Goal: Feedback & Contribution: Submit feedback/report problem

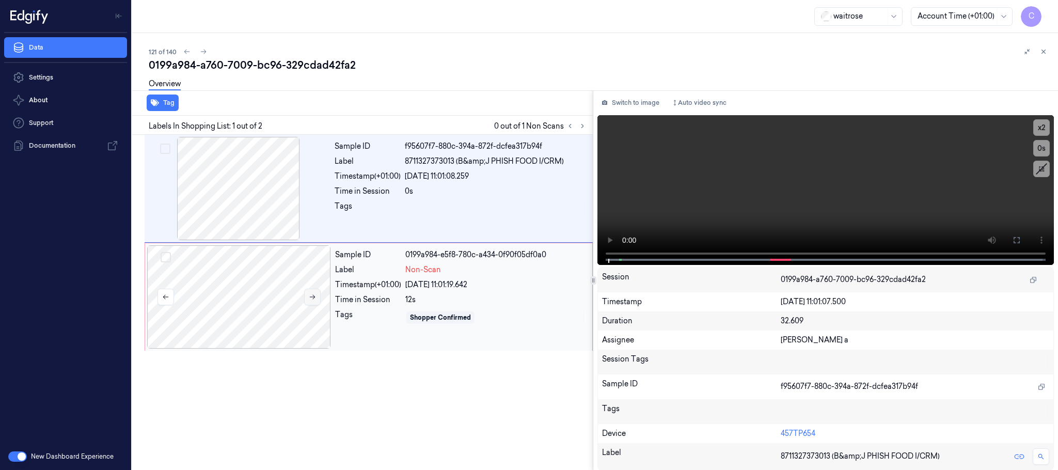
click at [316, 302] on button at bounding box center [312, 297] width 17 height 17
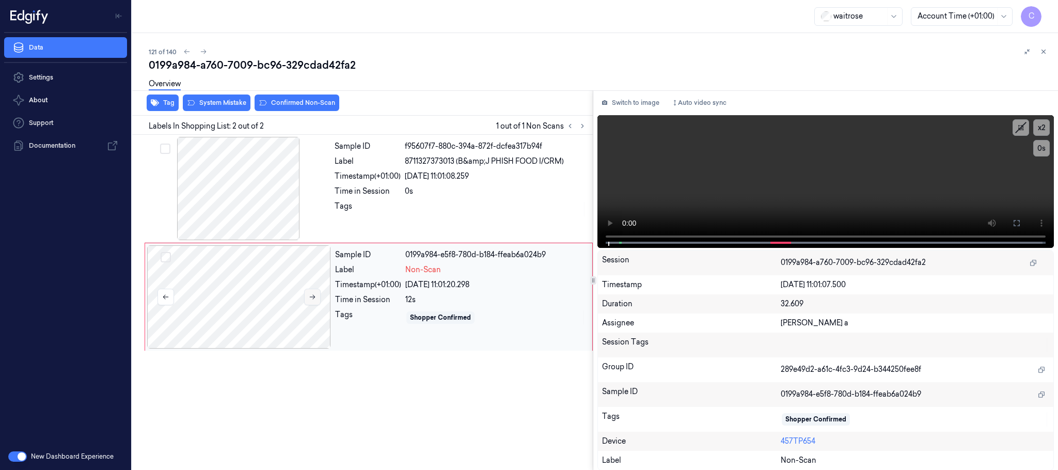
click at [314, 299] on icon at bounding box center [312, 296] width 7 height 7
click at [245, 225] on div at bounding box center [239, 188] width 184 height 103
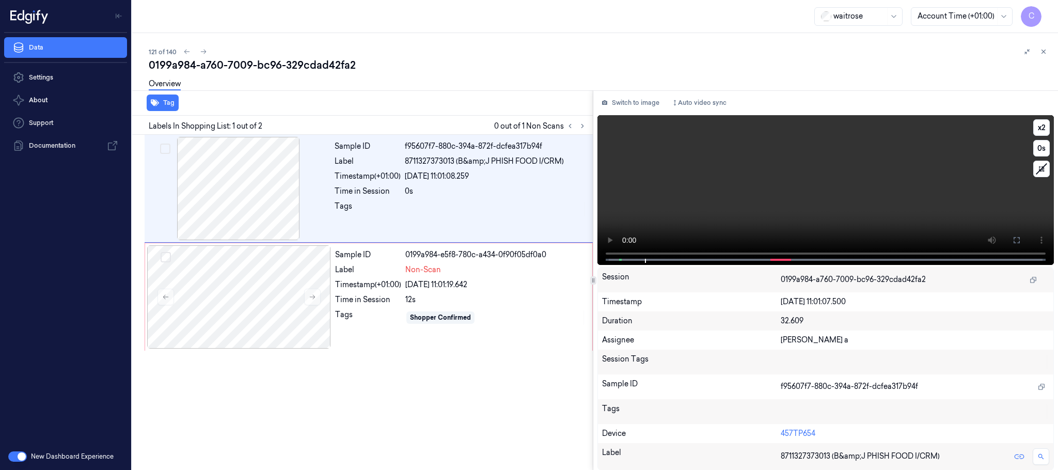
click at [867, 203] on video at bounding box center [825, 190] width 456 height 150
click at [288, 283] on div at bounding box center [239, 296] width 184 height 103
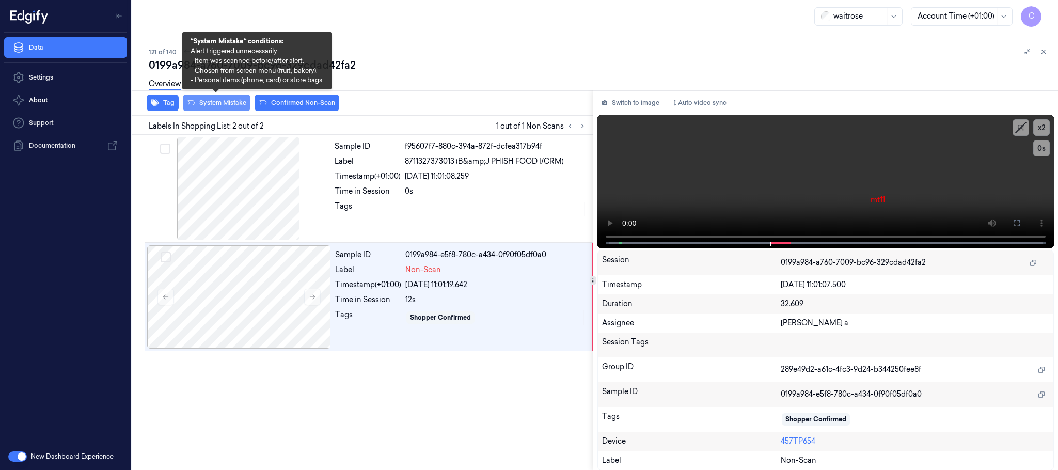
click at [229, 105] on button "System Mistake" at bounding box center [217, 102] width 68 height 17
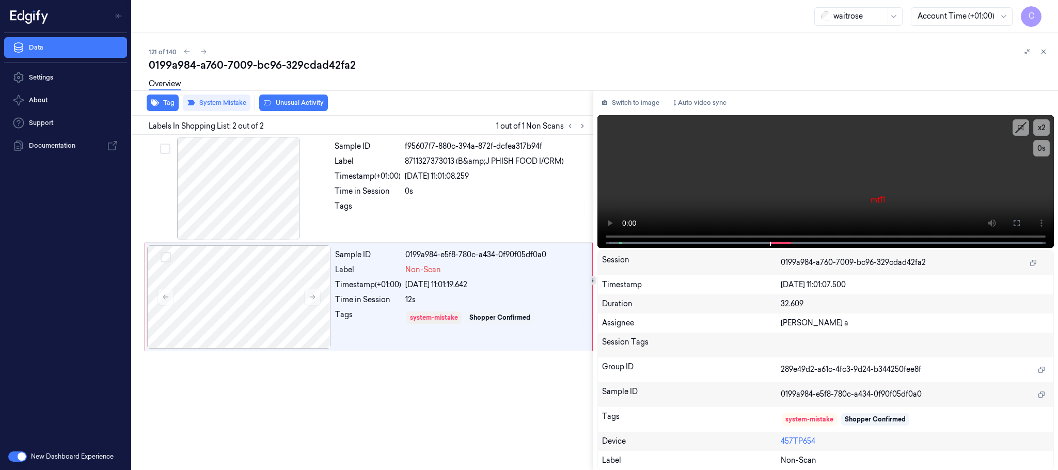
click at [305, 102] on button "Unusual Activity" at bounding box center [293, 102] width 69 height 17
click at [206, 53] on icon at bounding box center [203, 51] width 7 height 7
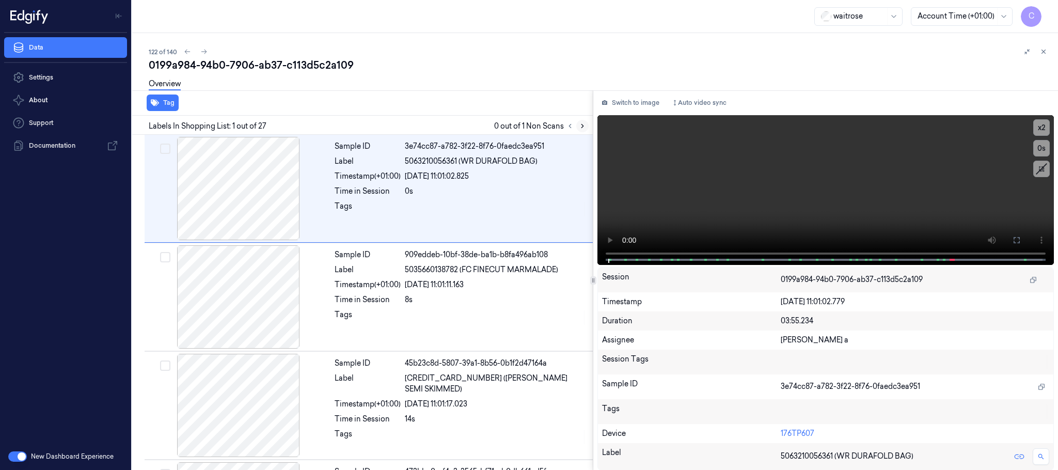
click at [585, 123] on icon at bounding box center [582, 125] width 7 height 7
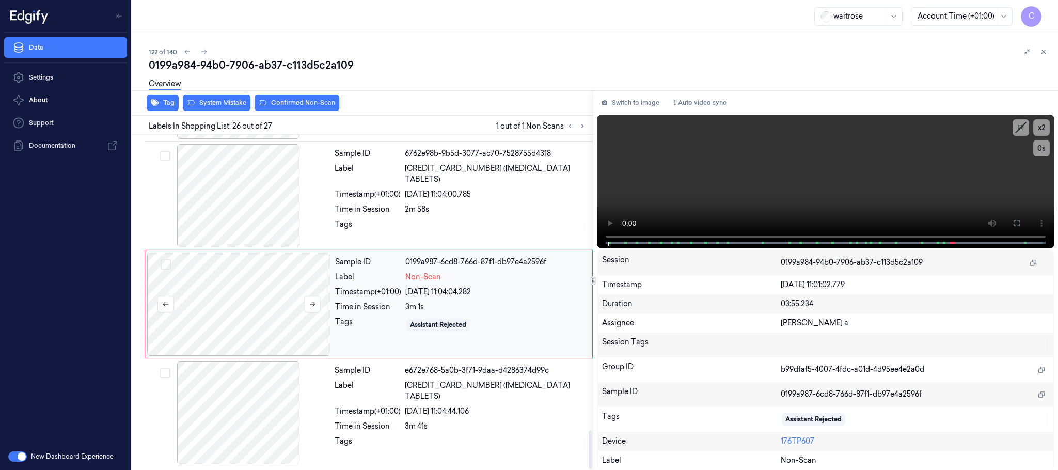
scroll to position [2608, 0]
click at [316, 304] on button at bounding box center [312, 304] width 17 height 17
click at [315, 304] on icon at bounding box center [312, 303] width 7 height 7
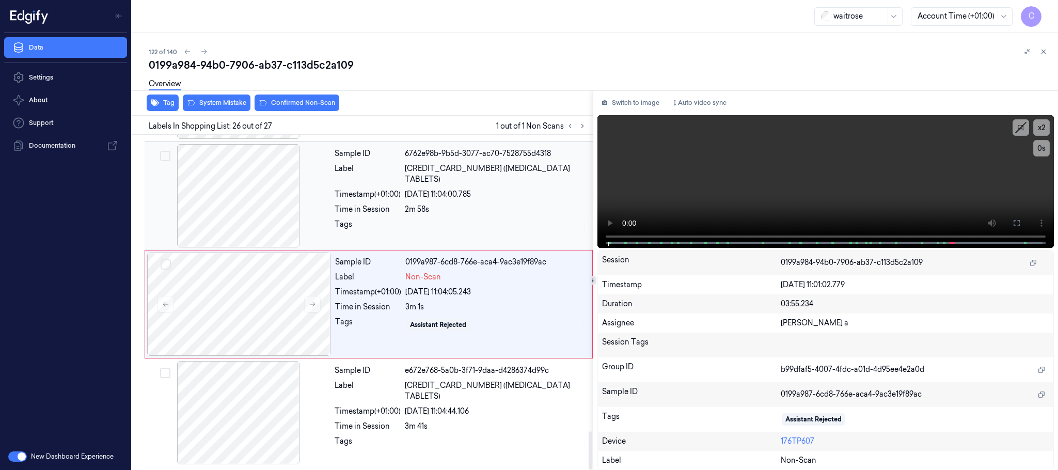
click at [228, 213] on div at bounding box center [239, 195] width 184 height 103
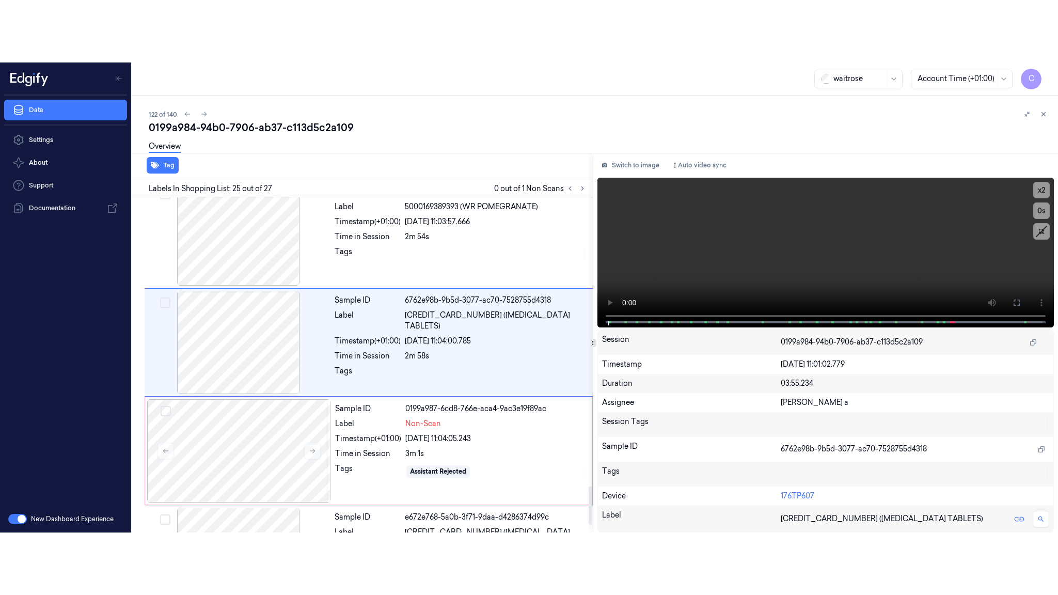
scroll to position [2499, 0]
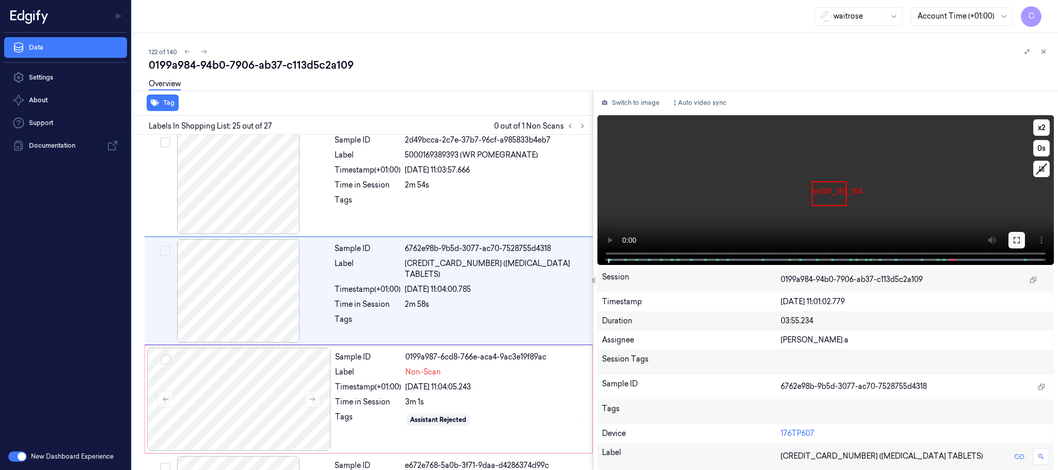
click at [1012, 241] on icon at bounding box center [1016, 240] width 8 height 8
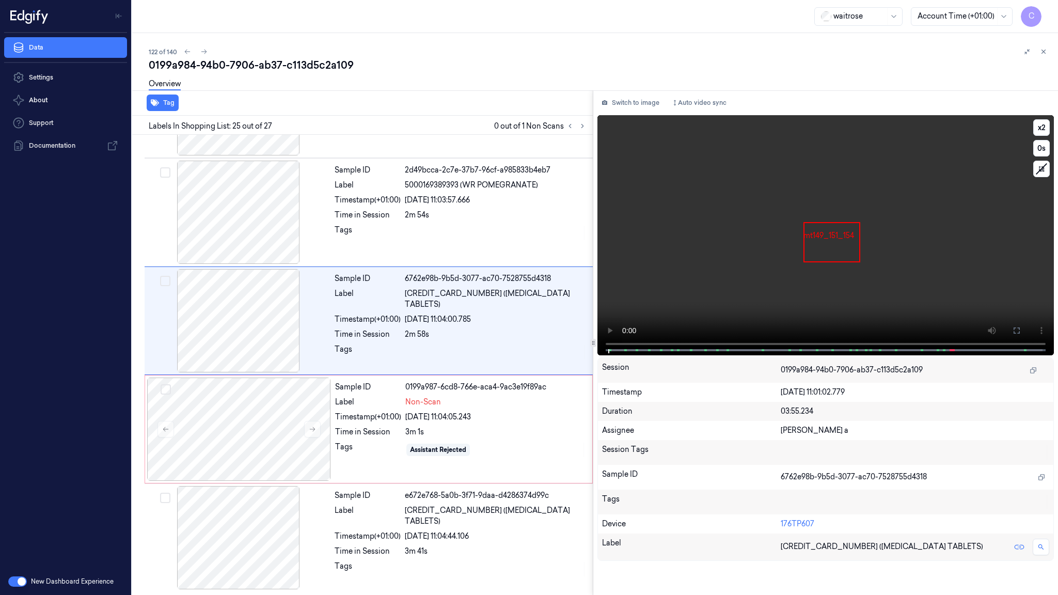
scroll to position [2483, 0]
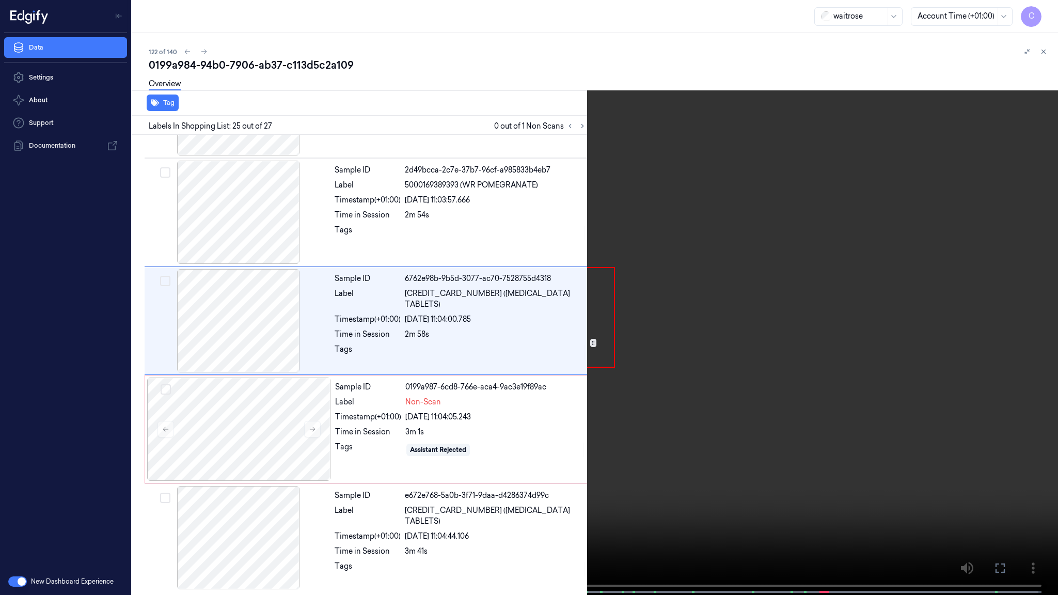
click at [611, 367] on video at bounding box center [529, 298] width 1058 height 597
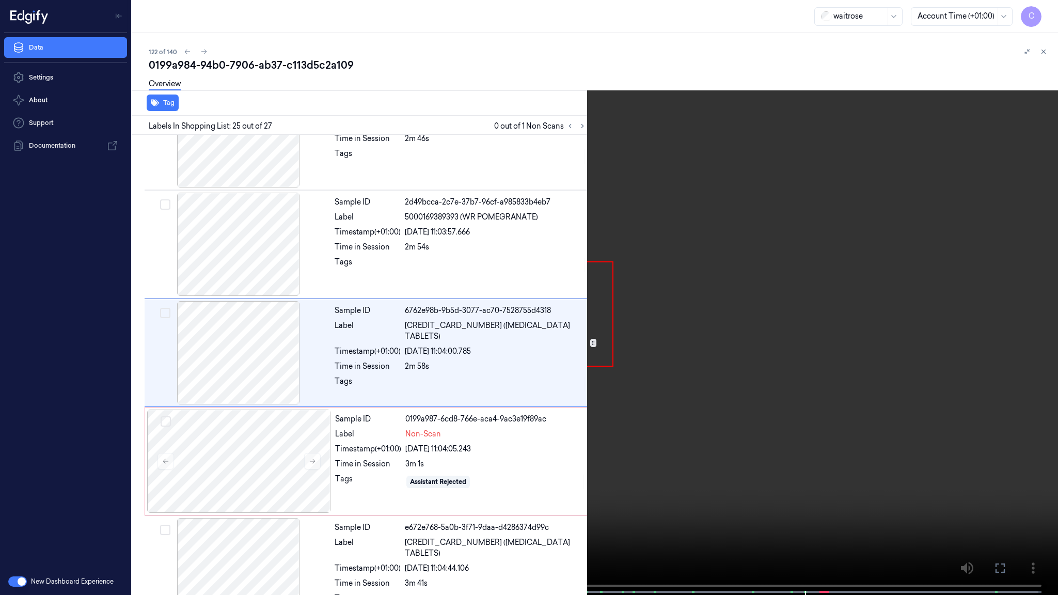
click at [611, 367] on video at bounding box center [529, 298] width 1058 height 597
click at [806, 469] on span at bounding box center [806, 591] width 2 height 5
click at [419, 396] on video at bounding box center [529, 298] width 1058 height 597
click at [417, 395] on video at bounding box center [529, 298] width 1058 height 597
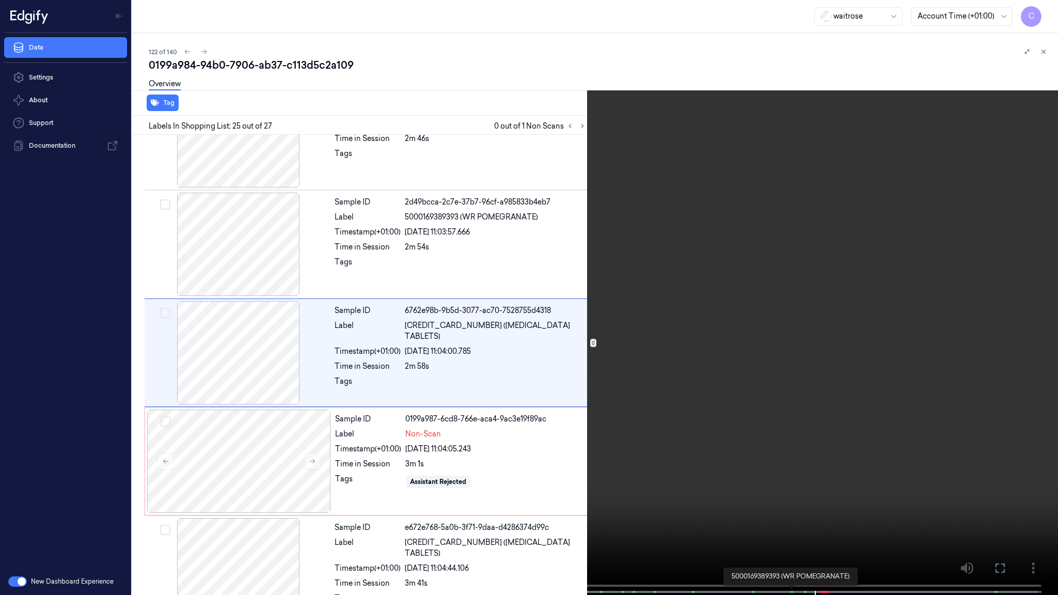
click at [790, 469] on span at bounding box center [791, 591] width 2 height 5
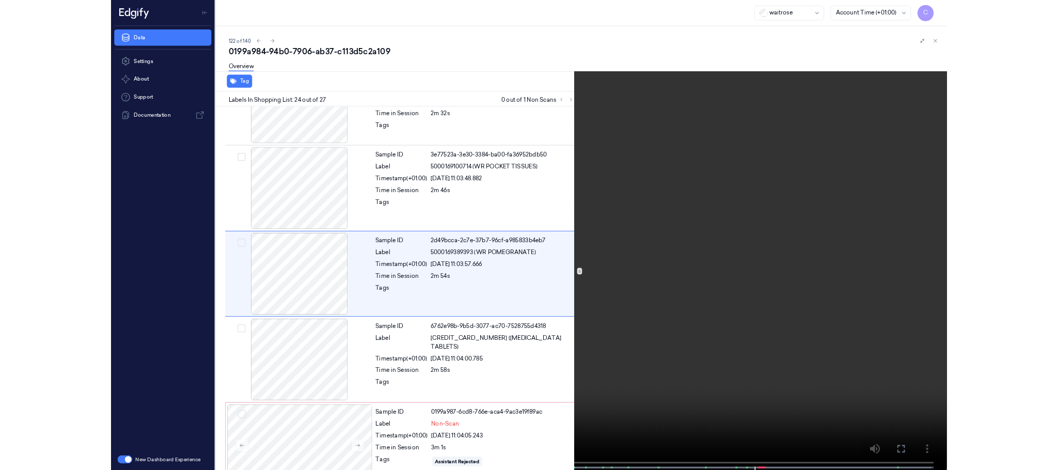
scroll to position [2328, 0]
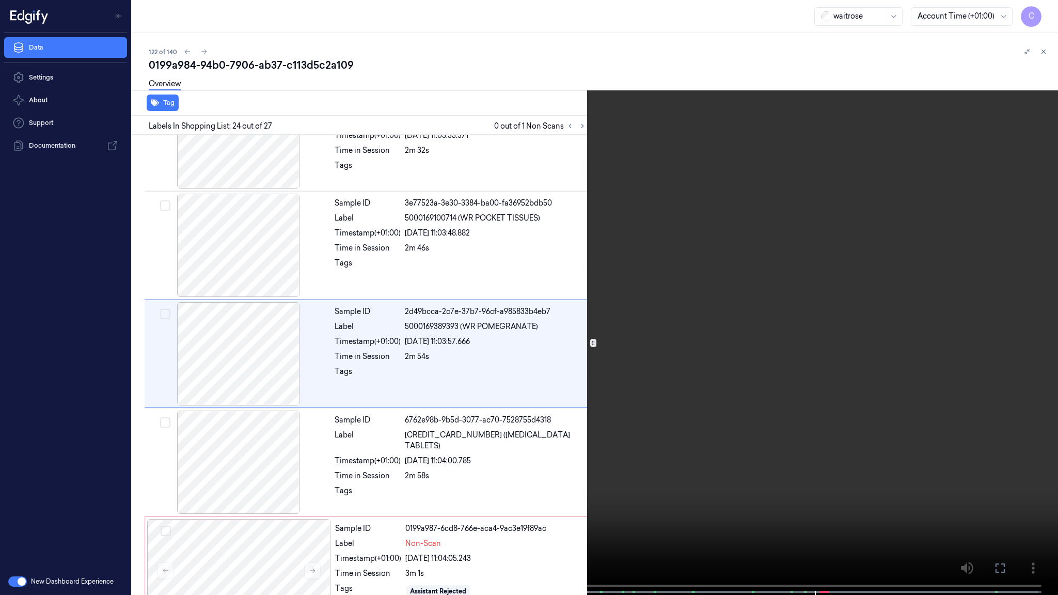
click at [609, 426] on video at bounding box center [529, 298] width 1058 height 597
click at [482, 380] on video at bounding box center [529, 298] width 1058 height 597
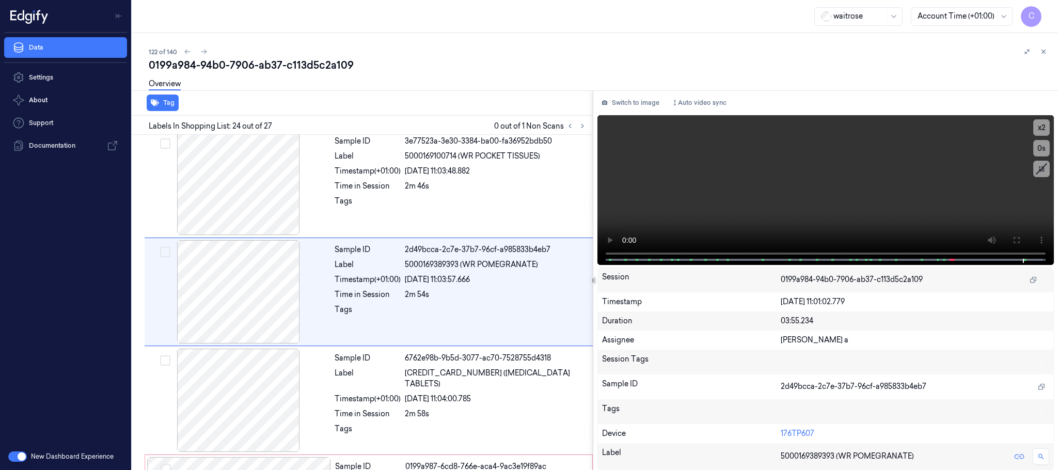
scroll to position [2391, 0]
click at [583, 129] on icon at bounding box center [582, 125] width 7 height 7
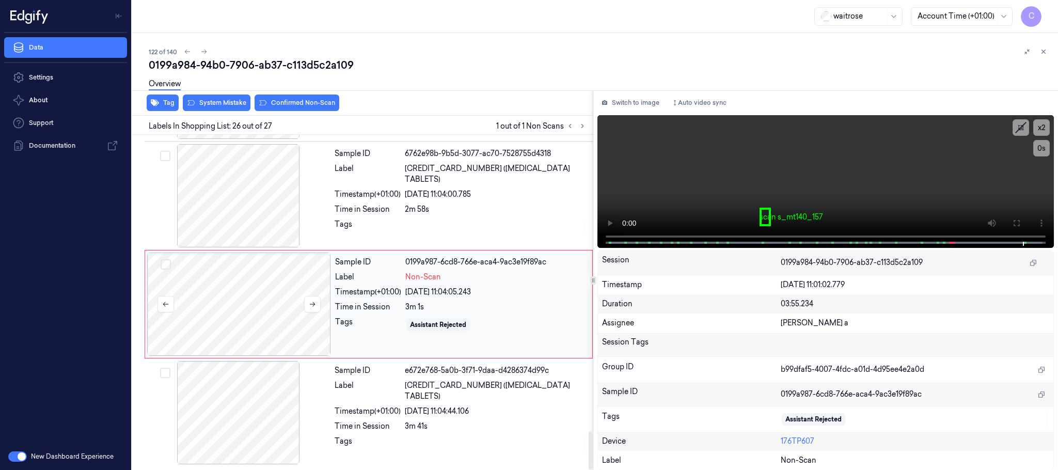
scroll to position [2608, 0]
click at [310, 302] on icon at bounding box center [312, 303] width 7 height 7
click at [248, 203] on div at bounding box center [239, 195] width 184 height 103
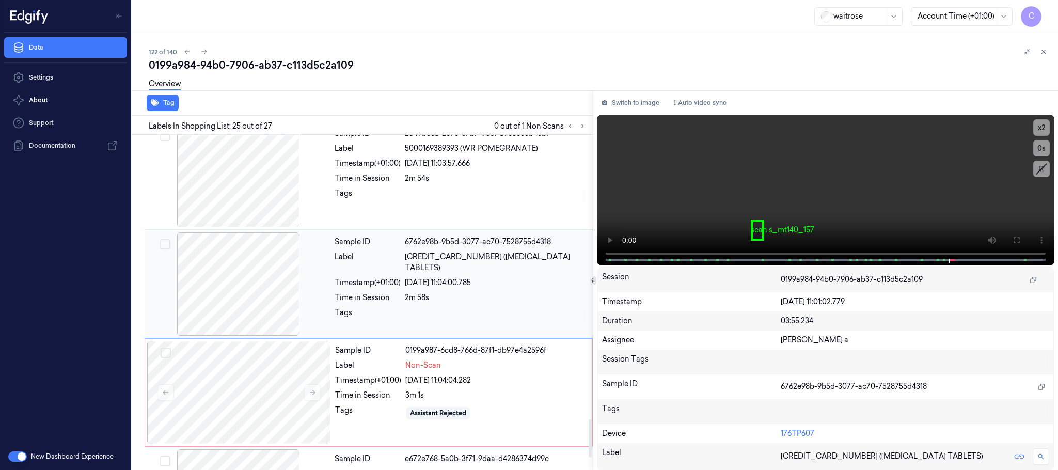
scroll to position [2499, 0]
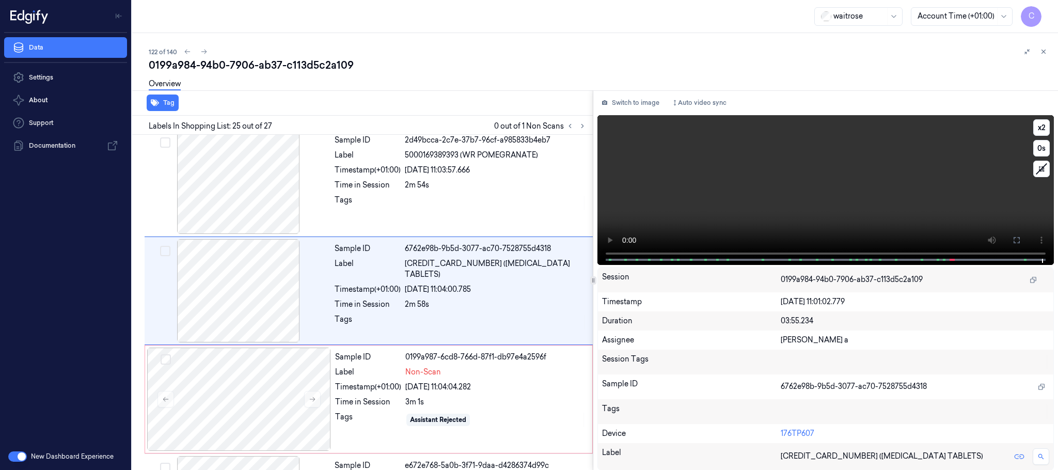
click at [800, 172] on video at bounding box center [825, 190] width 456 height 150
click at [226, 301] on div at bounding box center [239, 290] width 184 height 103
click at [789, 192] on video at bounding box center [825, 190] width 456 height 150
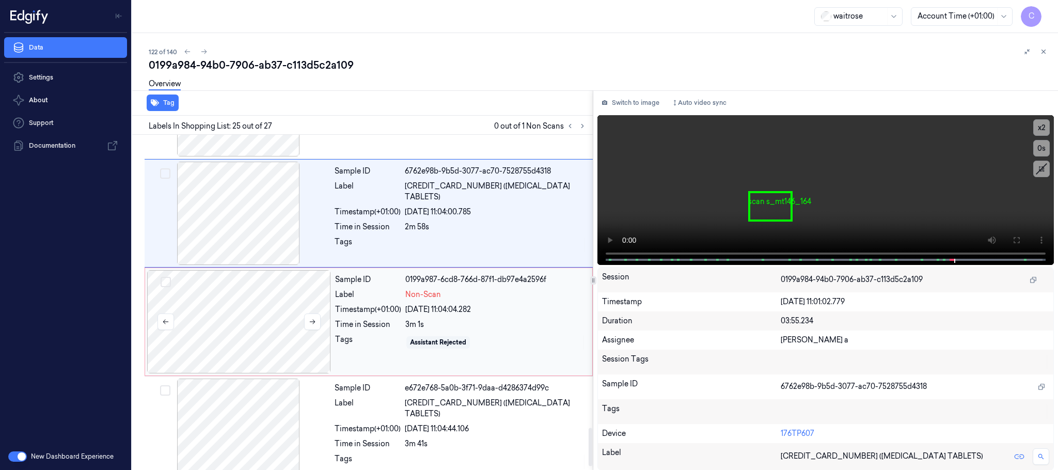
click at [252, 312] on div at bounding box center [239, 321] width 184 height 103
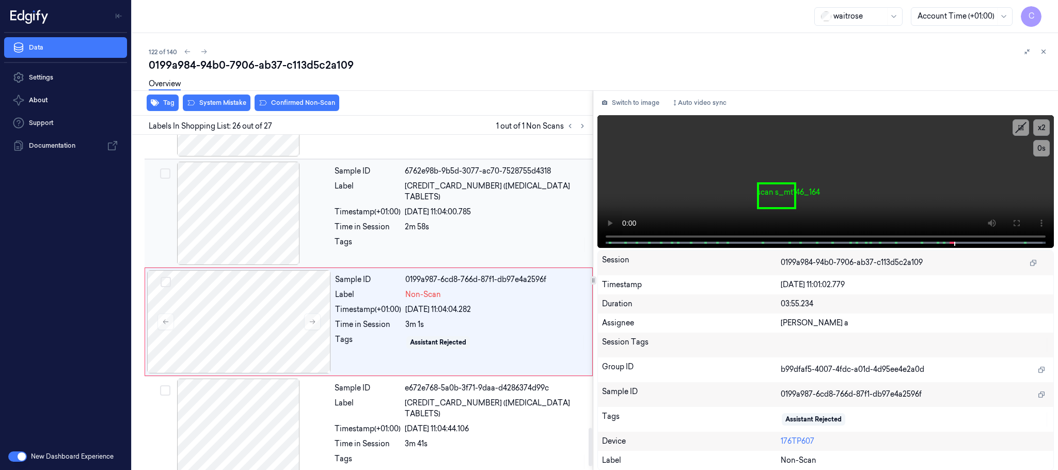
scroll to position [2608, 0]
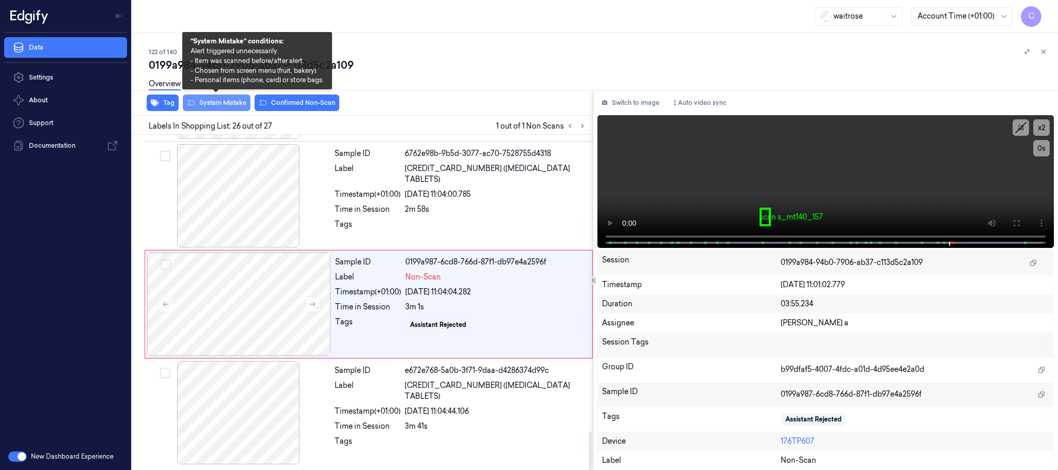
click at [223, 101] on button "System Mistake" at bounding box center [217, 102] width 68 height 17
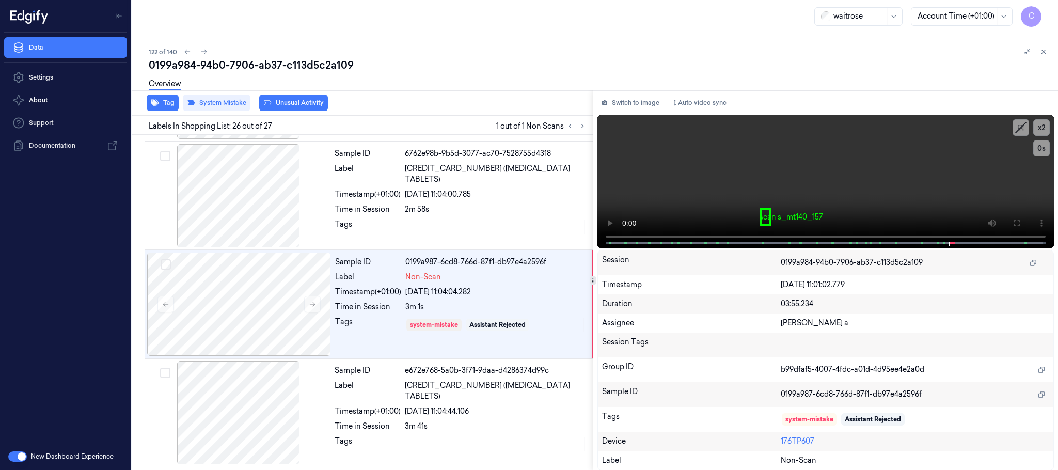
click at [291, 102] on button "Unusual Activity" at bounding box center [293, 102] width 69 height 17
click at [1026, 52] on icon at bounding box center [1026, 51] width 7 height 7
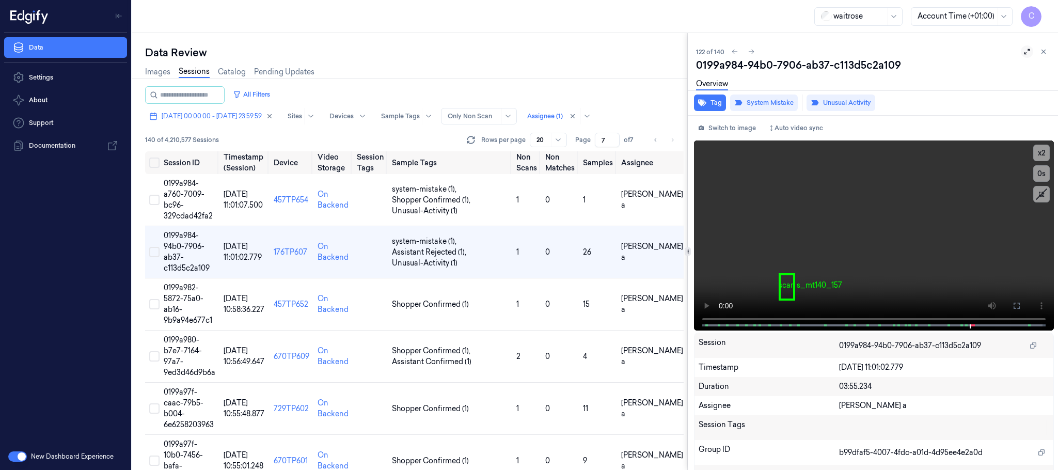
click at [1023, 50] on icon at bounding box center [1026, 51] width 7 height 7
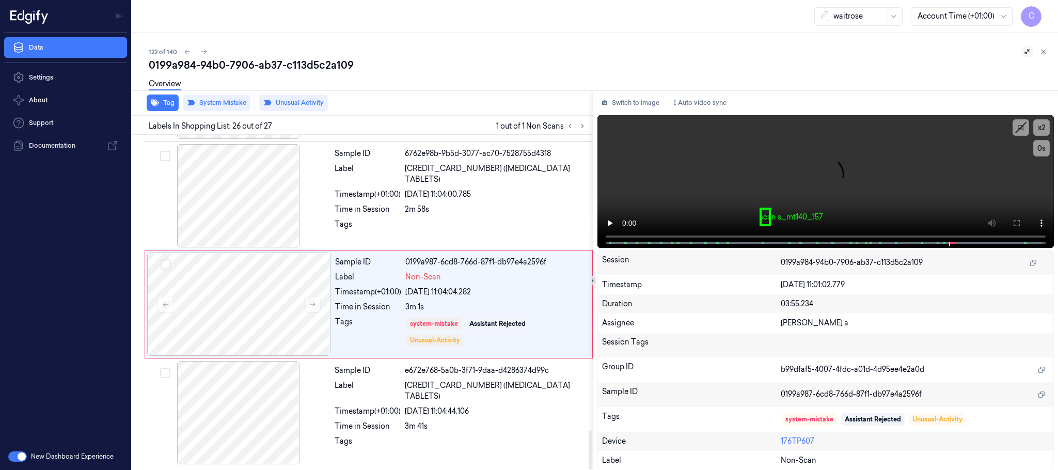
scroll to position [2608, 0]
click at [319, 304] on button at bounding box center [312, 304] width 17 height 17
click at [313, 302] on icon at bounding box center [312, 303] width 7 height 7
click at [203, 52] on icon at bounding box center [203, 51] width 7 height 7
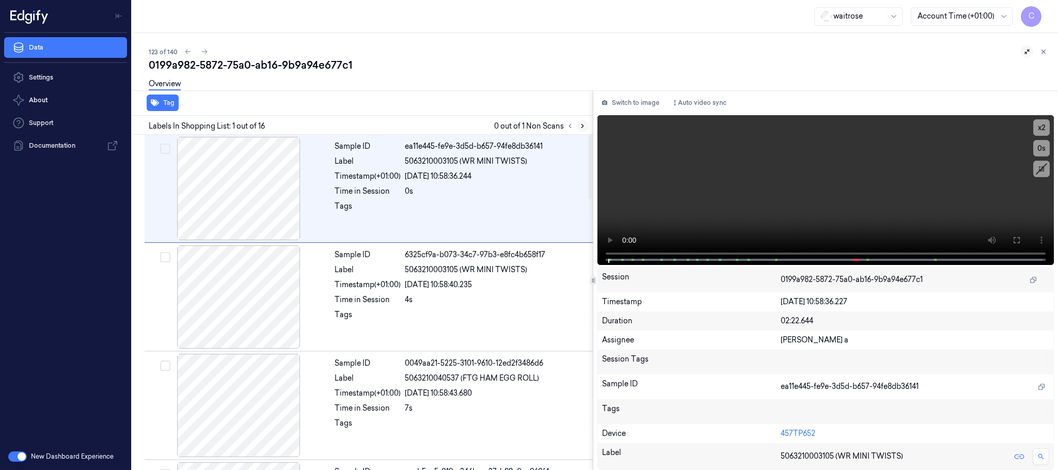
click at [581, 124] on icon at bounding box center [582, 125] width 7 height 7
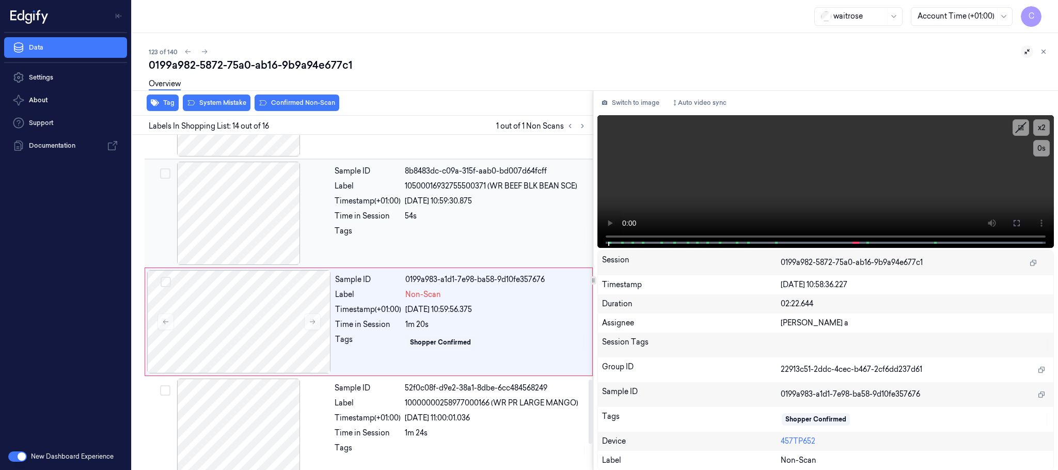
scroll to position [1301, 0]
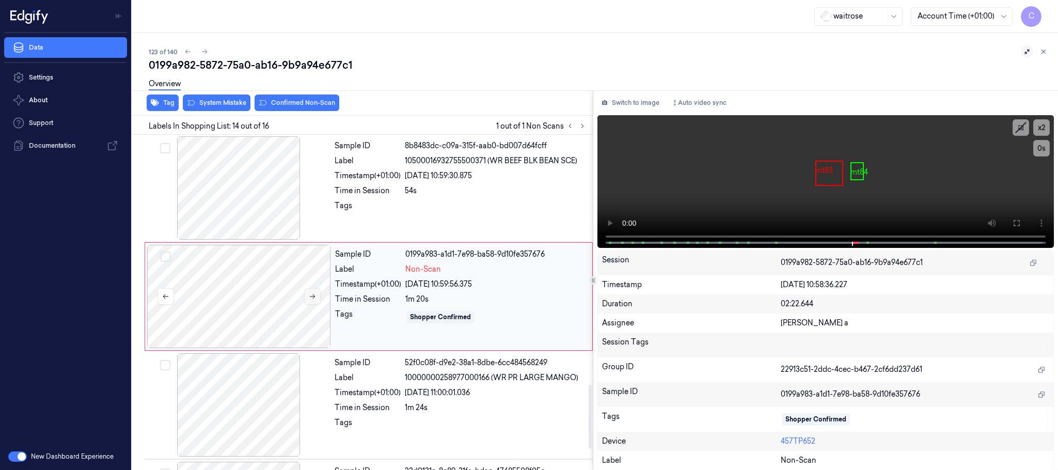
click at [309, 300] on icon at bounding box center [312, 296] width 7 height 7
click at [313, 305] on button at bounding box center [312, 296] width 17 height 17
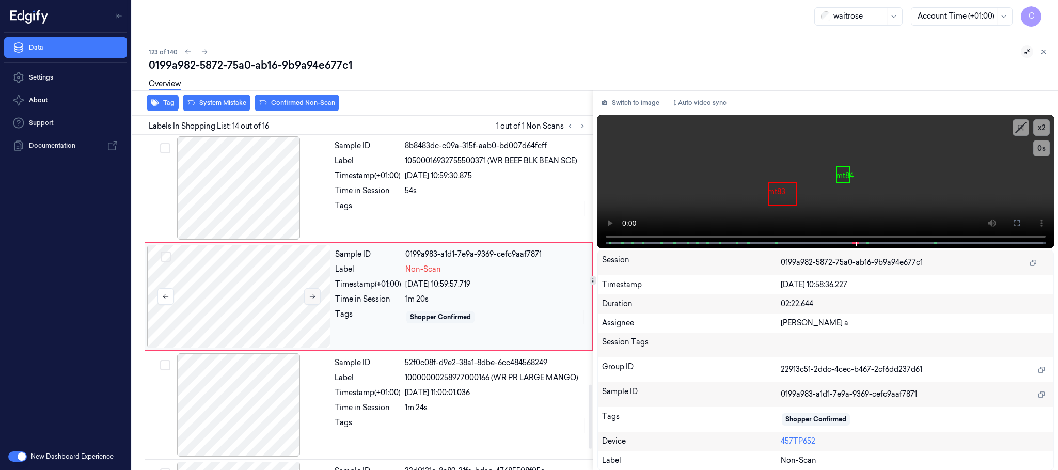
click at [313, 305] on button at bounding box center [312, 296] width 17 height 17
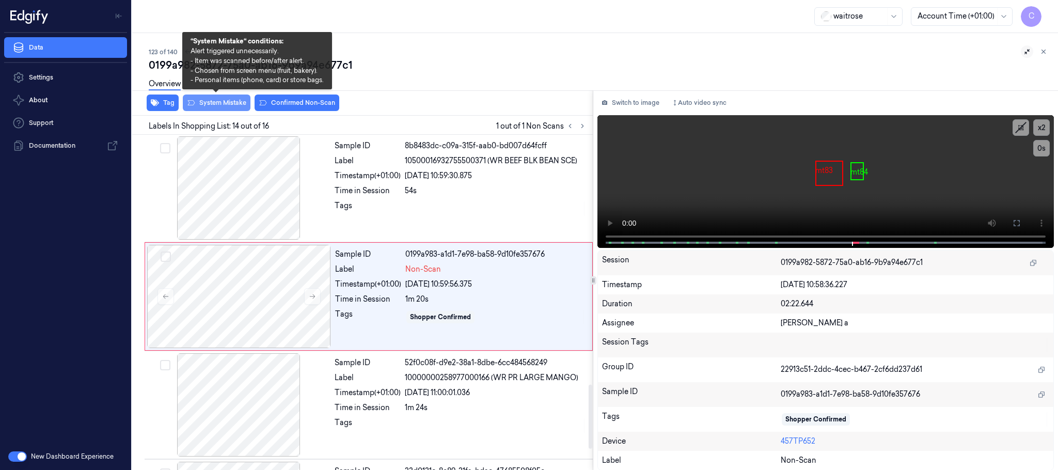
click at [223, 102] on button "System Mistake" at bounding box center [217, 102] width 68 height 17
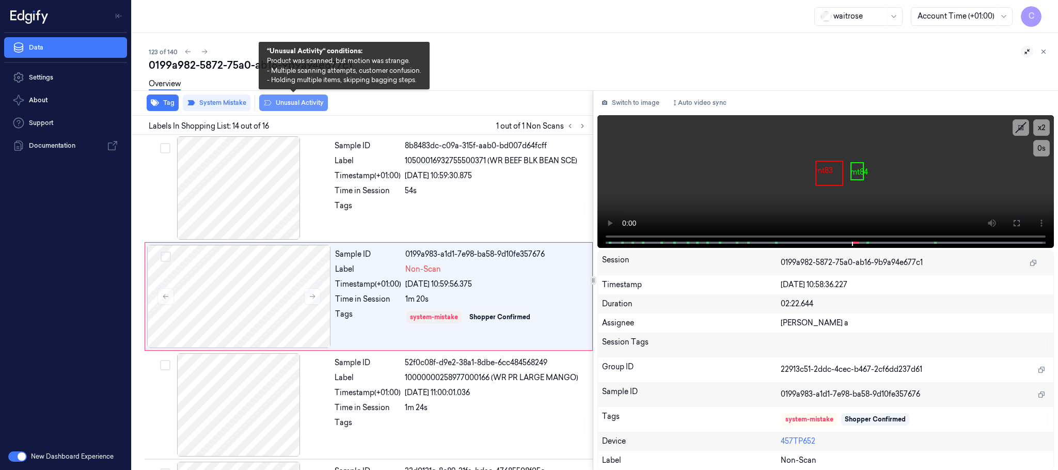
click at [292, 101] on button "Unusual Activity" at bounding box center [293, 102] width 69 height 17
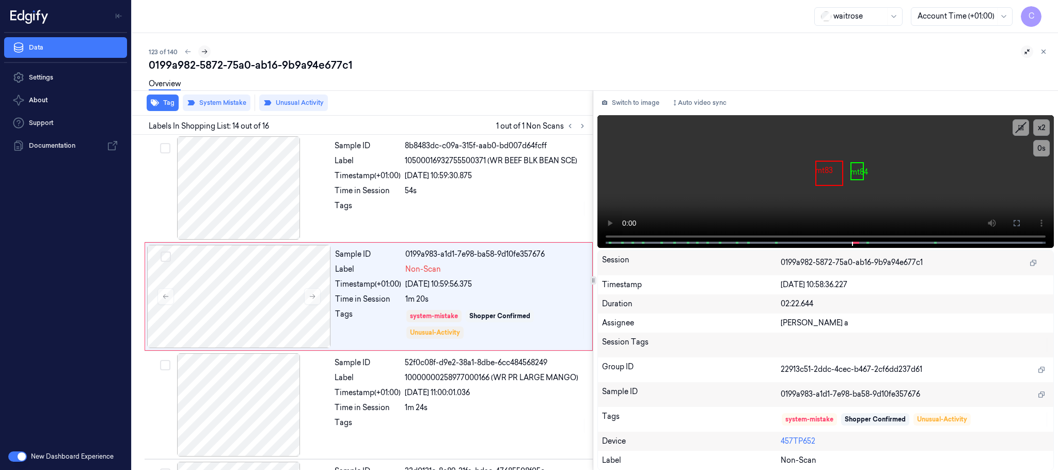
click at [204, 50] on icon at bounding box center [205, 52] width 6 height 5
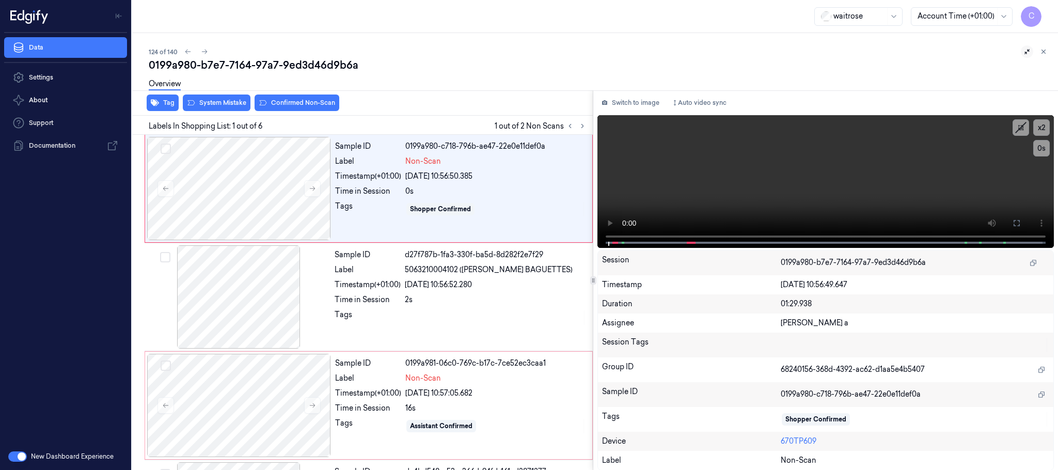
click at [1024, 52] on icon at bounding box center [1026, 51] width 7 height 7
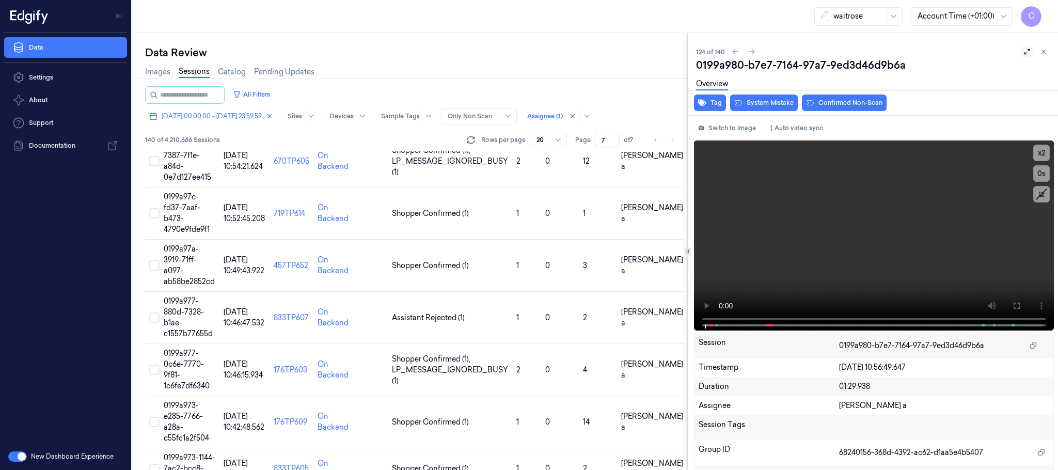
click at [1024, 53] on icon at bounding box center [1027, 52] width 6 height 6
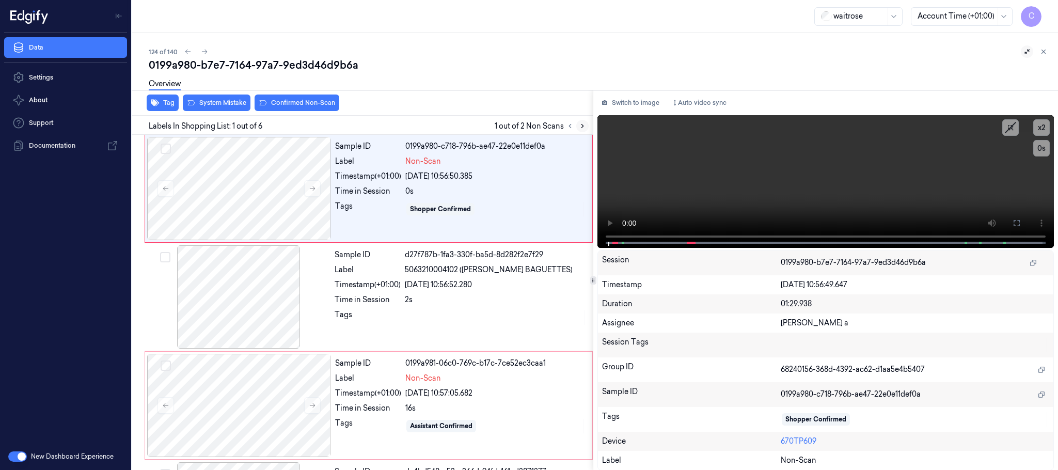
click at [584, 129] on icon at bounding box center [582, 125] width 7 height 7
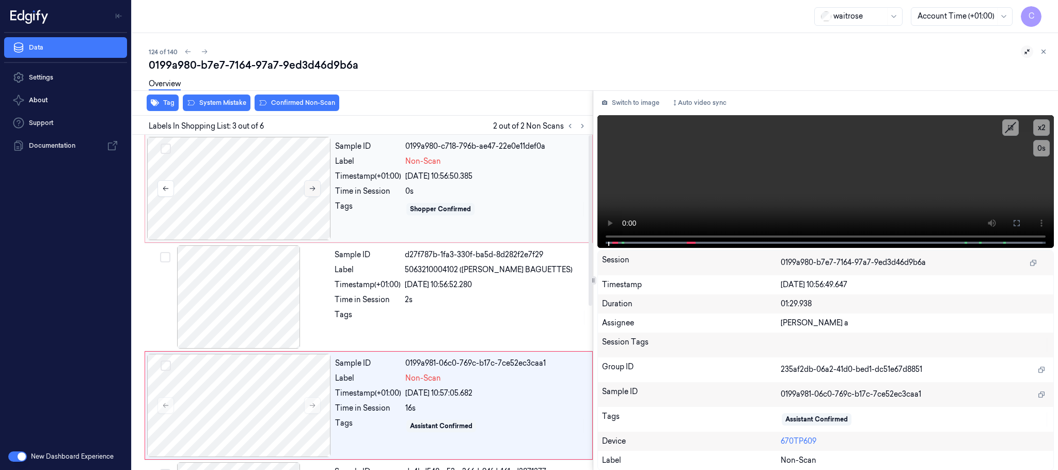
click at [316, 188] on icon at bounding box center [312, 188] width 7 height 7
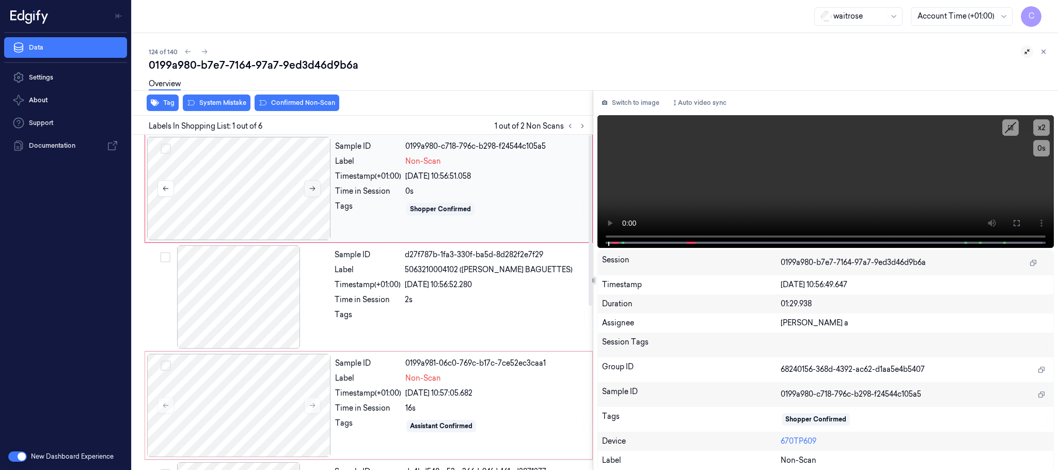
click at [313, 187] on icon at bounding box center [313, 188] width 6 height 5
click at [238, 190] on div at bounding box center [239, 188] width 184 height 103
click at [1018, 227] on button at bounding box center [1016, 223] width 17 height 17
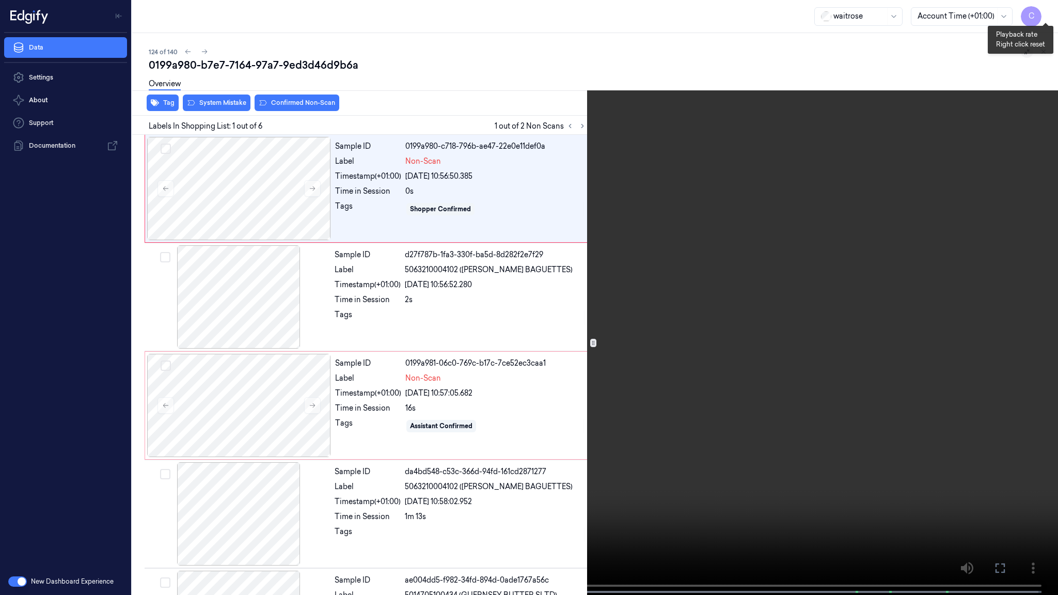
click at [1045, 10] on button "x 2" at bounding box center [1045, 12] width 17 height 17
click at [1045, 10] on button "x 4" at bounding box center [1045, 12] width 17 height 17
click at [0, 469] on div "x 1 0 s Non-Scan" at bounding box center [529, 297] width 1058 height 595
click at [1041, 11] on button "x 1" at bounding box center [1045, 12] width 17 height 17
click at [1041, 11] on button "x 2" at bounding box center [1045, 12] width 17 height 17
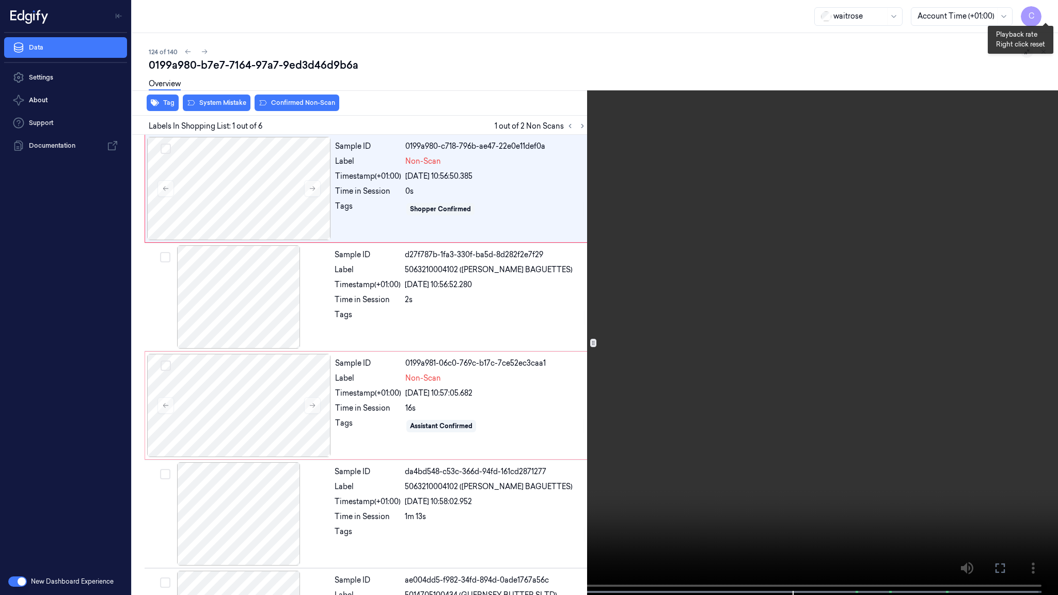
click at [1041, 11] on button "x 4" at bounding box center [1045, 12] width 17 height 17
click at [544, 328] on video at bounding box center [529, 298] width 1058 height 597
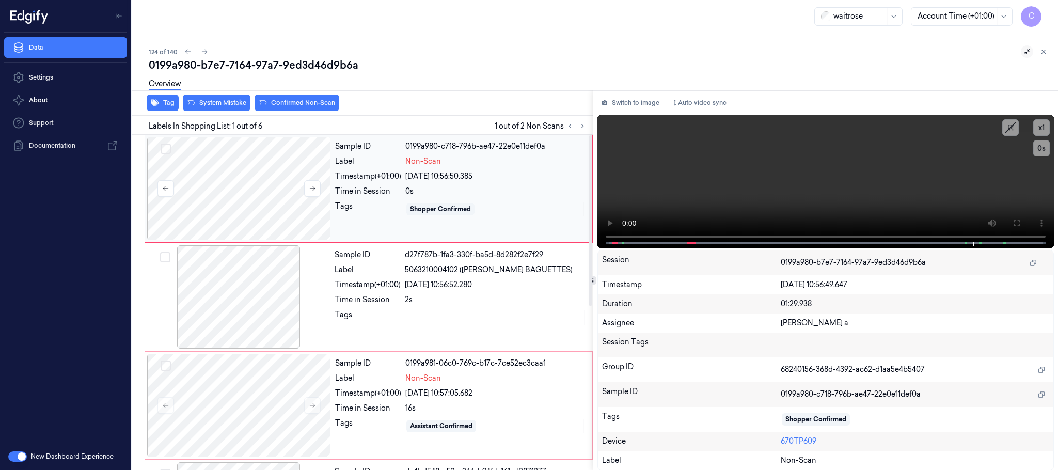
click at [223, 209] on div at bounding box center [239, 188] width 184 height 103
click at [1016, 223] on icon at bounding box center [1016, 223] width 8 height 8
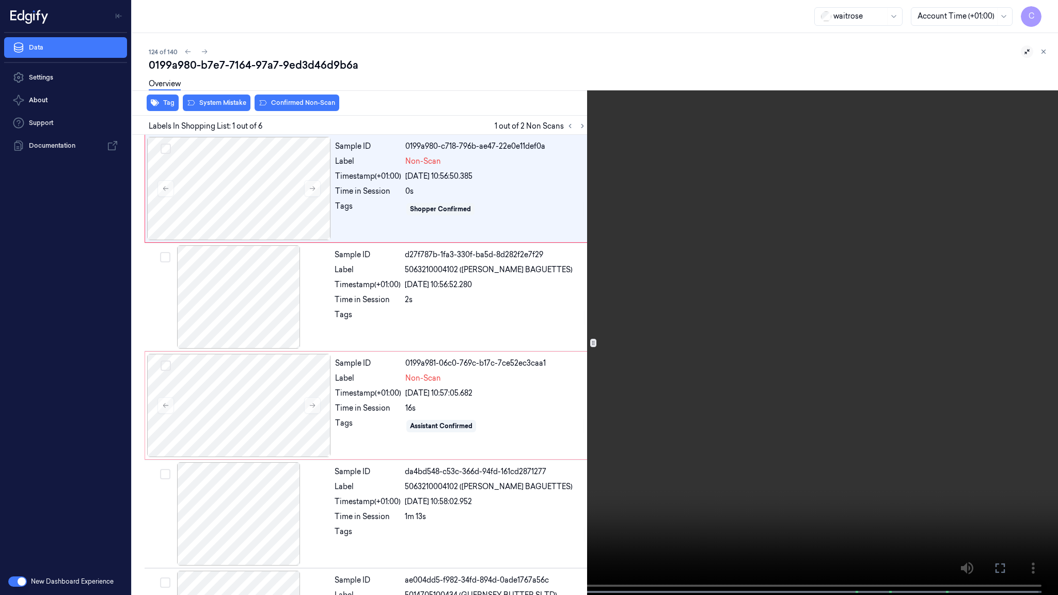
click at [626, 434] on video at bounding box center [529, 298] width 1058 height 597
click at [536, 420] on video at bounding box center [529, 298] width 1058 height 597
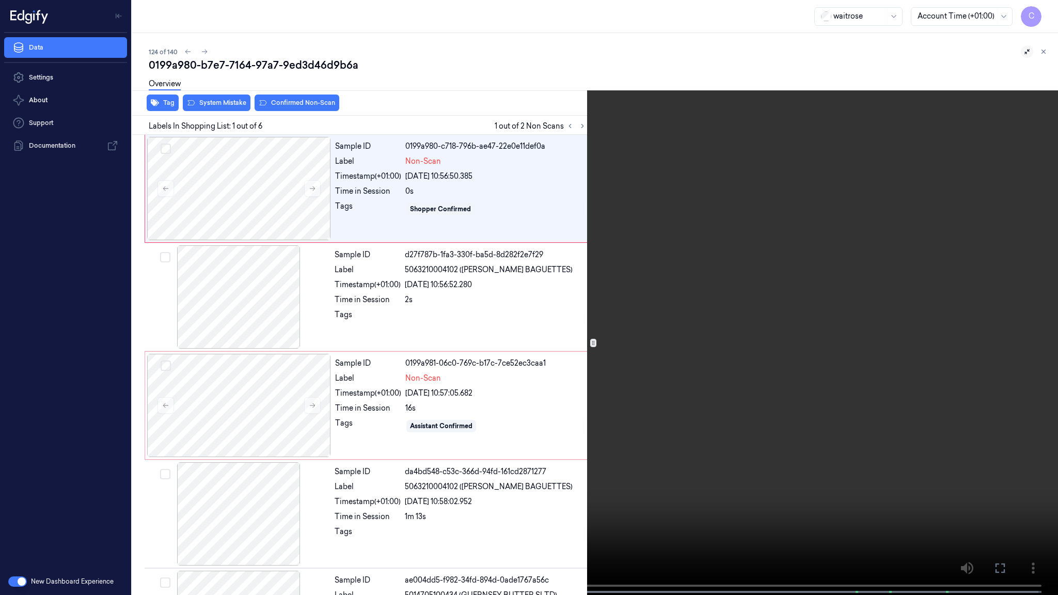
click at [425, 259] on video at bounding box center [529, 298] width 1058 height 597
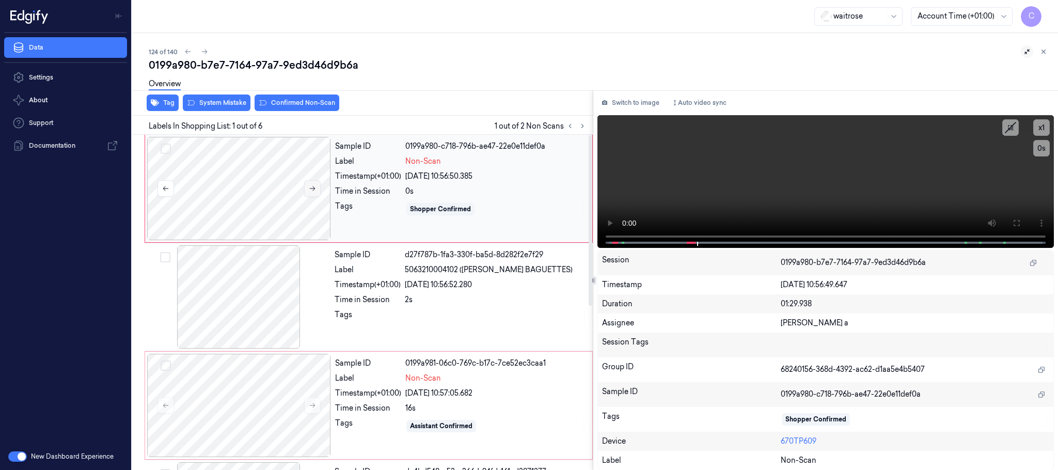
click at [307, 187] on button at bounding box center [312, 188] width 17 height 17
click at [309, 186] on icon at bounding box center [312, 188] width 7 height 7
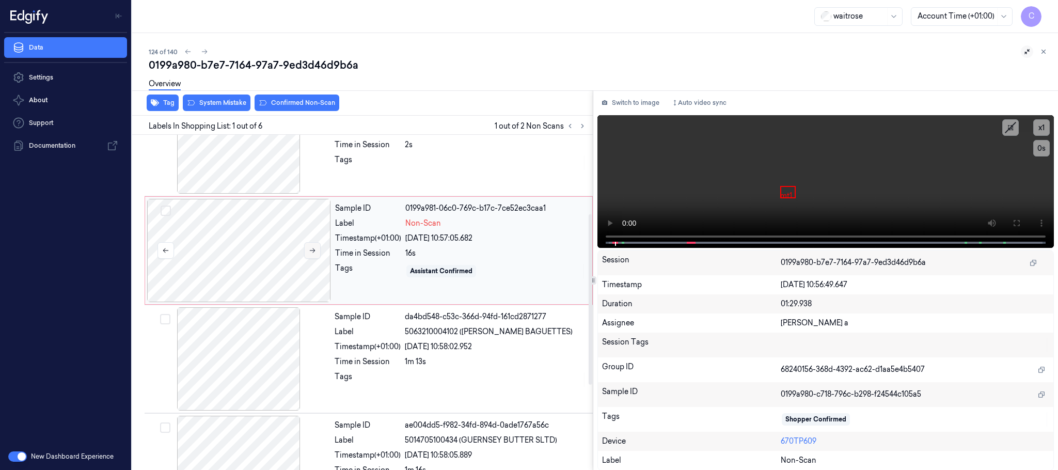
click at [313, 250] on icon at bounding box center [313, 250] width 6 height 5
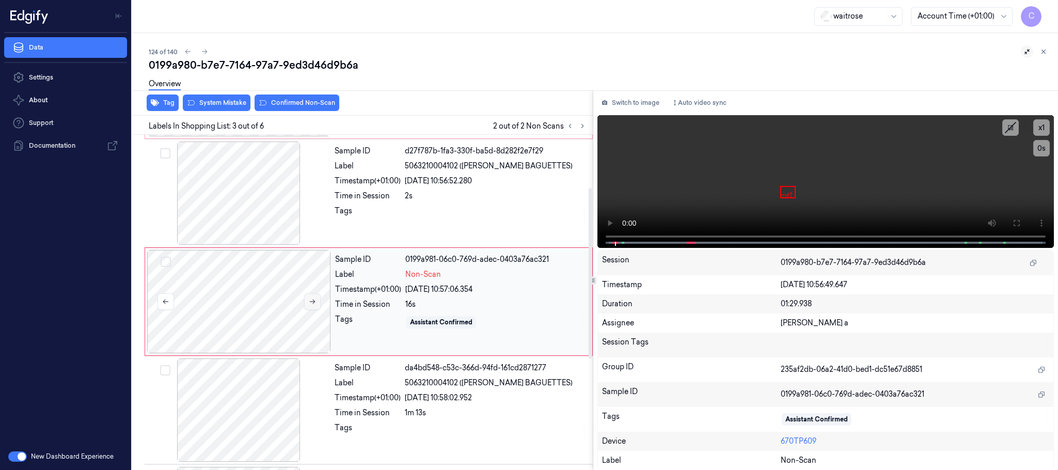
click at [312, 302] on icon at bounding box center [313, 301] width 6 height 5
click at [312, 300] on icon at bounding box center [312, 301] width 7 height 7
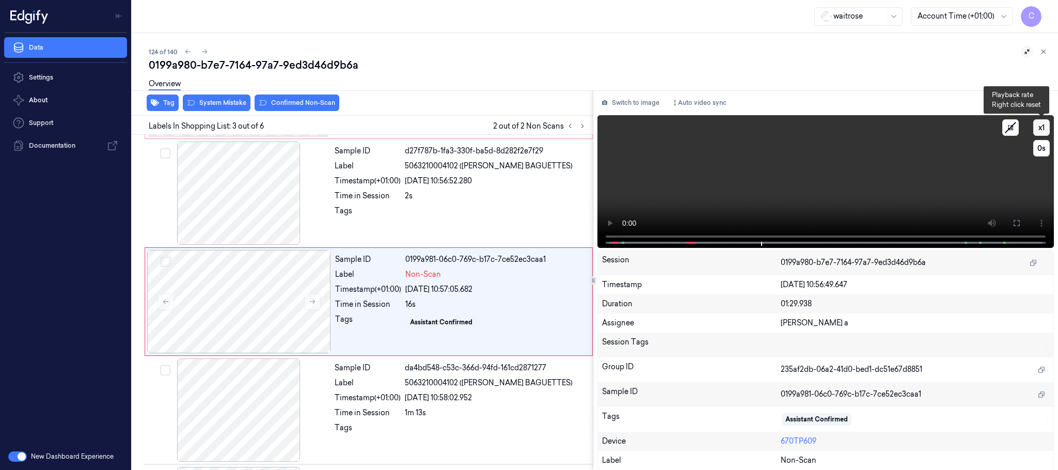
click at [1041, 123] on button "x 1" at bounding box center [1041, 127] width 17 height 17
click at [1041, 123] on button "x 2" at bounding box center [1041, 127] width 17 height 17
click at [858, 193] on video at bounding box center [825, 181] width 456 height 133
click at [867, 180] on video at bounding box center [825, 181] width 456 height 133
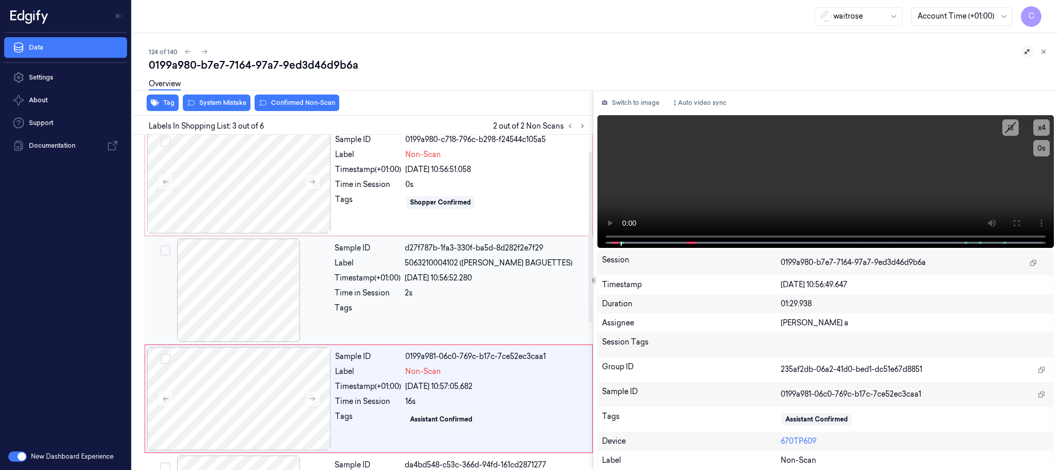
scroll to position [0, 0]
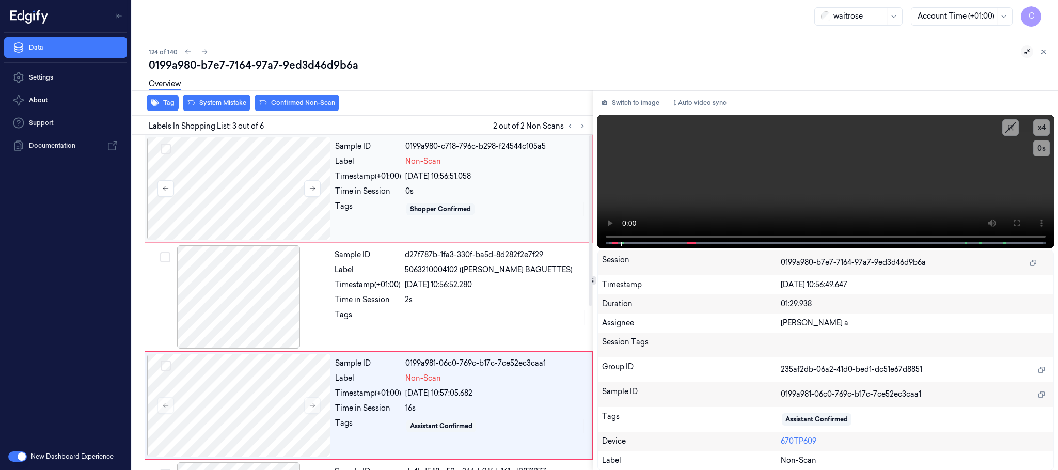
click at [243, 187] on div at bounding box center [239, 188] width 184 height 103
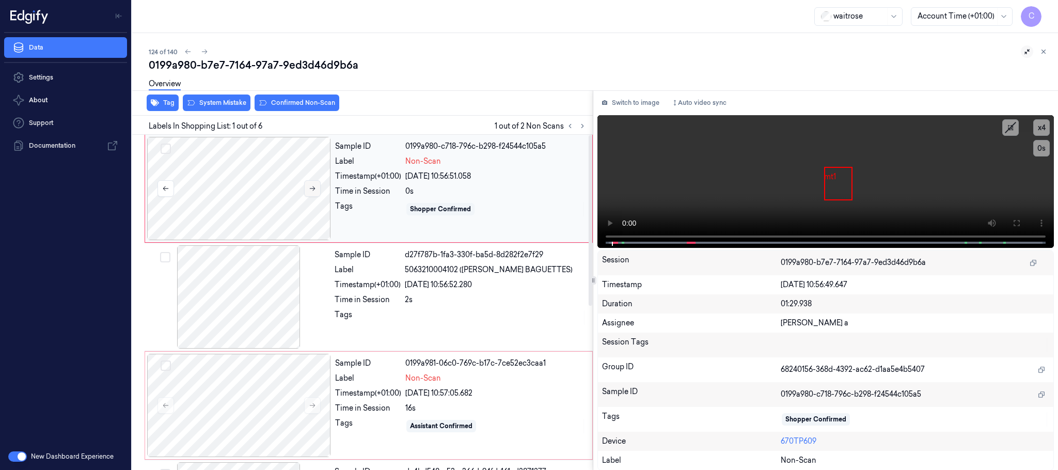
click at [313, 188] on icon at bounding box center [312, 188] width 7 height 7
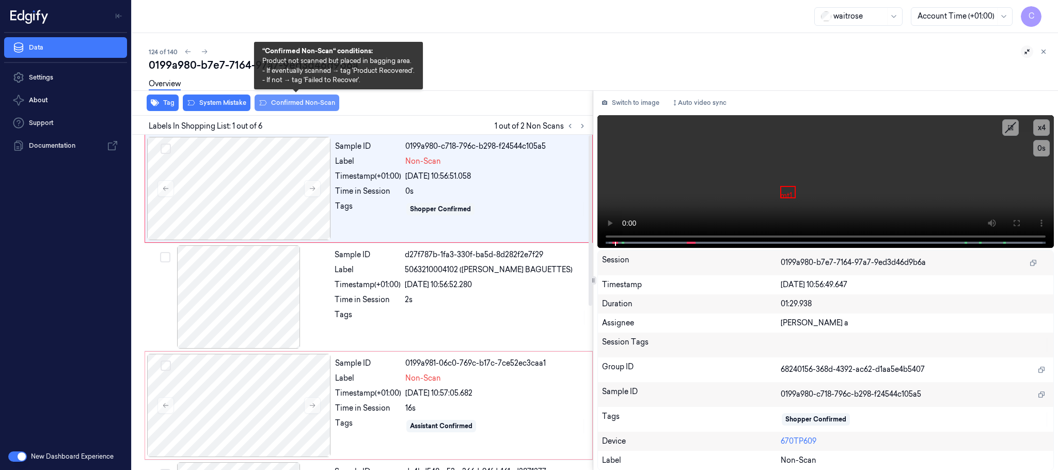
click at [284, 104] on button "Confirmed Non-Scan" at bounding box center [296, 102] width 85 height 17
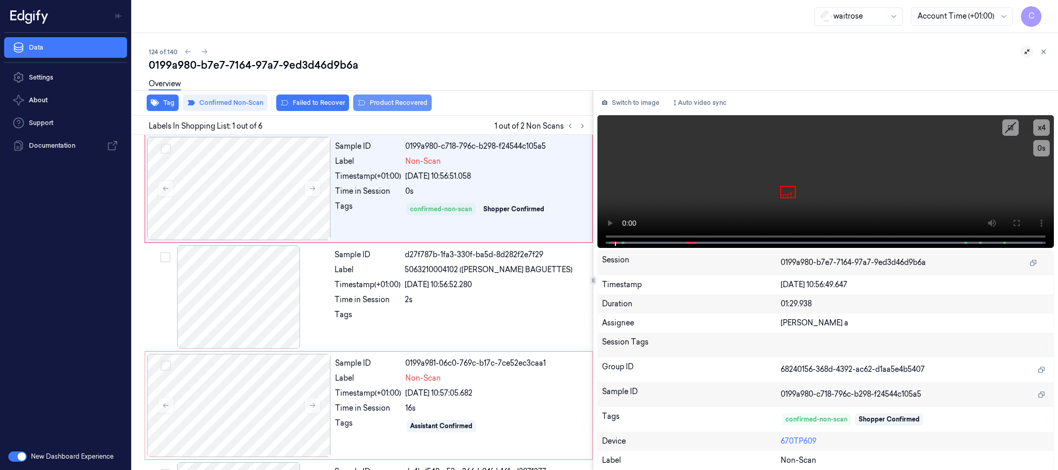
click at [389, 105] on button "Product Recovered" at bounding box center [392, 102] width 78 height 17
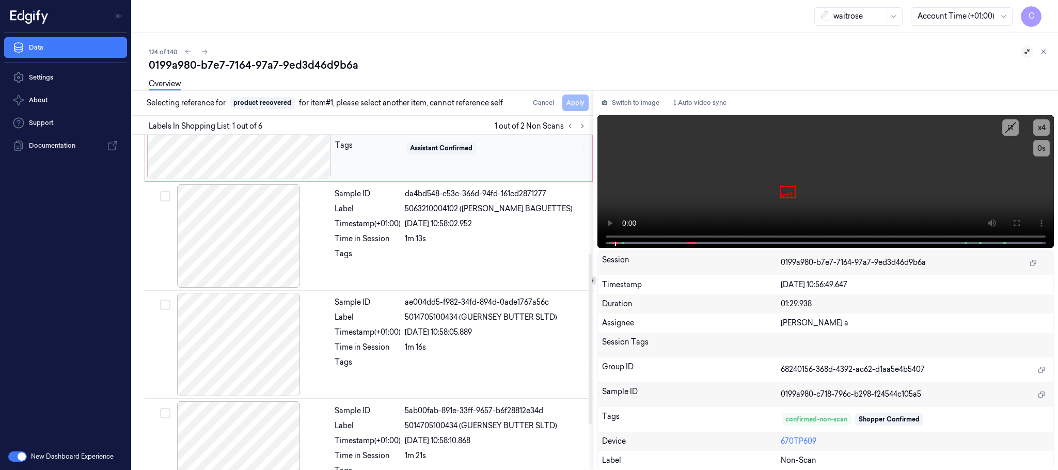
scroll to position [310, 0]
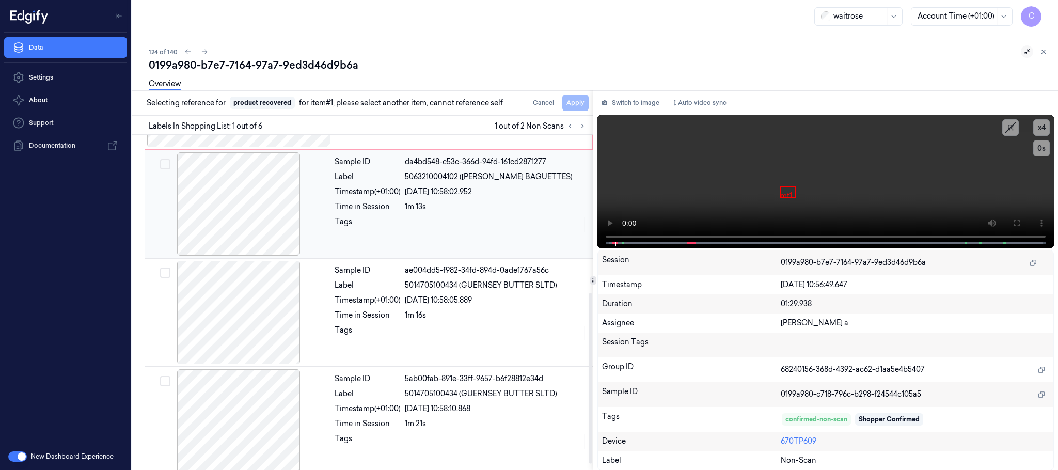
click at [247, 214] on div at bounding box center [239, 203] width 184 height 103
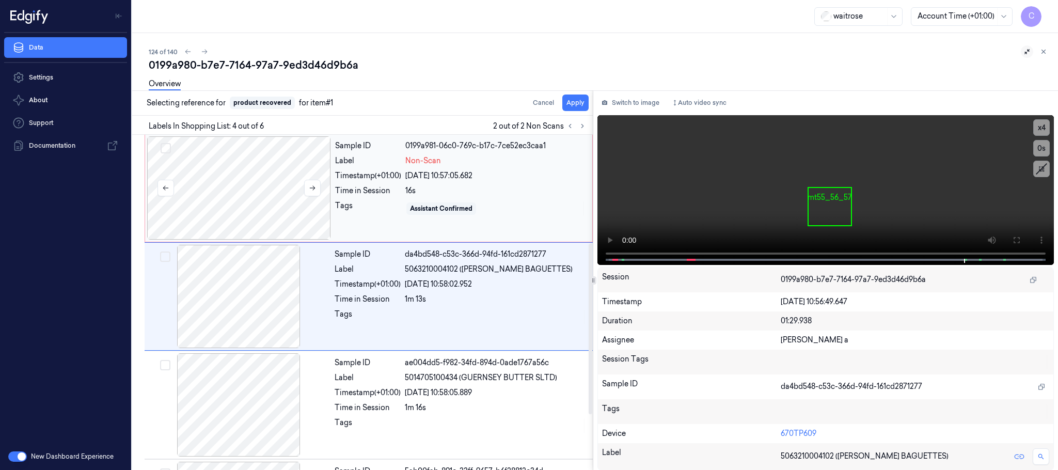
scroll to position [213, 0]
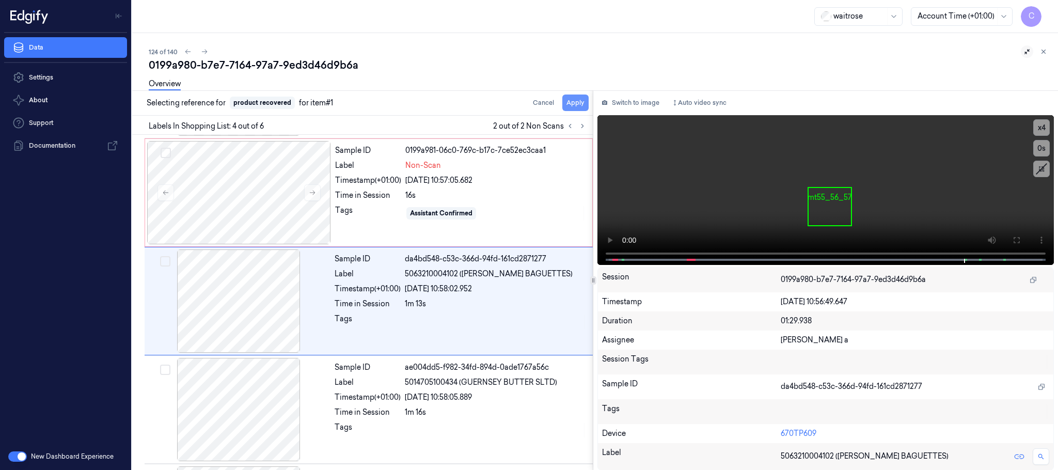
click at [578, 108] on button "Apply" at bounding box center [575, 102] width 26 height 17
click at [264, 209] on div at bounding box center [239, 192] width 184 height 103
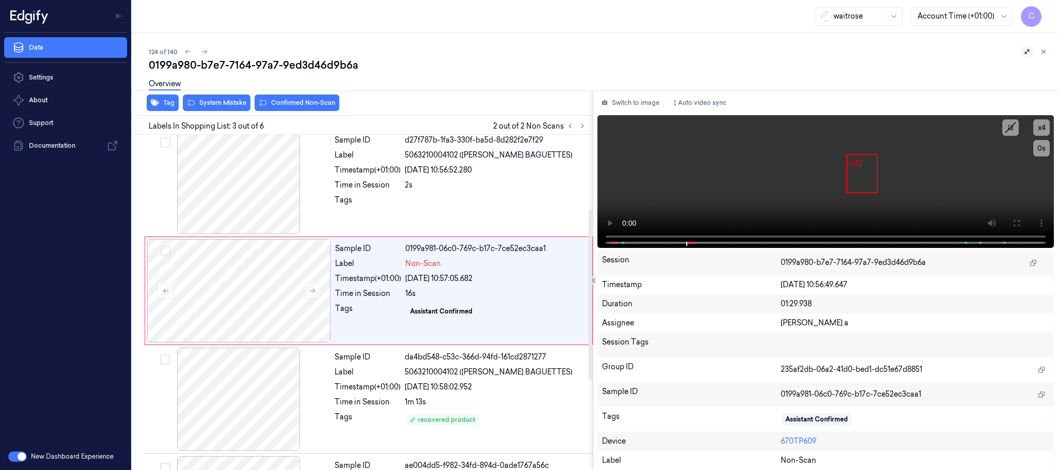
scroll to position [104, 0]
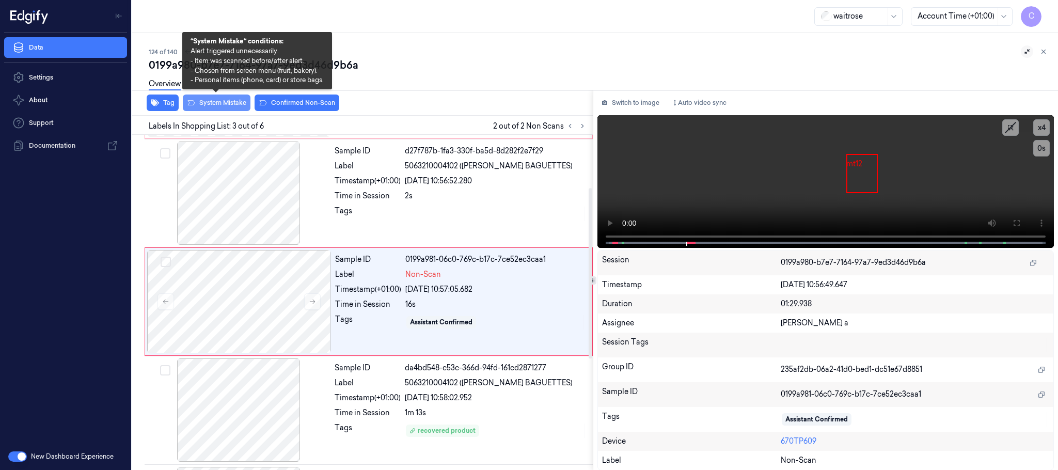
click at [221, 101] on button "System Mistake" at bounding box center [217, 102] width 68 height 17
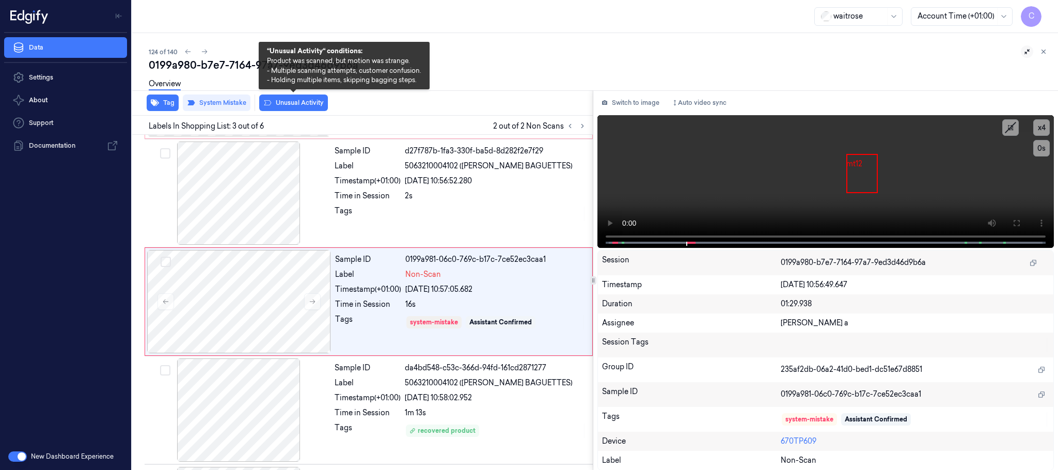
click at [317, 104] on button "Unusual Activity" at bounding box center [293, 102] width 69 height 17
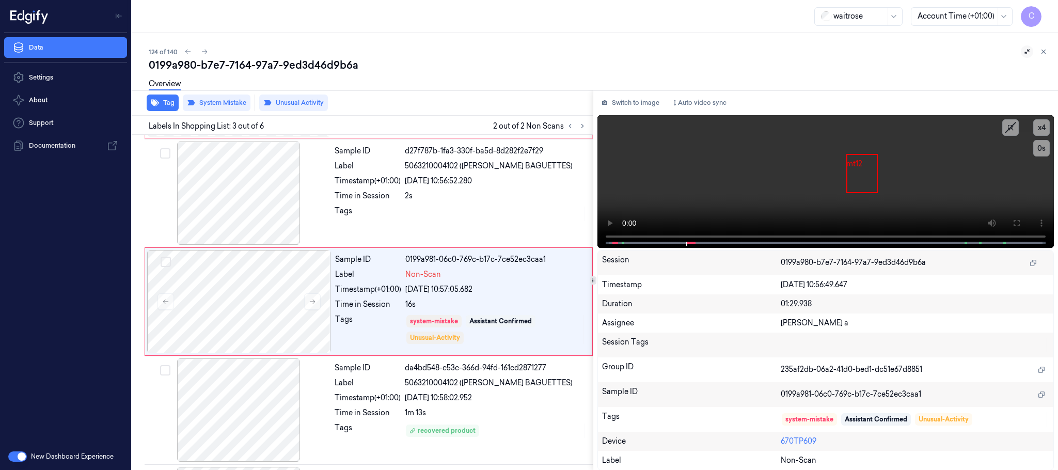
click at [1027, 53] on icon at bounding box center [1026, 51] width 7 height 7
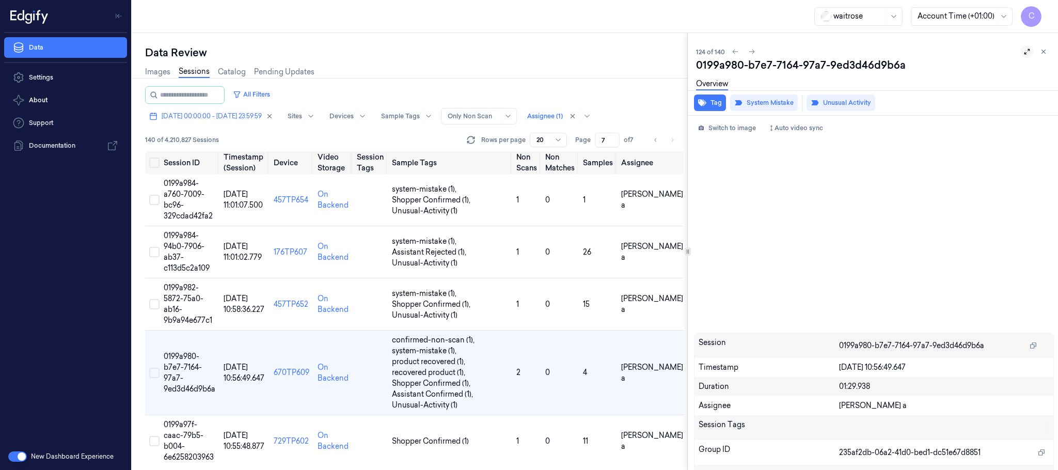
scroll to position [62, 0]
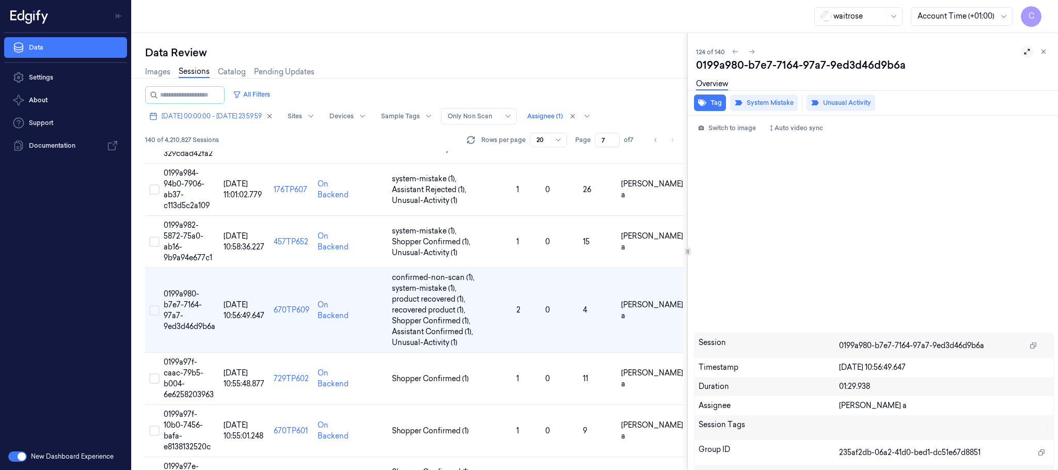
click at [1026, 50] on icon at bounding box center [1027, 52] width 6 height 6
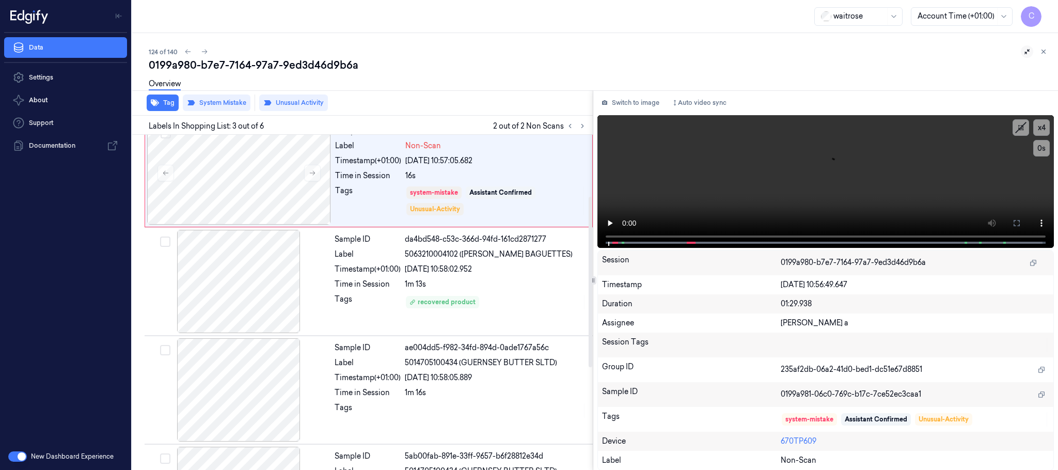
scroll to position [104, 0]
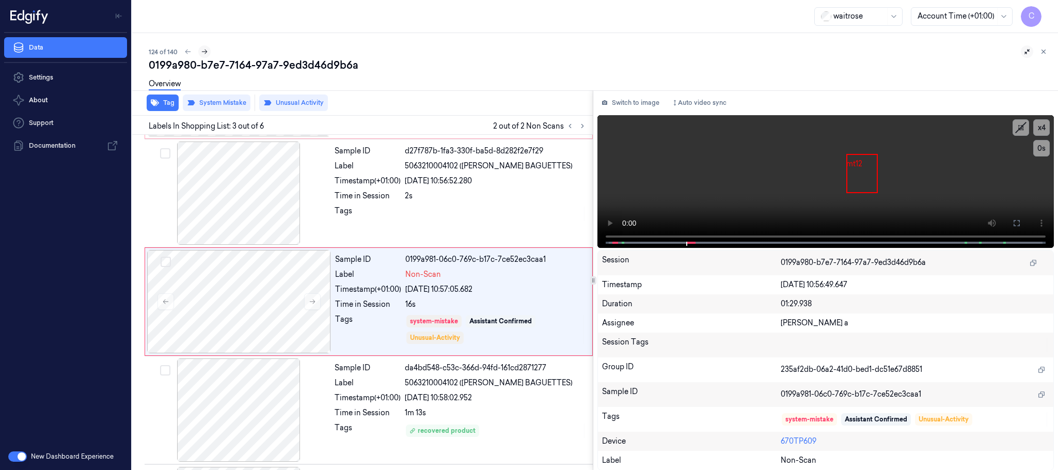
click at [205, 54] on icon at bounding box center [204, 51] width 7 height 7
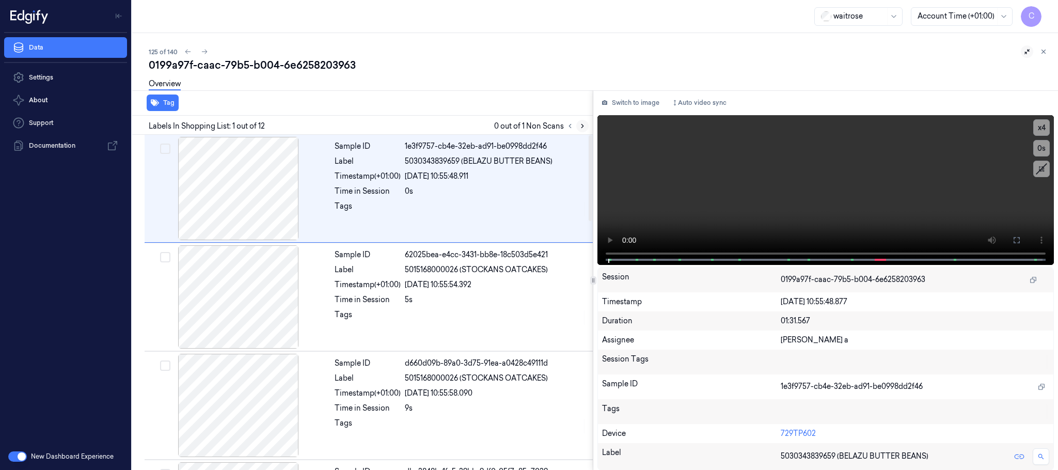
click at [583, 122] on icon at bounding box center [582, 125] width 7 height 7
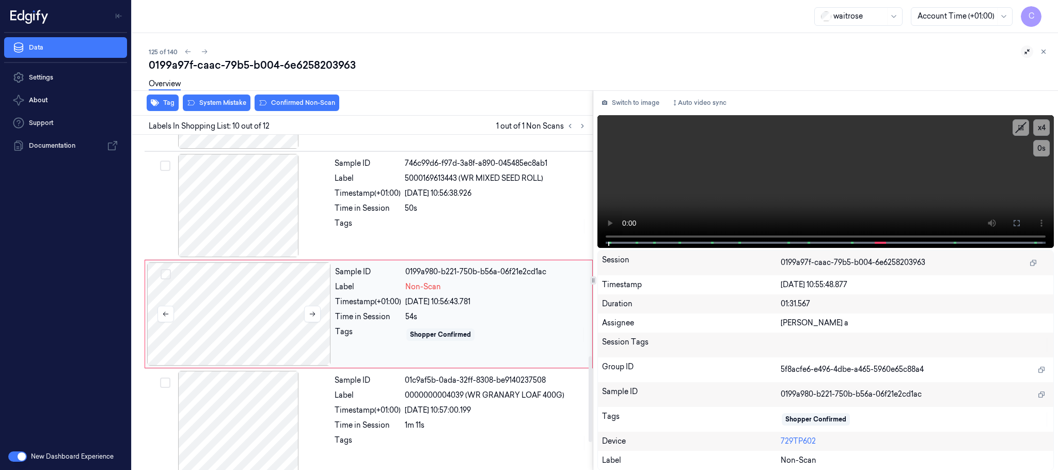
scroll to position [866, 0]
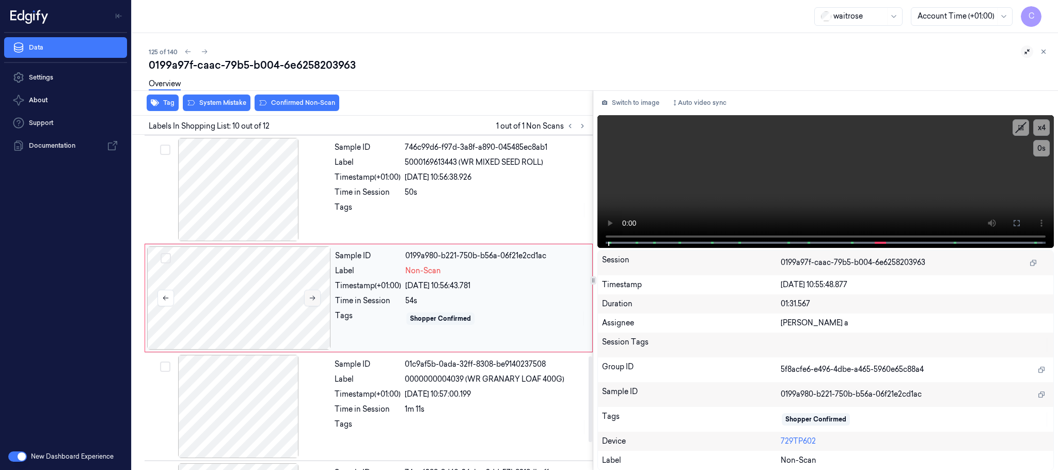
click at [312, 299] on icon at bounding box center [312, 297] width 7 height 7
click at [311, 299] on icon at bounding box center [312, 297] width 7 height 7
click at [310, 301] on icon at bounding box center [312, 297] width 7 height 7
click at [312, 301] on icon at bounding box center [312, 297] width 7 height 7
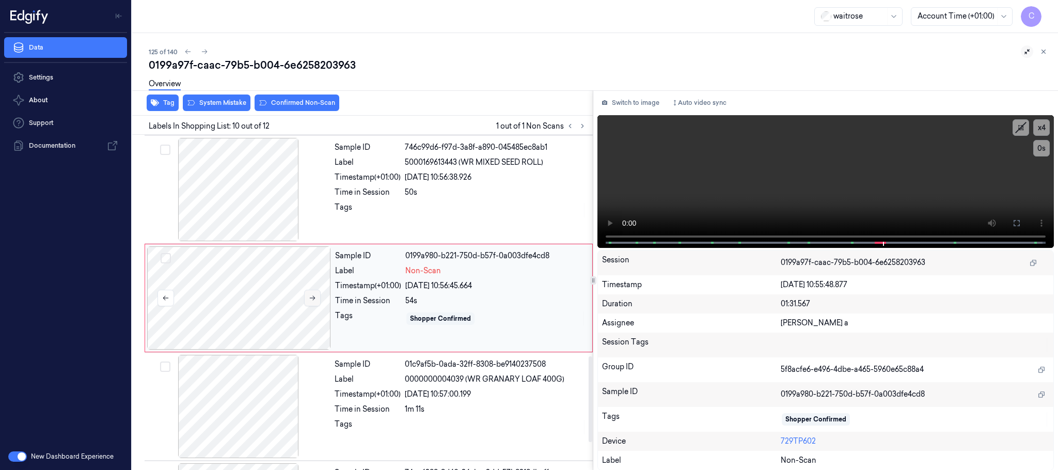
click at [312, 301] on icon at bounding box center [312, 297] width 7 height 7
click at [245, 200] on div at bounding box center [239, 189] width 184 height 103
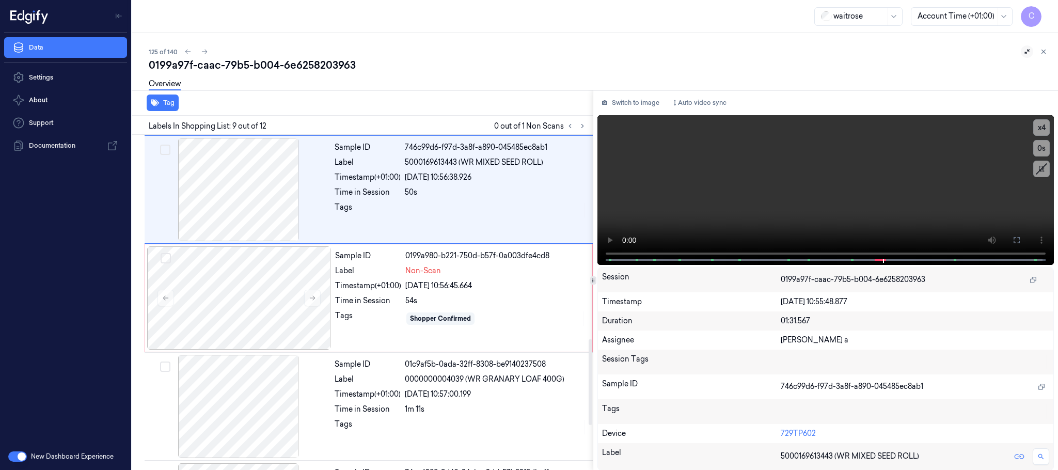
scroll to position [757, 0]
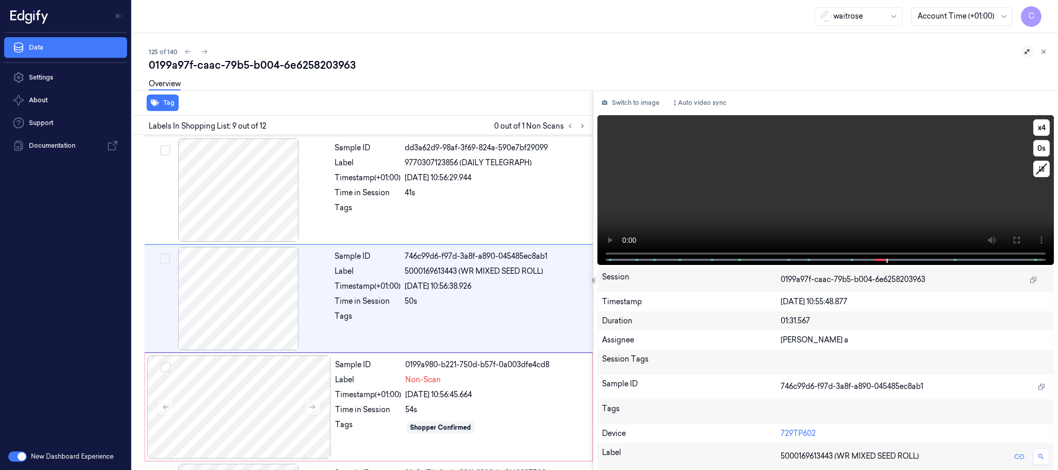
click at [867, 202] on video at bounding box center [825, 190] width 456 height 150
click at [226, 382] on div at bounding box center [239, 406] width 184 height 103
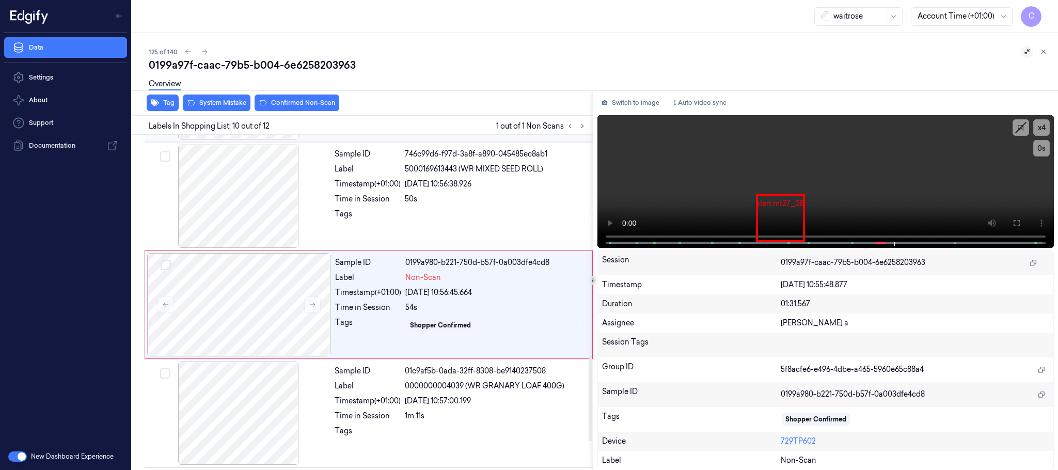
scroll to position [866, 0]
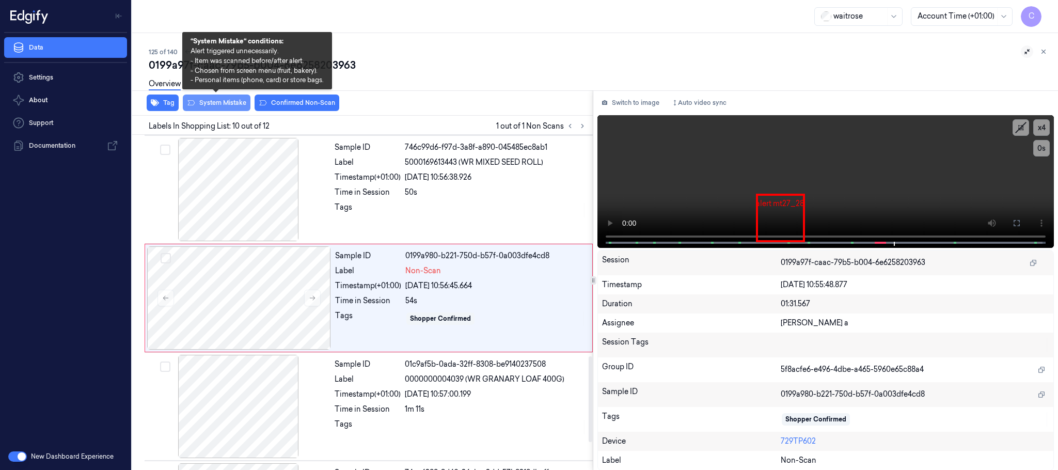
click at [228, 104] on button "System Mistake" at bounding box center [217, 102] width 68 height 17
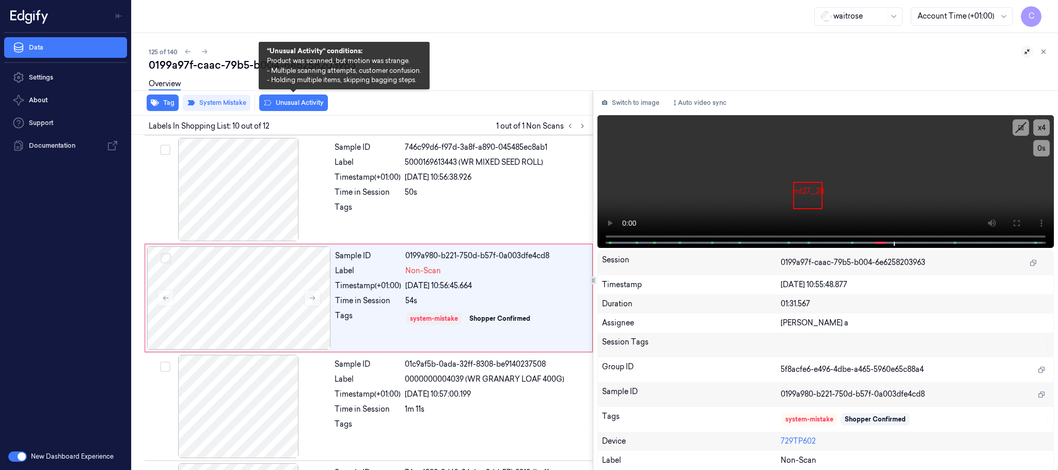
click at [296, 103] on button "Unusual Activity" at bounding box center [293, 102] width 69 height 17
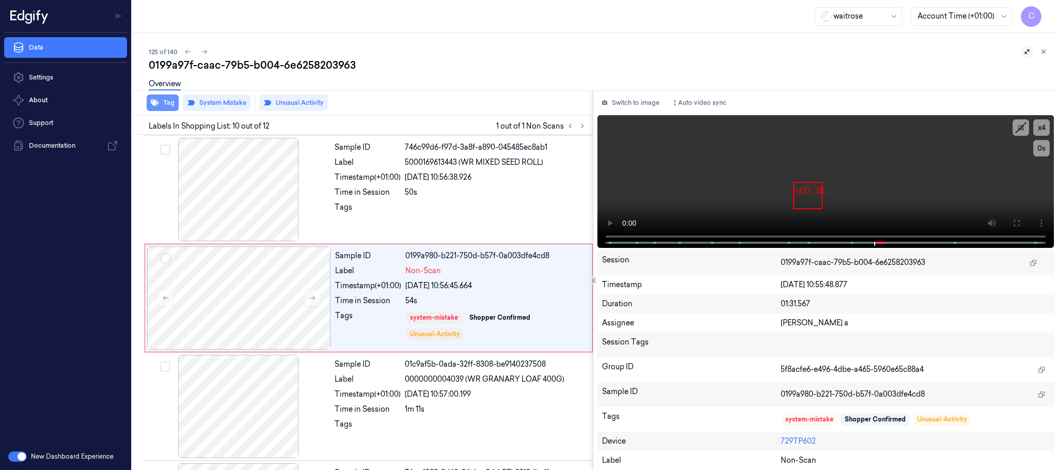
click at [152, 99] on icon "button" at bounding box center [155, 103] width 8 height 8
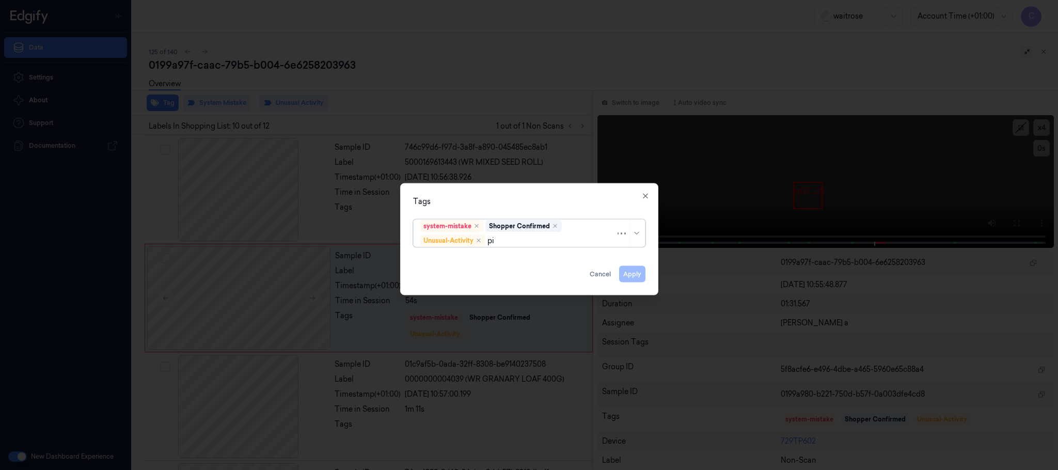
type input "pic"
click at [452, 256] on div "Picklist item alert" at bounding box center [449, 260] width 59 height 11
click at [511, 200] on div "Tags" at bounding box center [529, 201] width 232 height 11
click at [634, 271] on button "Apply" at bounding box center [632, 274] width 26 height 17
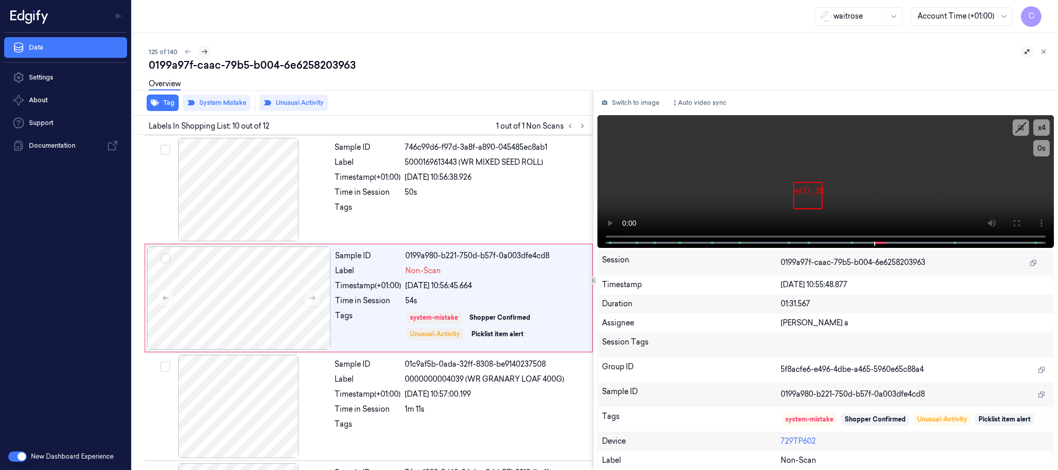
click at [202, 53] on icon at bounding box center [204, 51] width 7 height 7
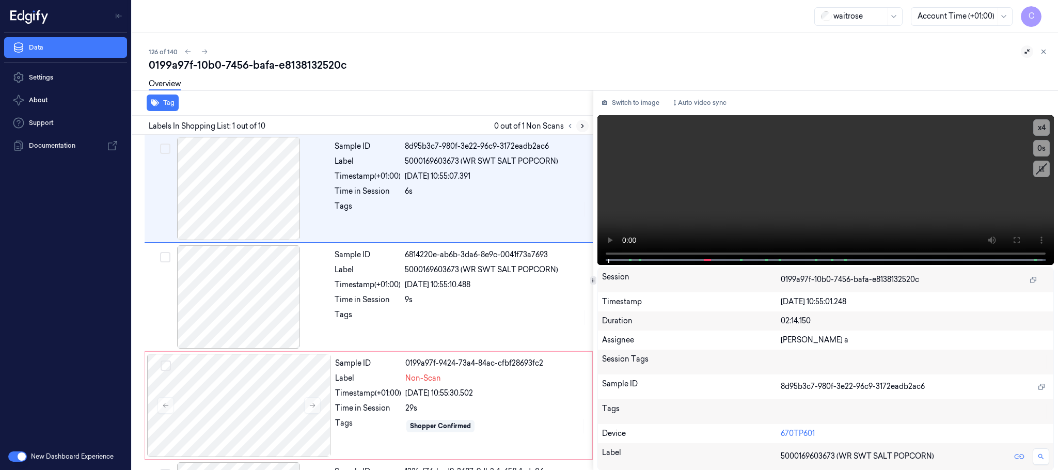
click at [584, 127] on icon at bounding box center [582, 125] width 7 height 7
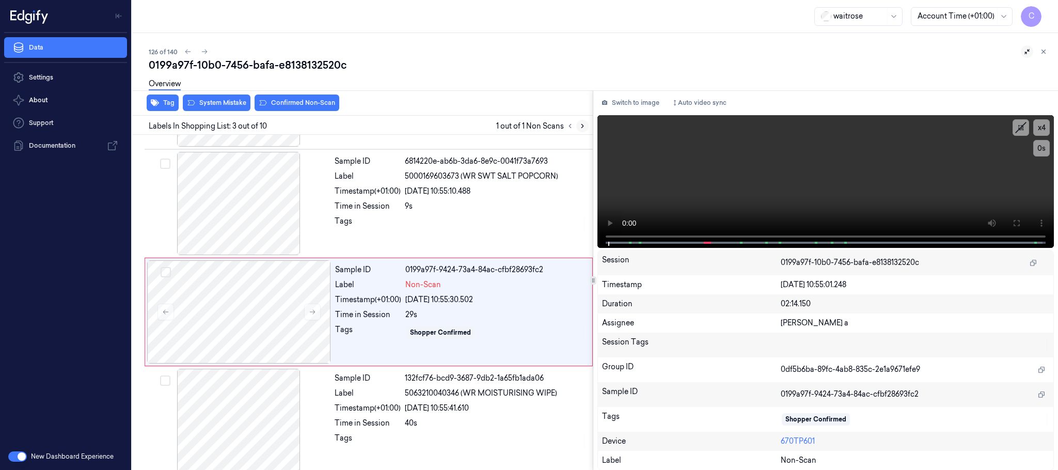
scroll to position [104, 0]
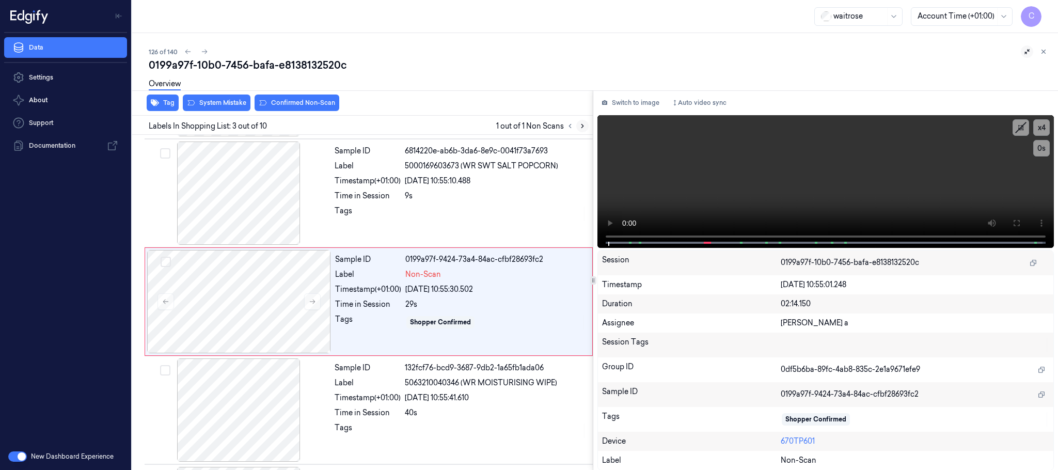
click at [584, 121] on button at bounding box center [582, 126] width 12 height 12
click at [313, 305] on icon at bounding box center [312, 301] width 7 height 7
click at [313, 302] on icon at bounding box center [312, 301] width 7 height 7
click at [313, 300] on icon at bounding box center [312, 301] width 7 height 7
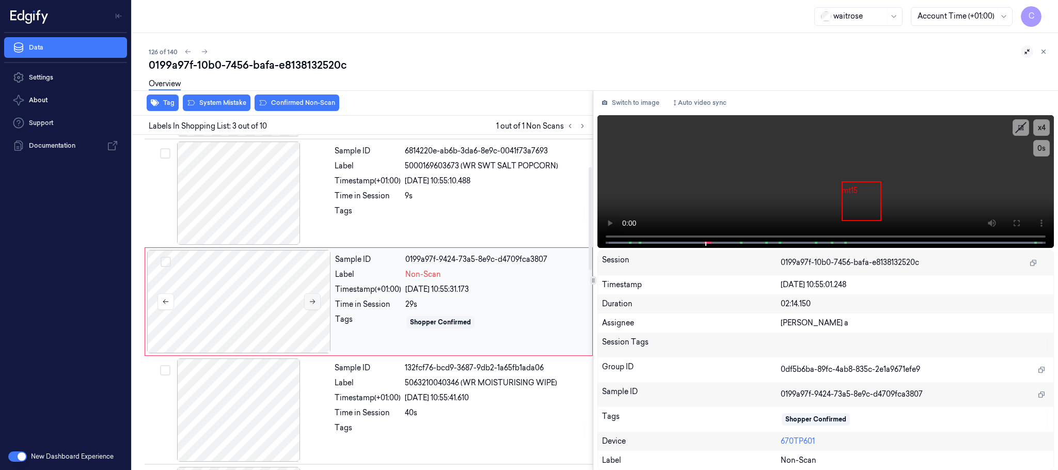
click at [313, 300] on icon at bounding box center [312, 301] width 7 height 7
click at [313, 299] on icon at bounding box center [312, 301] width 7 height 7
click at [273, 186] on div at bounding box center [239, 192] width 184 height 103
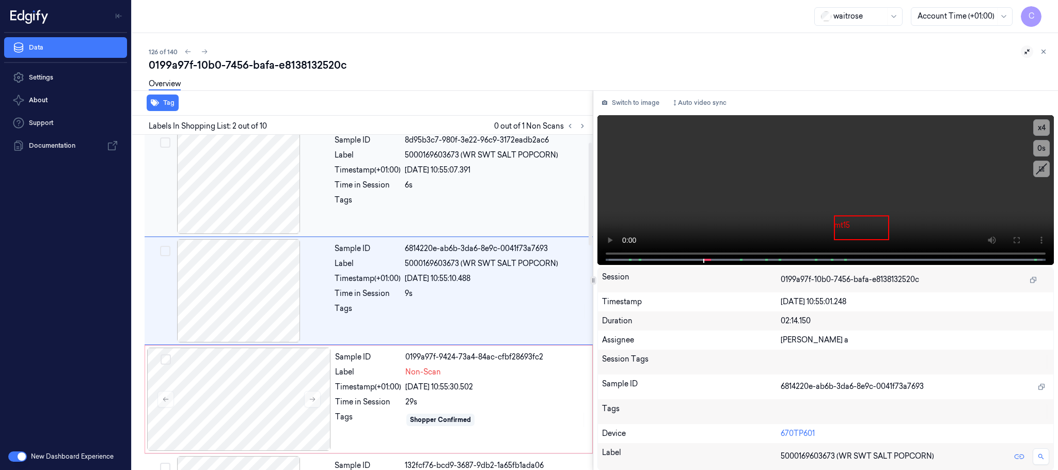
scroll to position [0, 0]
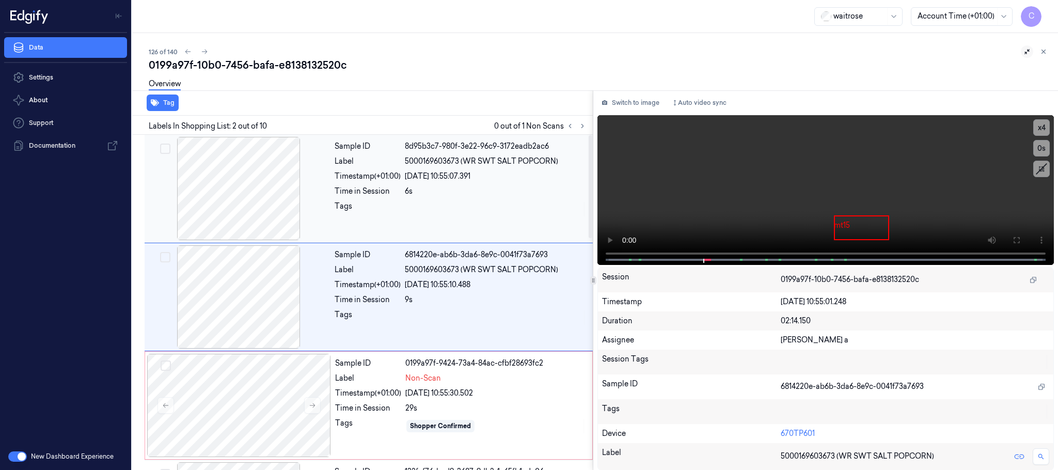
click at [273, 209] on div at bounding box center [239, 188] width 184 height 103
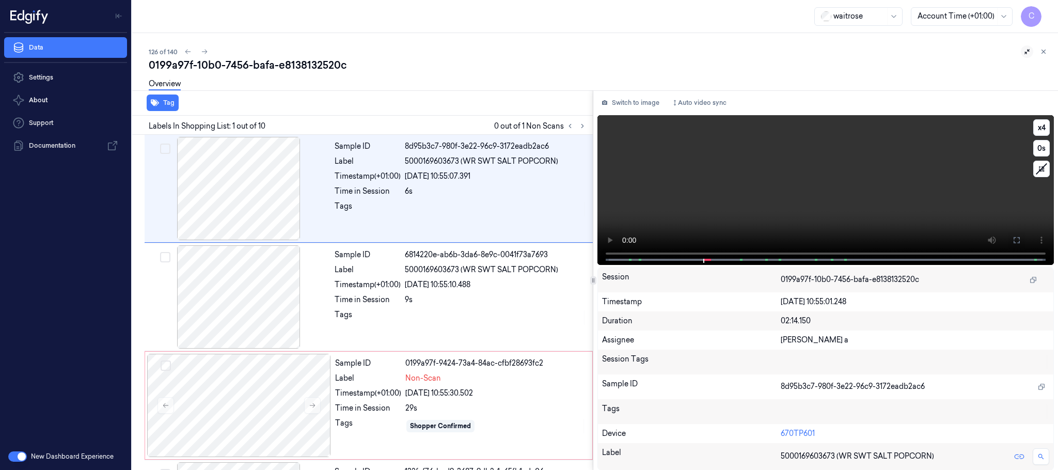
drag, startPoint x: 1014, startPoint y: 235, endPoint x: 857, endPoint y: 349, distance: 194.1
click at [1016, 236] on icon at bounding box center [1016, 240] width 8 height 8
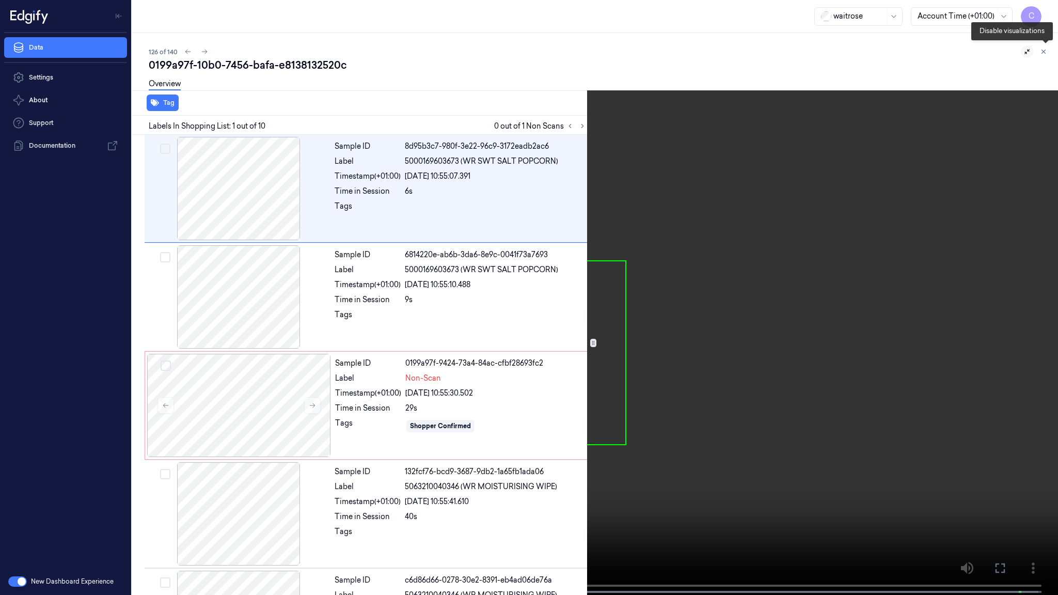
click at [1052, 48] on icon at bounding box center [1044, 53] width 15 height 15
click at [625, 354] on video at bounding box center [529, 298] width 1058 height 597
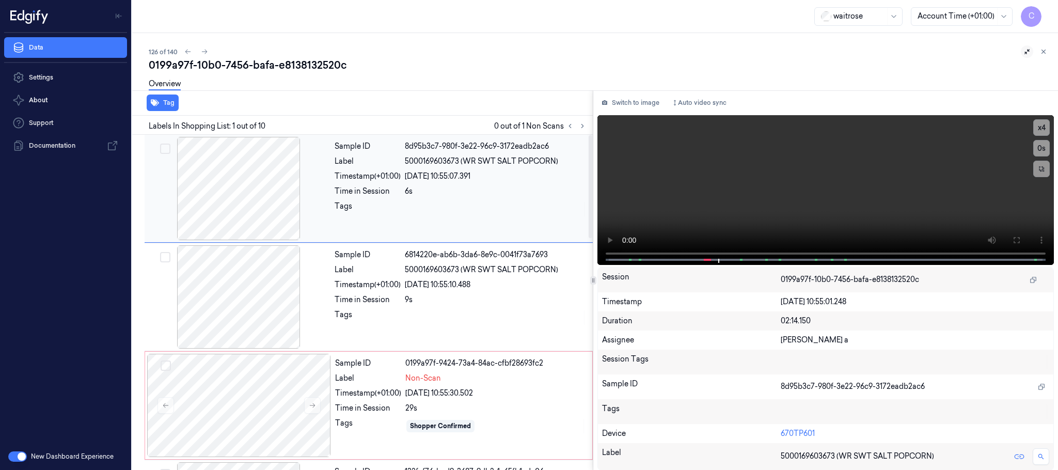
click at [259, 178] on div at bounding box center [239, 188] width 184 height 103
click at [228, 228] on div at bounding box center [239, 188] width 184 height 103
click at [633, 98] on button "Switch to image" at bounding box center [630, 102] width 66 height 17
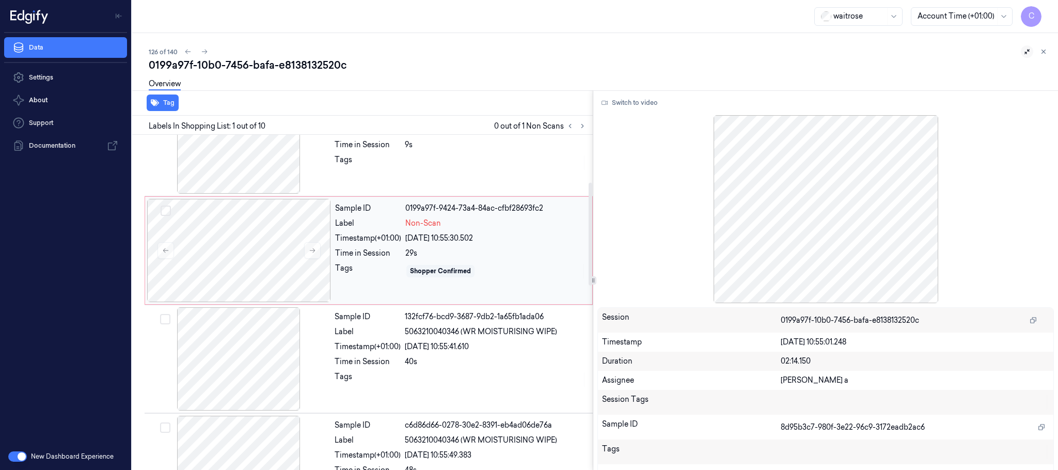
drag, startPoint x: 364, startPoint y: 297, endPoint x: 222, endPoint y: 241, distance: 153.4
click at [360, 290] on div "Sample ID 0199a97f-9424-73a4-84ac-cfbf28693fc2 Label Non-Scan Timestamp (+01:00…" at bounding box center [460, 250] width 259 height 103
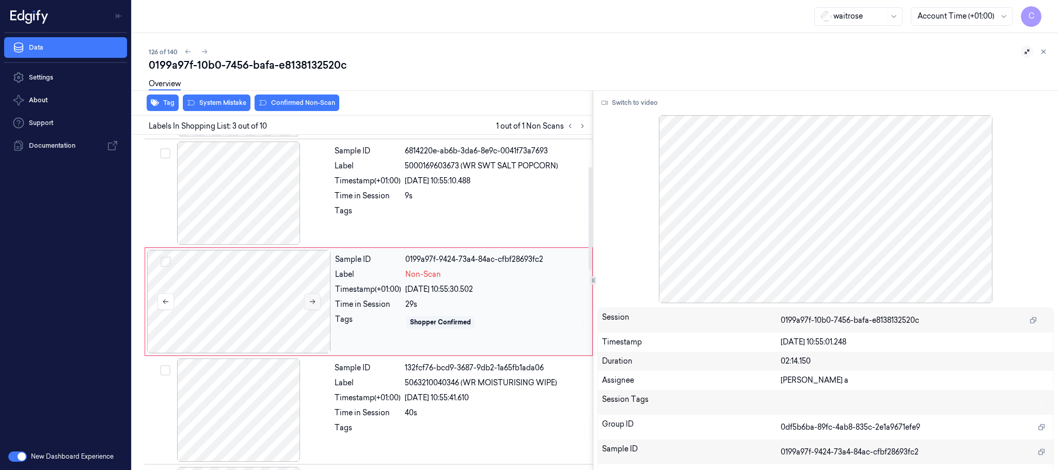
click at [310, 302] on icon at bounding box center [312, 301] width 7 height 7
click at [337, 236] on div "Sample ID 6814220e-ab6b-3da6-8e9c-0041f73a7693 Label 5000169603673 (WR SWT SALT…" at bounding box center [460, 192] width 260 height 103
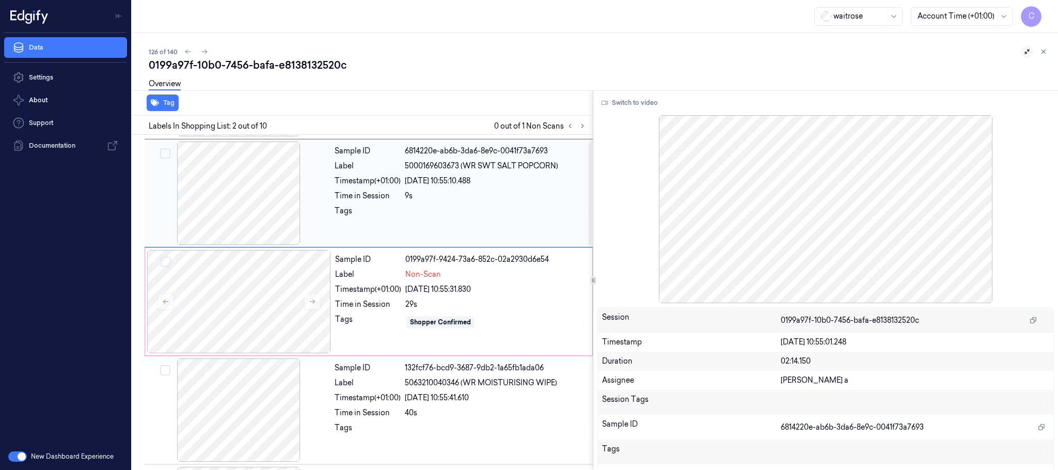
scroll to position [0, 0]
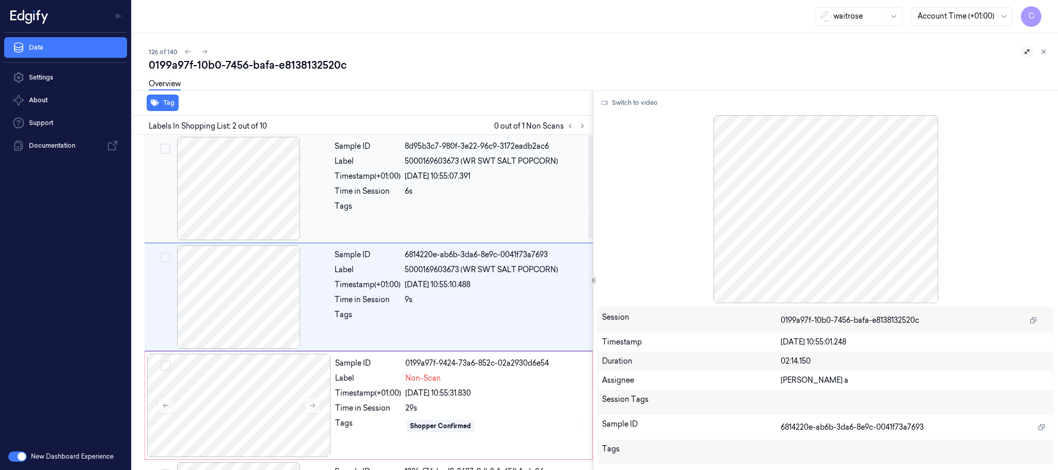
click at [437, 186] on div "6s" at bounding box center [496, 191] width 182 height 11
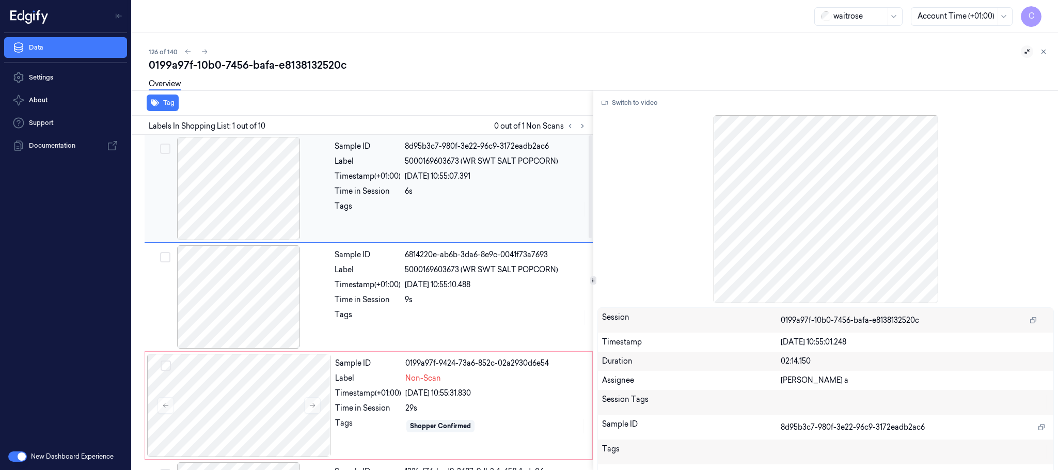
drag, startPoint x: 358, startPoint y: 270, endPoint x: 398, endPoint y: 234, distance: 53.8
click at [358, 271] on div "Label" at bounding box center [367, 269] width 66 height 11
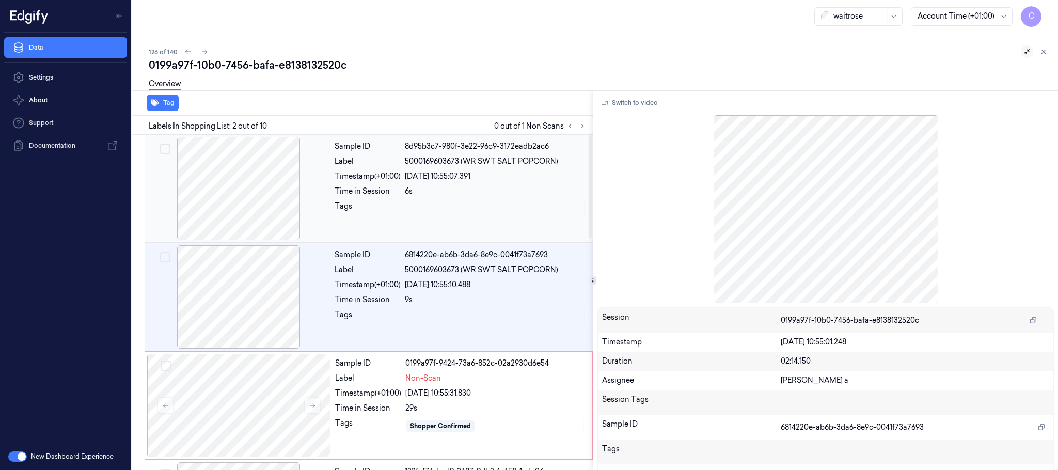
click at [398, 233] on div "Sample ID 8d95b3c7-980f-3e22-96c9-3172eadb2ac6 Label 5000169603673 (WR SWT SALT…" at bounding box center [460, 188] width 260 height 103
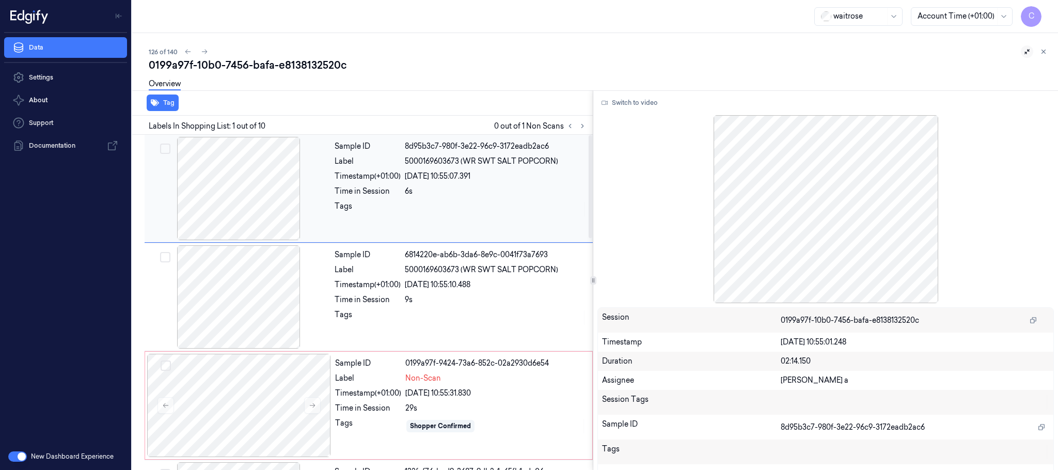
click at [426, 214] on div at bounding box center [496, 209] width 182 height 17
click at [386, 267] on div "Label" at bounding box center [367, 269] width 66 height 11
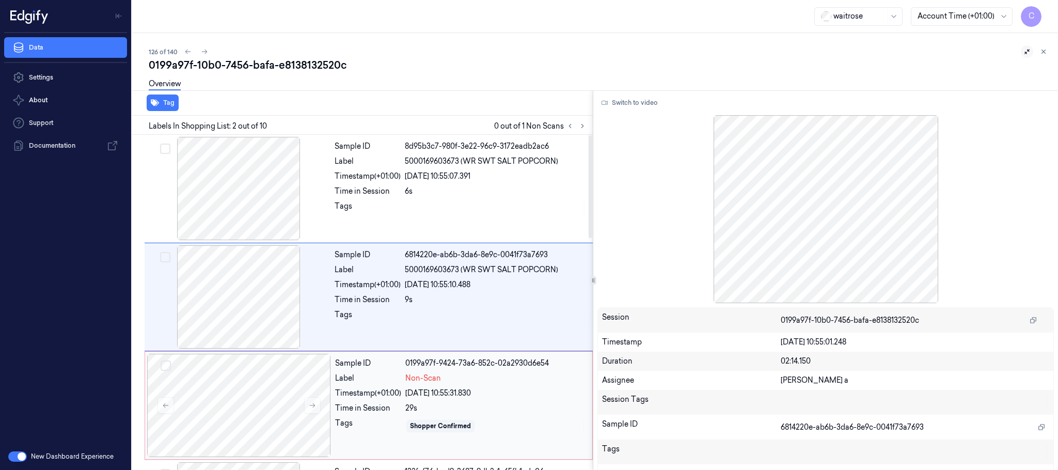
click at [384, 386] on div "Sample ID 0199a97f-9424-73a6-852c-02a2930d6e54 Label Non-Scan Timestamp (+01:00…" at bounding box center [460, 405] width 259 height 103
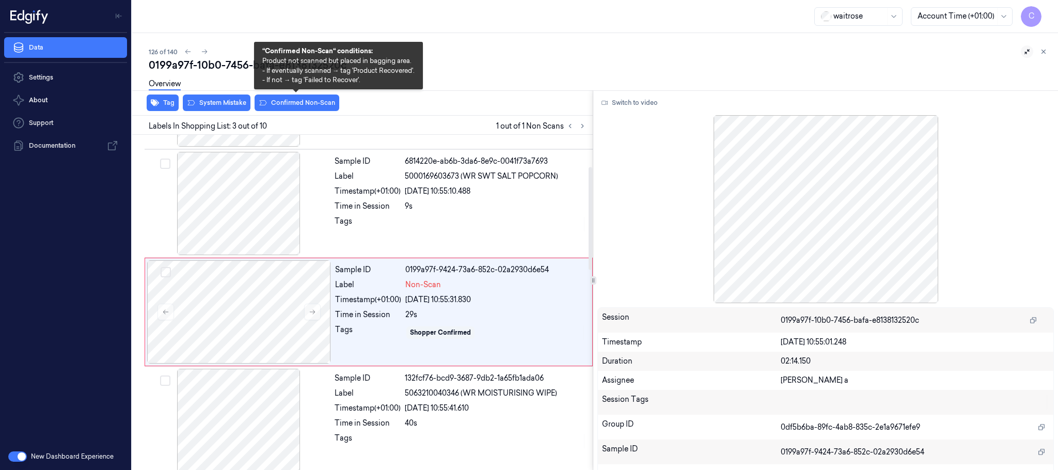
scroll to position [104, 0]
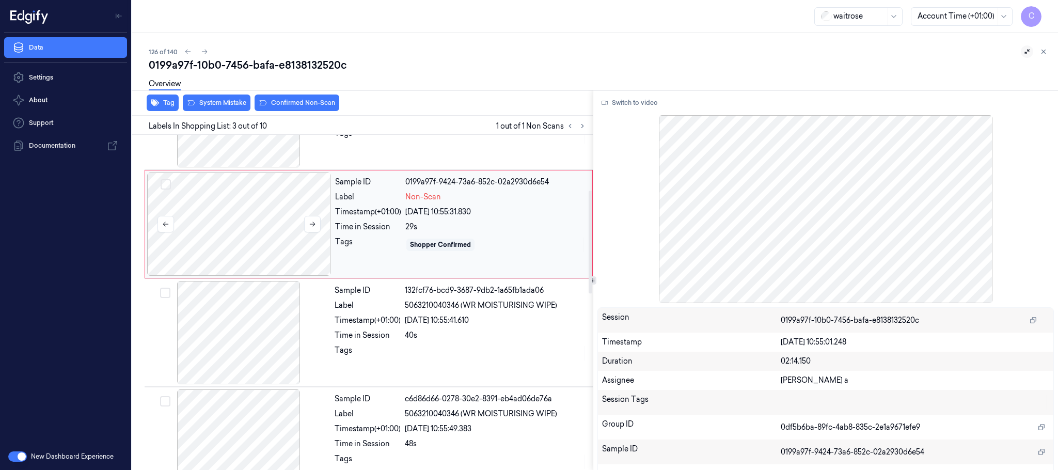
click at [243, 228] on div at bounding box center [239, 223] width 184 height 103
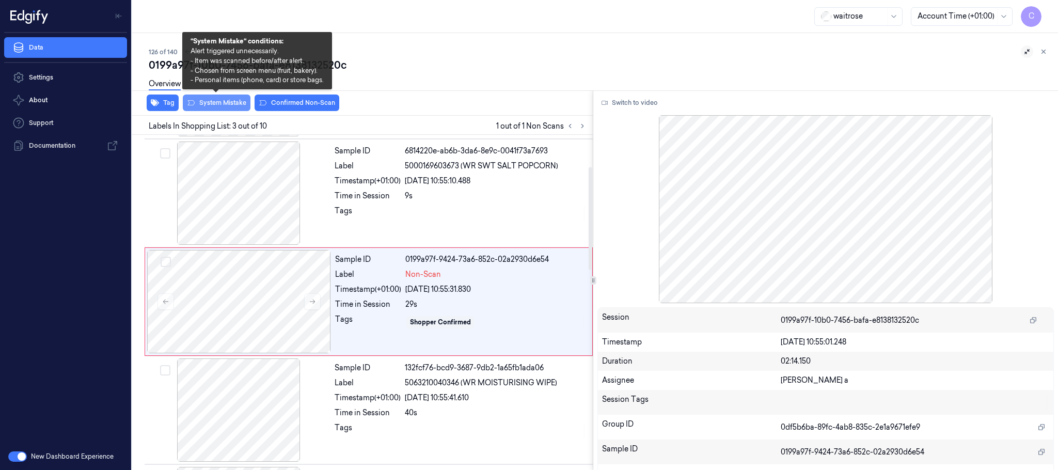
click at [226, 101] on button "System Mistake" at bounding box center [217, 102] width 68 height 17
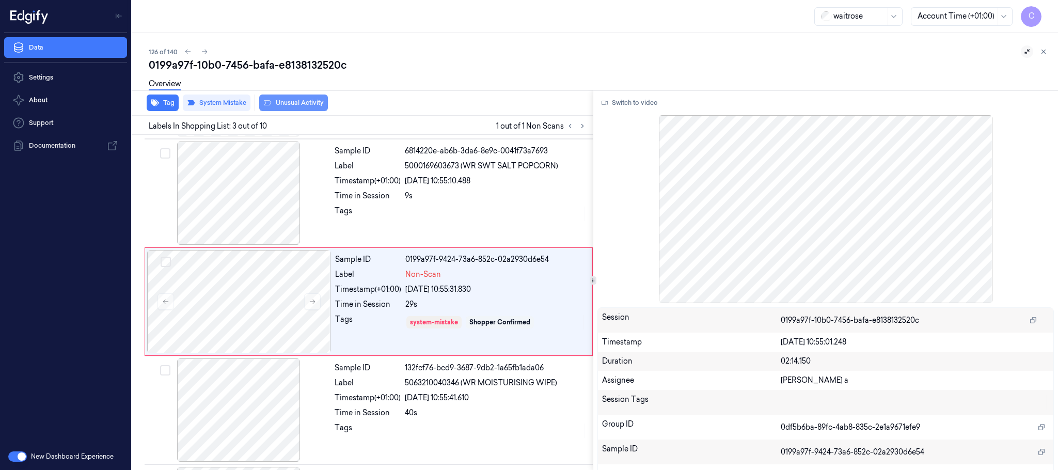
click at [287, 104] on button "Unusual Activity" at bounding box center [293, 102] width 69 height 17
click at [203, 48] on icon at bounding box center [204, 51] width 7 height 7
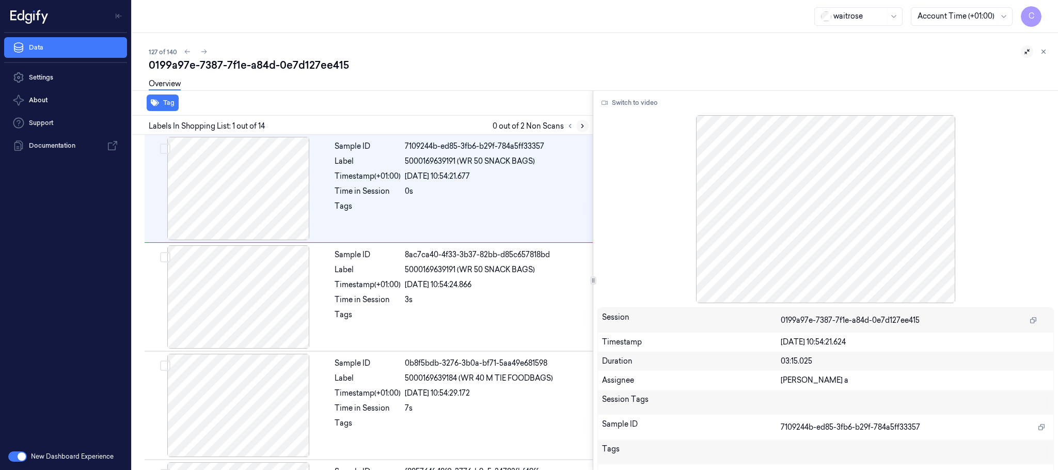
click at [578, 123] on button at bounding box center [582, 126] width 12 height 12
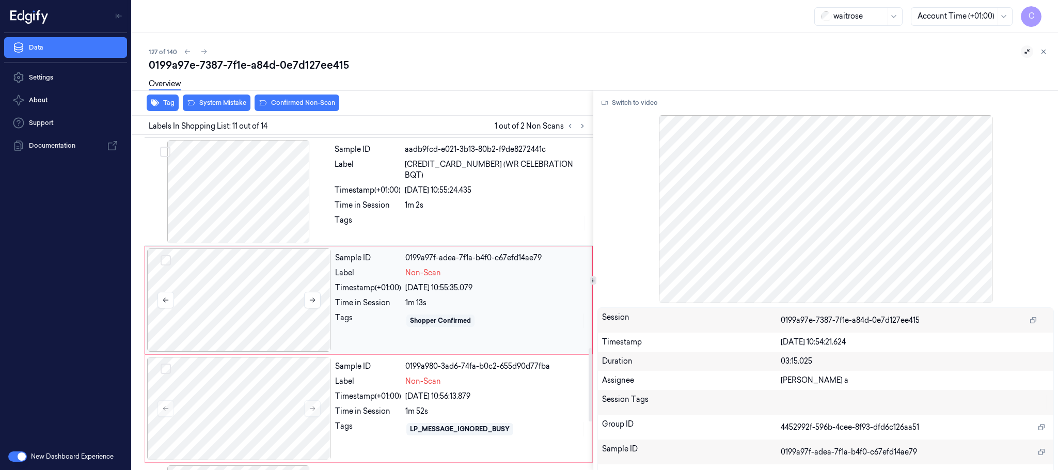
scroll to position [975, 0]
click at [314, 306] on button at bounding box center [312, 298] width 17 height 17
click at [314, 300] on icon at bounding box center [313, 298] width 6 height 5
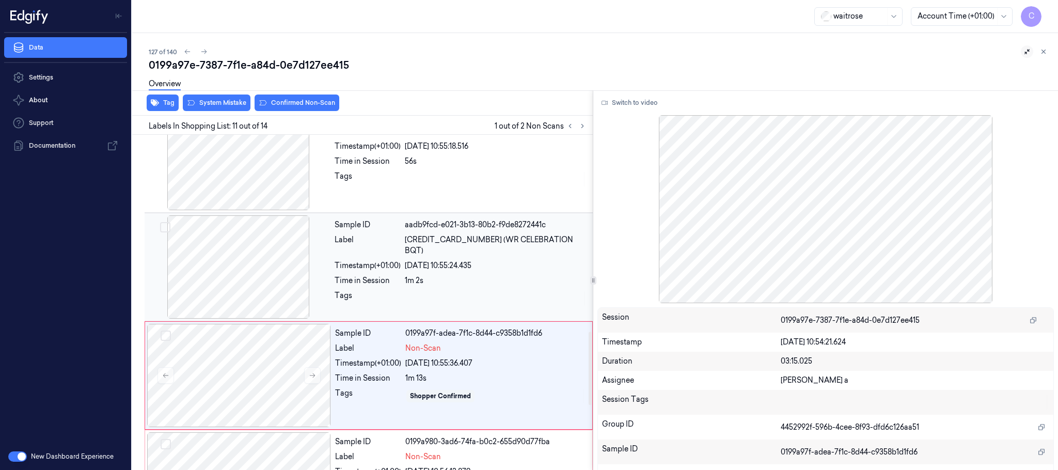
click at [272, 219] on div at bounding box center [239, 266] width 184 height 103
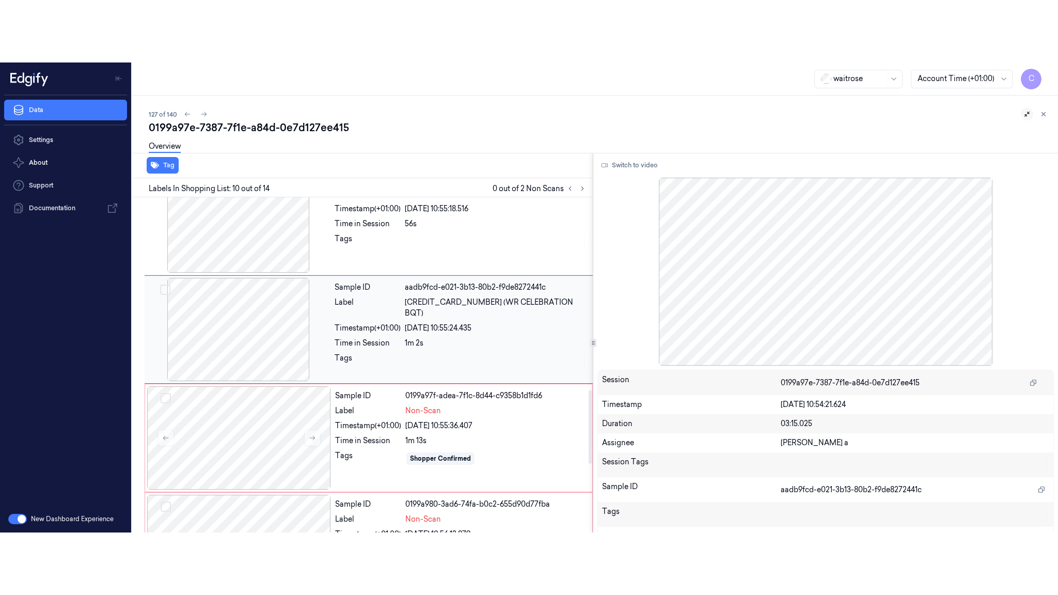
scroll to position [866, 0]
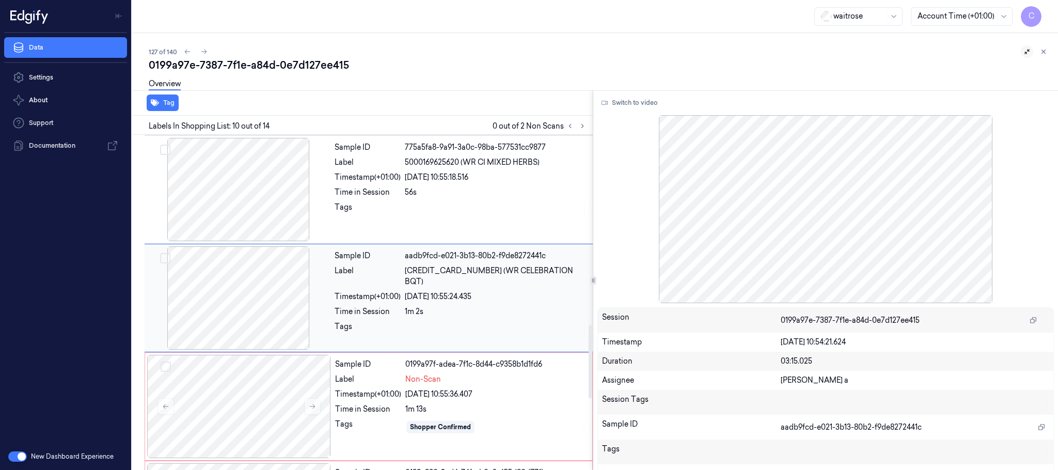
click at [276, 301] on div at bounding box center [239, 297] width 184 height 103
click at [645, 107] on button "Switch to video" at bounding box center [629, 102] width 65 height 17
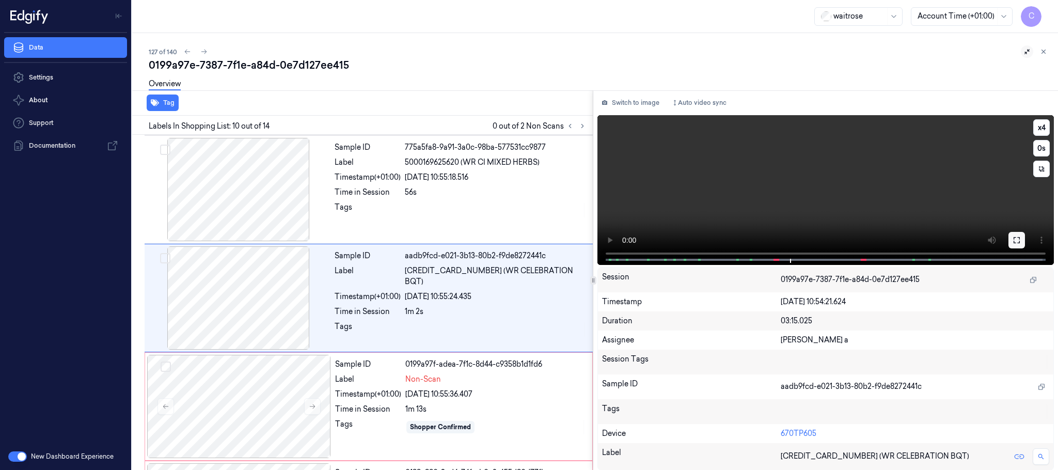
click at [1014, 234] on button at bounding box center [1016, 240] width 17 height 17
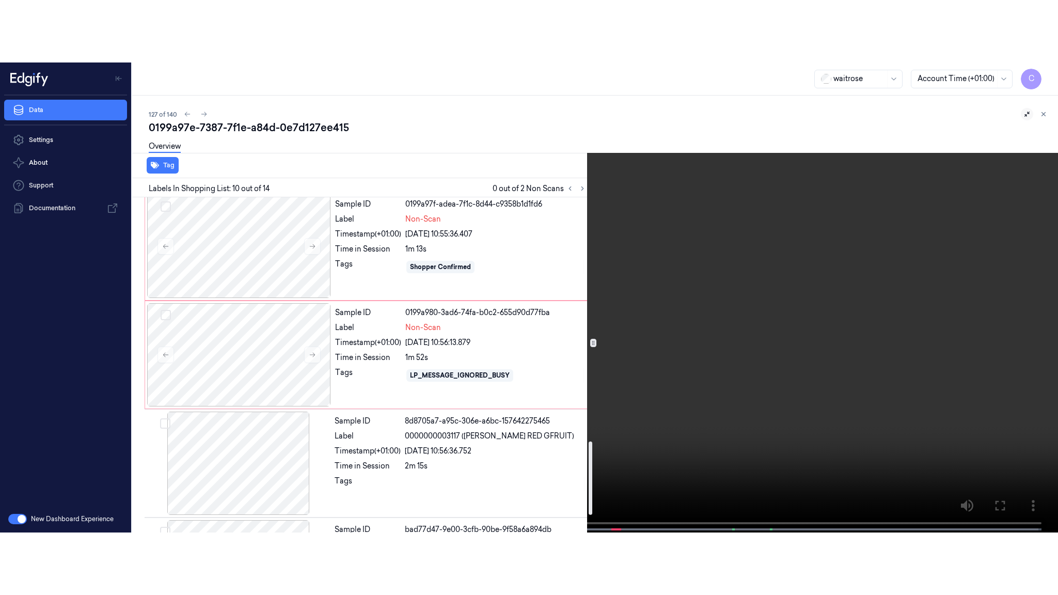
scroll to position [1113, 0]
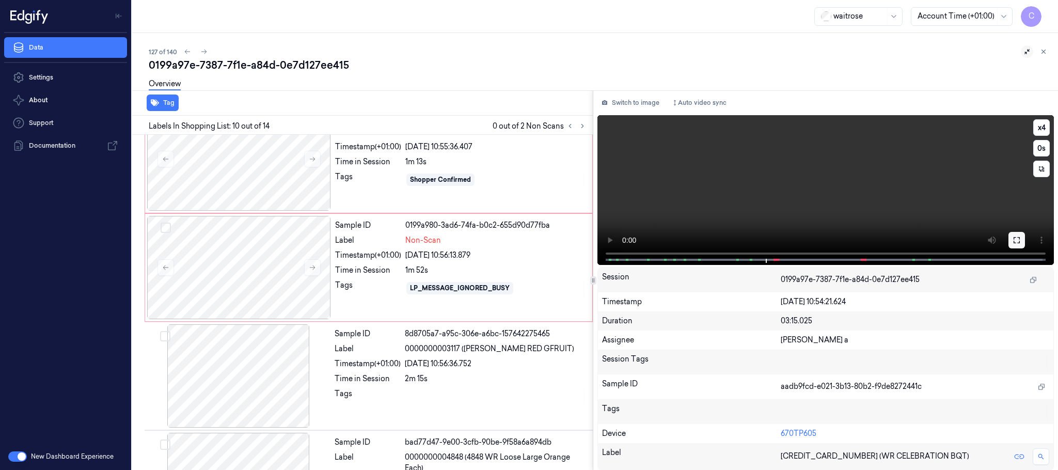
click at [1010, 235] on button at bounding box center [1016, 240] width 17 height 17
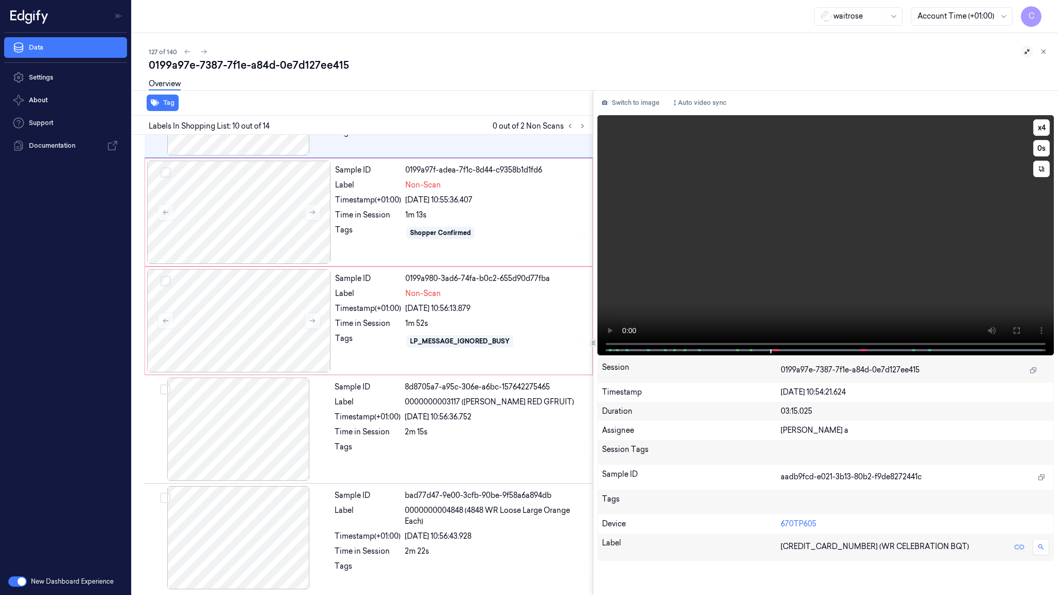
scroll to position [1067, 0]
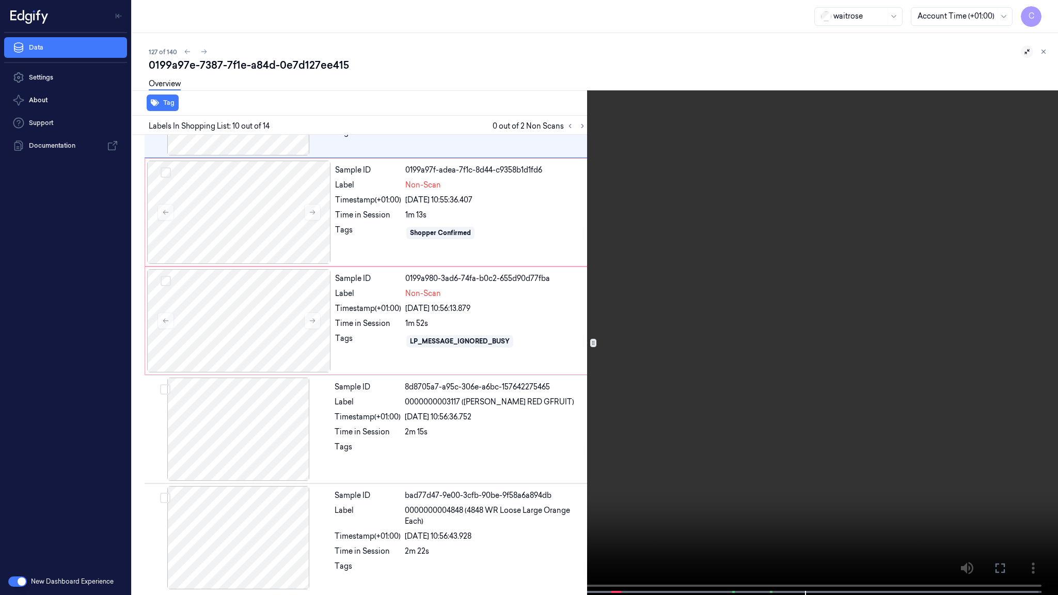
click at [481, 338] on video at bounding box center [529, 298] width 1058 height 597
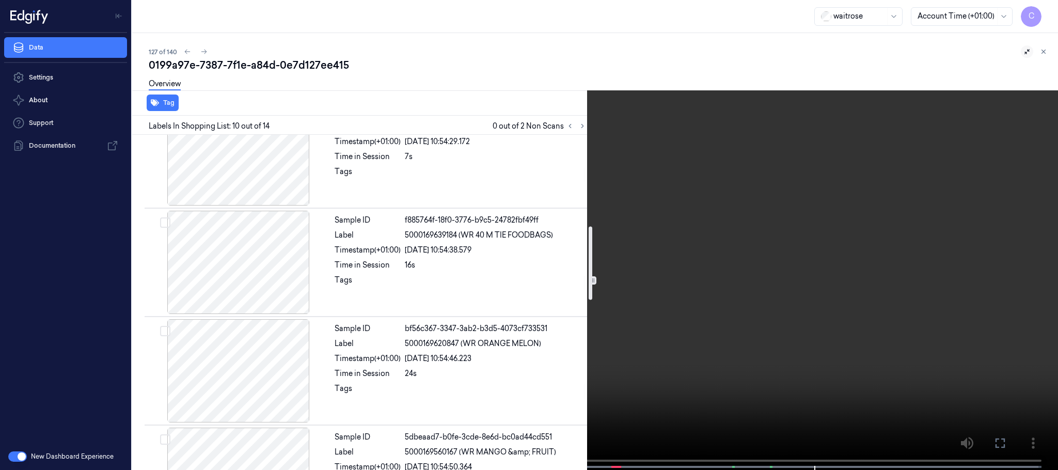
scroll to position [417, 0]
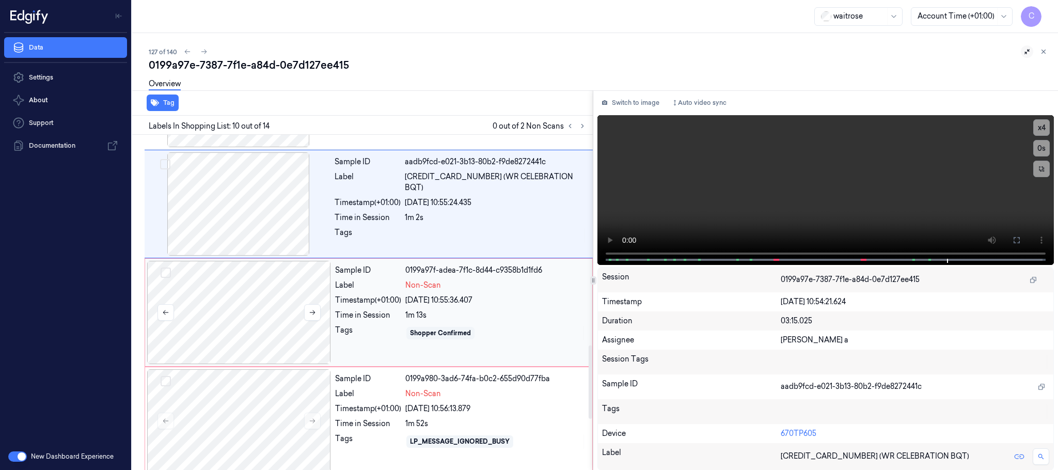
click at [284, 308] on div at bounding box center [239, 312] width 184 height 103
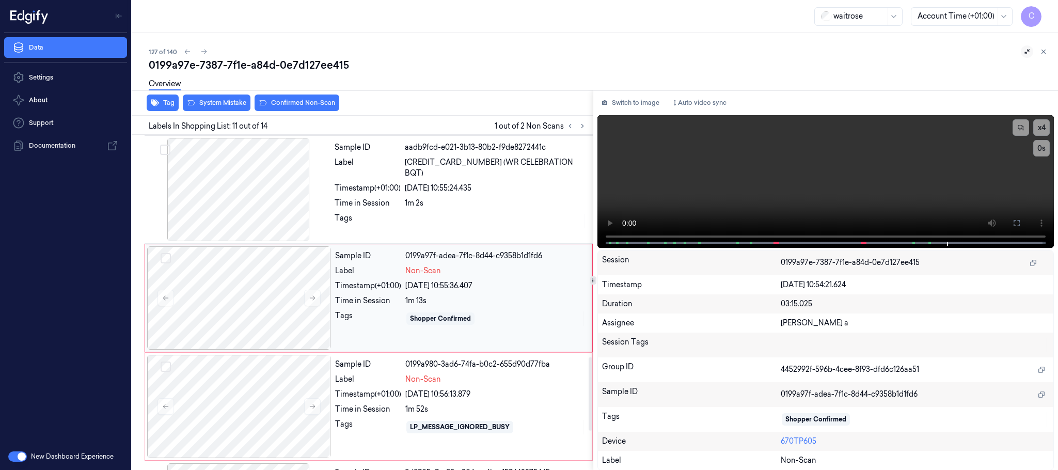
scroll to position [1052, 0]
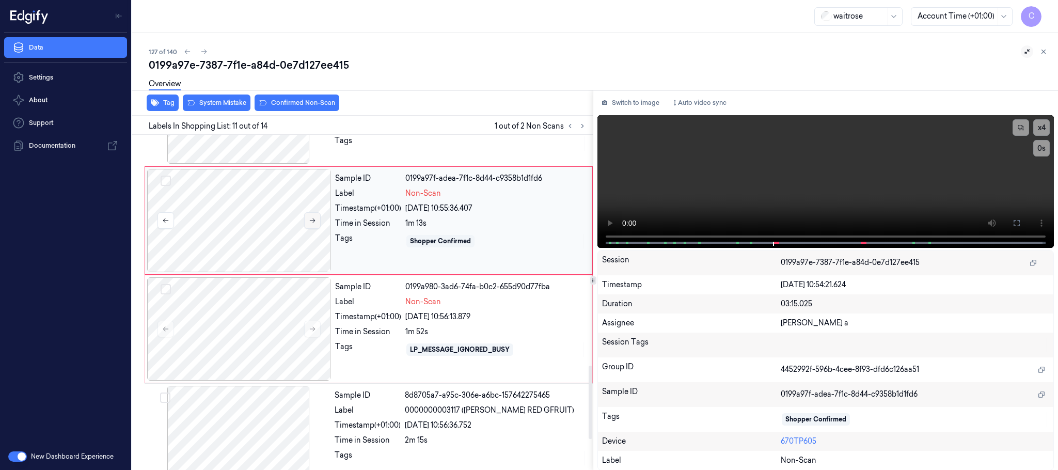
click at [304, 223] on button at bounding box center [312, 220] width 17 height 17
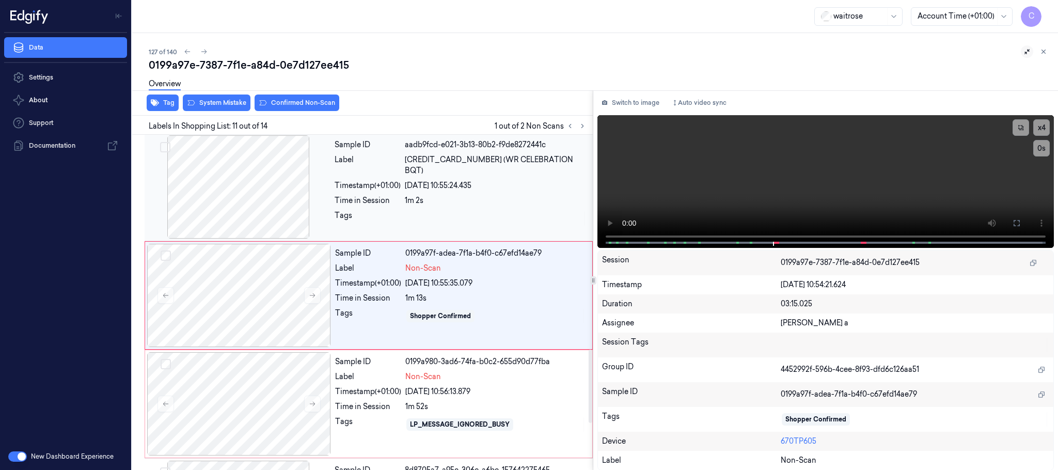
scroll to position [975, 0]
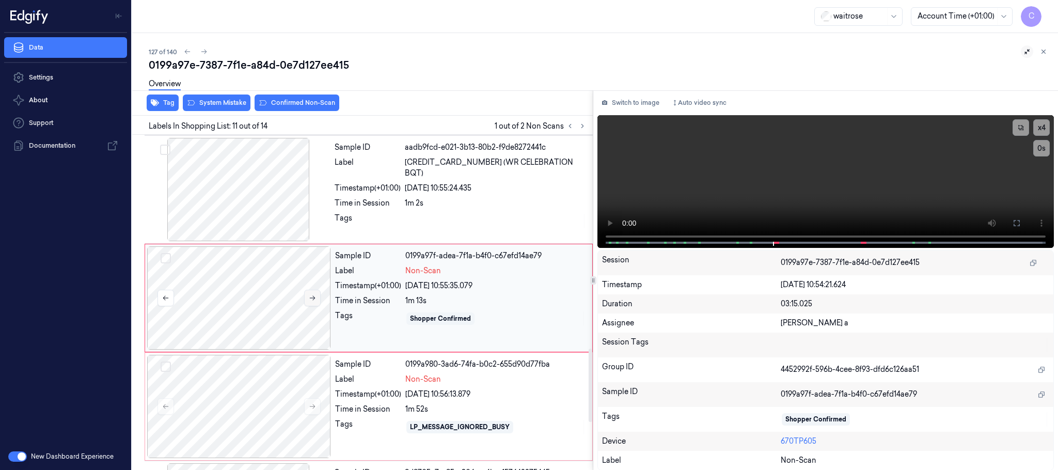
click at [319, 304] on button at bounding box center [312, 298] width 17 height 17
click at [319, 305] on button at bounding box center [312, 298] width 17 height 17
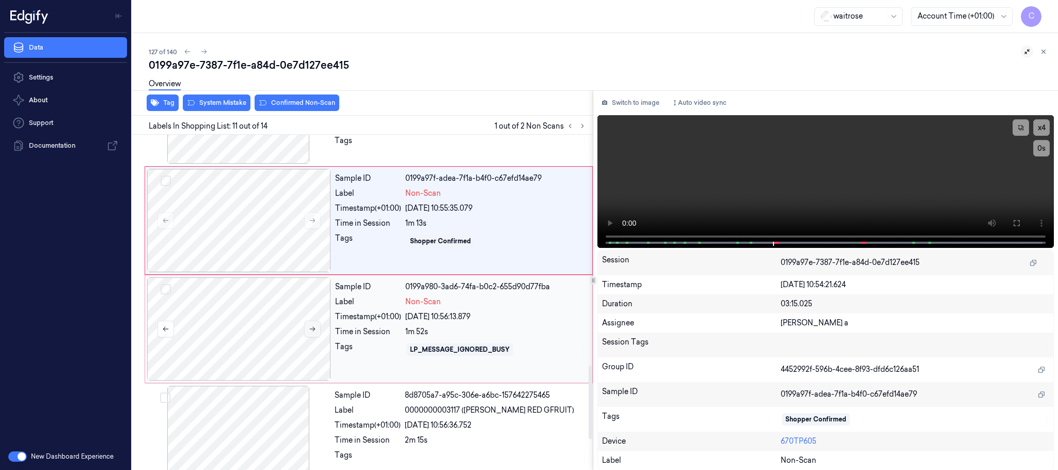
click at [316, 331] on button at bounding box center [312, 329] width 17 height 17
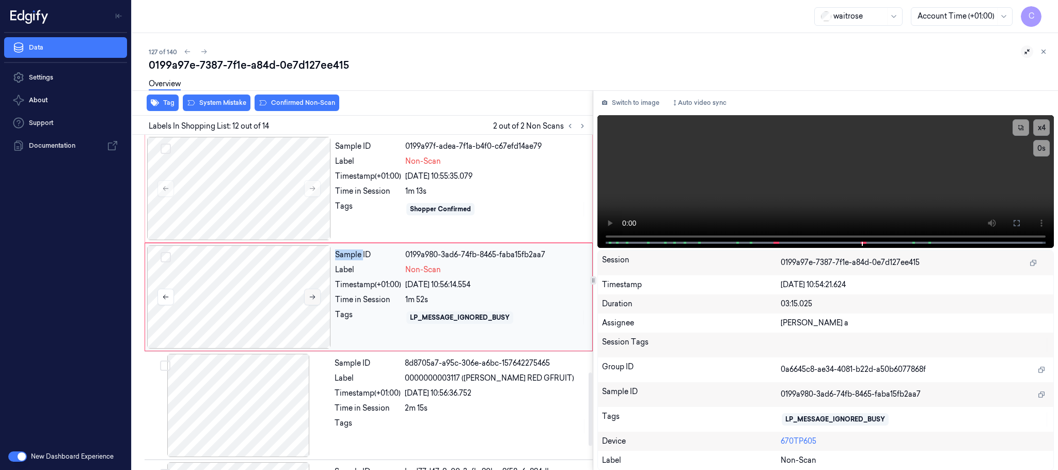
click at [316, 331] on div at bounding box center [239, 296] width 184 height 103
click at [276, 203] on div at bounding box center [239, 188] width 184 height 103
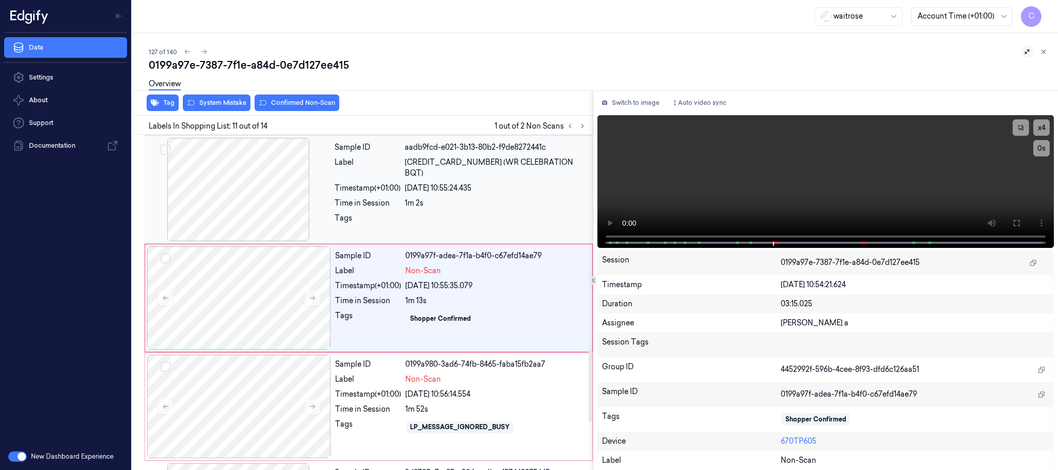
click at [244, 195] on div at bounding box center [239, 189] width 184 height 103
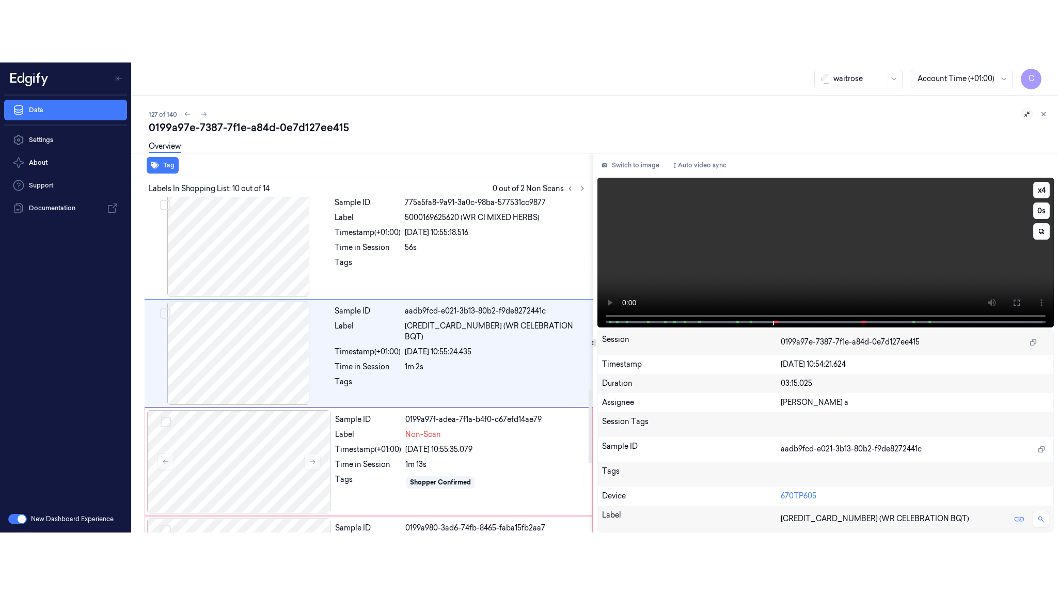
scroll to position [866, 0]
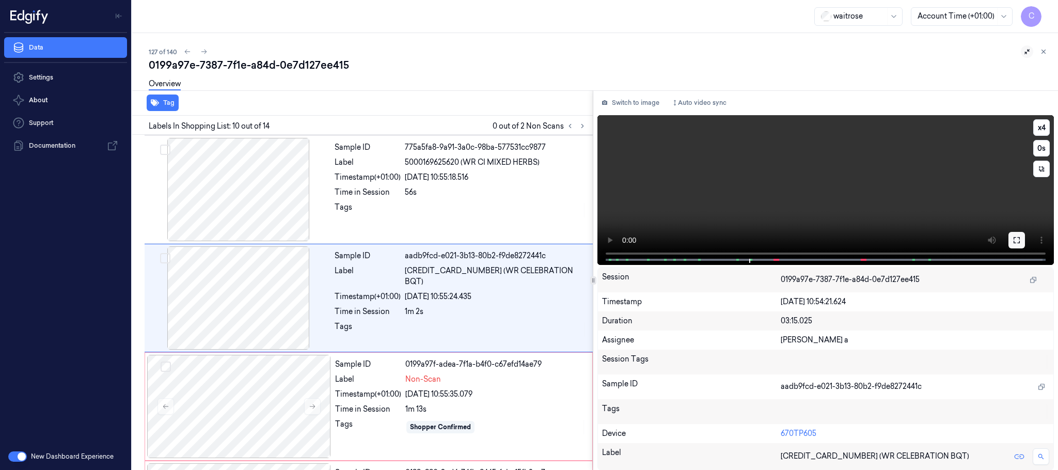
click at [1018, 236] on icon at bounding box center [1016, 240] width 8 height 8
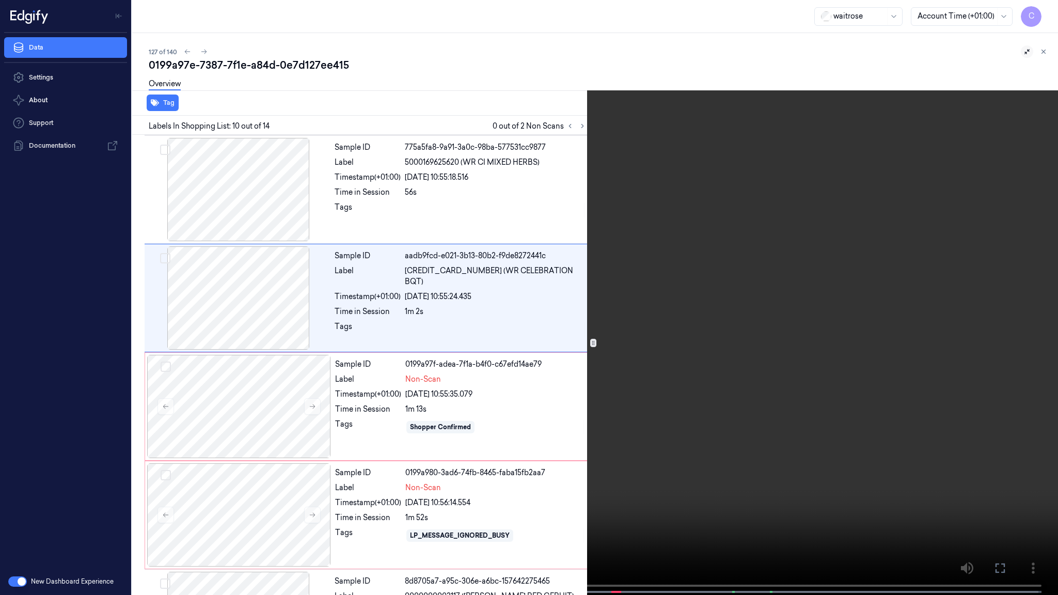
click at [1053, 16] on video at bounding box center [529, 298] width 1058 height 597
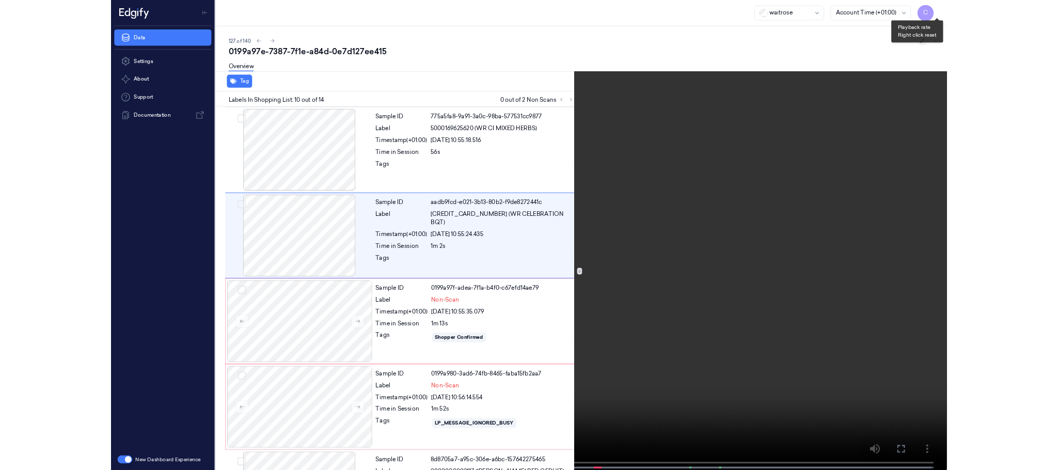
scroll to position [804, 0]
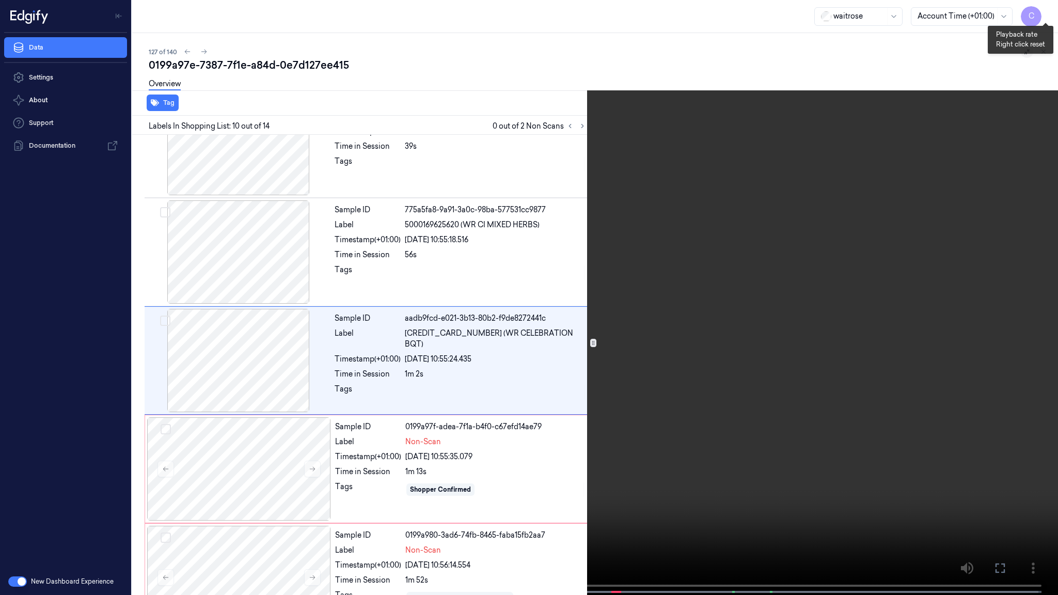
click at [1052, 16] on button "x 4" at bounding box center [1045, 12] width 17 height 17
click at [1040, 14] on button "x 1" at bounding box center [1045, 12] width 17 height 17
click at [525, 401] on video at bounding box center [529, 298] width 1058 height 597
click at [598, 326] on video at bounding box center [529, 298] width 1058 height 597
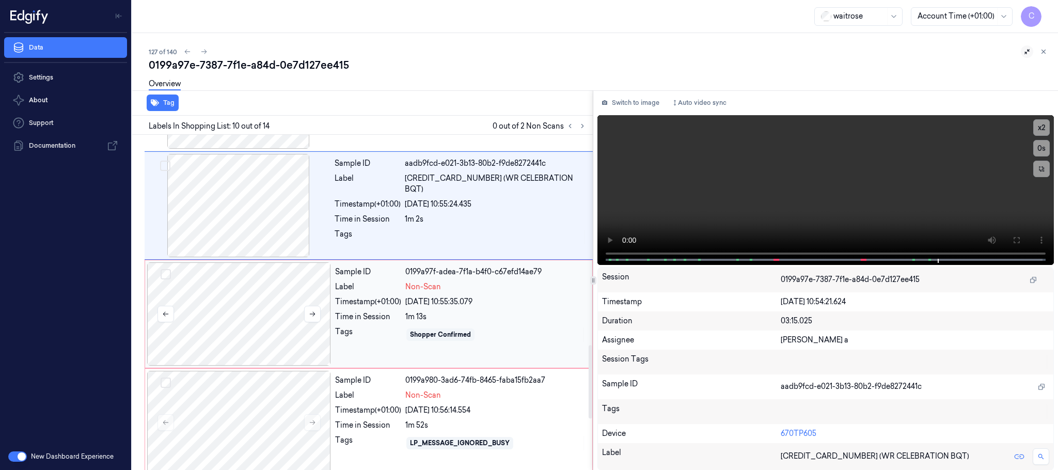
click at [248, 327] on div at bounding box center [239, 313] width 184 height 103
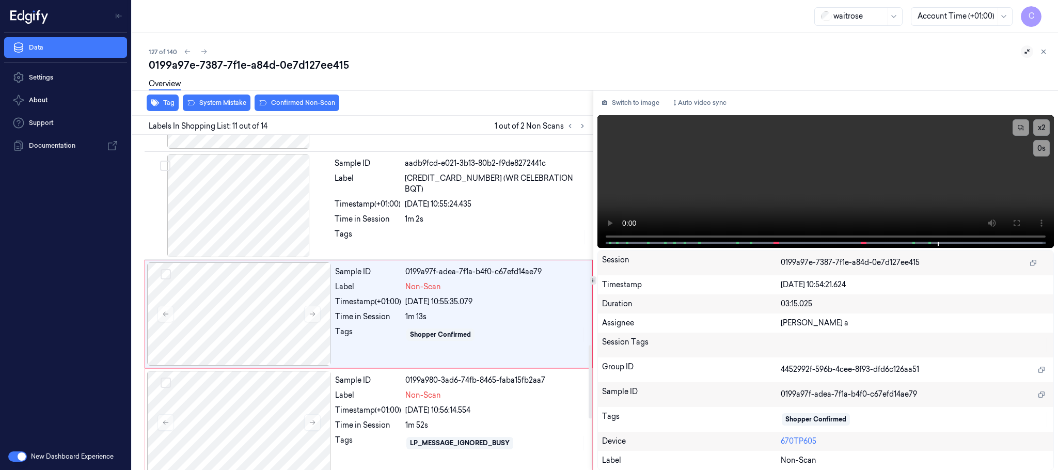
scroll to position [975, 0]
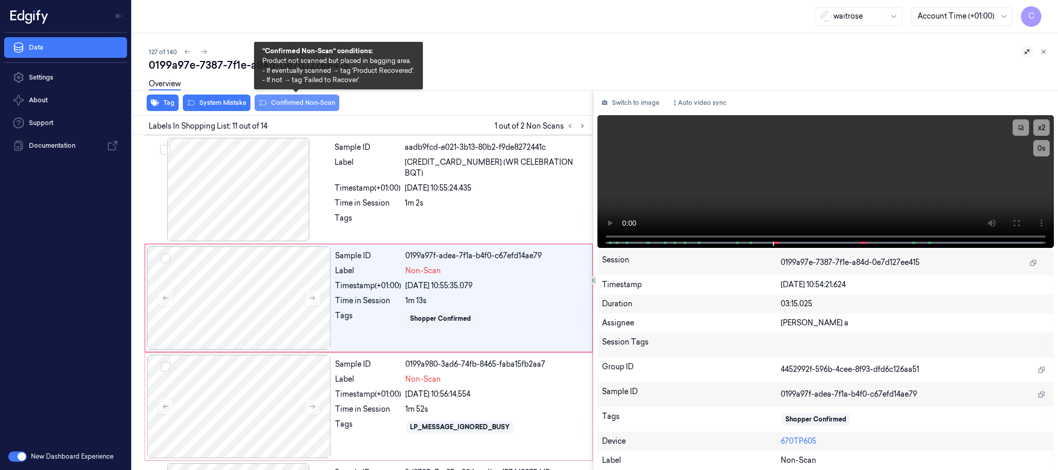
click at [298, 102] on button "Confirmed Non-Scan" at bounding box center [296, 102] width 85 height 17
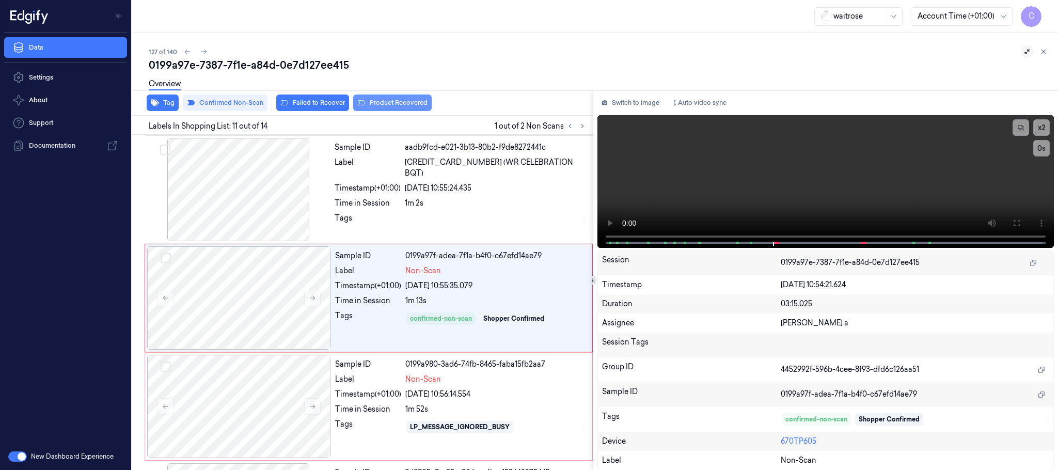
click at [423, 101] on button "Product Recovered" at bounding box center [392, 102] width 78 height 17
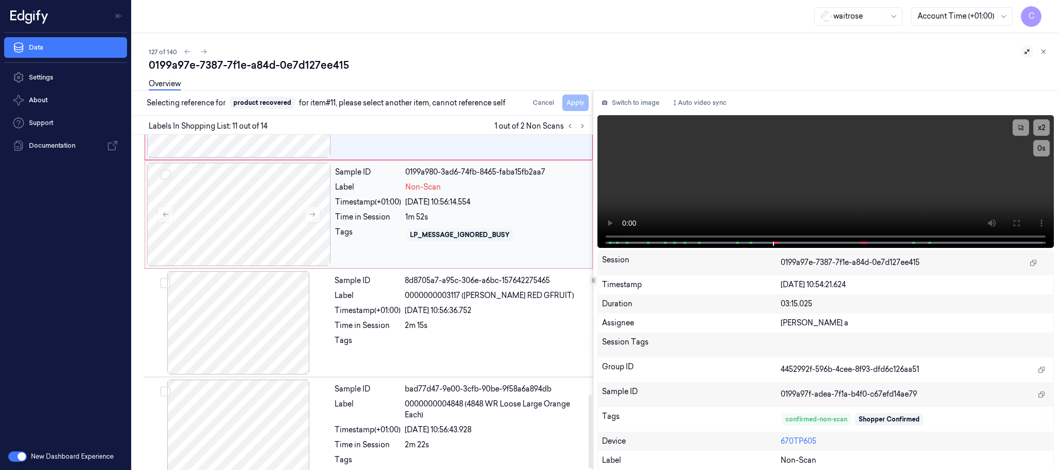
scroll to position [1191, 0]
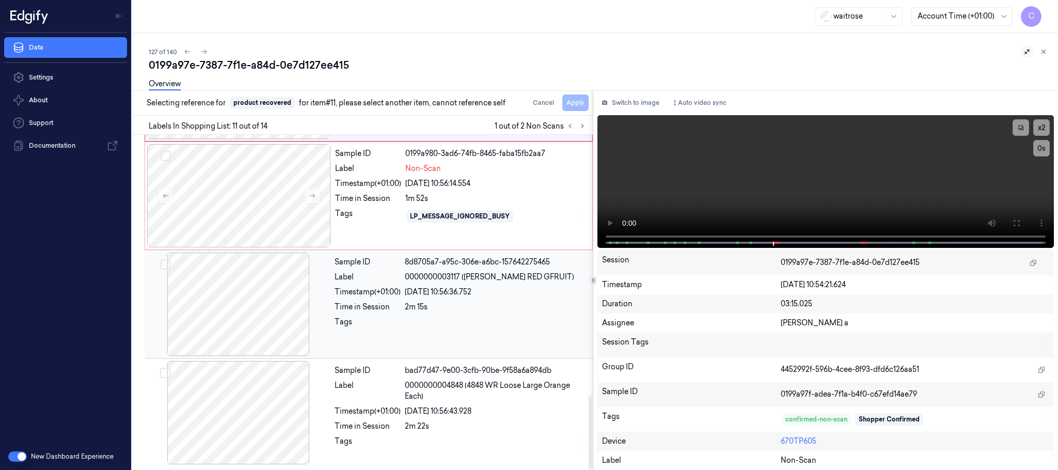
click at [245, 315] on div at bounding box center [239, 303] width 184 height 103
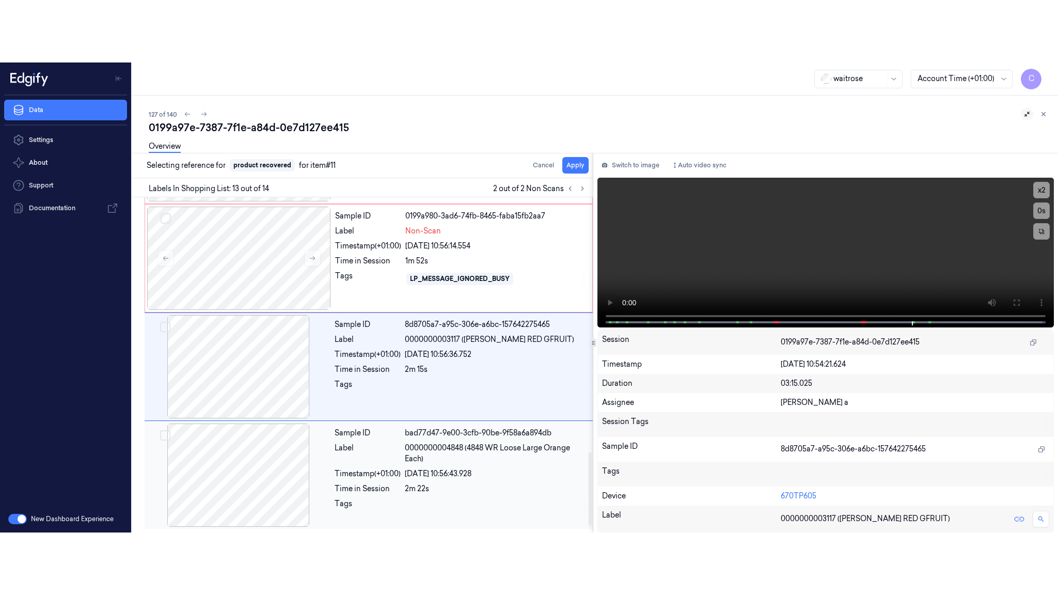
scroll to position [1037, 0]
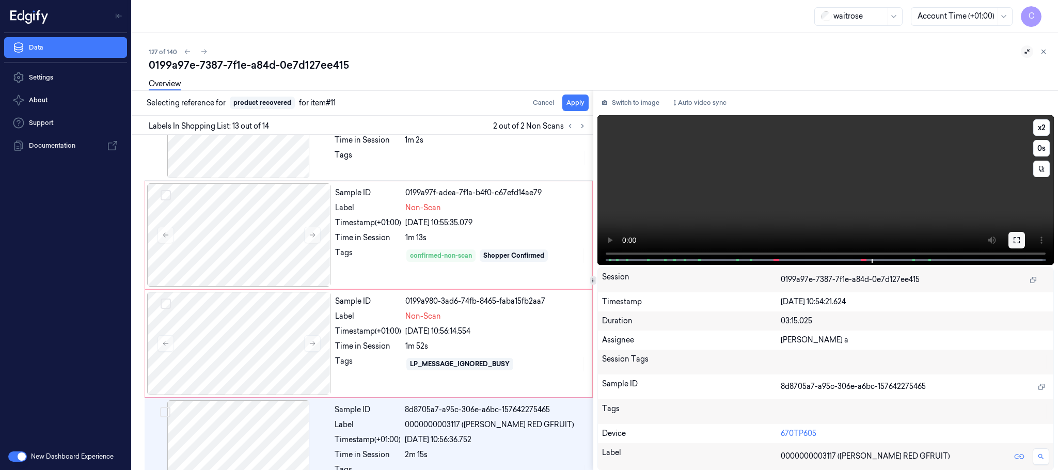
click at [1014, 242] on icon at bounding box center [1016, 240] width 8 height 8
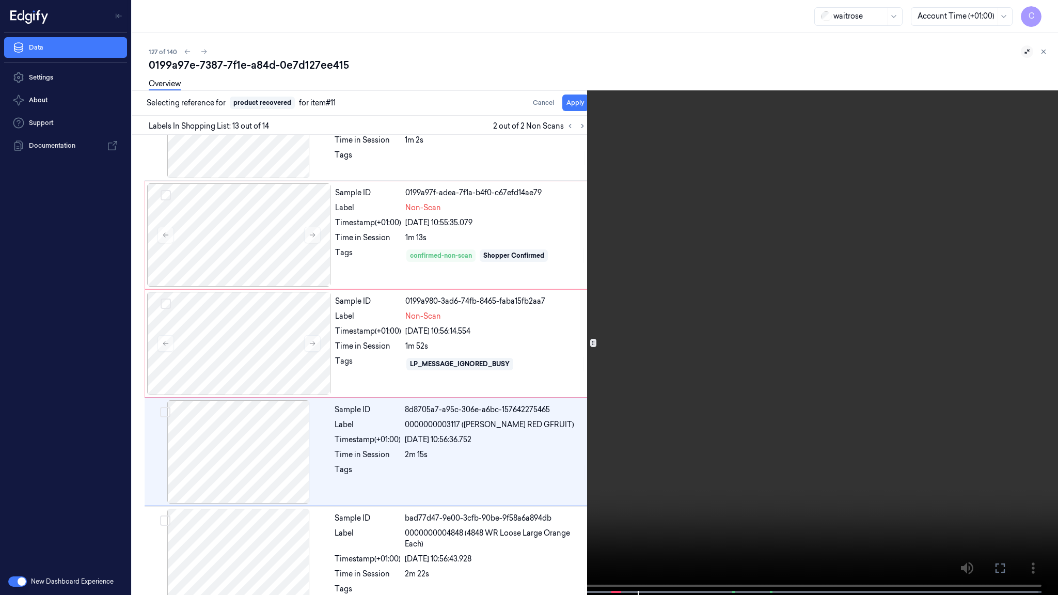
click at [828, 343] on video at bounding box center [529, 298] width 1058 height 597
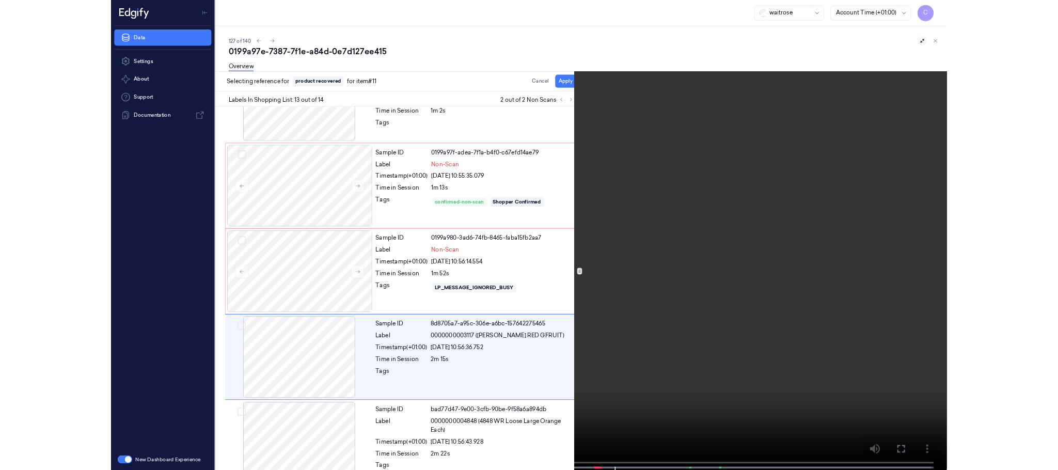
scroll to position [1067, 0]
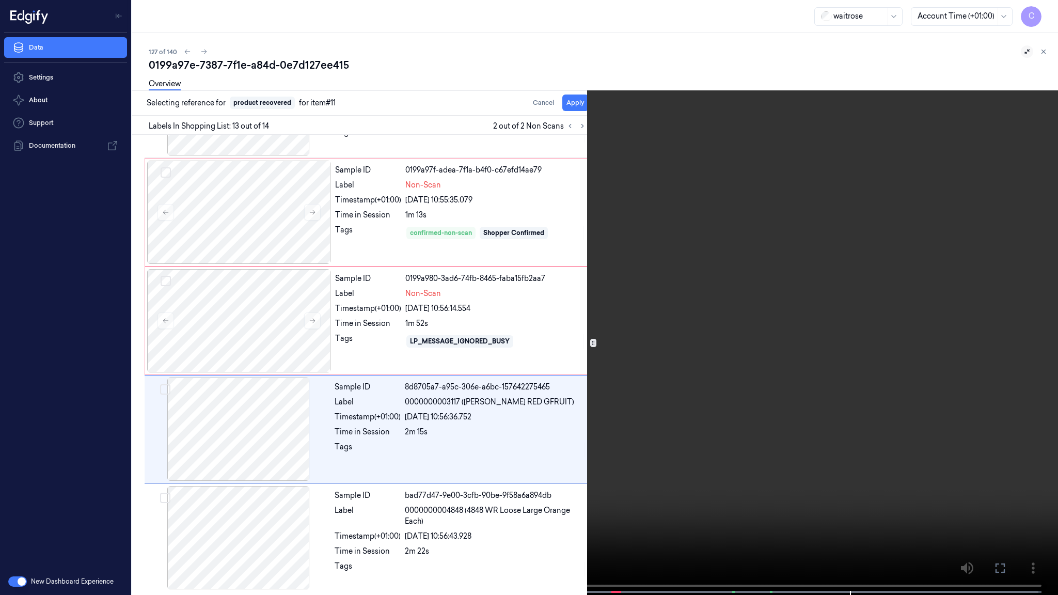
click at [471, 246] on video at bounding box center [529, 298] width 1058 height 597
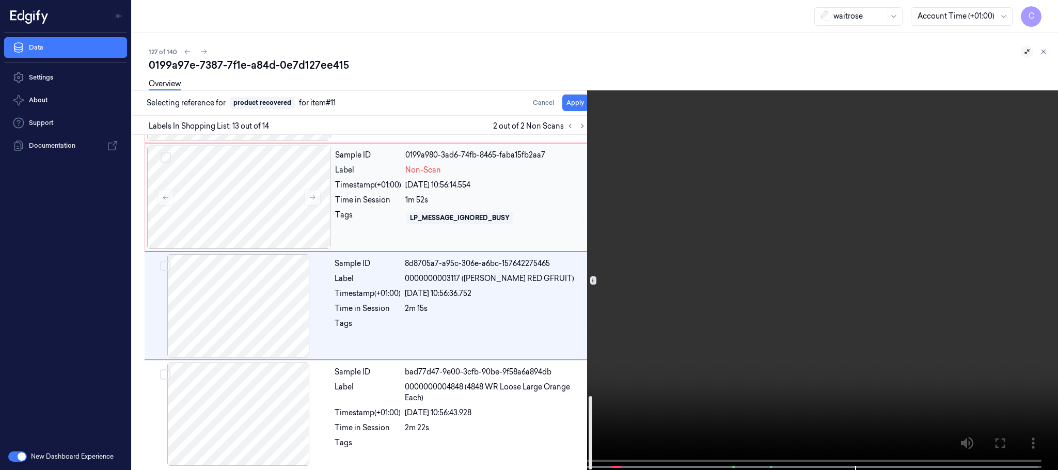
scroll to position [1191, 0]
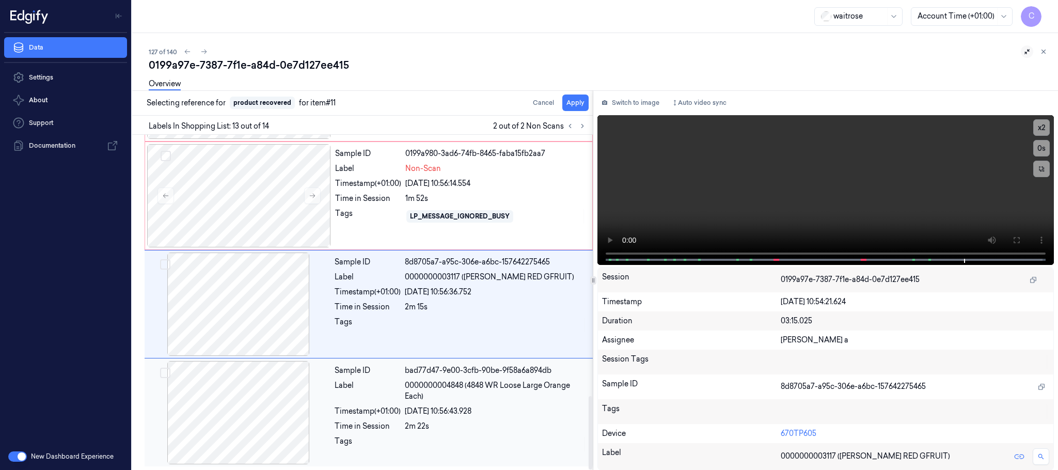
click at [262, 420] on div at bounding box center [239, 412] width 184 height 103
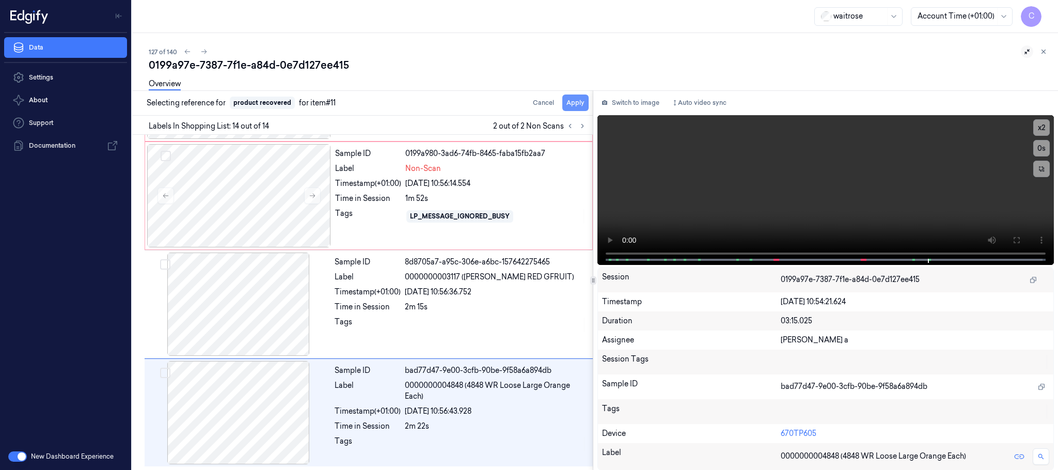
click at [578, 99] on button "Apply" at bounding box center [575, 102] width 26 height 17
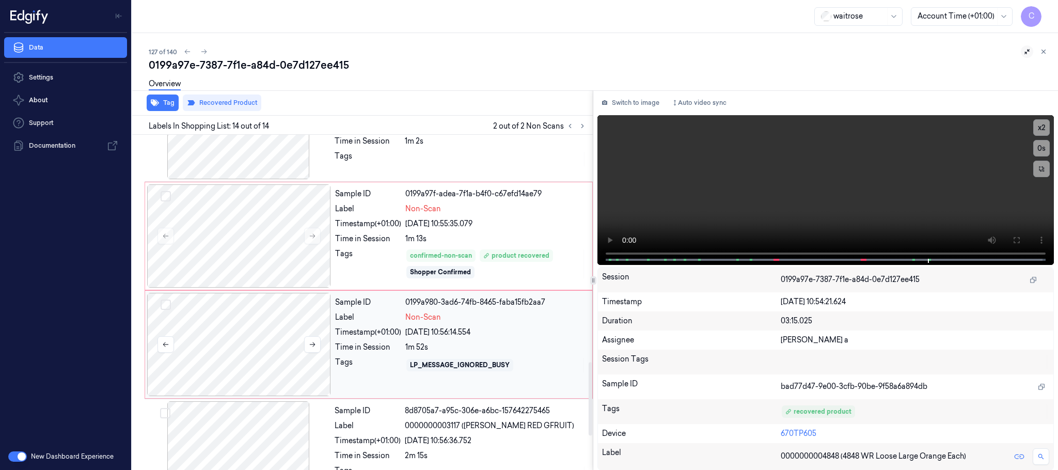
click at [280, 346] on div at bounding box center [239, 344] width 184 height 103
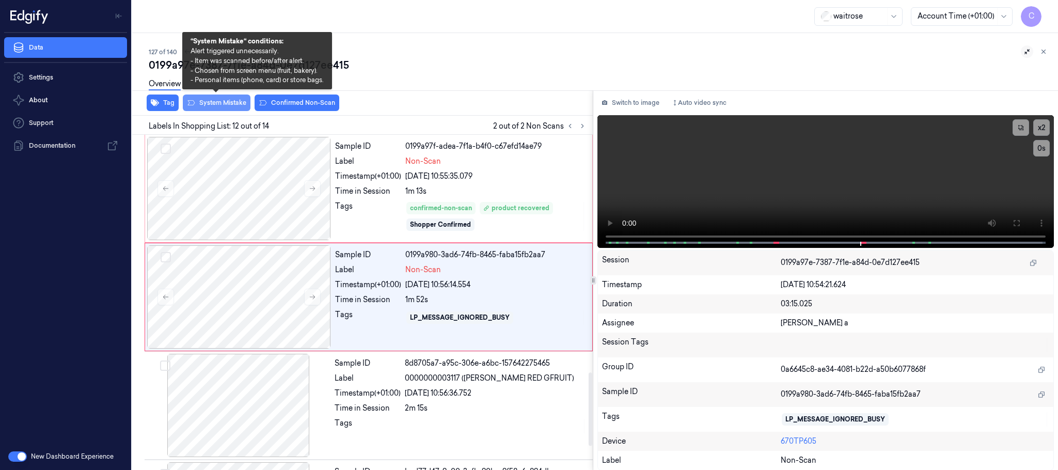
click at [231, 104] on button "System Mistake" at bounding box center [217, 102] width 68 height 17
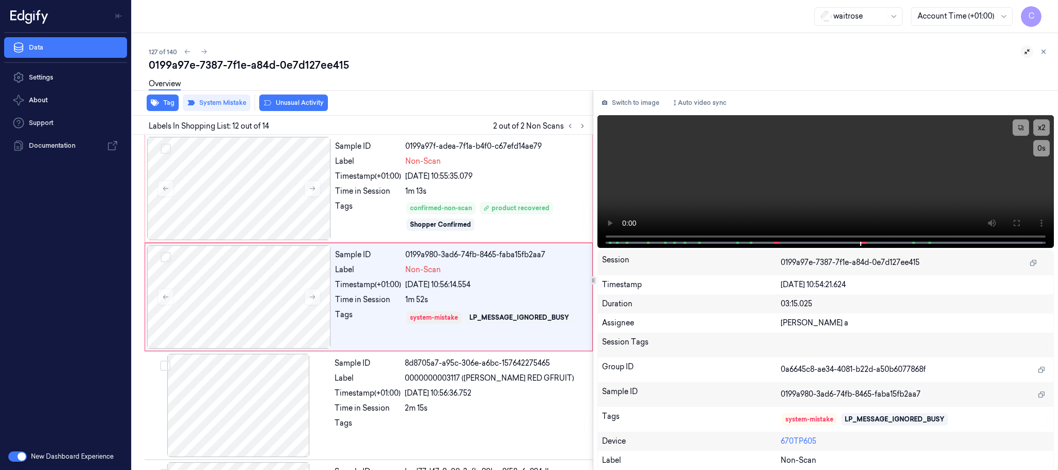
click at [305, 103] on button "Unusual Activity" at bounding box center [293, 102] width 69 height 17
click at [158, 100] on icon "button" at bounding box center [155, 103] width 8 height 8
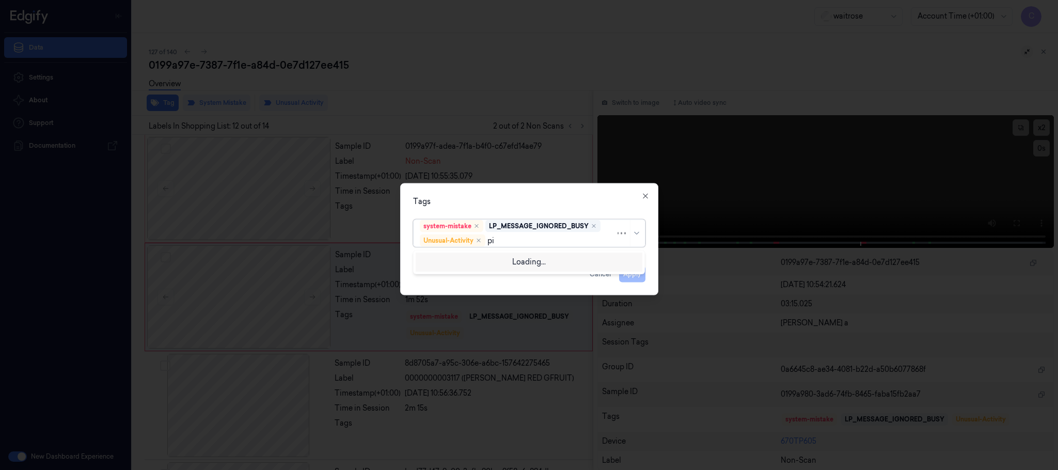
type input "pic"
click at [478, 256] on div "Picklist item alert" at bounding box center [449, 260] width 59 height 11
click at [532, 198] on div "Tags" at bounding box center [529, 201] width 232 height 11
click at [632, 277] on button "Apply" at bounding box center [632, 274] width 26 height 17
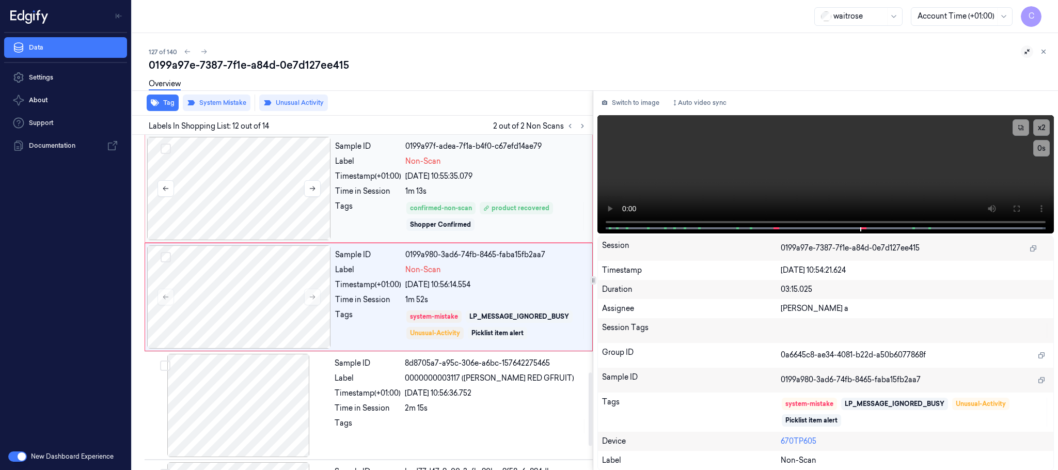
click at [253, 172] on div at bounding box center [239, 188] width 184 height 103
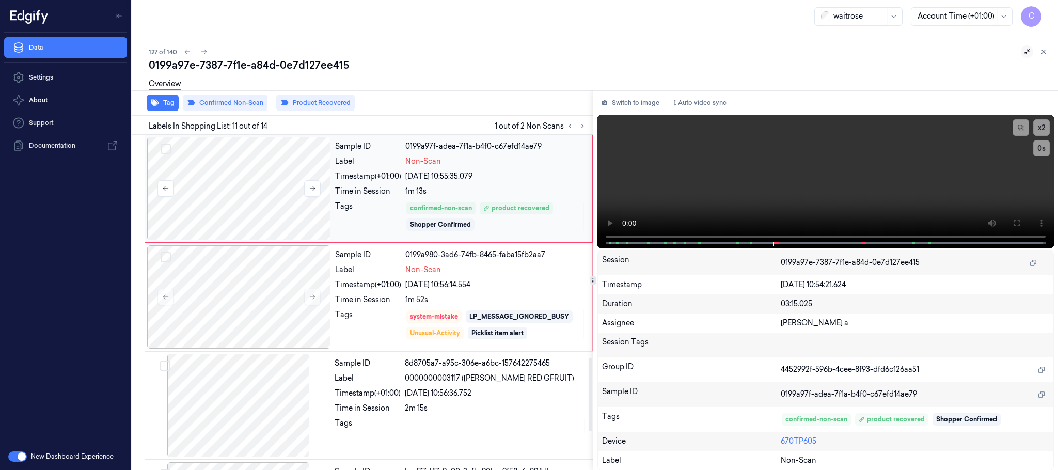
scroll to position [975, 0]
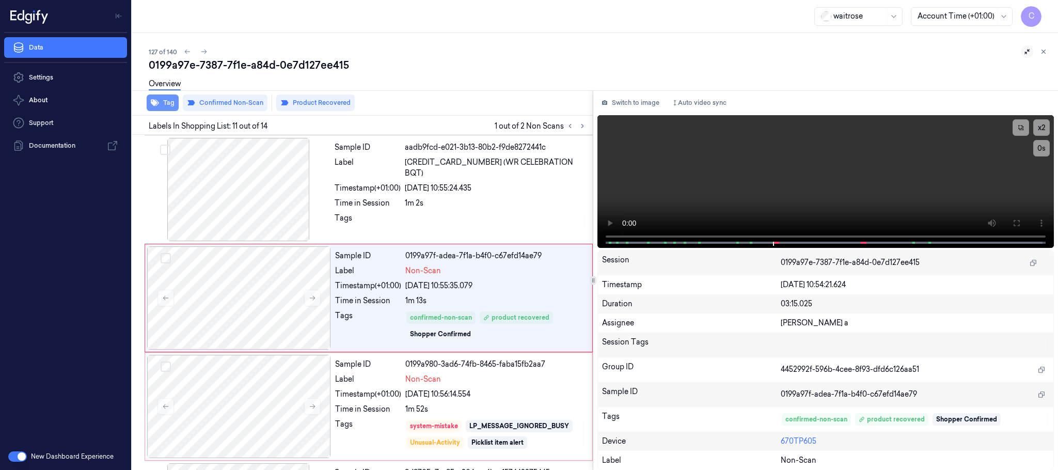
click at [169, 102] on button "Tag" at bounding box center [163, 102] width 32 height 17
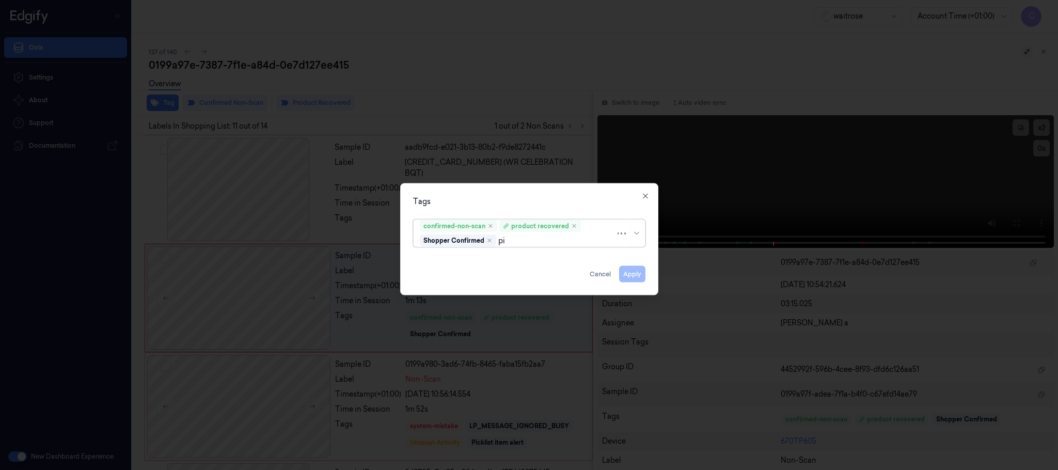
type input "pic"
click at [454, 268] on div "Picklist item alert" at bounding box center [529, 260] width 227 height 17
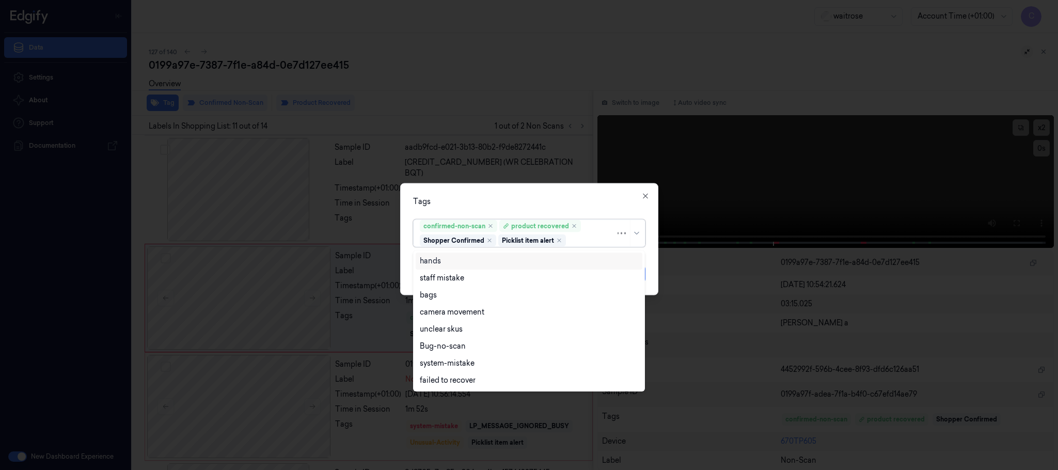
click at [491, 201] on div "Tags" at bounding box center [529, 201] width 232 height 11
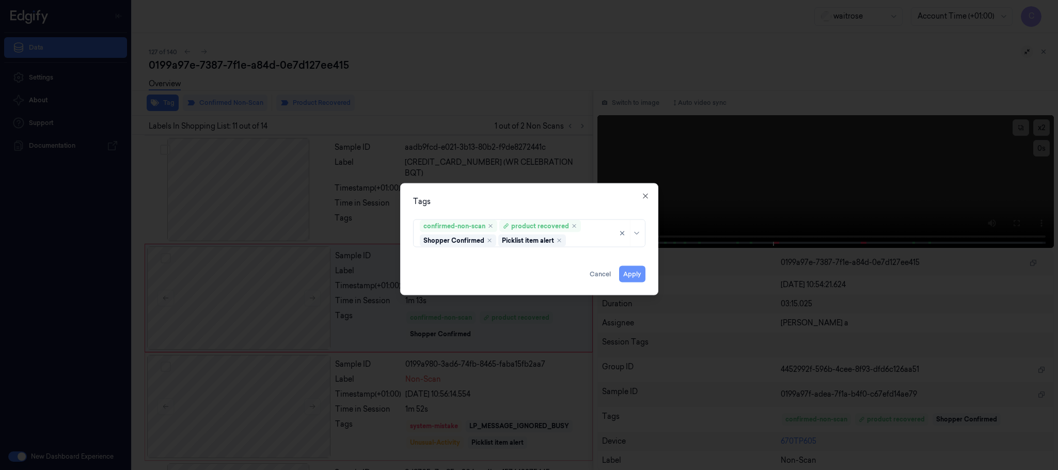
click at [638, 279] on button "Apply" at bounding box center [632, 274] width 26 height 17
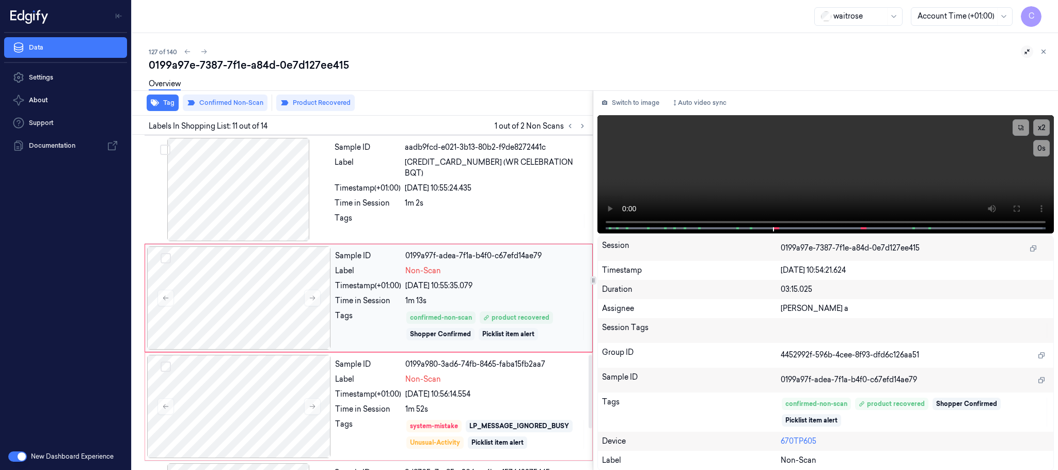
scroll to position [1052, 0]
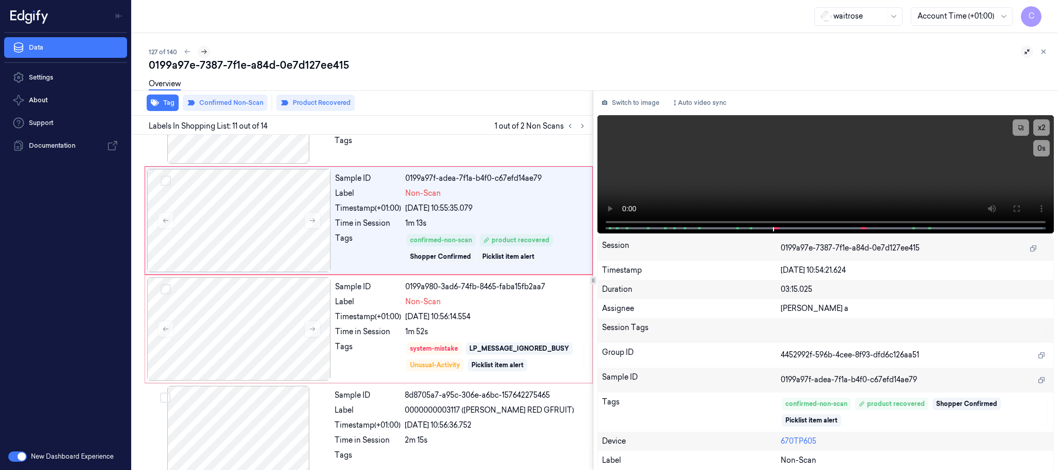
click at [206, 51] on icon at bounding box center [203, 51] width 7 height 7
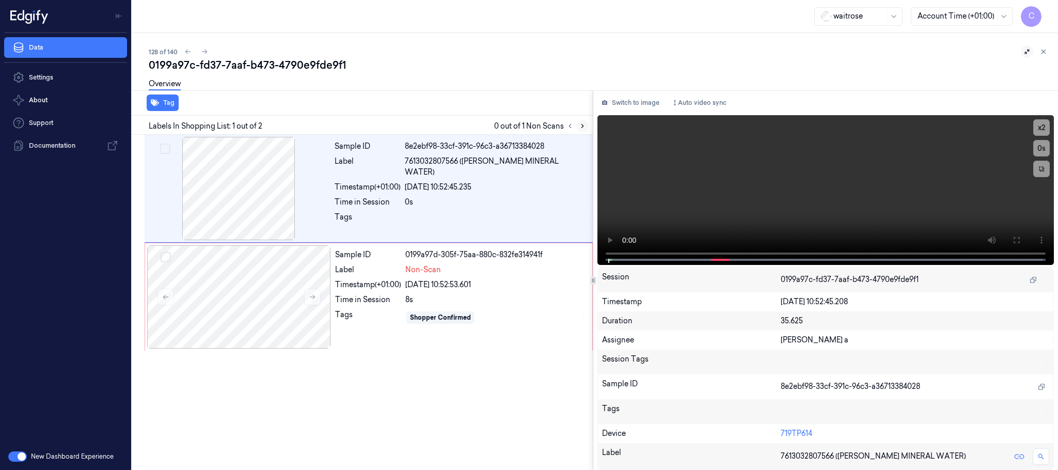
click at [580, 124] on icon at bounding box center [582, 125] width 7 height 7
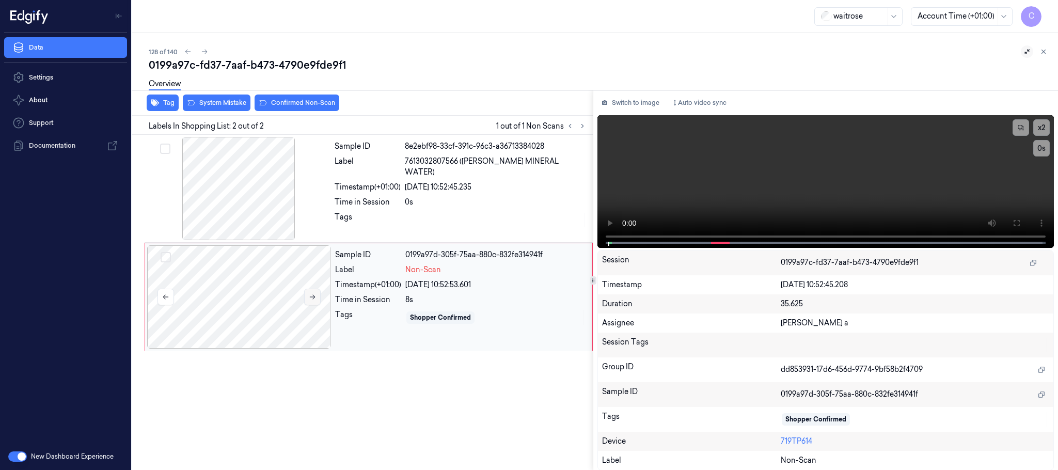
click at [311, 298] on icon at bounding box center [312, 296] width 7 height 7
click at [217, 215] on div at bounding box center [239, 188] width 184 height 103
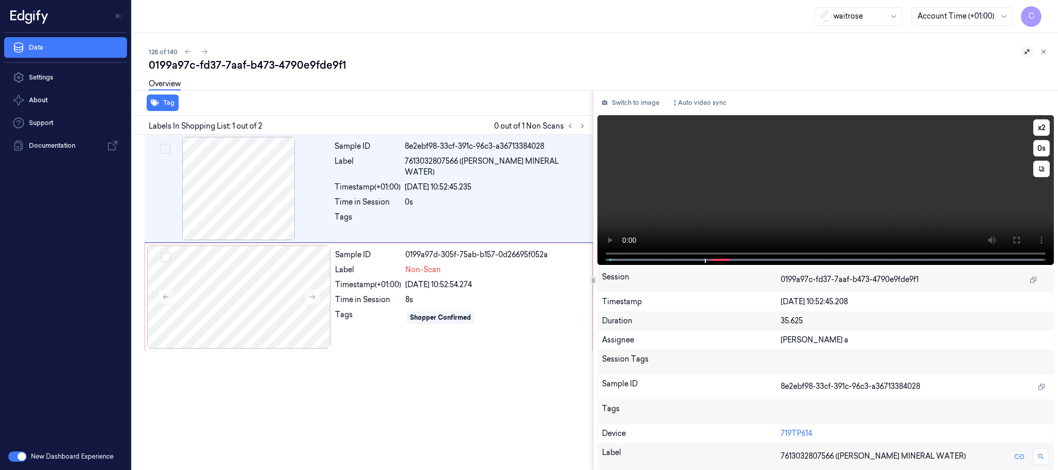
click at [859, 183] on video at bounding box center [825, 190] width 456 height 150
click at [262, 304] on div at bounding box center [239, 296] width 184 height 103
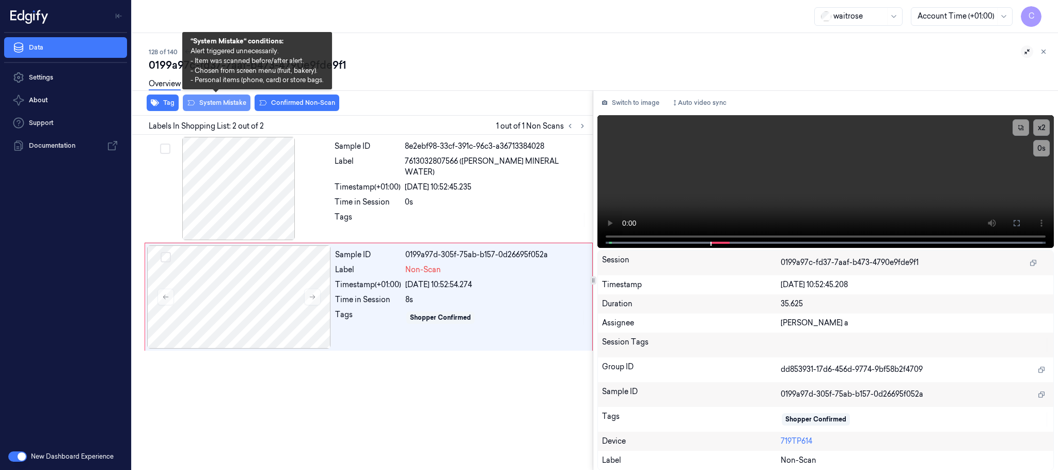
click at [227, 105] on button "System Mistake" at bounding box center [217, 102] width 68 height 17
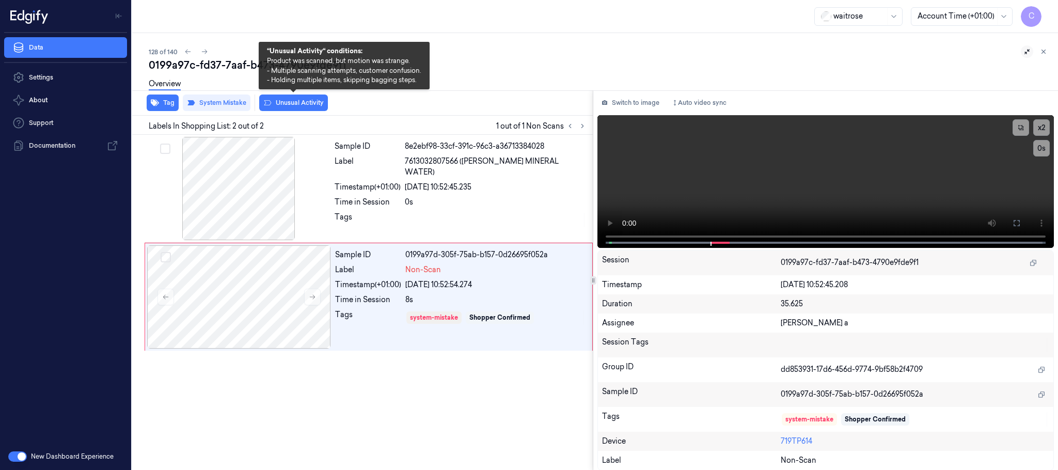
click at [291, 104] on button "Unusual Activity" at bounding box center [293, 102] width 69 height 17
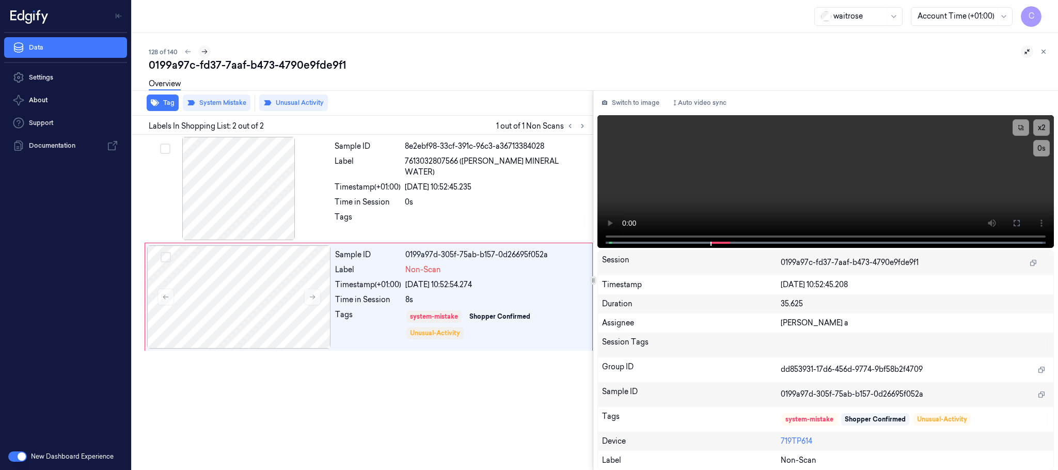
click at [207, 51] on button at bounding box center [204, 51] width 12 height 12
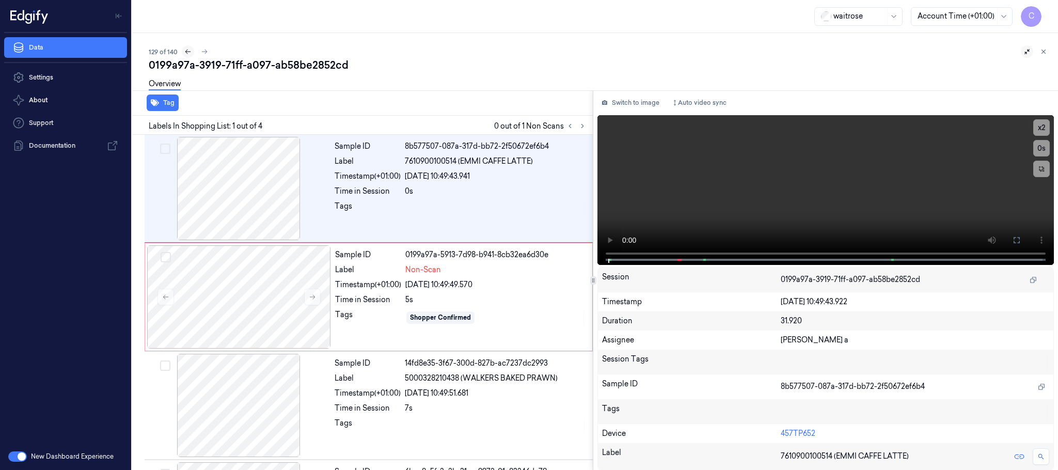
click at [189, 53] on icon at bounding box center [187, 51] width 7 height 7
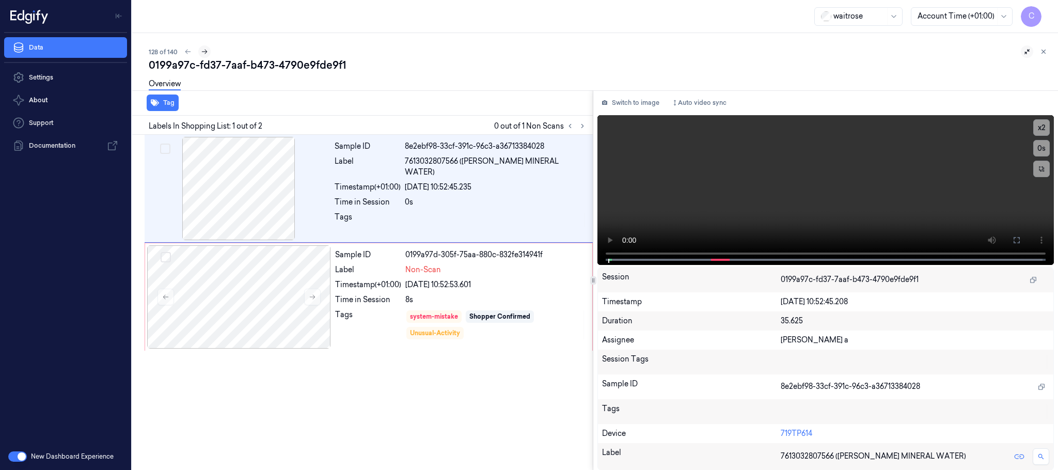
click at [206, 50] on icon at bounding box center [204, 51] width 7 height 7
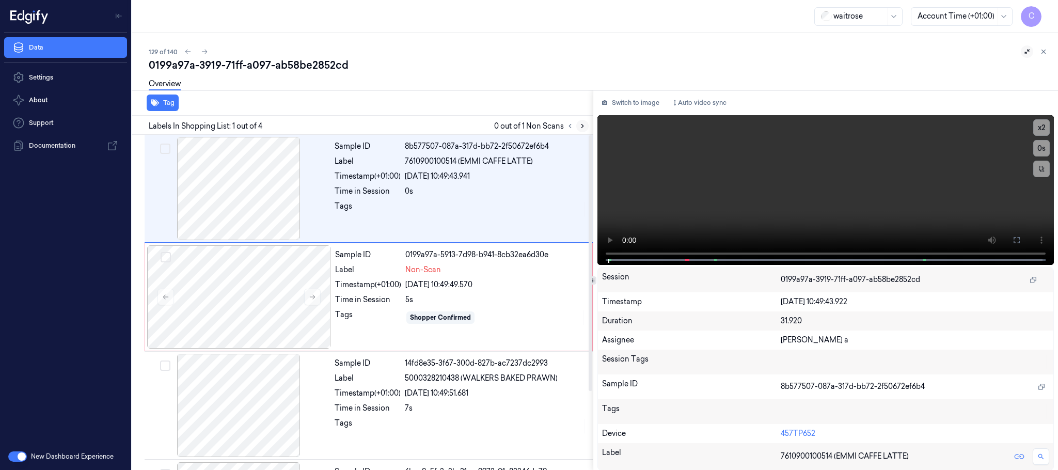
click at [584, 127] on icon at bounding box center [582, 125] width 7 height 7
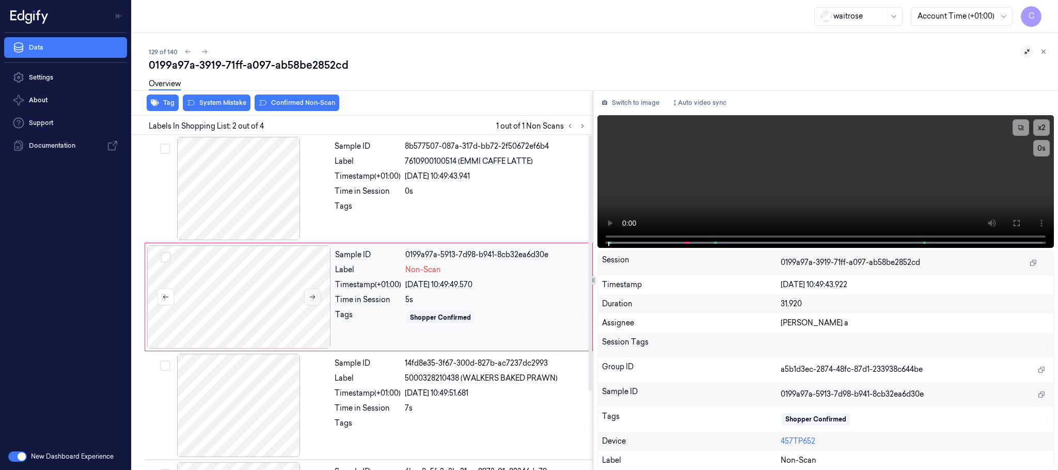
click at [314, 299] on icon at bounding box center [312, 296] width 7 height 7
click at [313, 299] on icon at bounding box center [313, 297] width 6 height 5
click at [231, 194] on div at bounding box center [239, 188] width 184 height 103
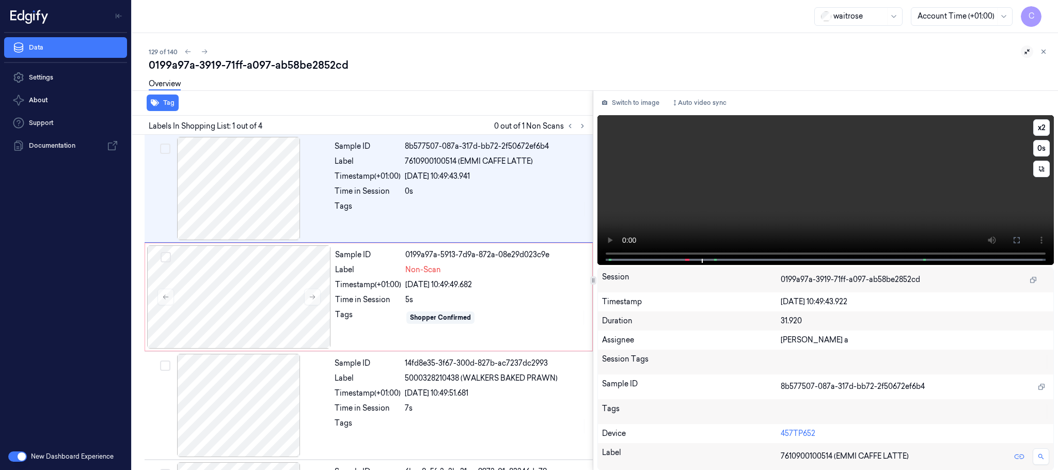
click at [838, 192] on video at bounding box center [825, 190] width 456 height 150
click at [256, 309] on div at bounding box center [239, 296] width 184 height 103
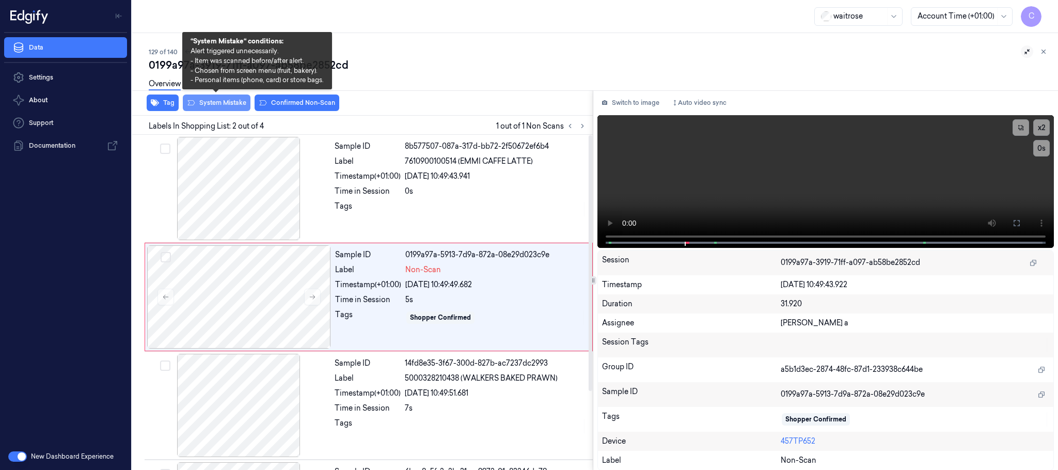
click at [222, 105] on button "System Mistake" at bounding box center [217, 102] width 68 height 17
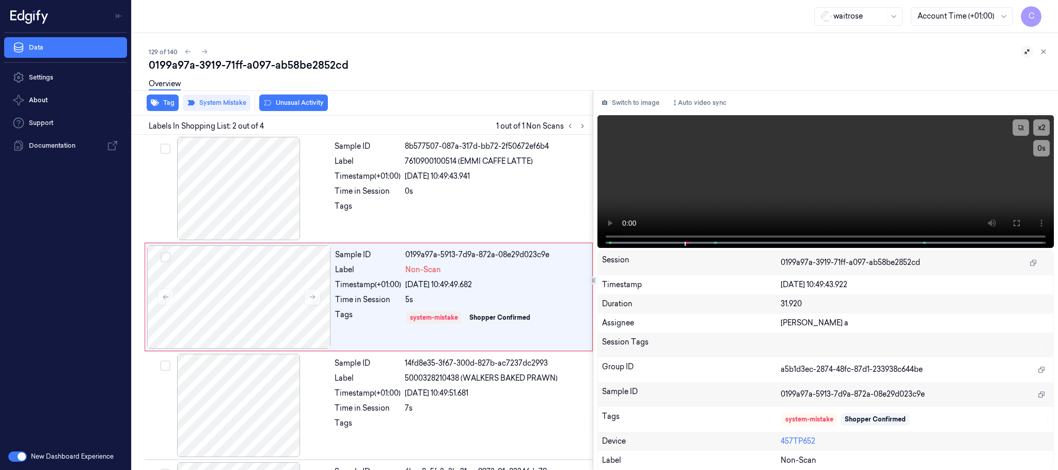
click at [308, 104] on button "Unusual Activity" at bounding box center [293, 102] width 69 height 17
click at [204, 51] on icon at bounding box center [204, 51] width 7 height 7
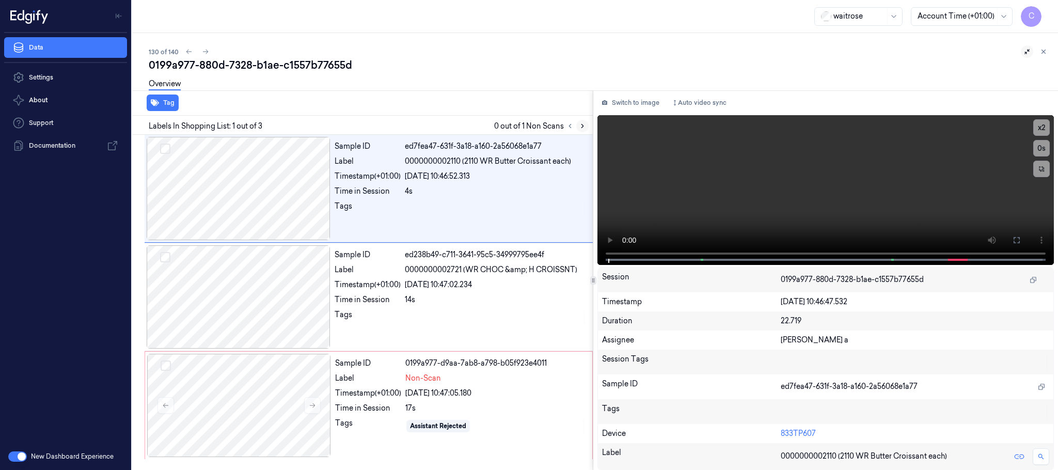
click at [583, 129] on icon at bounding box center [582, 125] width 7 height 7
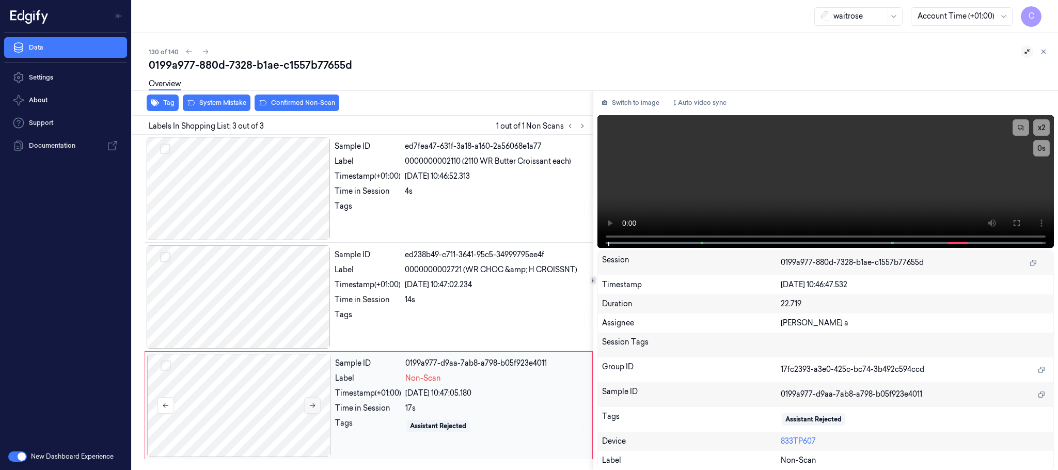
click at [316, 409] on icon at bounding box center [312, 405] width 7 height 7
click at [315, 409] on icon at bounding box center [312, 405] width 7 height 7
click at [313, 409] on icon at bounding box center [312, 405] width 7 height 7
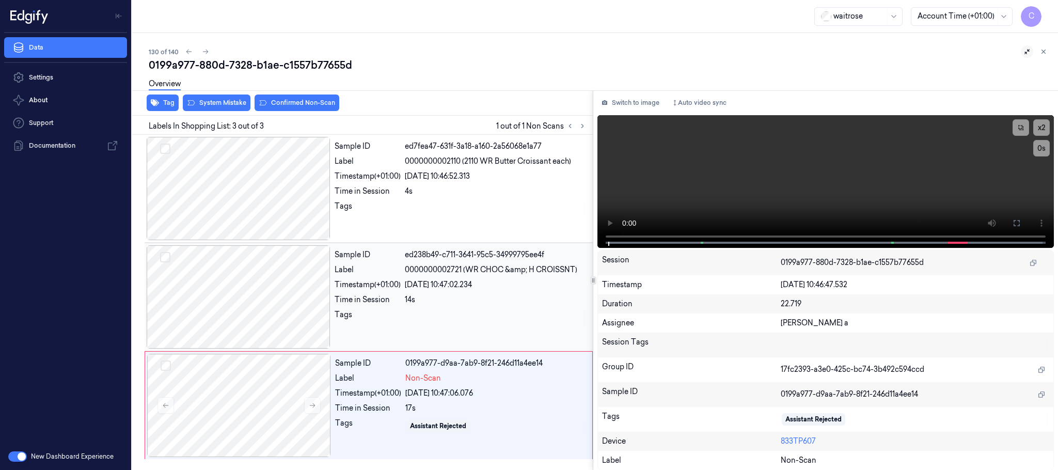
click at [262, 326] on div at bounding box center [239, 296] width 184 height 103
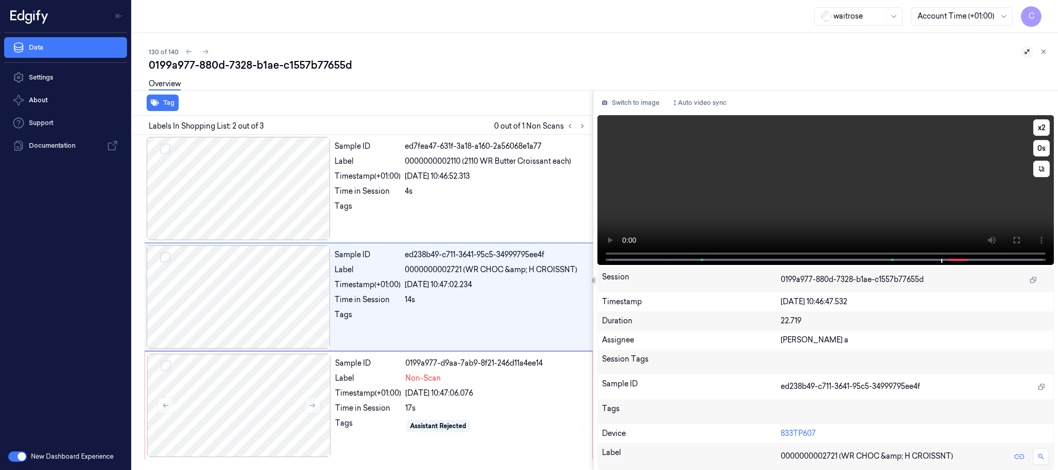
click at [826, 206] on video at bounding box center [825, 190] width 456 height 150
click at [226, 400] on div at bounding box center [239, 405] width 184 height 103
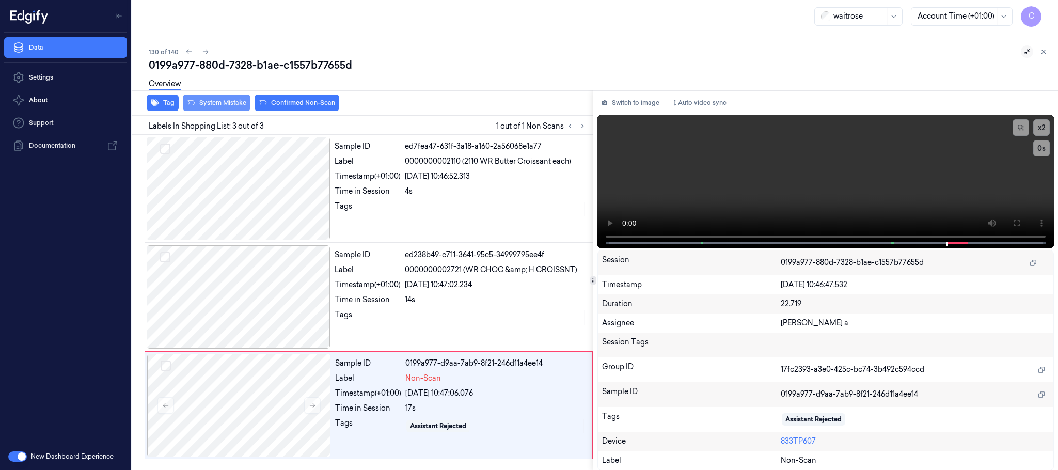
click at [219, 104] on button "System Mistake" at bounding box center [217, 102] width 68 height 17
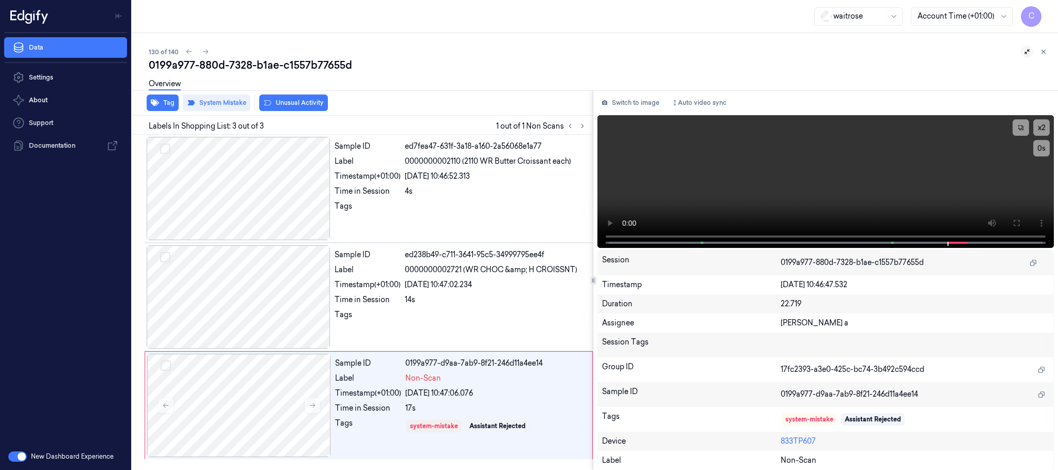
click at [306, 103] on button "Unusual Activity" at bounding box center [293, 102] width 69 height 17
click at [151, 100] on icon "button" at bounding box center [155, 103] width 8 height 7
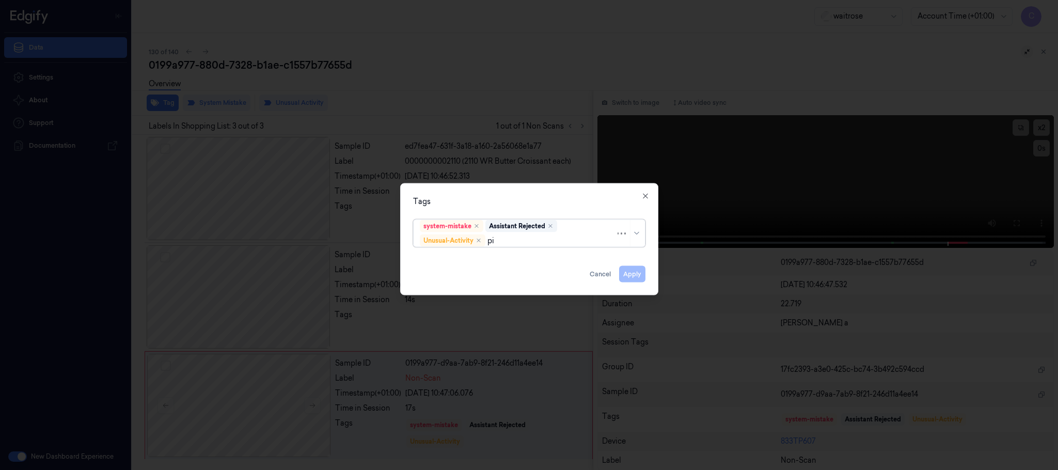
type input "pic"
click at [491, 263] on div "Picklist item alert" at bounding box center [529, 260] width 218 height 11
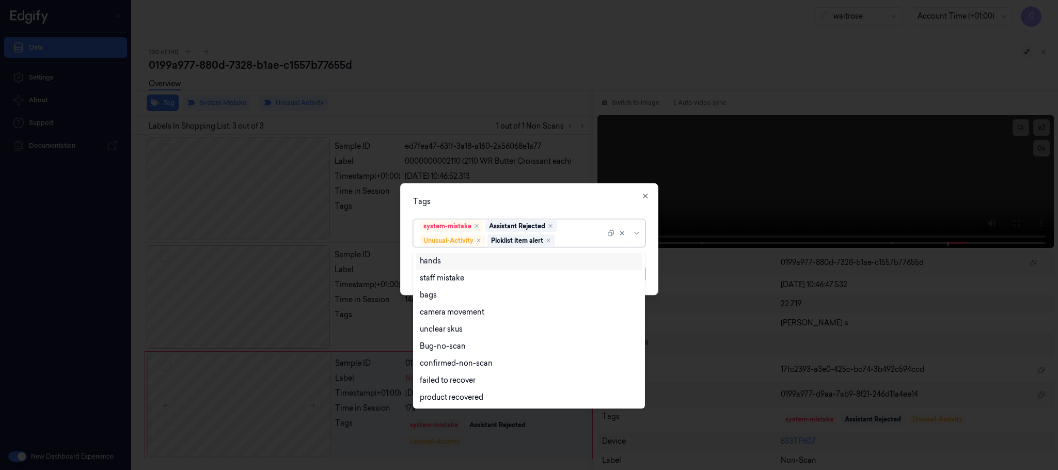
click at [507, 196] on div "Tags" at bounding box center [529, 201] width 232 height 11
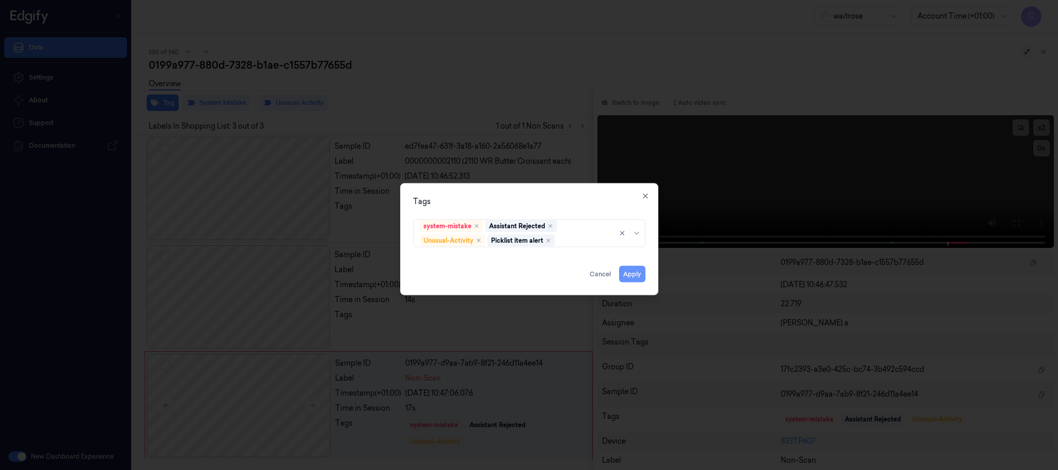
click at [628, 268] on button "Apply" at bounding box center [632, 274] width 26 height 17
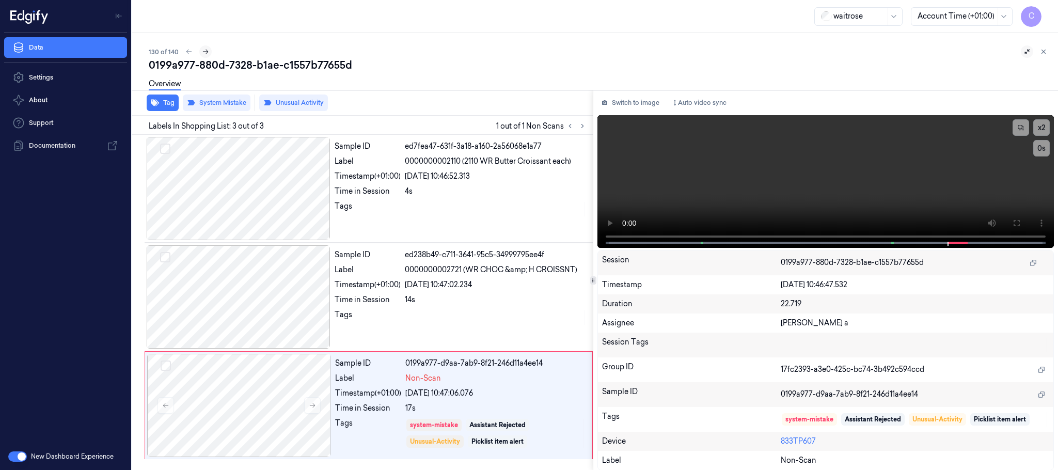
click at [202, 50] on icon at bounding box center [205, 51] width 7 height 7
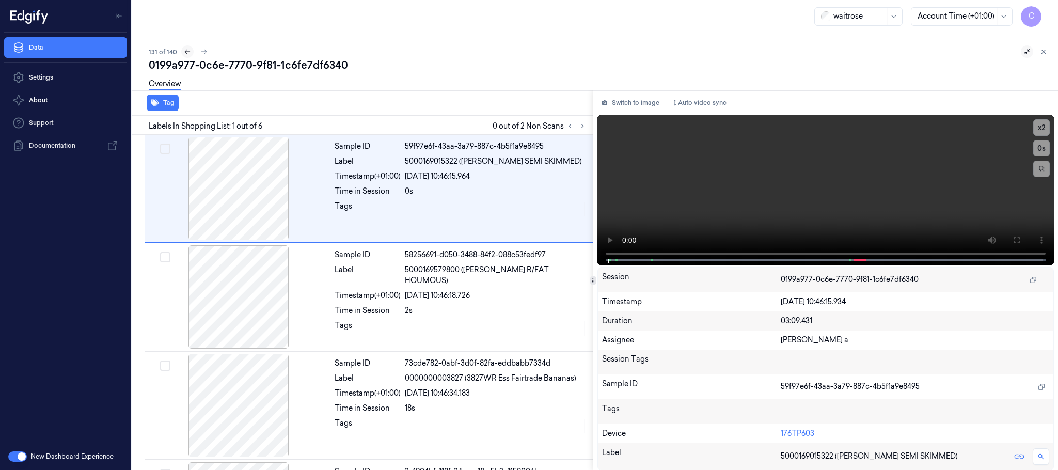
click at [187, 53] on icon at bounding box center [187, 51] width 7 height 7
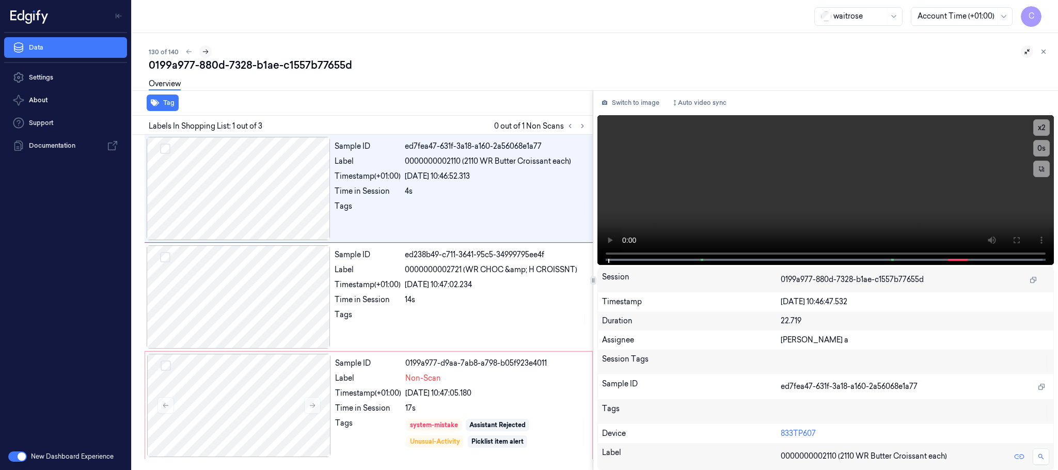
click at [203, 55] on icon at bounding box center [205, 51] width 7 height 7
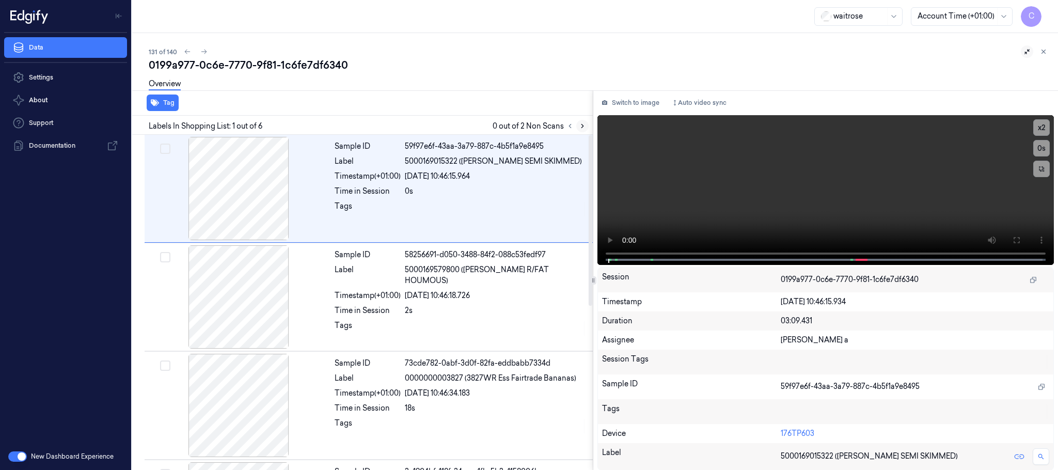
click at [583, 127] on icon at bounding box center [582, 125] width 7 height 7
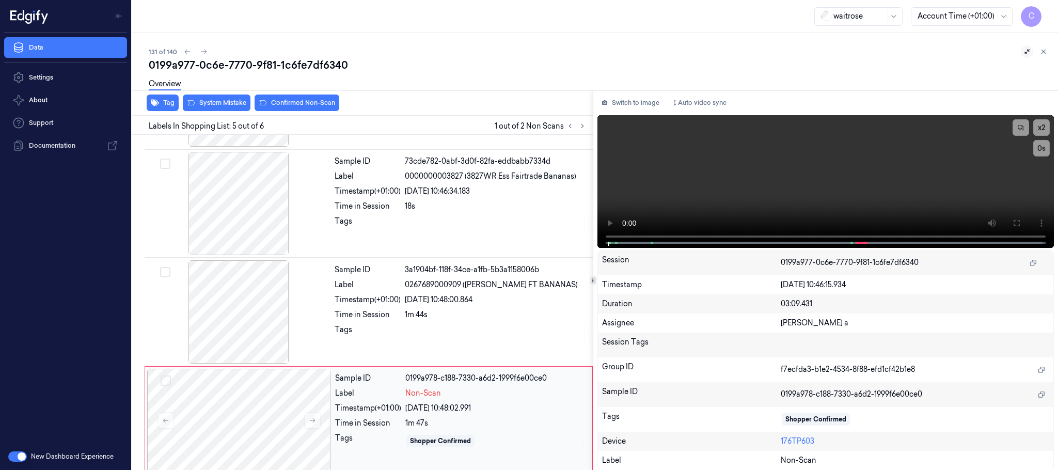
scroll to position [321, 0]
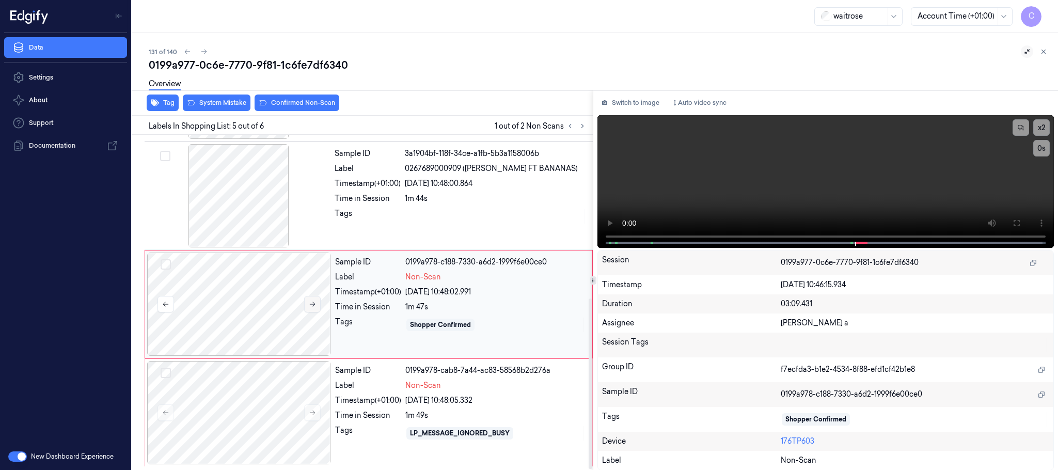
click at [310, 300] on icon at bounding box center [312, 303] width 7 height 7
click at [312, 301] on icon at bounding box center [312, 303] width 7 height 7
click at [316, 305] on icon at bounding box center [312, 303] width 7 height 7
click at [313, 305] on icon at bounding box center [313, 304] width 6 height 5
click at [245, 298] on div at bounding box center [239, 303] width 184 height 103
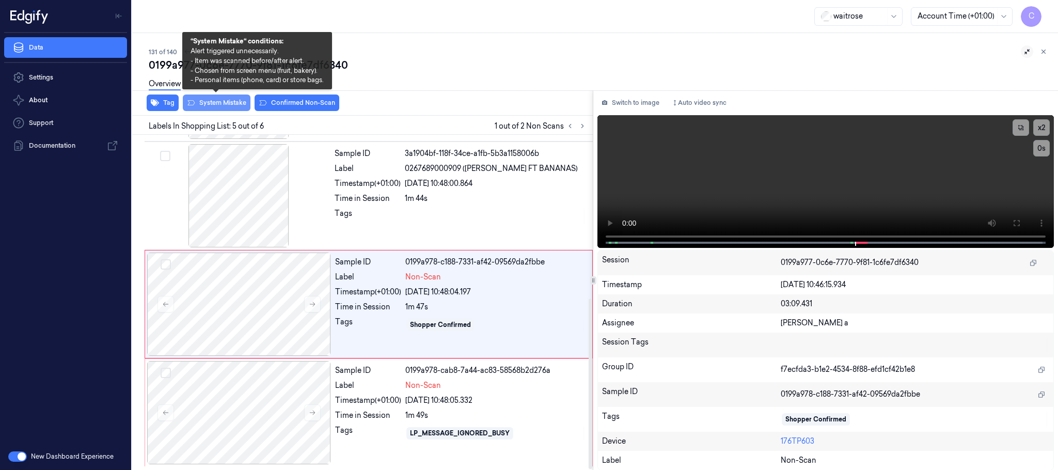
click at [211, 104] on button "System Mistake" at bounding box center [217, 102] width 68 height 17
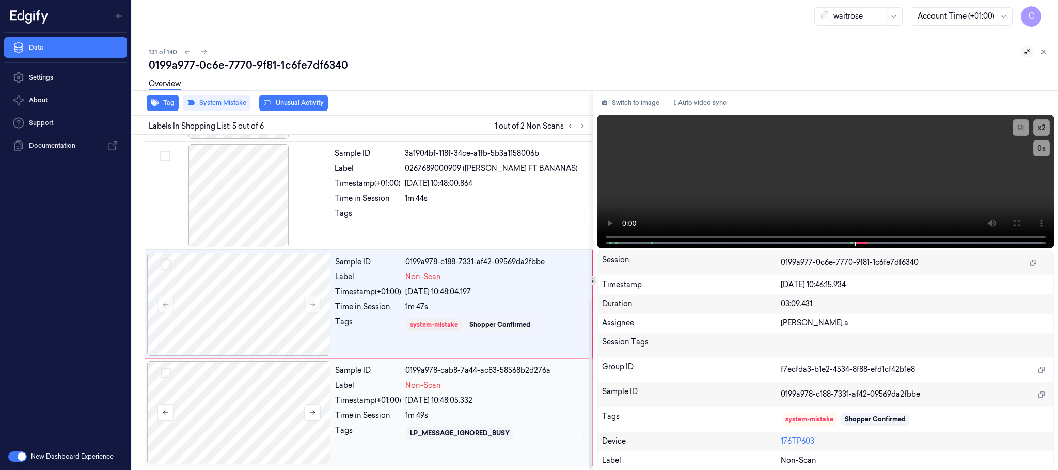
click at [299, 446] on div at bounding box center [239, 412] width 184 height 103
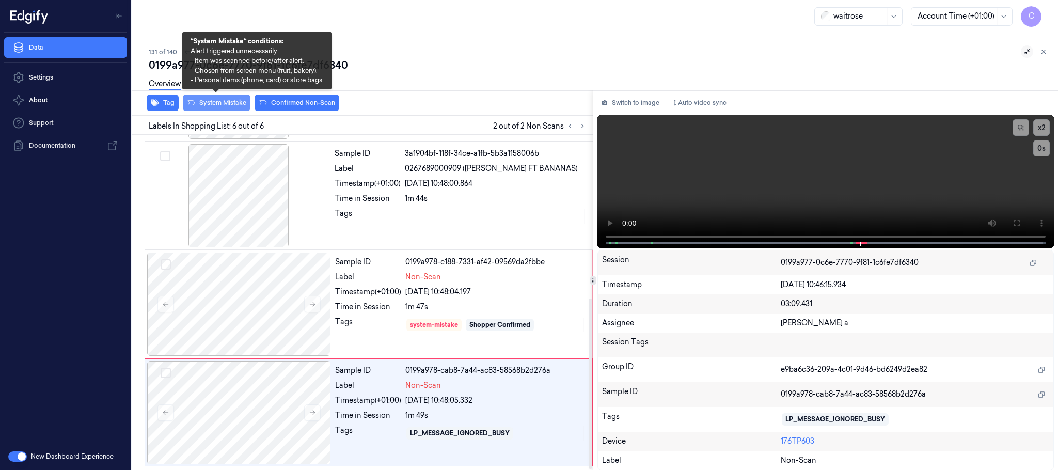
click at [222, 104] on button "System Mistake" at bounding box center [217, 102] width 68 height 17
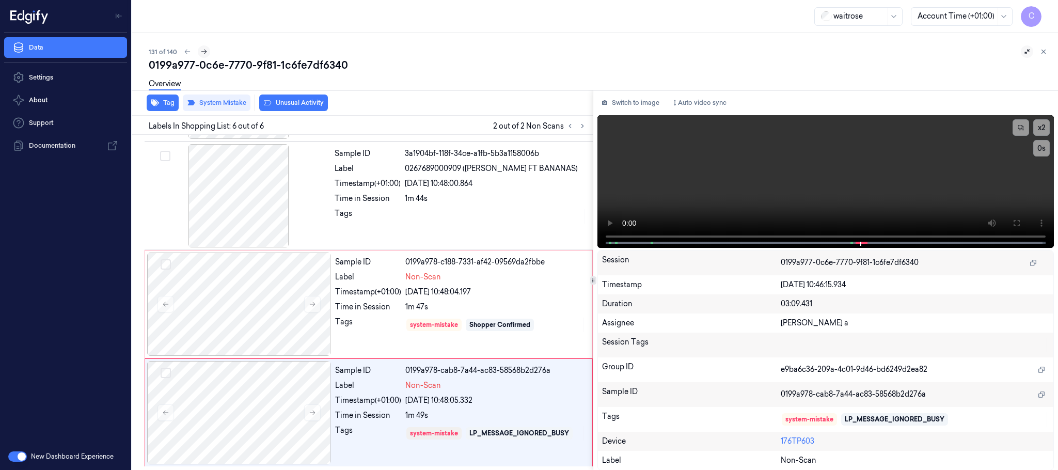
click at [203, 46] on button at bounding box center [204, 51] width 12 height 12
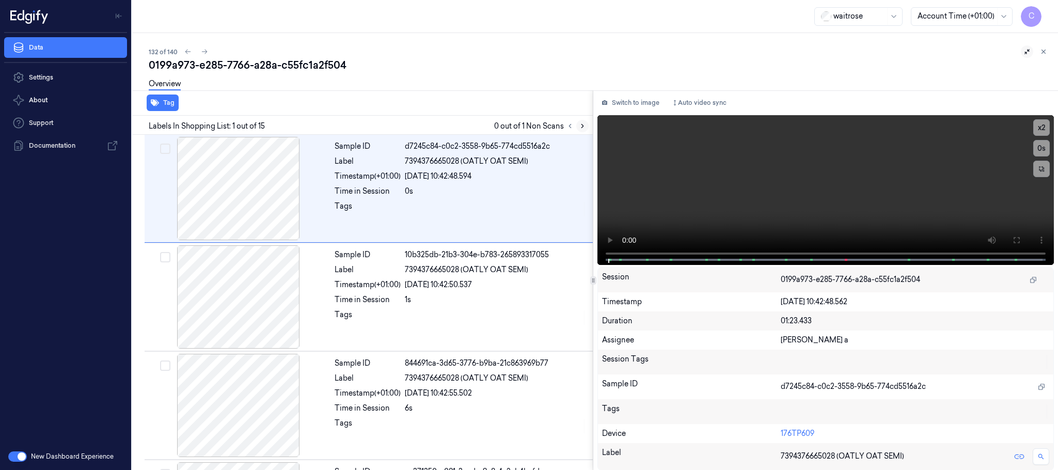
click at [579, 126] on icon at bounding box center [582, 125] width 7 height 7
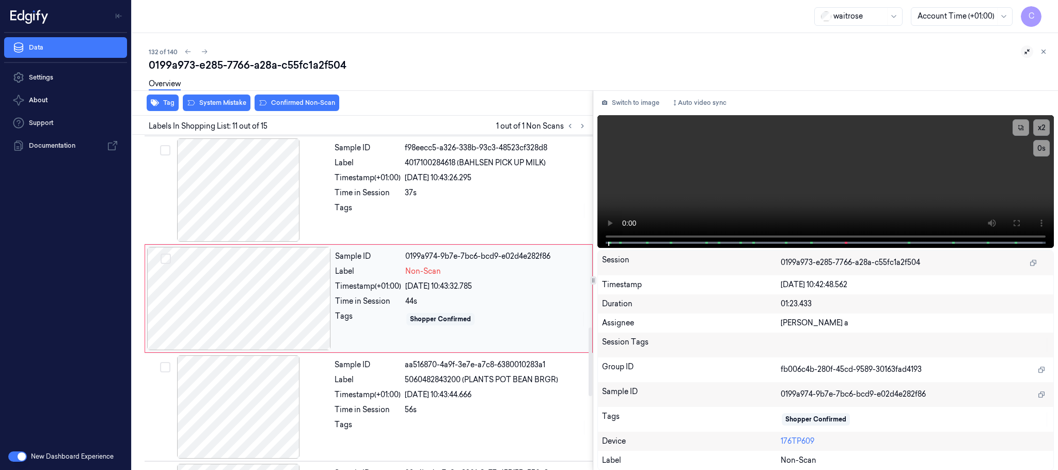
scroll to position [975, 0]
click at [315, 301] on div at bounding box center [239, 297] width 184 height 103
click at [258, 206] on div at bounding box center [239, 189] width 184 height 103
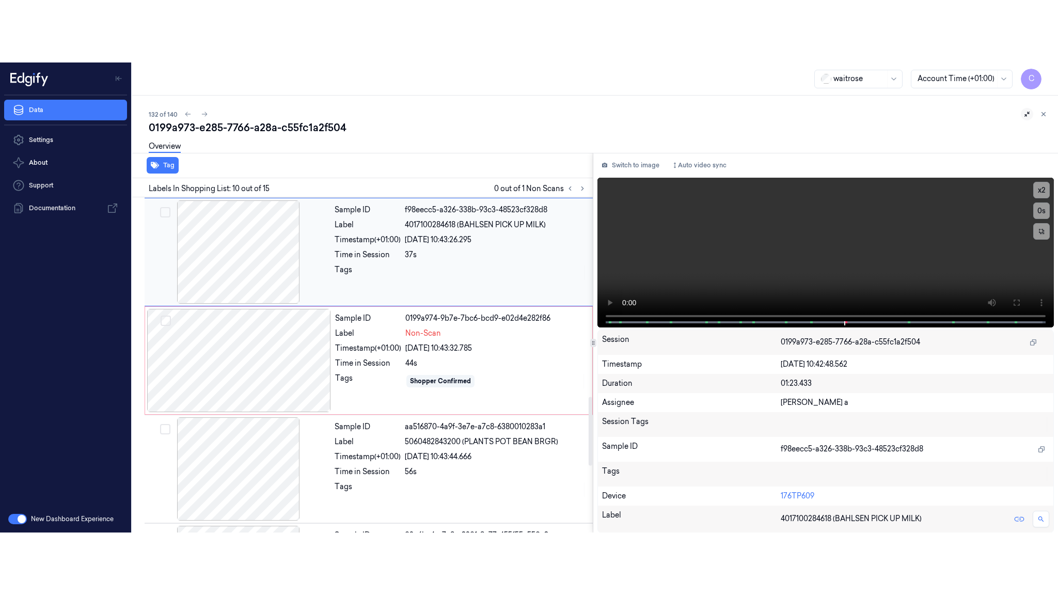
scroll to position [866, 0]
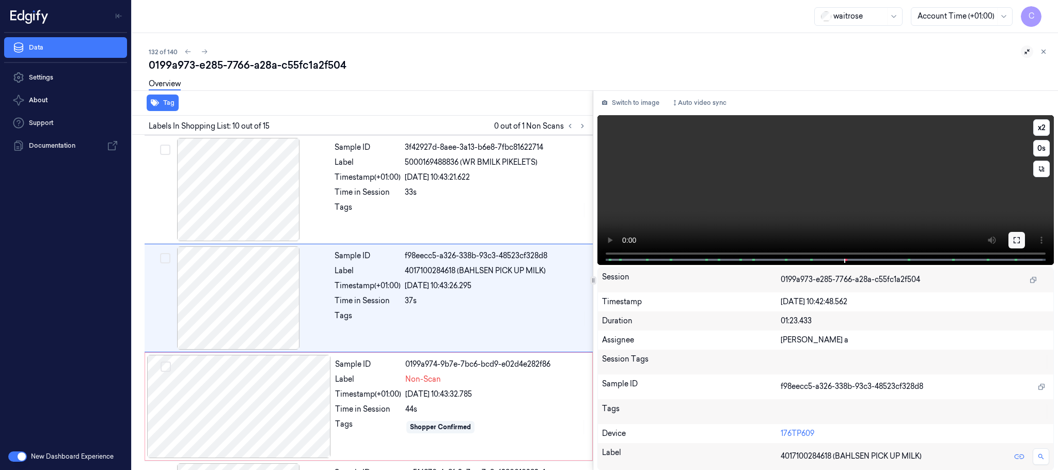
click at [1010, 241] on button at bounding box center [1016, 240] width 17 height 17
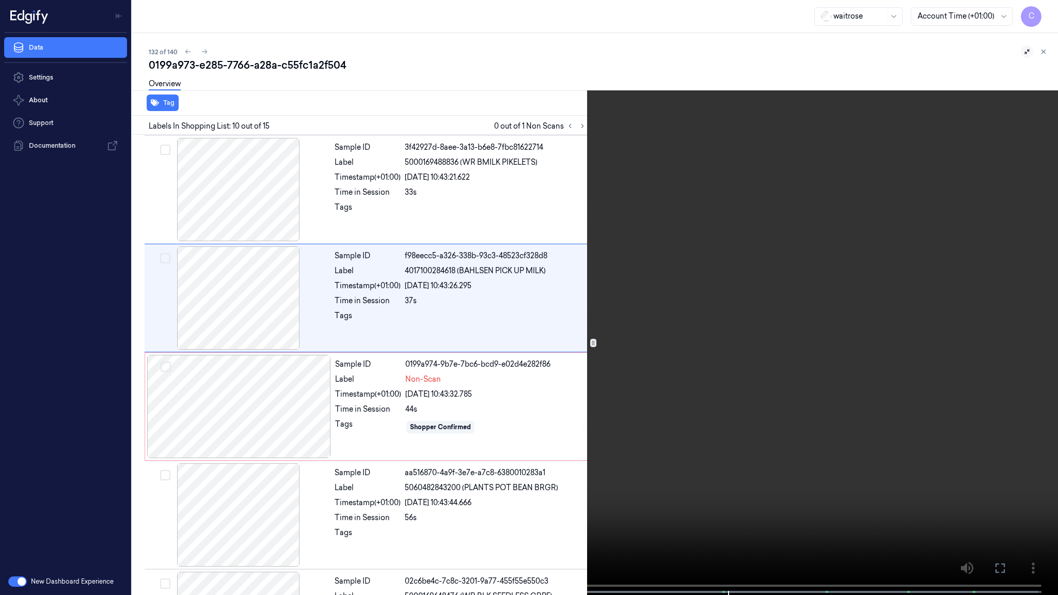
click at [392, 352] on video at bounding box center [529, 298] width 1058 height 597
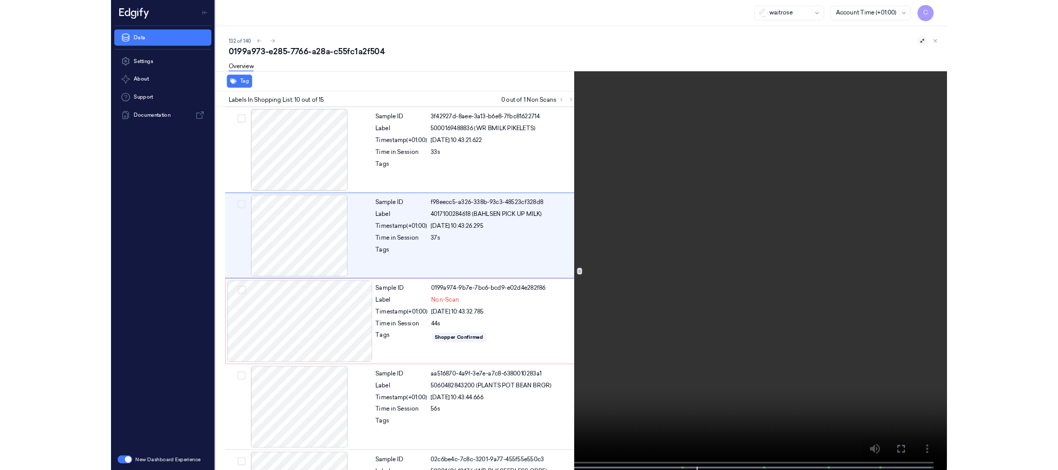
scroll to position [804, 0]
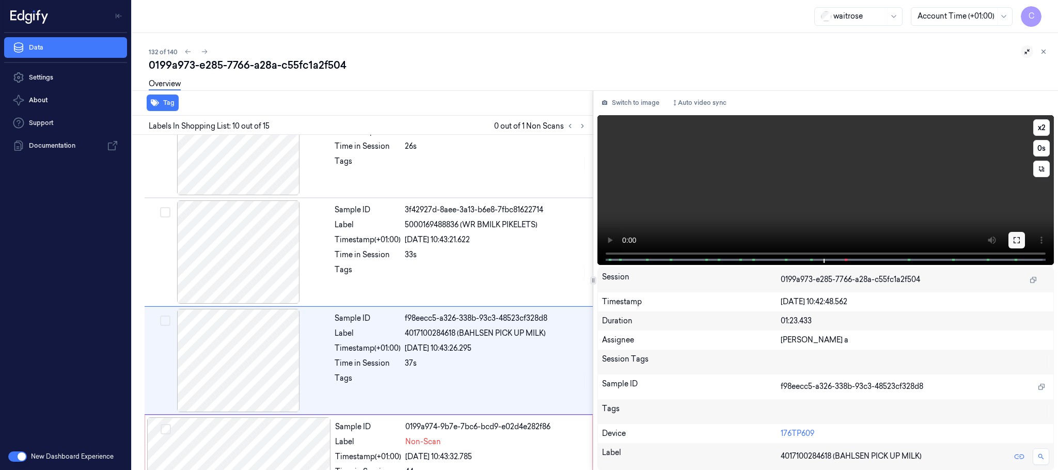
click at [1016, 238] on icon at bounding box center [1016, 240] width 8 height 8
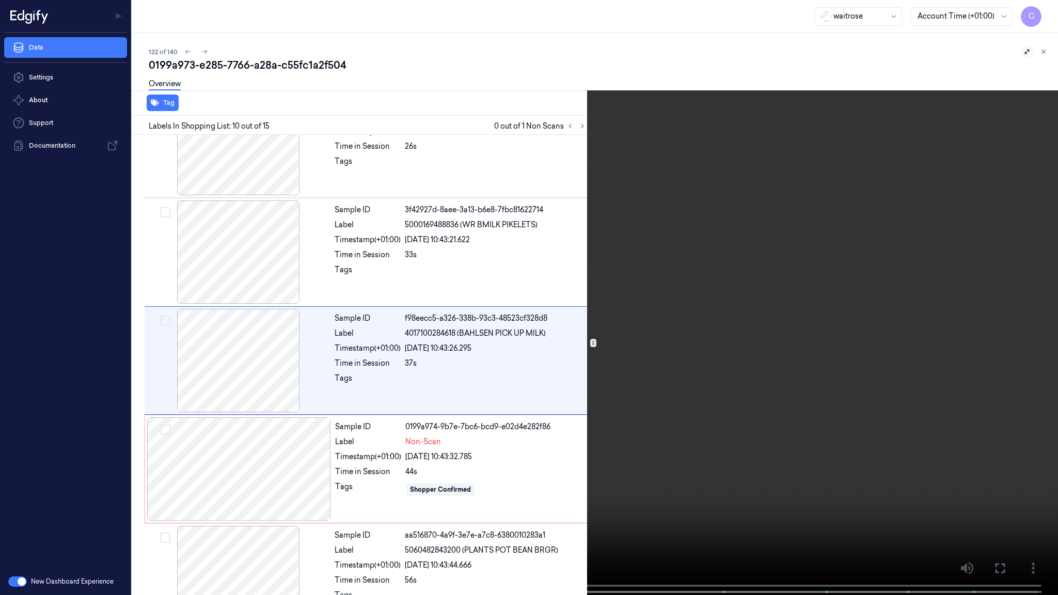
click at [684, 275] on video at bounding box center [529, 298] width 1058 height 597
click at [479, 374] on video at bounding box center [529, 298] width 1058 height 597
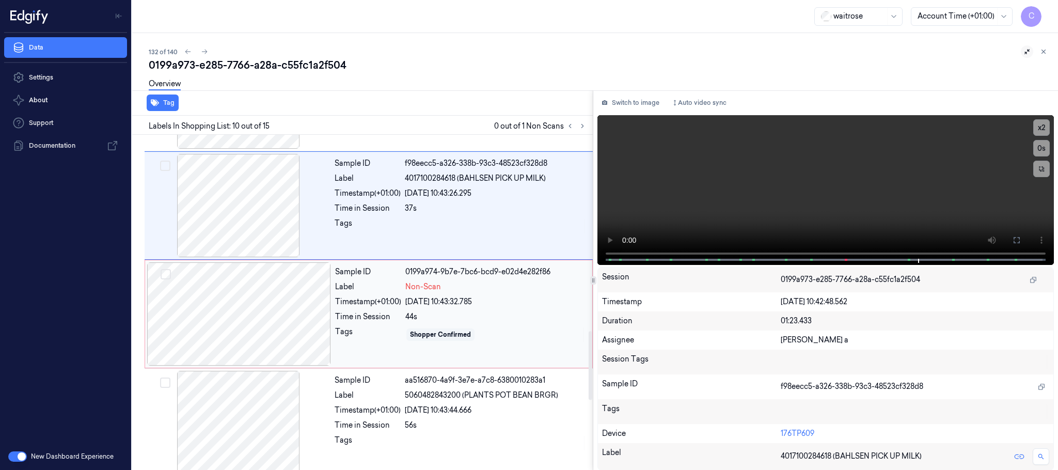
click at [246, 337] on div at bounding box center [239, 313] width 184 height 103
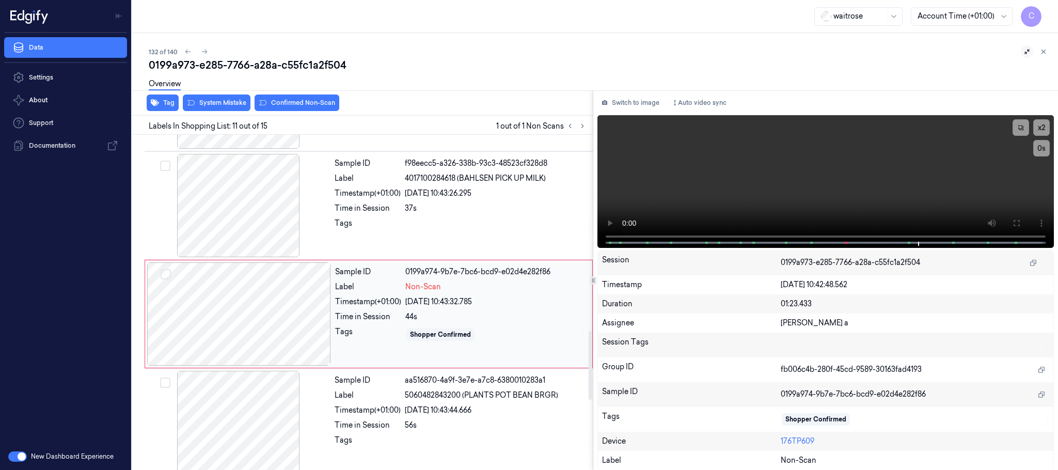
scroll to position [975, 0]
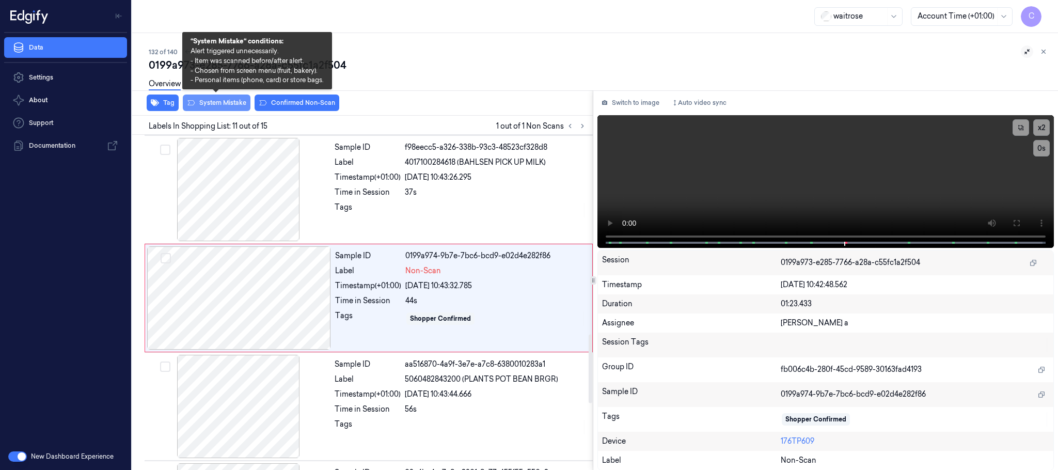
click at [199, 103] on button "System Mistake" at bounding box center [217, 102] width 68 height 17
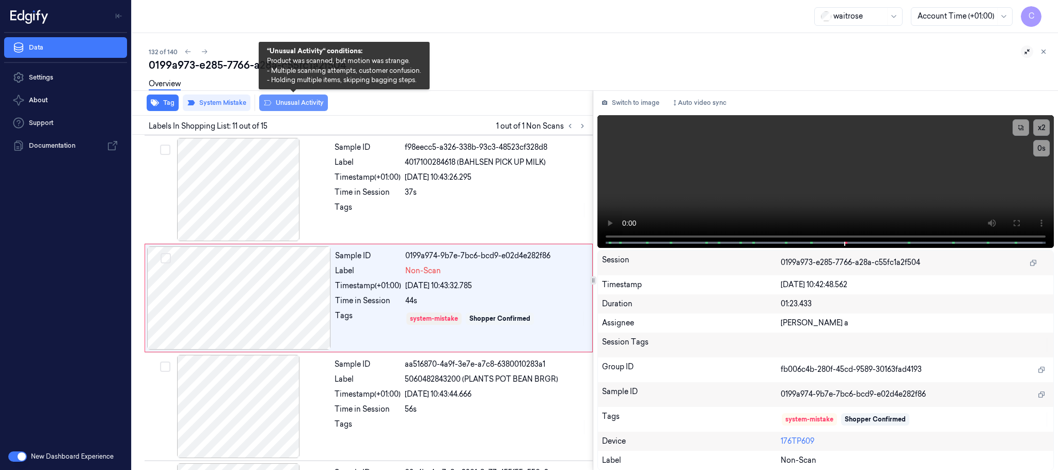
click at [292, 107] on button "Unusual Activity" at bounding box center [293, 102] width 69 height 17
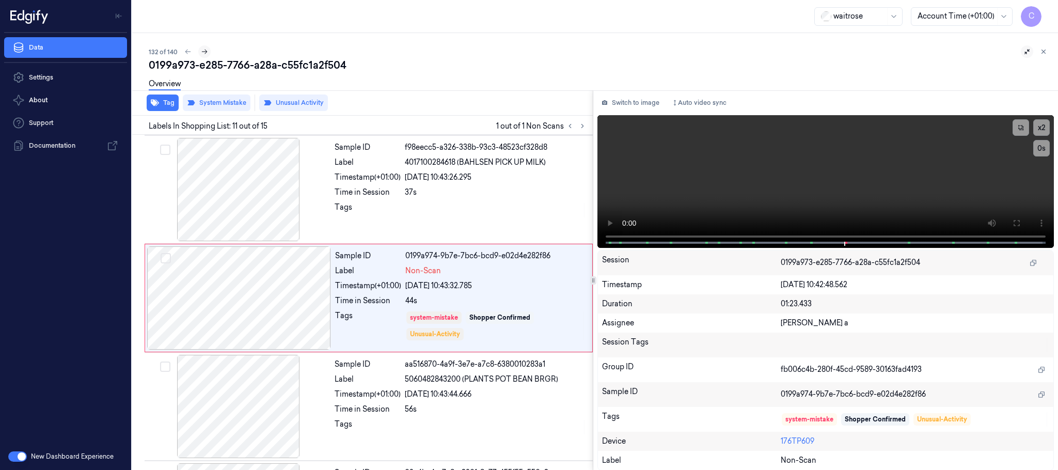
click at [204, 48] on icon at bounding box center [204, 51] width 7 height 7
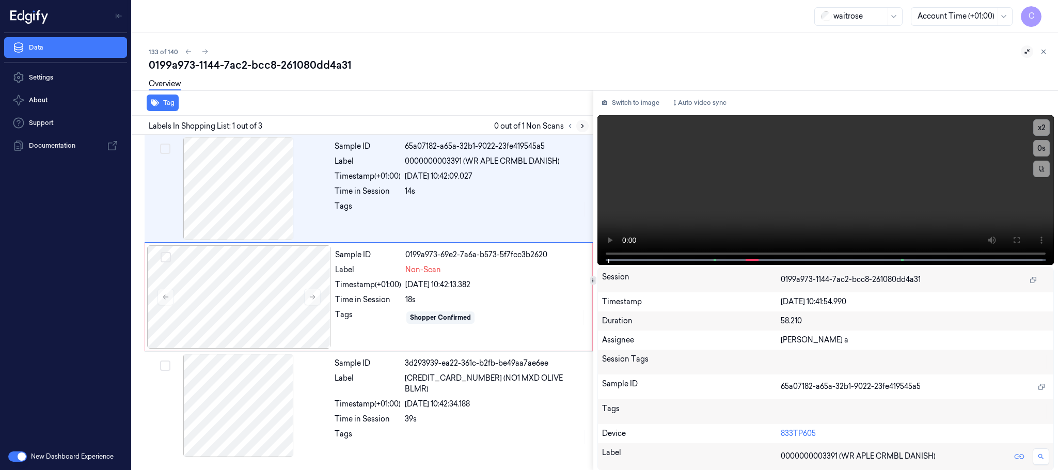
click at [581, 124] on icon at bounding box center [582, 125] width 7 height 7
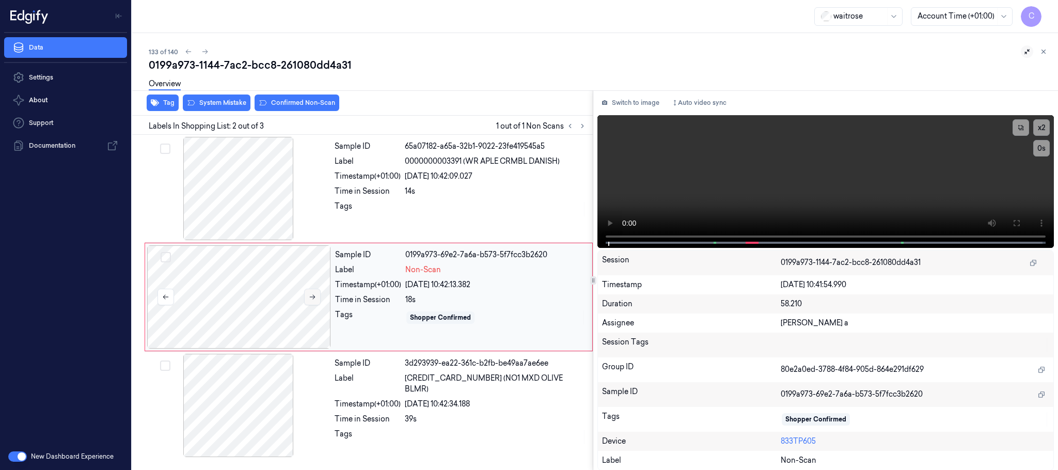
click at [316, 302] on button at bounding box center [312, 297] width 17 height 17
click at [316, 299] on button at bounding box center [312, 297] width 17 height 17
click at [234, 190] on div at bounding box center [239, 188] width 184 height 103
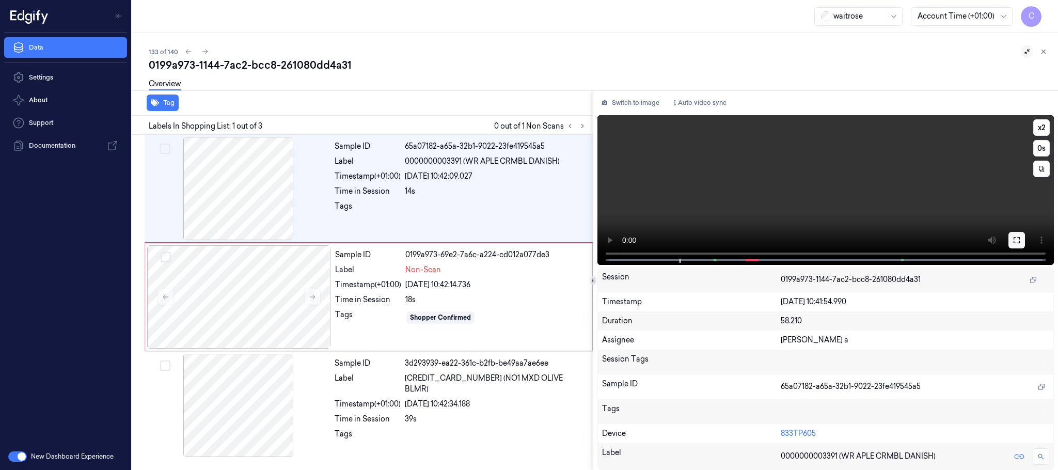
click at [1016, 237] on icon at bounding box center [1016, 240] width 8 height 8
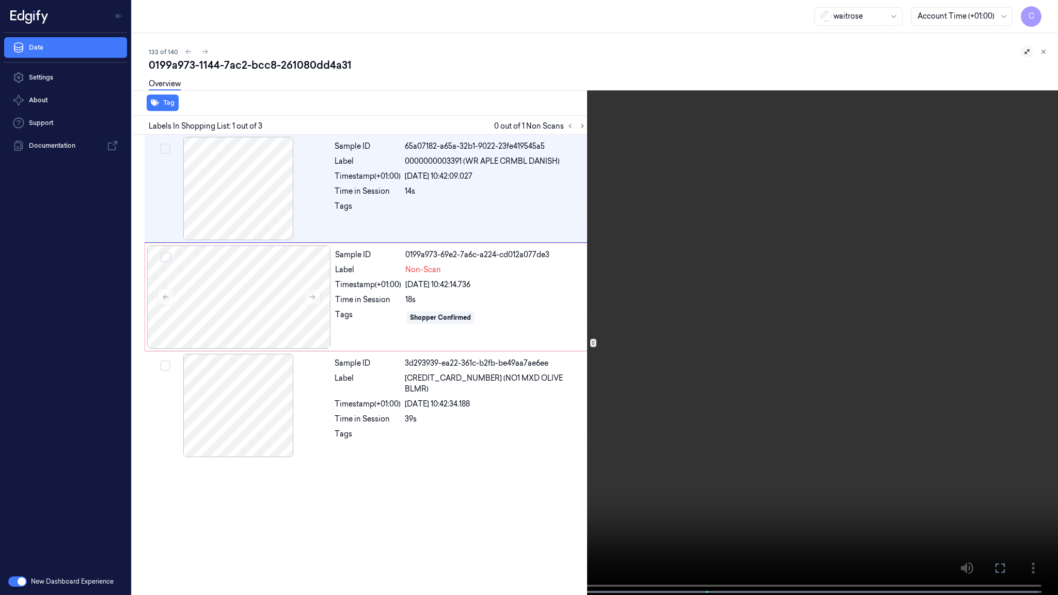
click at [572, 352] on video at bounding box center [529, 298] width 1058 height 597
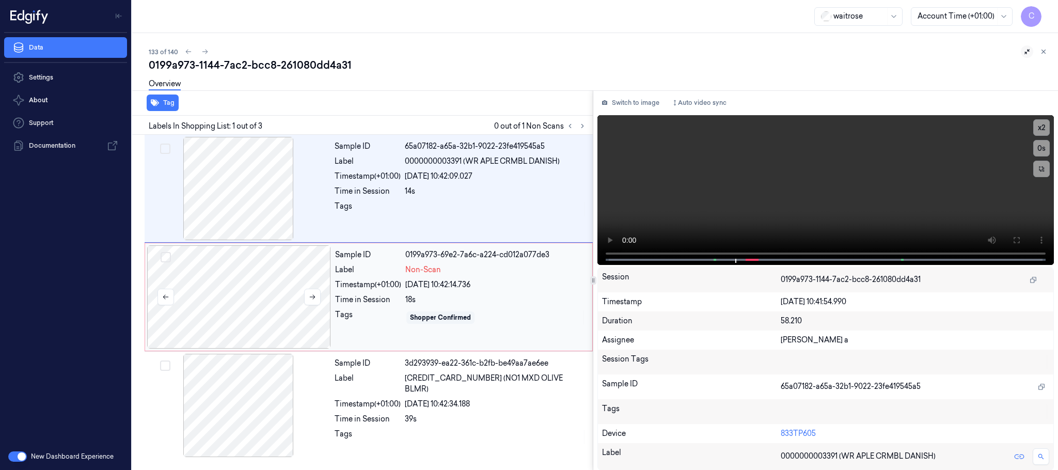
click at [259, 302] on div at bounding box center [239, 296] width 184 height 103
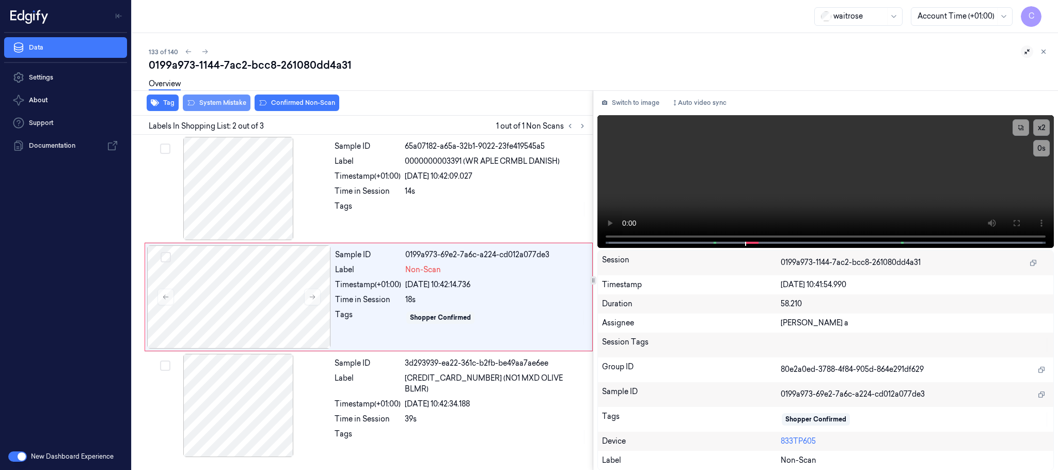
click at [203, 99] on button "System Mistake" at bounding box center [217, 102] width 68 height 17
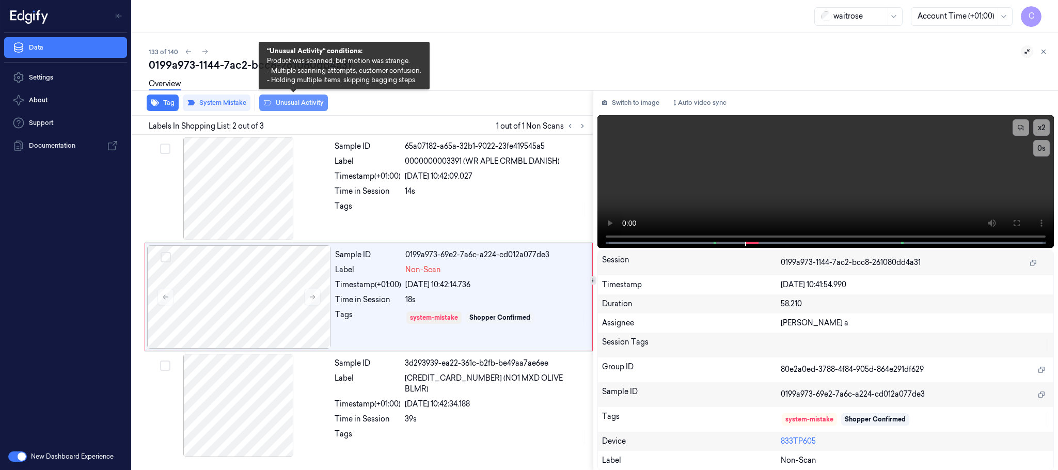
click at [274, 100] on button "Unusual Activity" at bounding box center [293, 102] width 69 height 17
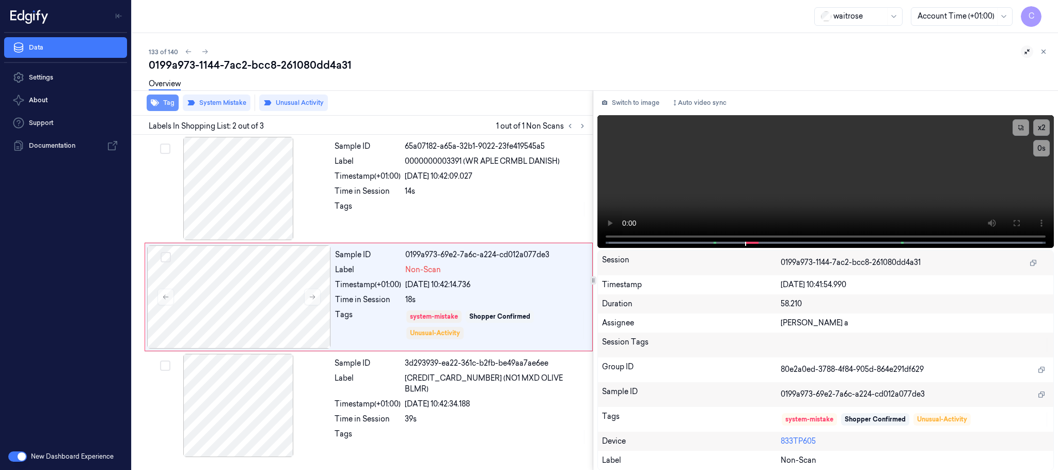
click at [166, 104] on button "Tag" at bounding box center [163, 102] width 32 height 17
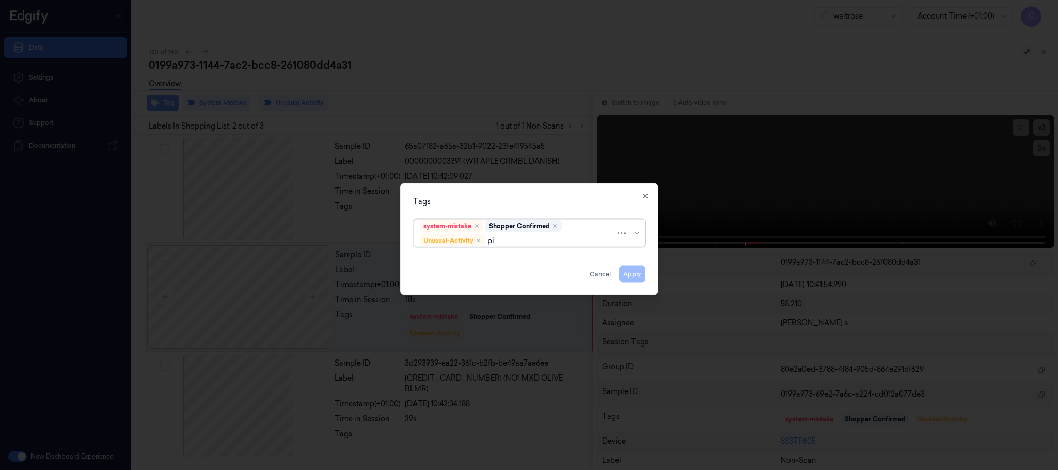
type input "pic"
click at [506, 264] on div "Picklist item alert" at bounding box center [529, 260] width 218 height 11
click at [522, 204] on div "Tags" at bounding box center [529, 201] width 232 height 11
click at [636, 277] on button "Apply" at bounding box center [632, 274] width 26 height 17
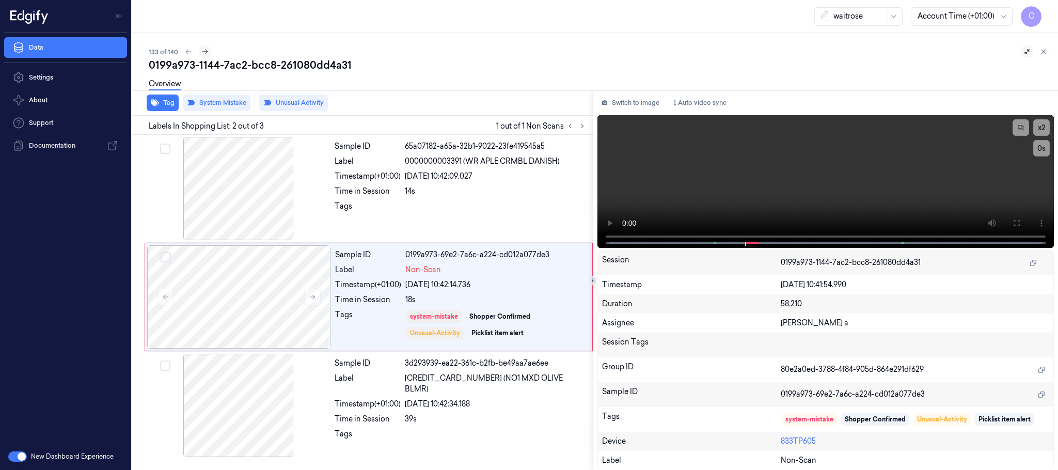
click at [205, 53] on icon at bounding box center [205, 52] width 6 height 5
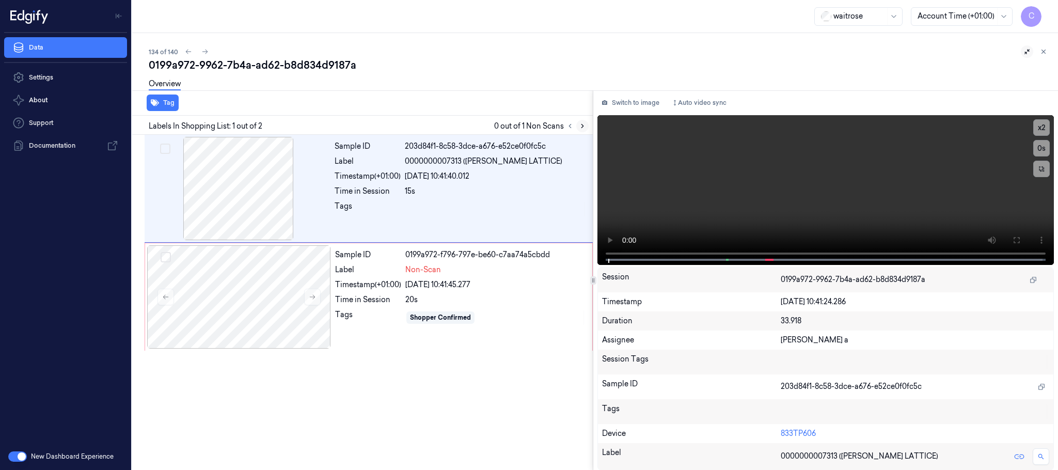
click at [579, 124] on icon at bounding box center [582, 125] width 7 height 7
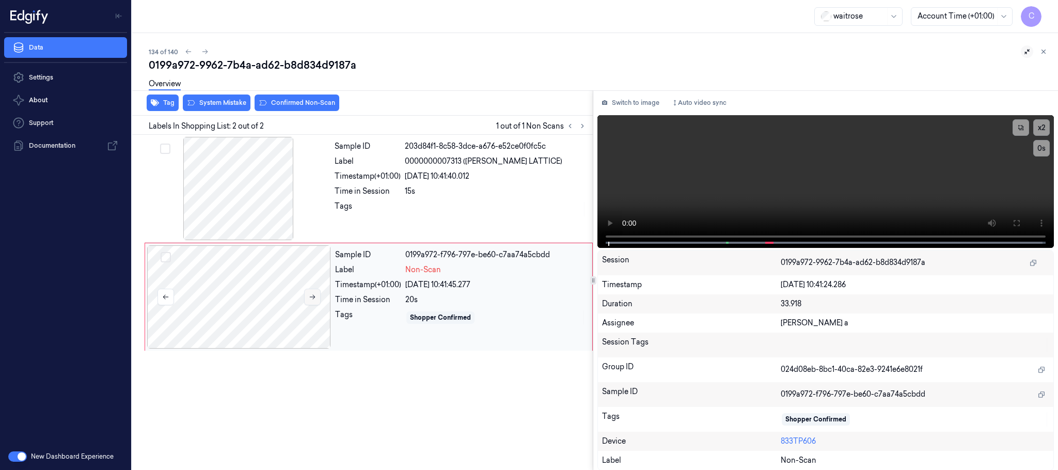
click at [312, 300] on icon at bounding box center [312, 296] width 7 height 7
click at [257, 182] on div at bounding box center [239, 188] width 184 height 103
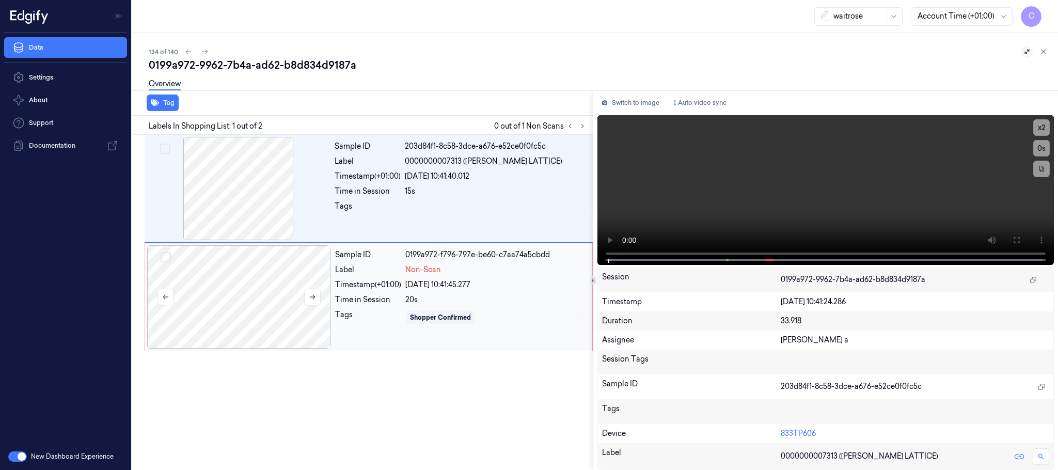
click at [326, 285] on div at bounding box center [239, 296] width 184 height 103
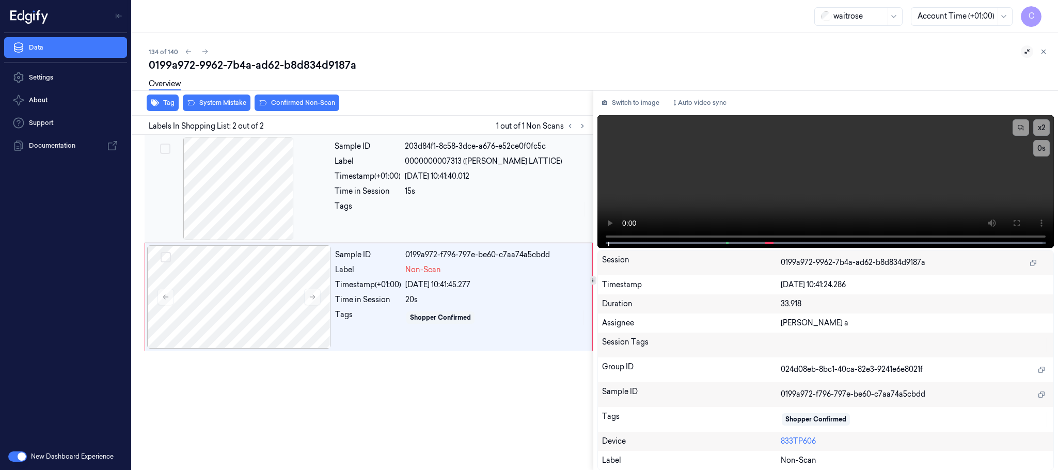
click at [285, 199] on div at bounding box center [239, 188] width 184 height 103
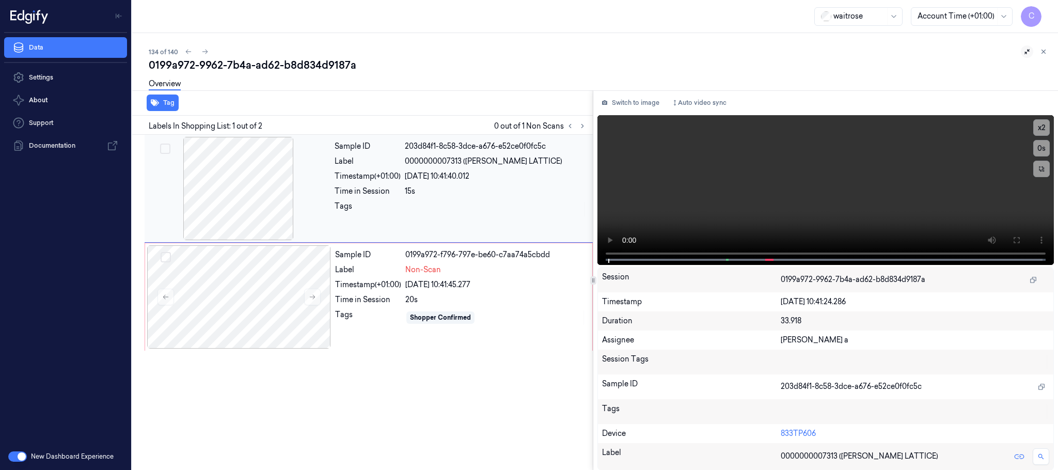
click at [235, 184] on div at bounding box center [239, 188] width 184 height 103
click at [258, 273] on div at bounding box center [239, 296] width 184 height 103
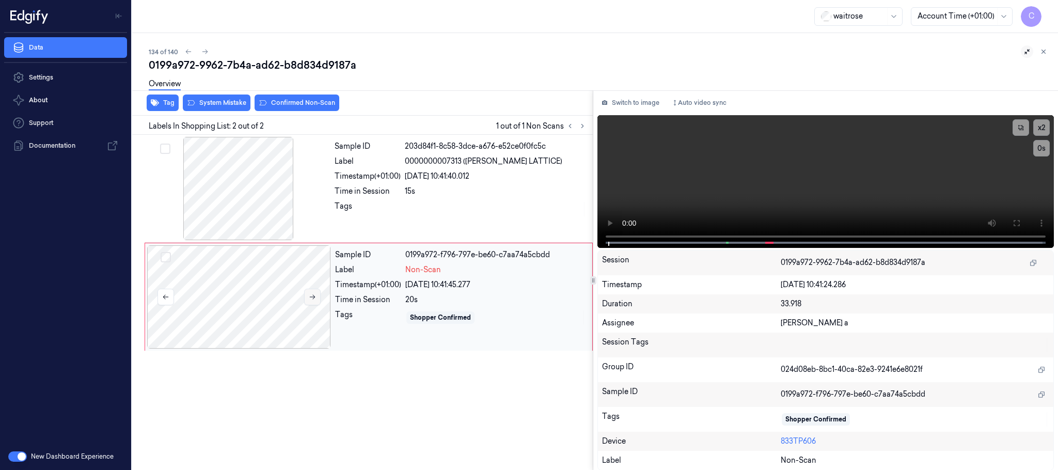
click at [317, 296] on button at bounding box center [312, 297] width 17 height 17
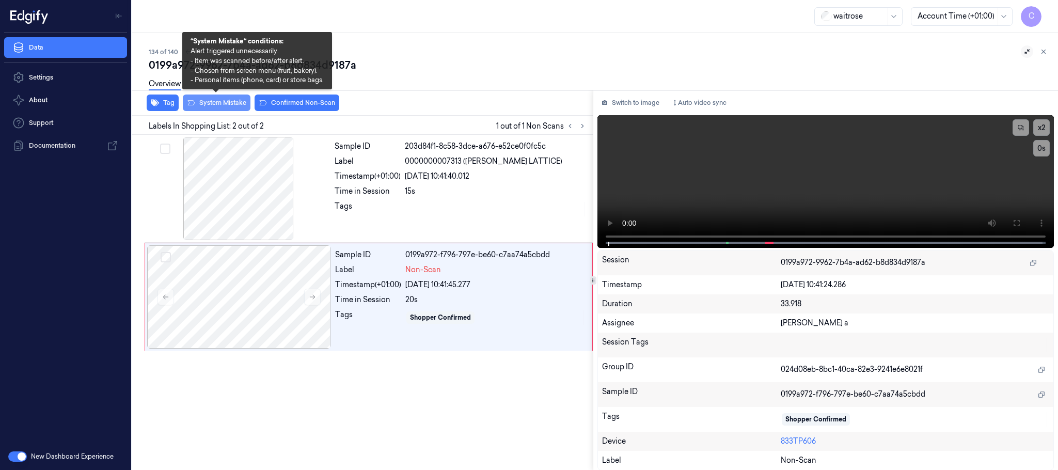
click at [214, 107] on button "System Mistake" at bounding box center [217, 102] width 68 height 17
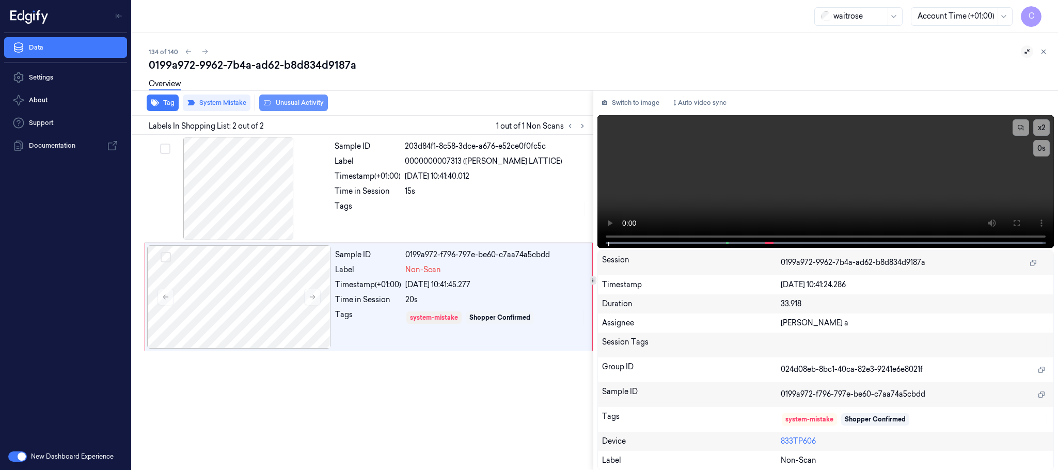
click at [302, 102] on button "Unusual Activity" at bounding box center [293, 102] width 69 height 17
click at [167, 106] on button "Tag" at bounding box center [163, 102] width 32 height 17
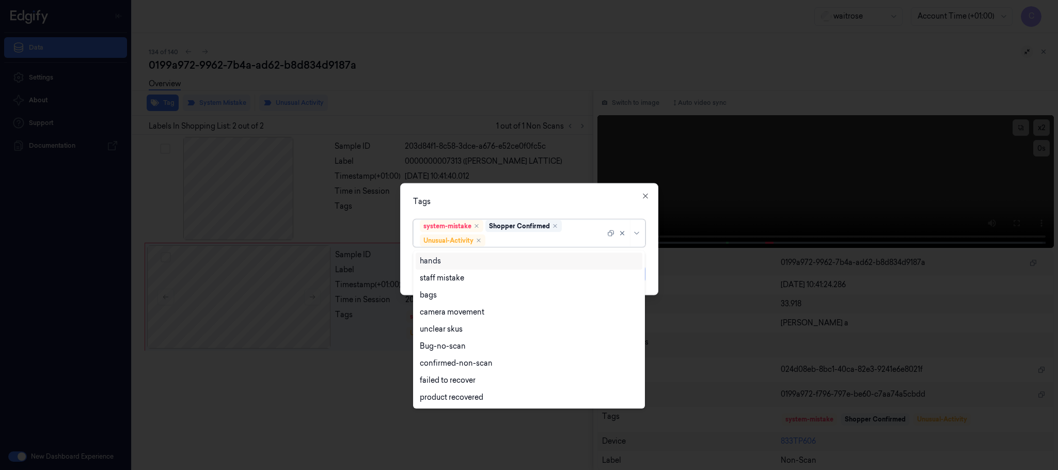
click at [558, 242] on div at bounding box center [546, 240] width 118 height 11
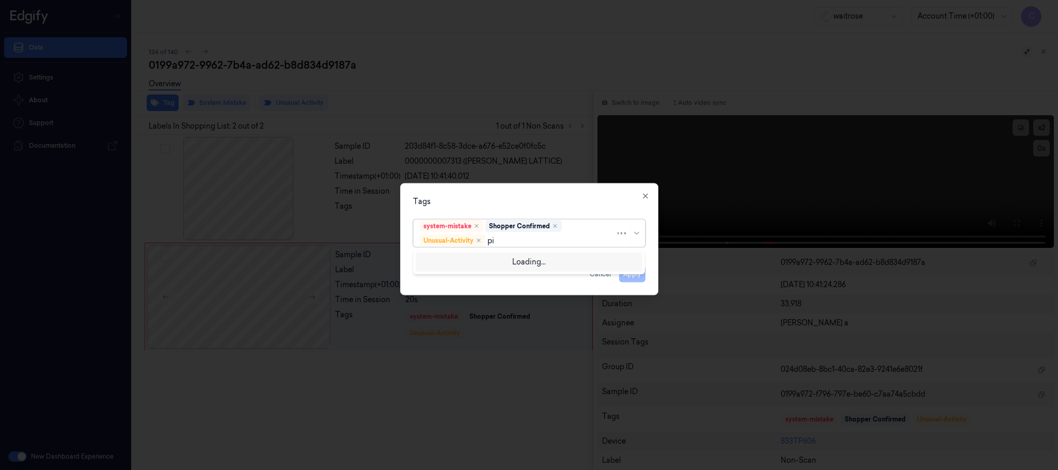
type input "pic"
click at [491, 266] on div "Picklist item alert" at bounding box center [529, 260] width 218 height 11
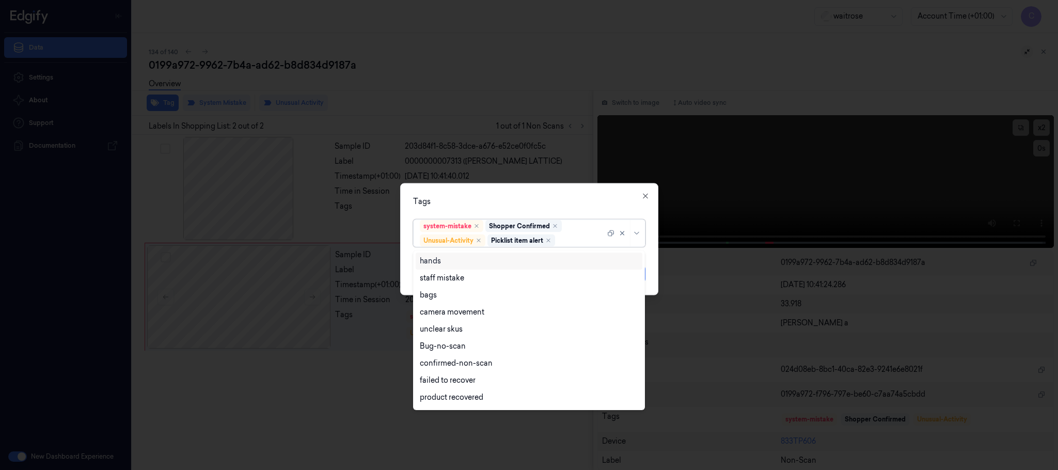
click at [514, 198] on div "Tags" at bounding box center [529, 201] width 232 height 11
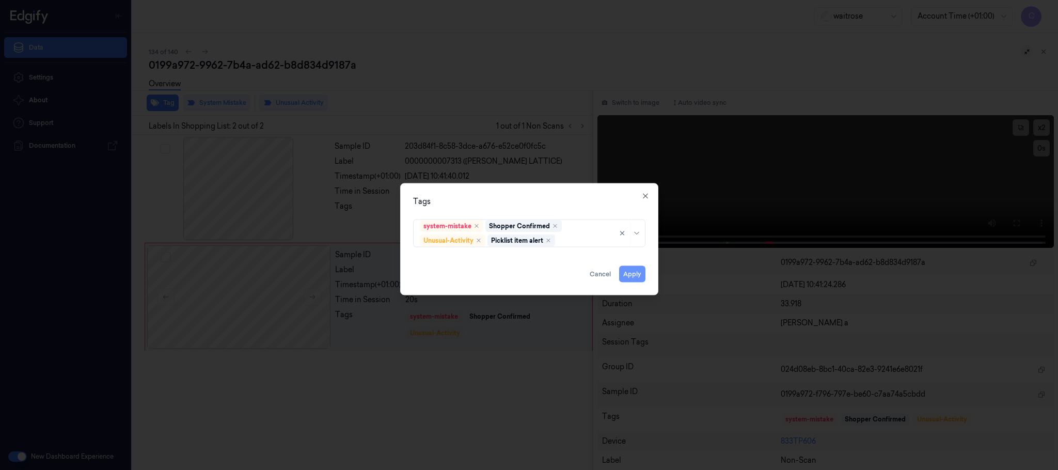
click at [626, 279] on button "Apply" at bounding box center [632, 274] width 26 height 17
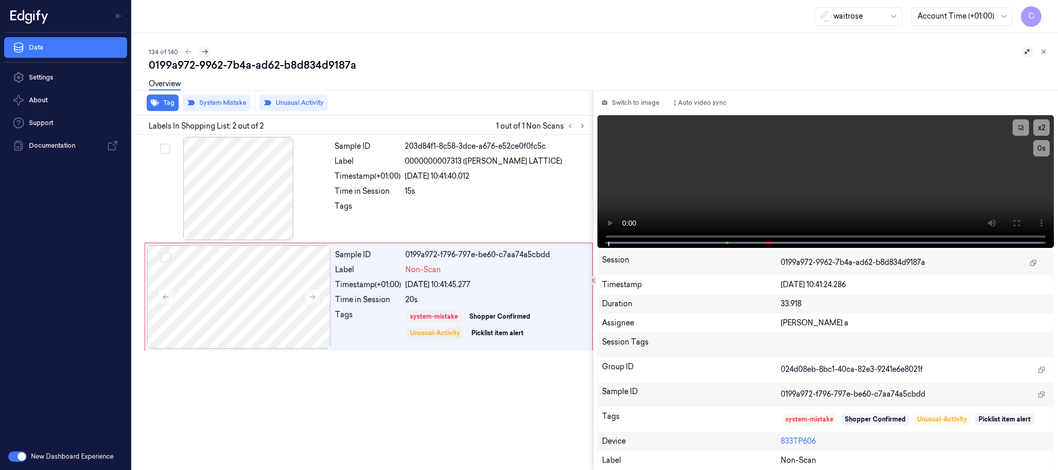
click at [209, 52] on button at bounding box center [205, 51] width 12 height 12
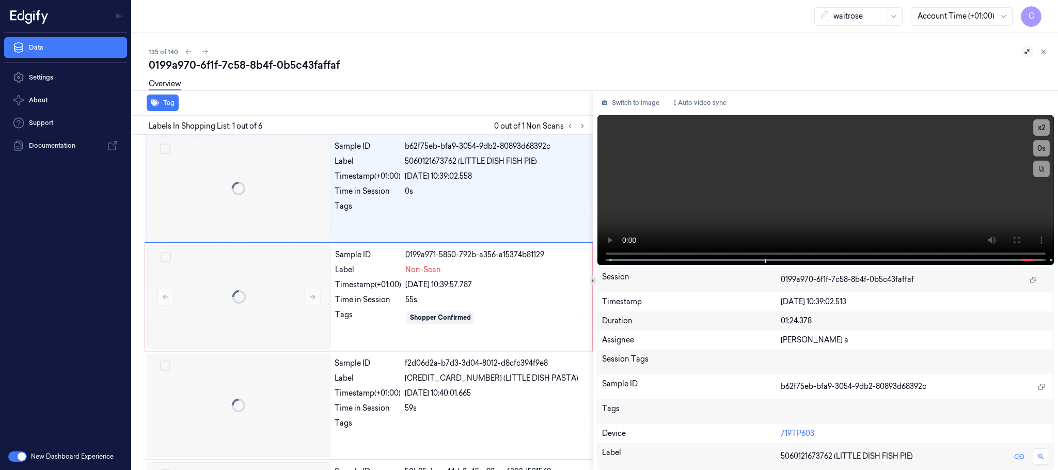
click at [428, 2] on div "waitrose Account Time (+01:00) C" at bounding box center [594, 16] width 925 height 33
click at [577, 126] on button at bounding box center [582, 126] width 12 height 12
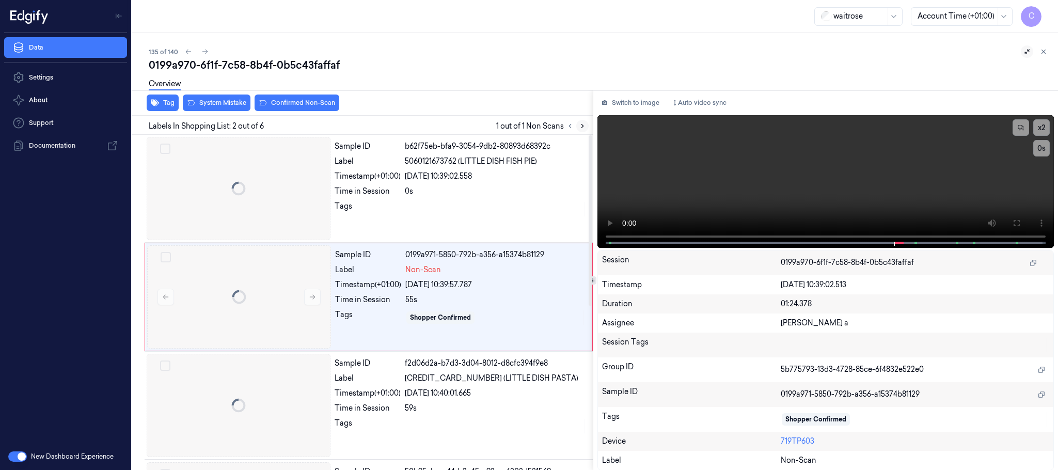
click at [581, 129] on icon at bounding box center [582, 125] width 7 height 7
click at [311, 298] on icon at bounding box center [312, 296] width 7 height 7
click at [313, 298] on icon at bounding box center [312, 296] width 7 height 7
click at [314, 297] on icon at bounding box center [313, 297] width 6 height 5
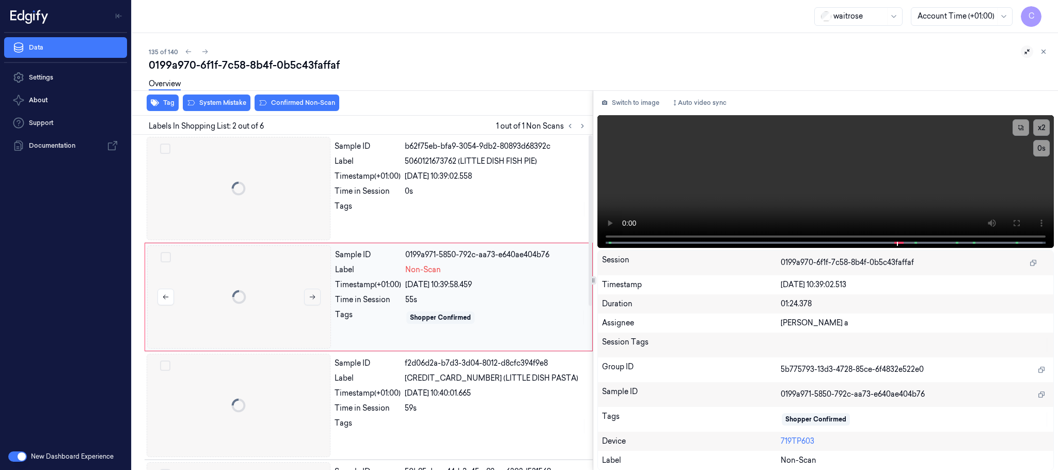
click at [314, 297] on icon at bounding box center [313, 297] width 6 height 5
click at [282, 206] on div at bounding box center [239, 188] width 184 height 103
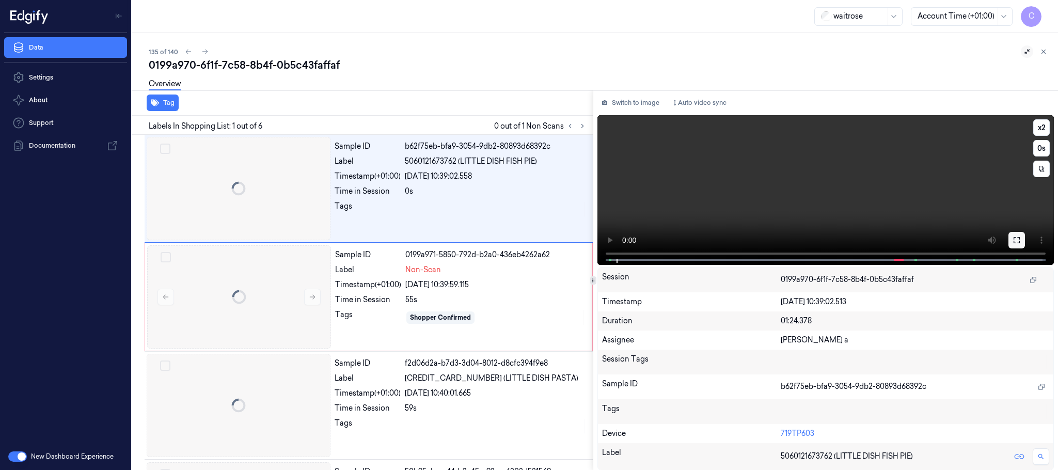
click at [1017, 241] on icon at bounding box center [1016, 240] width 8 height 8
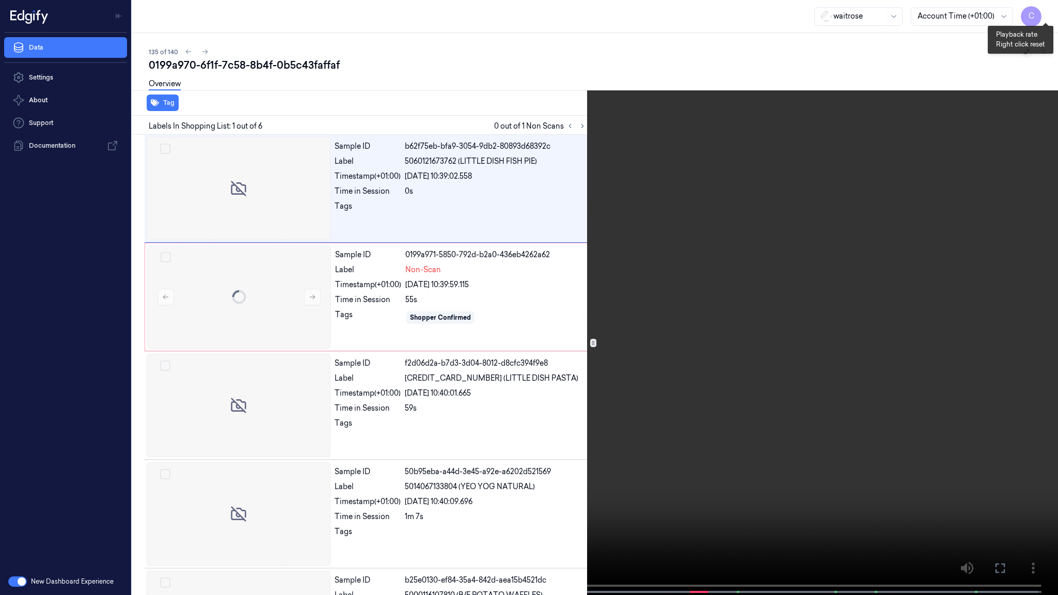
click at [1041, 10] on button "x 2" at bounding box center [1045, 12] width 17 height 17
click at [1041, 10] on button "x 4" at bounding box center [1045, 12] width 17 height 17
click at [1041, 10] on button "x 1" at bounding box center [1045, 12] width 17 height 17
click at [512, 263] on video at bounding box center [529, 298] width 1058 height 597
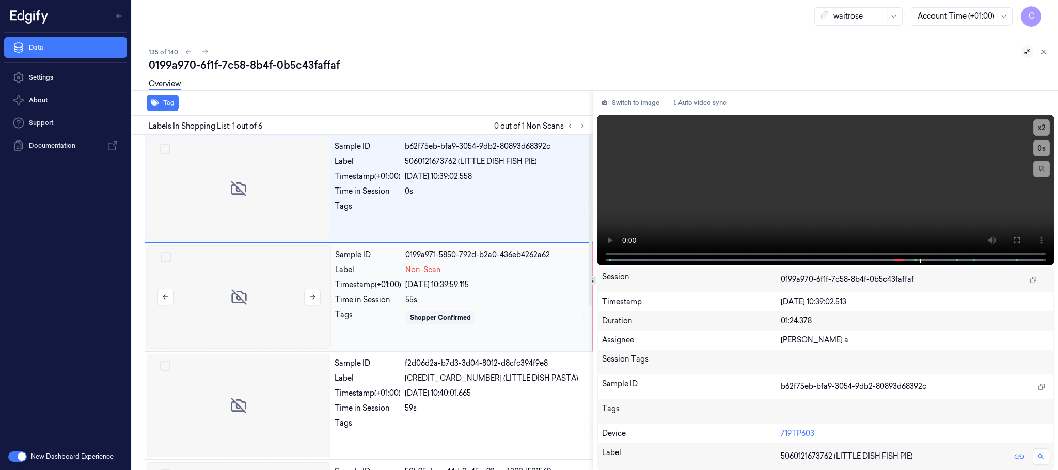
click at [253, 321] on div at bounding box center [239, 296] width 184 height 103
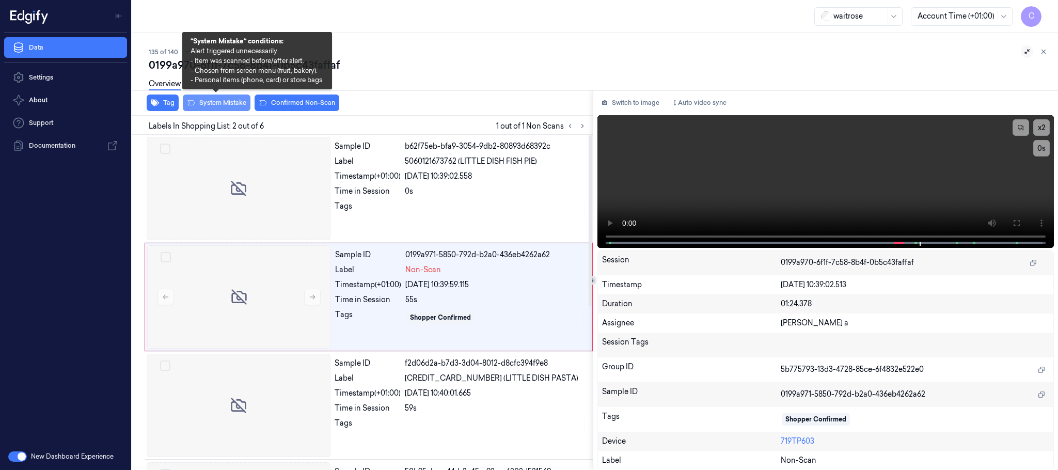
click at [221, 102] on button "System Mistake" at bounding box center [217, 102] width 68 height 17
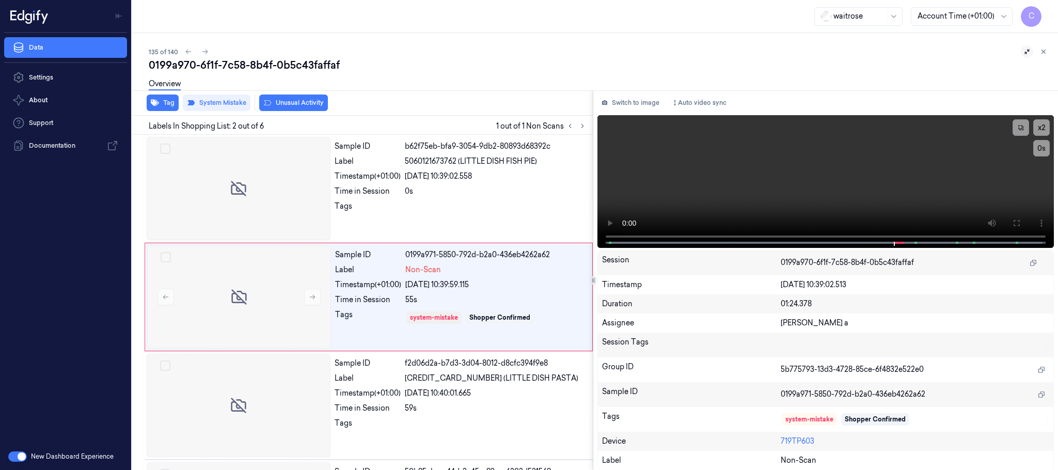
click at [282, 102] on button "Unusual Activity" at bounding box center [293, 102] width 69 height 17
click at [203, 53] on icon at bounding box center [204, 51] width 7 height 7
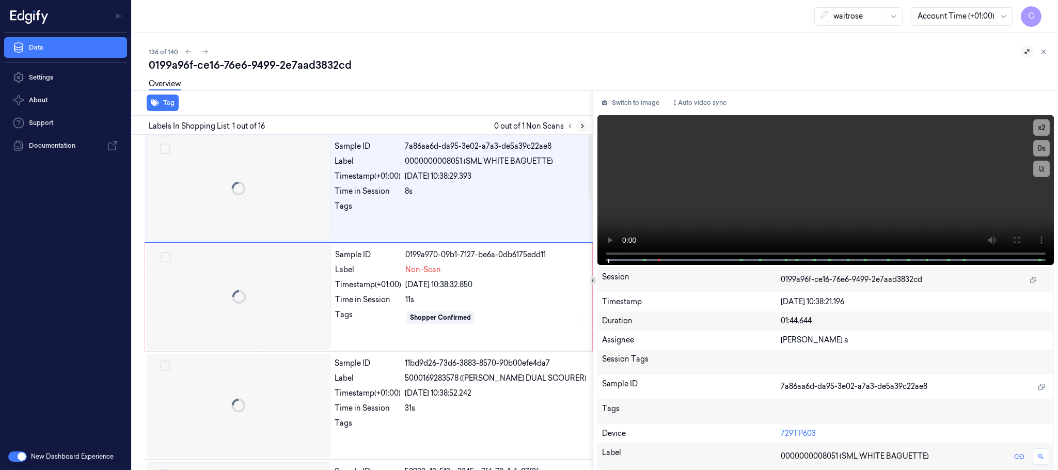
click at [580, 127] on icon at bounding box center [582, 125] width 7 height 7
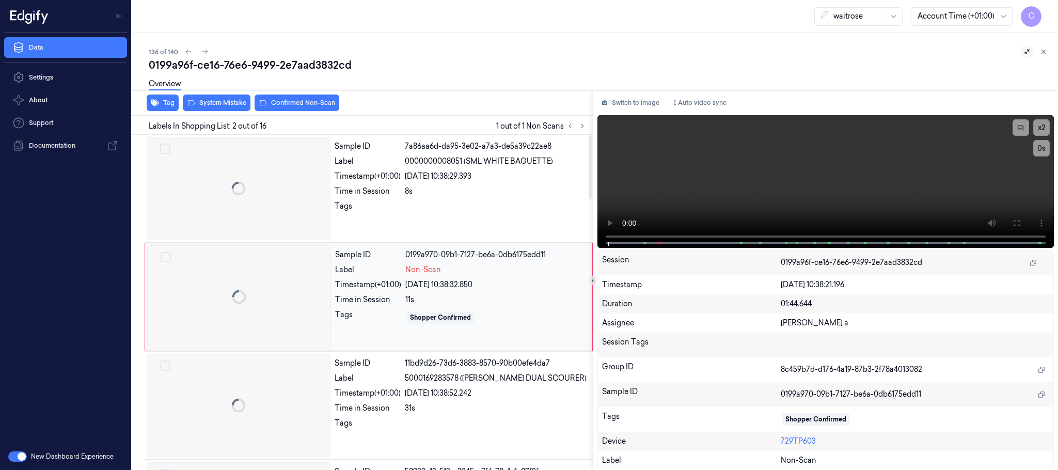
click at [314, 284] on div at bounding box center [239, 296] width 184 height 103
click at [313, 296] on div at bounding box center [239, 296] width 184 height 103
click at [239, 190] on div at bounding box center [239, 188] width 184 height 103
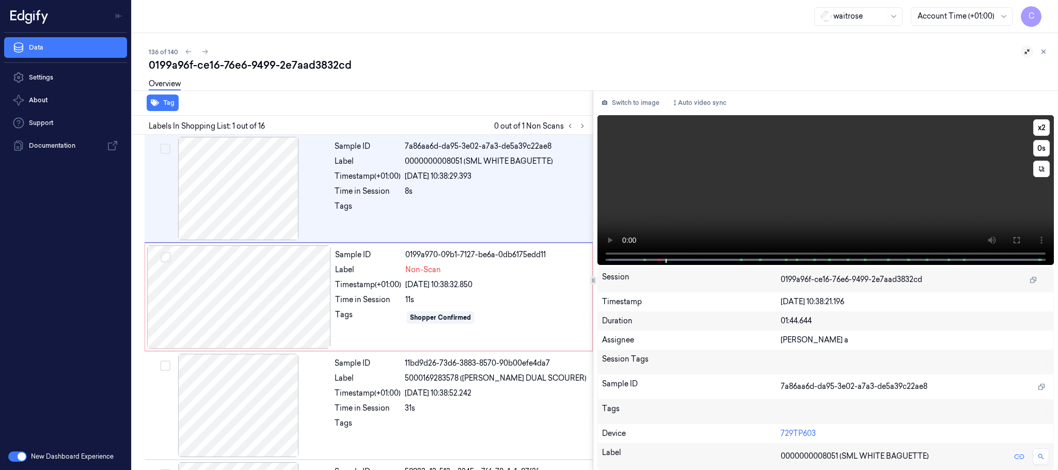
click at [838, 197] on video at bounding box center [825, 190] width 456 height 150
click at [263, 288] on div at bounding box center [239, 296] width 184 height 103
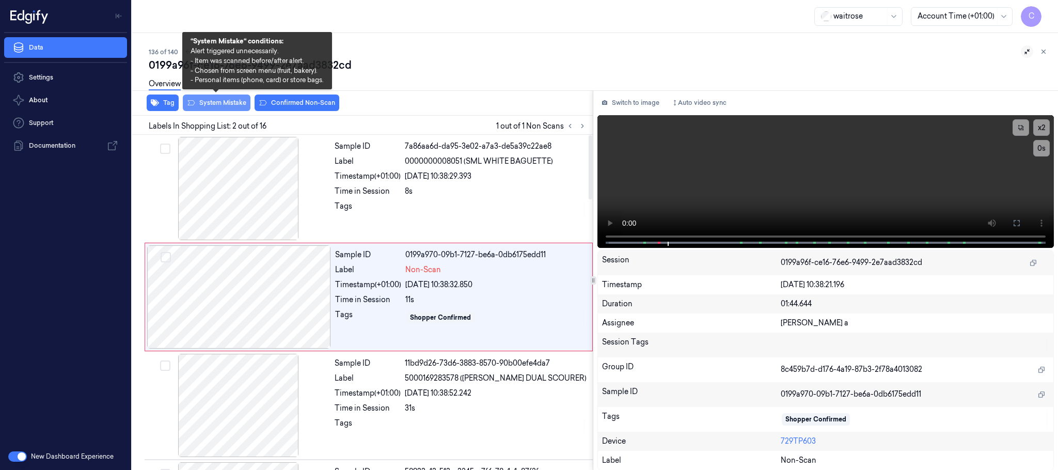
click at [209, 102] on button "System Mistake" at bounding box center [217, 102] width 68 height 17
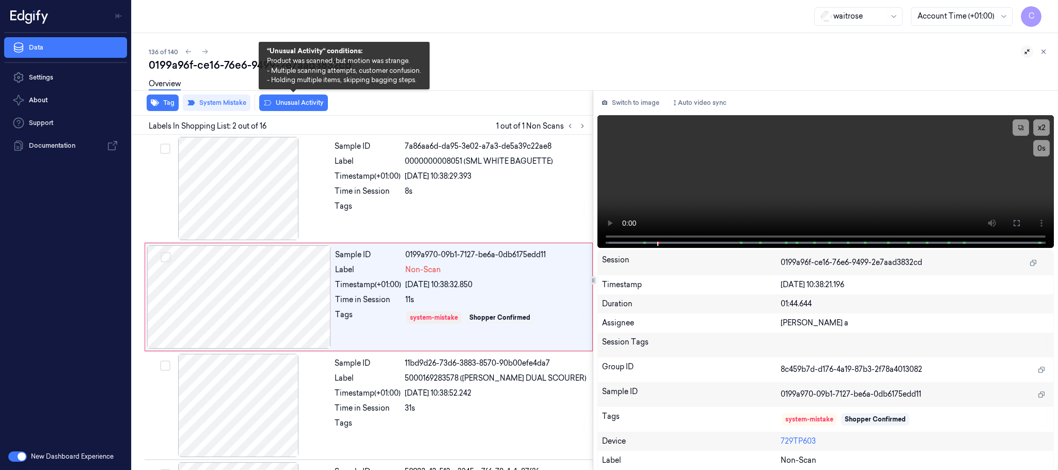
click at [310, 104] on button "Unusual Activity" at bounding box center [293, 102] width 69 height 17
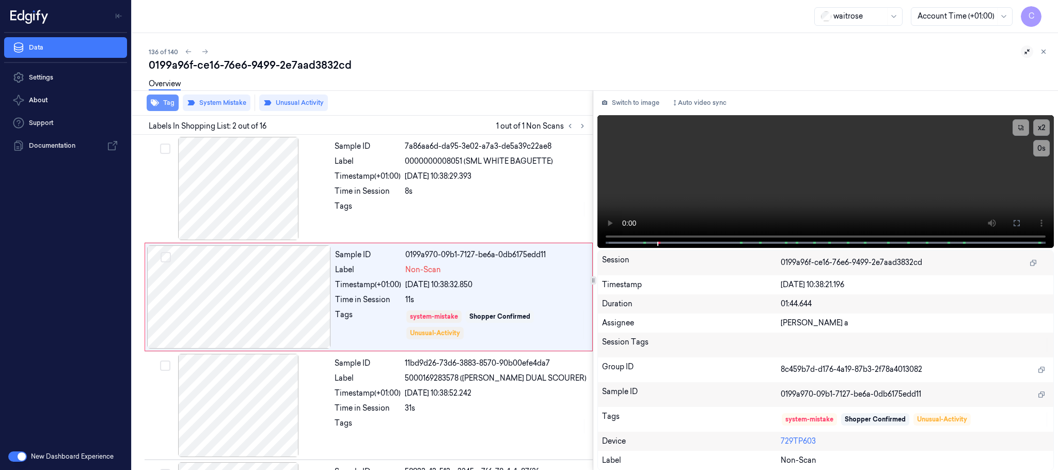
click at [165, 101] on button "Tag" at bounding box center [163, 102] width 32 height 17
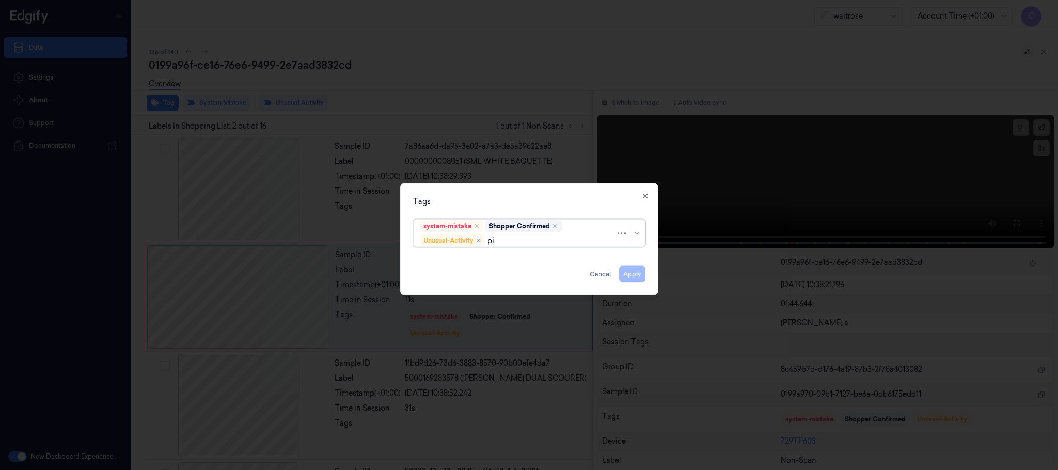
type input "pic"
click at [493, 262] on div "Picklist item alert" at bounding box center [529, 260] width 218 height 11
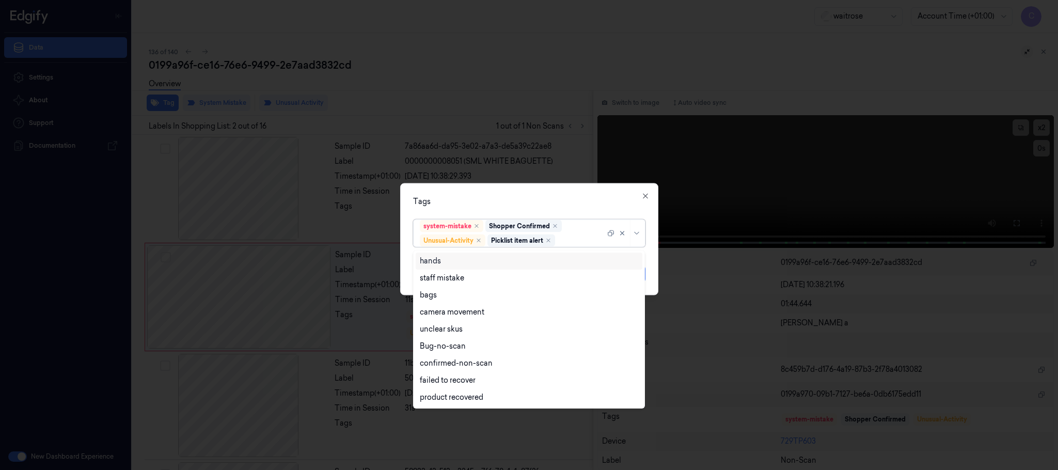
click at [513, 197] on div "Tags" at bounding box center [529, 201] width 232 height 11
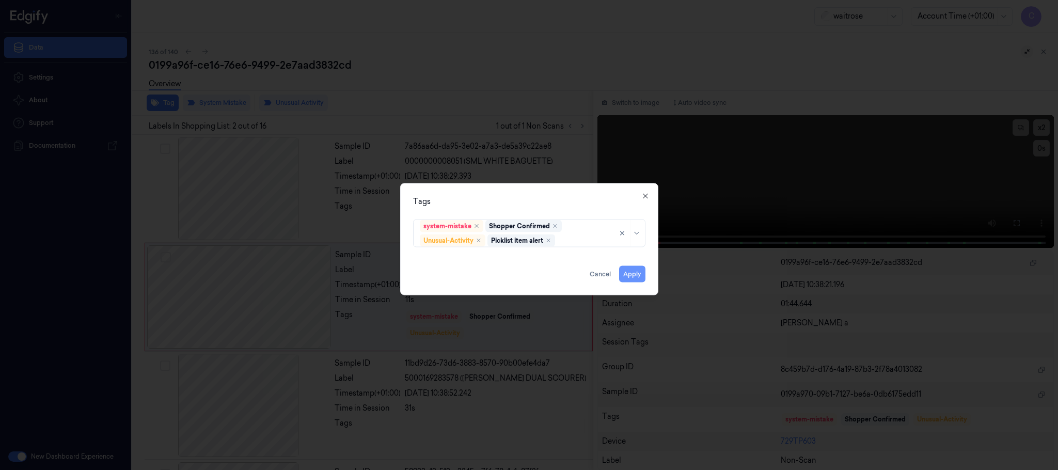
click at [631, 273] on button "Apply" at bounding box center [632, 274] width 26 height 17
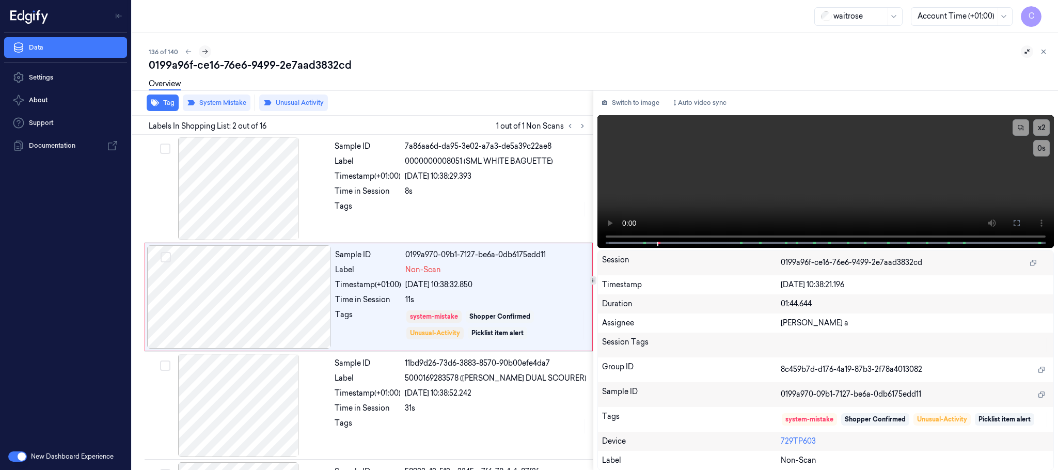
click at [207, 50] on button at bounding box center [205, 51] width 12 height 12
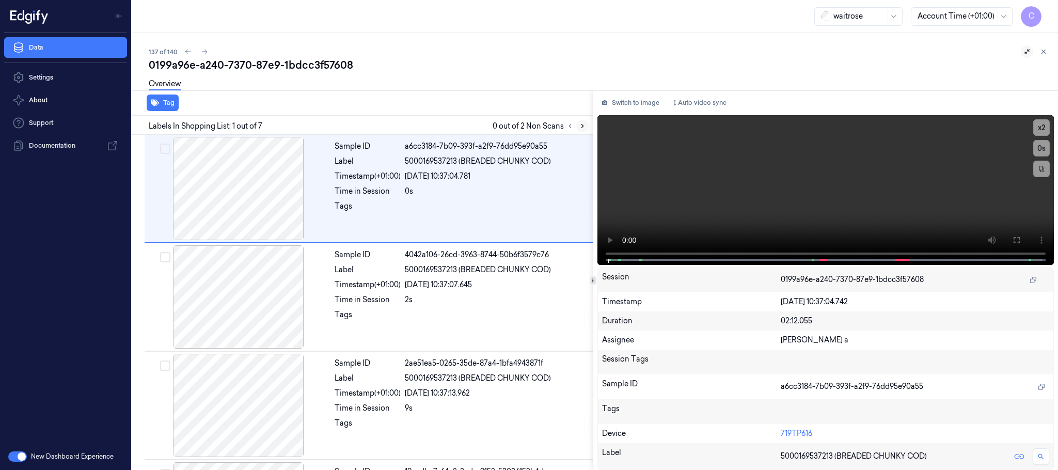
click at [585, 123] on icon at bounding box center [582, 125] width 7 height 7
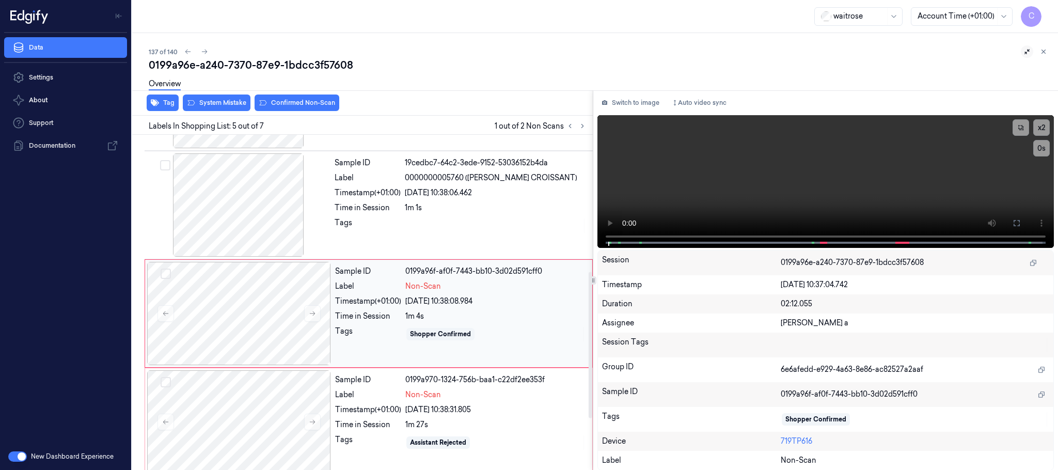
scroll to position [322, 0]
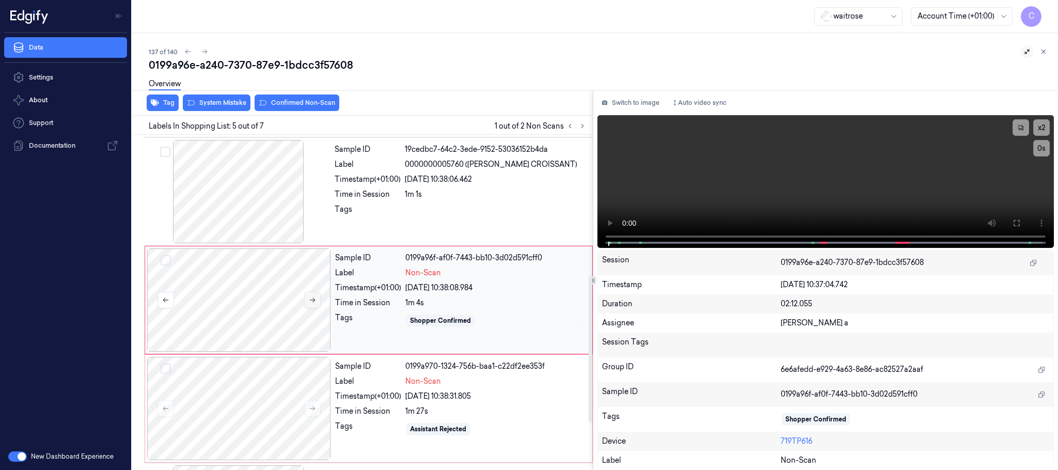
click at [312, 298] on icon at bounding box center [312, 299] width 7 height 7
click at [251, 225] on div at bounding box center [239, 191] width 184 height 103
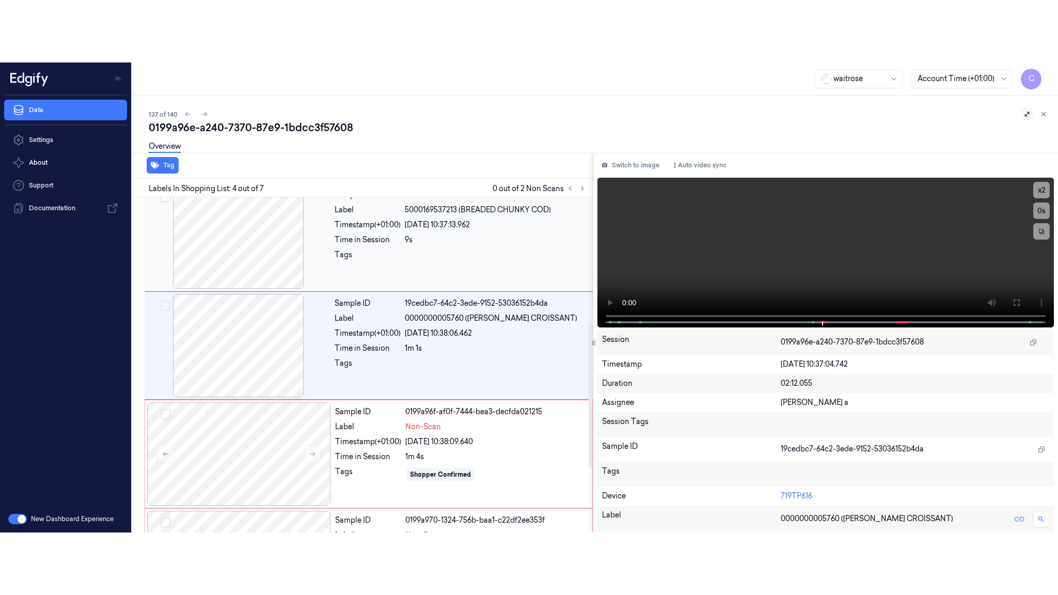
scroll to position [213, 0]
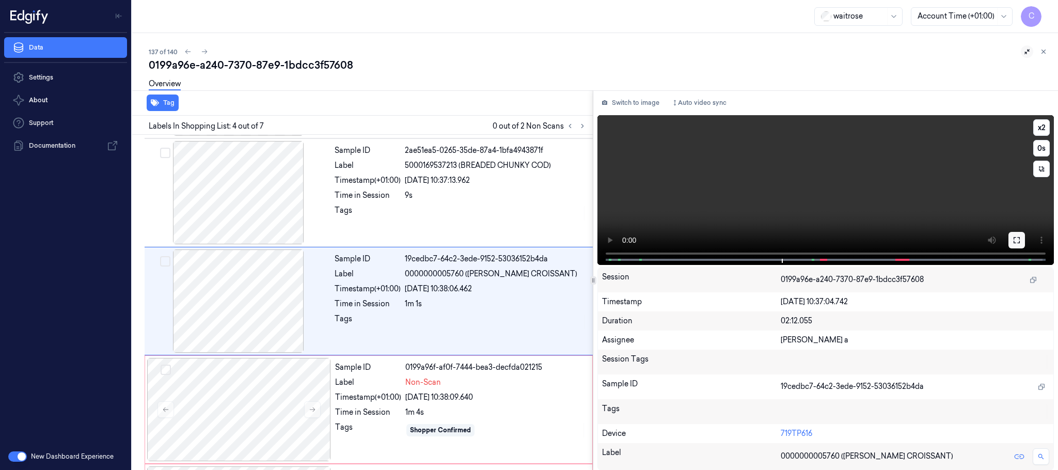
click at [1021, 240] on button at bounding box center [1016, 240] width 17 height 17
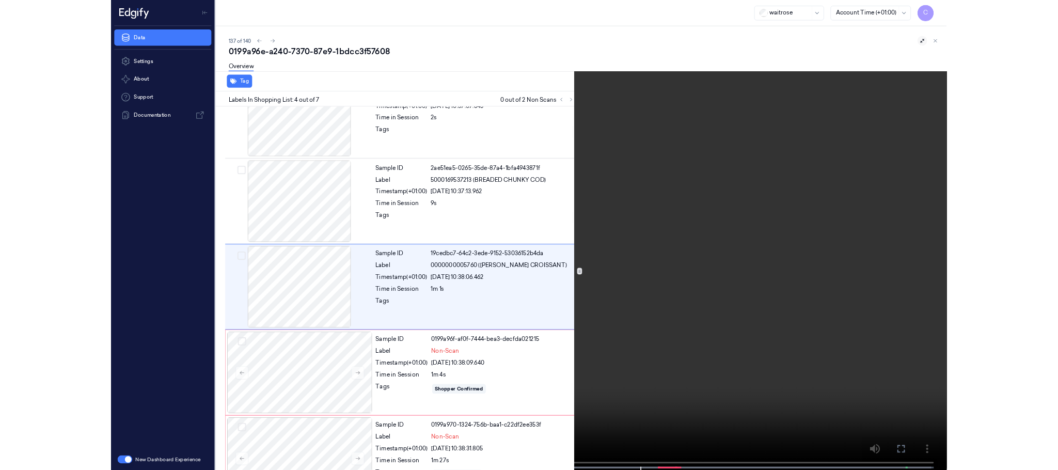
scroll to position [150, 0]
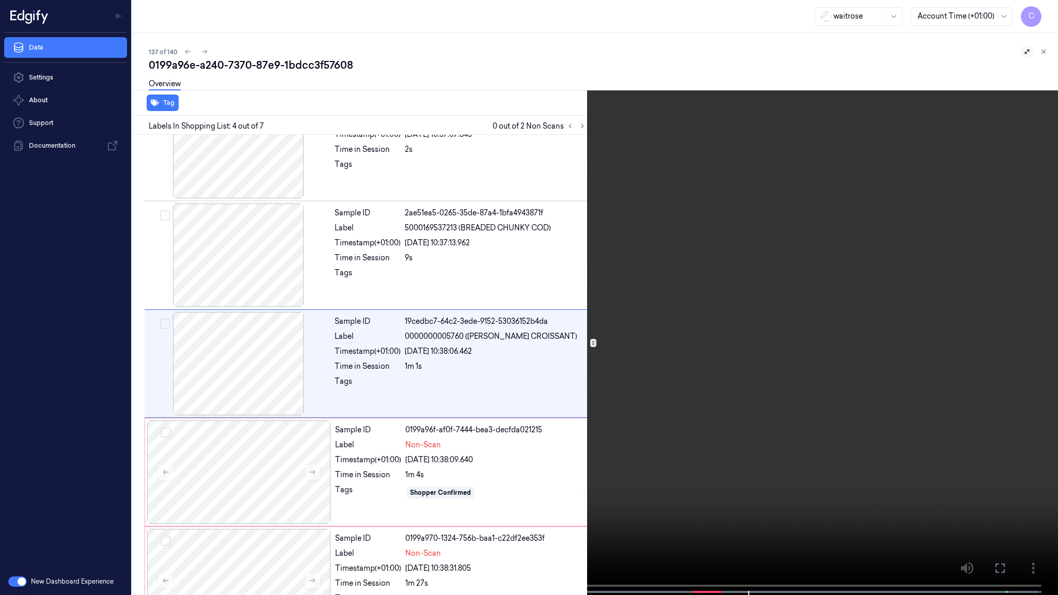
click at [505, 375] on video at bounding box center [529, 298] width 1058 height 597
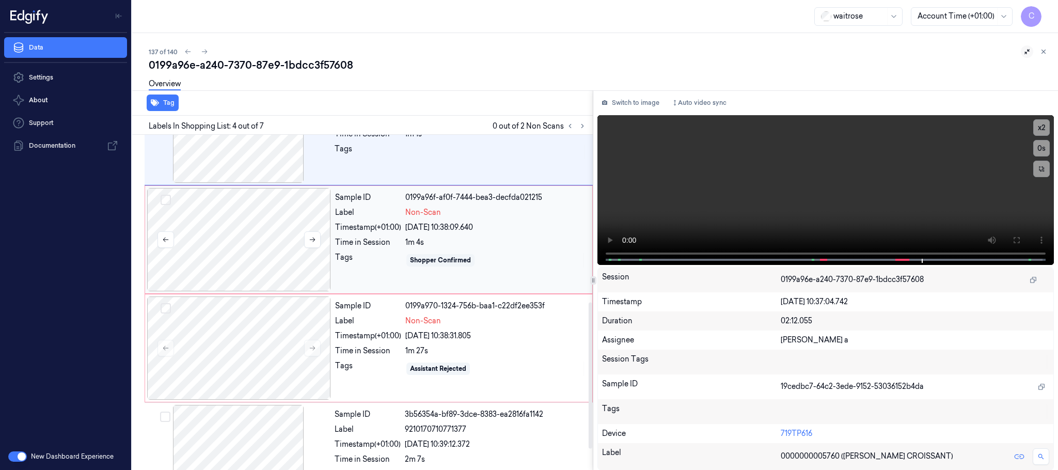
click at [251, 266] on div at bounding box center [239, 239] width 184 height 103
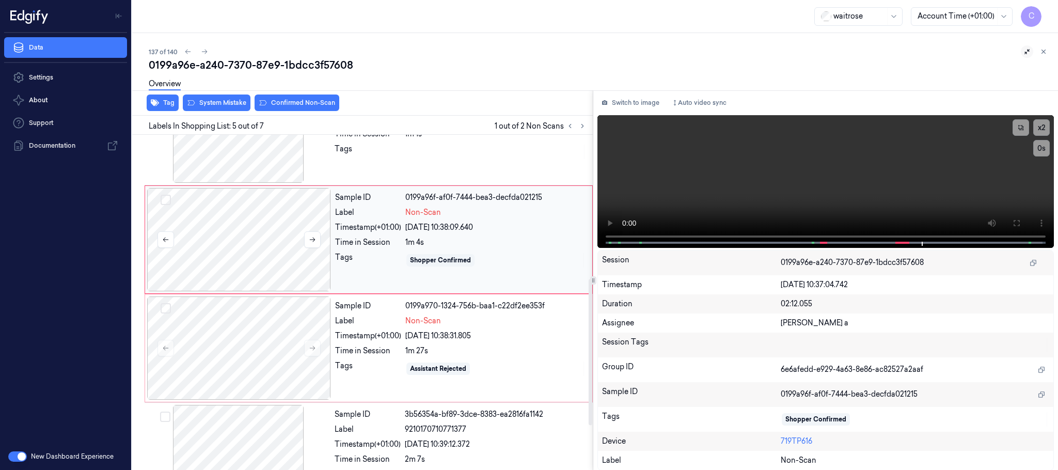
scroll to position [322, 0]
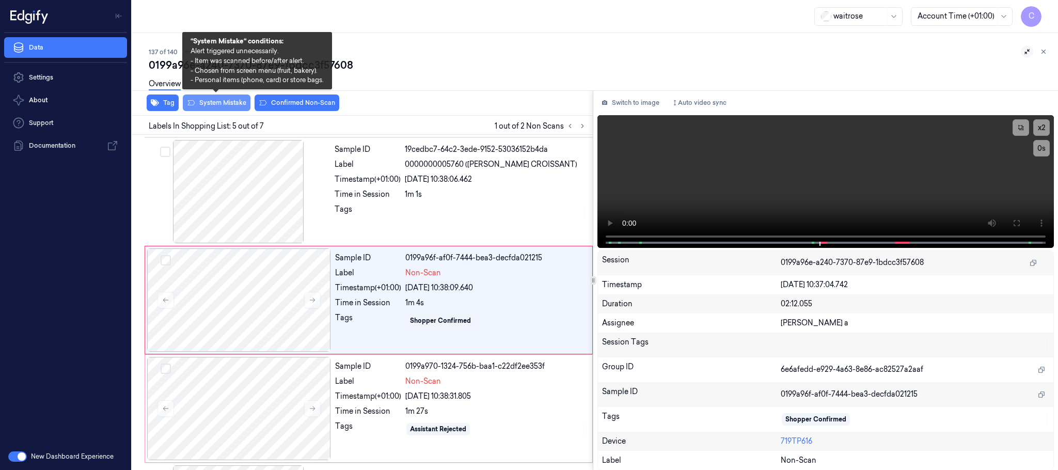
click at [215, 104] on button "System Mistake" at bounding box center [217, 102] width 68 height 17
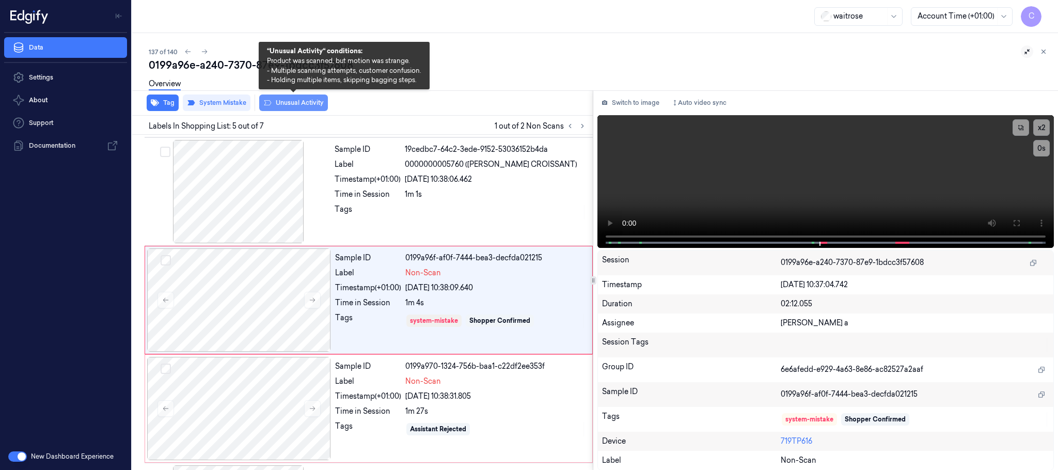
click at [299, 107] on button "Unusual Activity" at bounding box center [293, 102] width 69 height 17
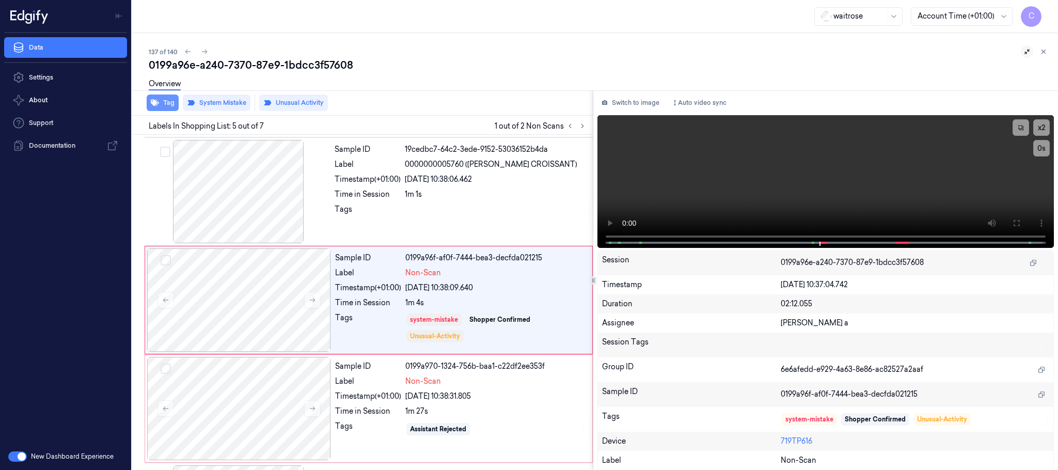
click at [154, 105] on icon "button" at bounding box center [155, 103] width 8 height 7
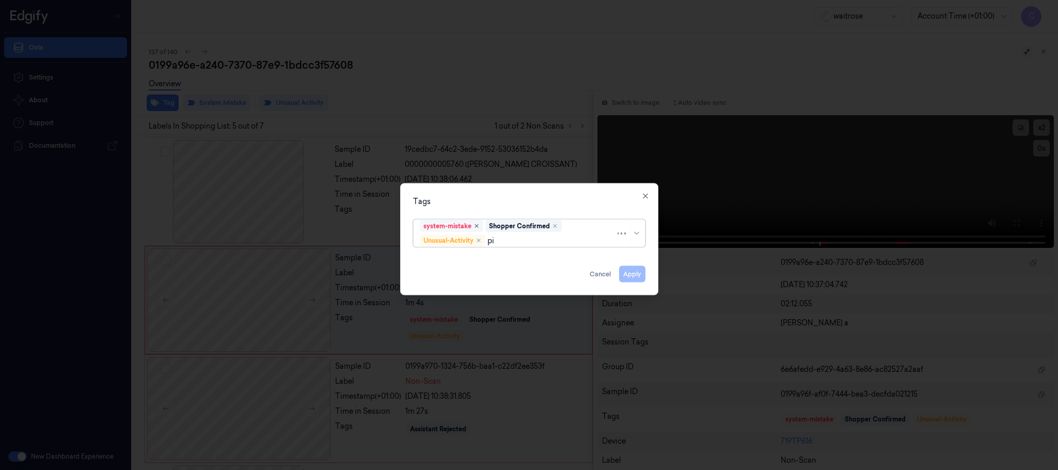
type input "pic"
click at [477, 258] on div "Picklist item alert" at bounding box center [449, 260] width 59 height 11
click at [519, 194] on div "Tags option Picklist item alert, selected. 0 results available. Use Up and Down…" at bounding box center [529, 239] width 258 height 112
click at [628, 274] on button "Apply" at bounding box center [632, 274] width 26 height 17
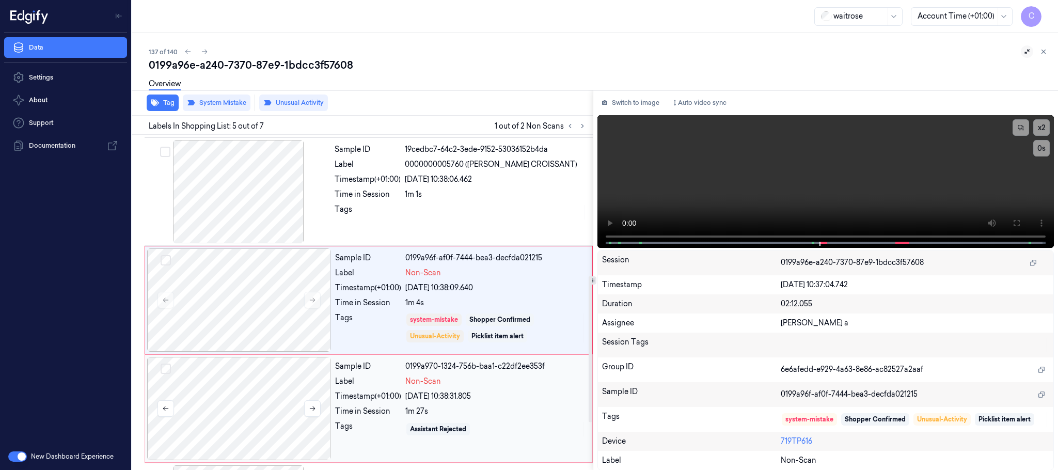
click at [236, 403] on div at bounding box center [239, 408] width 184 height 103
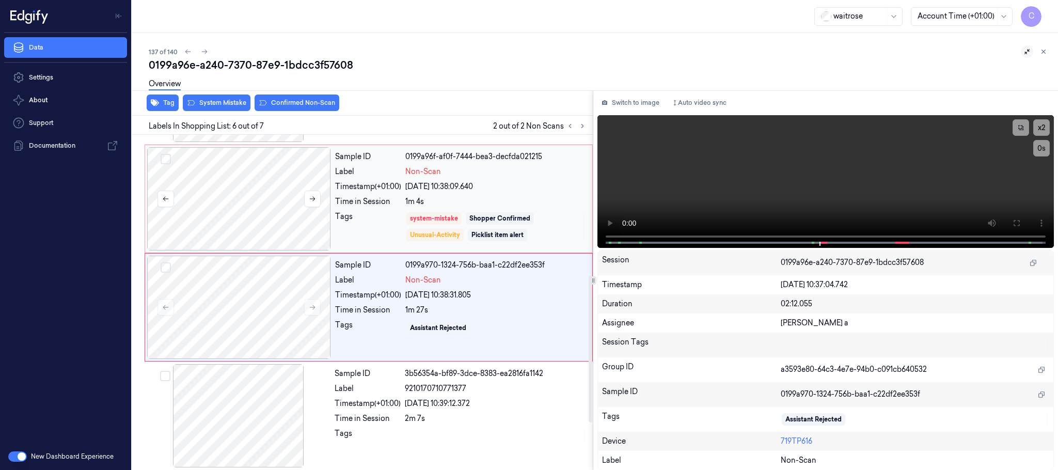
scroll to position [429, 0]
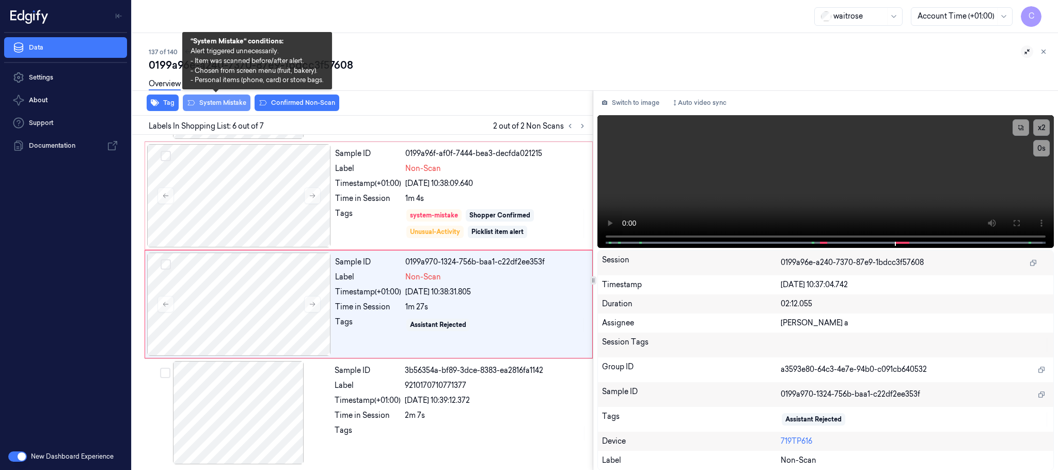
click at [231, 103] on button "System Mistake" at bounding box center [217, 102] width 68 height 17
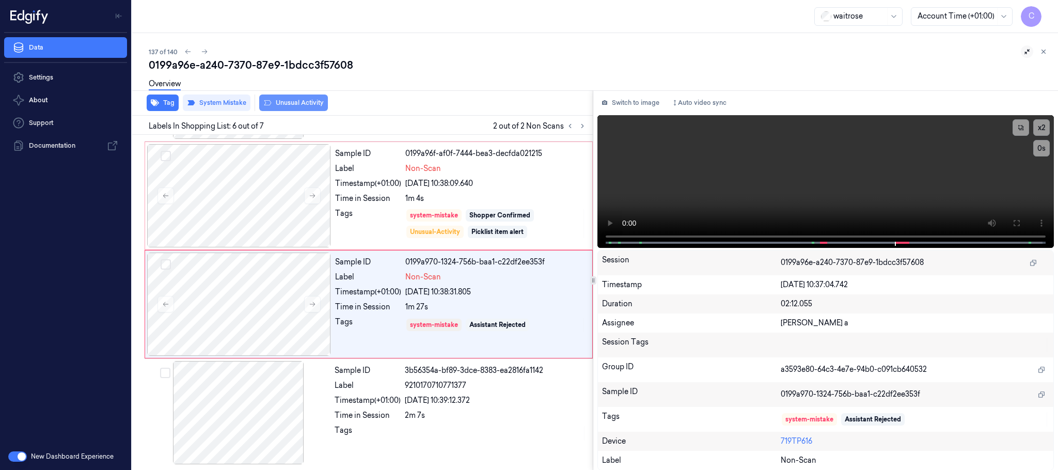
click at [285, 104] on button "Unusual Activity" at bounding box center [293, 102] width 69 height 17
click at [155, 104] on icon "button" at bounding box center [155, 103] width 8 height 7
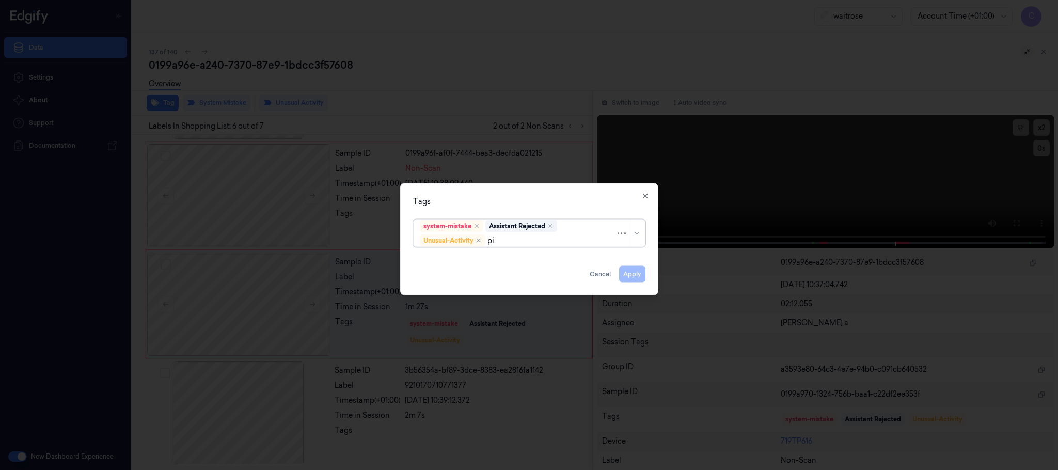
type input "pic"
click at [440, 266] on div "Picklist item alert" at bounding box center [449, 260] width 59 height 11
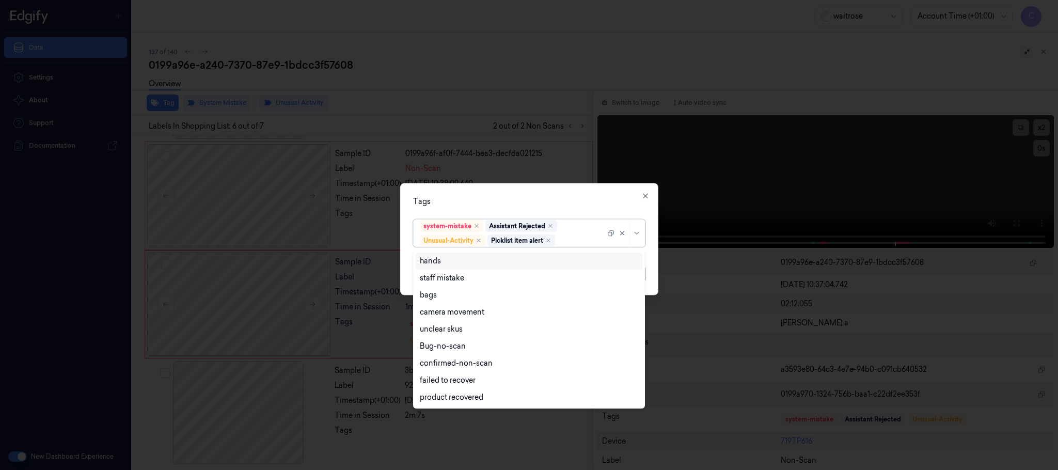
click at [505, 196] on div "Tags" at bounding box center [529, 201] width 232 height 11
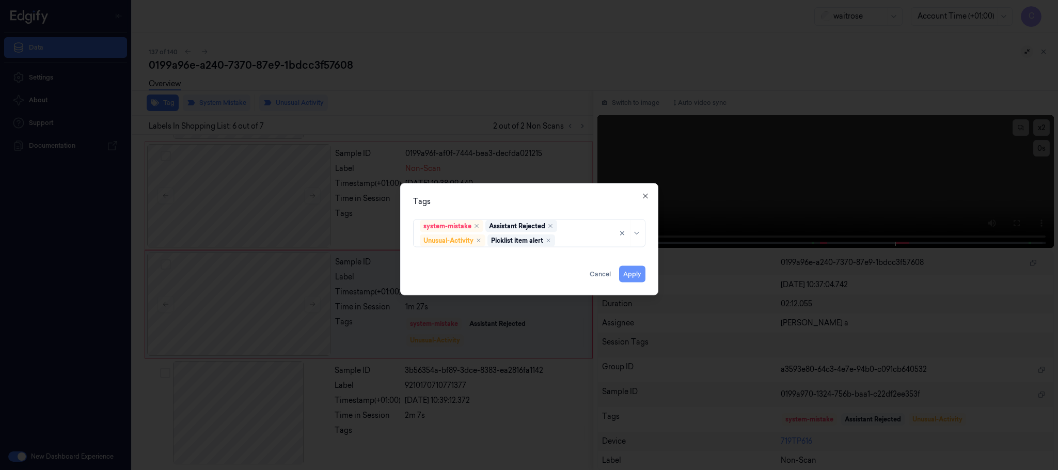
click at [630, 276] on button "Apply" at bounding box center [632, 274] width 26 height 17
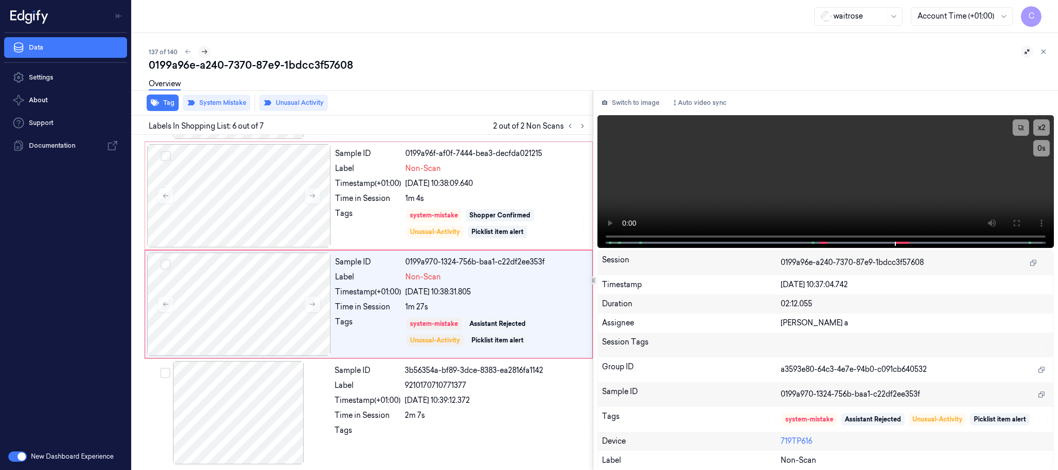
click at [203, 50] on icon at bounding box center [204, 51] width 7 height 7
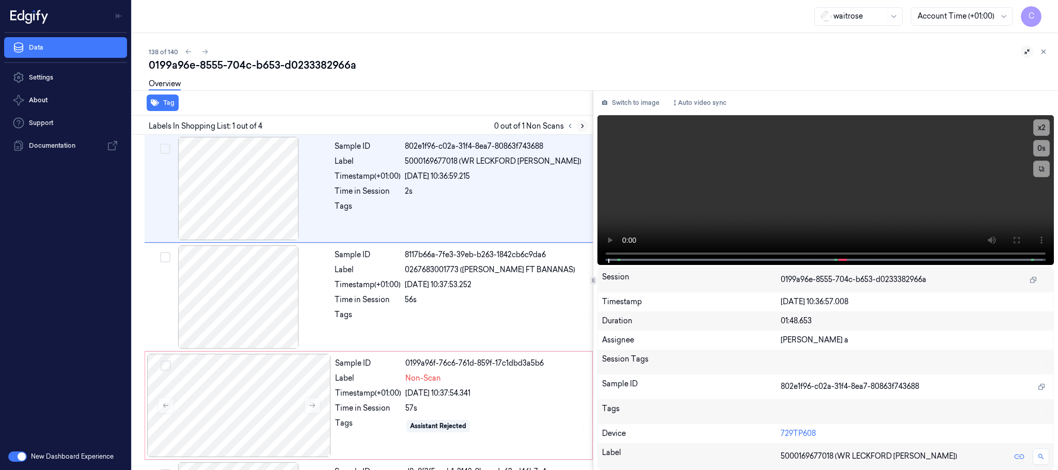
click at [584, 123] on icon at bounding box center [582, 125] width 7 height 7
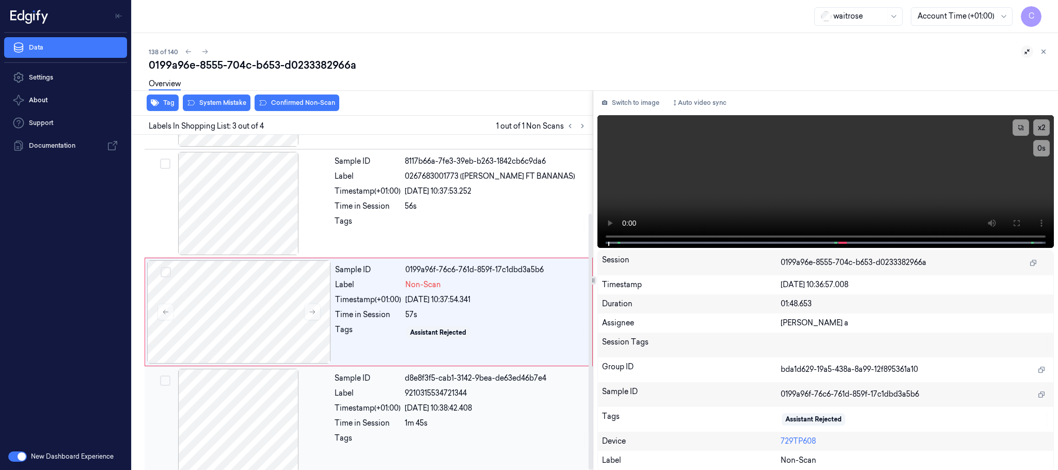
scroll to position [103, 0]
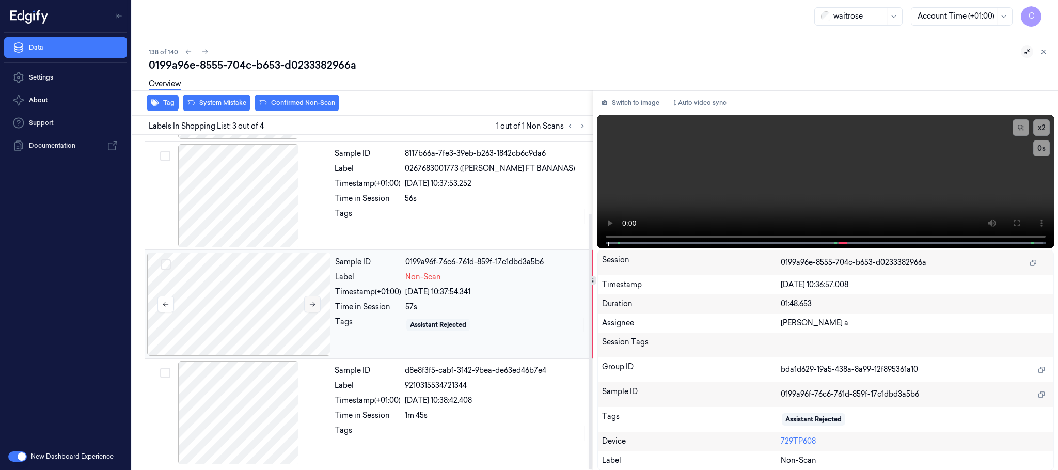
click at [310, 302] on icon at bounding box center [312, 303] width 7 height 7
click at [244, 201] on div at bounding box center [239, 195] width 184 height 103
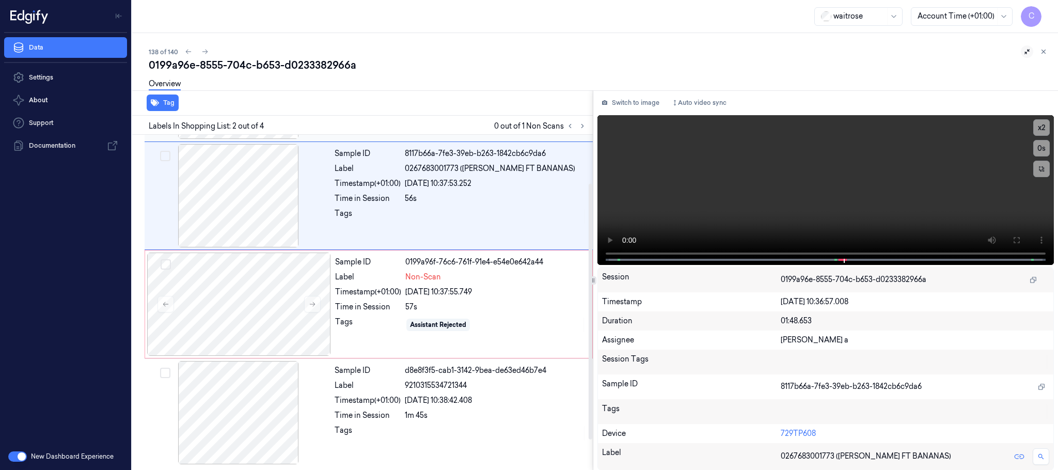
scroll to position [0, 0]
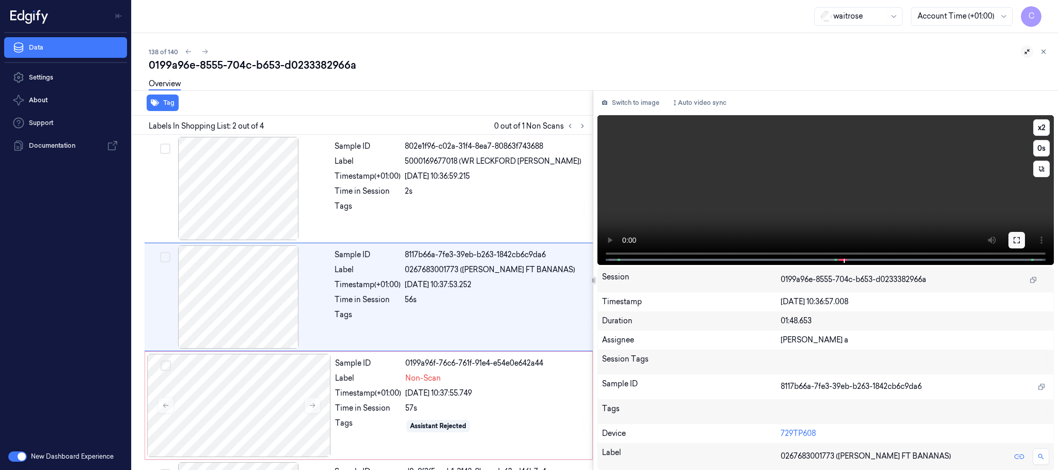
click at [1018, 239] on icon at bounding box center [1016, 240] width 8 height 8
click at [228, 184] on div at bounding box center [239, 188] width 184 height 103
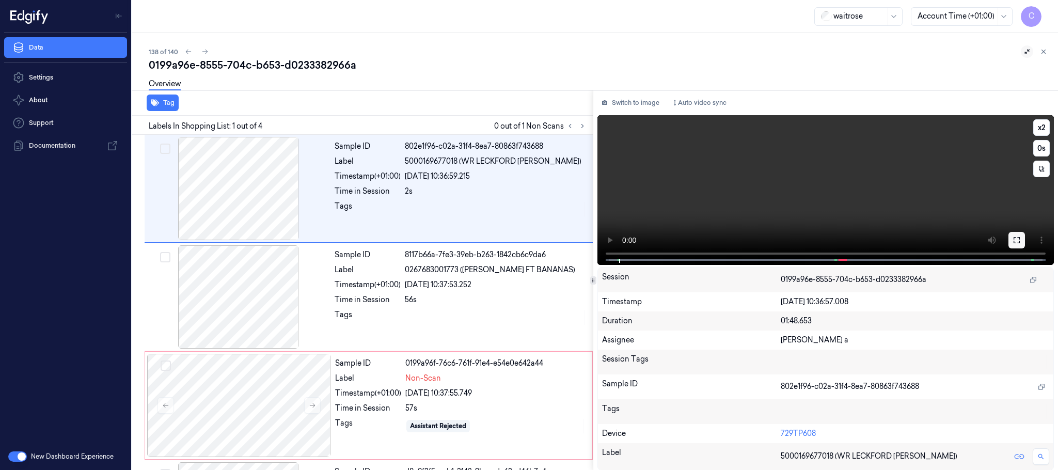
click at [1018, 236] on icon at bounding box center [1016, 240] width 8 height 8
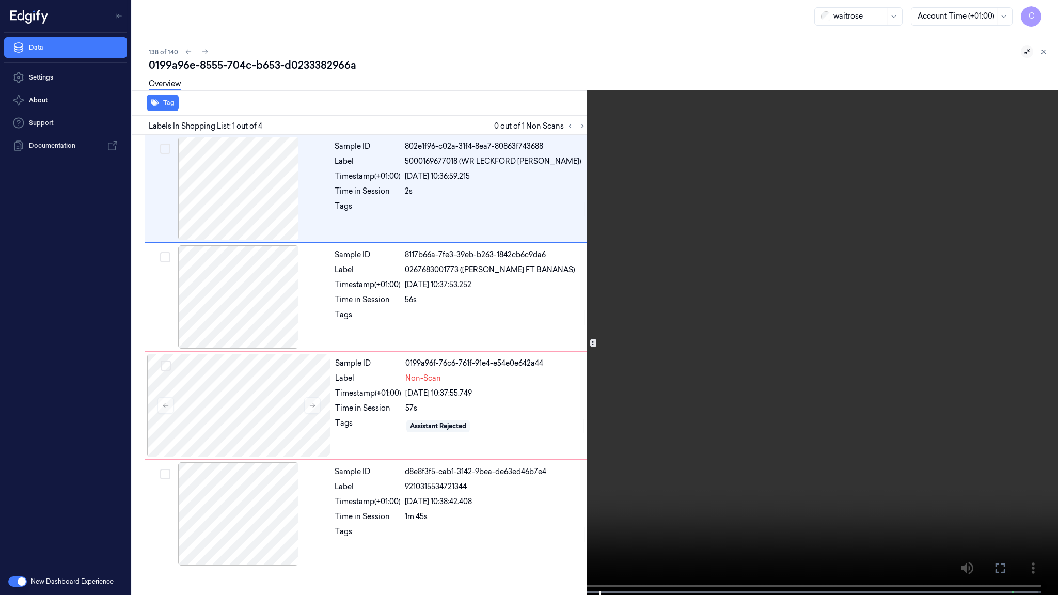
click at [522, 383] on video at bounding box center [529, 298] width 1058 height 597
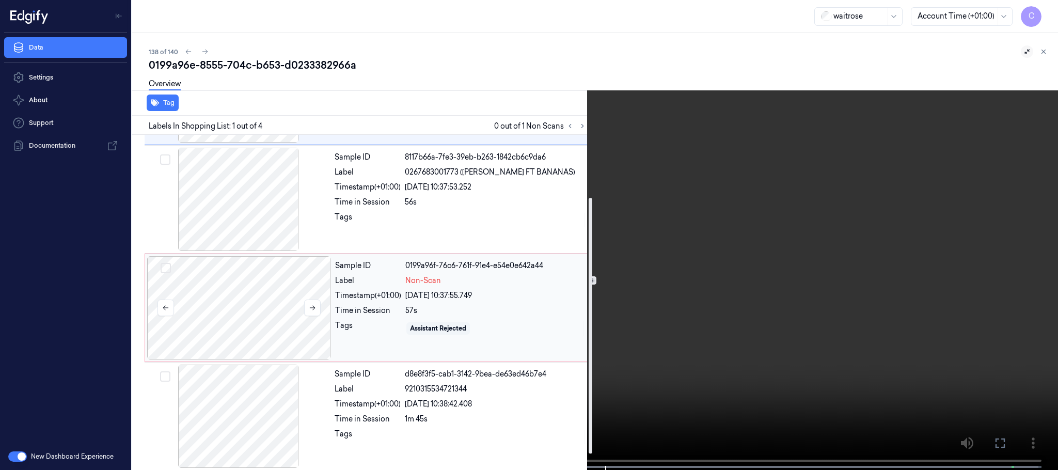
scroll to position [103, 0]
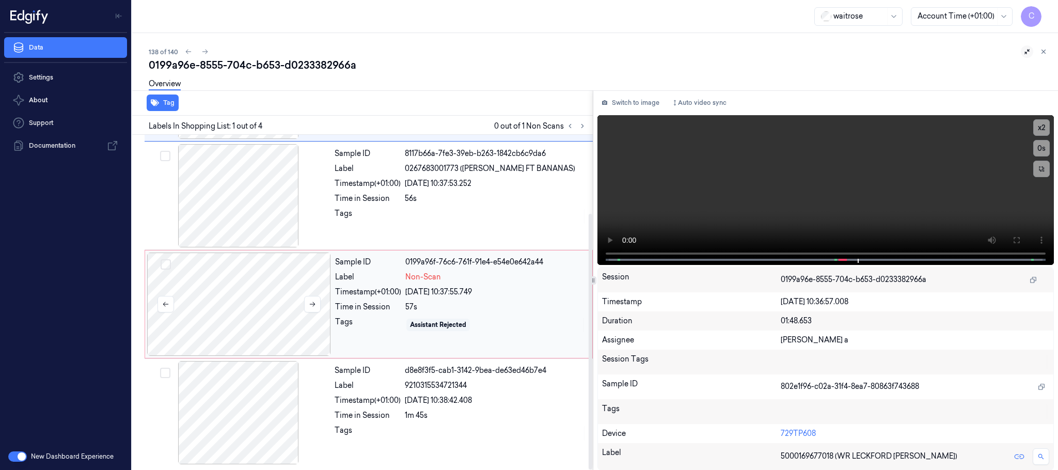
click at [245, 290] on div at bounding box center [239, 303] width 184 height 103
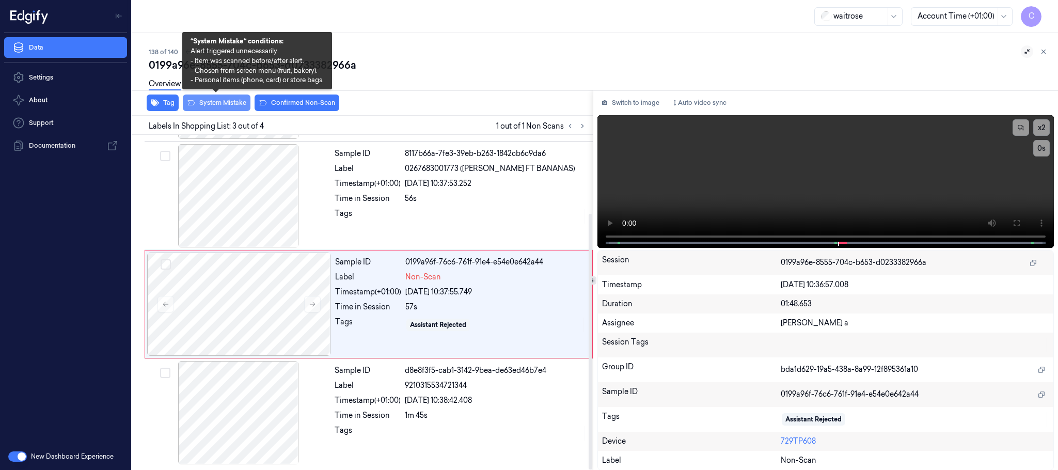
click at [228, 104] on button "System Mistake" at bounding box center [217, 102] width 68 height 17
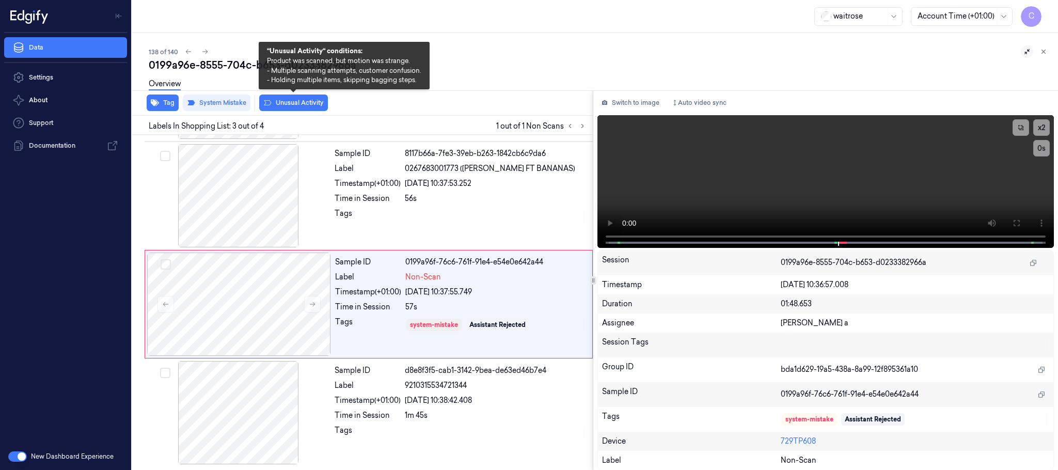
click at [301, 101] on button "Unusual Activity" at bounding box center [293, 102] width 69 height 17
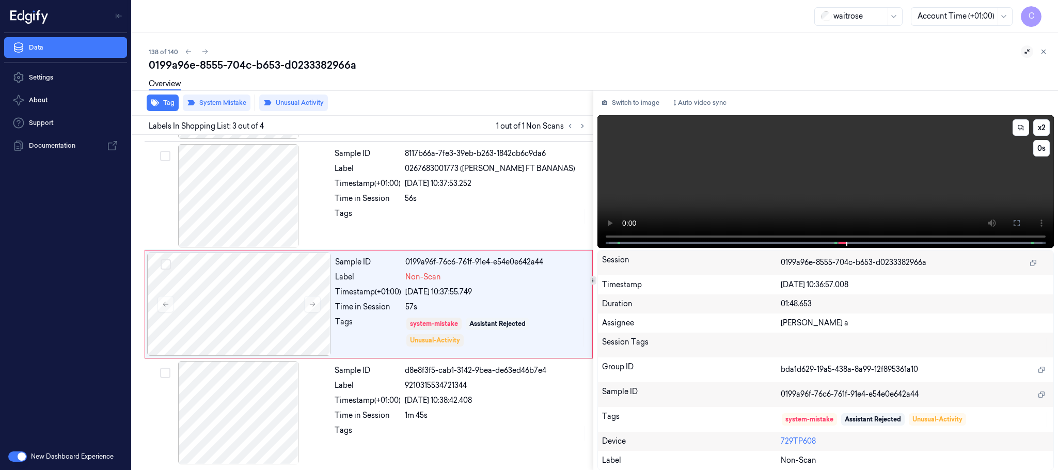
click at [831, 173] on video at bounding box center [825, 181] width 456 height 133
click at [805, 155] on video at bounding box center [825, 181] width 456 height 133
click at [806, 165] on video at bounding box center [825, 181] width 456 height 133
click at [204, 52] on icon at bounding box center [204, 51] width 7 height 7
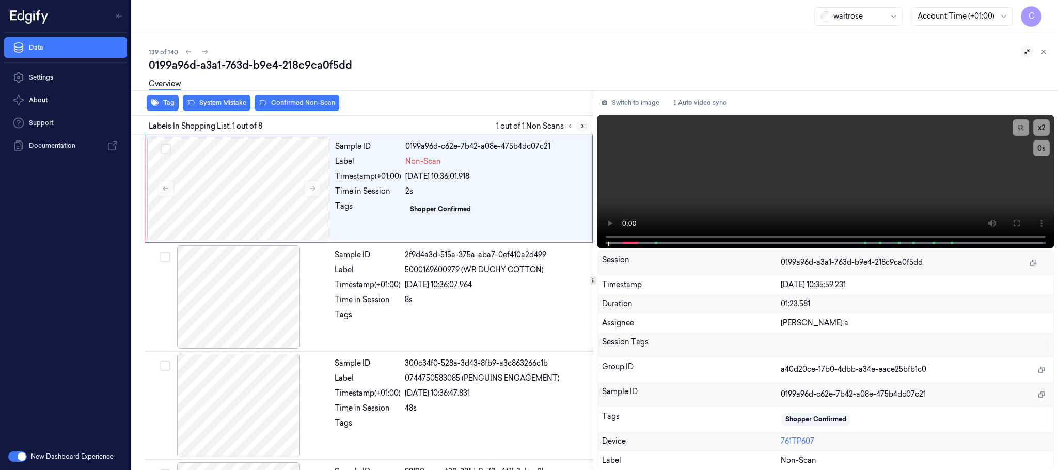
click at [584, 127] on icon at bounding box center [582, 125] width 7 height 7
click at [581, 125] on icon at bounding box center [582, 125] width 7 height 7
click at [307, 186] on button at bounding box center [312, 188] width 17 height 17
click at [309, 188] on icon at bounding box center [312, 188] width 7 height 7
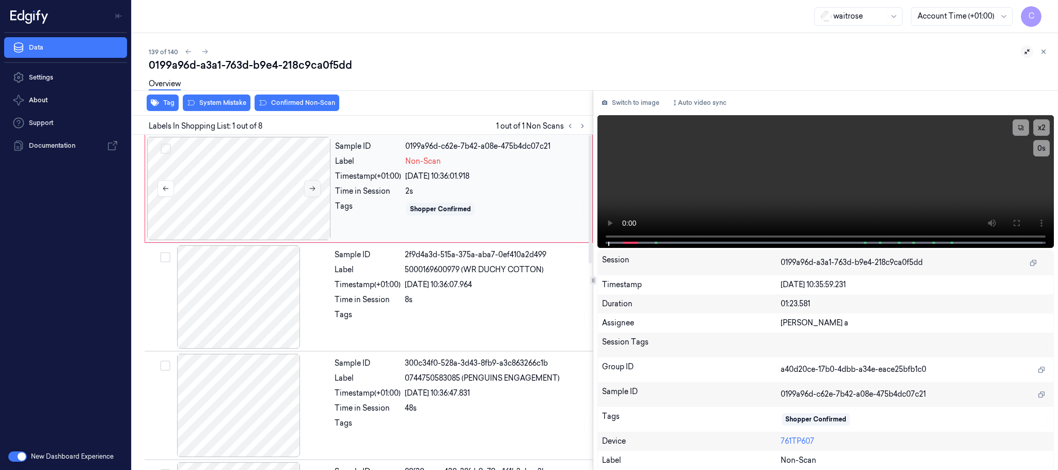
click at [309, 188] on icon at bounding box center [312, 188] width 7 height 7
click at [1018, 219] on icon at bounding box center [1016, 223] width 8 height 8
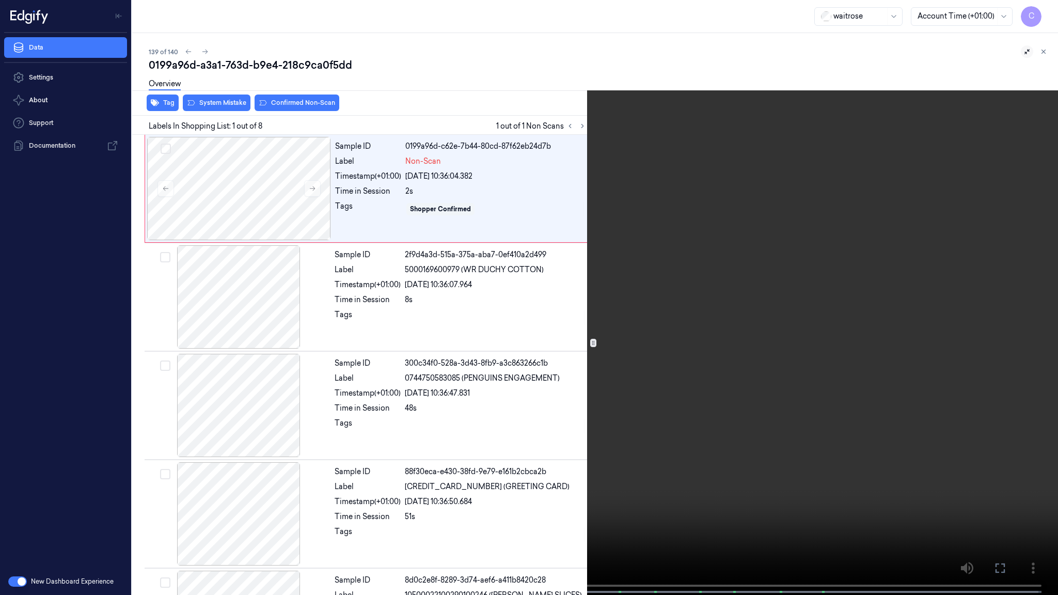
click at [448, 454] on video at bounding box center [529, 298] width 1058 height 597
click at [573, 364] on video at bounding box center [529, 298] width 1058 height 597
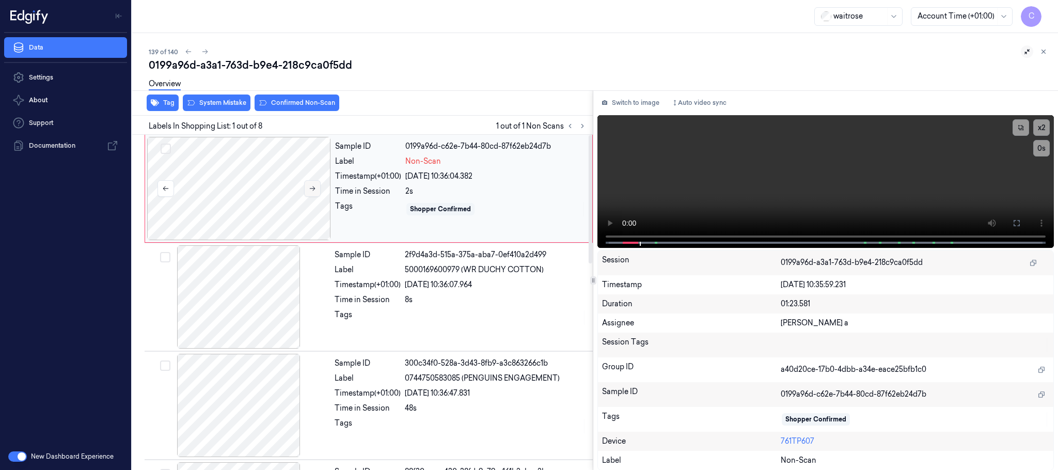
click at [309, 192] on icon at bounding box center [312, 188] width 7 height 7
click at [316, 187] on icon at bounding box center [312, 188] width 7 height 7
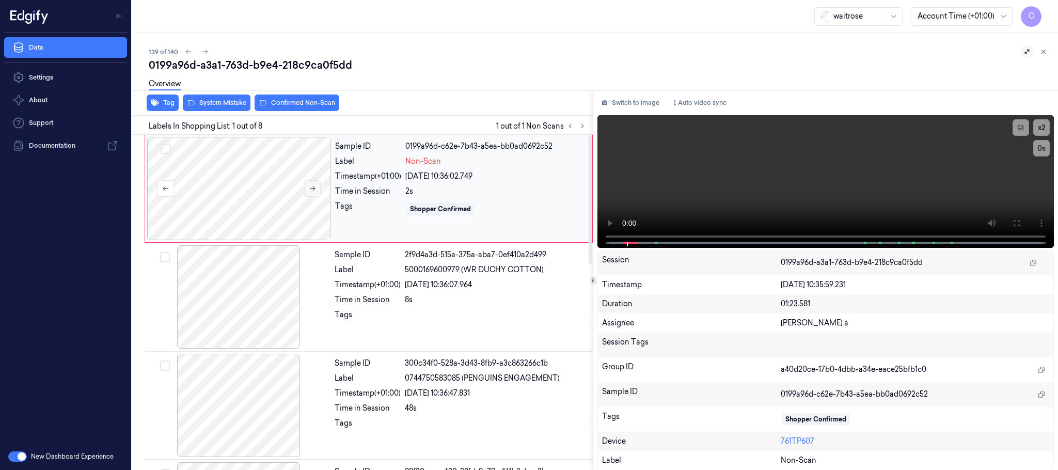
click at [316, 187] on icon at bounding box center [312, 188] width 7 height 7
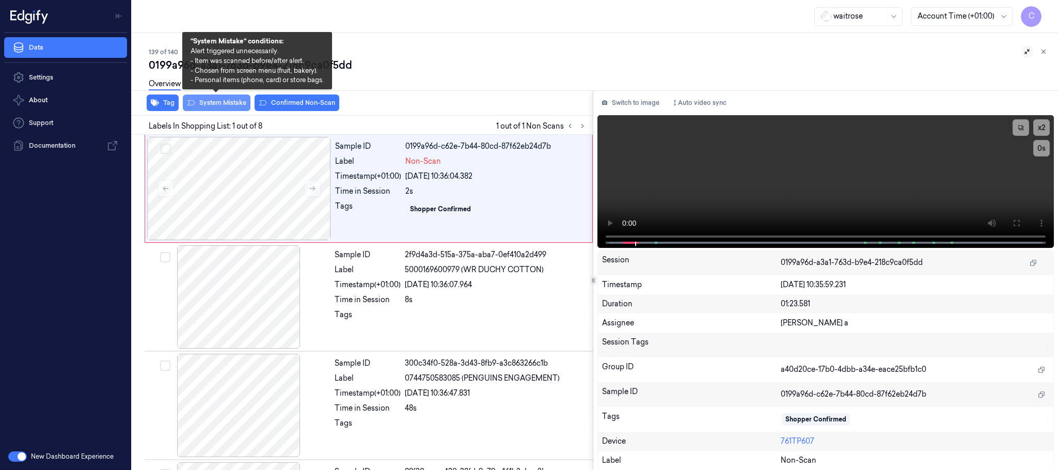
click at [213, 104] on button "System Mistake" at bounding box center [217, 102] width 68 height 17
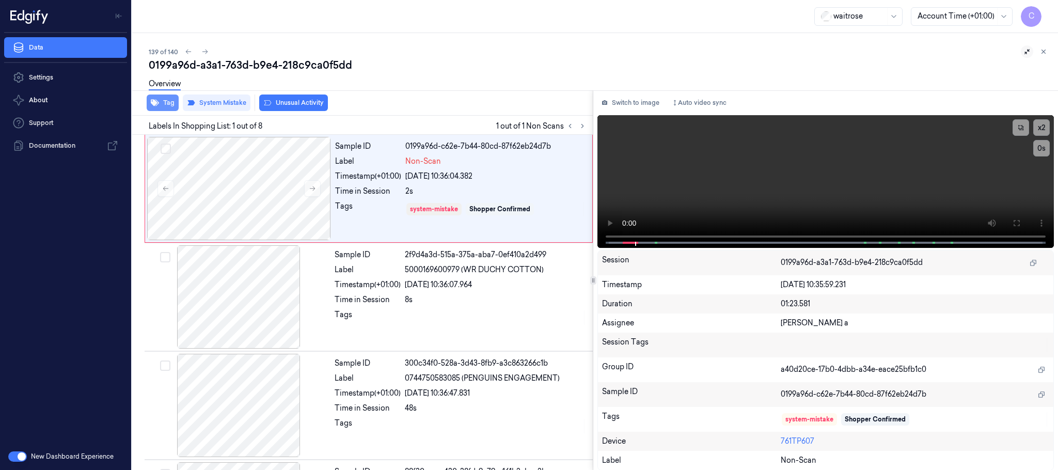
click at [159, 101] on button "Tag" at bounding box center [163, 102] width 32 height 17
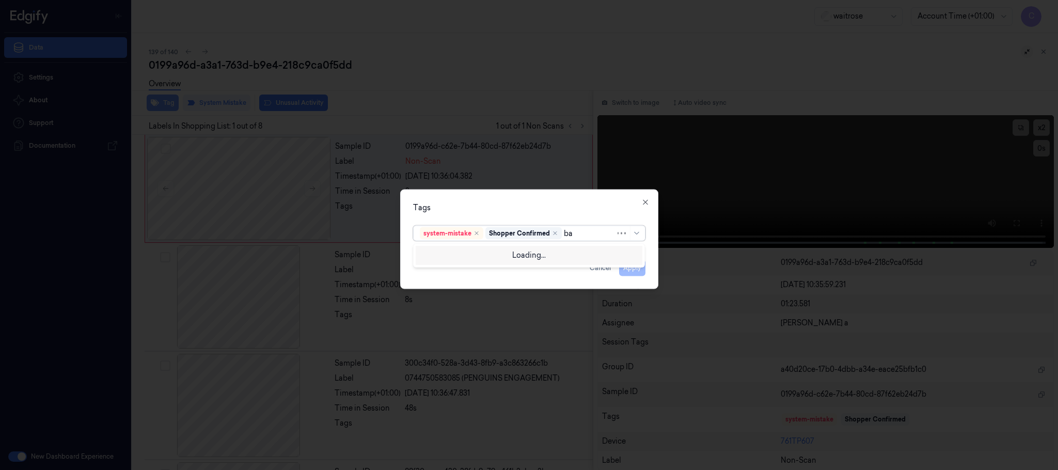
type input "bag"
click at [430, 254] on div "bags" at bounding box center [428, 254] width 17 height 11
click at [477, 208] on div "Tags" at bounding box center [529, 207] width 232 height 11
click at [630, 269] on button "Apply" at bounding box center [632, 268] width 26 height 17
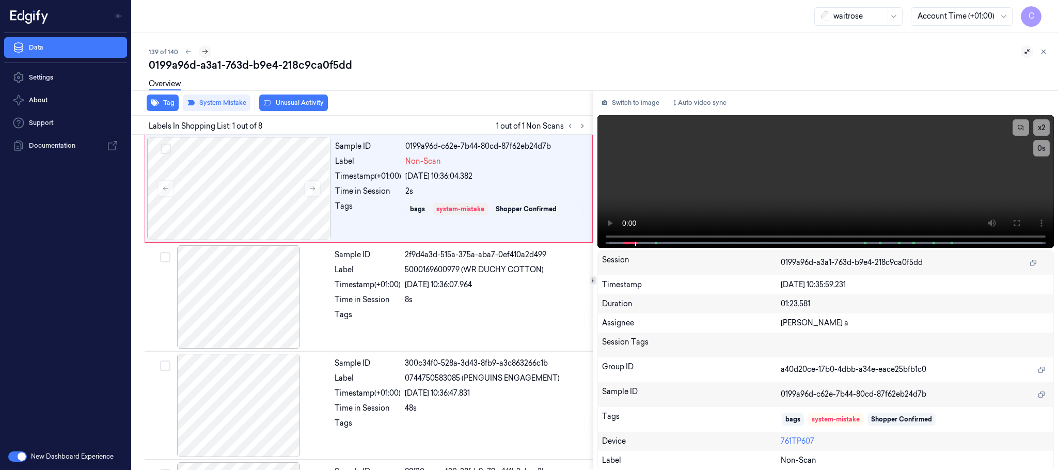
click at [205, 50] on icon at bounding box center [205, 52] width 6 height 5
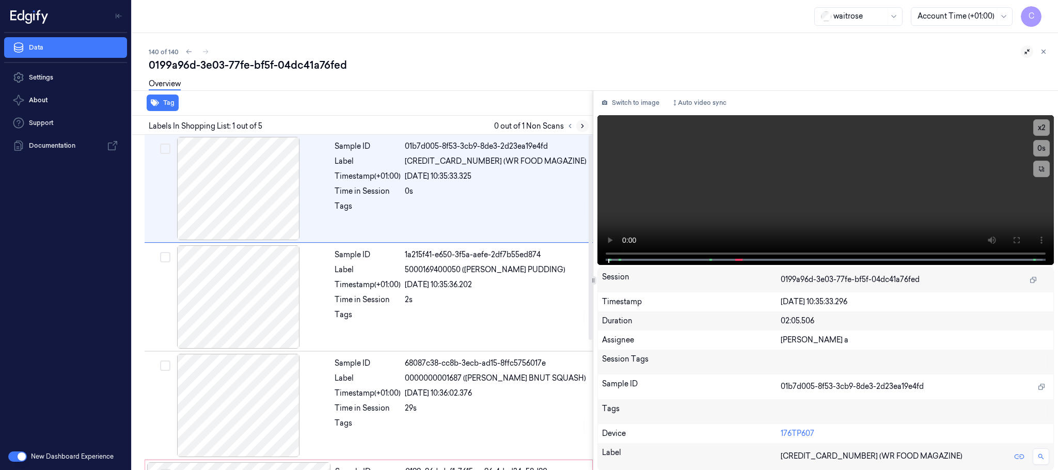
click at [586, 127] on button at bounding box center [582, 126] width 12 height 12
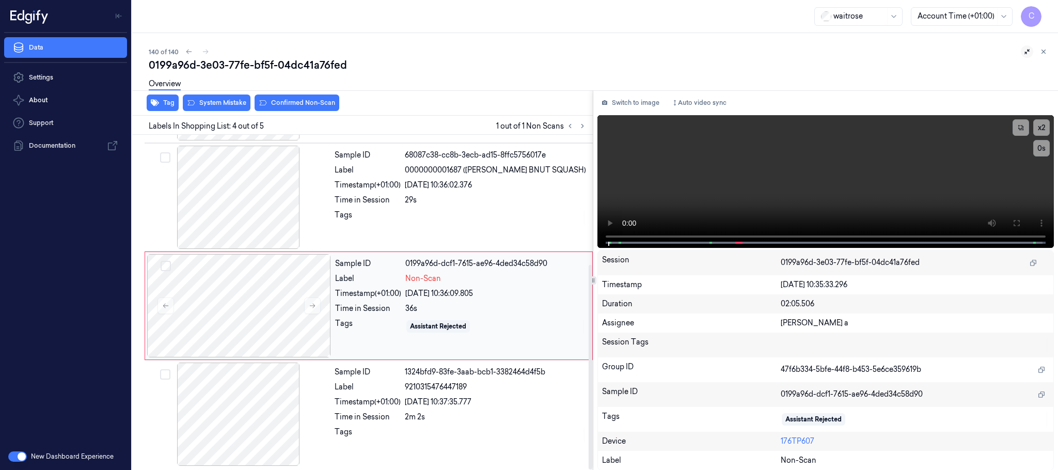
scroll to position [212, 0]
click at [310, 305] on icon at bounding box center [312, 303] width 7 height 7
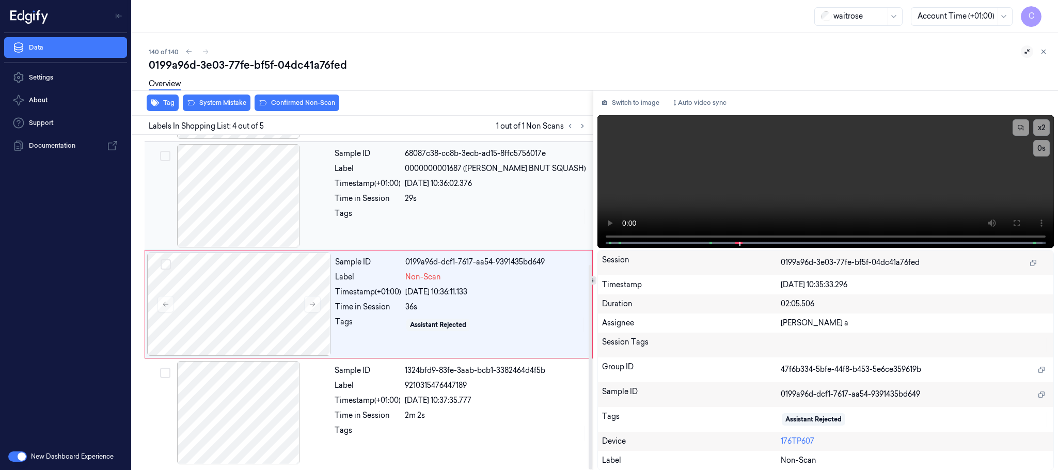
click at [269, 216] on div at bounding box center [239, 195] width 184 height 103
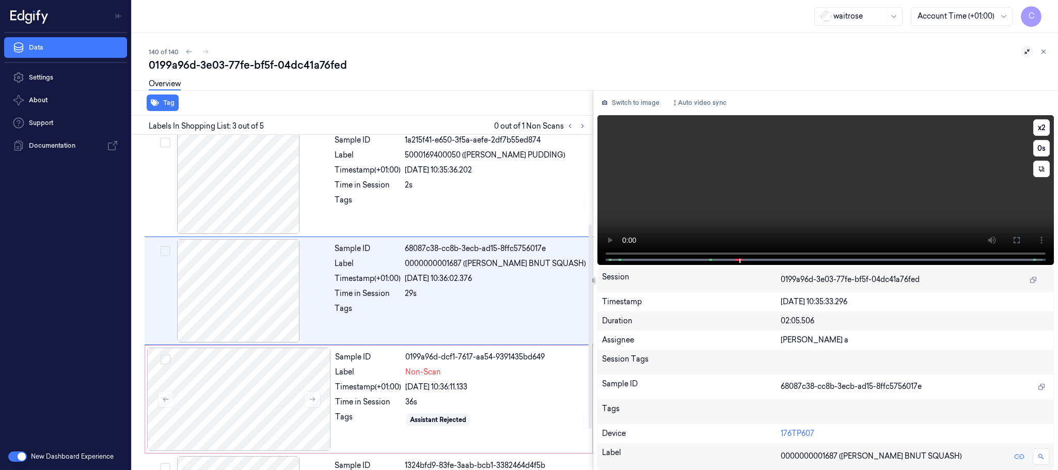
scroll to position [104, 0]
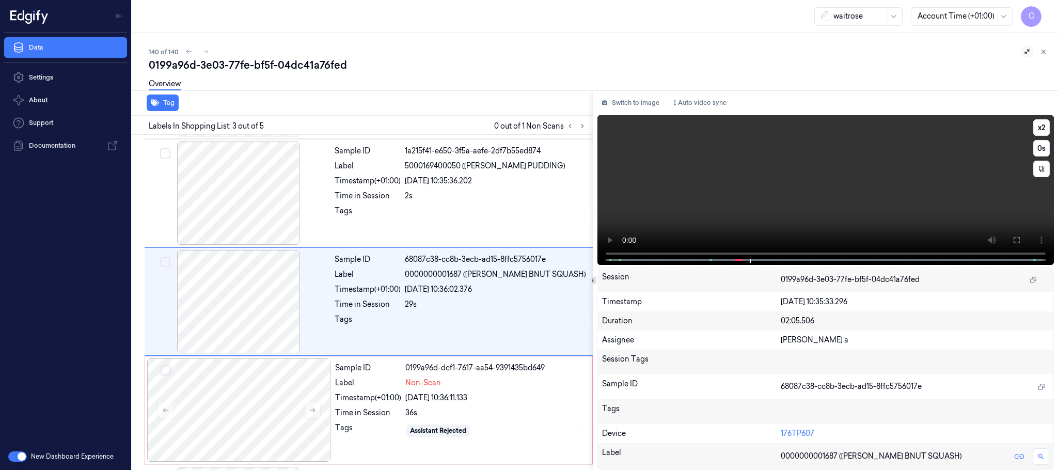
click at [830, 178] on video at bounding box center [825, 190] width 456 height 150
click at [257, 406] on div at bounding box center [239, 409] width 184 height 103
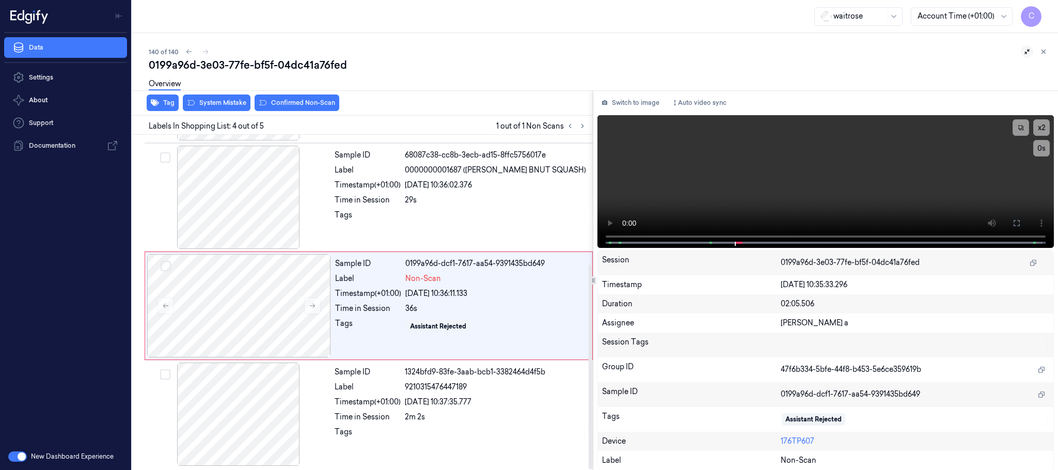
scroll to position [212, 0]
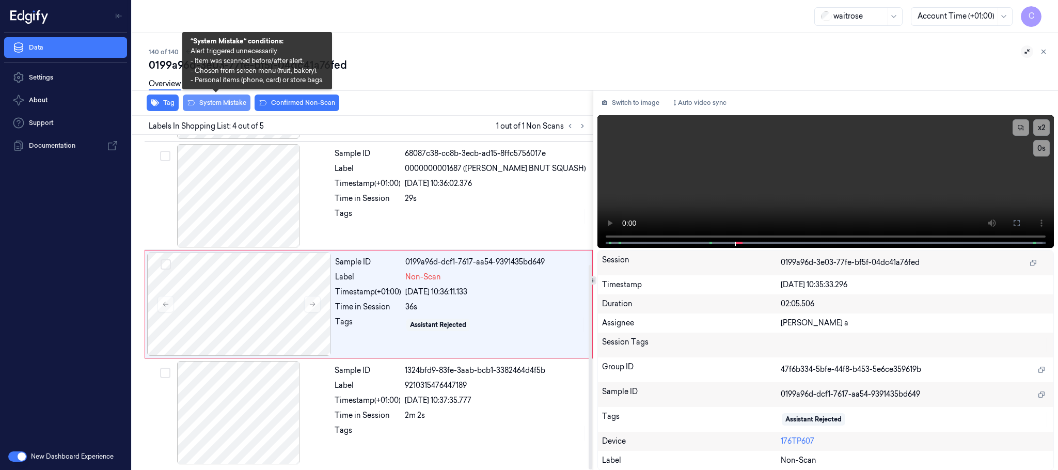
click at [226, 101] on button "System Mistake" at bounding box center [217, 102] width 68 height 17
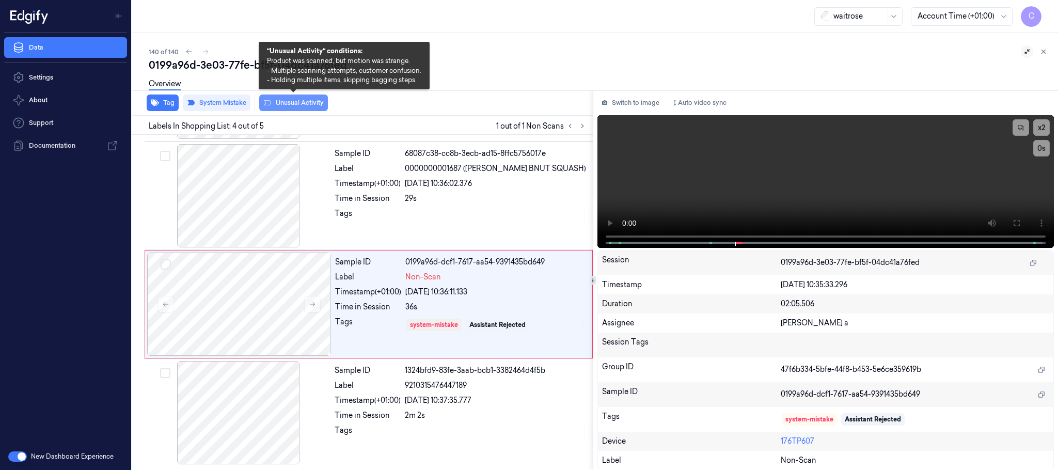
click at [293, 103] on button "Unusual Activity" at bounding box center [293, 102] width 69 height 17
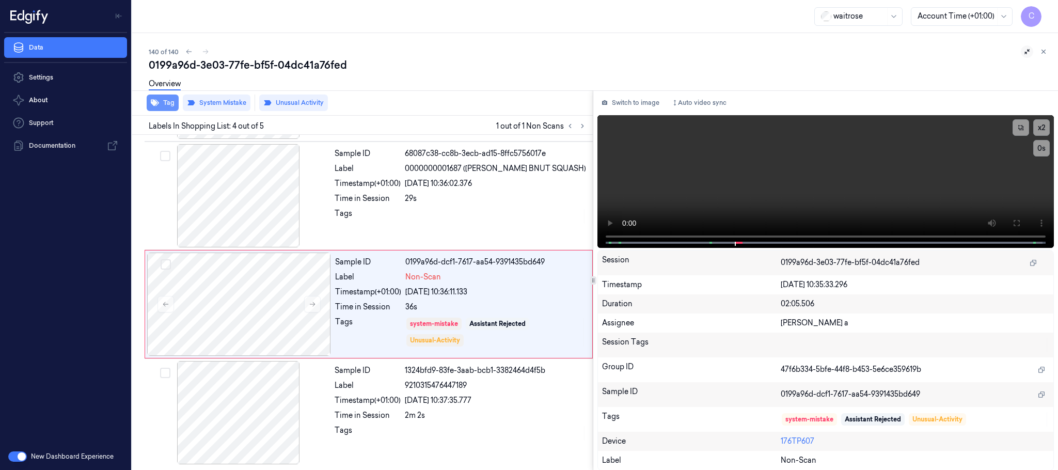
click at [158, 106] on icon "button" at bounding box center [155, 103] width 8 height 8
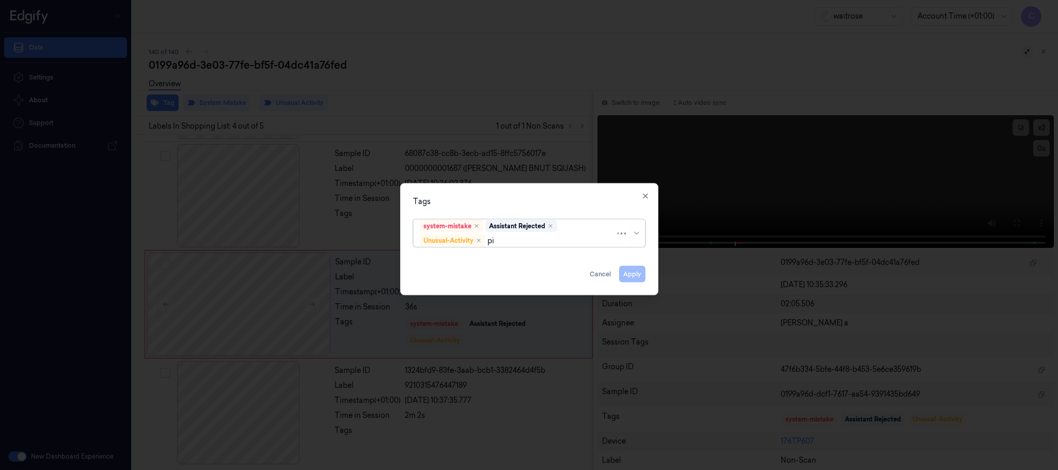
type input "pic"
click at [437, 261] on div "Picklist item alert" at bounding box center [449, 260] width 59 height 11
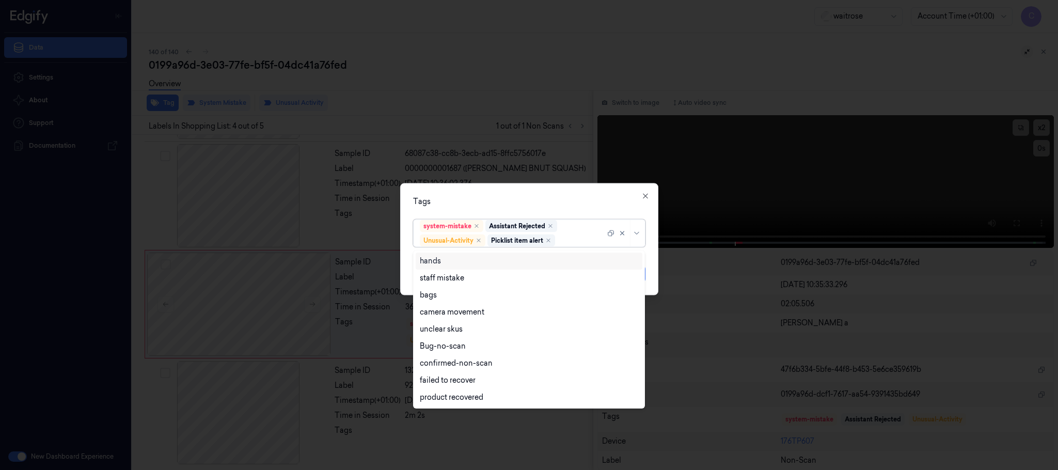
click at [536, 197] on div "Tags" at bounding box center [529, 201] width 232 height 11
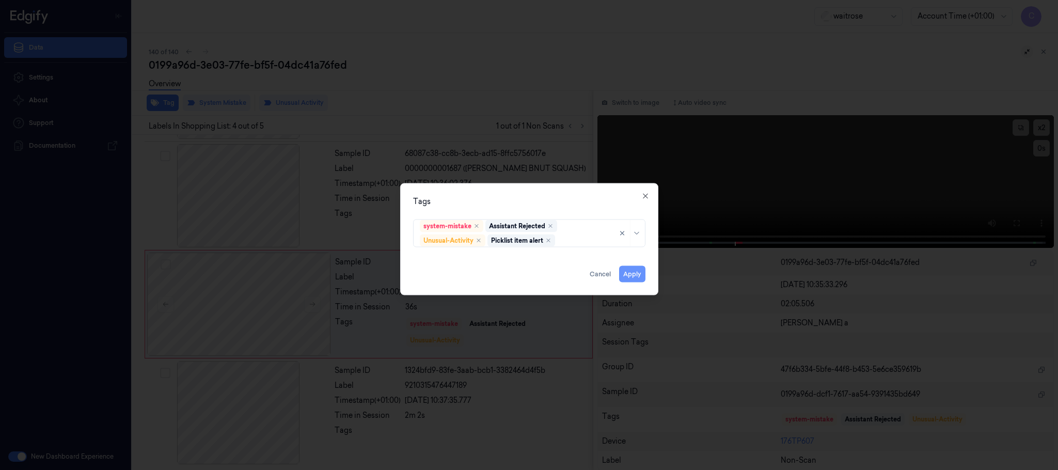
click at [632, 279] on button "Apply" at bounding box center [632, 274] width 26 height 17
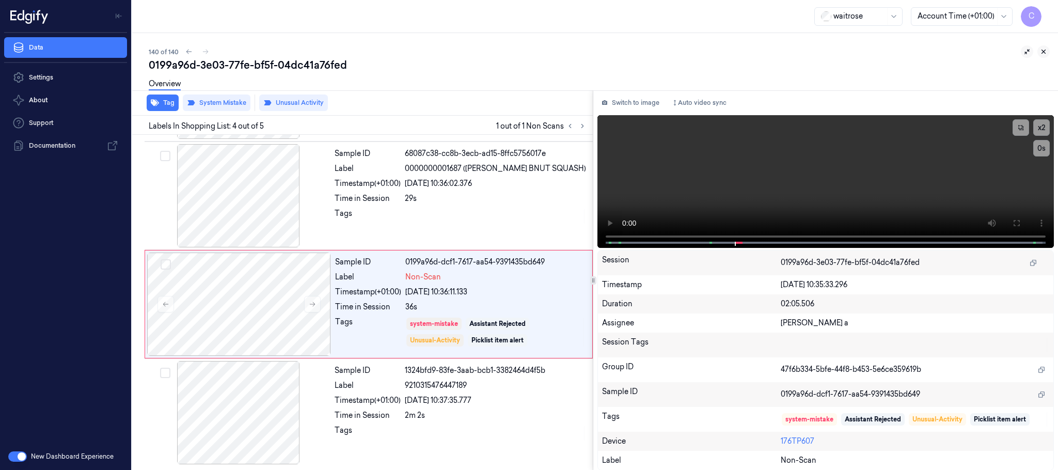
click at [1042, 50] on icon at bounding box center [1044, 52] width 4 height 4
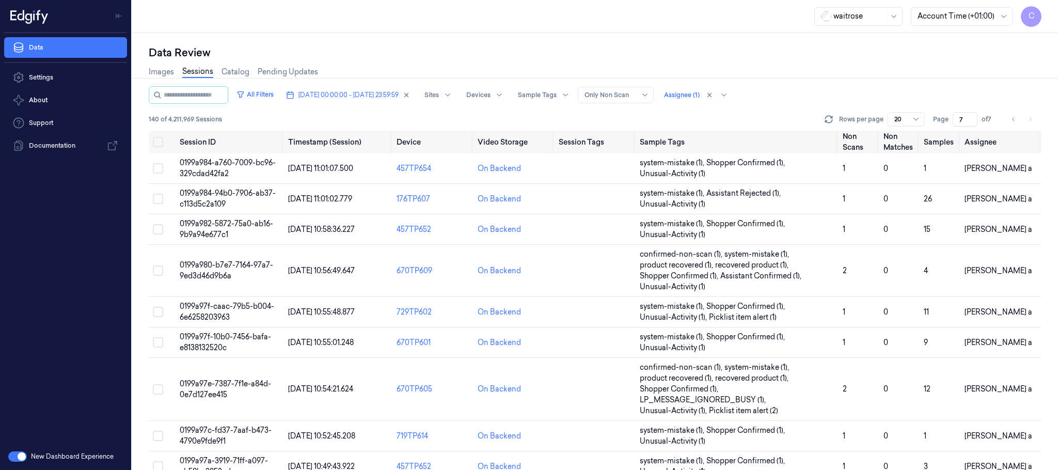
scroll to position [369, 0]
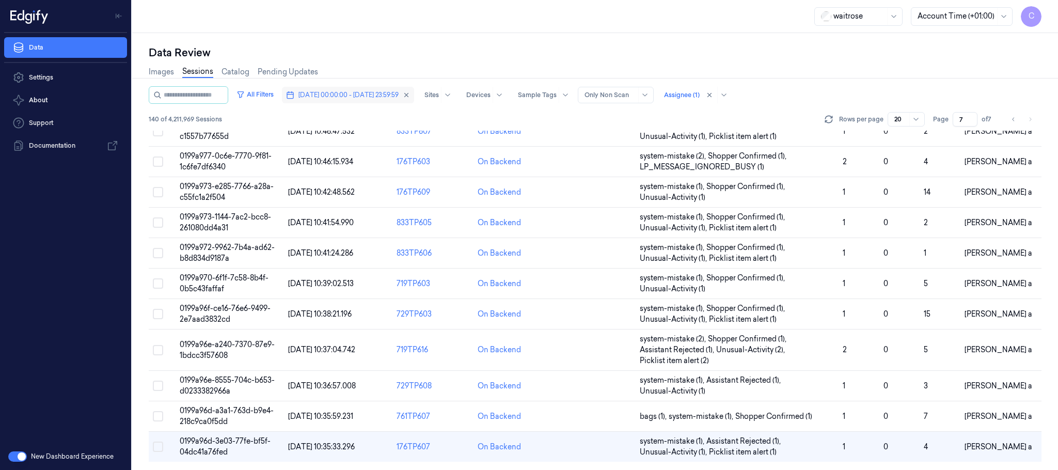
click at [321, 92] on span "[DATE] 00:00:00 - [DATE] 23:59:59" at bounding box center [348, 94] width 100 height 9
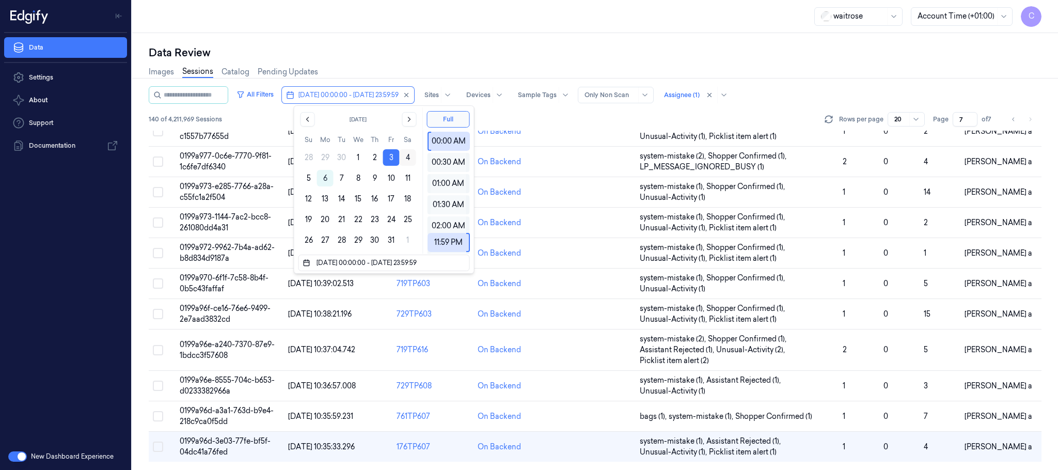
click at [407, 158] on button "4" at bounding box center [408, 157] width 17 height 17
click at [407, 155] on button "4" at bounding box center [408, 157] width 17 height 17
type input "[DATE] 00:00:00 - [DATE] 23:59:59"
click at [499, 35] on div "Data Review Images Sessions Catalog Pending Updates All Filters [DATE] 00:00:00…" at bounding box center [594, 251] width 925 height 437
type input "1"
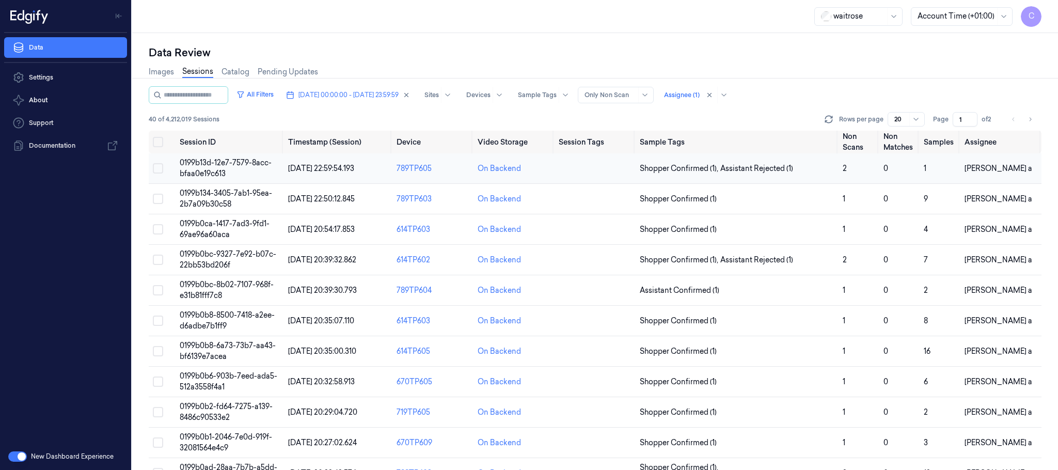
click at [205, 166] on span "0199b13d-12e7-7579-8acc-bfaa0e19c613" at bounding box center [226, 168] width 92 height 20
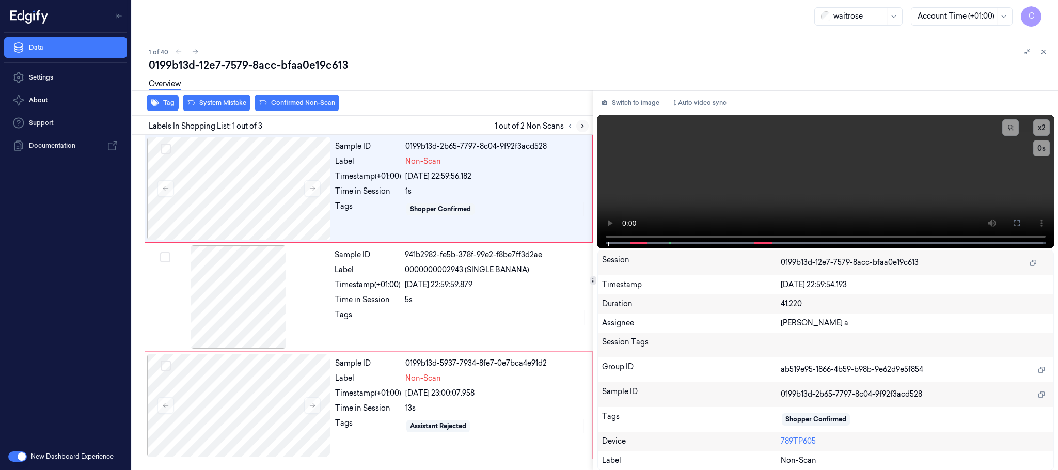
click at [584, 125] on icon at bounding box center [582, 125] width 7 height 7
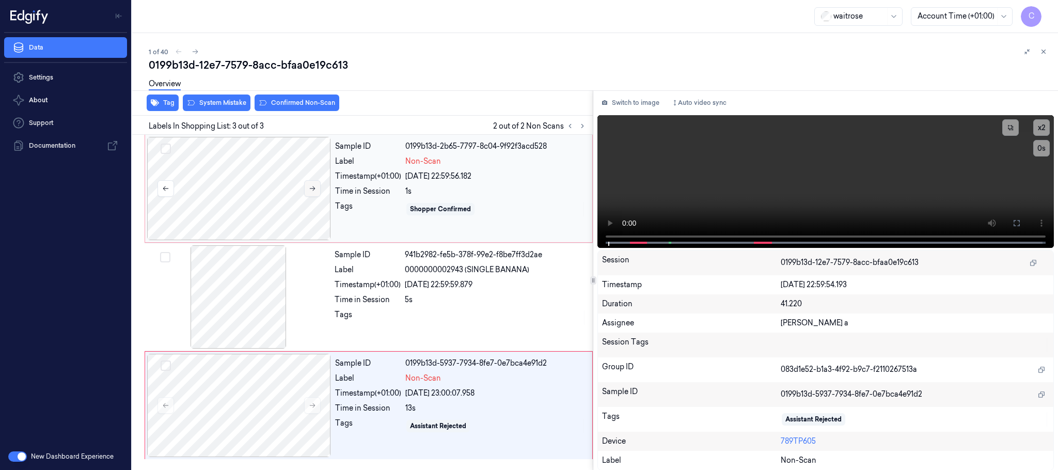
click at [310, 190] on icon at bounding box center [312, 188] width 7 height 7
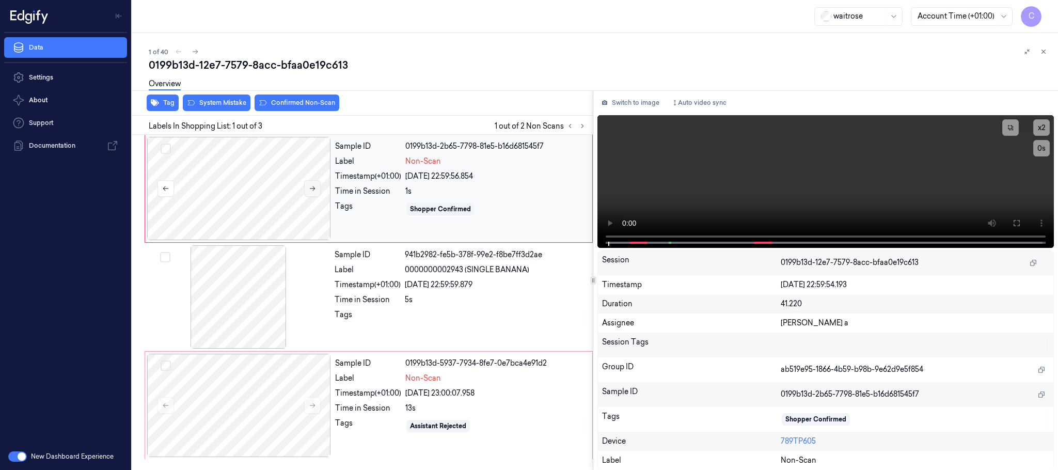
click at [310, 190] on icon at bounding box center [312, 188] width 7 height 7
click at [241, 182] on div at bounding box center [239, 188] width 184 height 103
click at [1021, 221] on button at bounding box center [1016, 223] width 17 height 17
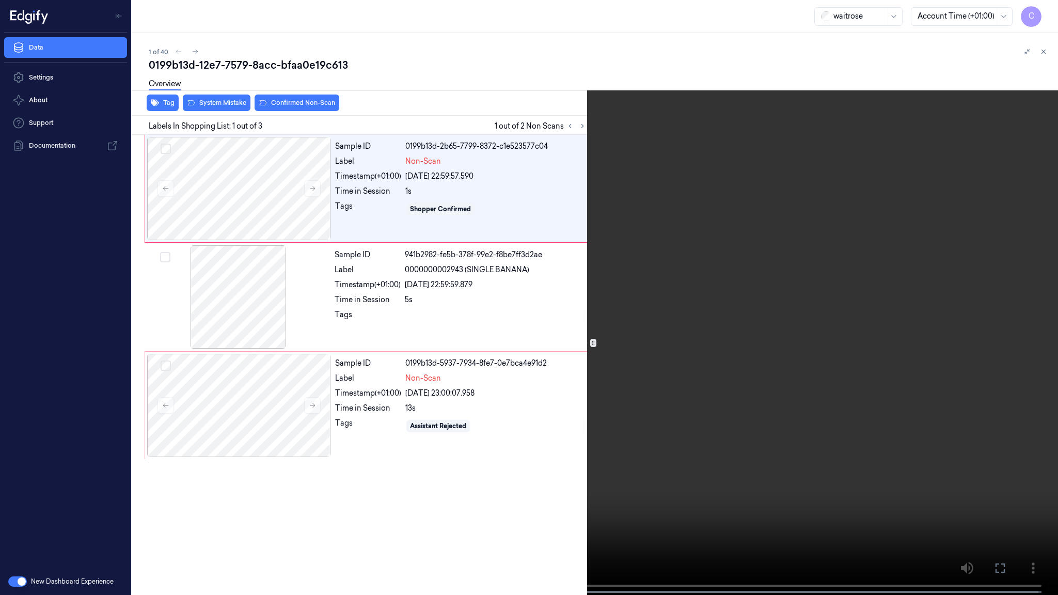
click at [464, 364] on video at bounding box center [529, 298] width 1058 height 597
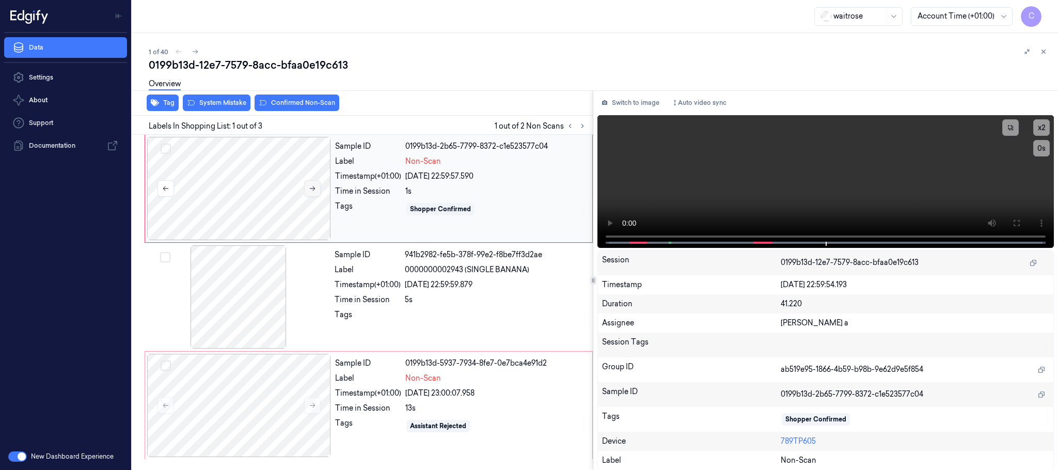
click at [312, 189] on icon at bounding box center [312, 188] width 7 height 7
click at [258, 212] on div at bounding box center [239, 188] width 184 height 103
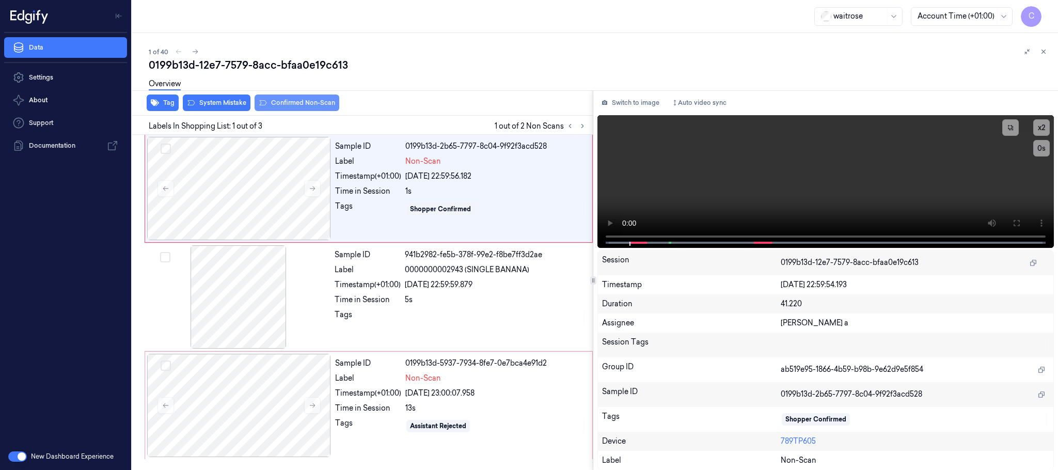
click at [290, 104] on button "Confirmed Non-Scan" at bounding box center [296, 102] width 85 height 17
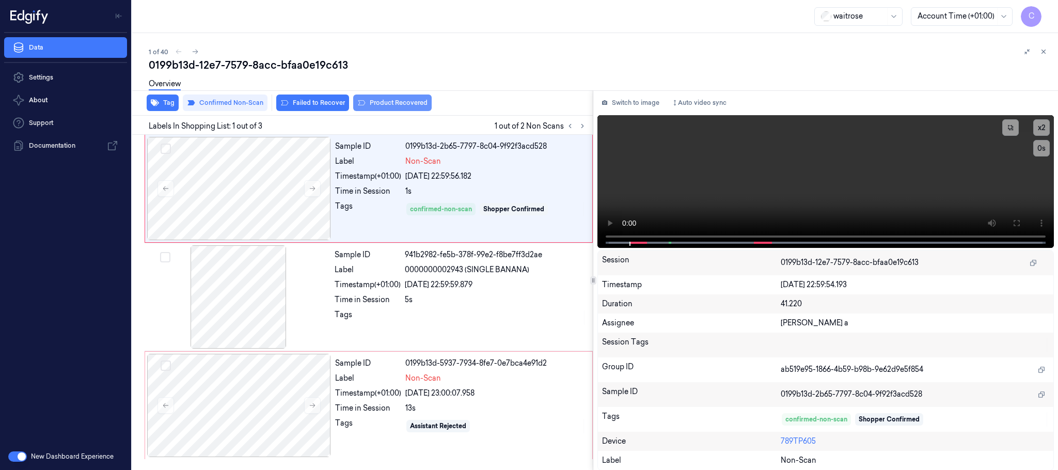
click at [381, 99] on button "Product Recovered" at bounding box center [392, 102] width 78 height 17
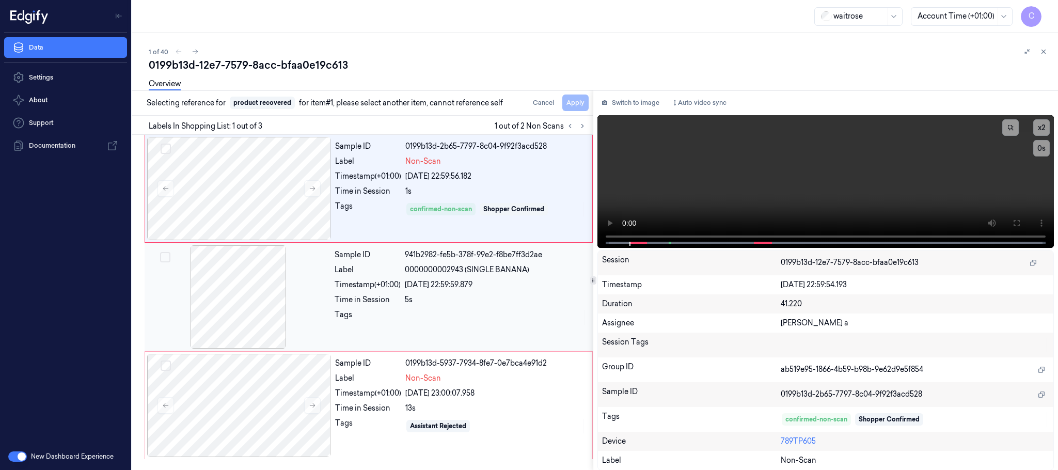
click at [261, 277] on div at bounding box center [239, 296] width 184 height 103
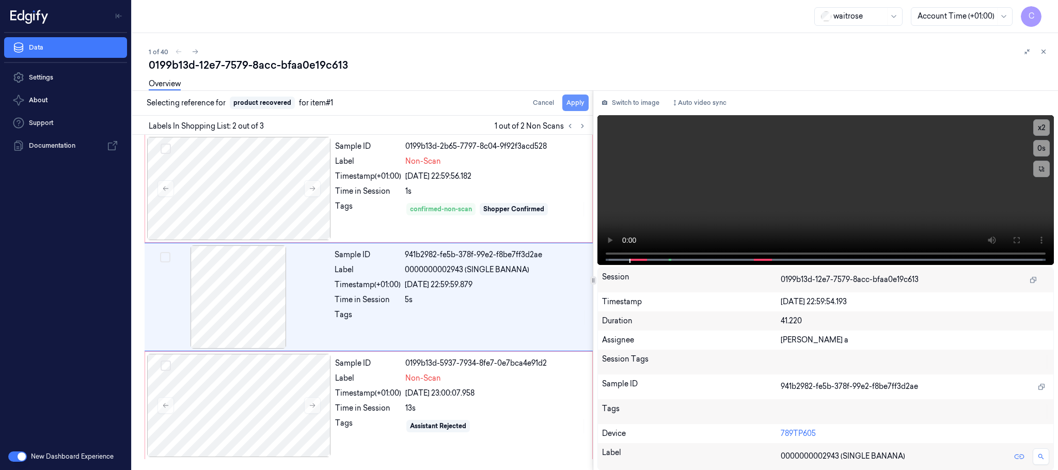
click at [576, 101] on button "Apply" at bounding box center [575, 102] width 26 height 17
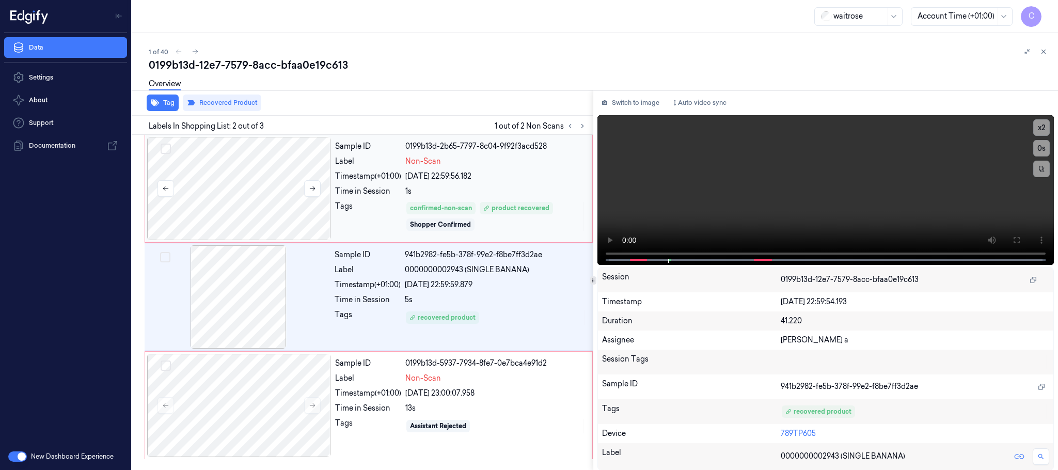
click at [243, 196] on div at bounding box center [239, 188] width 184 height 103
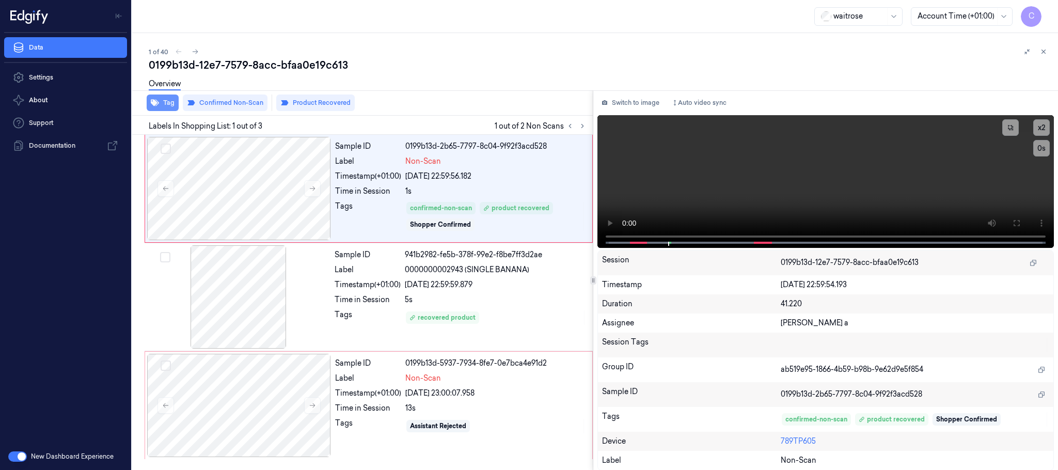
click at [167, 103] on button "Tag" at bounding box center [163, 102] width 32 height 17
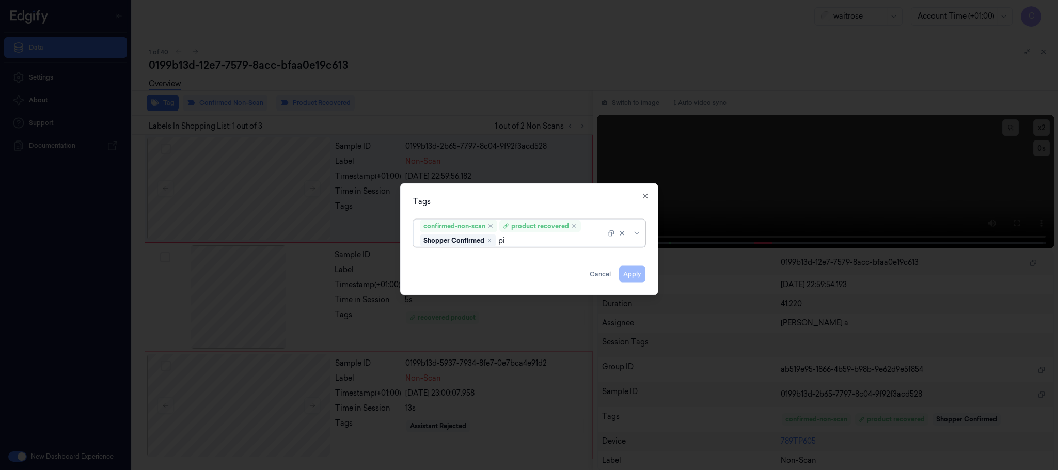
type input "pic"
click at [435, 255] on div "Picklist item alert" at bounding box center [449, 260] width 59 height 11
click at [481, 205] on div "Tags" at bounding box center [529, 201] width 232 height 11
click at [632, 276] on button "Apply" at bounding box center [632, 274] width 26 height 17
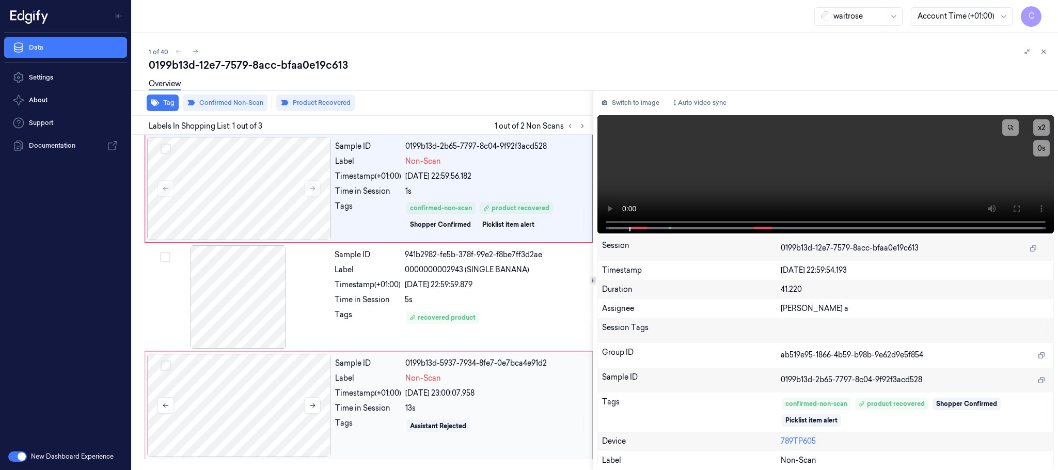
click at [262, 422] on div at bounding box center [239, 405] width 184 height 103
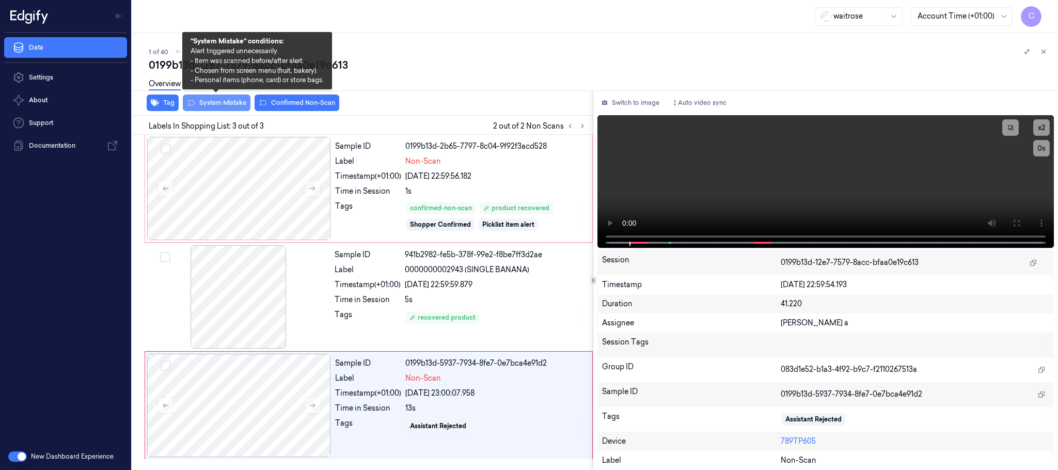
click at [201, 101] on button "System Mistake" at bounding box center [217, 102] width 68 height 17
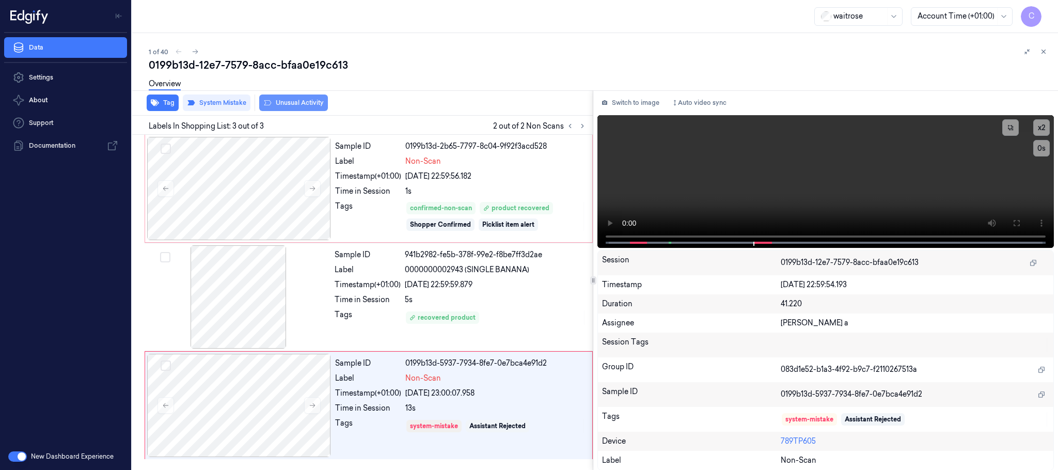
click at [293, 103] on button "Unusual Activity" at bounding box center [293, 102] width 69 height 17
click at [164, 107] on button "Tag" at bounding box center [163, 102] width 32 height 17
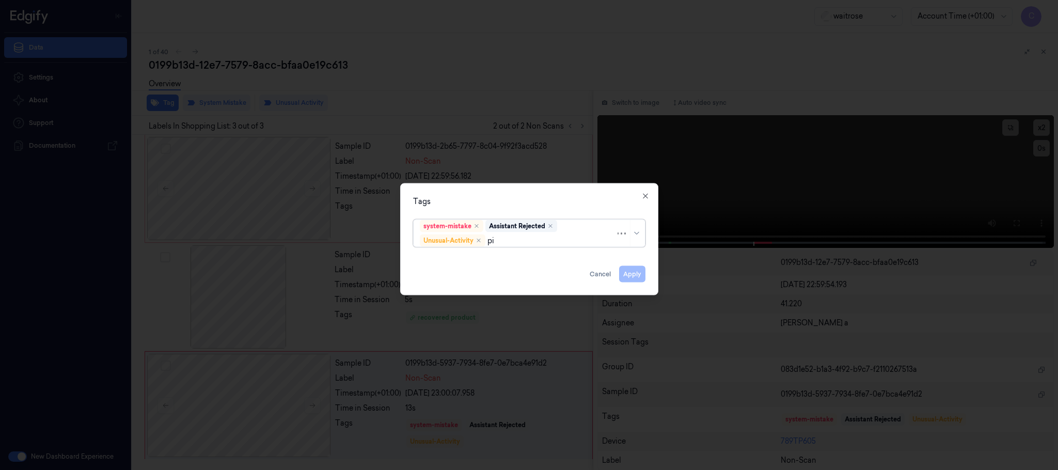
type input "pic"
click at [461, 265] on div "Picklist item alert" at bounding box center [449, 260] width 59 height 11
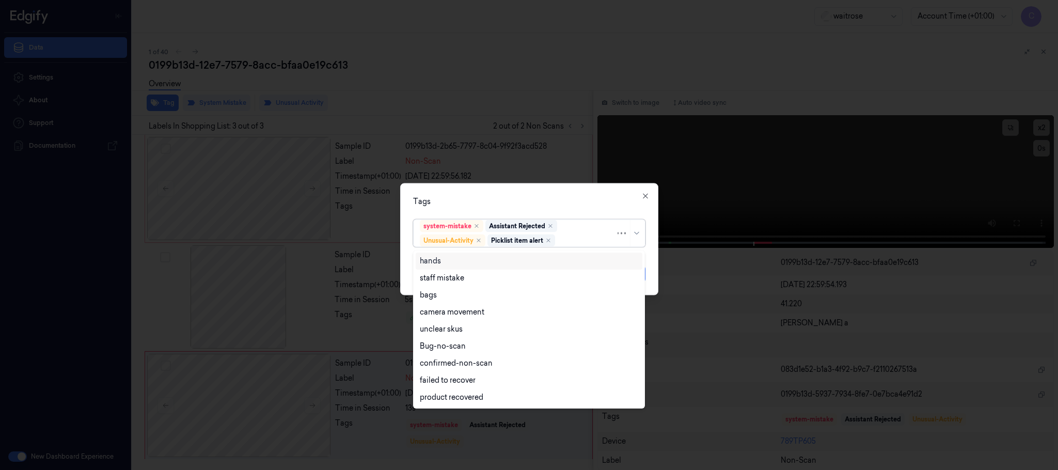
click at [540, 205] on div "Tags" at bounding box center [529, 201] width 232 height 11
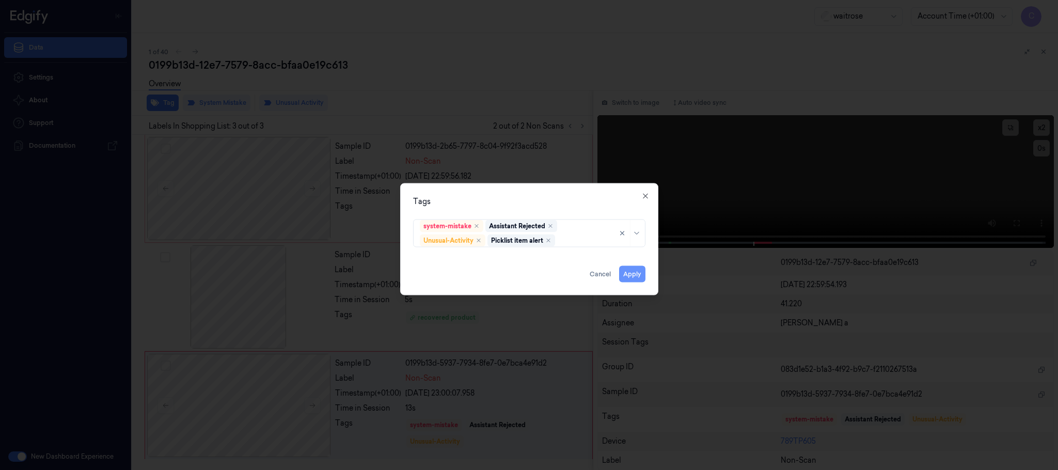
click at [629, 273] on button "Apply" at bounding box center [632, 274] width 26 height 17
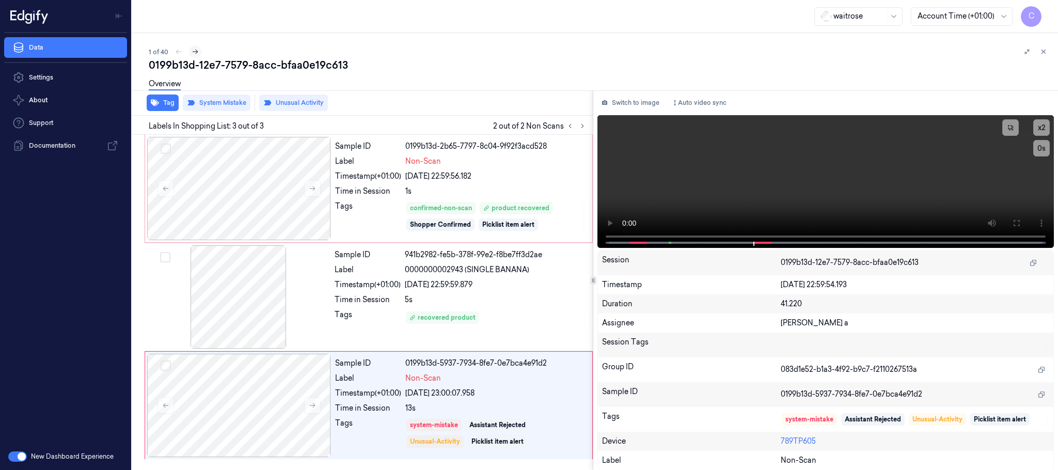
click at [195, 51] on icon at bounding box center [194, 51] width 7 height 7
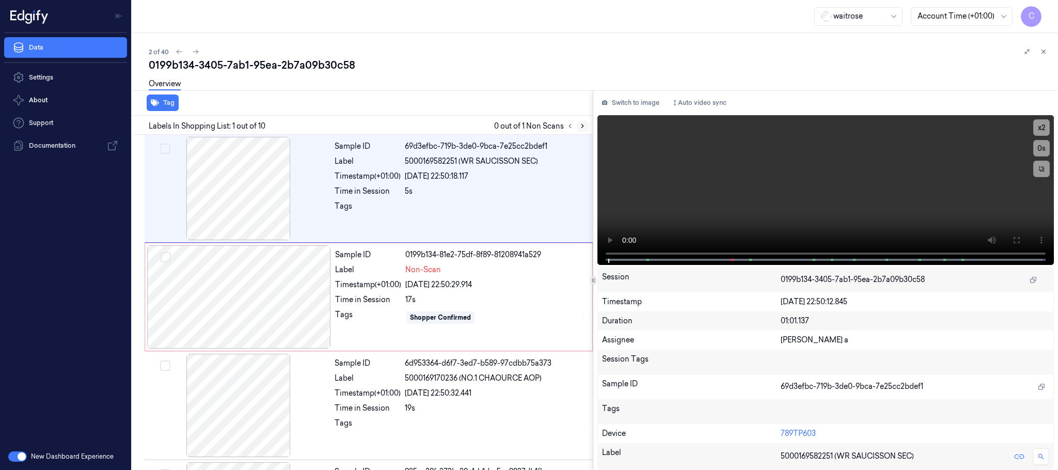
click at [584, 126] on icon at bounding box center [582, 125] width 7 height 7
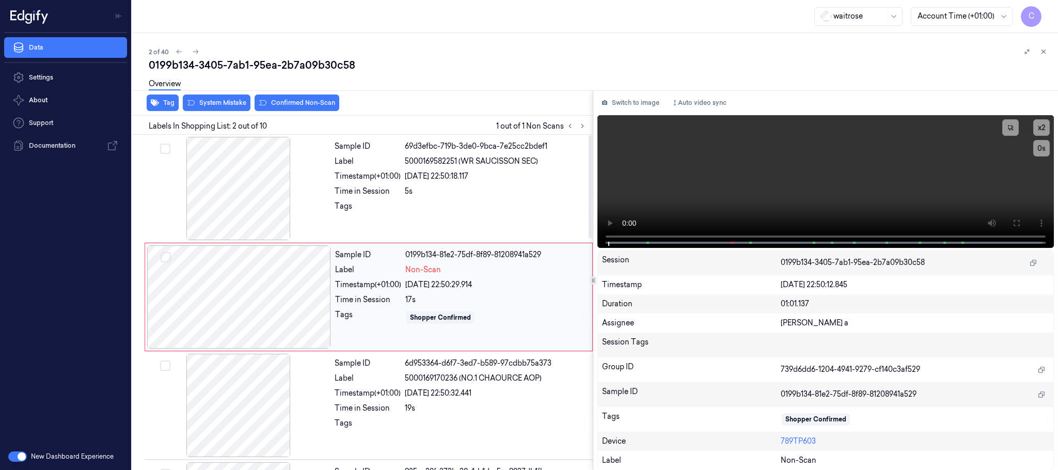
click at [305, 293] on div at bounding box center [239, 296] width 184 height 103
click at [243, 196] on div at bounding box center [239, 188] width 184 height 103
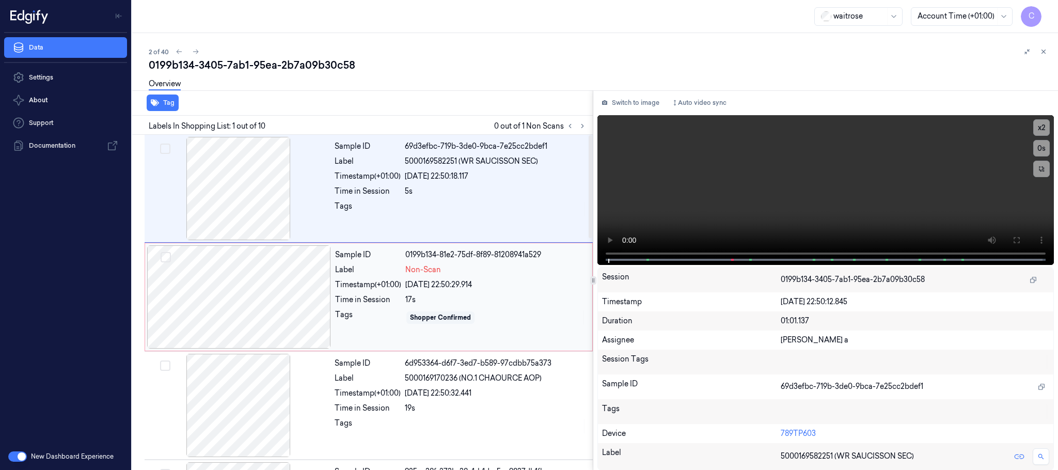
click at [290, 291] on div at bounding box center [239, 296] width 184 height 103
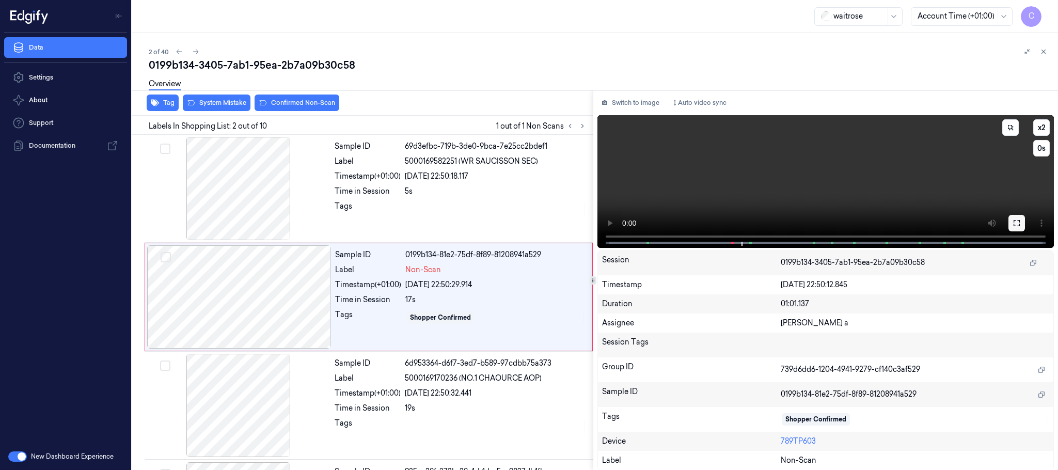
click at [1013, 225] on icon at bounding box center [1016, 223] width 6 height 6
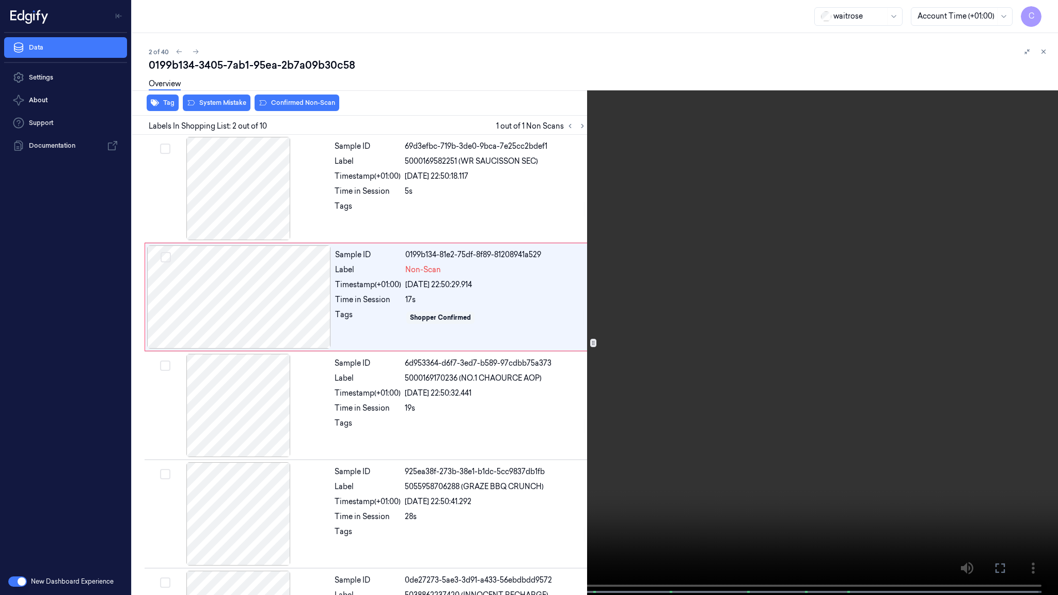
click at [445, 350] on video at bounding box center [529, 298] width 1058 height 597
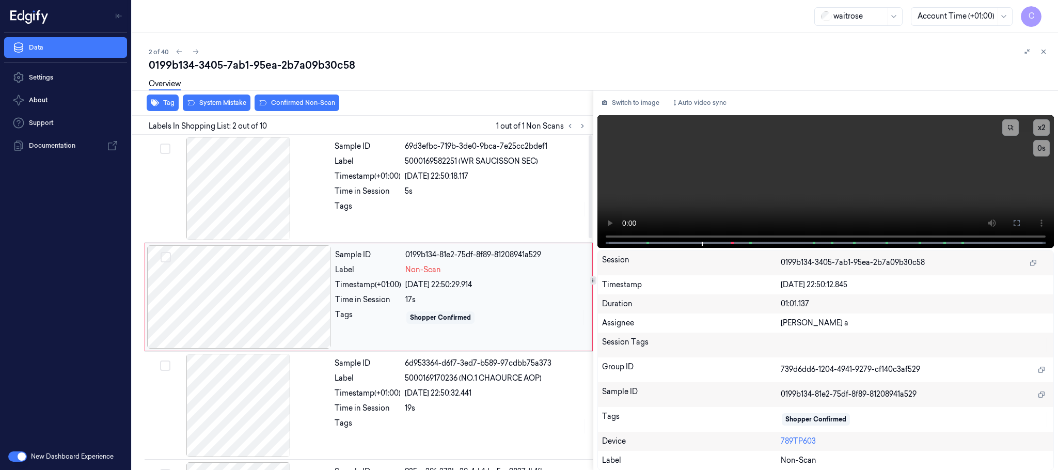
click at [237, 299] on div at bounding box center [239, 296] width 184 height 103
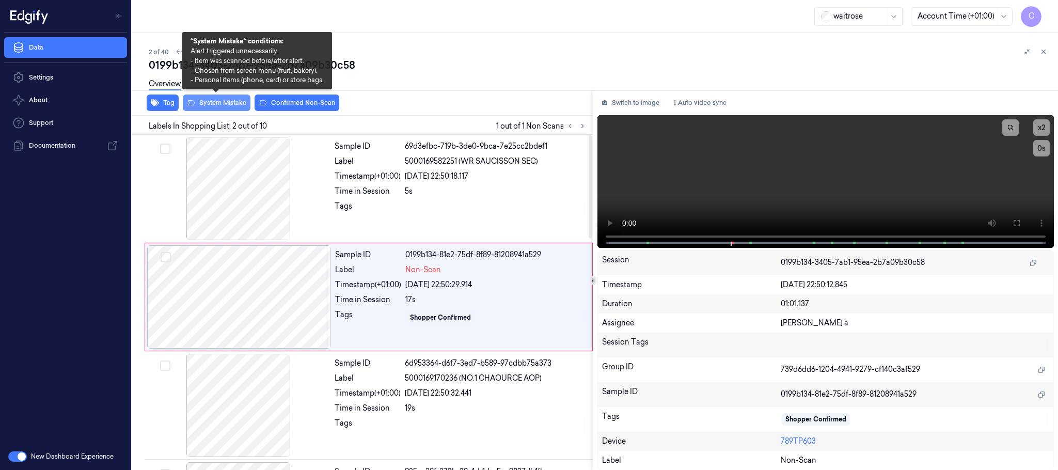
click at [215, 101] on button "System Mistake" at bounding box center [217, 102] width 68 height 17
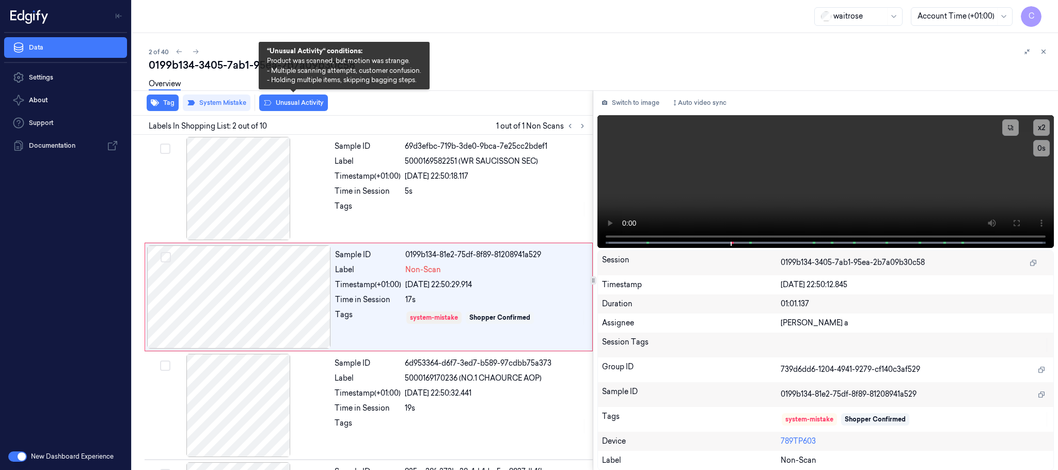
click at [312, 104] on button "Unusual Activity" at bounding box center [293, 102] width 69 height 17
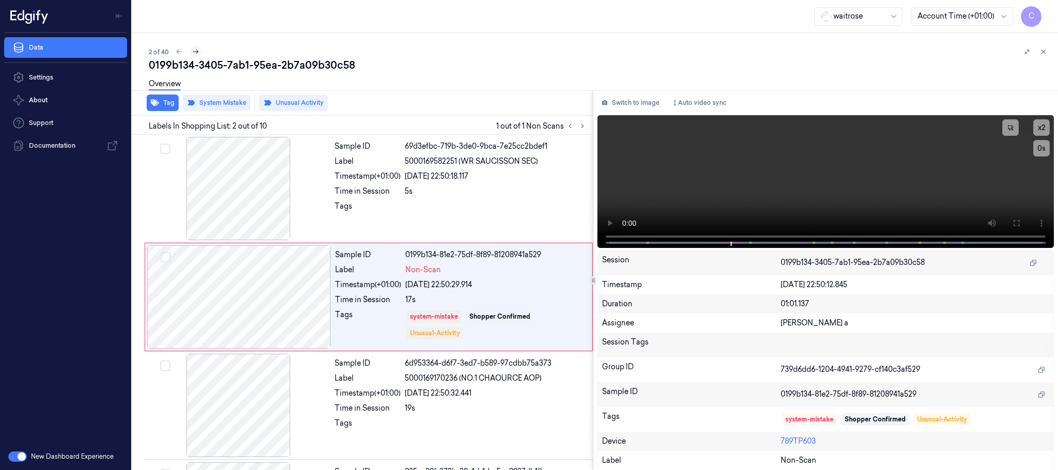
click at [194, 53] on icon at bounding box center [195, 51] width 7 height 7
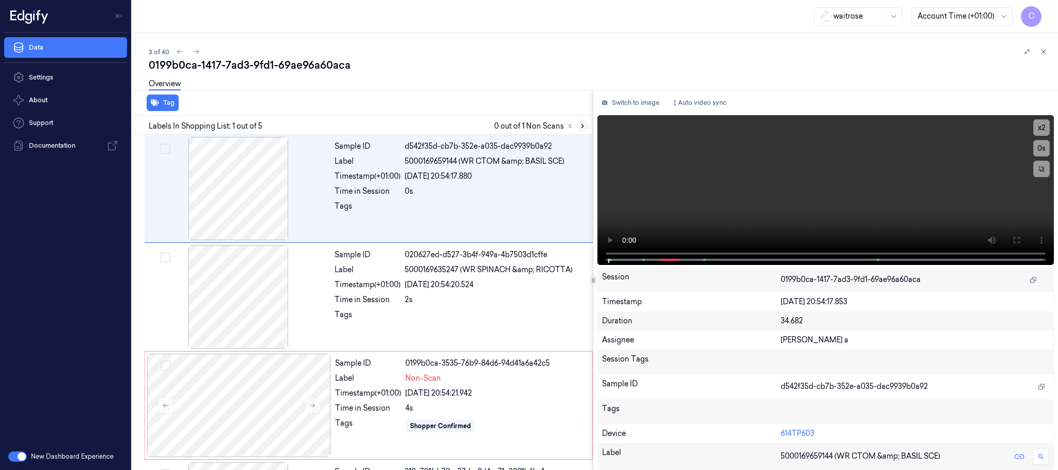
click at [581, 125] on icon at bounding box center [582, 125] width 7 height 7
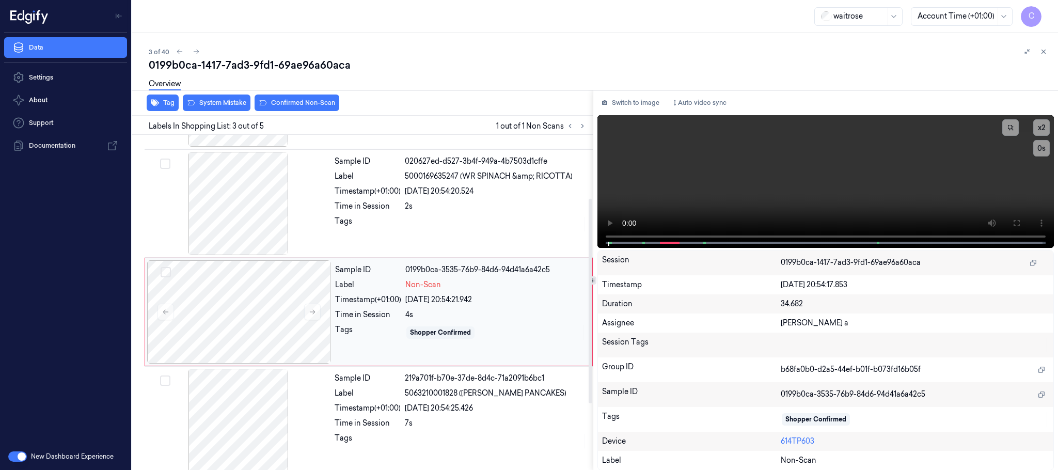
scroll to position [104, 0]
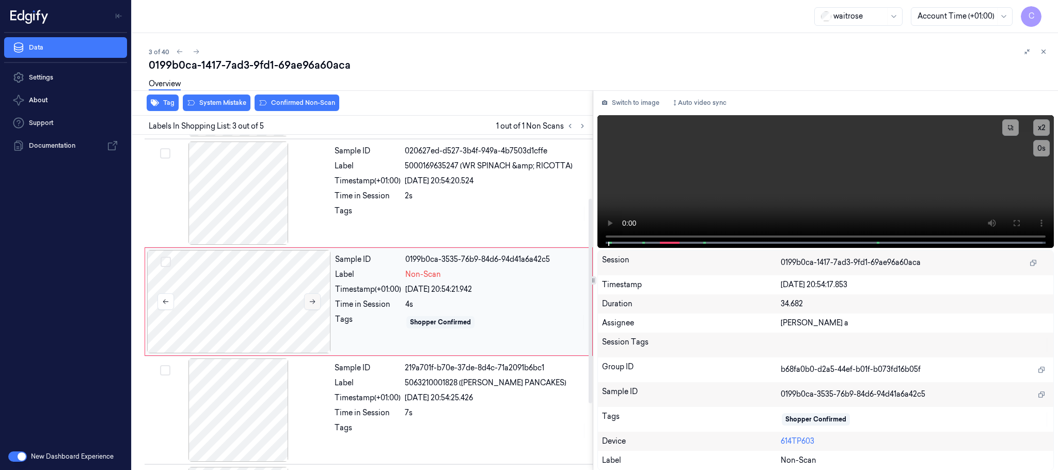
click at [318, 302] on button at bounding box center [312, 301] width 17 height 17
click at [314, 302] on icon at bounding box center [313, 301] width 6 height 5
click at [249, 206] on div at bounding box center [239, 192] width 184 height 103
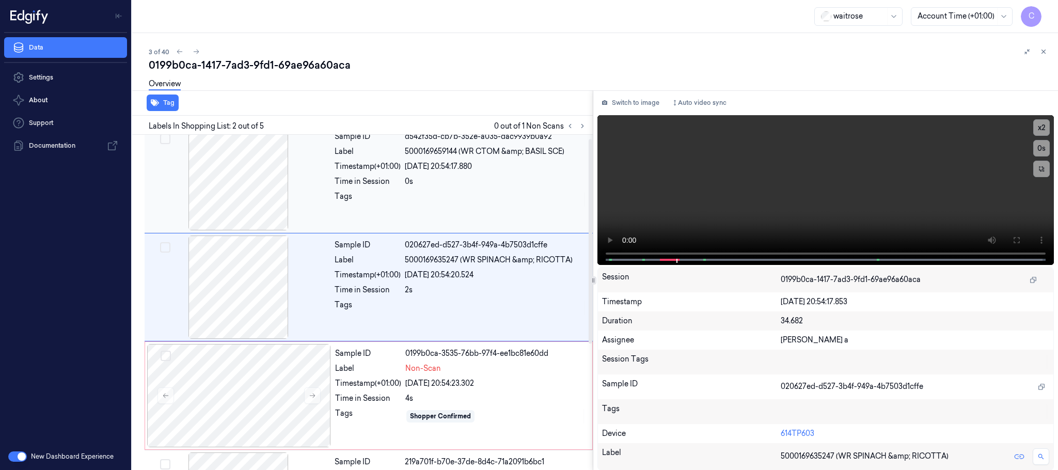
scroll to position [0, 0]
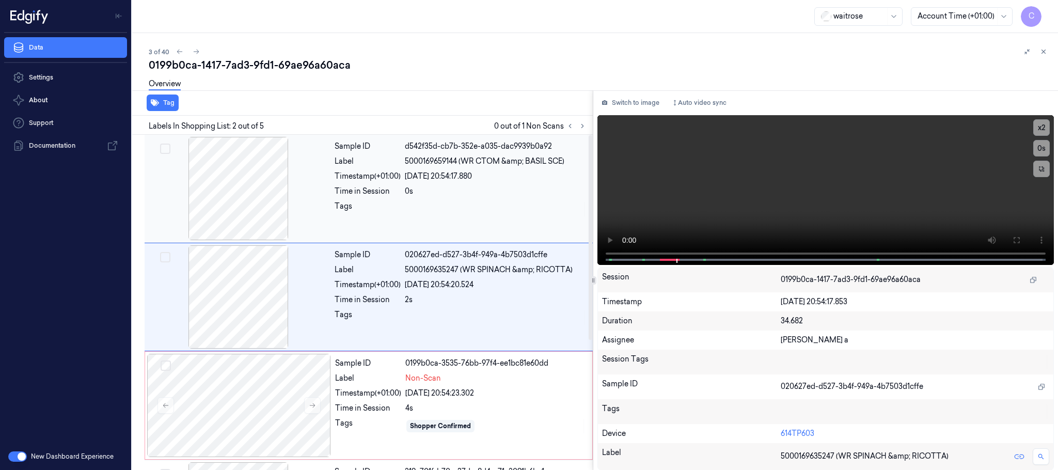
click at [243, 187] on div at bounding box center [239, 188] width 184 height 103
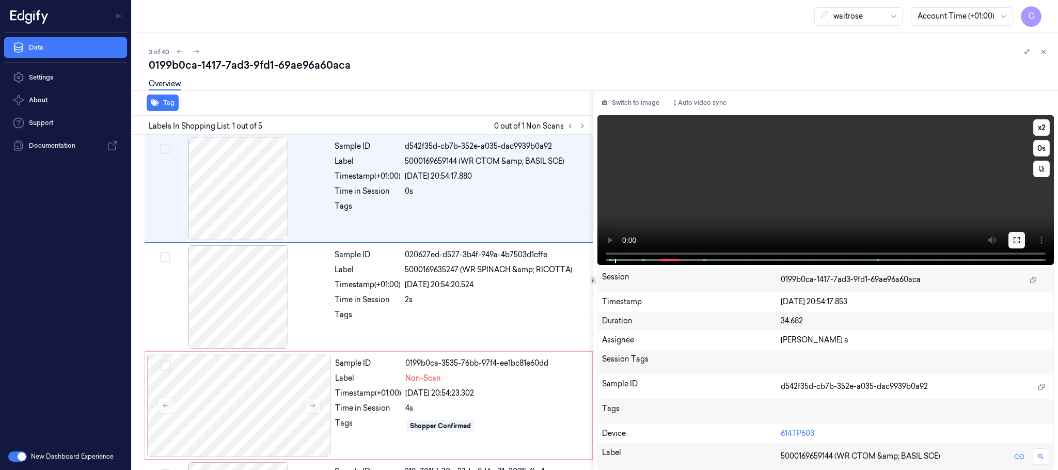
click at [1021, 243] on button at bounding box center [1016, 240] width 17 height 17
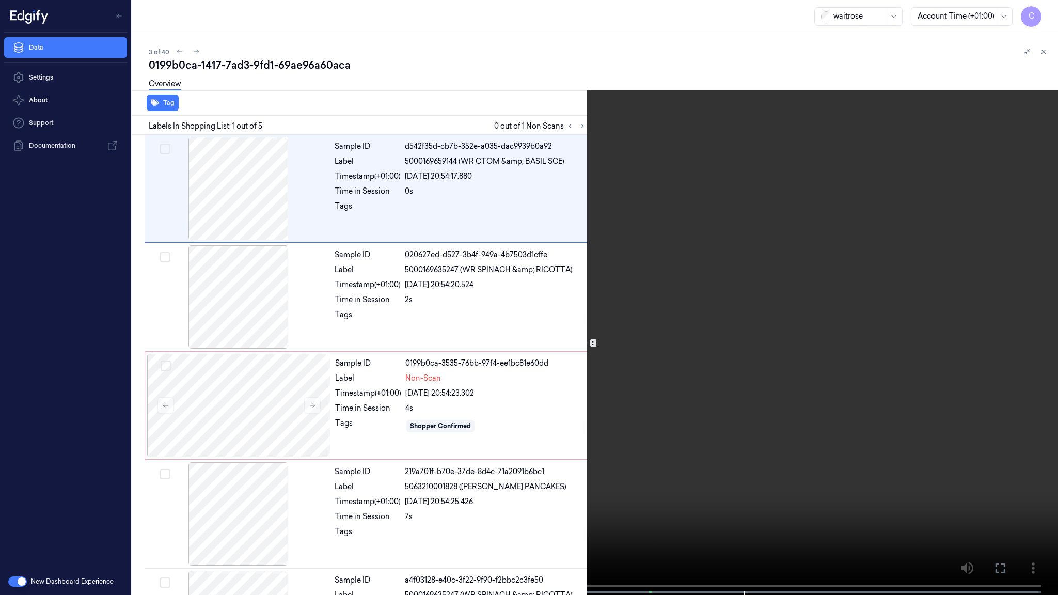
click at [457, 371] on video at bounding box center [529, 298] width 1058 height 597
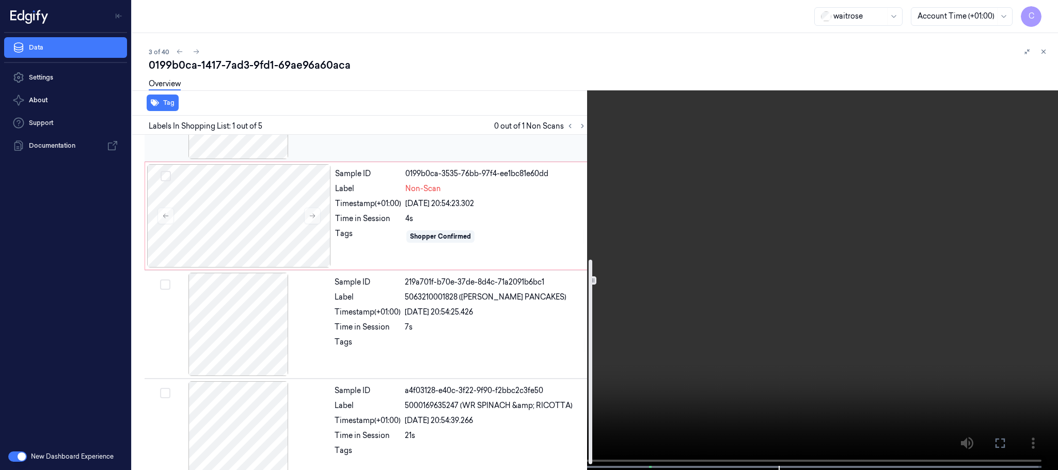
scroll to position [212, 0]
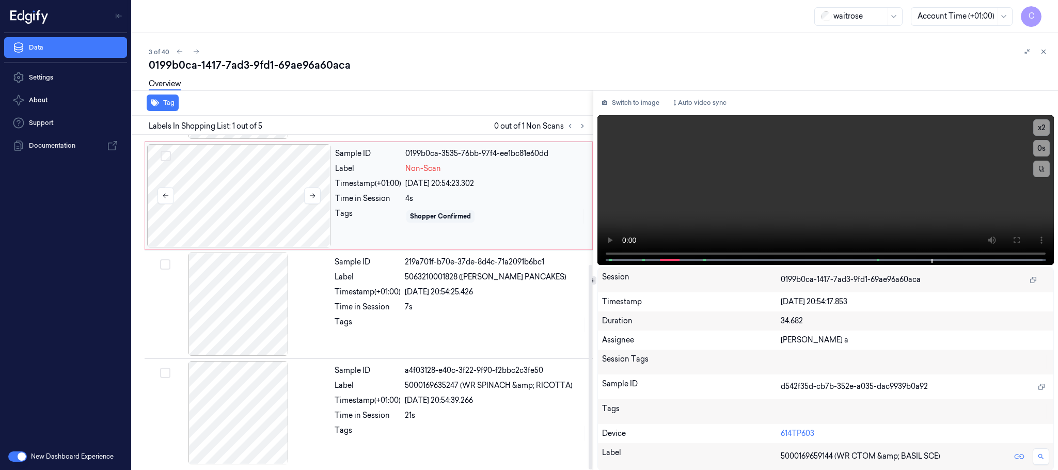
click at [262, 215] on div at bounding box center [239, 195] width 184 height 103
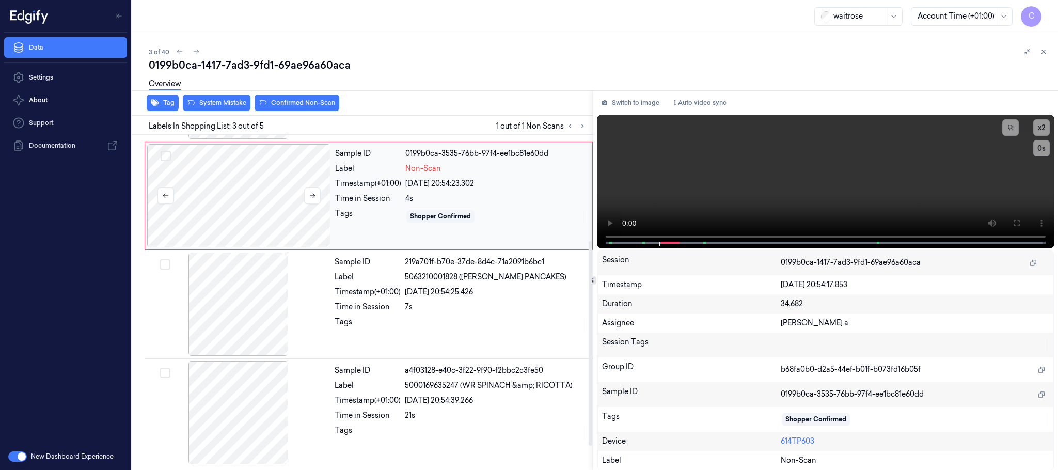
scroll to position [104, 0]
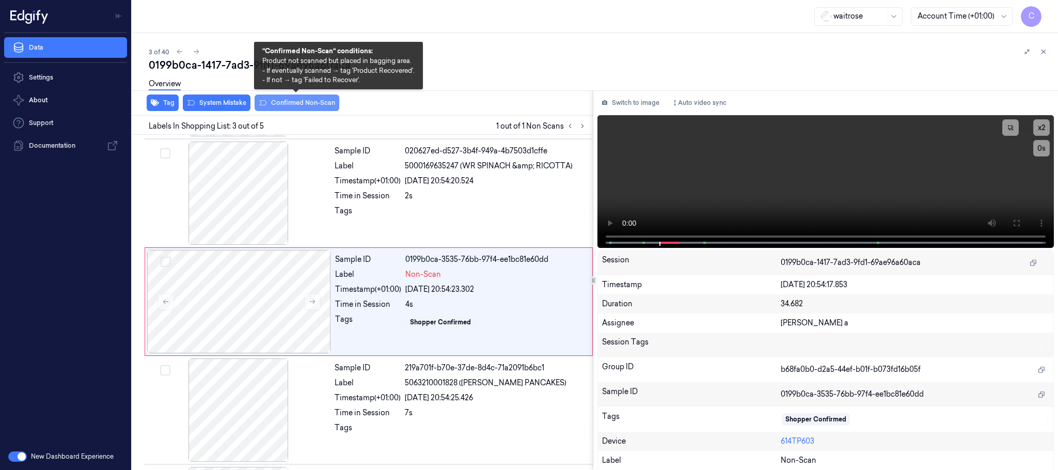
click at [282, 104] on button "Confirmed Non-Scan" at bounding box center [296, 102] width 85 height 17
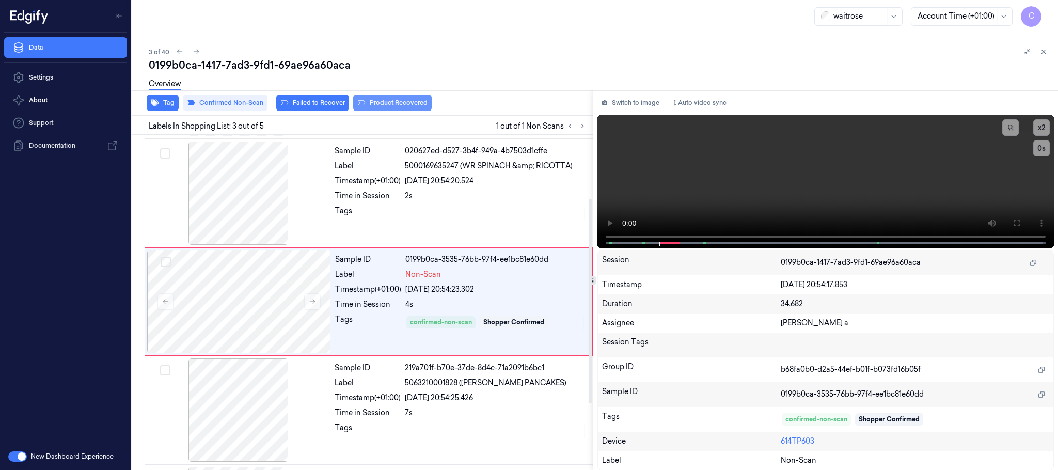
click at [387, 105] on button "Product Recovered" at bounding box center [392, 102] width 78 height 17
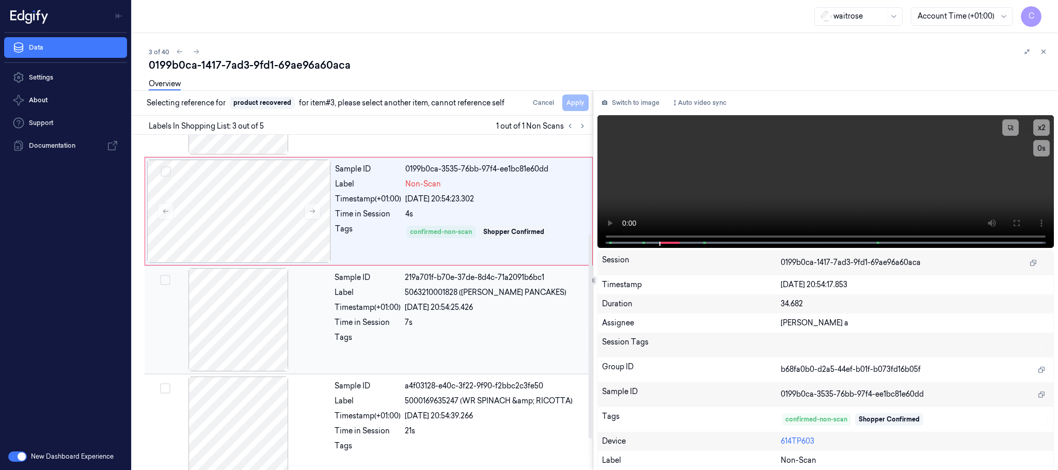
scroll to position [212, 0]
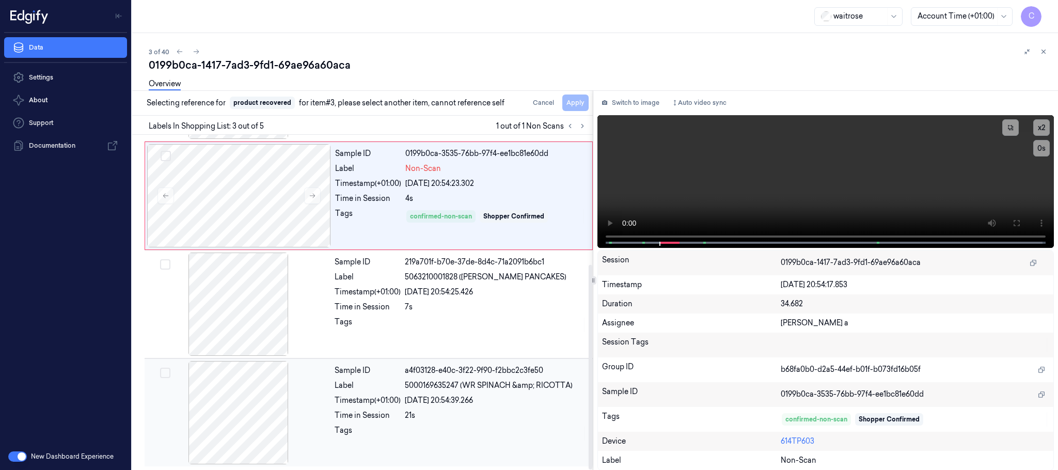
click at [236, 420] on div at bounding box center [239, 412] width 184 height 103
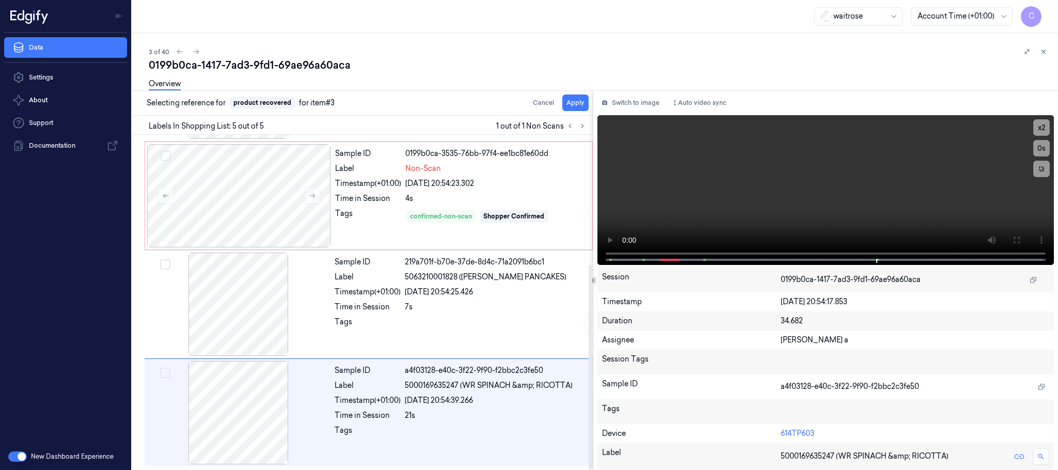
click at [576, 96] on div "Overview" at bounding box center [599, 85] width 901 height 26
click at [575, 101] on button "Apply" at bounding box center [575, 102] width 26 height 17
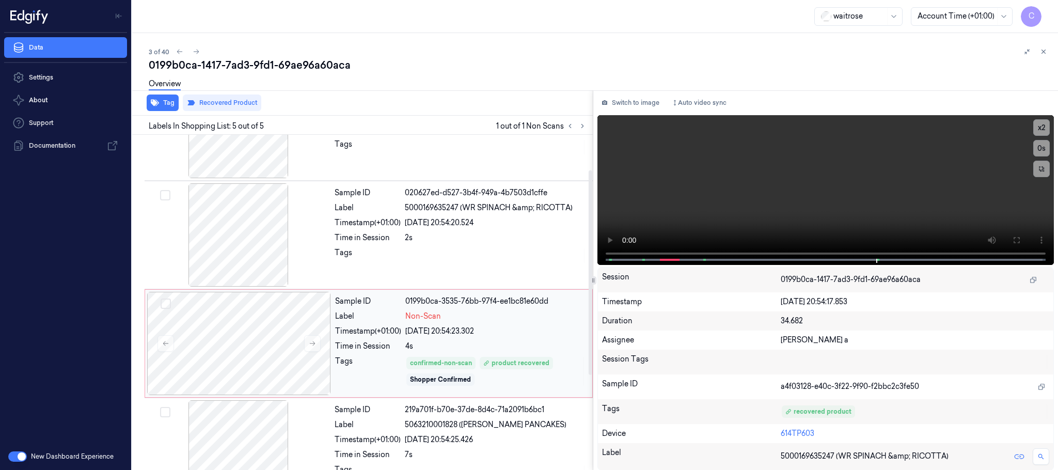
scroll to position [57, 0]
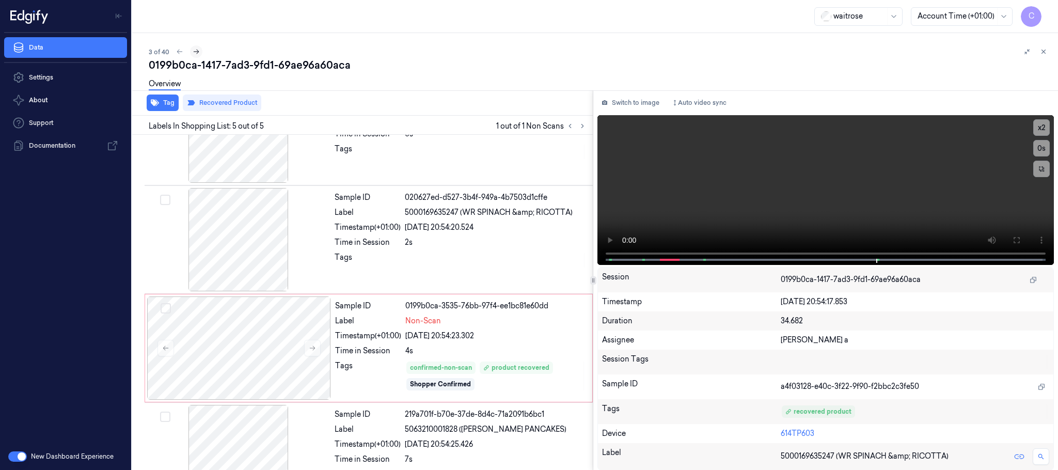
click at [197, 51] on icon at bounding box center [197, 52] width 6 height 5
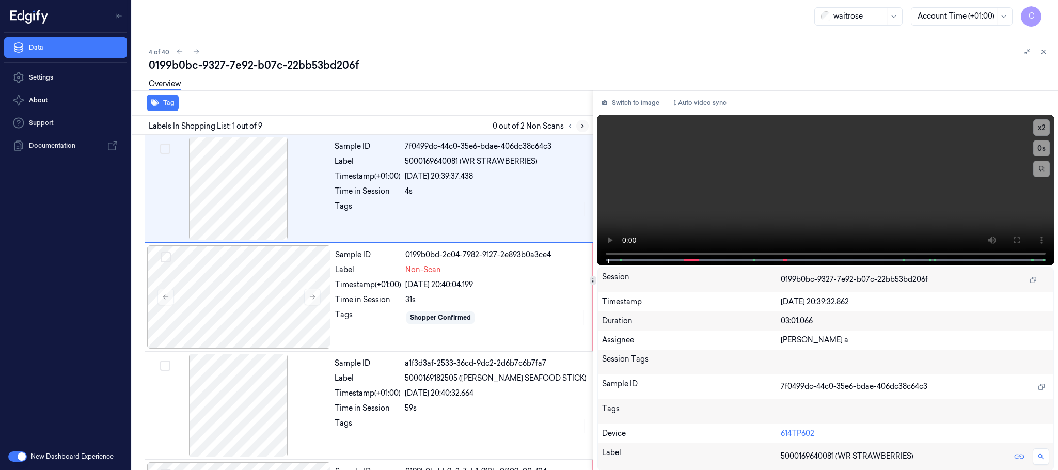
click at [581, 124] on icon at bounding box center [582, 125] width 7 height 7
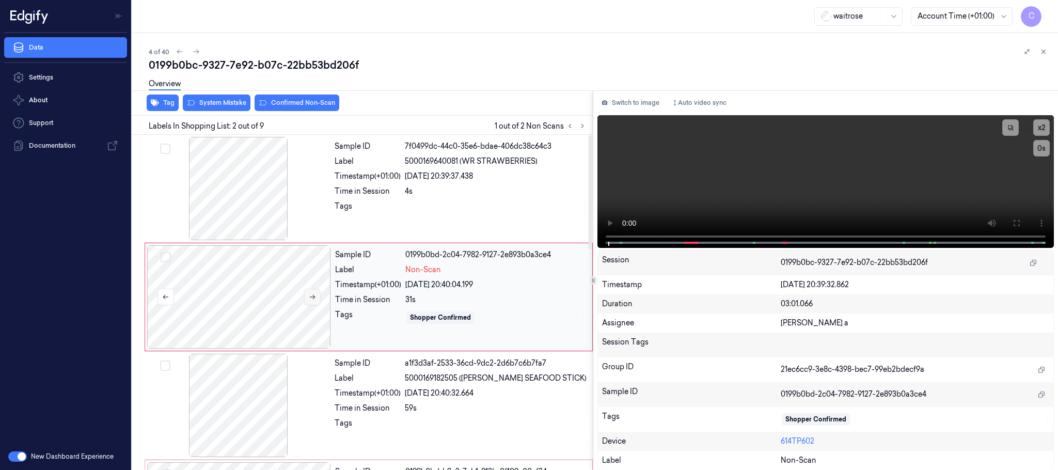
click at [309, 294] on icon at bounding box center [312, 296] width 7 height 7
click at [313, 299] on icon at bounding box center [312, 296] width 7 height 7
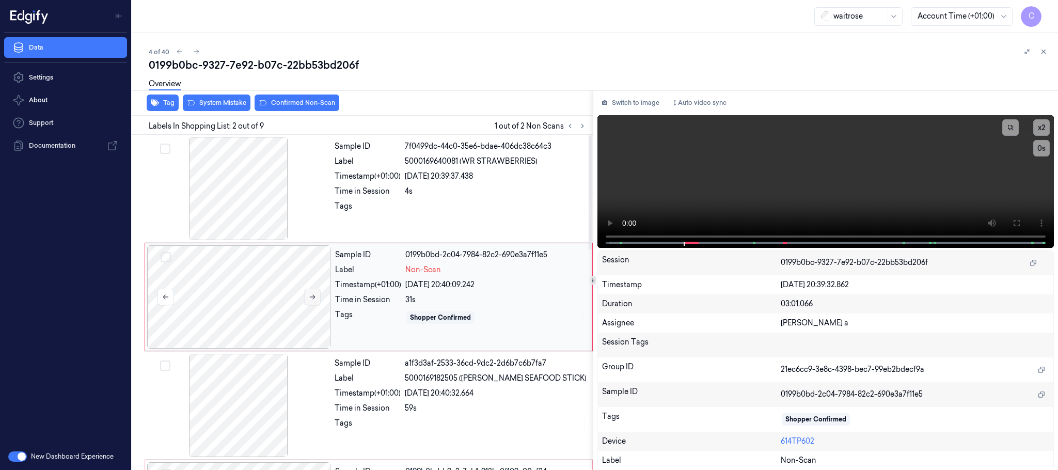
click at [313, 299] on icon at bounding box center [312, 296] width 7 height 7
click at [313, 293] on button at bounding box center [312, 297] width 17 height 17
click at [257, 205] on div at bounding box center [239, 188] width 184 height 103
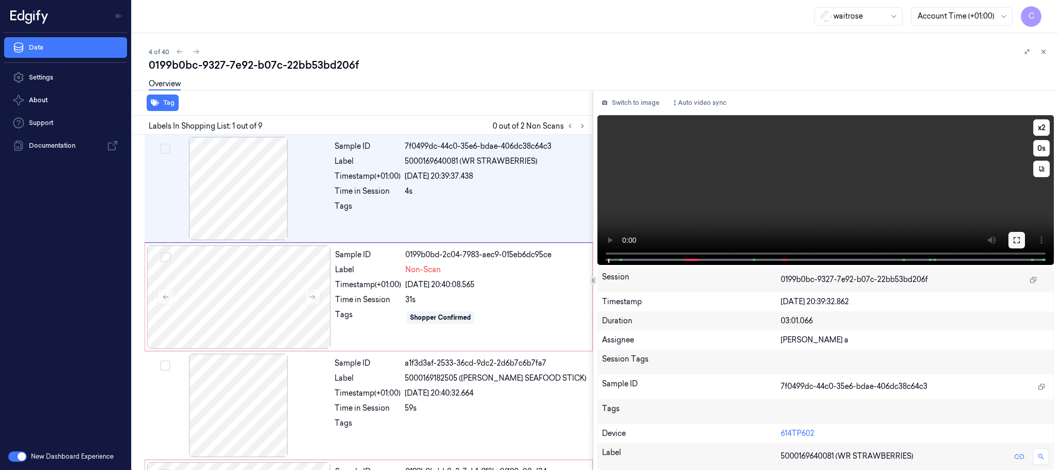
click at [1011, 236] on button at bounding box center [1016, 240] width 17 height 17
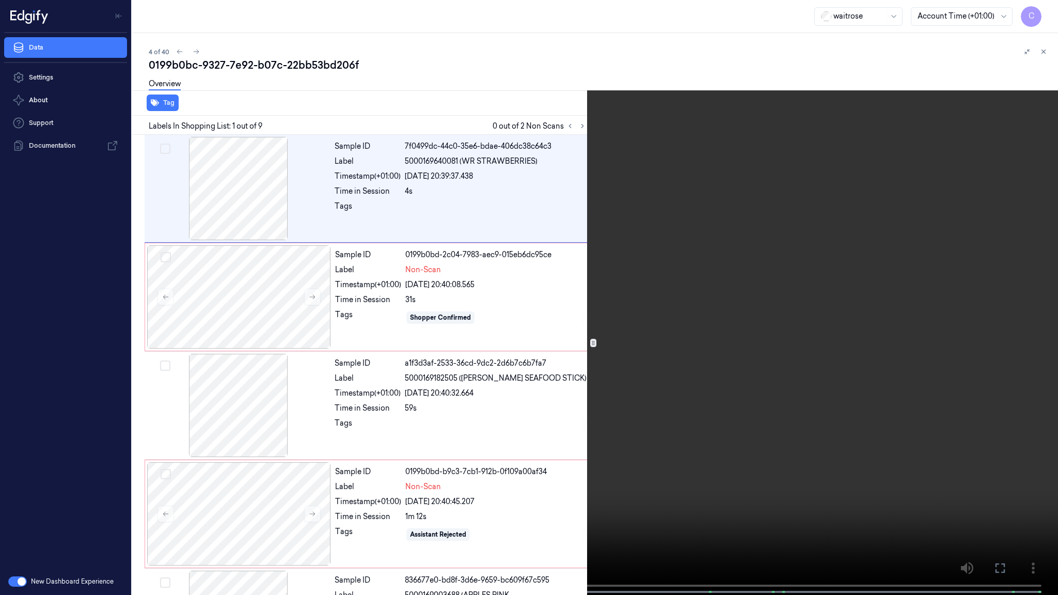
click at [617, 292] on video at bounding box center [529, 298] width 1058 height 597
click at [547, 364] on video at bounding box center [529, 298] width 1058 height 597
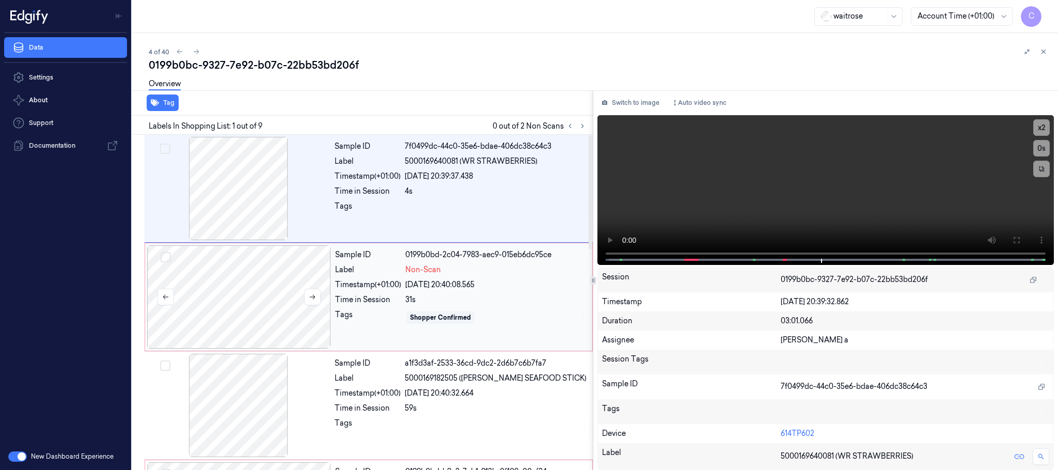
click at [302, 297] on div at bounding box center [239, 296] width 184 height 103
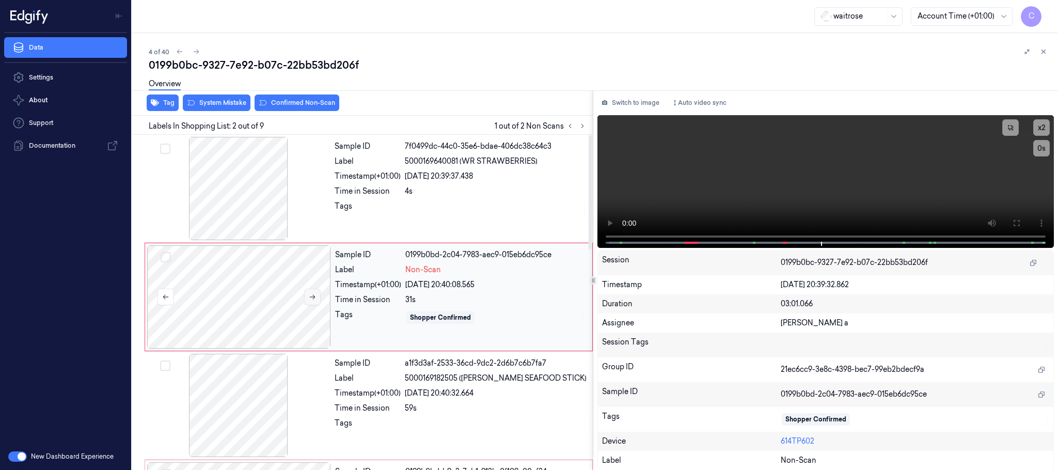
click at [307, 296] on button at bounding box center [312, 297] width 17 height 17
click at [309, 296] on icon at bounding box center [312, 296] width 7 height 7
click at [242, 299] on div at bounding box center [239, 296] width 184 height 103
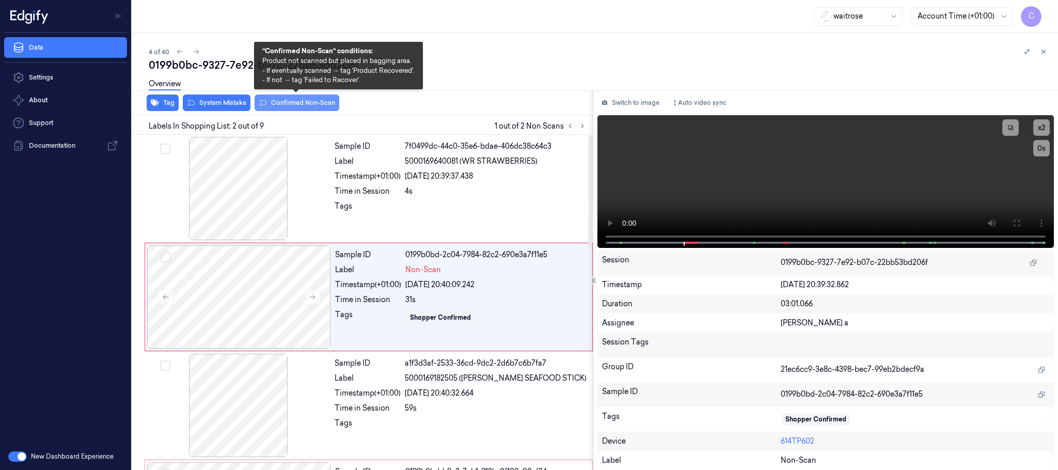
click at [301, 101] on button "Confirmed Non-Scan" at bounding box center [296, 102] width 85 height 17
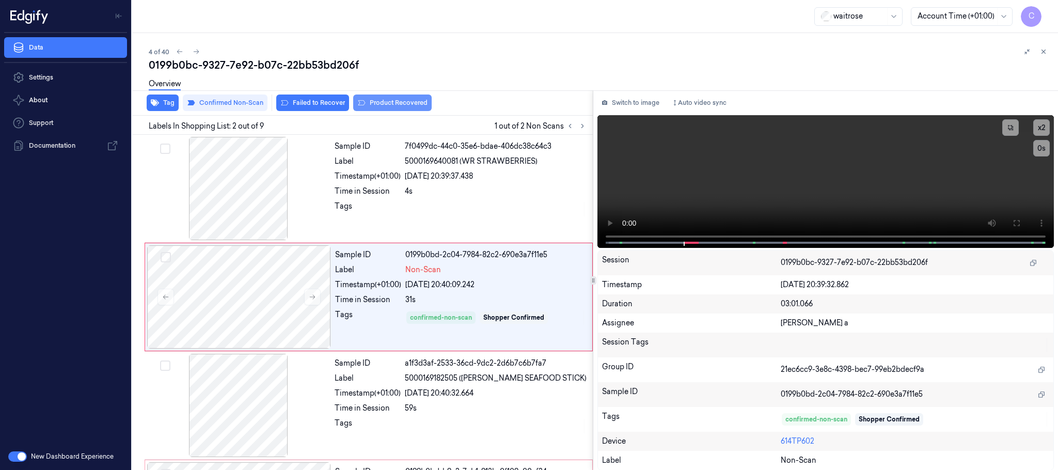
click at [386, 101] on button "Product Recovered" at bounding box center [392, 102] width 78 height 17
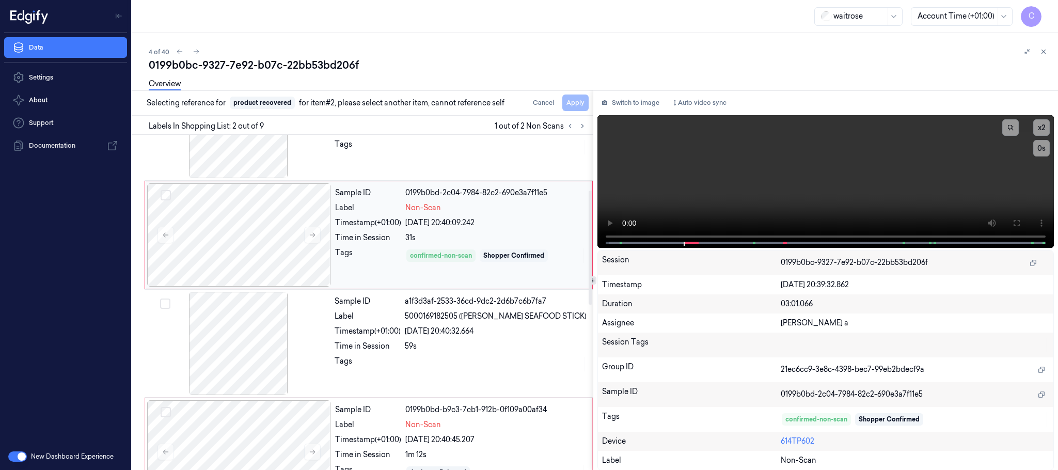
scroll to position [232, 0]
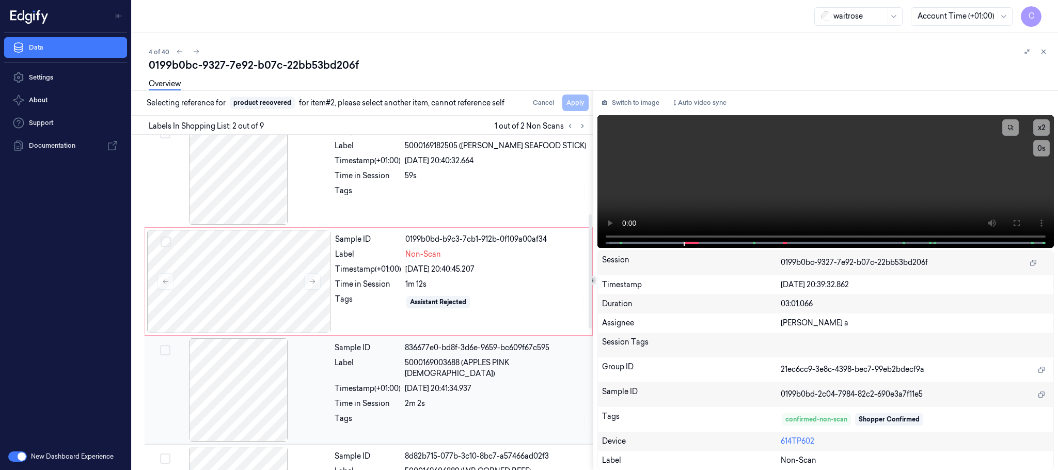
click at [264, 393] on div at bounding box center [239, 389] width 184 height 103
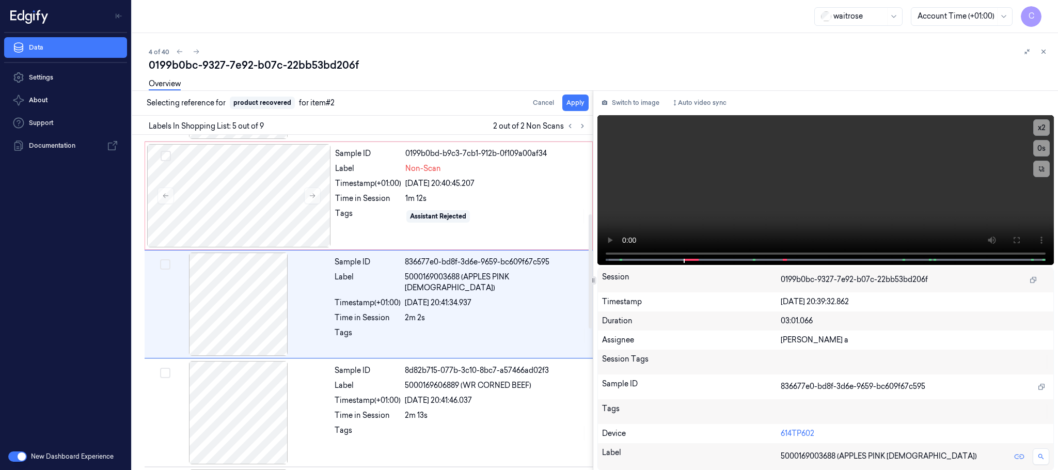
scroll to position [322, 0]
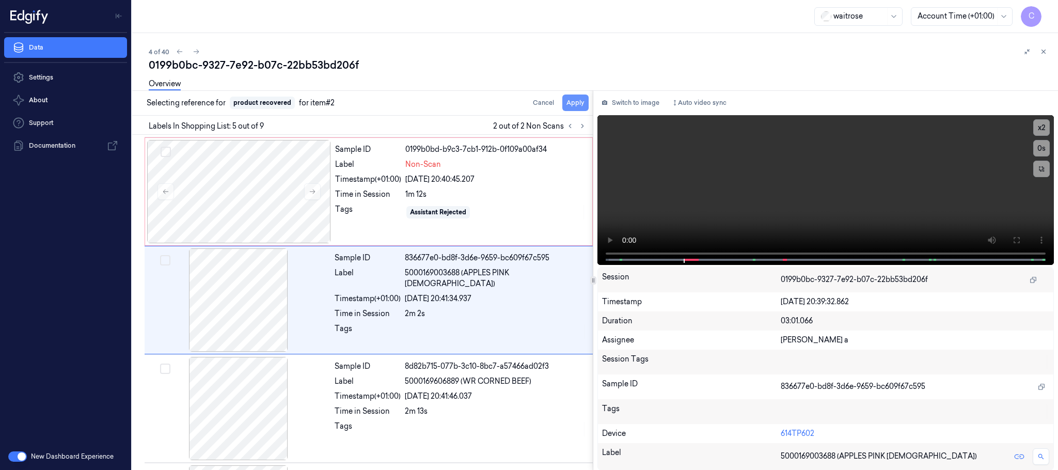
click at [578, 98] on button "Apply" at bounding box center [575, 102] width 26 height 17
click at [309, 189] on icon at bounding box center [312, 191] width 7 height 7
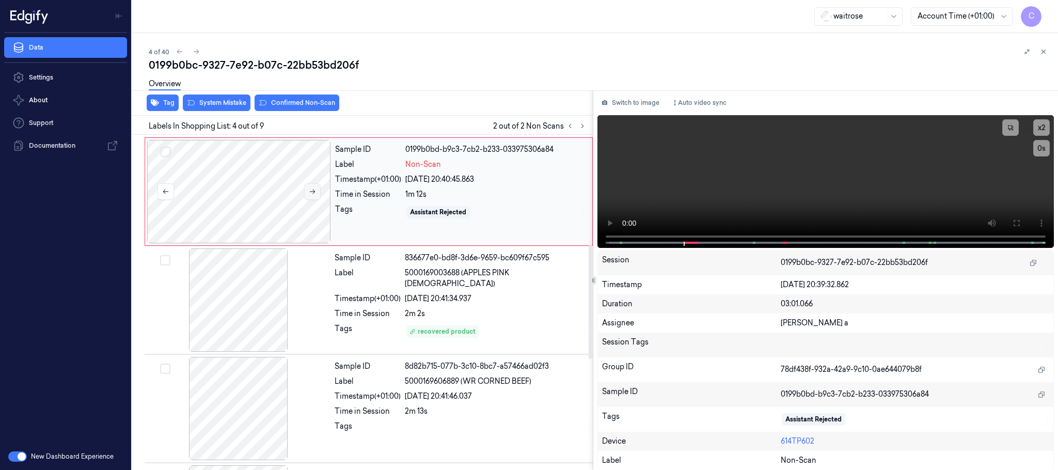
scroll to position [213, 0]
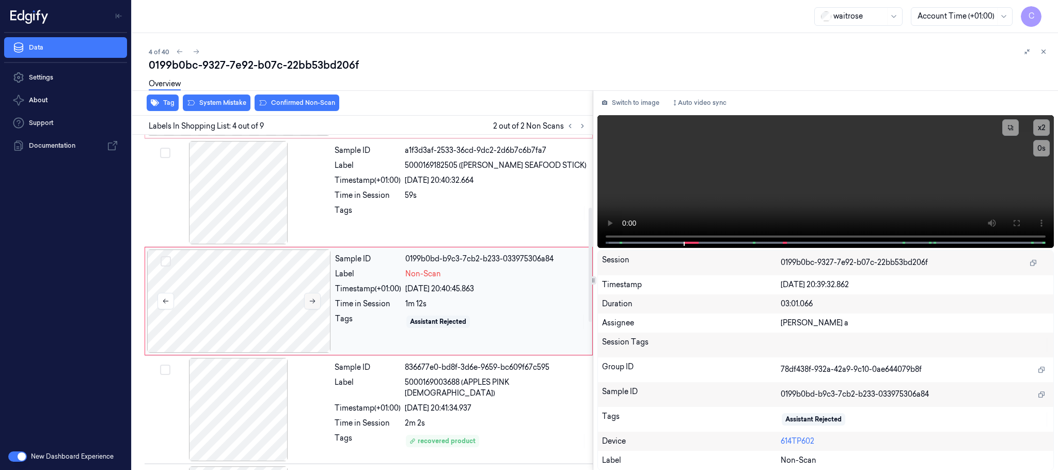
click at [321, 301] on button at bounding box center [312, 301] width 17 height 17
click at [319, 302] on button at bounding box center [312, 301] width 17 height 17
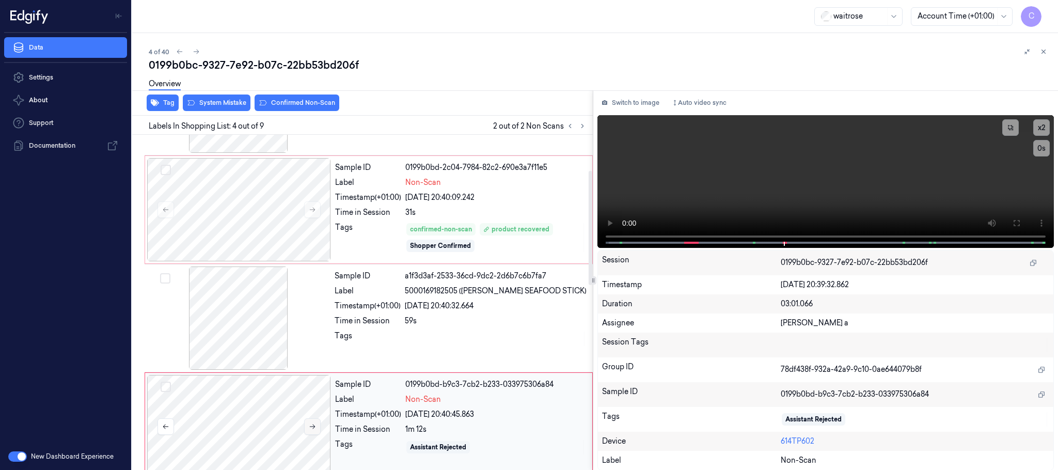
scroll to position [155, 0]
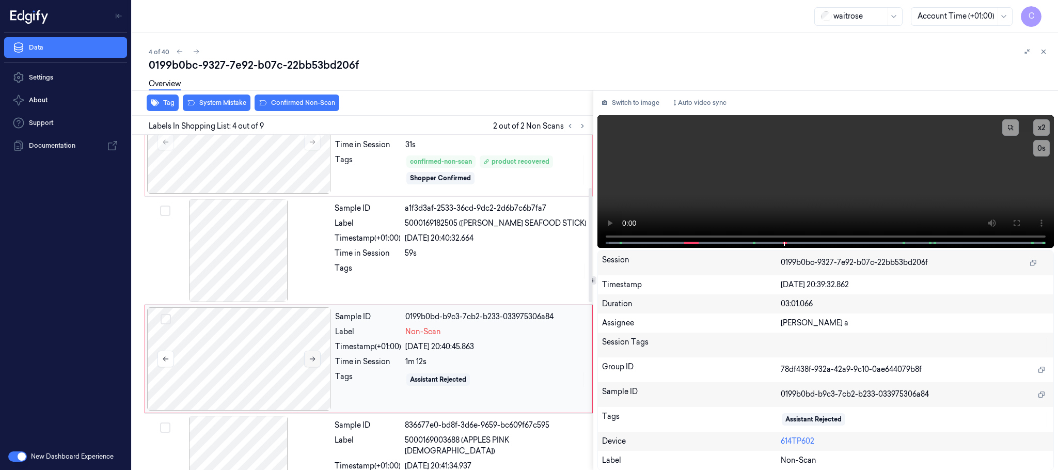
click at [319, 362] on button at bounding box center [312, 358] width 17 height 17
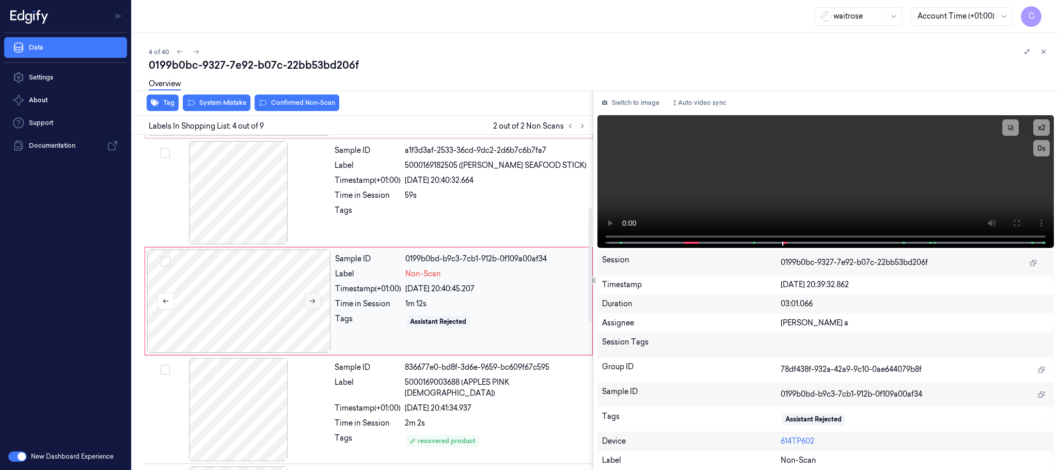
click at [312, 308] on button at bounding box center [312, 301] width 17 height 17
click at [229, 296] on div at bounding box center [239, 300] width 184 height 103
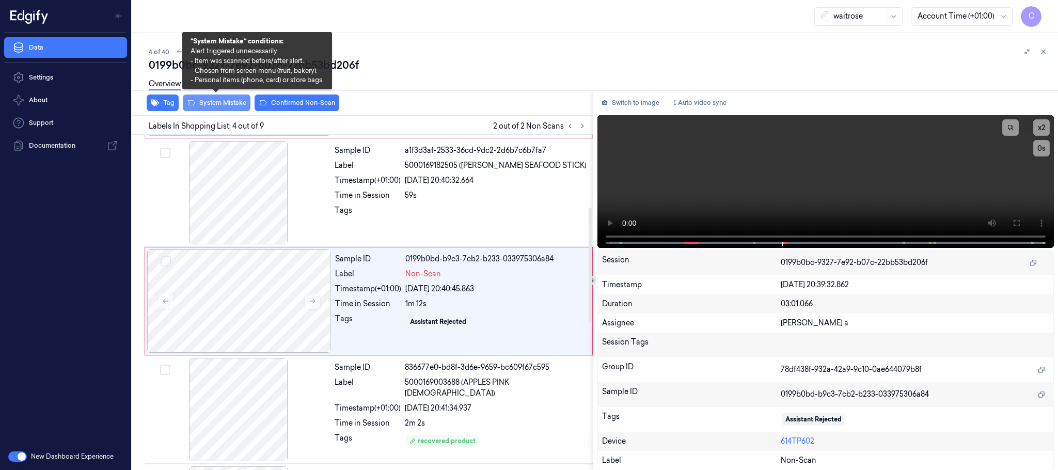
click at [227, 102] on button "System Mistake" at bounding box center [217, 102] width 68 height 17
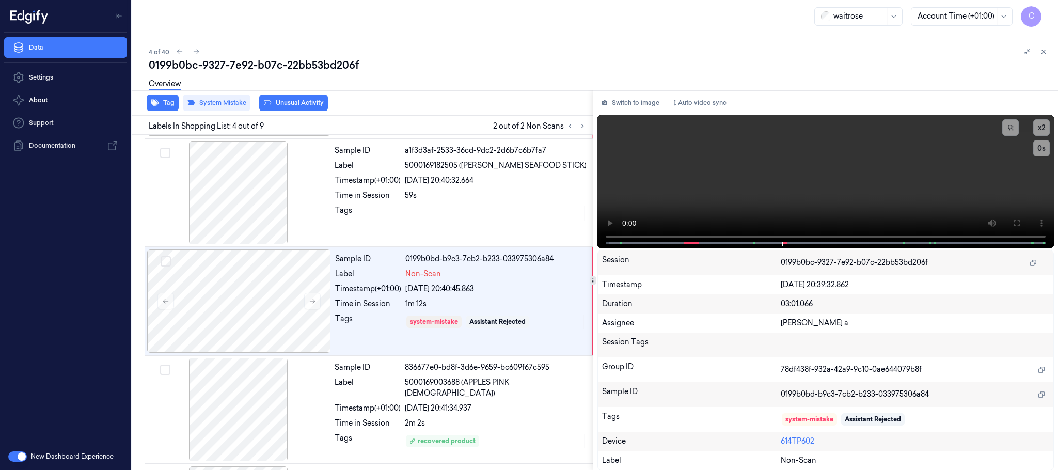
click at [307, 107] on button "Unusual Activity" at bounding box center [293, 102] width 69 height 17
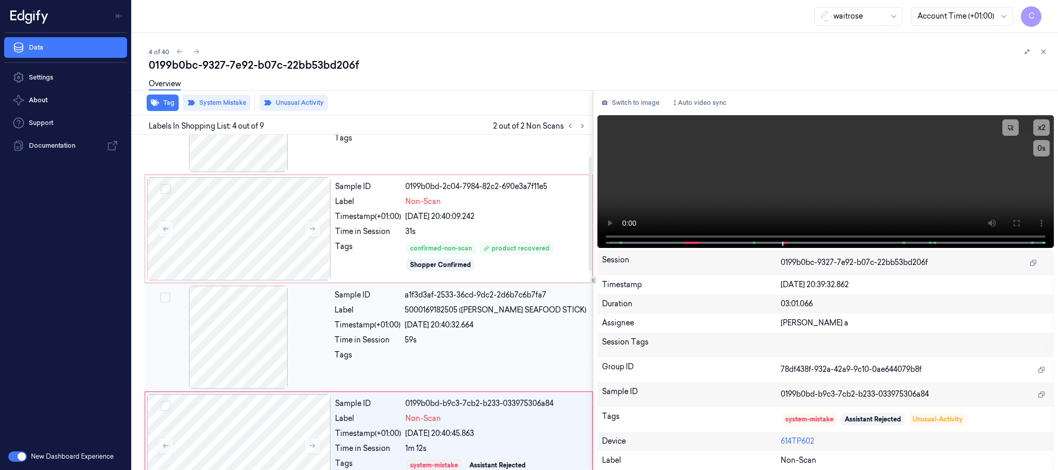
scroll to position [0, 0]
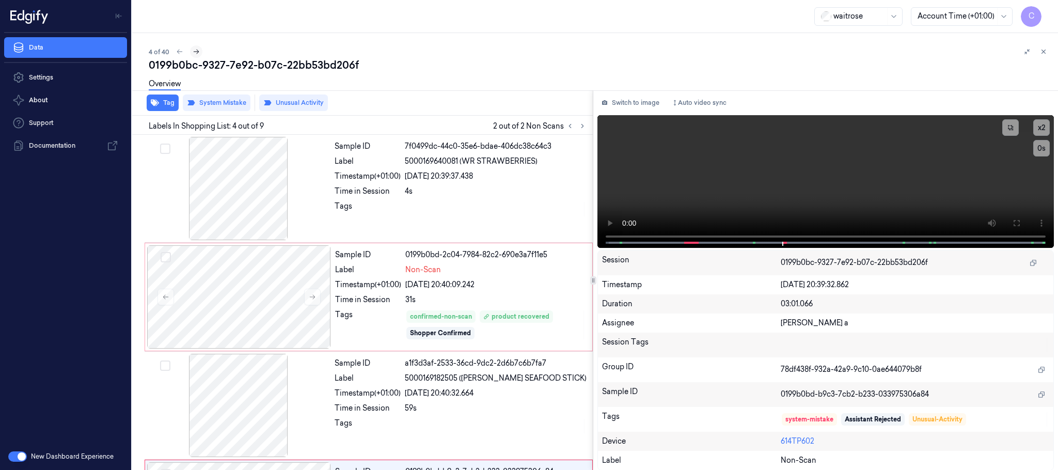
click at [197, 51] on icon at bounding box center [197, 52] width 6 height 5
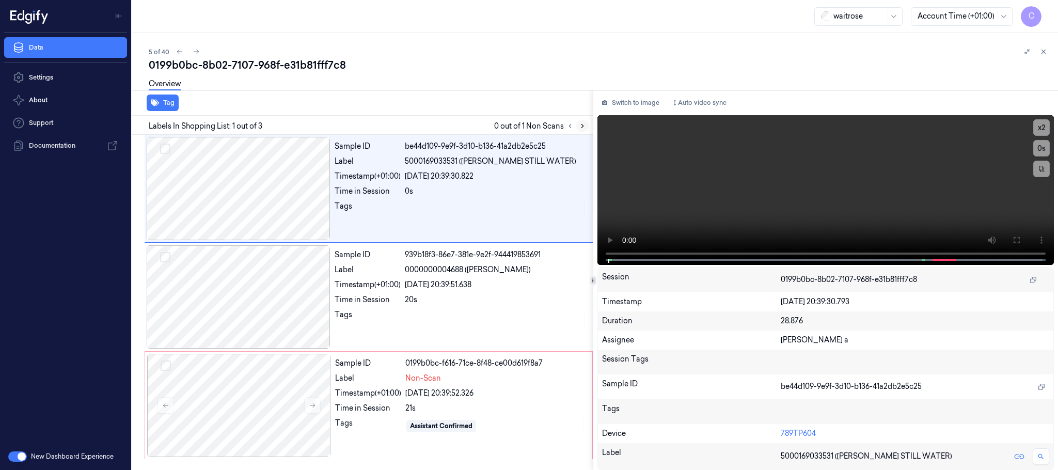
click at [581, 122] on icon at bounding box center [582, 125] width 7 height 7
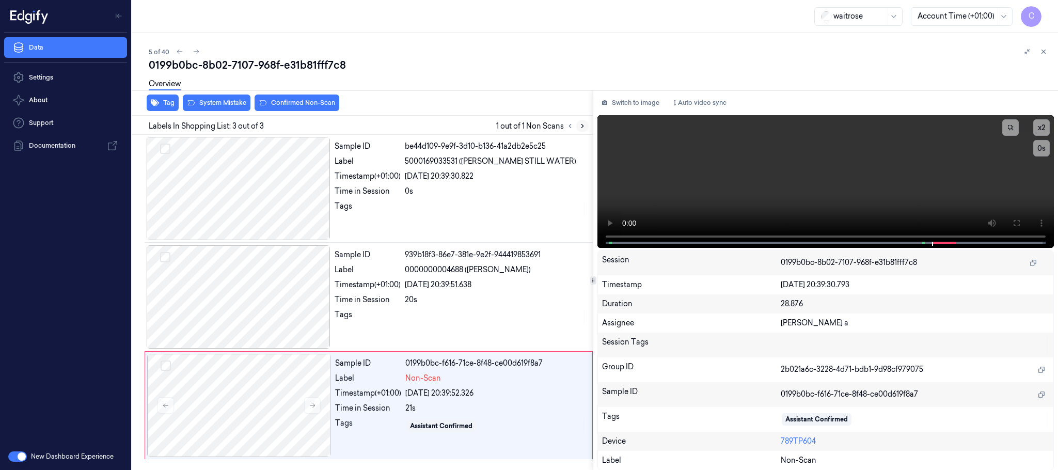
click at [581, 127] on icon at bounding box center [582, 125] width 7 height 7
click at [309, 404] on icon at bounding box center [312, 405] width 7 height 7
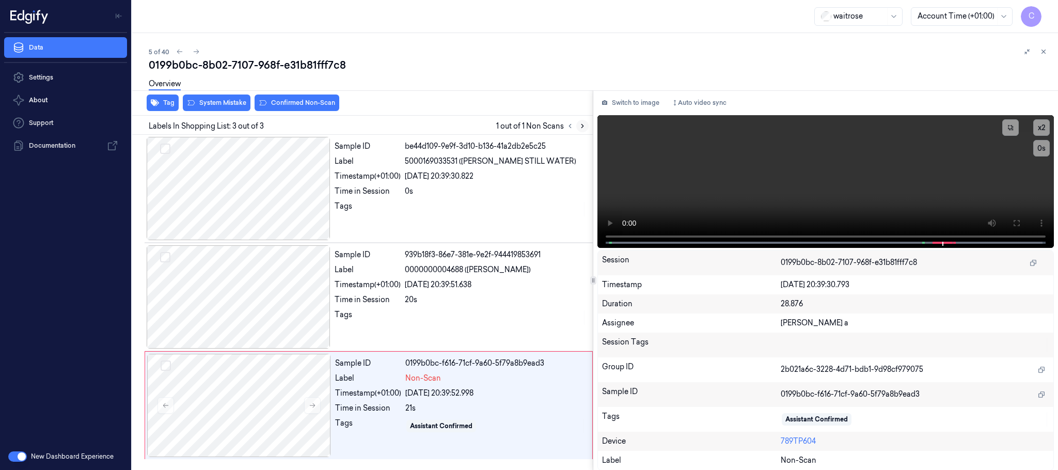
click at [580, 124] on icon at bounding box center [582, 125] width 7 height 7
click at [310, 408] on icon at bounding box center [312, 405] width 7 height 7
click at [310, 405] on icon at bounding box center [312, 405] width 7 height 7
click at [208, 313] on div at bounding box center [239, 296] width 184 height 103
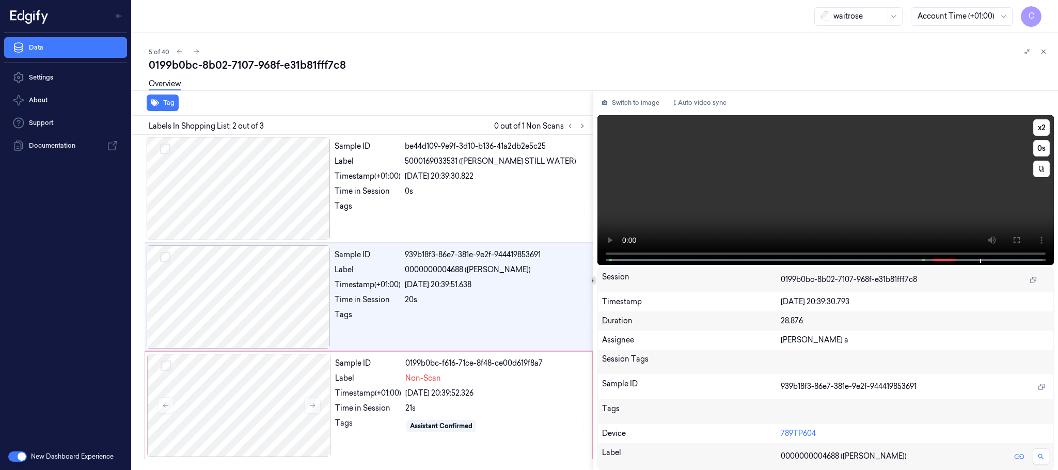
click at [855, 211] on video at bounding box center [825, 190] width 456 height 150
click at [275, 371] on div at bounding box center [239, 405] width 184 height 103
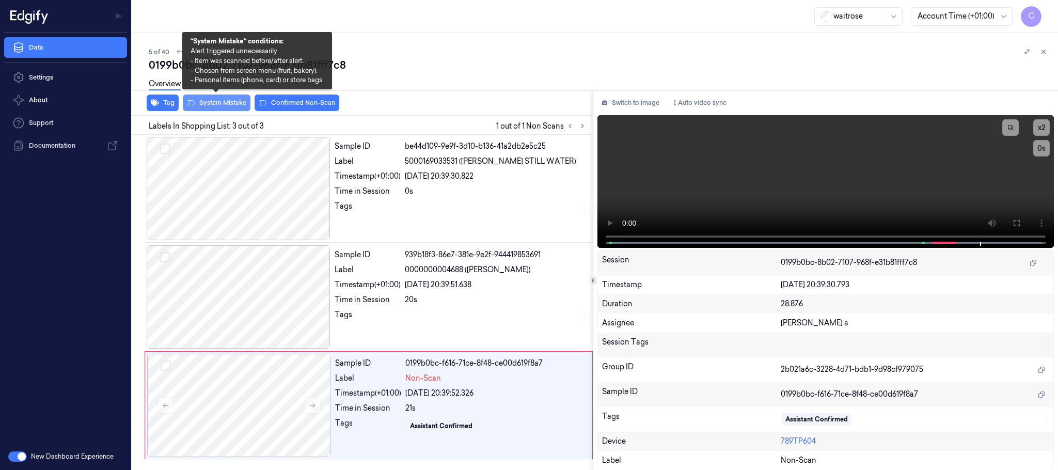
click at [231, 106] on button "System Mistake" at bounding box center [217, 102] width 68 height 17
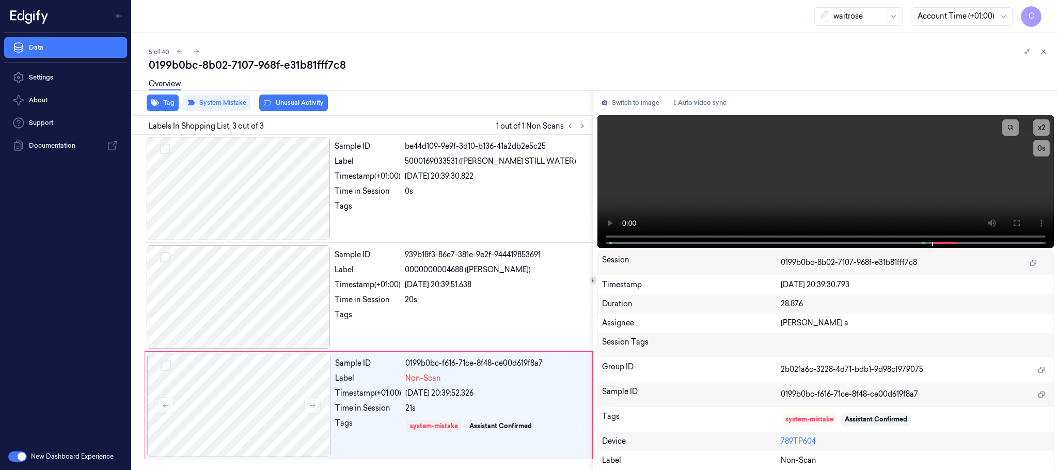
click at [321, 104] on button "Unusual Activity" at bounding box center [293, 102] width 69 height 17
click at [155, 103] on icon "button" at bounding box center [155, 103] width 8 height 7
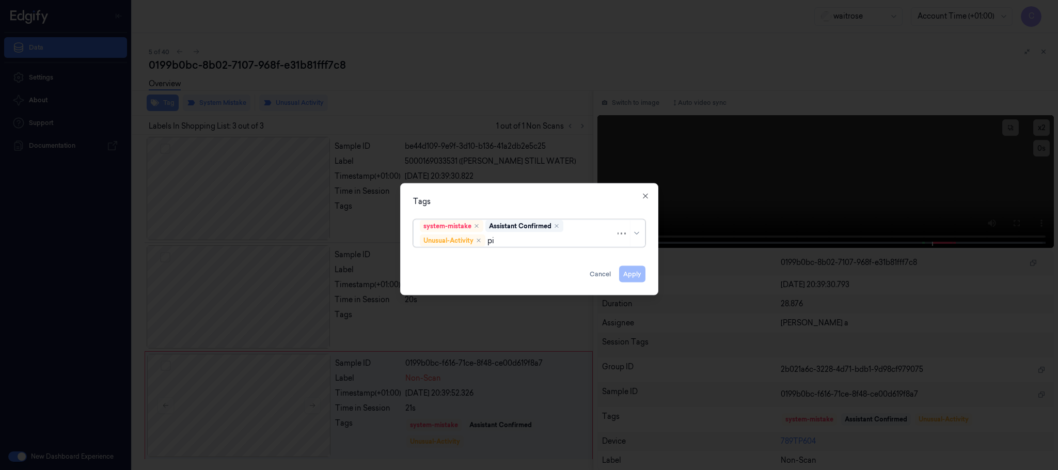
type input "pic"
click at [487, 257] on div "Picklist item alert" at bounding box center [529, 260] width 218 height 11
click at [552, 192] on div "Tags option Picklist item alert, selected. Use Up and Down to choose options, p…" at bounding box center [529, 239] width 258 height 112
click at [634, 273] on button "Apply" at bounding box center [632, 274] width 26 height 17
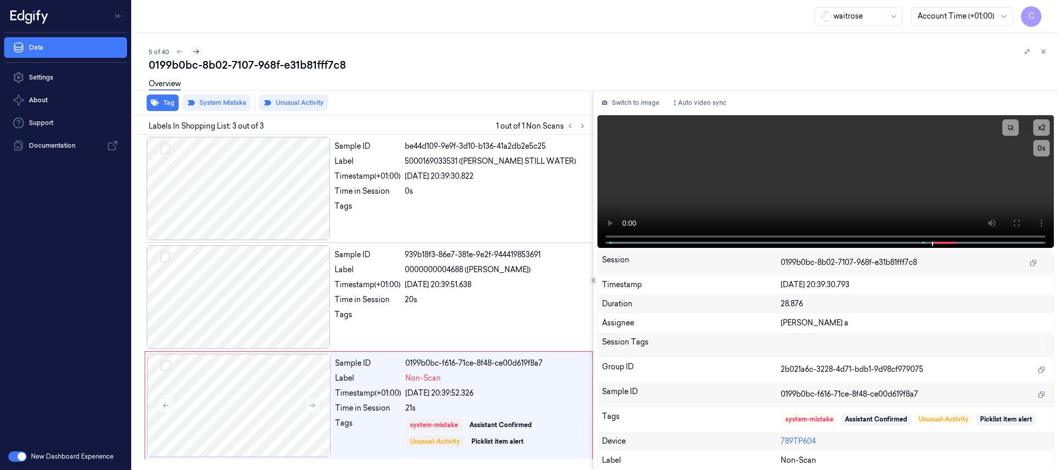
click at [190, 49] on button at bounding box center [196, 51] width 12 height 12
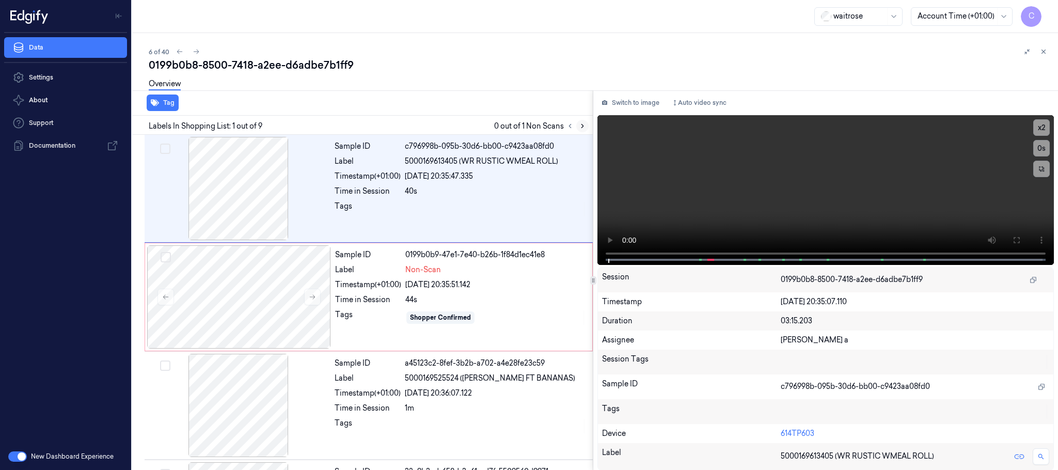
click at [586, 124] on button at bounding box center [582, 126] width 12 height 12
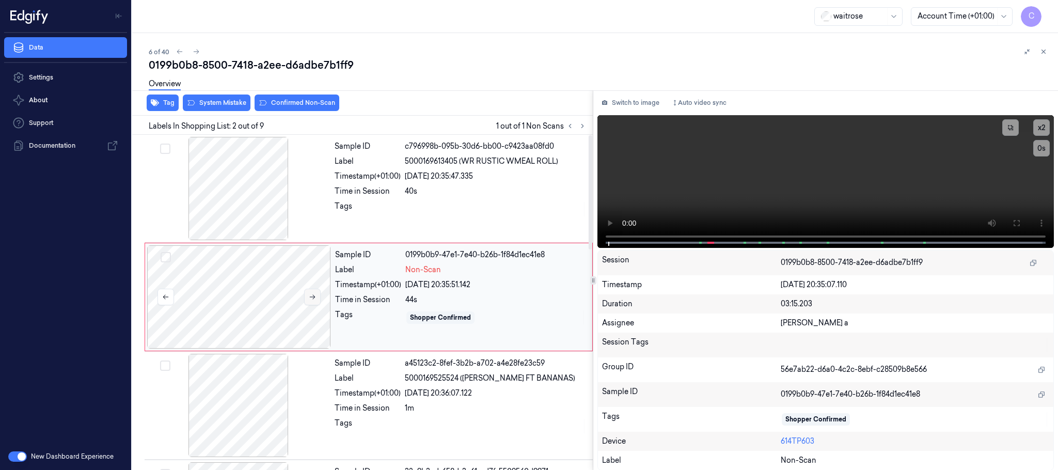
click at [313, 304] on button at bounding box center [312, 297] width 17 height 17
click at [313, 299] on icon at bounding box center [312, 296] width 7 height 7
click at [246, 187] on div at bounding box center [239, 188] width 184 height 103
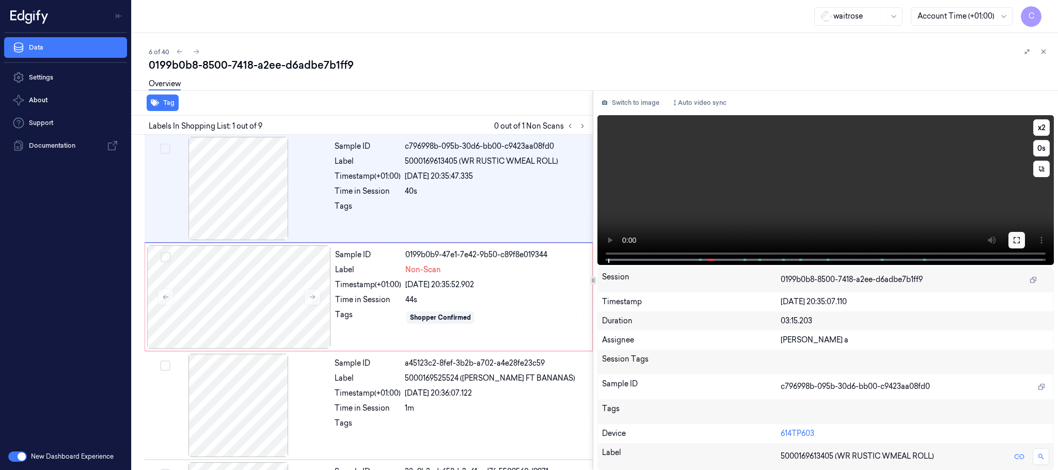
click at [1017, 236] on icon at bounding box center [1016, 240] width 8 height 8
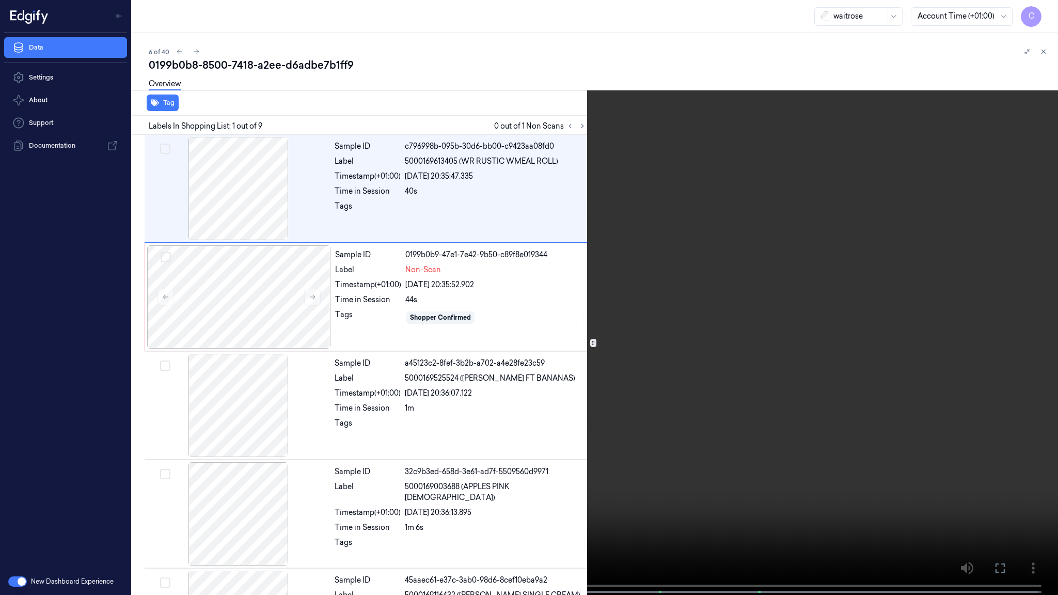
click at [564, 309] on video at bounding box center [529, 298] width 1058 height 597
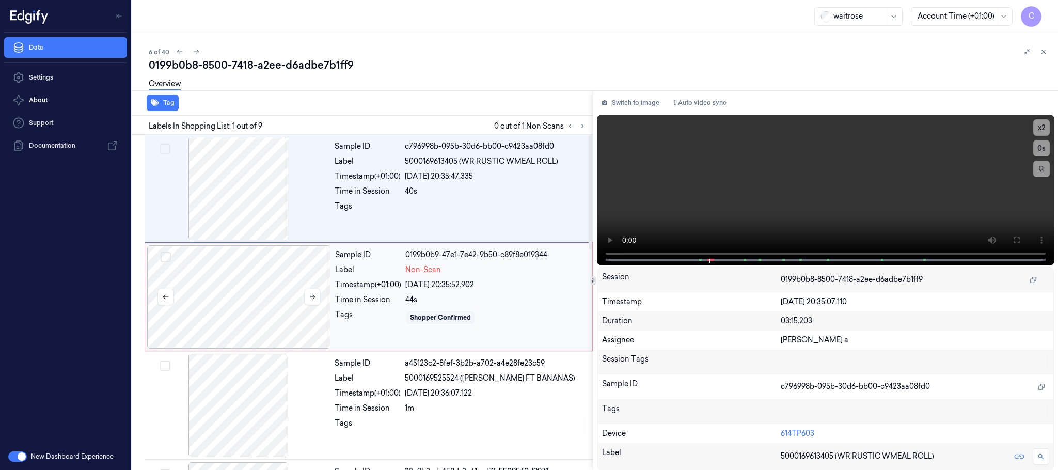
click at [276, 304] on div at bounding box center [239, 296] width 184 height 103
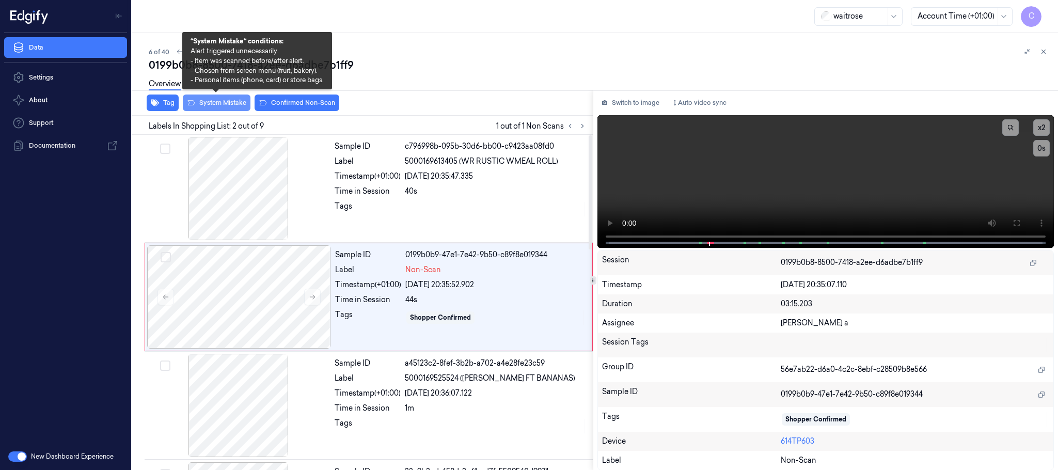
click at [233, 101] on button "System Mistake" at bounding box center [217, 102] width 68 height 17
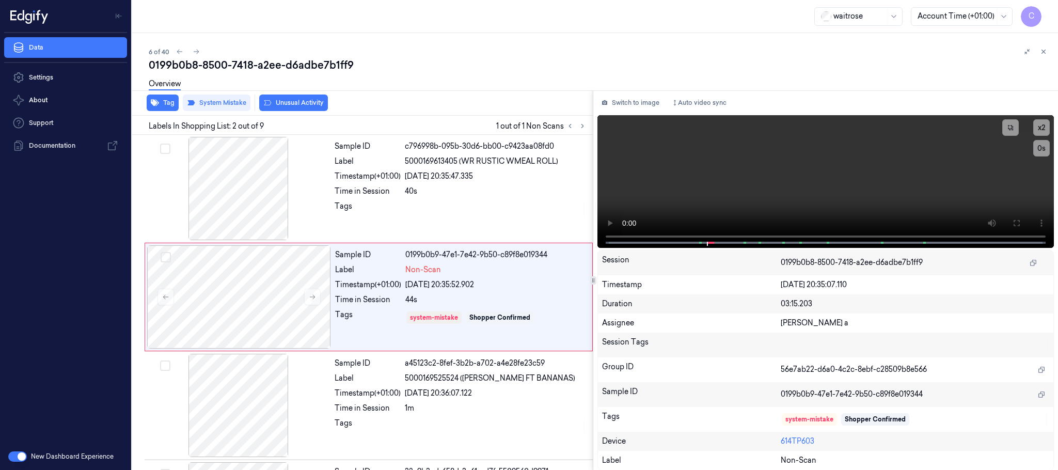
click at [305, 101] on button "Unusual Activity" at bounding box center [293, 102] width 69 height 17
click at [155, 104] on icon "button" at bounding box center [155, 103] width 8 height 8
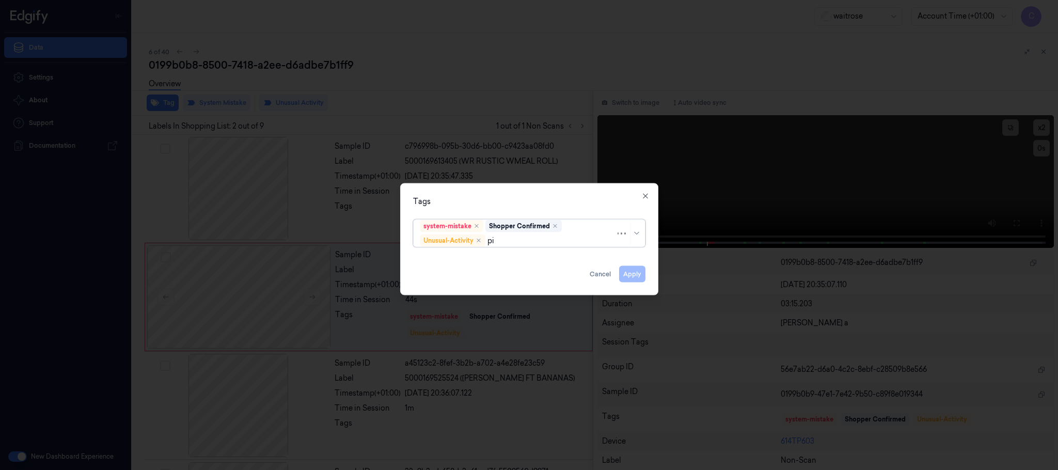
type input "pic"
click at [445, 256] on div "Picklist item alert" at bounding box center [449, 260] width 59 height 11
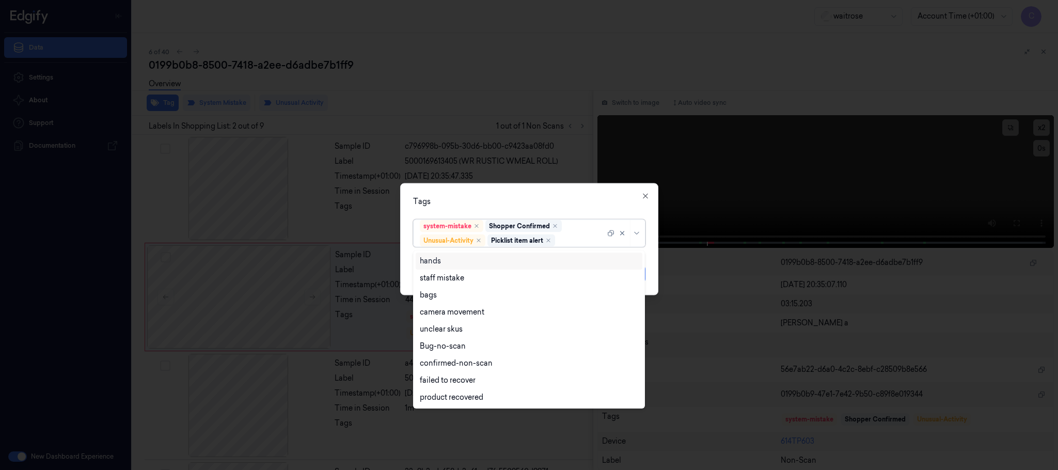
click at [498, 194] on div "Tags option Picklist item alert, selected. 9 results available. Use Up and Down…" at bounding box center [529, 239] width 258 height 112
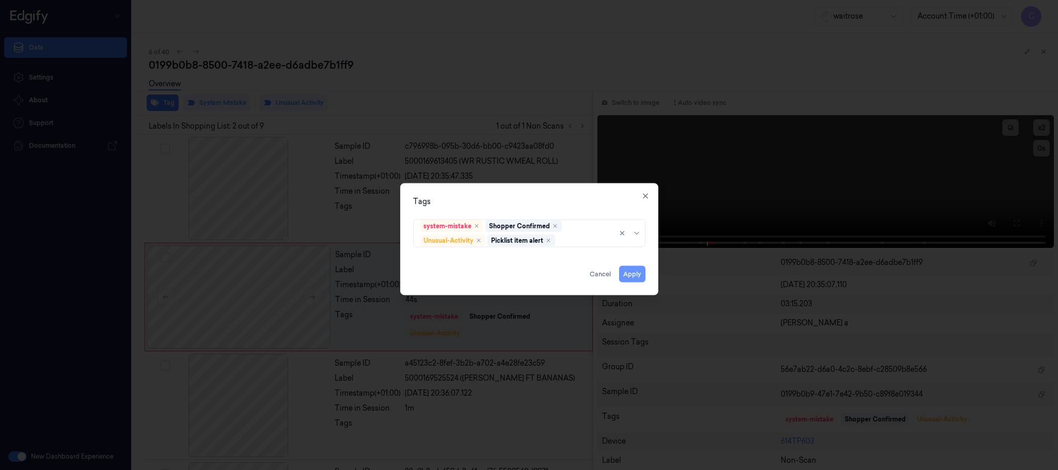
click at [632, 273] on button "Apply" at bounding box center [632, 274] width 26 height 17
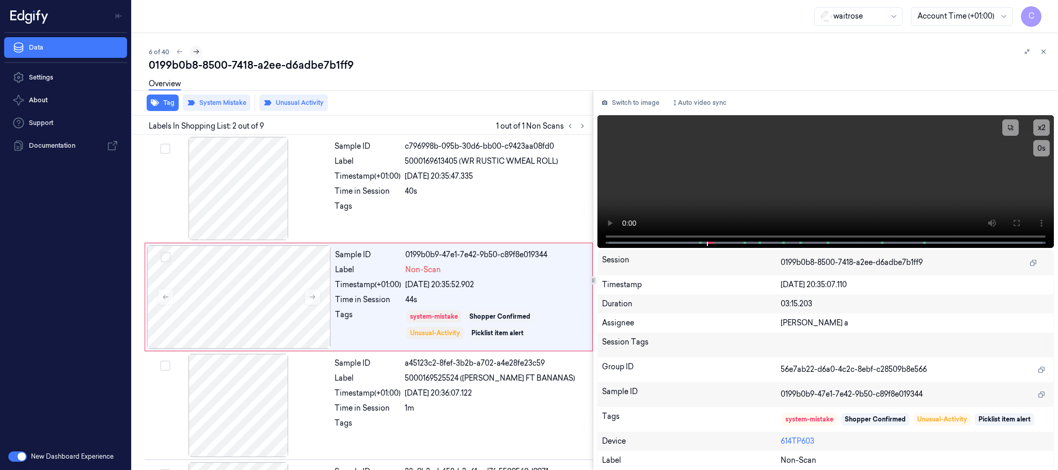
click at [198, 52] on icon at bounding box center [197, 52] width 6 height 5
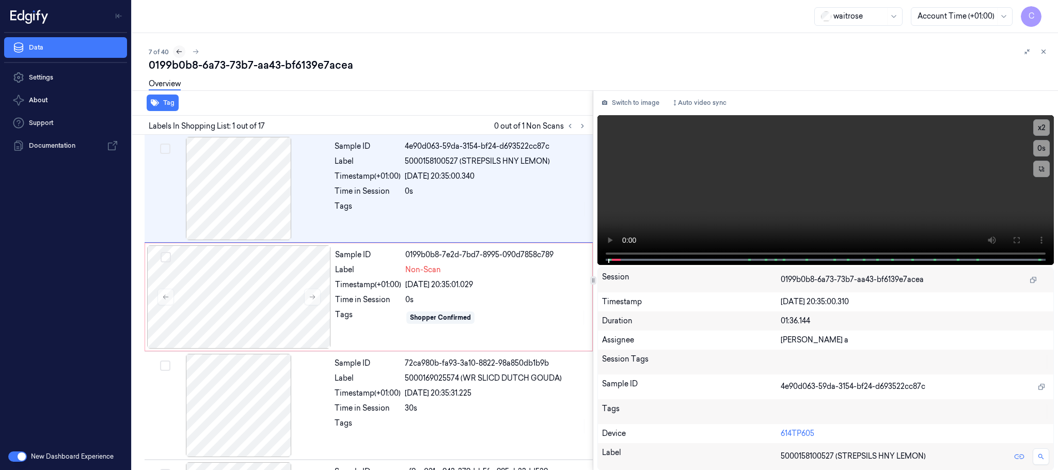
click at [174, 50] on button at bounding box center [179, 51] width 12 height 12
click at [197, 55] on button at bounding box center [196, 51] width 12 height 12
click at [310, 302] on button at bounding box center [312, 297] width 17 height 17
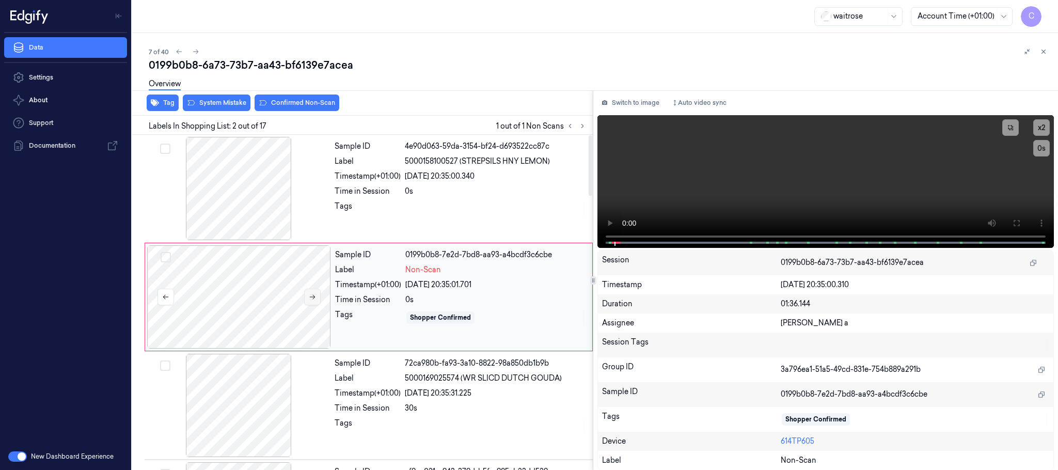
click at [310, 299] on icon at bounding box center [312, 296] width 7 height 7
click at [223, 189] on div at bounding box center [239, 188] width 184 height 103
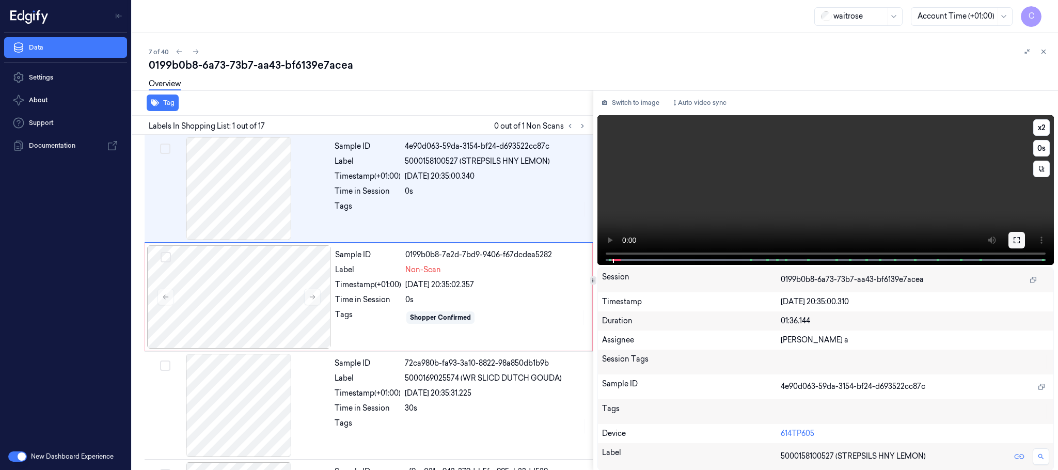
click at [1013, 237] on icon at bounding box center [1016, 240] width 8 height 8
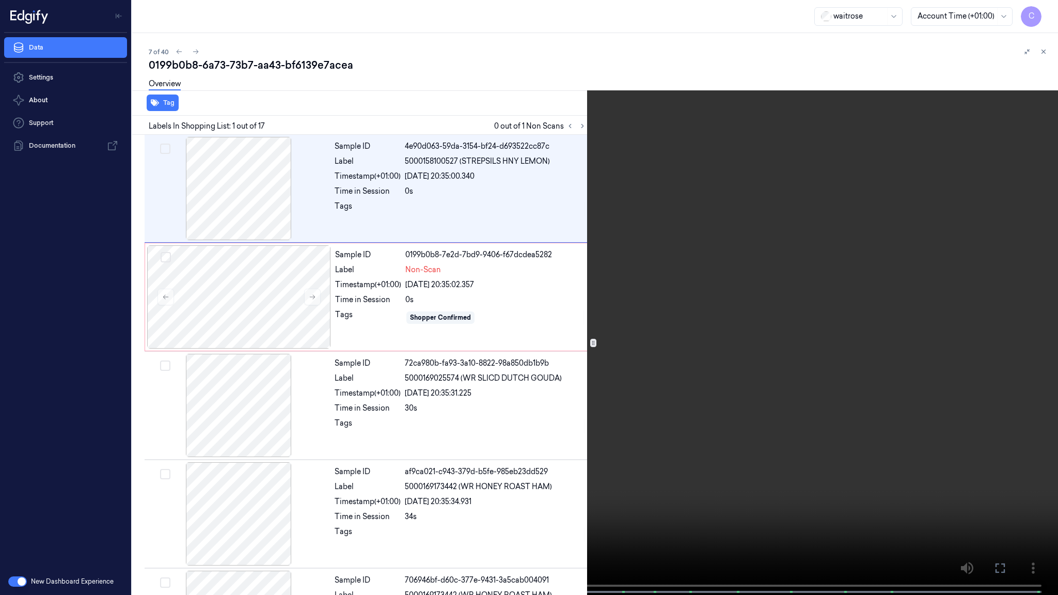
click at [433, 280] on video at bounding box center [529, 298] width 1058 height 597
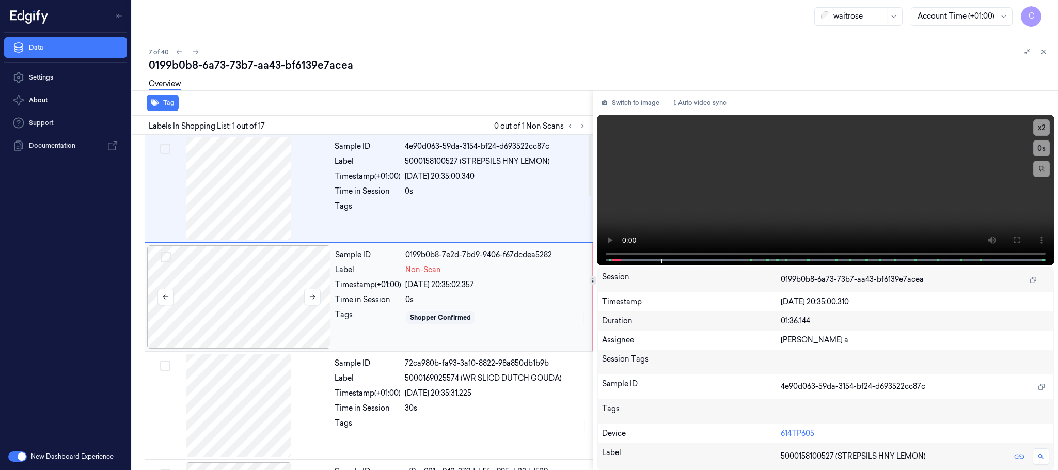
click at [258, 313] on div at bounding box center [239, 296] width 184 height 103
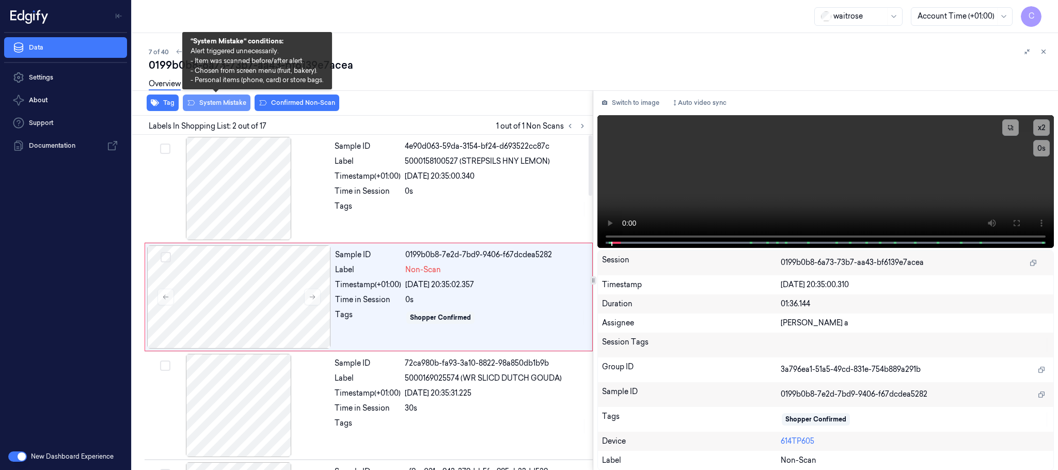
click at [223, 105] on button "System Mistake" at bounding box center [217, 102] width 68 height 17
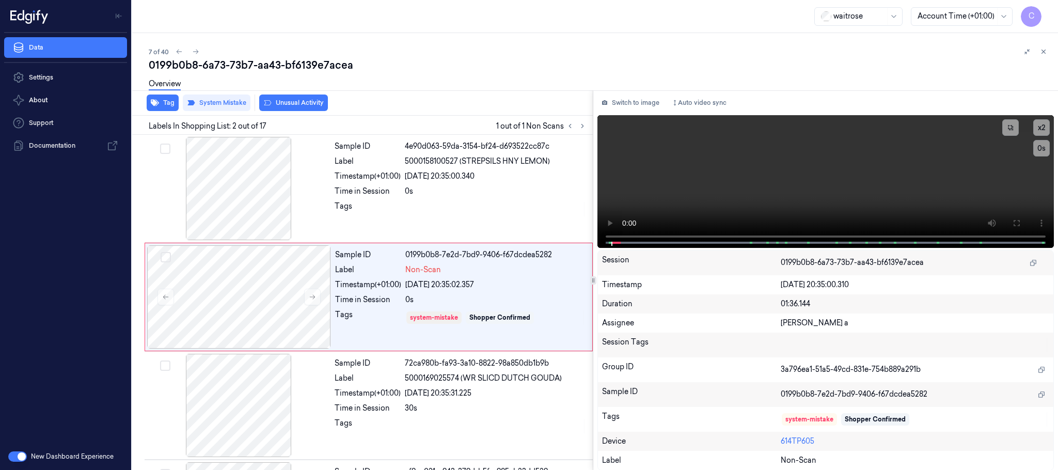
click at [296, 101] on button "Unusual Activity" at bounding box center [293, 102] width 69 height 17
click at [195, 50] on icon at bounding box center [195, 51] width 7 height 7
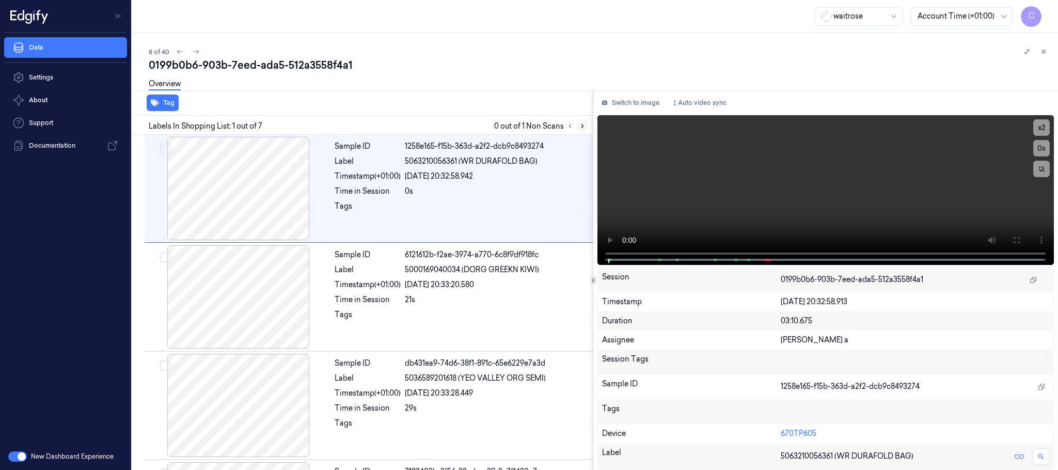
click at [583, 124] on icon at bounding box center [582, 125] width 7 height 7
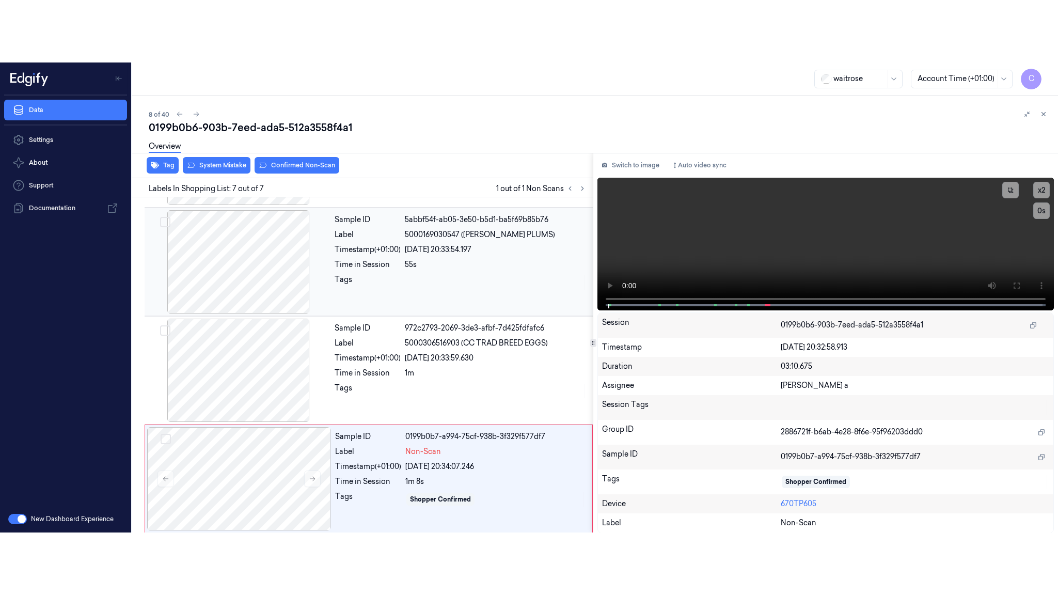
scroll to position [429, 0]
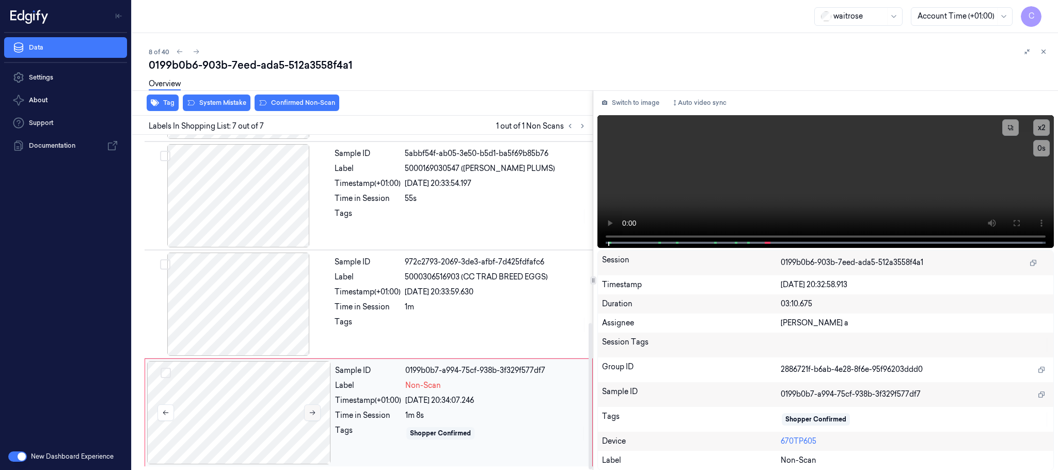
click at [315, 411] on icon at bounding box center [312, 412] width 7 height 7
click at [254, 312] on div at bounding box center [239, 303] width 184 height 103
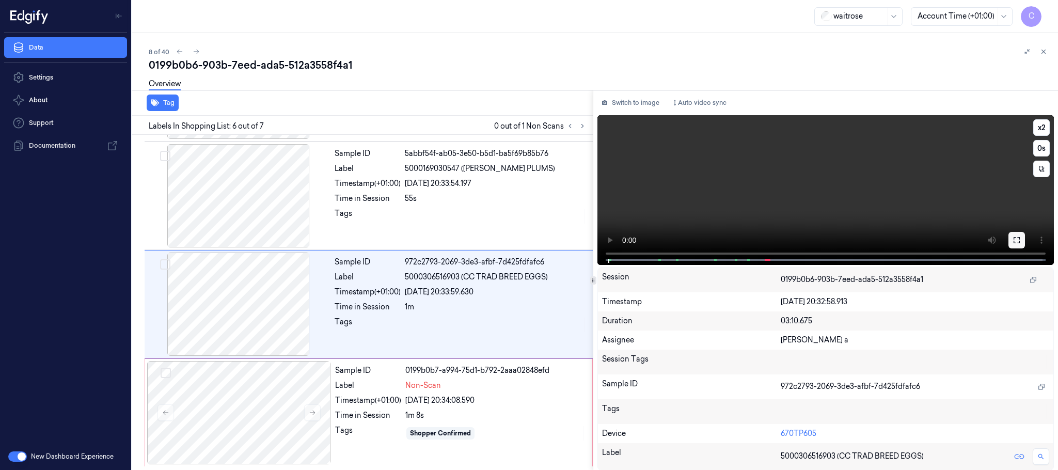
click at [1018, 237] on icon at bounding box center [1016, 240] width 6 height 6
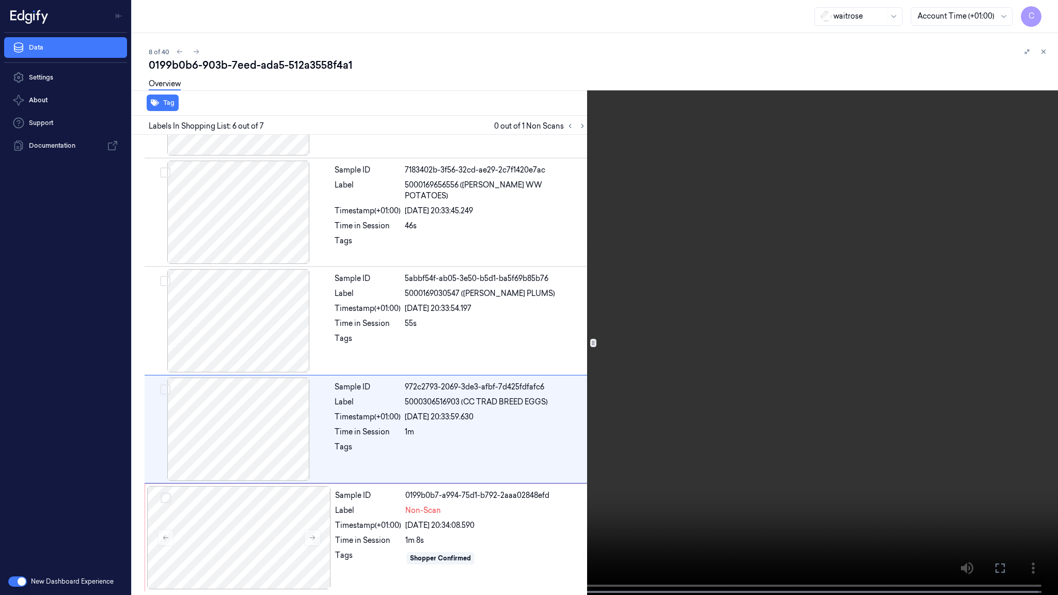
click at [1041, 16] on button "x 2" at bounding box center [1045, 12] width 17 height 17
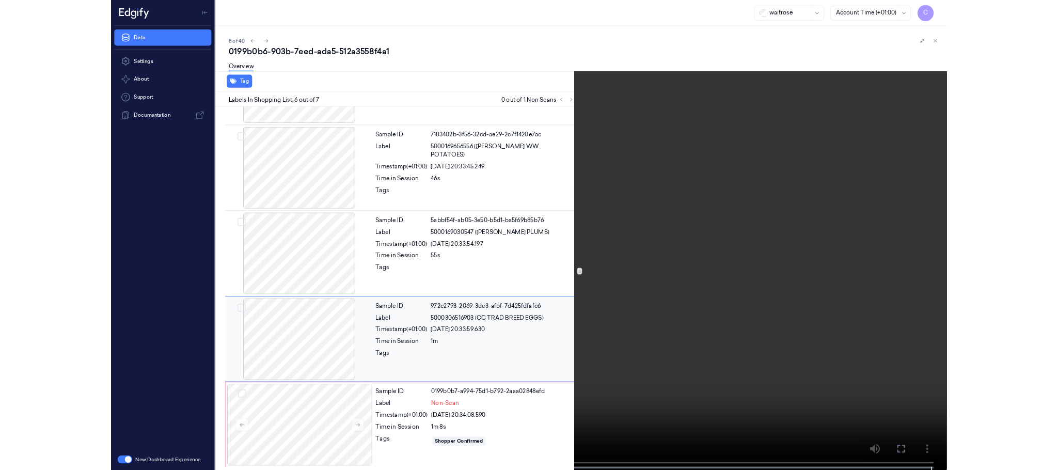
scroll to position [429, 0]
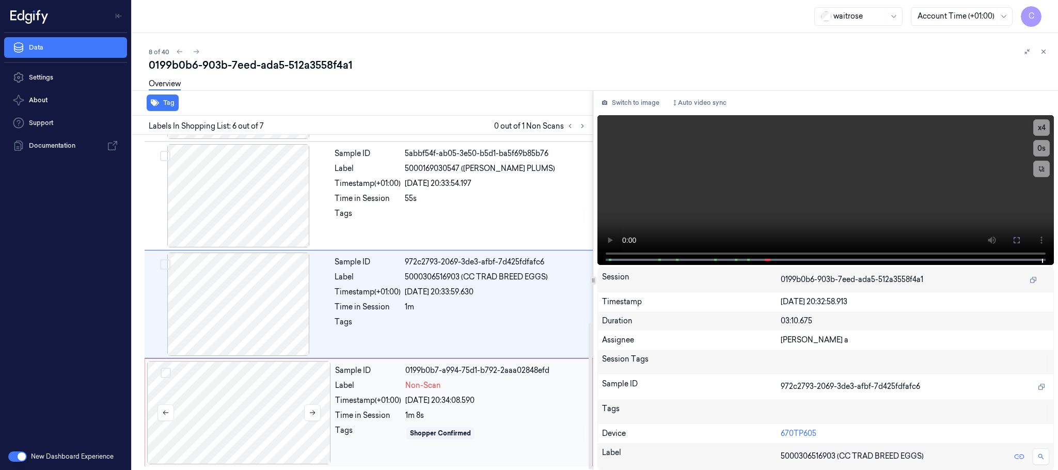
click at [234, 417] on div at bounding box center [239, 412] width 184 height 103
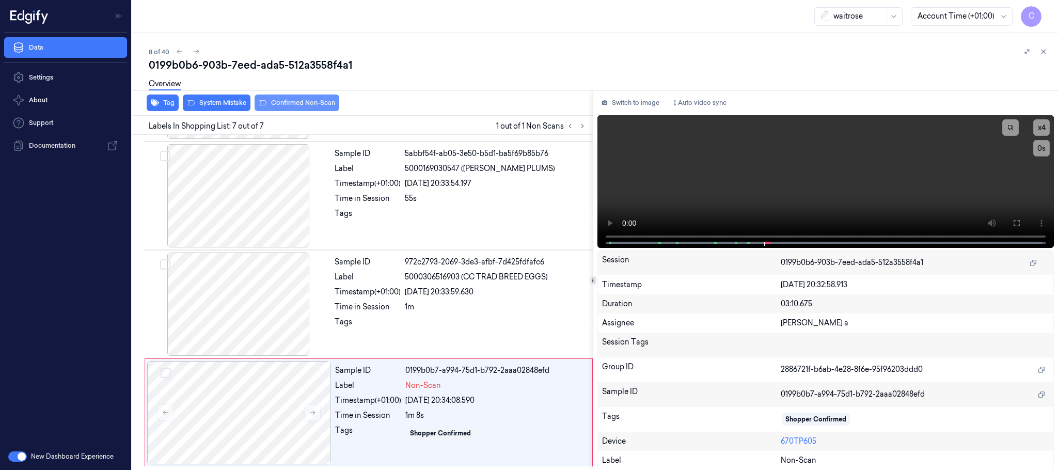
click at [301, 103] on button "Confirmed Non-Scan" at bounding box center [296, 102] width 85 height 17
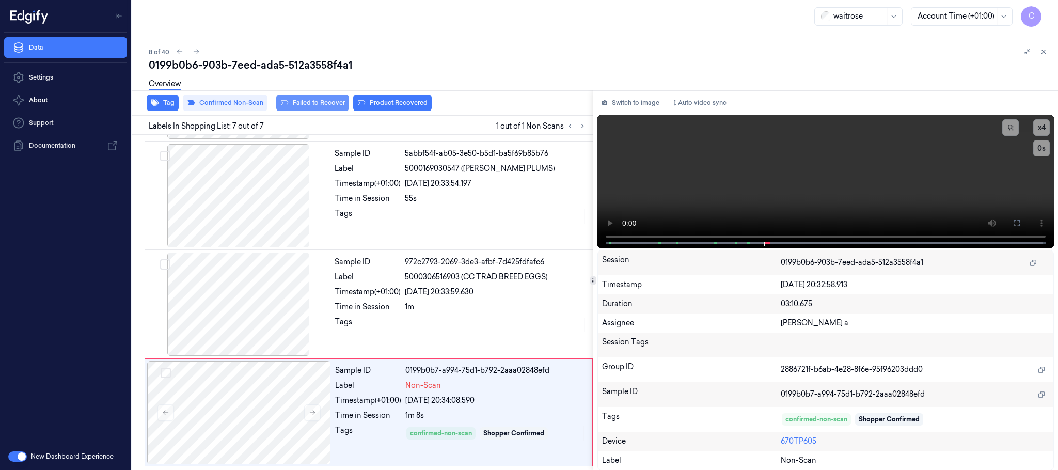
click at [304, 104] on button "Failed to Recover" at bounding box center [312, 102] width 73 height 17
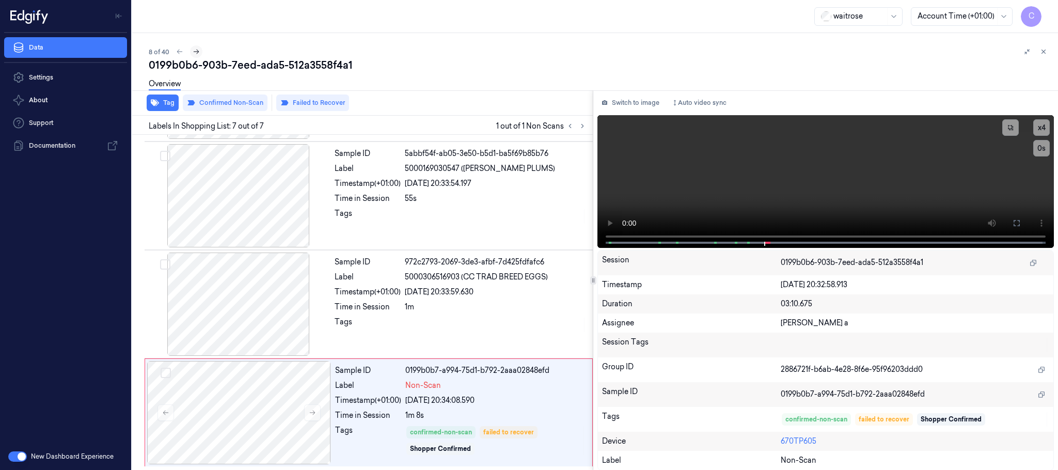
click at [195, 49] on icon at bounding box center [196, 51] width 7 height 7
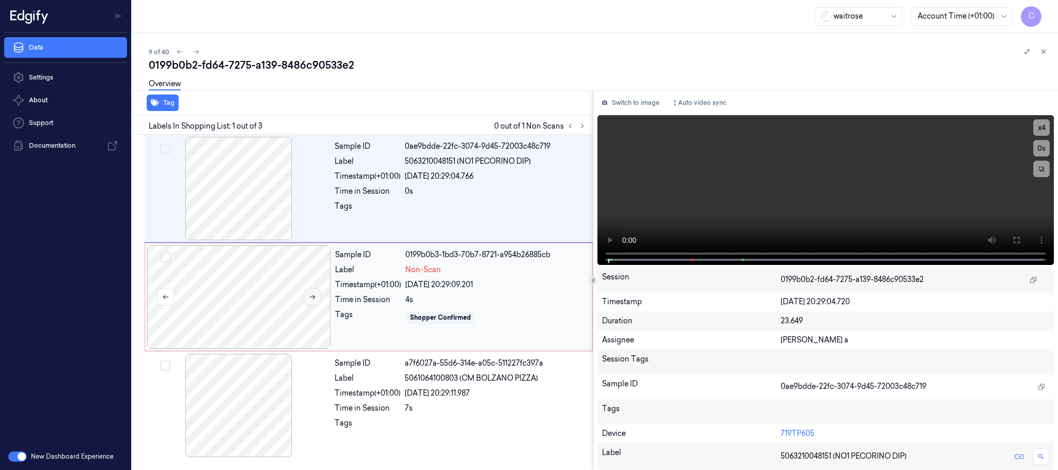
click at [316, 297] on button at bounding box center [312, 297] width 17 height 17
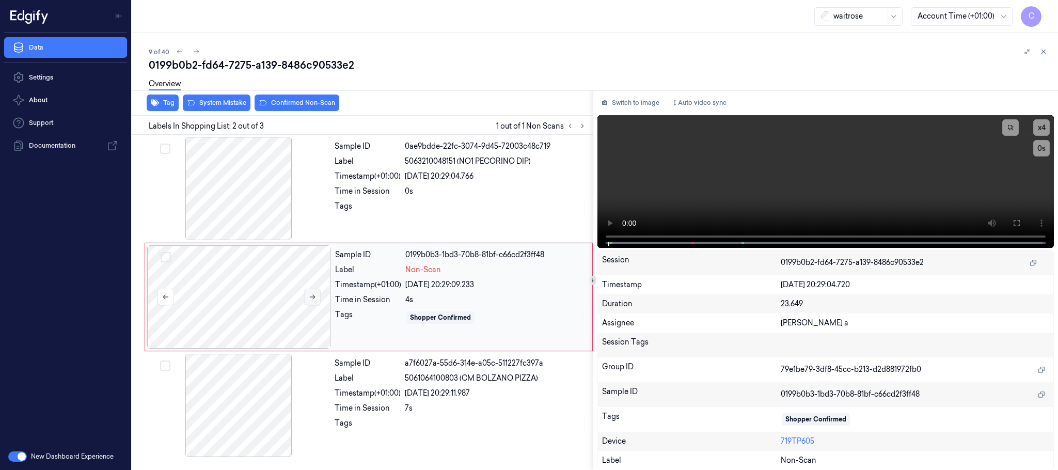
click at [316, 297] on icon at bounding box center [312, 296] width 7 height 7
click at [309, 299] on icon at bounding box center [312, 296] width 7 height 7
click at [255, 191] on div at bounding box center [239, 188] width 184 height 103
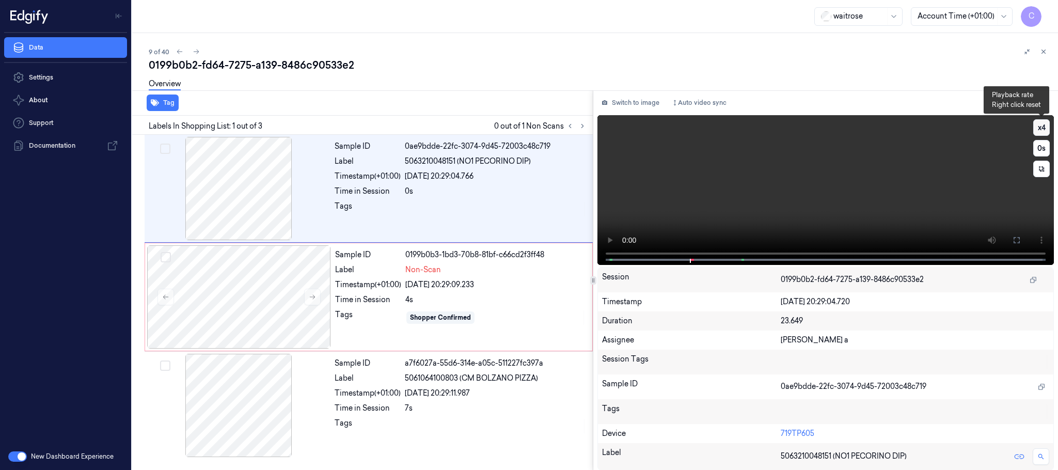
click at [1041, 121] on button "x 4" at bounding box center [1041, 127] width 17 height 17
click at [843, 189] on video at bounding box center [825, 190] width 456 height 150
click at [228, 295] on div at bounding box center [239, 296] width 184 height 103
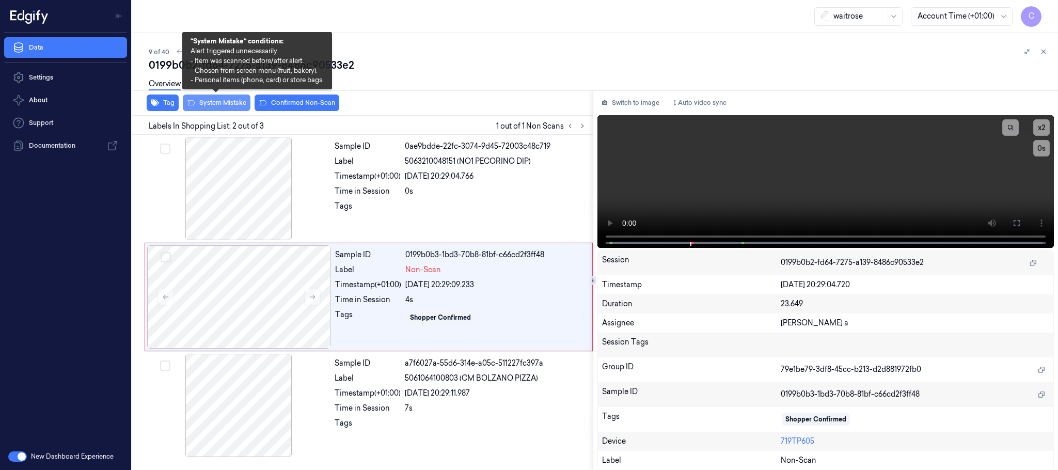
click at [222, 101] on button "System Mistake" at bounding box center [217, 102] width 68 height 17
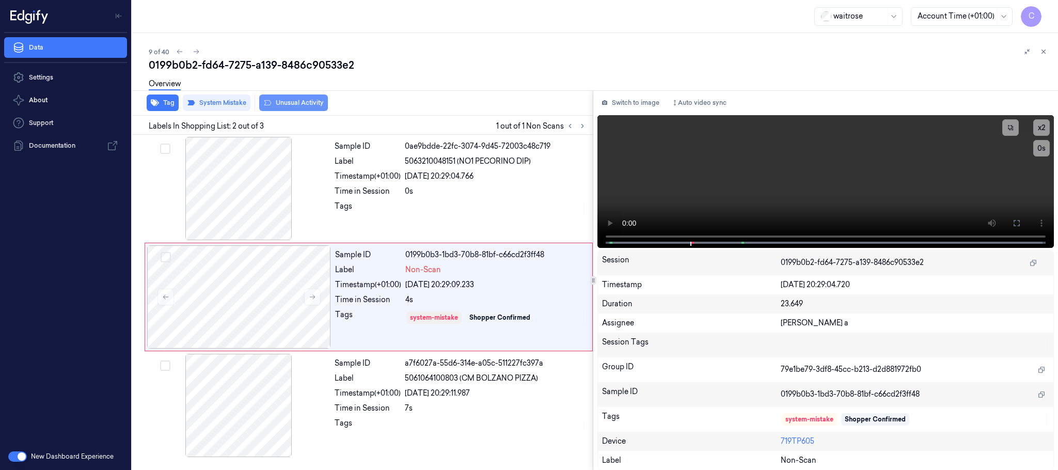
click at [298, 101] on button "Unusual Activity" at bounding box center [293, 102] width 69 height 17
click at [198, 53] on icon at bounding box center [196, 51] width 7 height 7
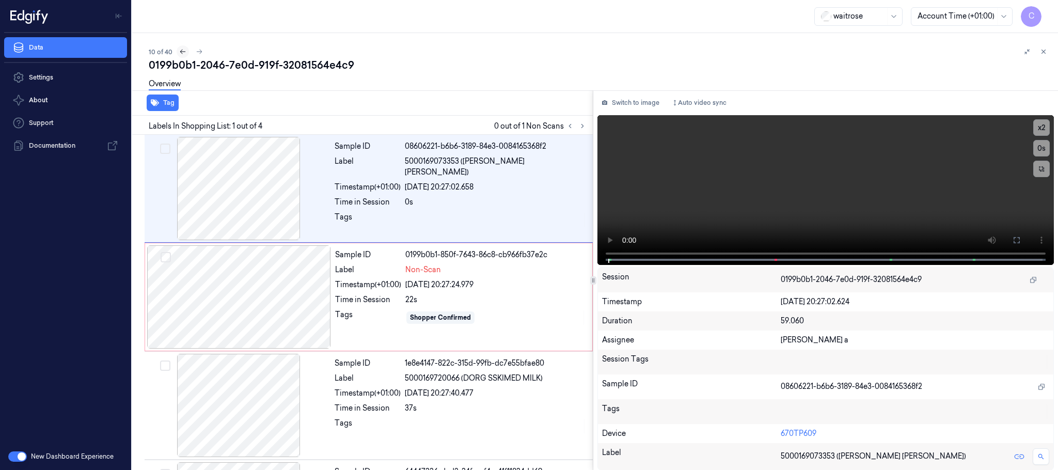
click at [177, 55] on button at bounding box center [183, 51] width 12 height 12
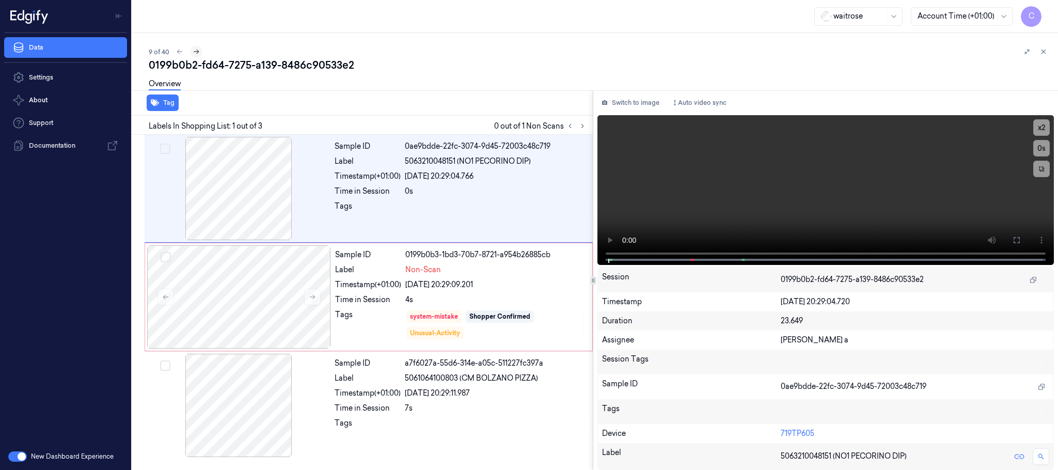
click at [198, 54] on icon at bounding box center [196, 51] width 7 height 7
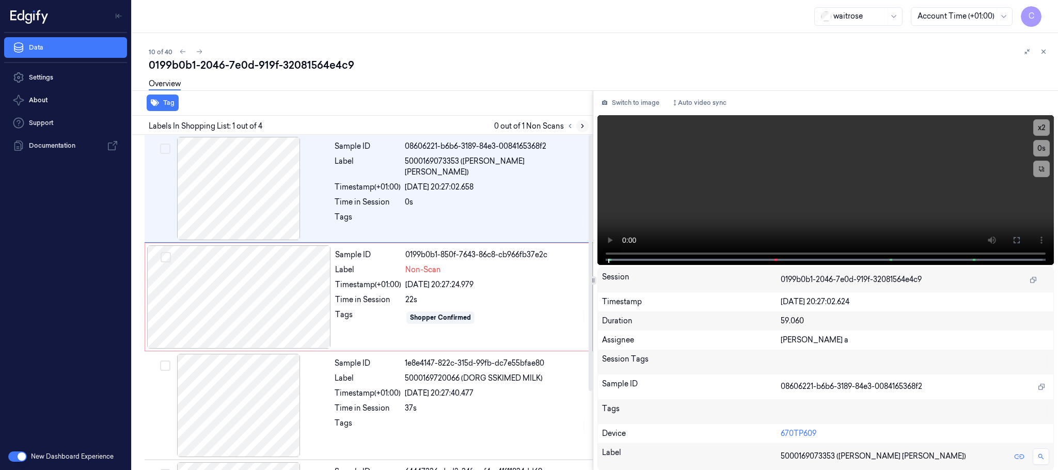
click at [580, 125] on icon at bounding box center [582, 125] width 7 height 7
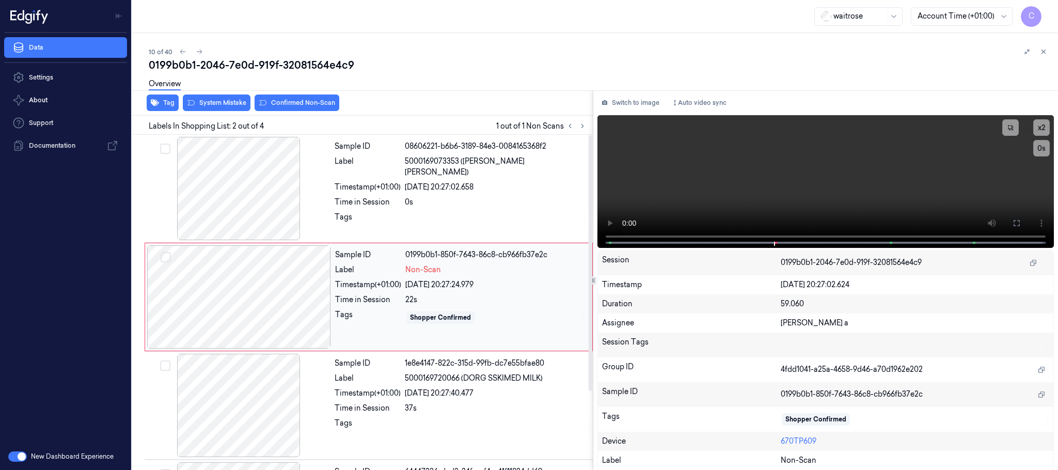
click at [307, 293] on div at bounding box center [239, 296] width 184 height 103
click at [222, 199] on div at bounding box center [239, 188] width 184 height 103
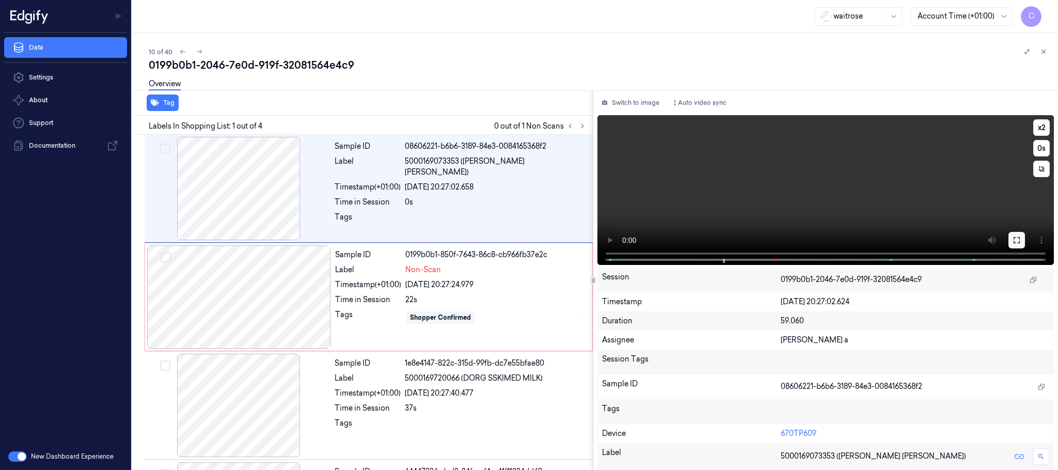
click at [1019, 245] on button at bounding box center [1016, 240] width 17 height 17
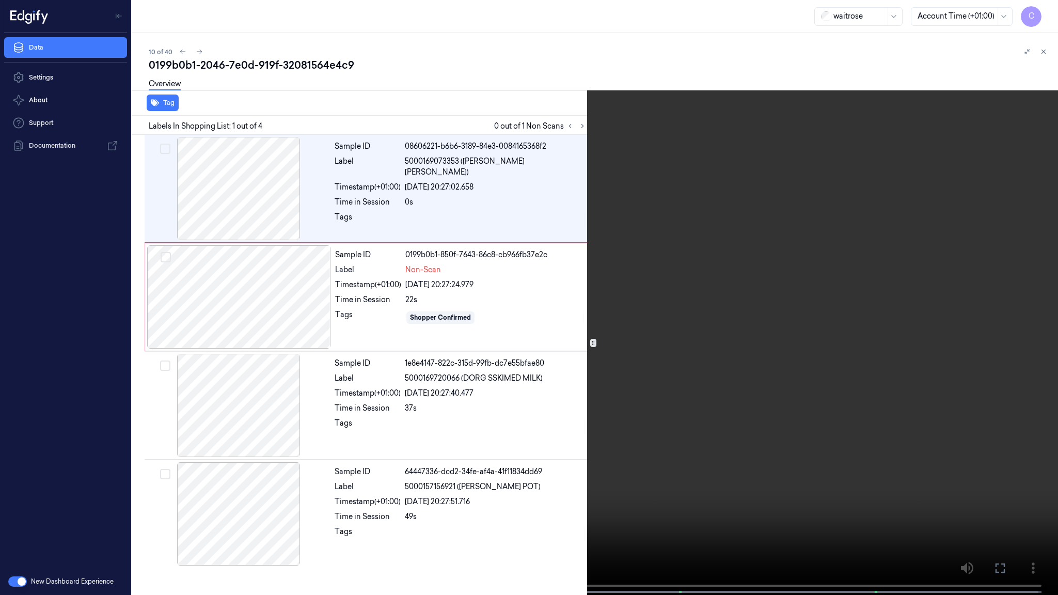
click at [463, 412] on video at bounding box center [529, 298] width 1058 height 597
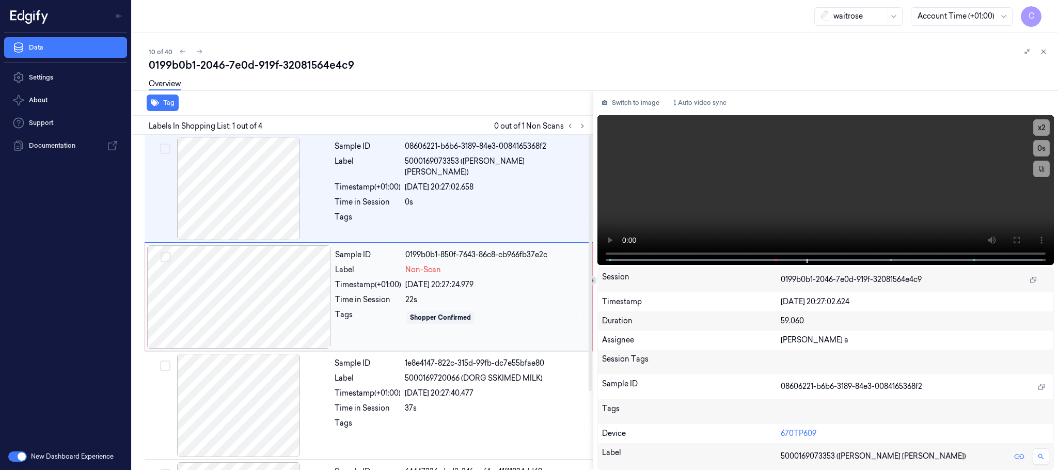
click at [235, 285] on div at bounding box center [239, 296] width 184 height 103
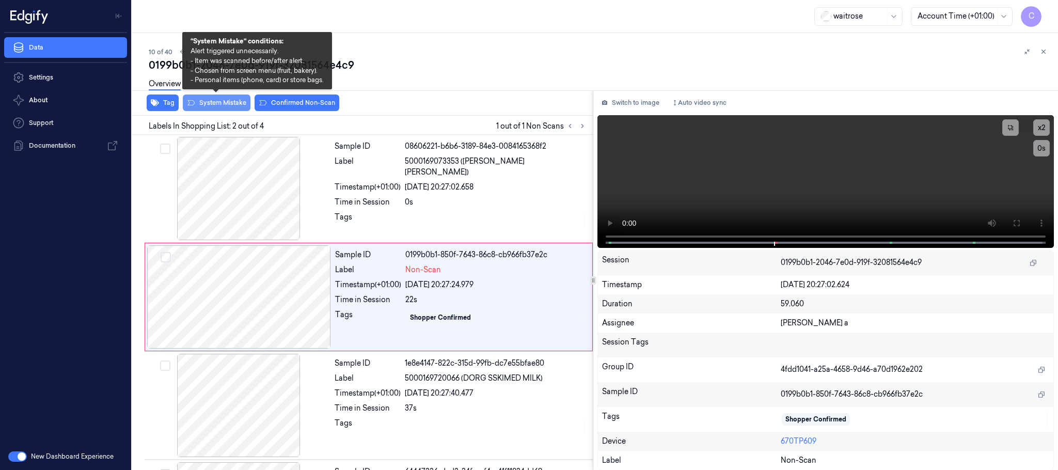
click at [217, 108] on button "System Mistake" at bounding box center [217, 102] width 68 height 17
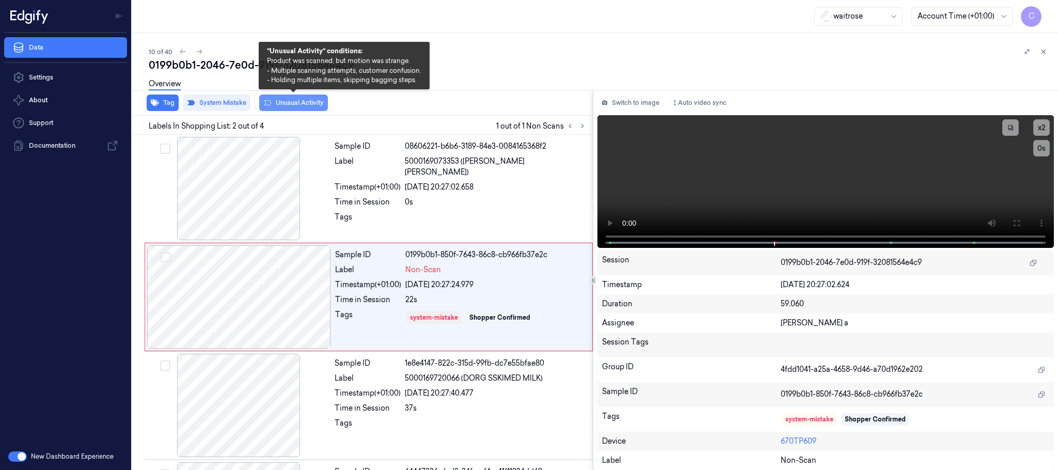
click at [288, 102] on button "Unusual Activity" at bounding box center [293, 102] width 69 height 17
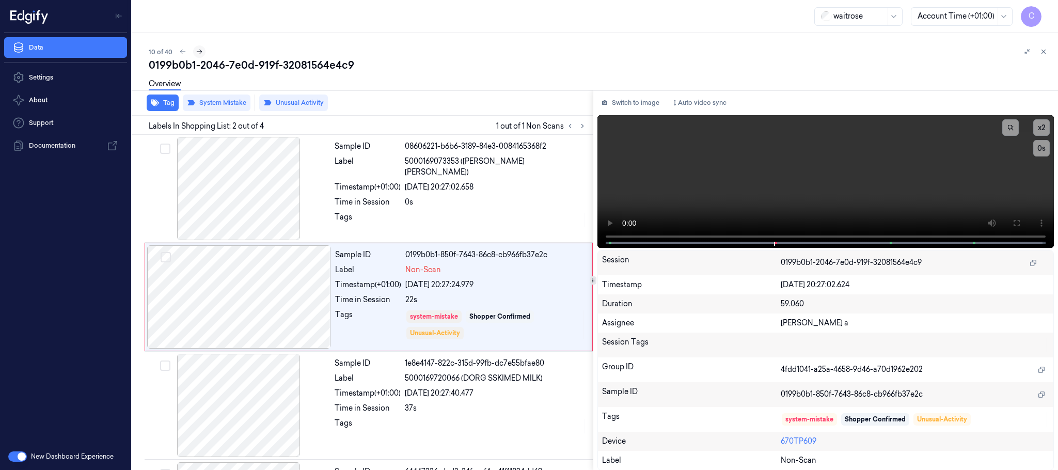
click at [197, 51] on icon at bounding box center [199, 51] width 7 height 7
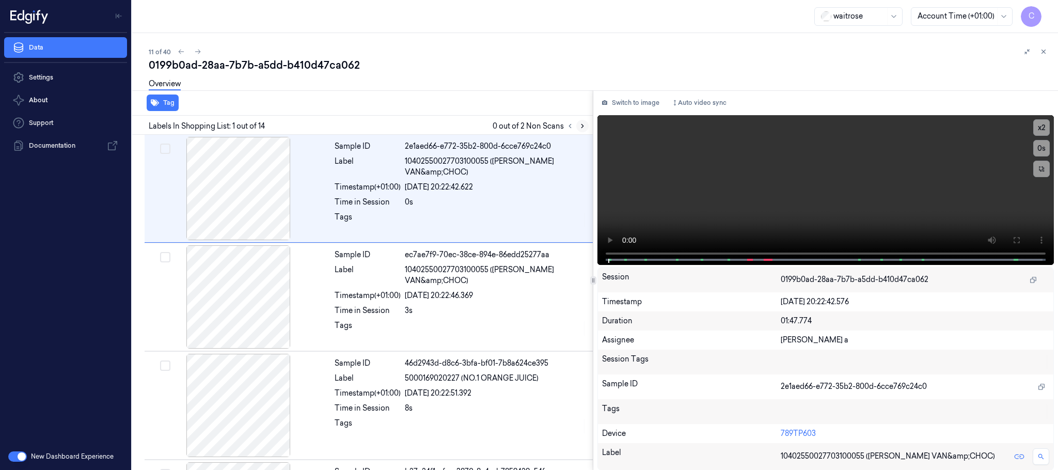
click at [584, 127] on icon at bounding box center [582, 125] width 7 height 7
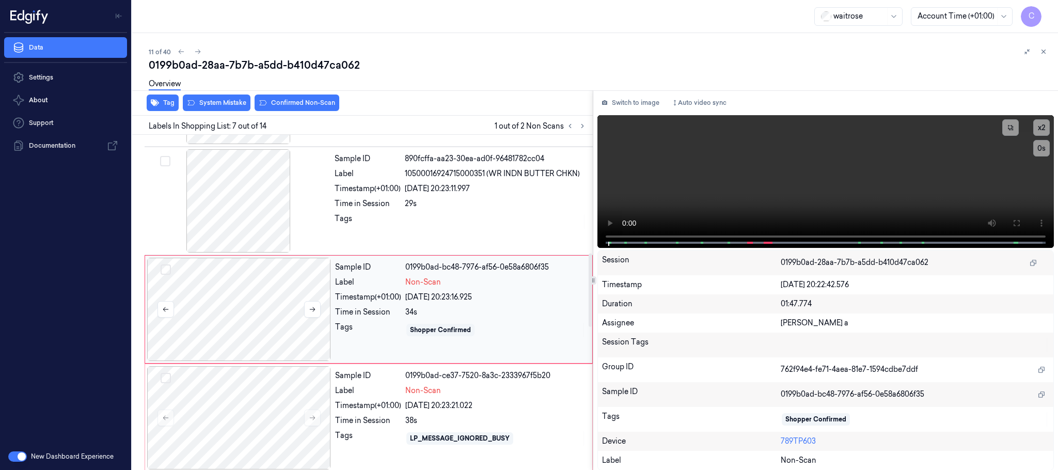
scroll to position [539, 0]
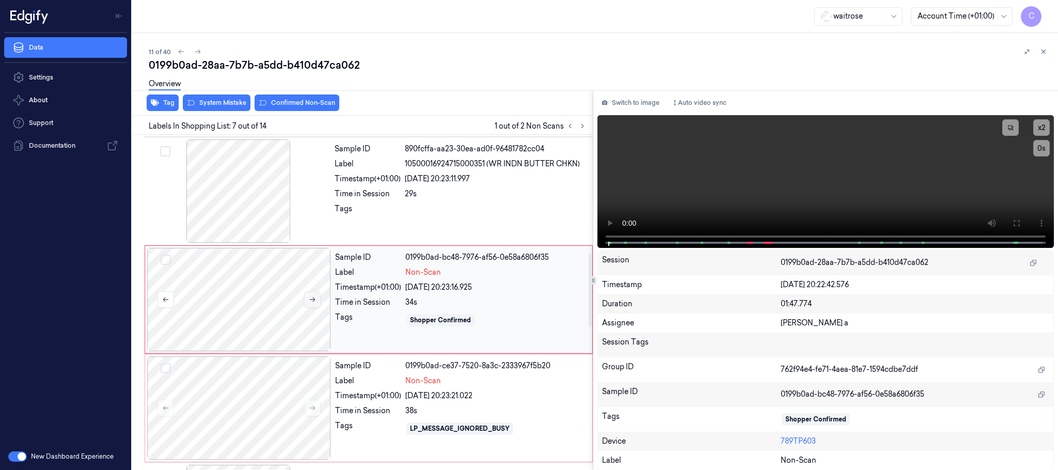
click at [316, 301] on icon at bounding box center [312, 299] width 7 height 7
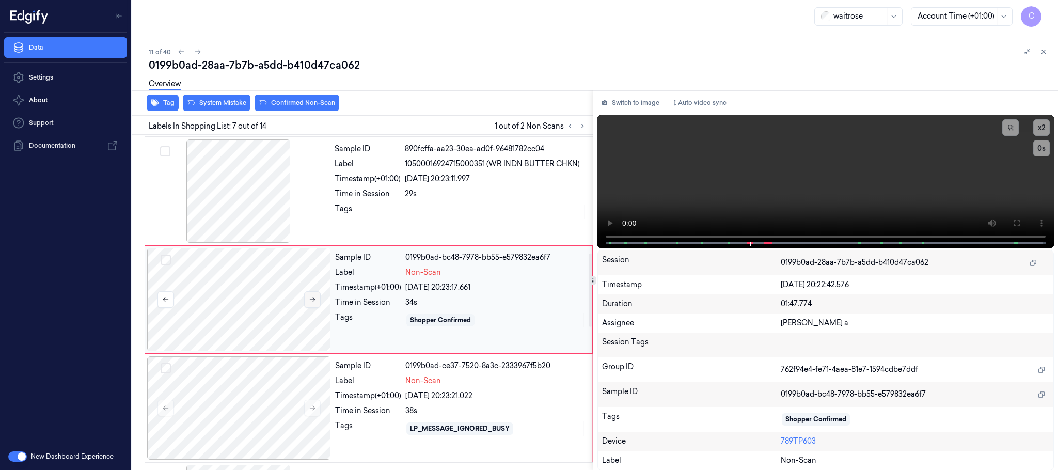
click at [316, 301] on icon at bounding box center [312, 299] width 7 height 7
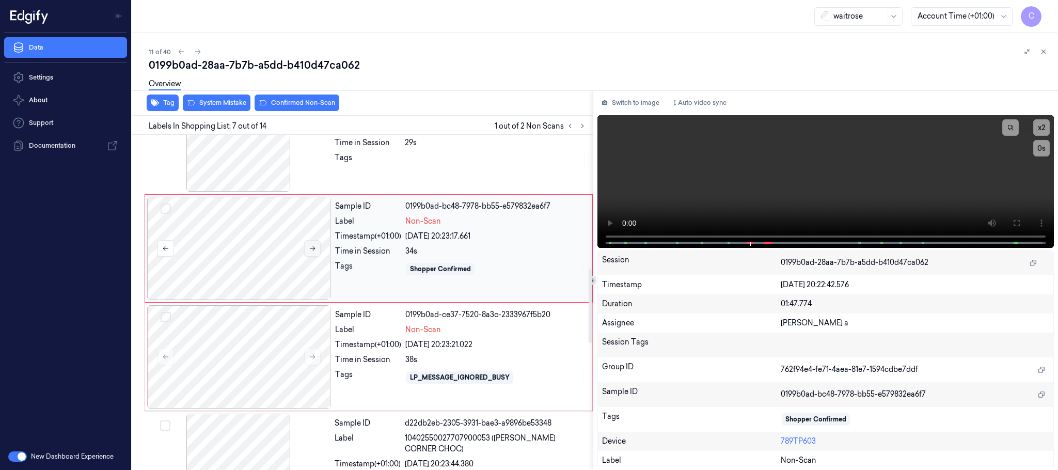
scroll to position [617, 0]
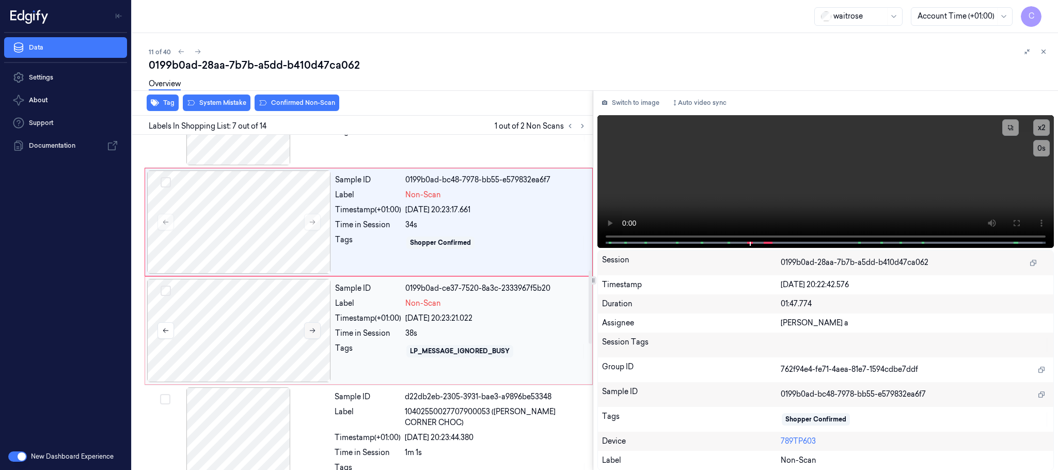
click at [316, 335] on button at bounding box center [312, 330] width 17 height 17
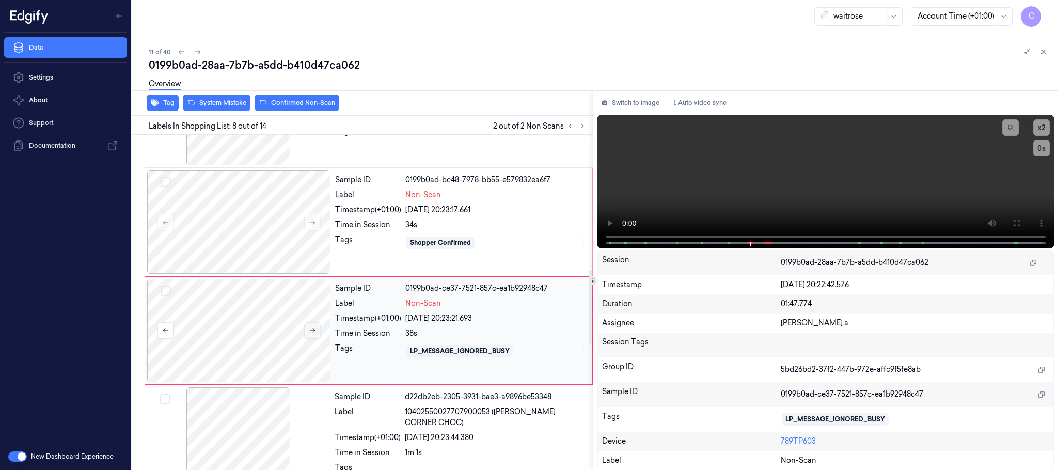
scroll to position [648, 0]
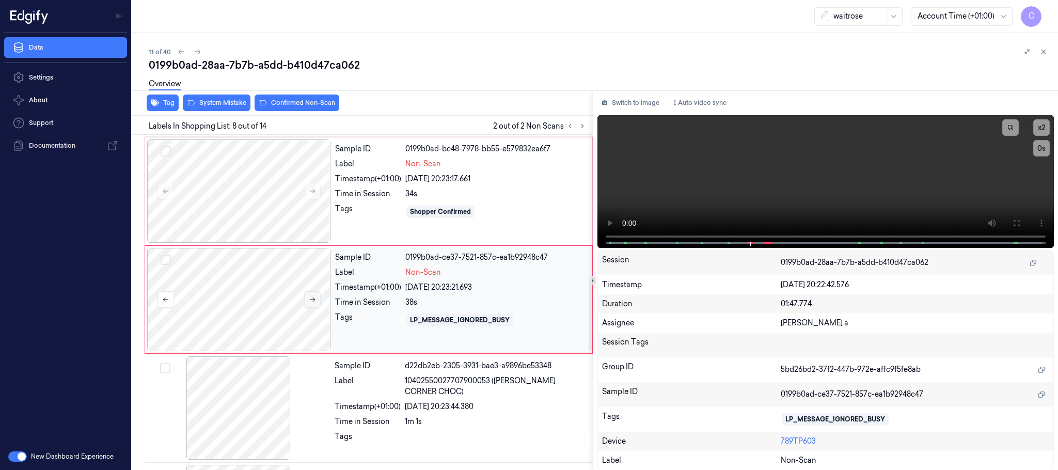
click at [309, 303] on icon at bounding box center [312, 299] width 7 height 7
click at [316, 302] on icon at bounding box center [312, 299] width 7 height 7
click at [271, 207] on div at bounding box center [239, 190] width 184 height 103
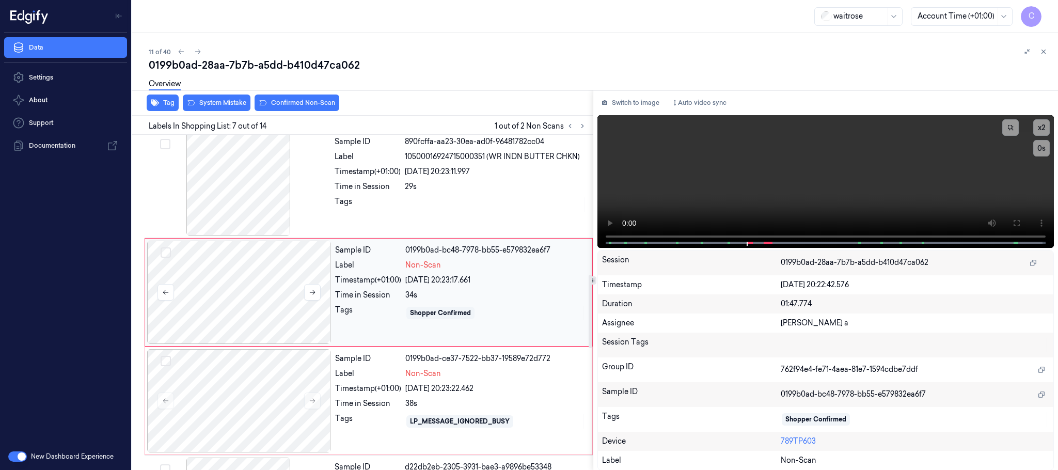
scroll to position [539, 0]
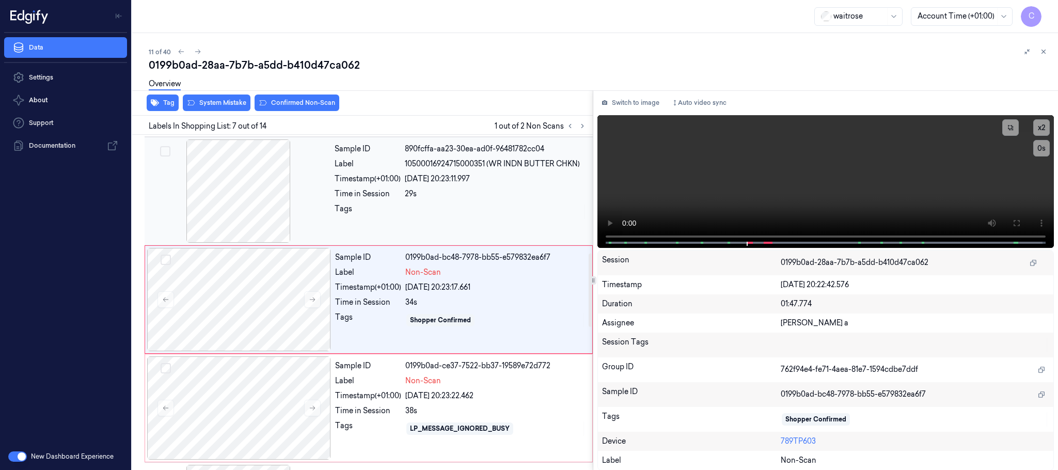
click at [256, 205] on div at bounding box center [239, 190] width 184 height 103
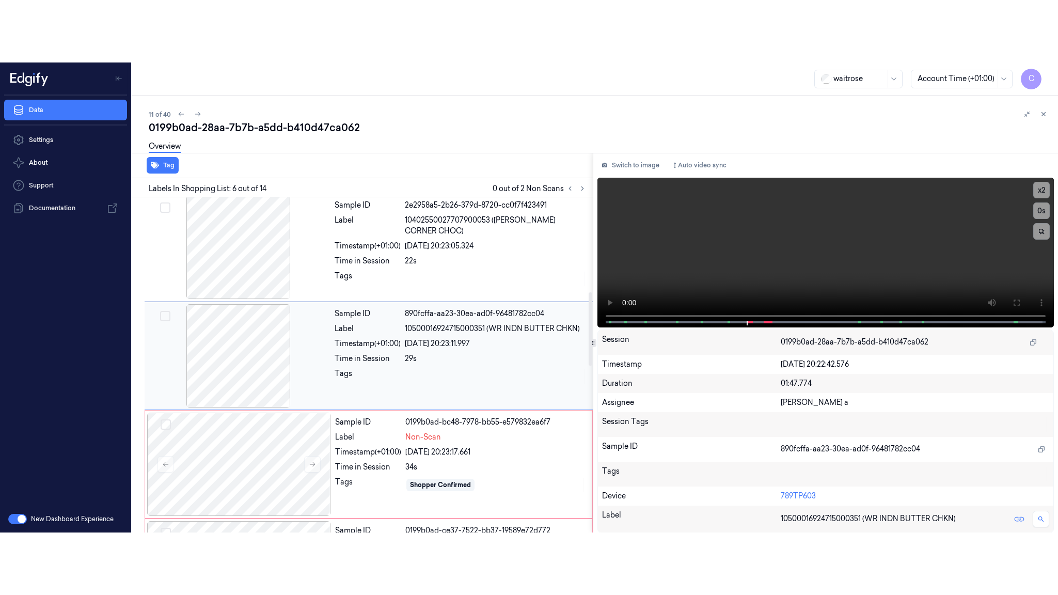
scroll to position [430, 0]
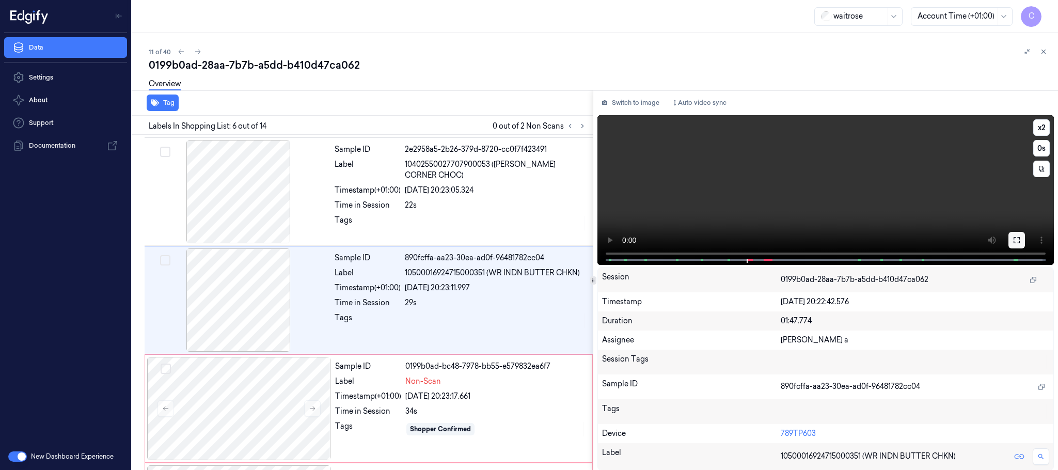
click at [1017, 239] on icon at bounding box center [1016, 240] width 8 height 8
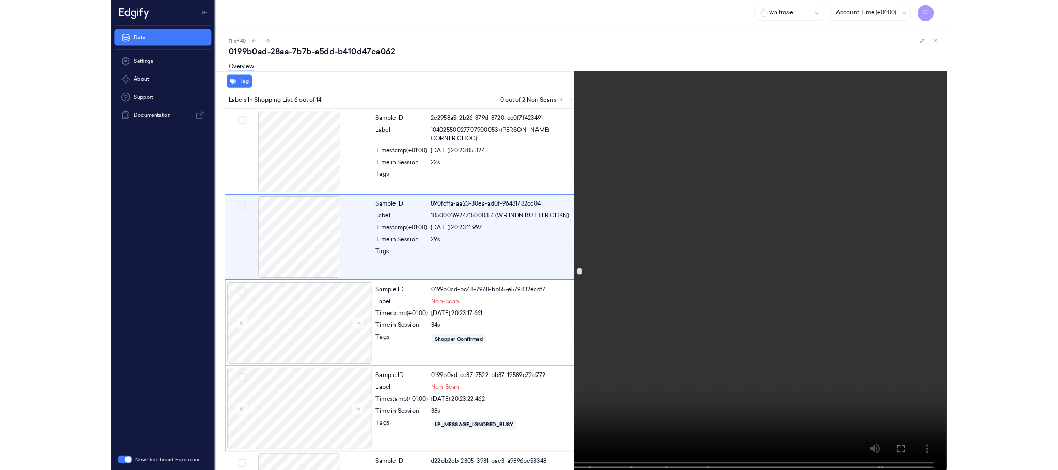
scroll to position [369, 0]
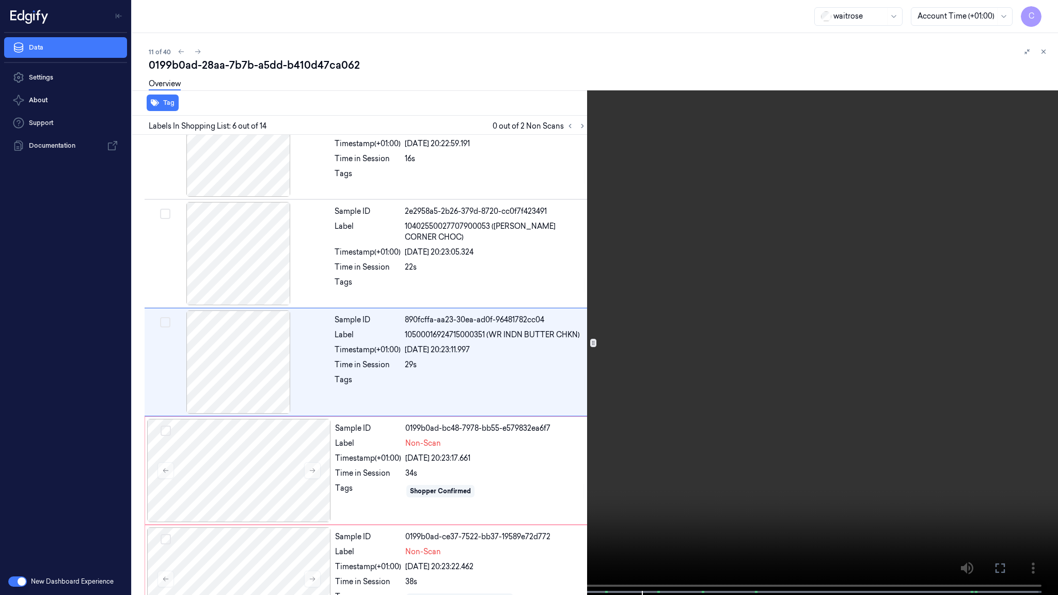
click at [560, 430] on video at bounding box center [529, 298] width 1058 height 597
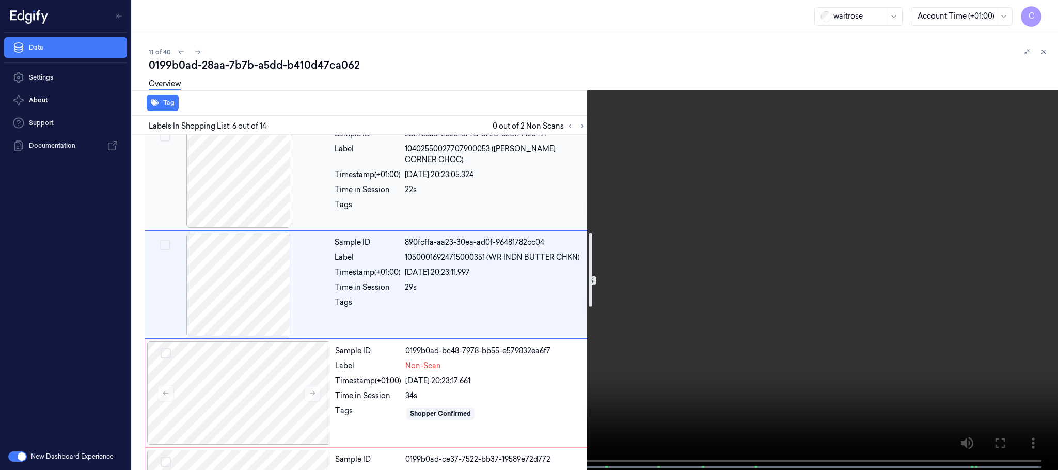
scroll to position [523, 0]
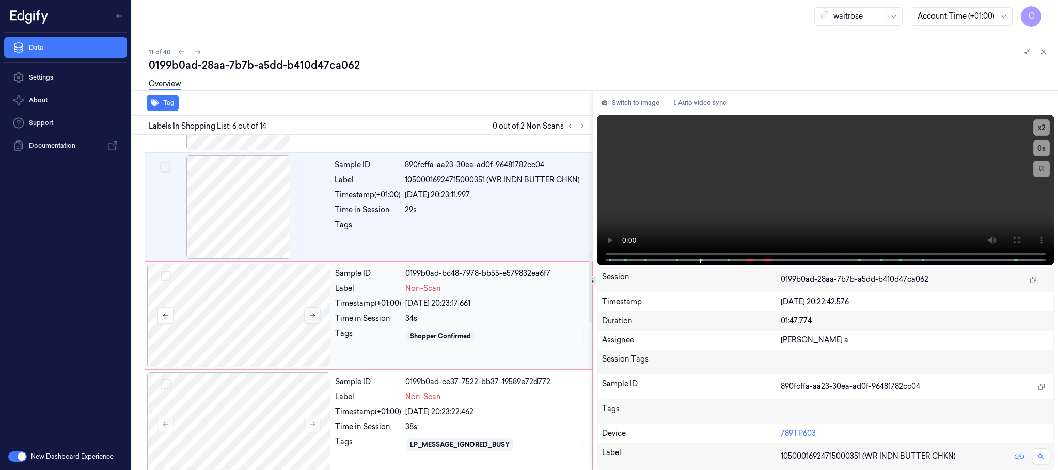
click at [315, 319] on icon at bounding box center [312, 315] width 7 height 7
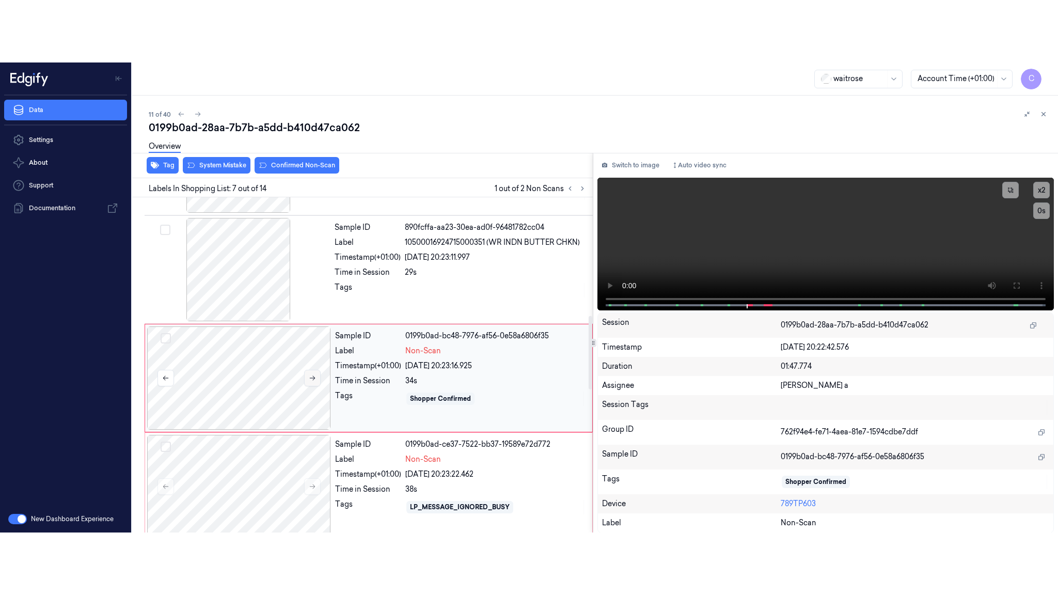
scroll to position [539, 0]
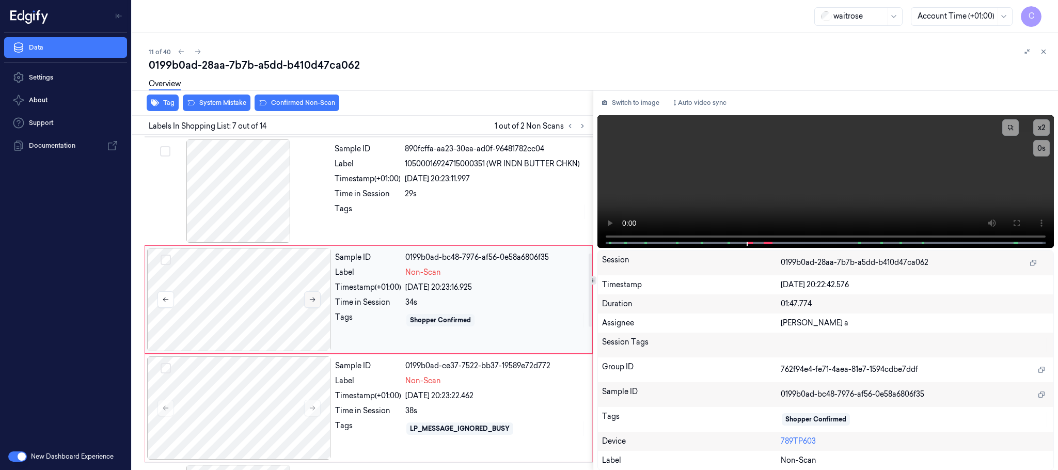
click at [313, 299] on icon at bounding box center [312, 299] width 7 height 7
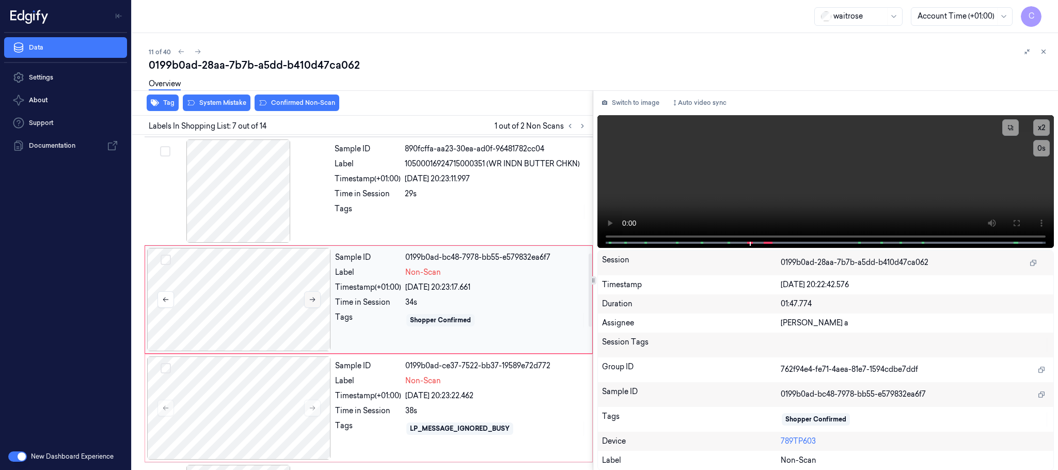
click at [313, 299] on icon at bounding box center [312, 299] width 7 height 7
click at [1017, 220] on icon at bounding box center [1016, 223] width 8 height 8
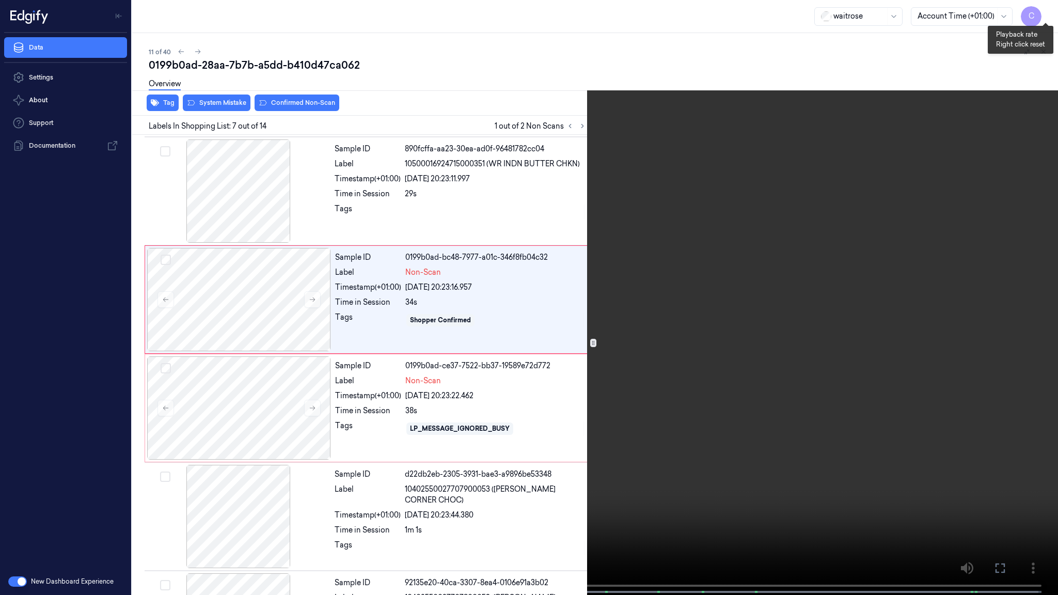
click at [1044, 10] on button "x 2" at bounding box center [1045, 12] width 17 height 17
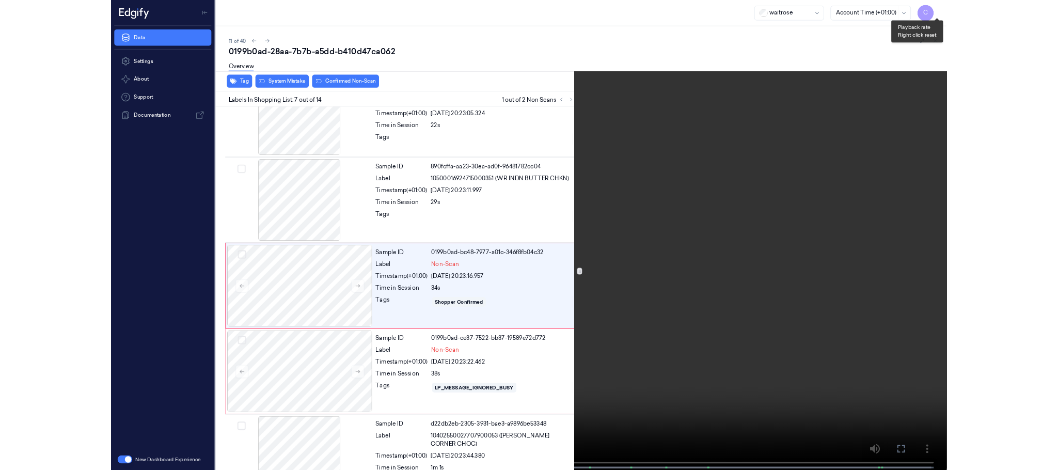
scroll to position [477, 0]
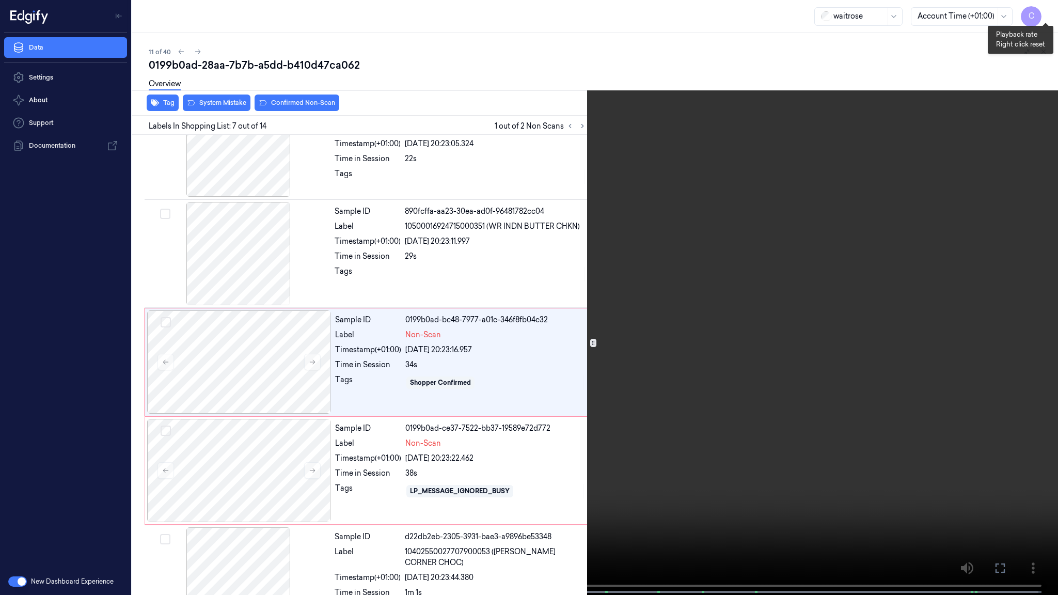
click at [1044, 10] on button "x 4" at bounding box center [1045, 12] width 17 height 17
click at [604, 316] on video at bounding box center [529, 298] width 1058 height 597
click at [484, 352] on video at bounding box center [529, 298] width 1058 height 597
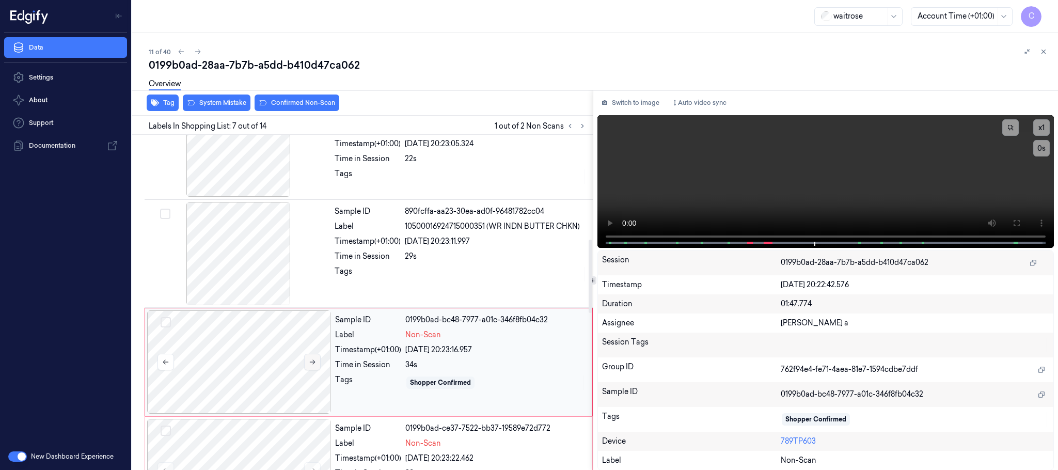
click at [314, 364] on icon at bounding box center [312, 361] width 7 height 7
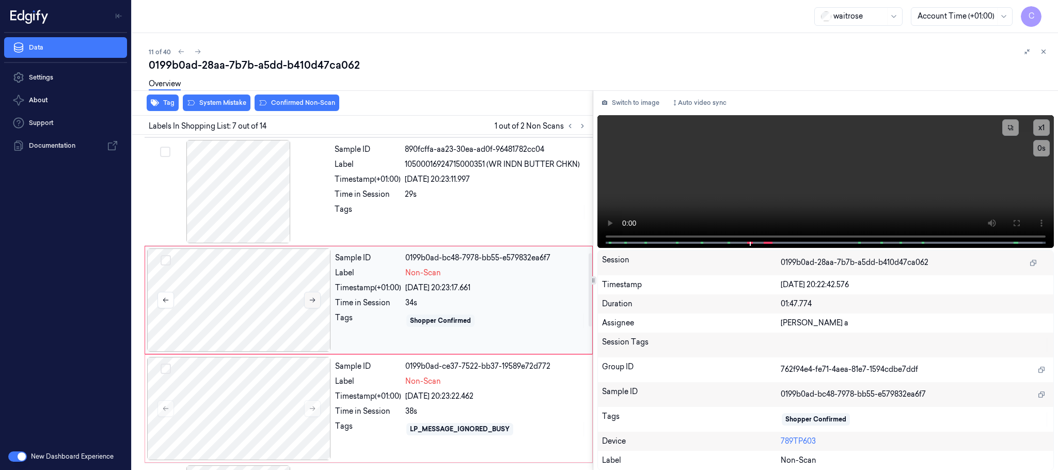
scroll to position [539, 0]
click at [315, 303] on icon at bounding box center [312, 299] width 7 height 7
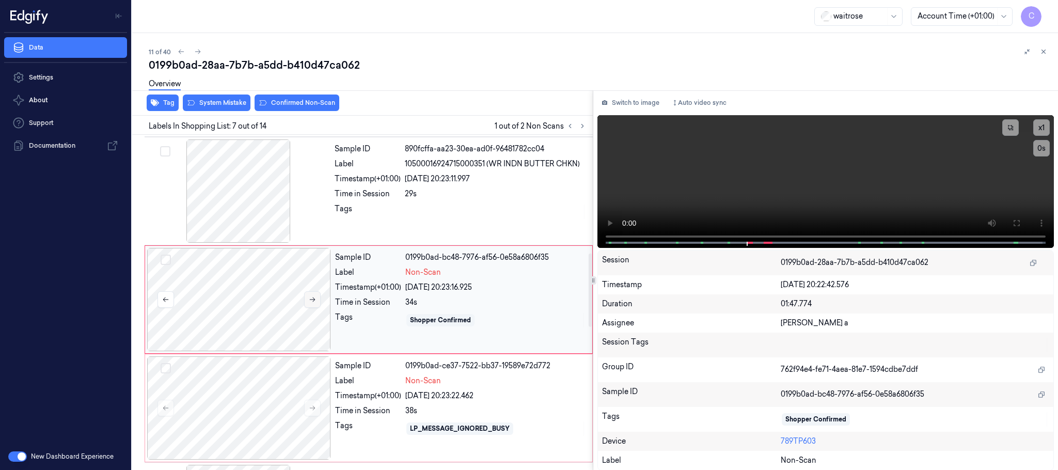
click at [315, 303] on icon at bounding box center [312, 299] width 7 height 7
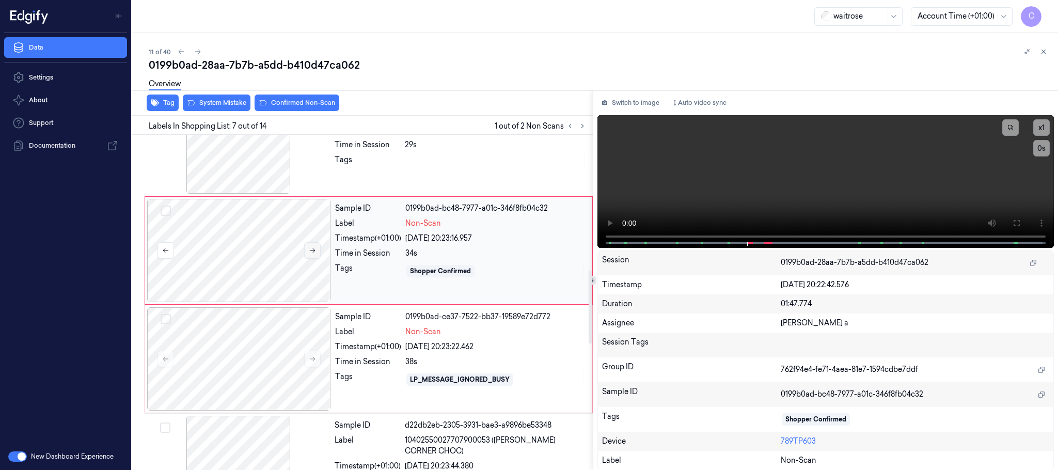
scroll to position [617, 0]
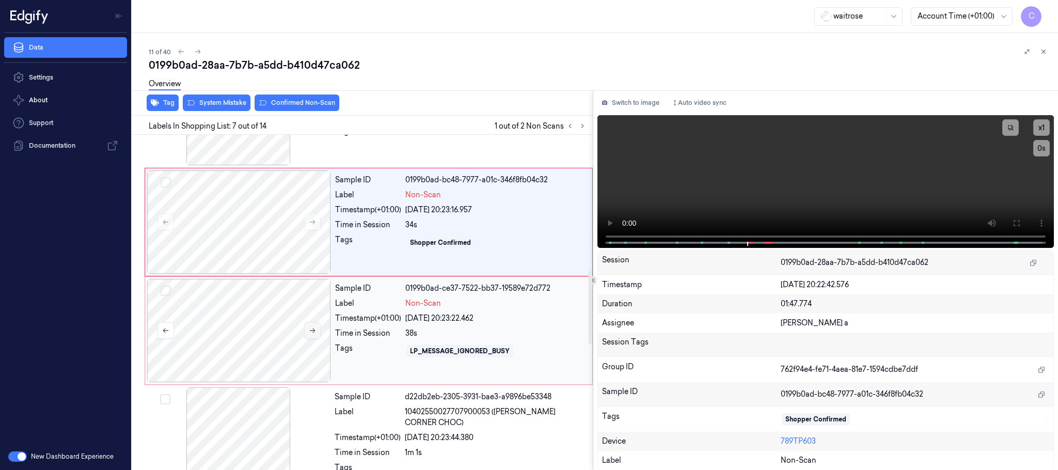
click at [315, 334] on icon at bounding box center [312, 330] width 7 height 7
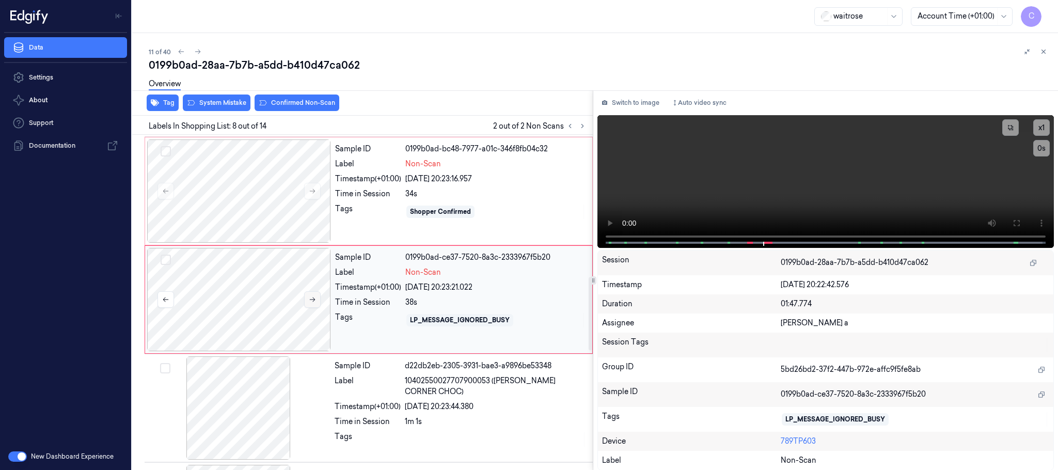
click at [310, 303] on icon at bounding box center [312, 299] width 7 height 7
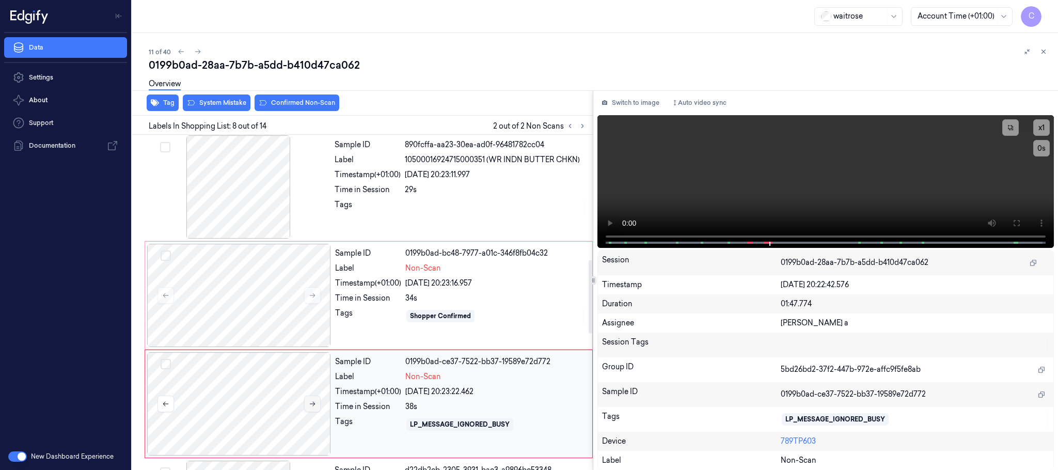
scroll to position [570, 0]
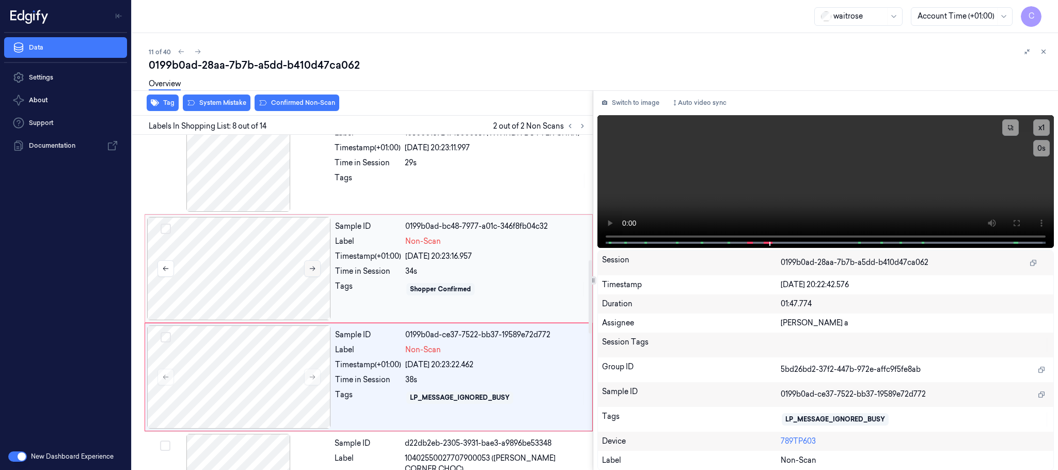
click at [310, 269] on icon at bounding box center [312, 268] width 7 height 7
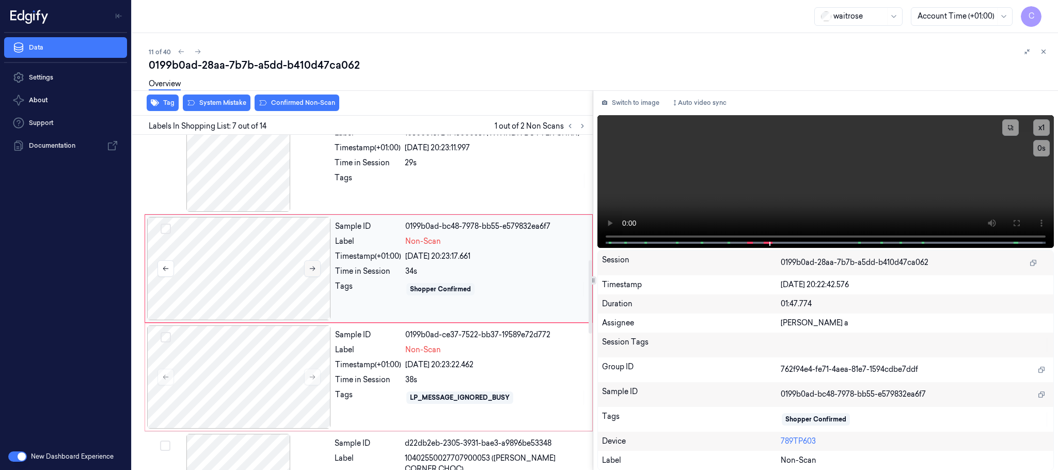
scroll to position [539, 0]
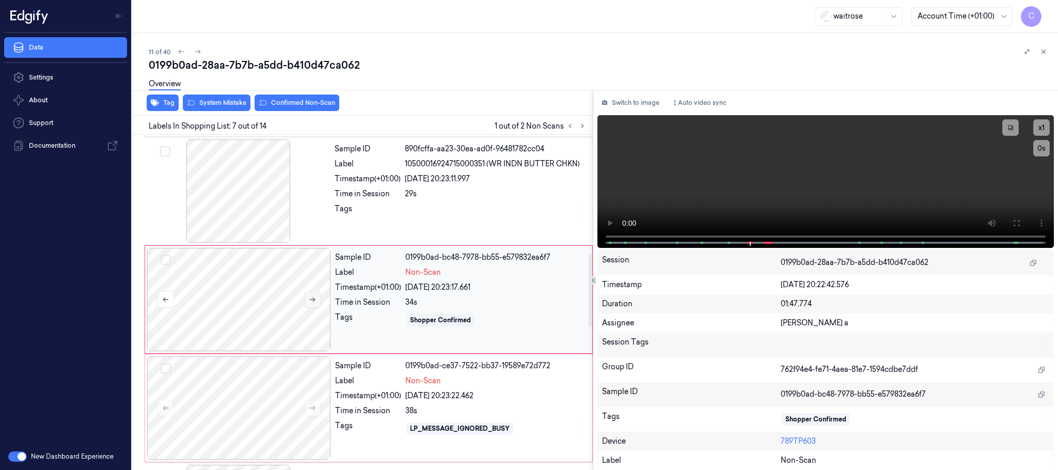
click at [310, 303] on icon at bounding box center [312, 299] width 7 height 7
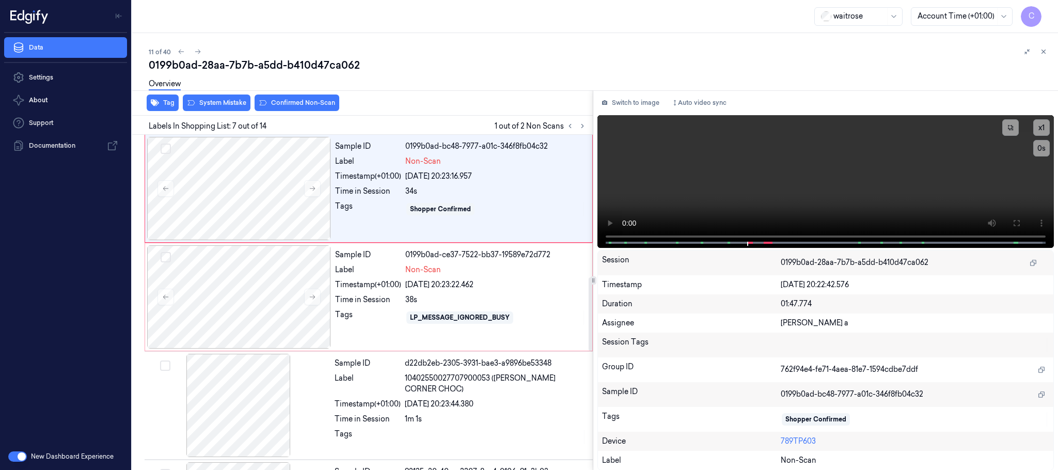
scroll to position [573, 0]
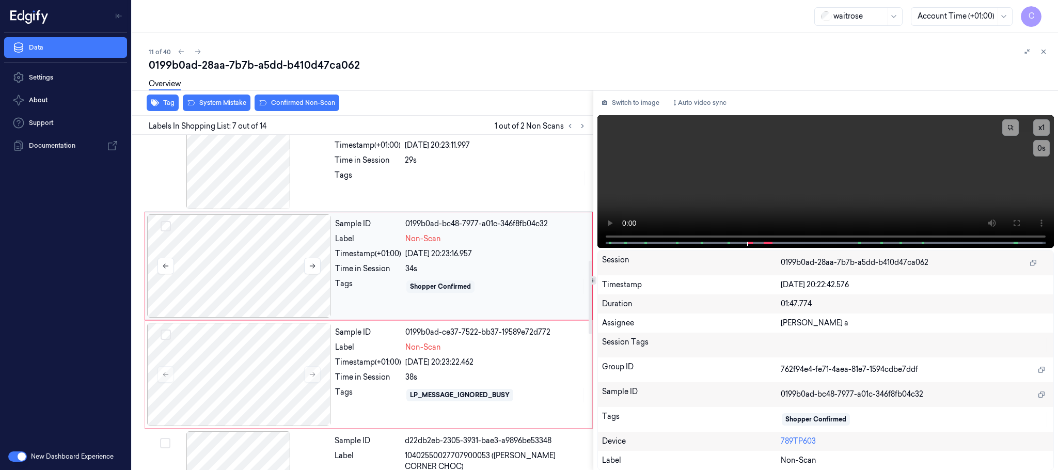
click at [243, 286] on div at bounding box center [239, 265] width 184 height 103
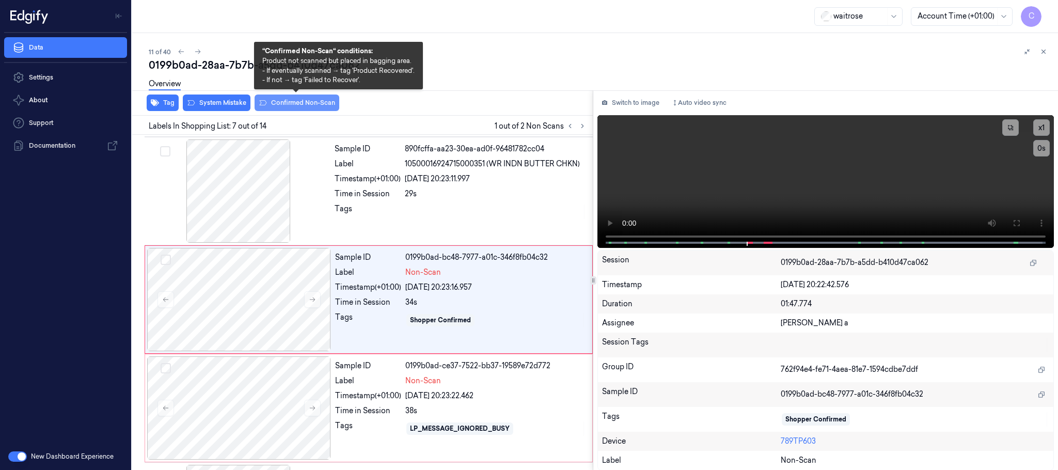
click at [302, 104] on button "Confirmed Non-Scan" at bounding box center [296, 102] width 85 height 17
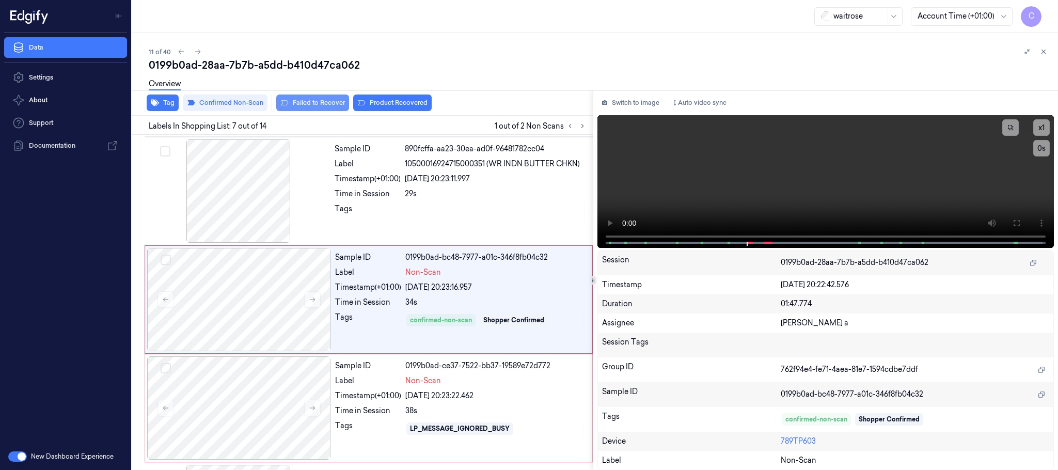
click at [316, 107] on button "Failed to Recover" at bounding box center [312, 102] width 73 height 17
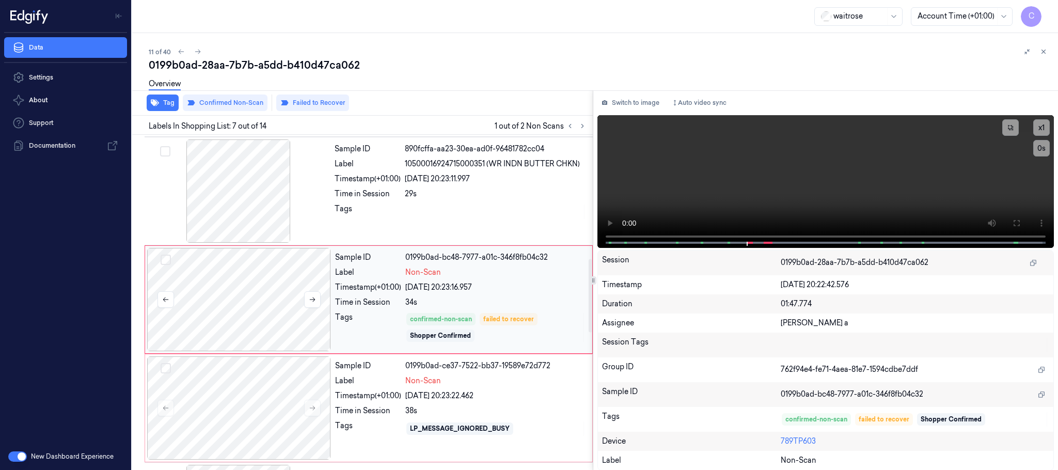
scroll to position [617, 0]
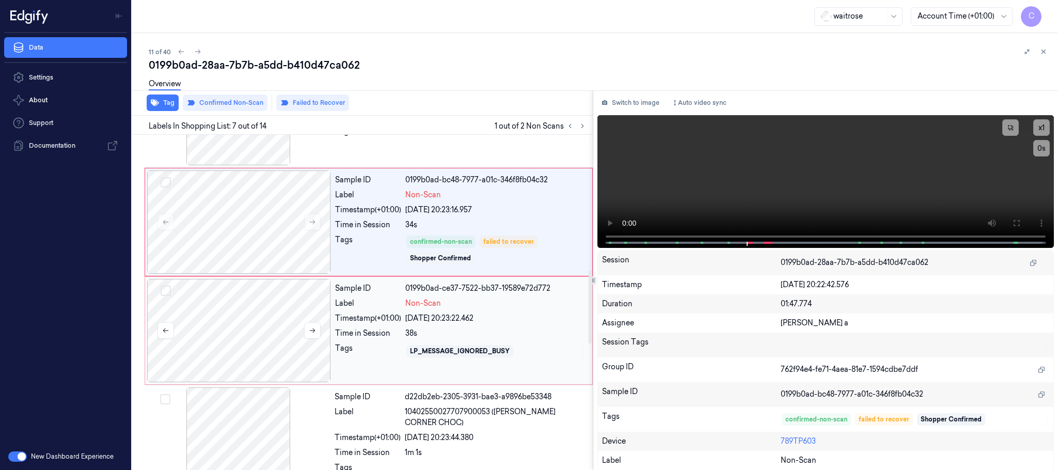
click at [222, 324] on div at bounding box center [239, 330] width 184 height 103
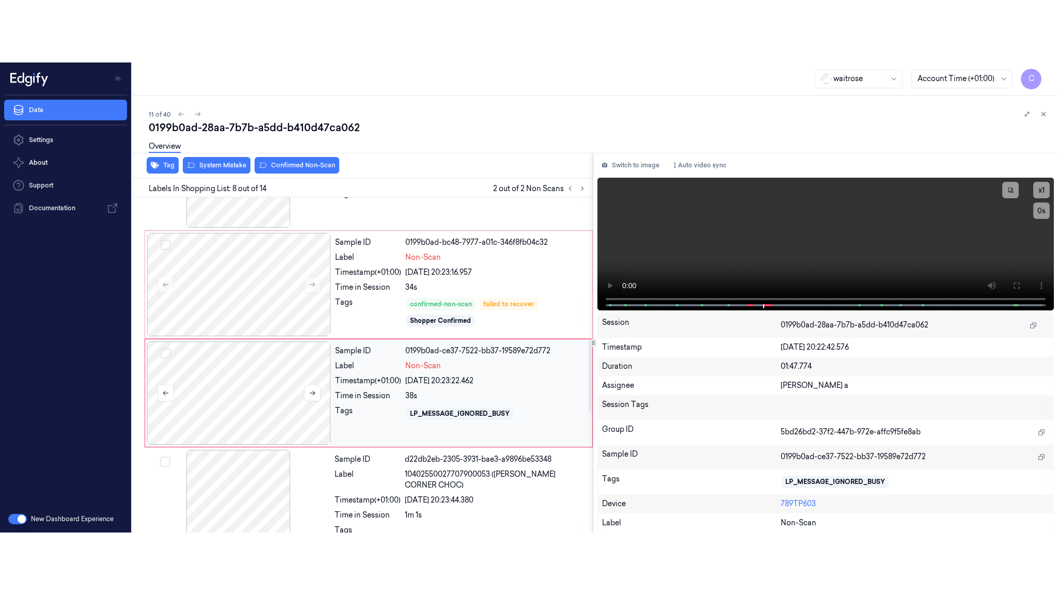
scroll to position [648, 0]
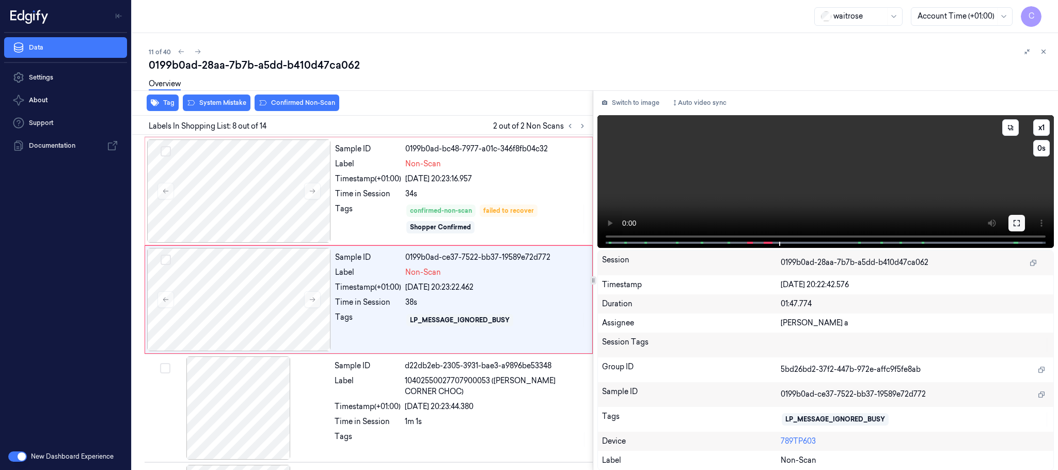
click at [1018, 226] on icon at bounding box center [1016, 223] width 8 height 8
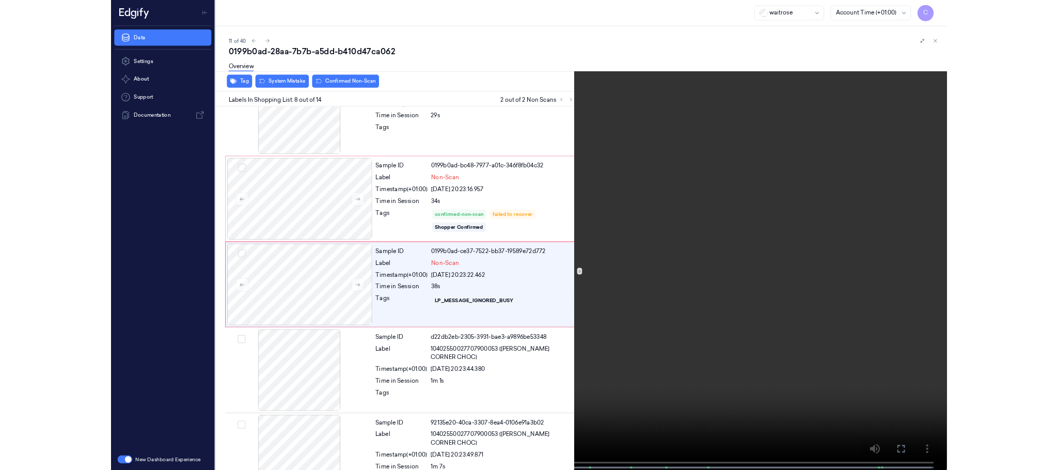
scroll to position [586, 0]
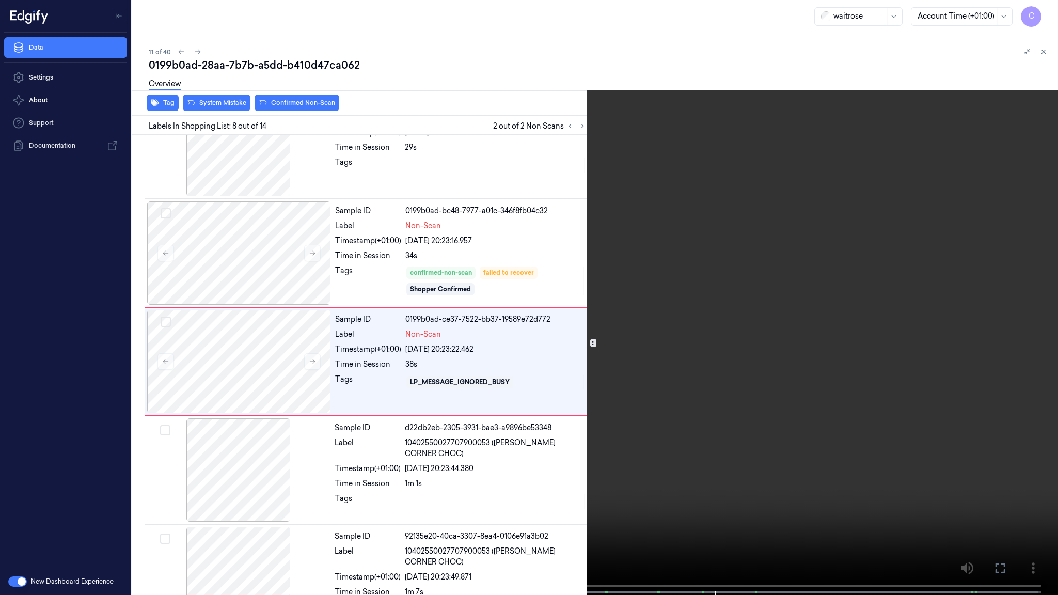
click at [547, 364] on video at bounding box center [529, 298] width 1058 height 597
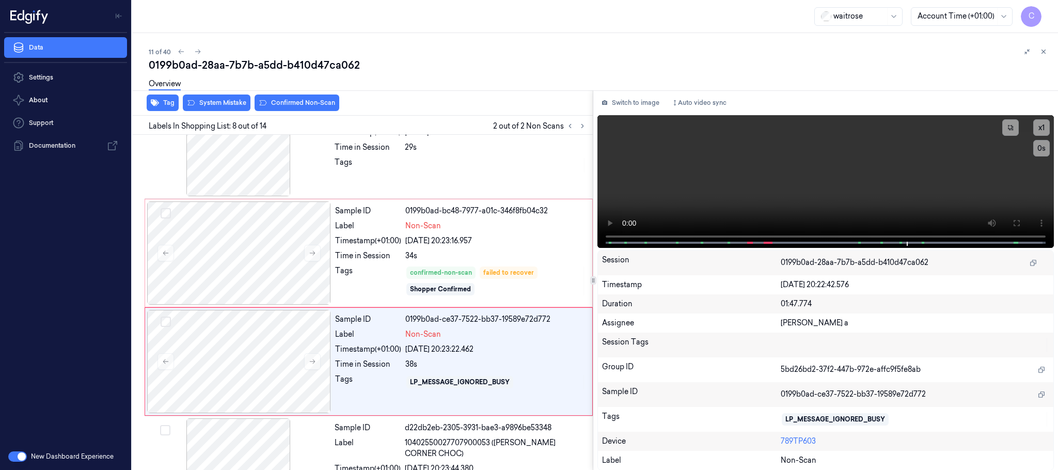
scroll to position [648, 0]
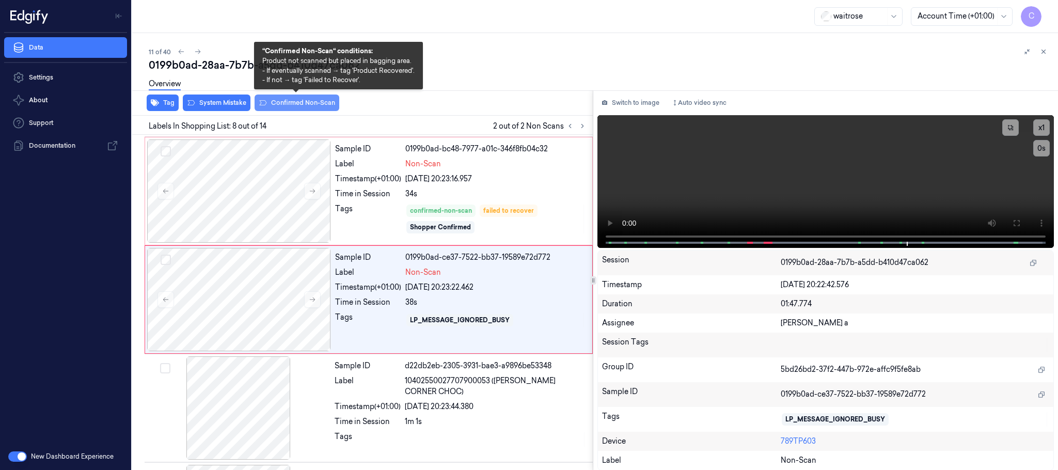
click at [311, 106] on button "Confirmed Non-Scan" at bounding box center [296, 102] width 85 height 17
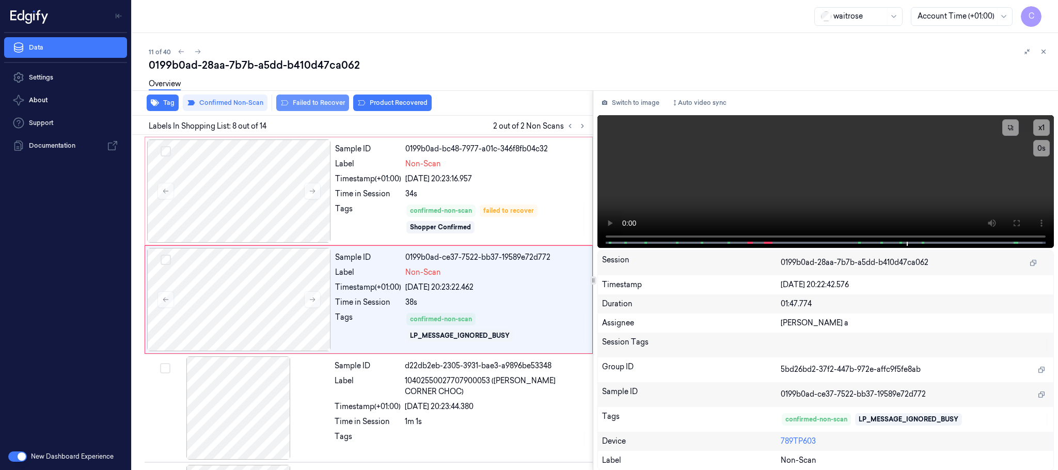
click at [308, 103] on button "Failed to Recover" at bounding box center [312, 102] width 73 height 17
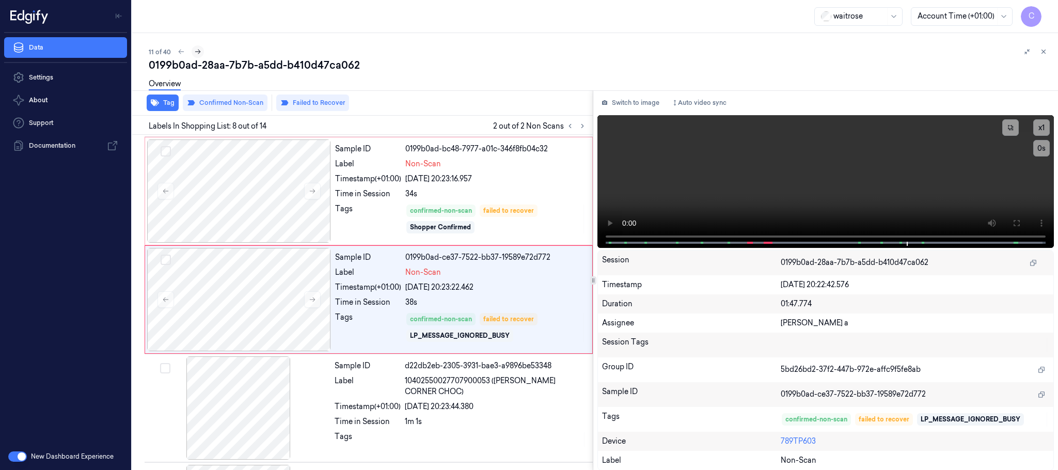
click at [194, 49] on icon at bounding box center [197, 51] width 7 height 7
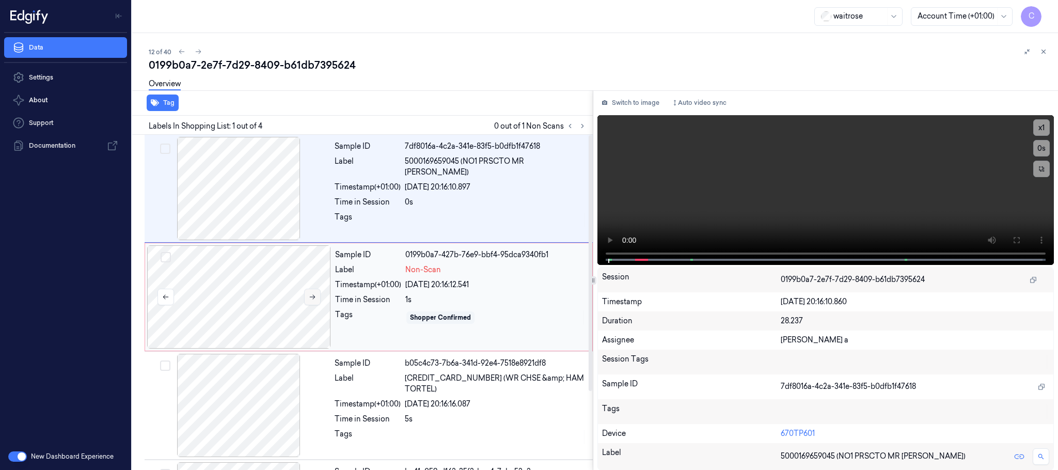
click at [315, 304] on button at bounding box center [312, 297] width 17 height 17
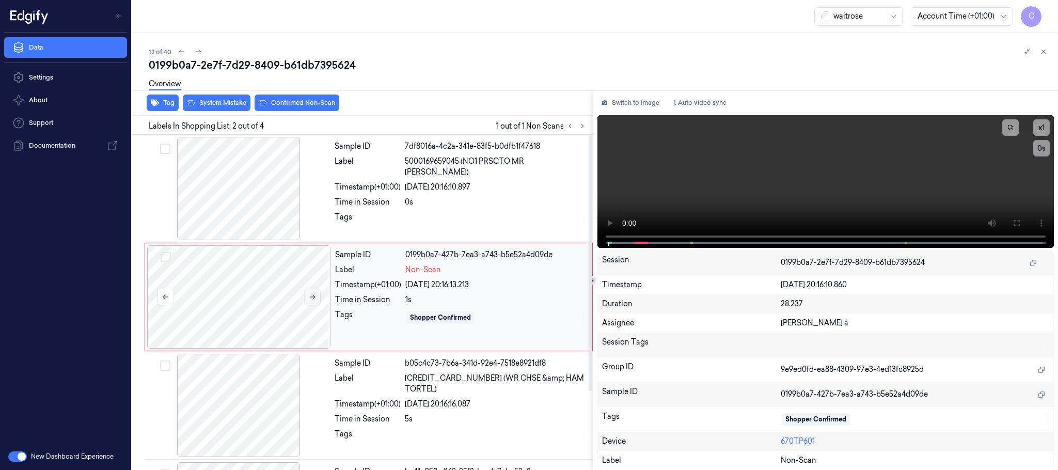
click at [315, 304] on button at bounding box center [312, 297] width 17 height 17
click at [252, 208] on div at bounding box center [239, 188] width 184 height 103
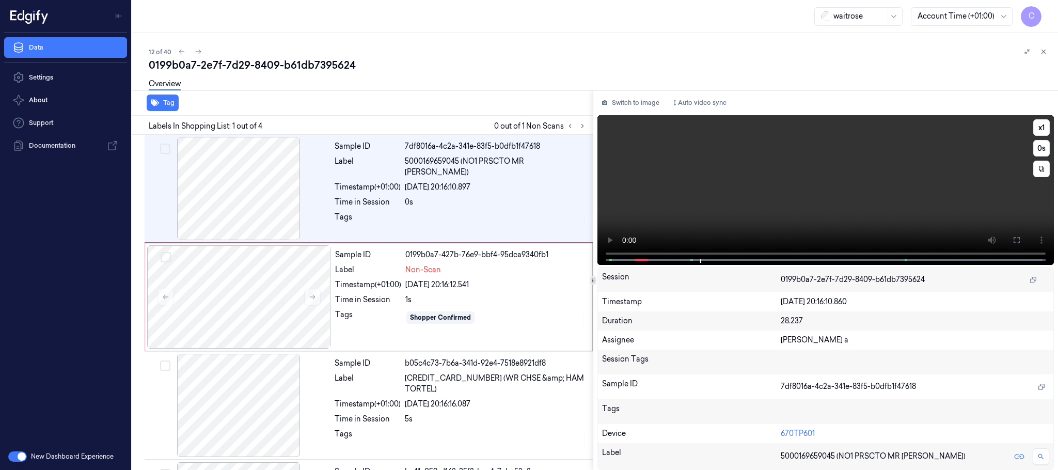
click at [796, 179] on video at bounding box center [825, 190] width 456 height 150
click at [257, 298] on div at bounding box center [239, 296] width 184 height 103
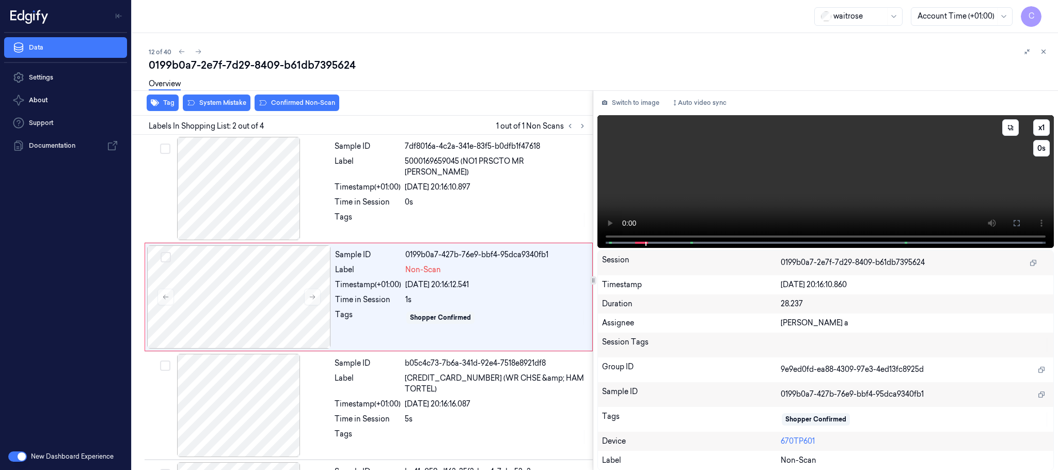
click at [819, 182] on video at bounding box center [825, 181] width 456 height 133
click at [264, 289] on div at bounding box center [239, 296] width 184 height 103
click at [207, 104] on button "System Mistake" at bounding box center [217, 102] width 68 height 17
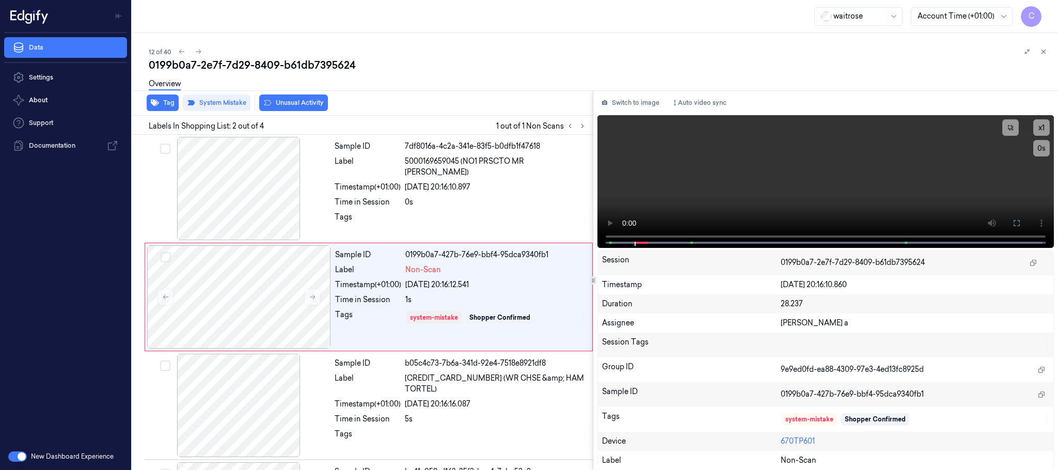
click at [306, 104] on button "Unusual Activity" at bounding box center [293, 102] width 69 height 17
click at [309, 301] on button at bounding box center [312, 297] width 17 height 17
click at [310, 298] on icon at bounding box center [312, 296] width 7 height 7
click at [197, 52] on icon at bounding box center [198, 51] width 7 height 7
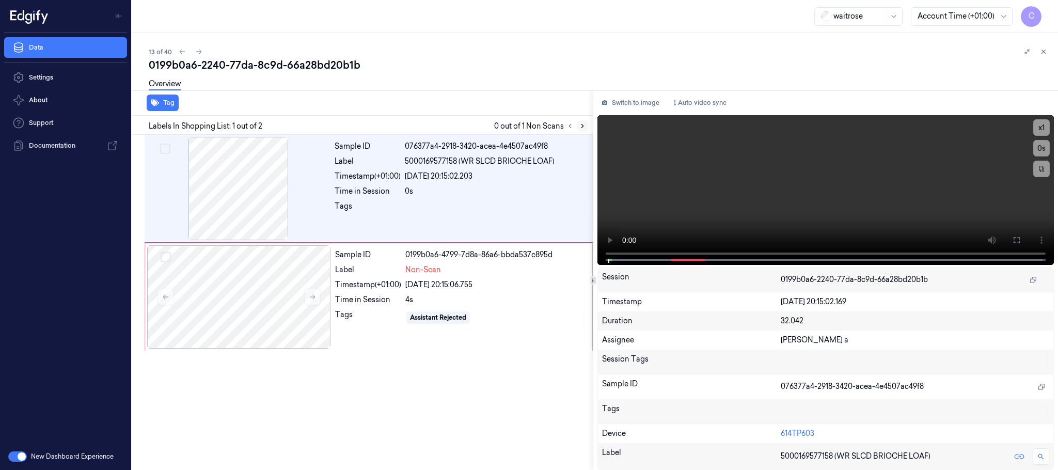
click at [582, 126] on icon at bounding box center [582, 125] width 7 height 7
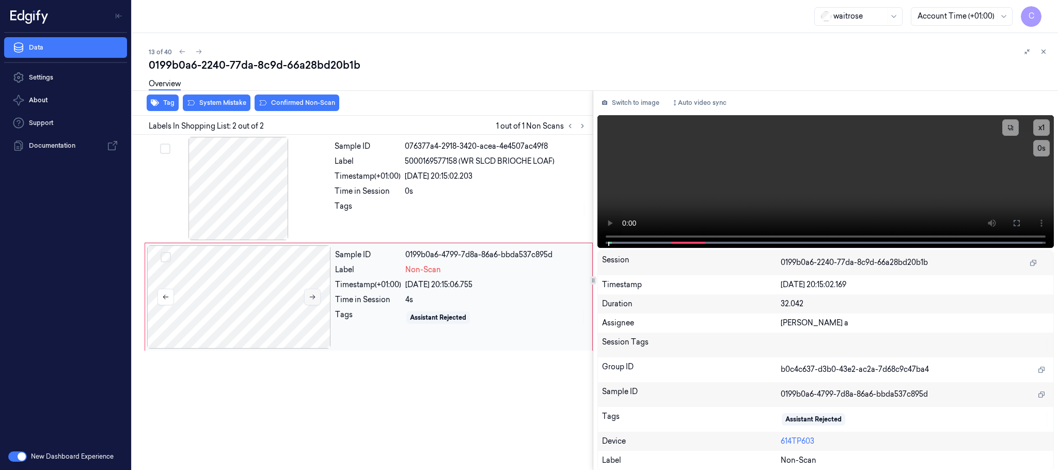
click at [312, 296] on icon at bounding box center [312, 296] width 7 height 7
click at [228, 181] on div at bounding box center [239, 188] width 184 height 103
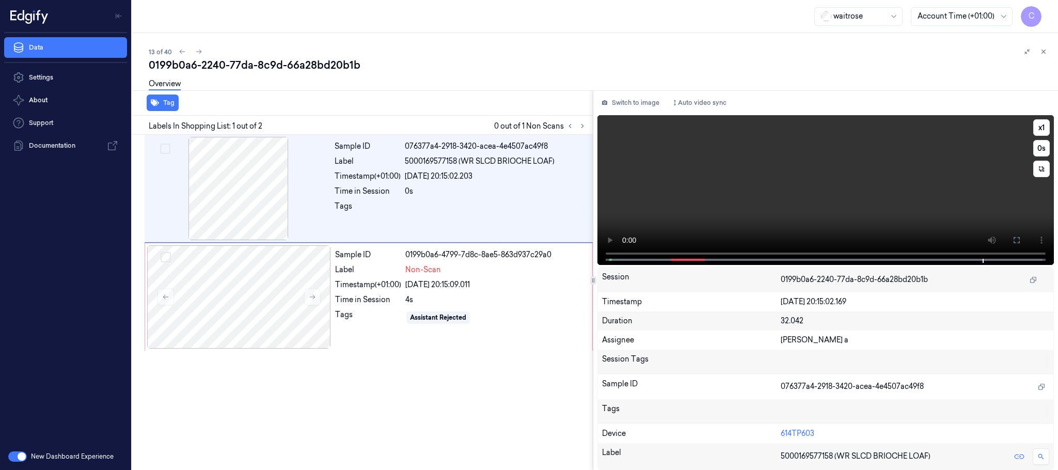
click at [863, 202] on video at bounding box center [825, 190] width 456 height 150
click at [310, 299] on icon at bounding box center [312, 296] width 7 height 7
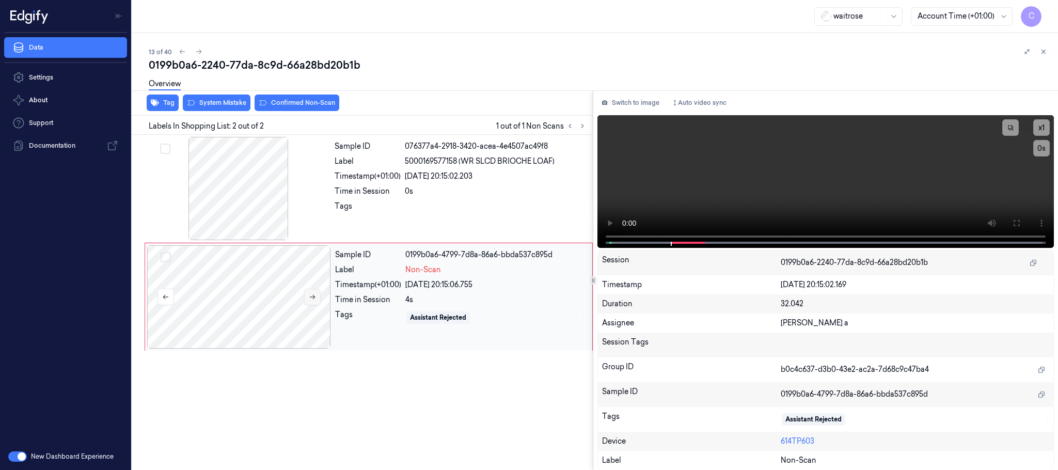
click at [310, 299] on icon at bounding box center [312, 296] width 7 height 7
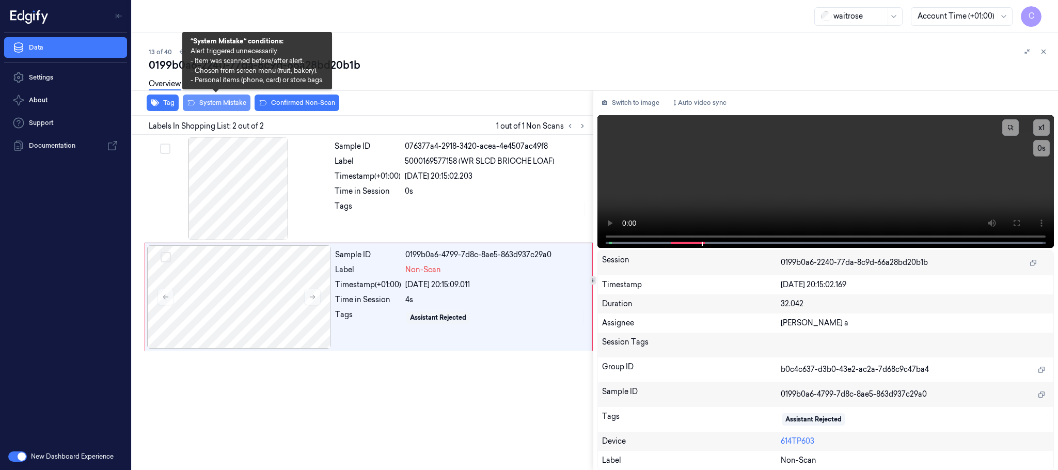
click at [237, 106] on button "System Mistake" at bounding box center [217, 102] width 68 height 17
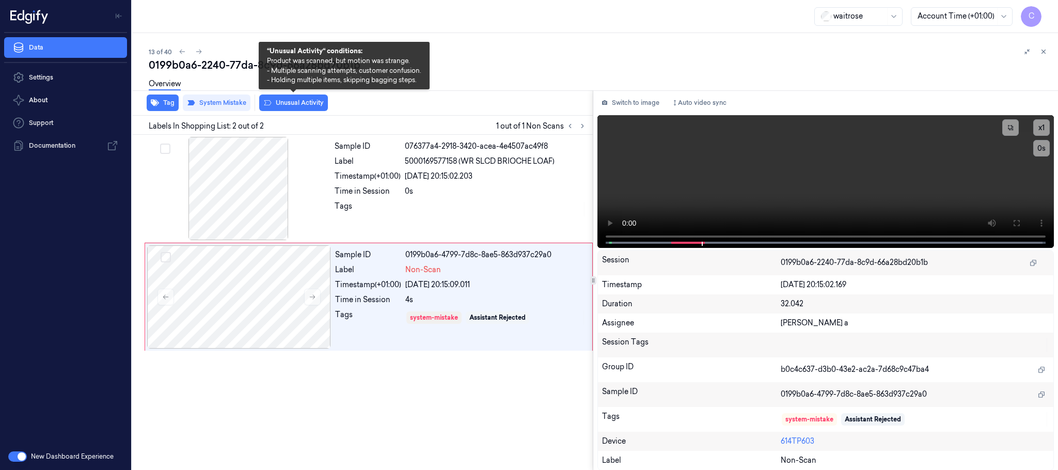
click at [293, 104] on button "Unusual Activity" at bounding box center [293, 102] width 69 height 17
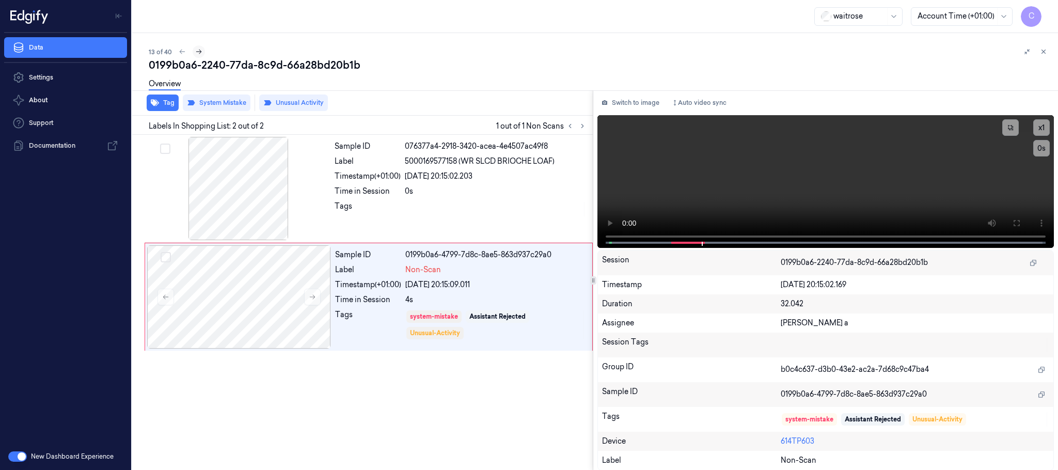
click at [197, 53] on icon at bounding box center [198, 51] width 7 height 7
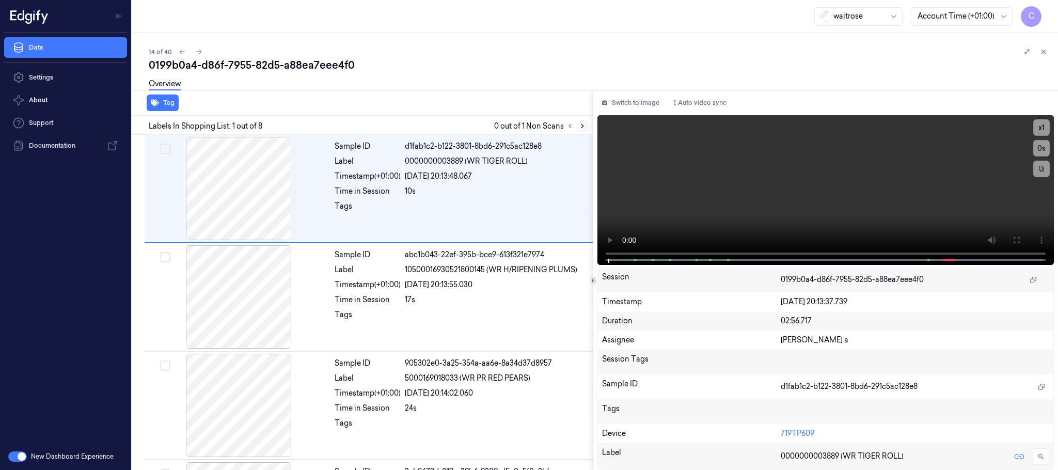
click at [584, 123] on icon at bounding box center [582, 125] width 7 height 7
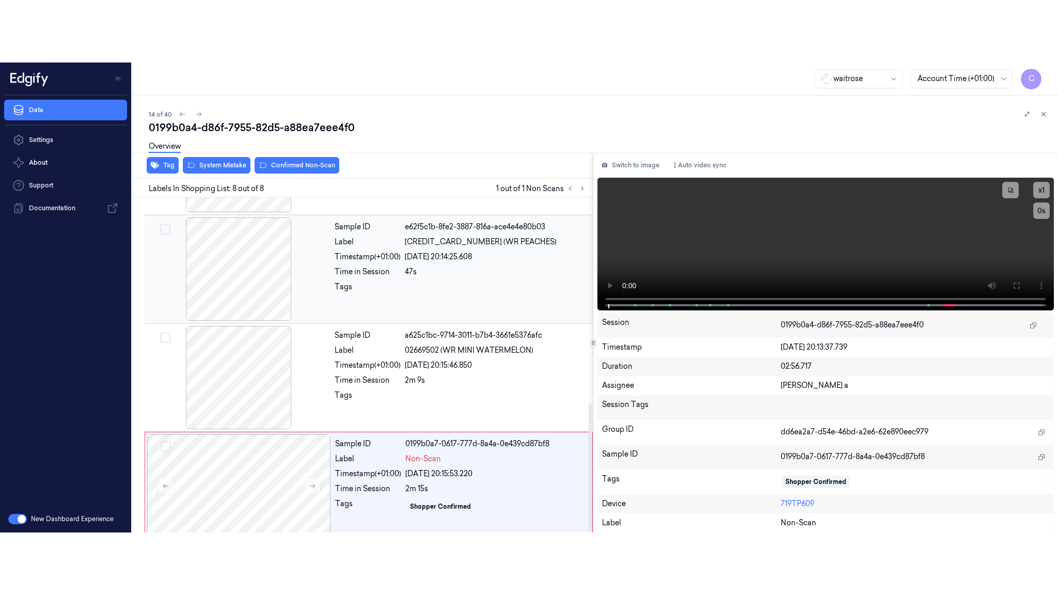
scroll to position [538, 0]
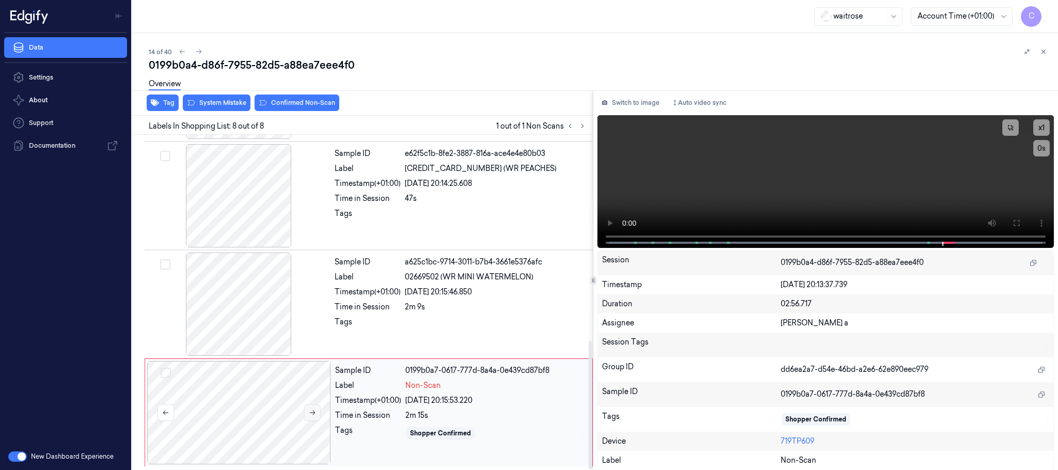
click at [309, 412] on icon at bounding box center [312, 412] width 7 height 7
click at [310, 411] on icon at bounding box center [312, 412] width 7 height 7
click at [232, 298] on div at bounding box center [239, 303] width 184 height 103
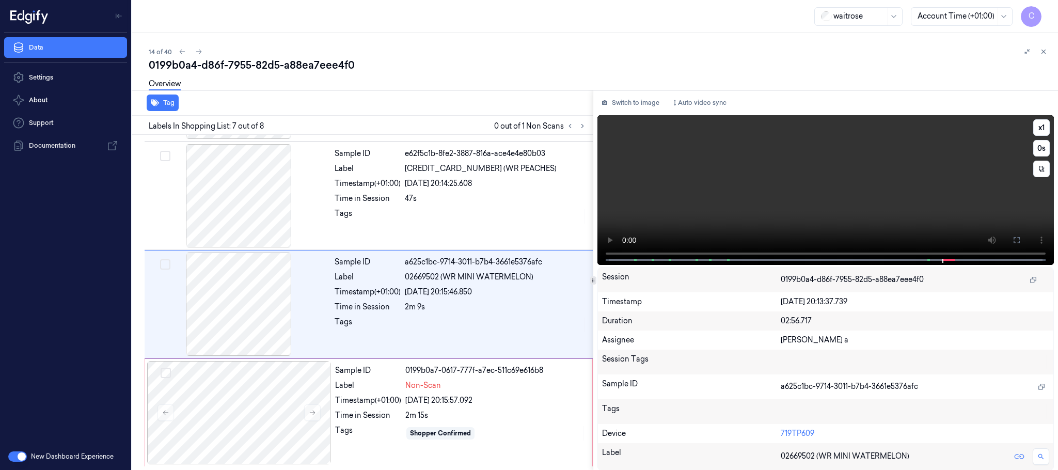
click at [1020, 234] on button at bounding box center [1016, 240] width 17 height 17
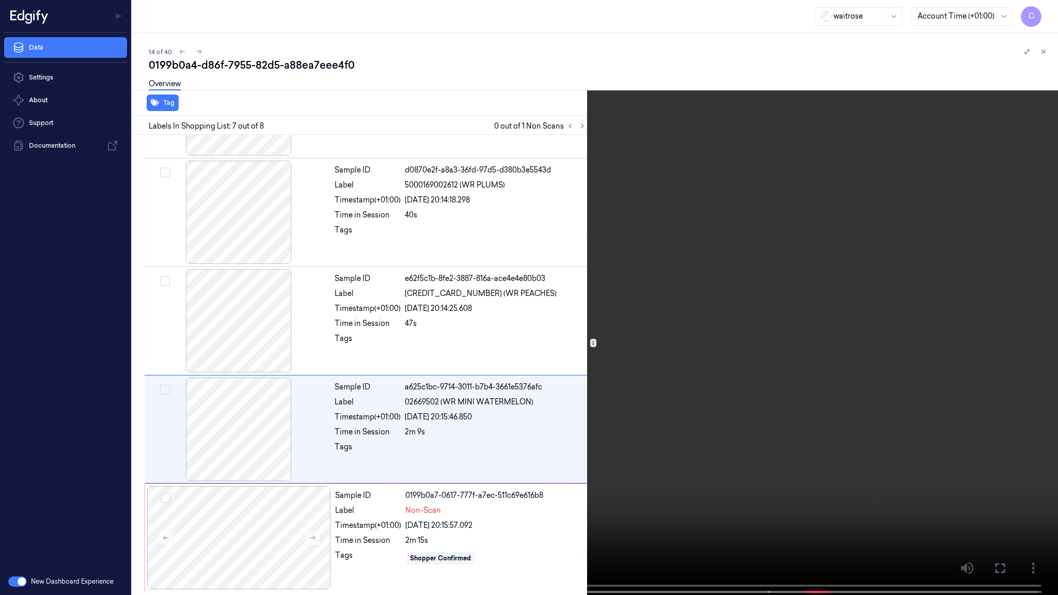
click at [516, 412] on video at bounding box center [529, 298] width 1058 height 597
click at [519, 307] on video at bounding box center [529, 298] width 1058 height 597
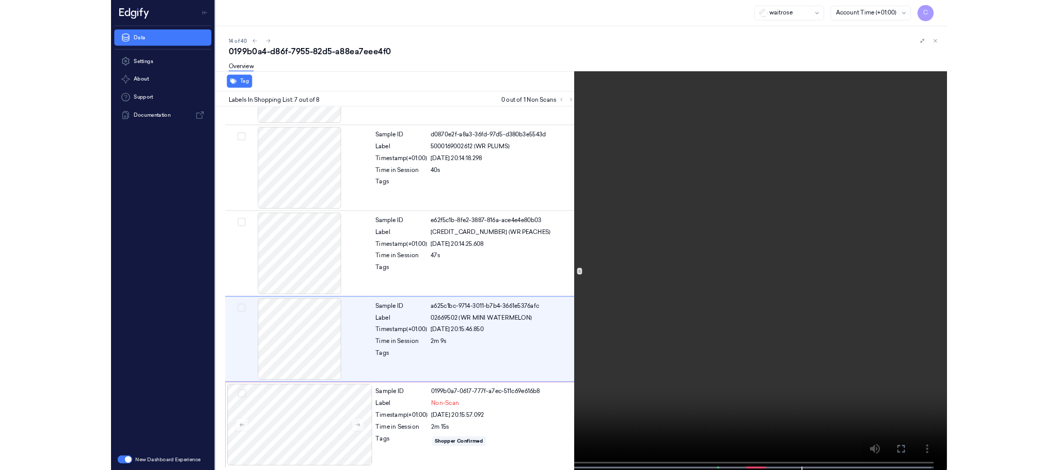
scroll to position [538, 0]
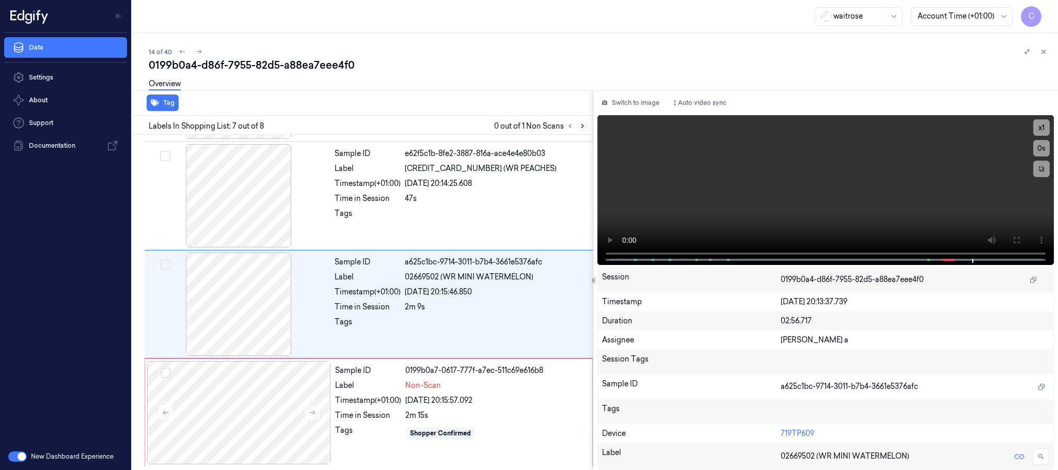
click at [582, 125] on icon at bounding box center [582, 125] width 7 height 7
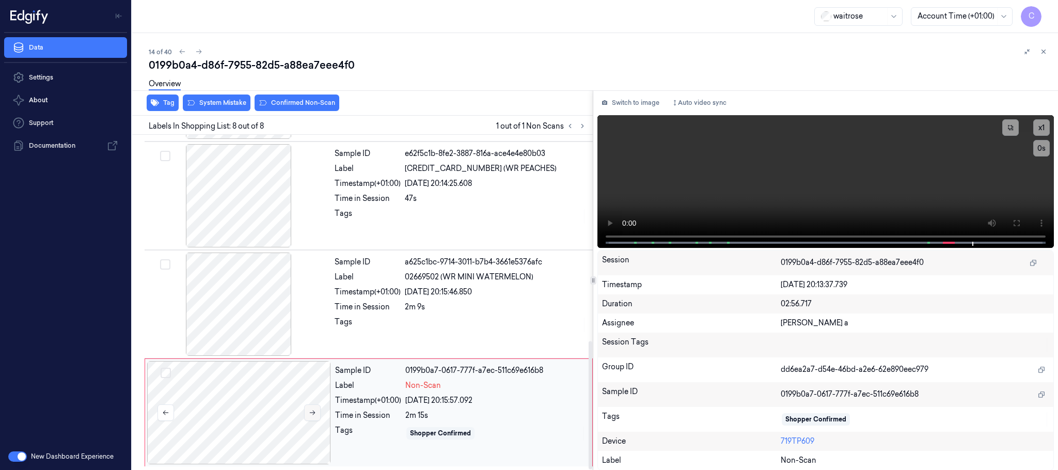
click at [313, 410] on icon at bounding box center [312, 412] width 7 height 7
click at [244, 295] on div at bounding box center [239, 303] width 184 height 103
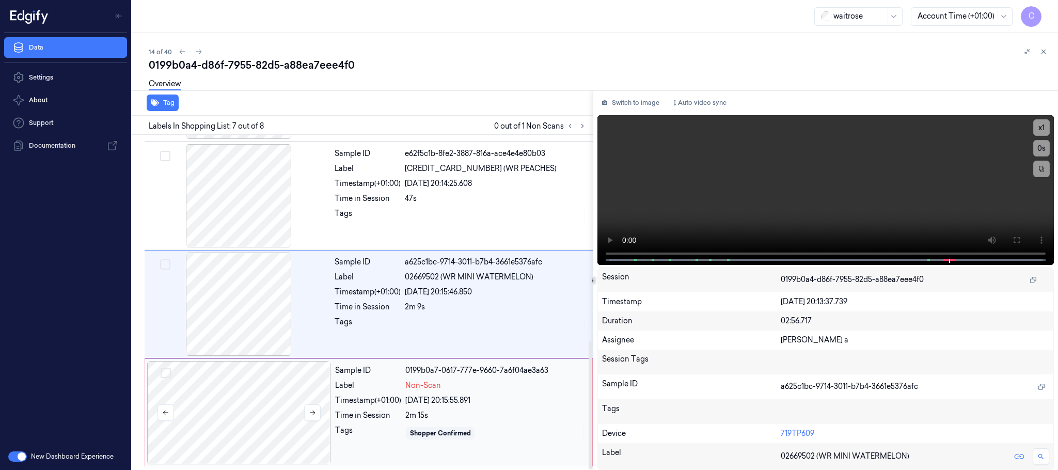
click at [274, 391] on div at bounding box center [239, 412] width 184 height 103
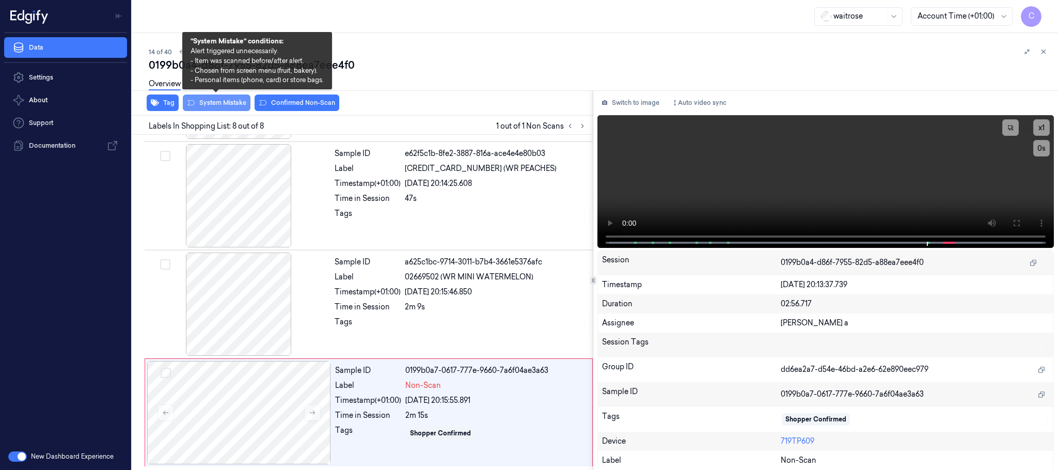
click at [198, 101] on button "System Mistake" at bounding box center [217, 102] width 68 height 17
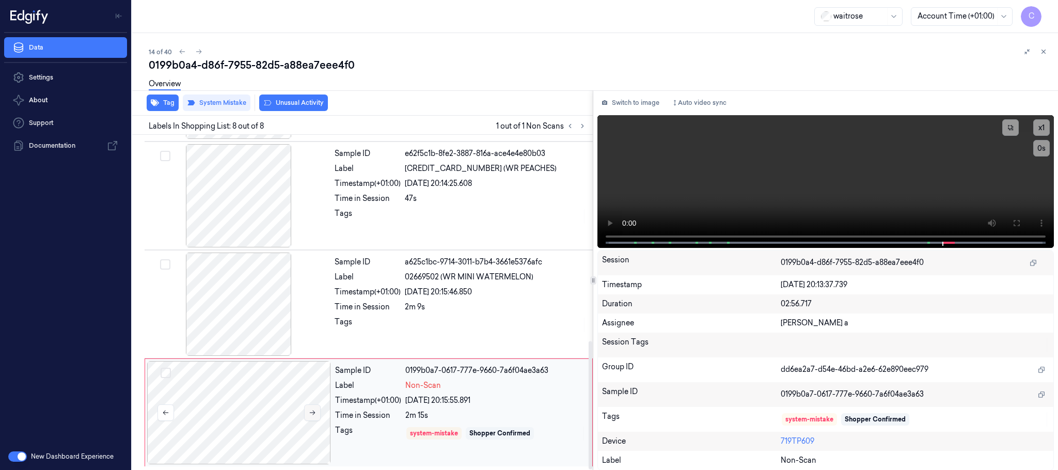
click at [310, 410] on icon at bounding box center [312, 412] width 7 height 7
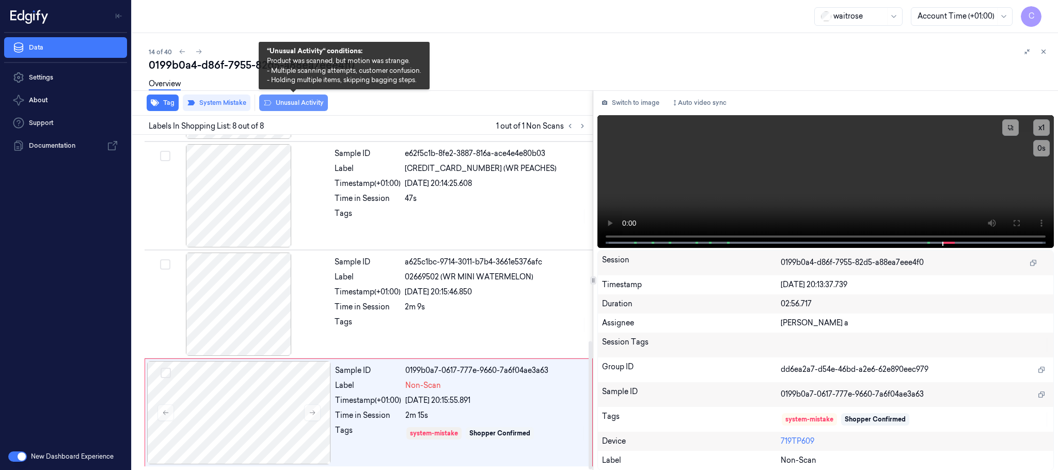
click at [287, 102] on button "Unusual Activity" at bounding box center [293, 102] width 69 height 17
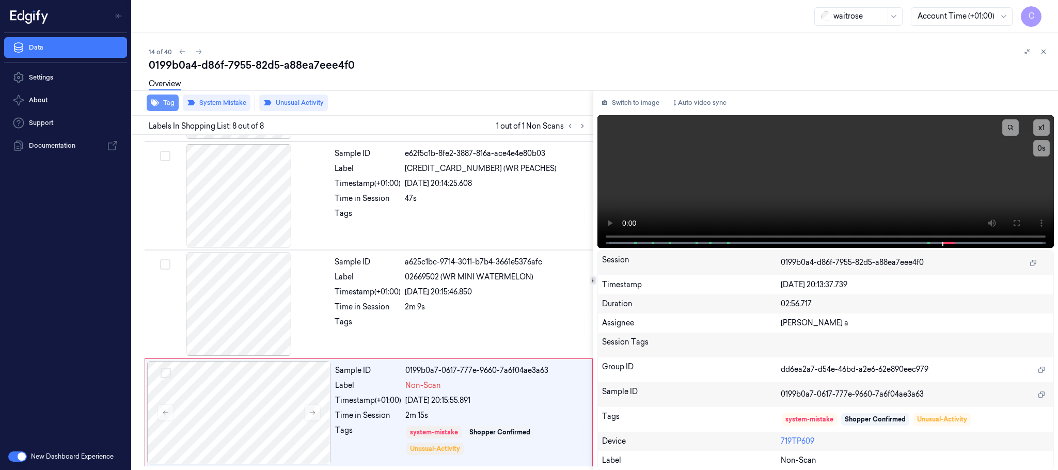
click at [165, 101] on button "Tag" at bounding box center [163, 102] width 32 height 17
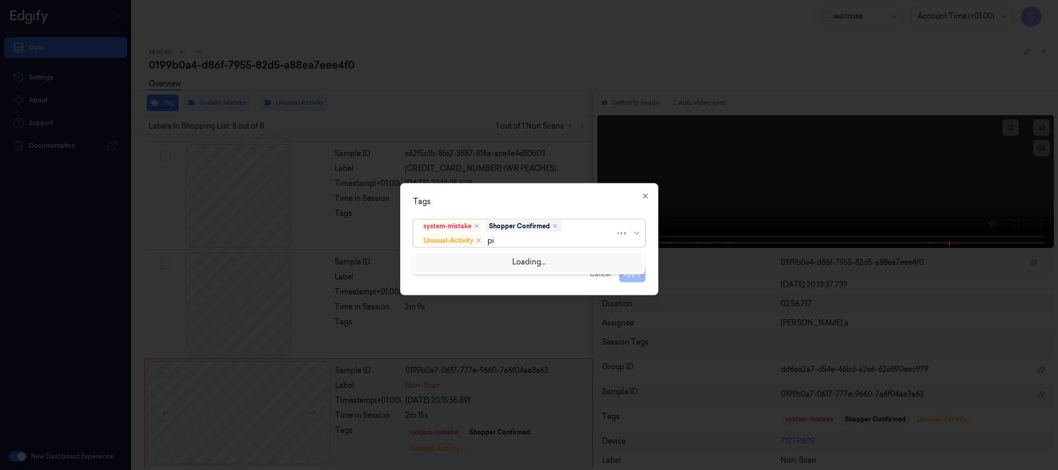
type input "pic"
click at [476, 257] on div "Picklist item alert" at bounding box center [449, 260] width 59 height 11
click at [539, 199] on div "Tags" at bounding box center [529, 201] width 232 height 11
click at [632, 273] on button "Apply" at bounding box center [632, 274] width 26 height 17
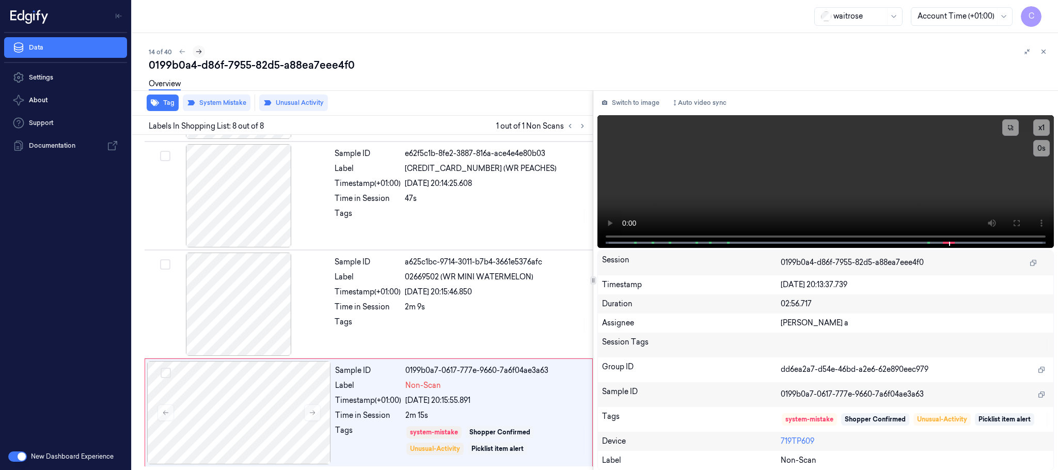
click at [200, 52] on icon at bounding box center [198, 51] width 7 height 7
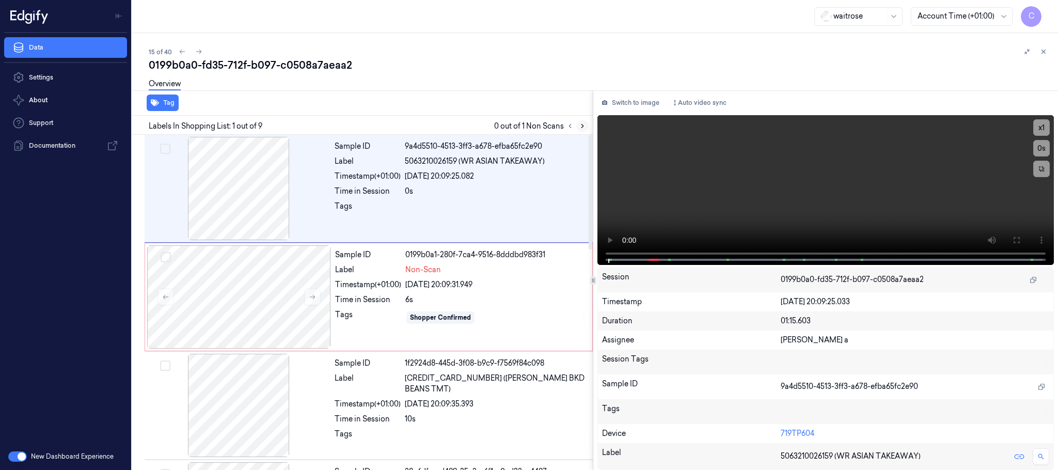
click at [581, 127] on icon at bounding box center [582, 126] width 2 height 4
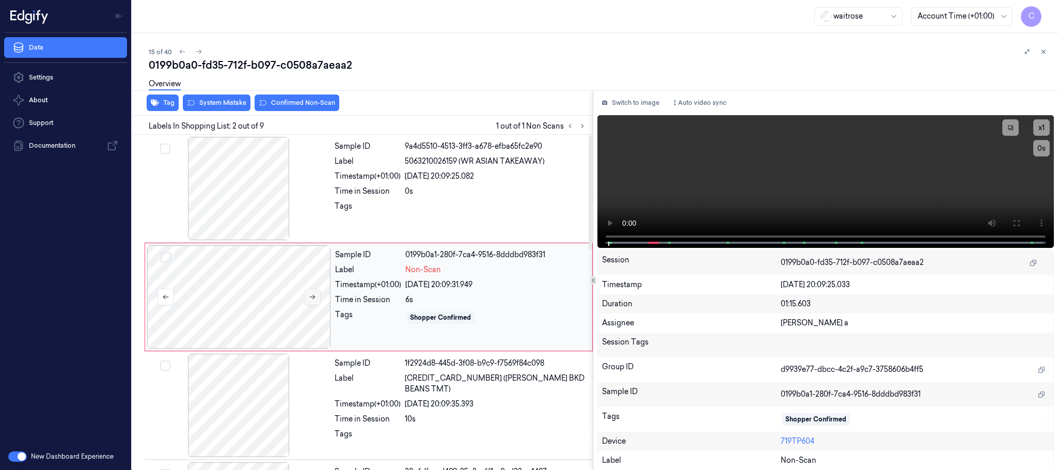
click at [313, 300] on icon at bounding box center [312, 296] width 7 height 7
click at [310, 296] on icon at bounding box center [312, 296] width 7 height 7
click at [310, 299] on icon at bounding box center [312, 296] width 7 height 7
click at [232, 197] on div at bounding box center [239, 188] width 184 height 103
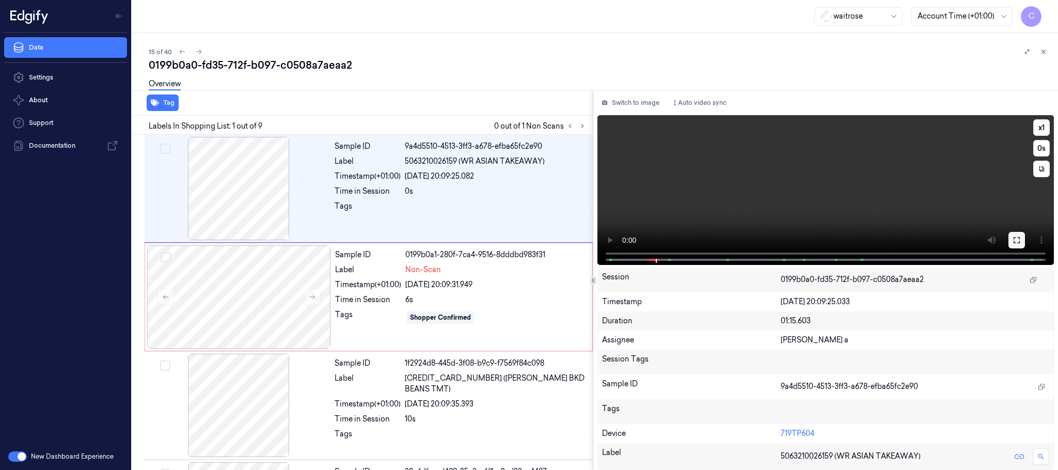
click at [1017, 242] on icon at bounding box center [1016, 240] width 8 height 8
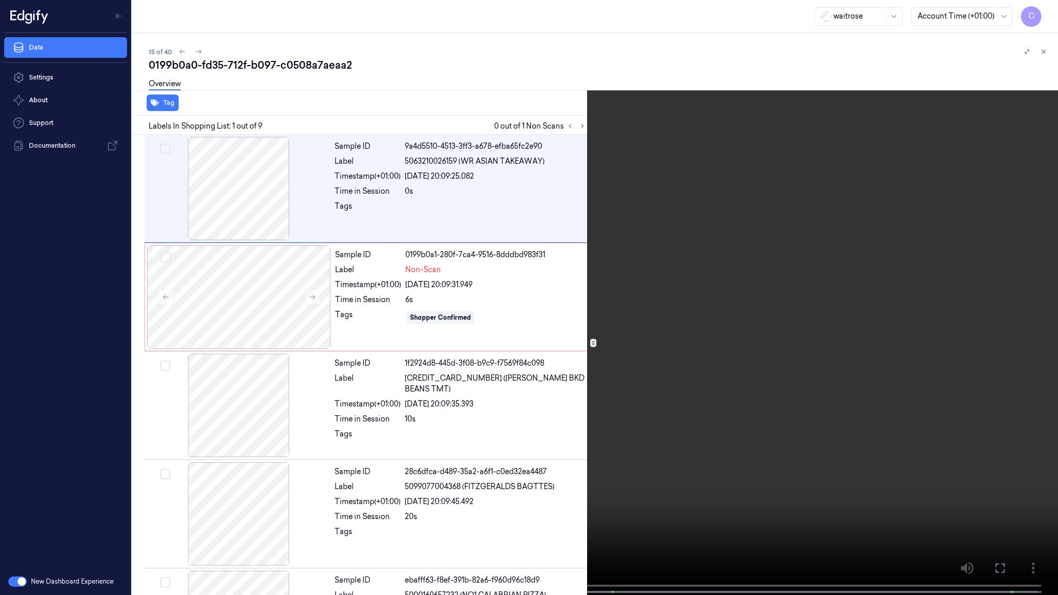
drag, startPoint x: 487, startPoint y: 383, endPoint x: 493, endPoint y: 361, distance: 23.0
click at [487, 381] on video at bounding box center [529, 298] width 1058 height 597
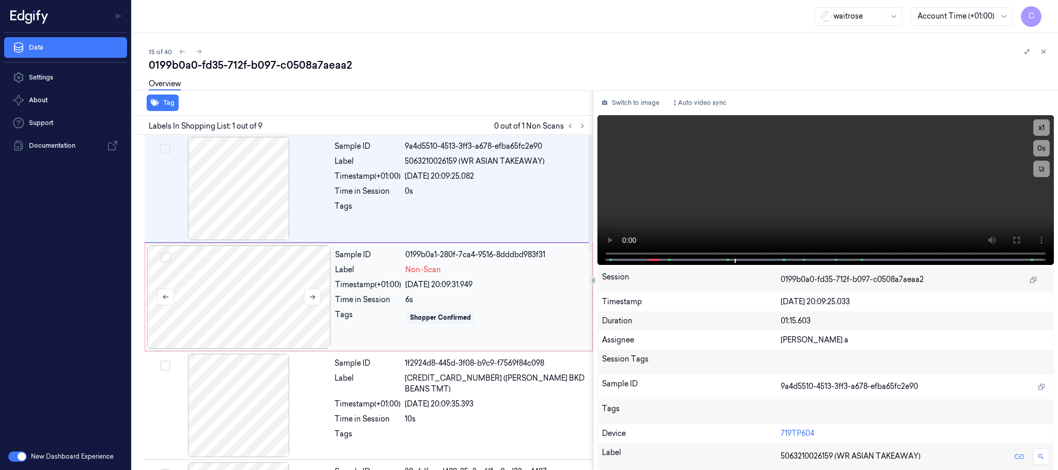
click at [272, 299] on div at bounding box center [239, 296] width 184 height 103
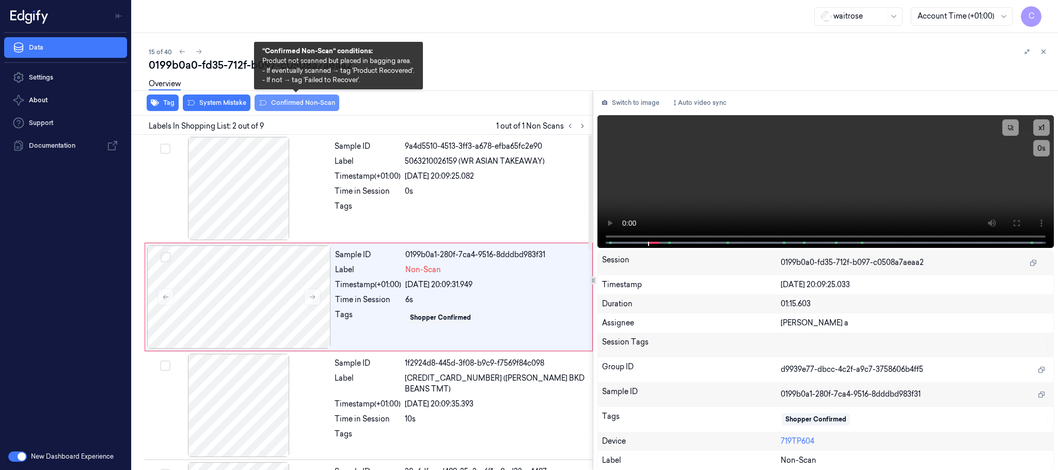
click at [282, 98] on button "Confirmed Non-Scan" at bounding box center [296, 102] width 85 height 17
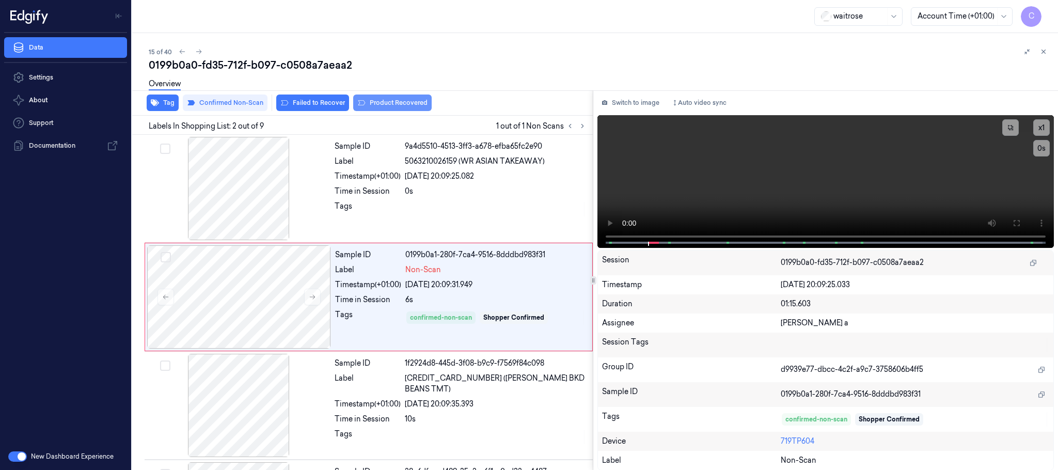
click at [400, 103] on button "Product Recovered" at bounding box center [392, 102] width 78 height 17
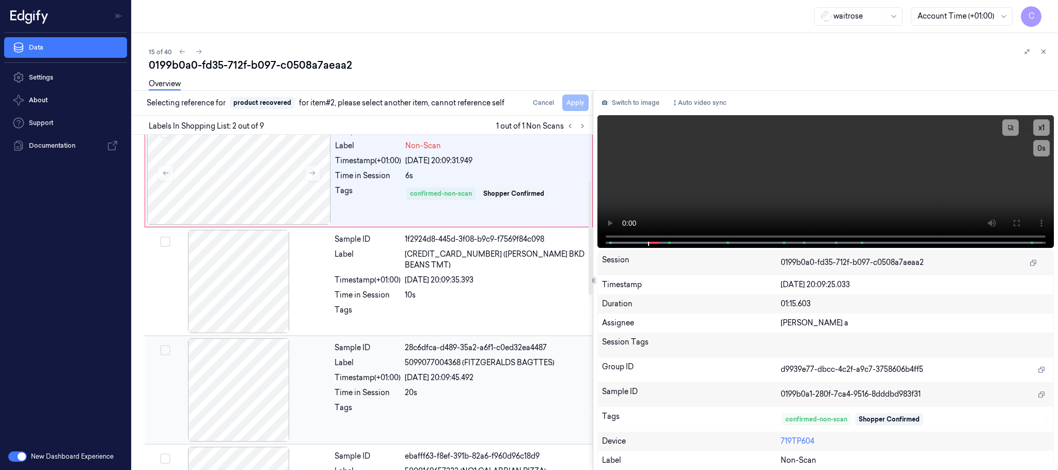
scroll to position [155, 0]
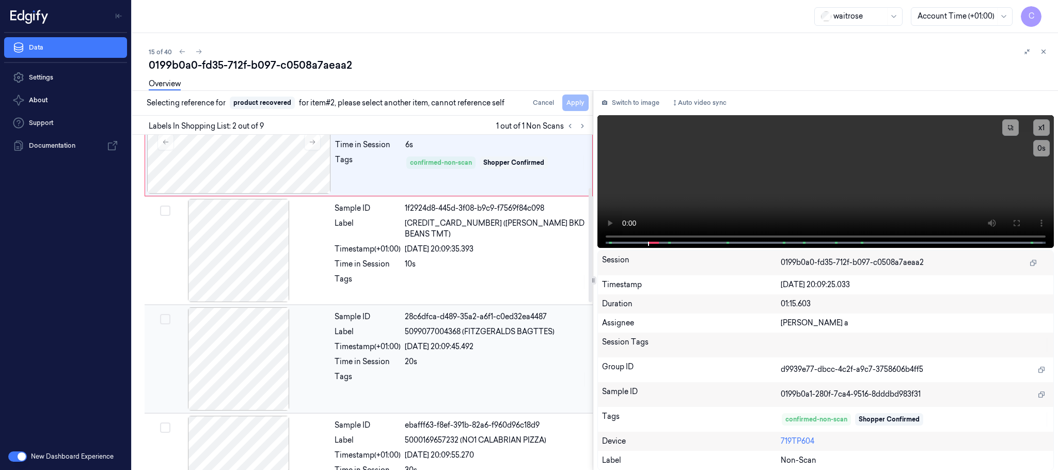
click at [251, 345] on div at bounding box center [239, 358] width 184 height 103
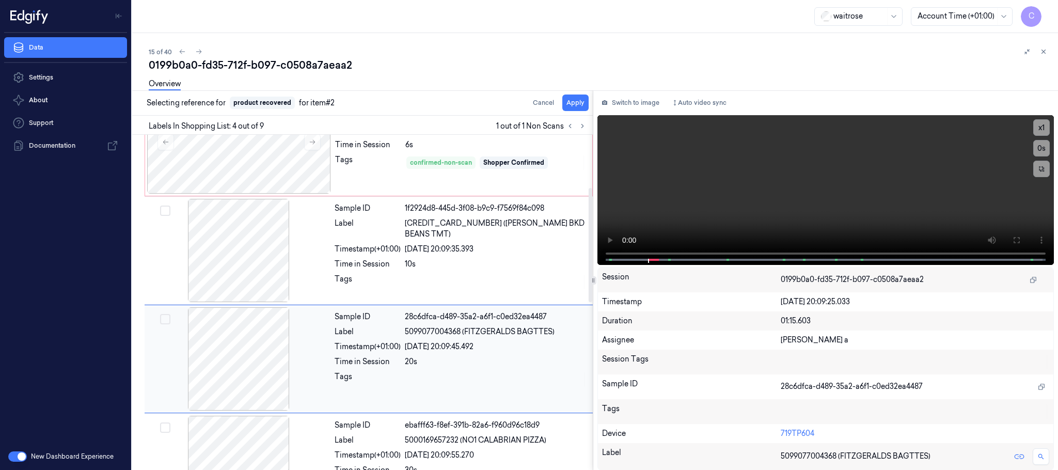
scroll to position [213, 0]
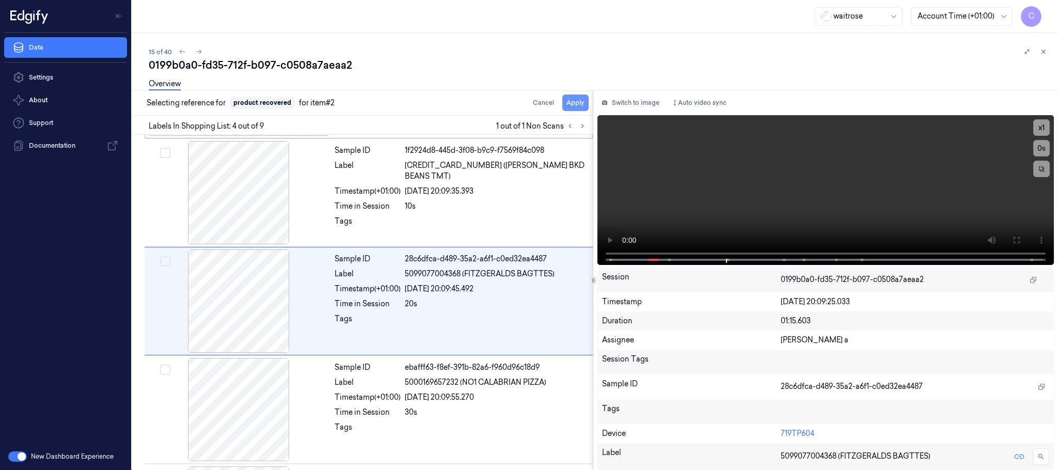
click at [580, 101] on button "Apply" at bounding box center [575, 102] width 26 height 17
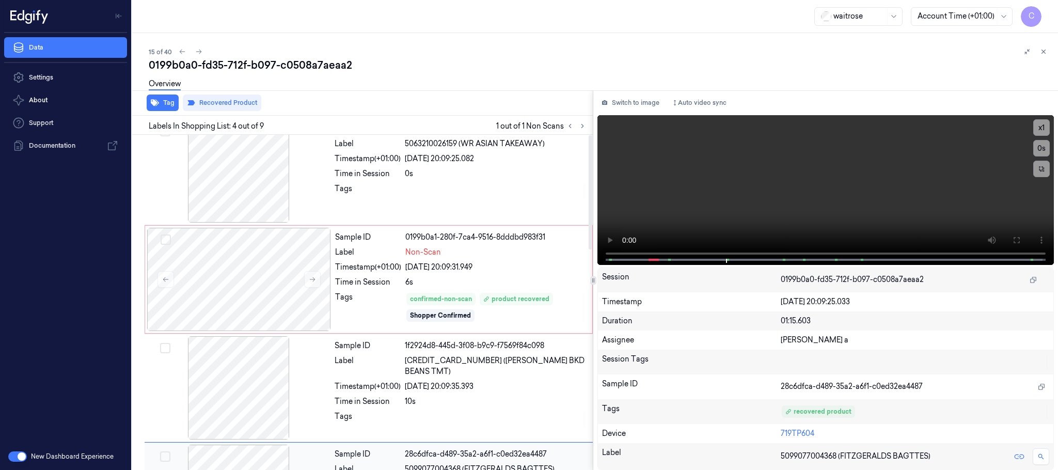
scroll to position [0, 0]
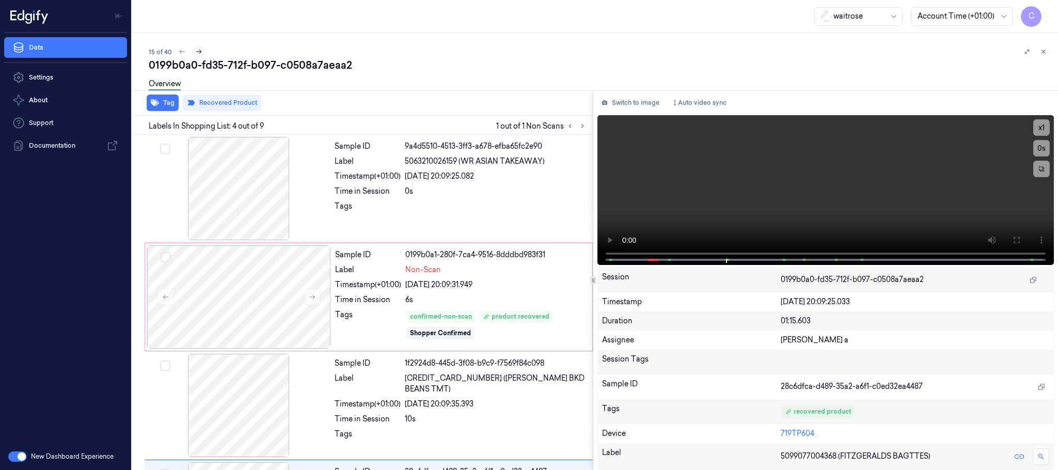
click at [198, 52] on icon at bounding box center [198, 51] width 7 height 7
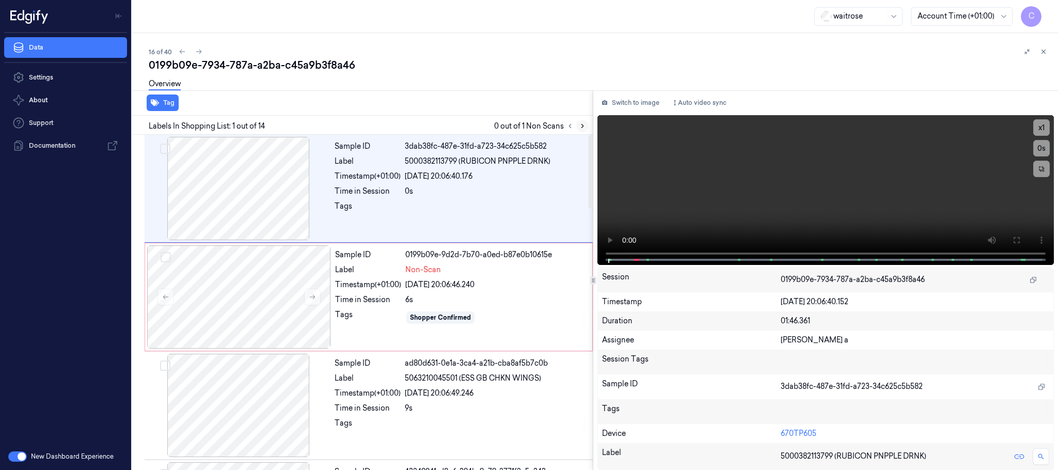
click at [581, 125] on icon at bounding box center [582, 125] width 7 height 7
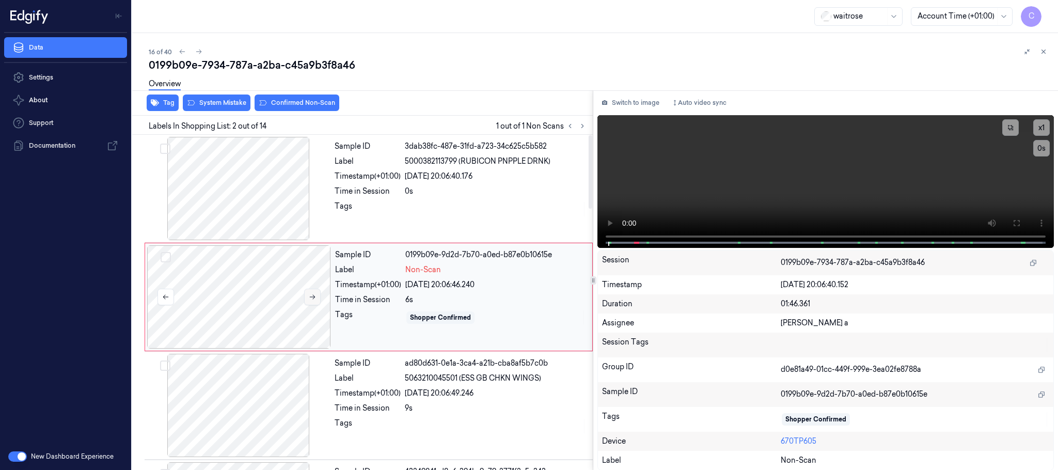
click at [313, 299] on icon at bounding box center [313, 297] width 6 height 5
click at [312, 298] on icon at bounding box center [312, 296] width 7 height 7
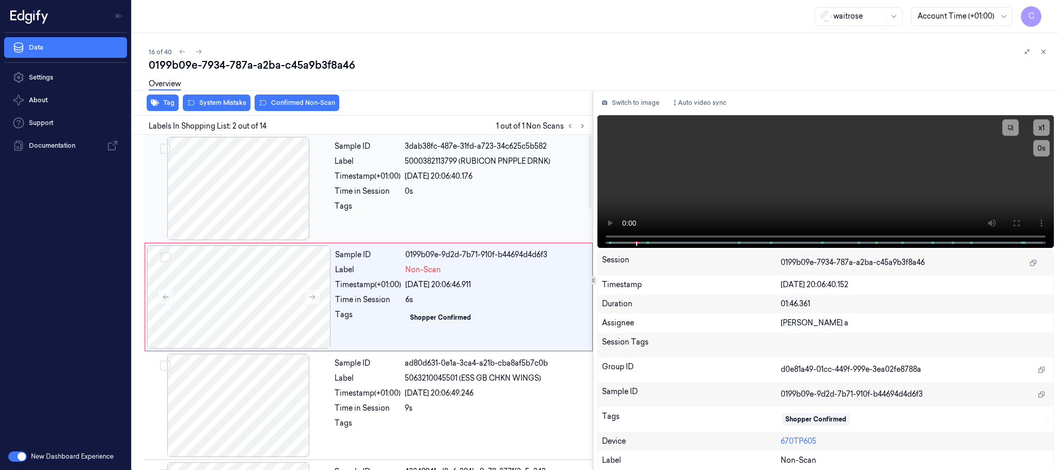
click at [256, 214] on div at bounding box center [239, 188] width 184 height 103
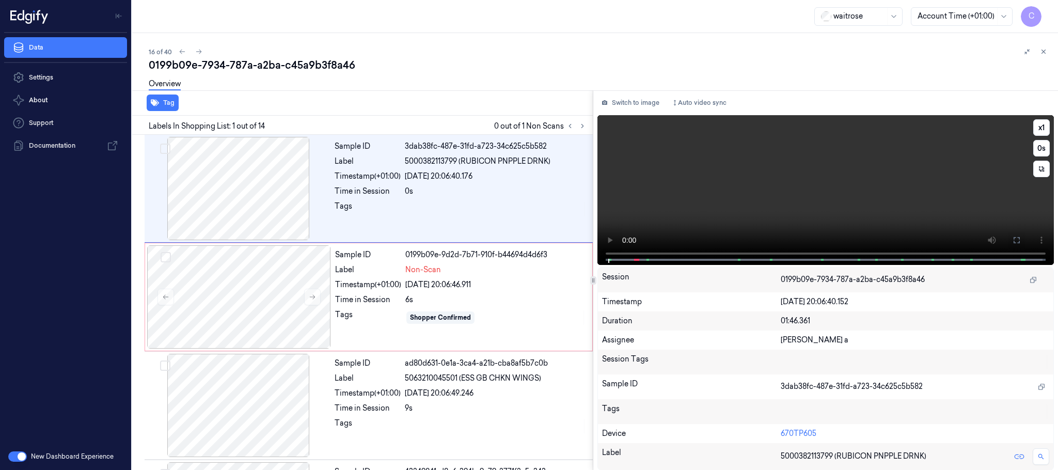
drag, startPoint x: 1019, startPoint y: 237, endPoint x: 983, endPoint y: 346, distance: 114.1
click at [1019, 239] on icon at bounding box center [1016, 240] width 8 height 8
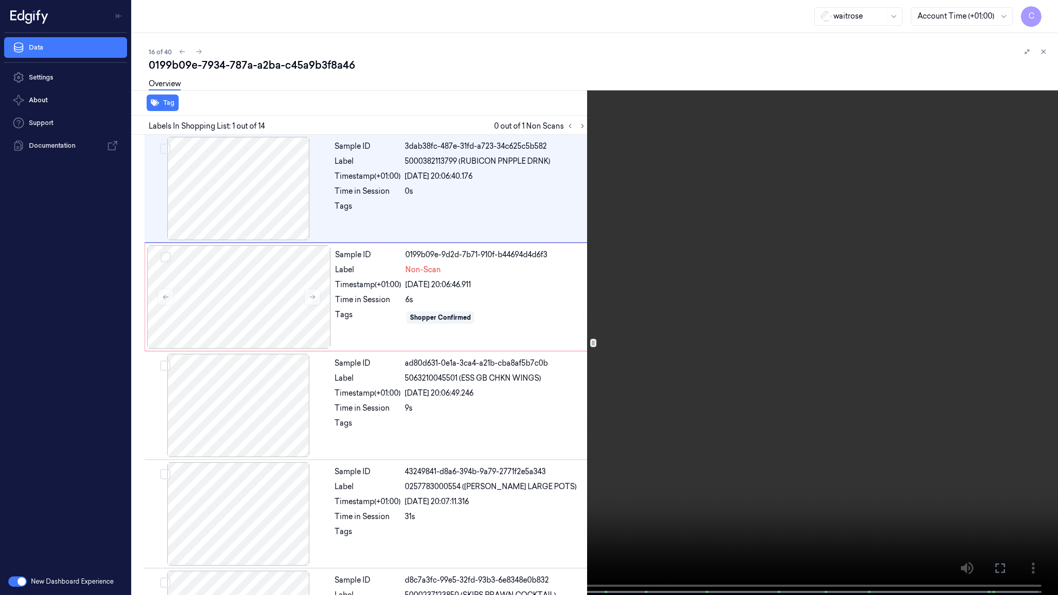
click at [391, 358] on video at bounding box center [529, 298] width 1058 height 597
click at [500, 414] on video at bounding box center [529, 298] width 1058 height 597
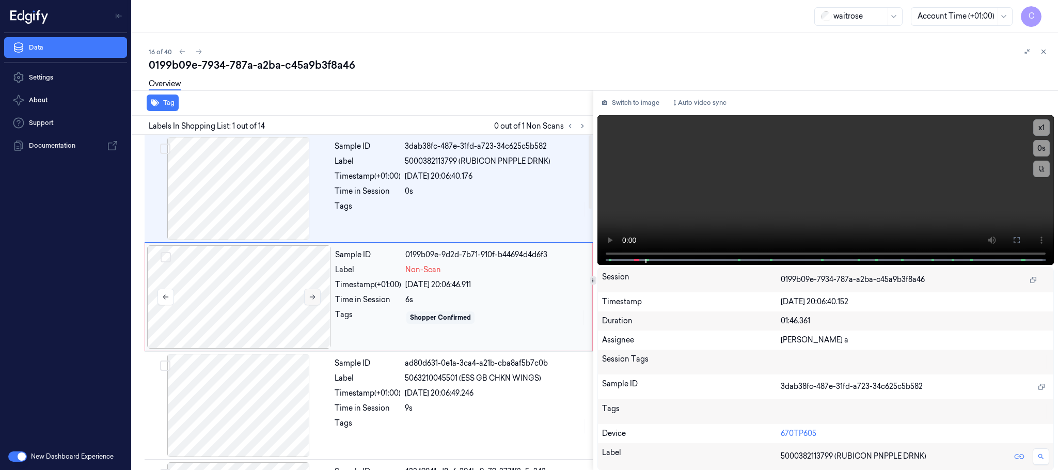
click at [314, 299] on icon at bounding box center [312, 296] width 7 height 7
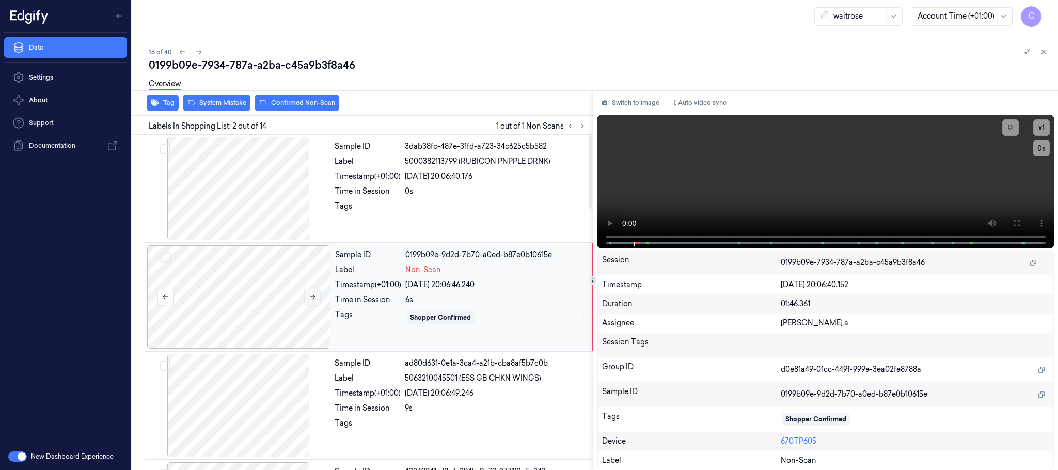
click at [314, 299] on icon at bounding box center [312, 296] width 7 height 7
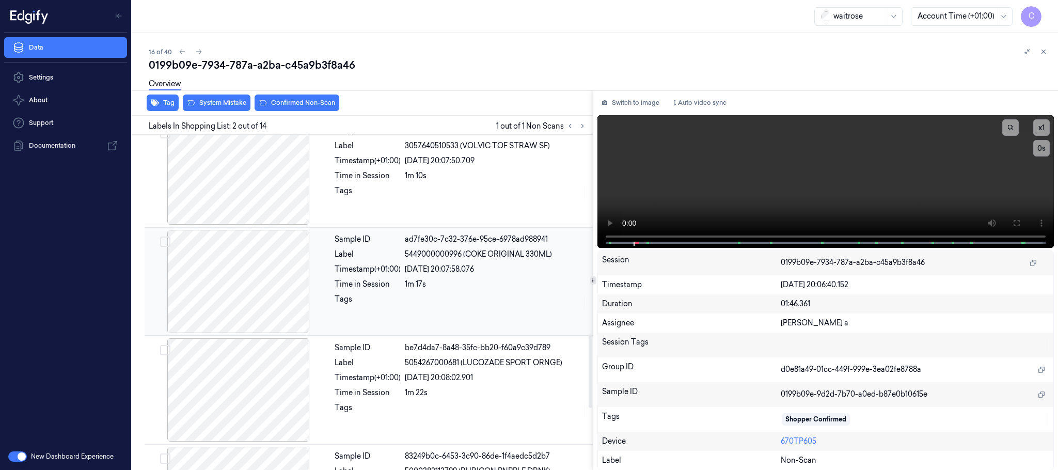
scroll to position [960, 0]
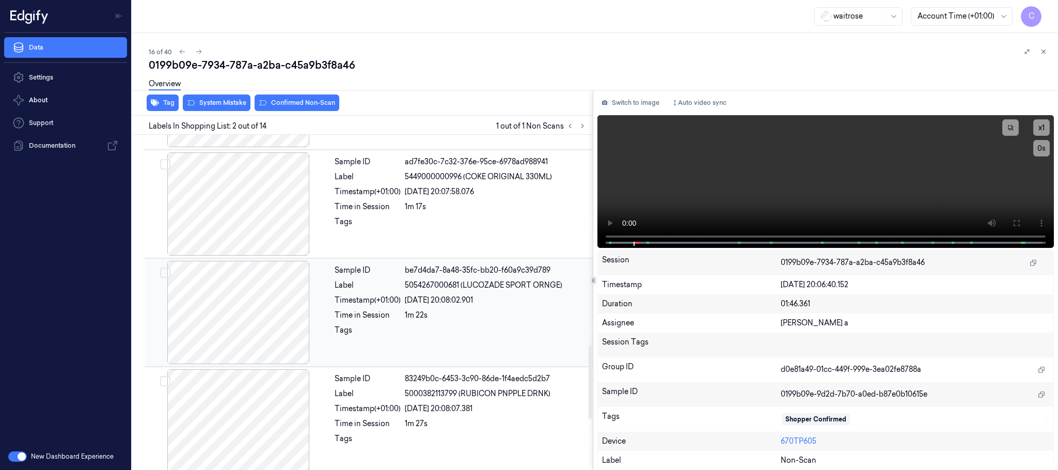
click at [246, 314] on div at bounding box center [239, 312] width 184 height 103
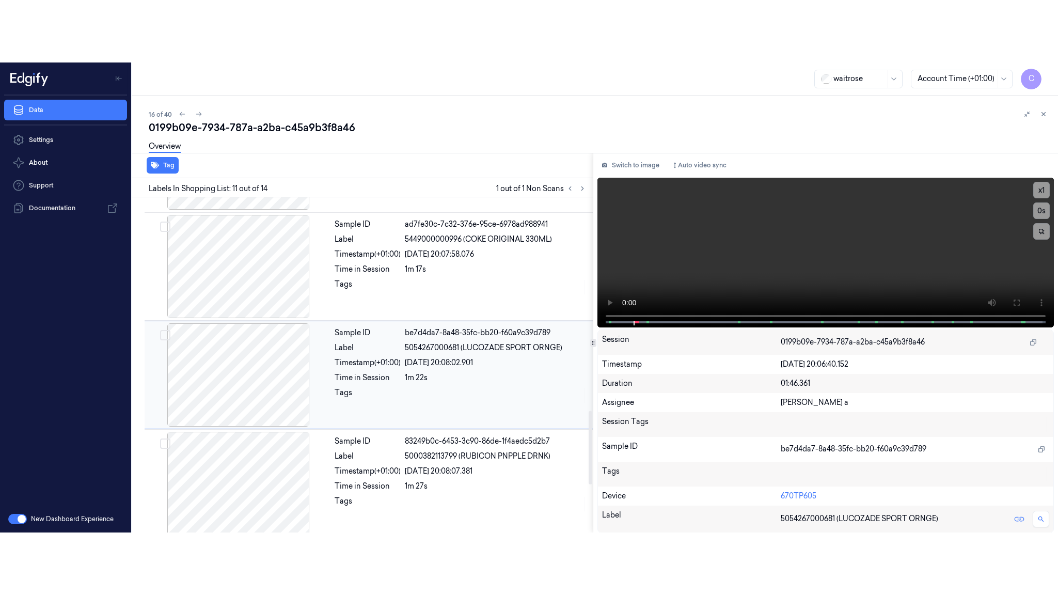
scroll to position [975, 0]
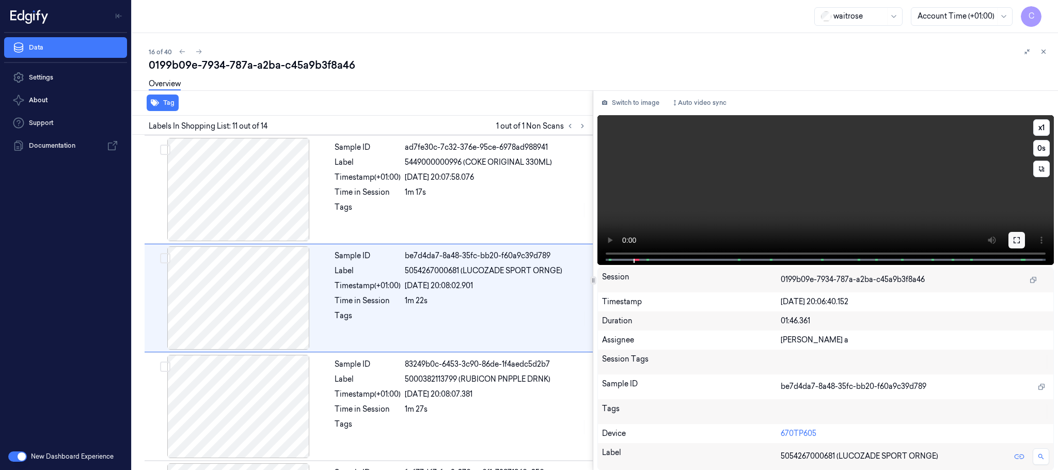
click at [1014, 238] on icon at bounding box center [1016, 240] width 8 height 8
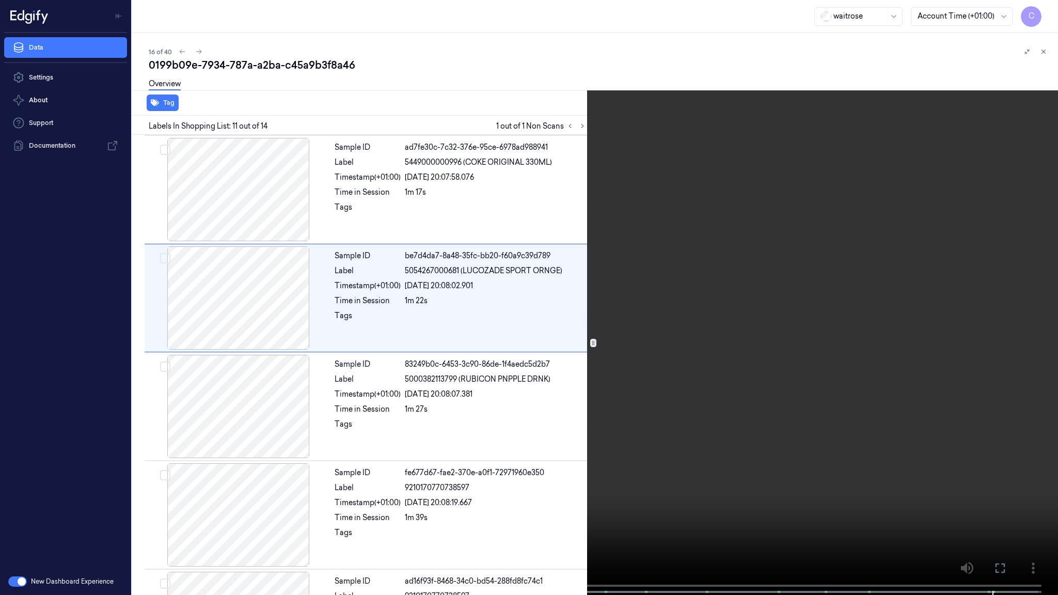
click at [636, 381] on video at bounding box center [529, 298] width 1058 height 597
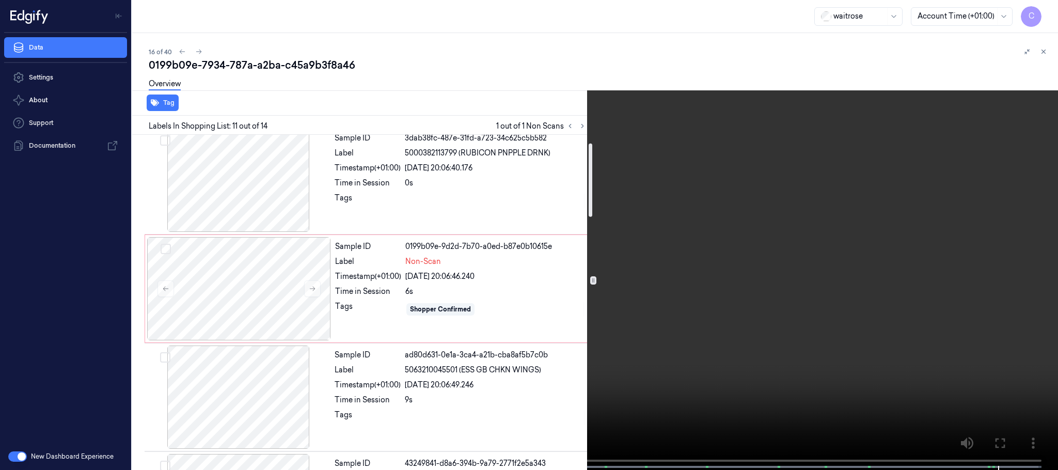
scroll to position [0, 0]
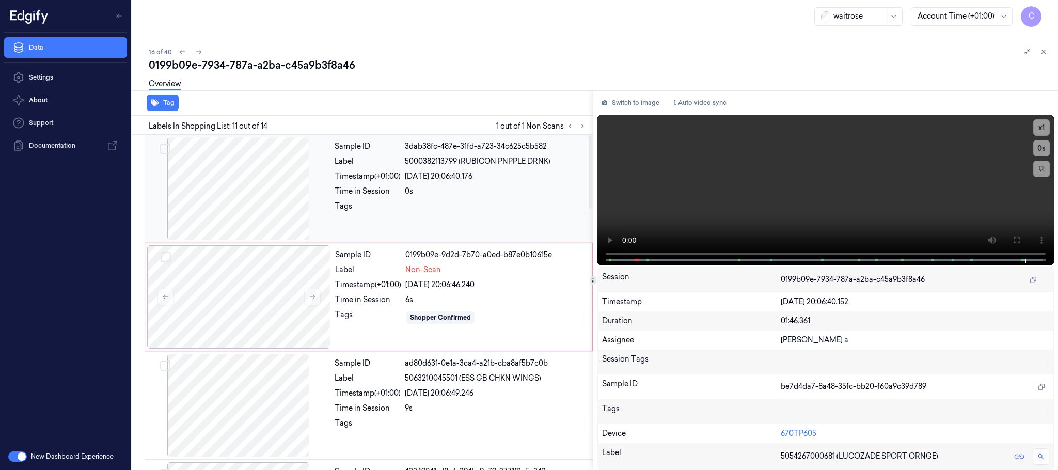
click at [264, 186] on div at bounding box center [239, 188] width 184 height 103
click at [1013, 240] on icon at bounding box center [1016, 240] width 8 height 8
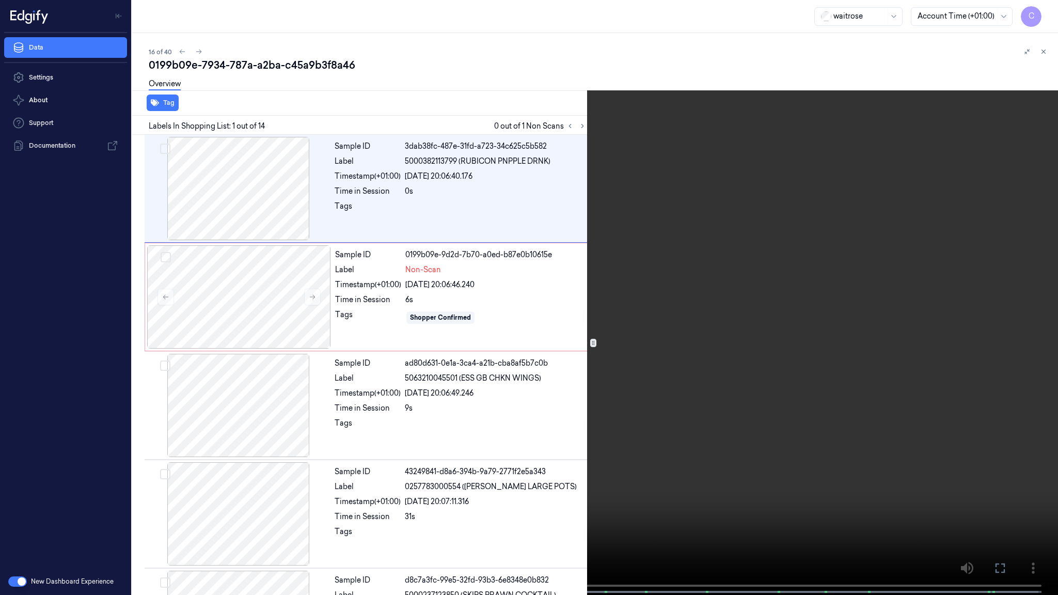
click at [607, 353] on video at bounding box center [529, 298] width 1058 height 597
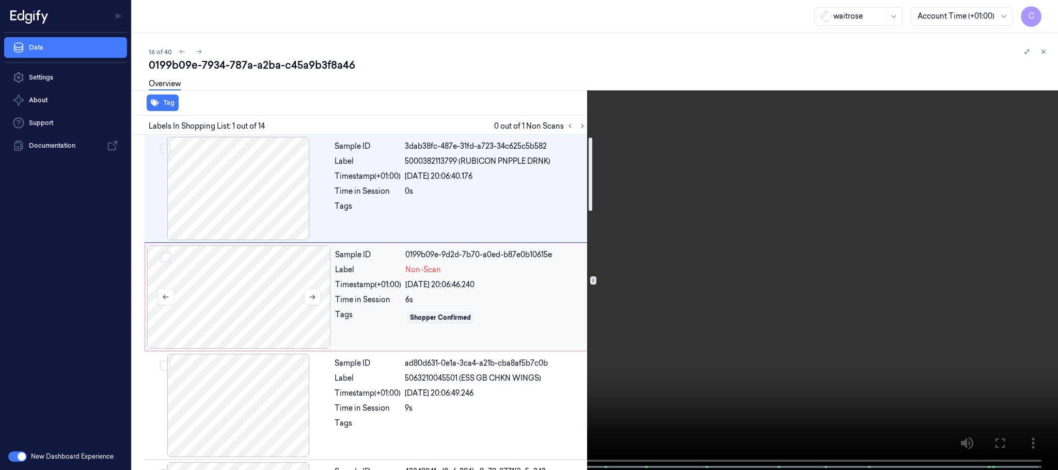
scroll to position [77, 0]
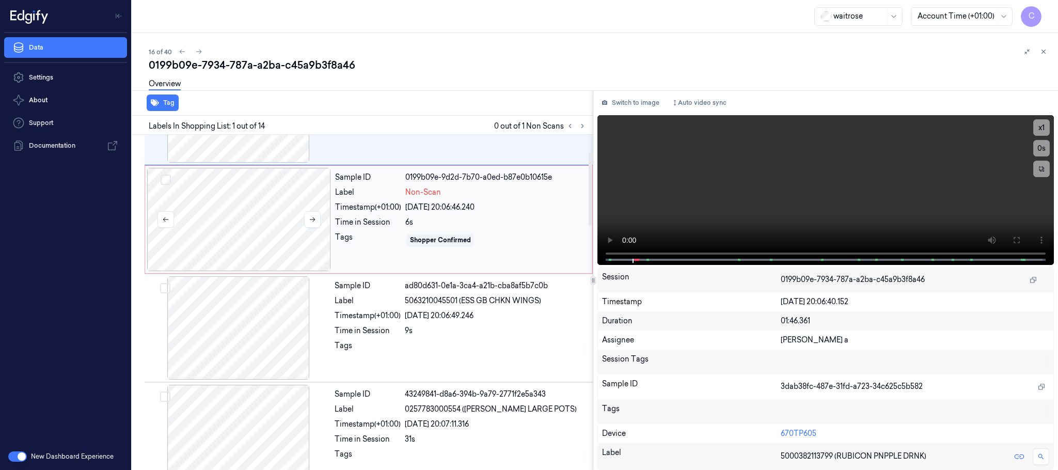
click at [251, 200] on div at bounding box center [239, 219] width 184 height 103
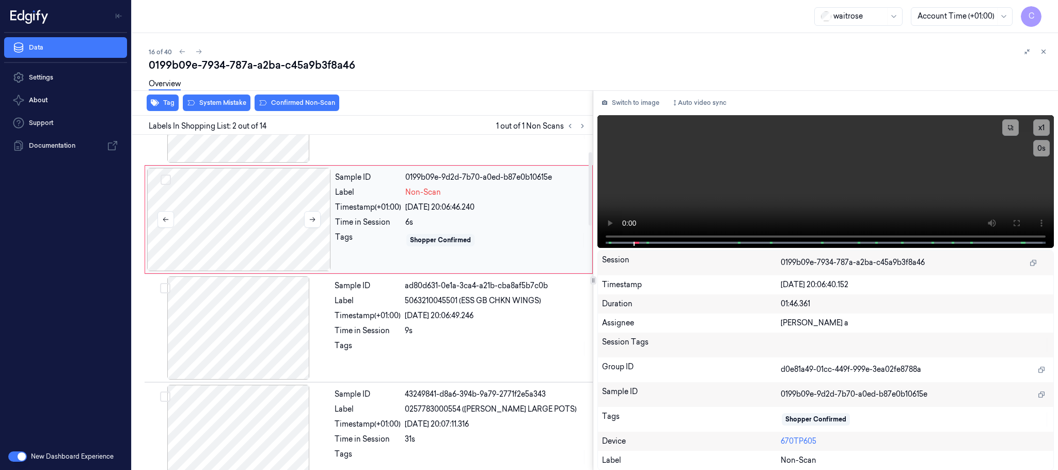
scroll to position [0, 0]
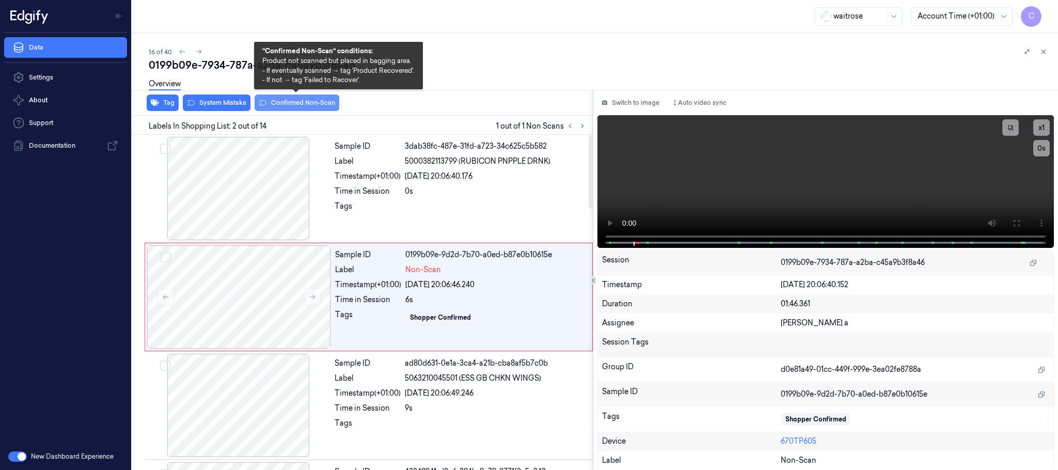
click at [290, 101] on button "Confirmed Non-Scan" at bounding box center [296, 102] width 85 height 17
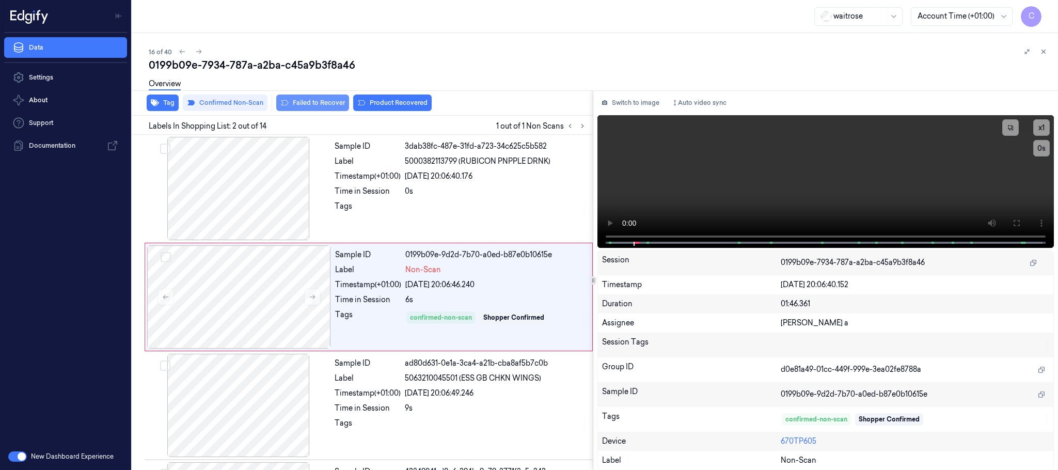
click at [322, 102] on button "Failed to Recover" at bounding box center [312, 102] width 73 height 17
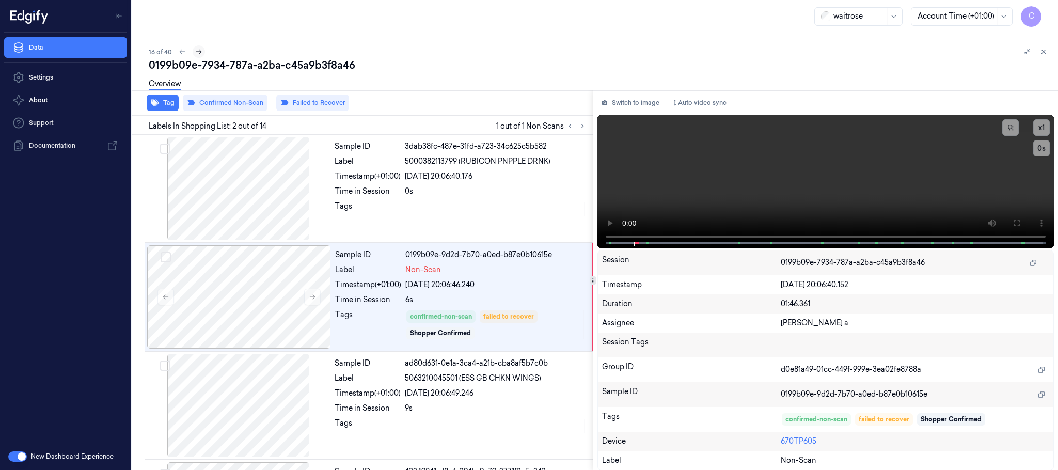
click at [197, 53] on icon at bounding box center [198, 51] width 7 height 7
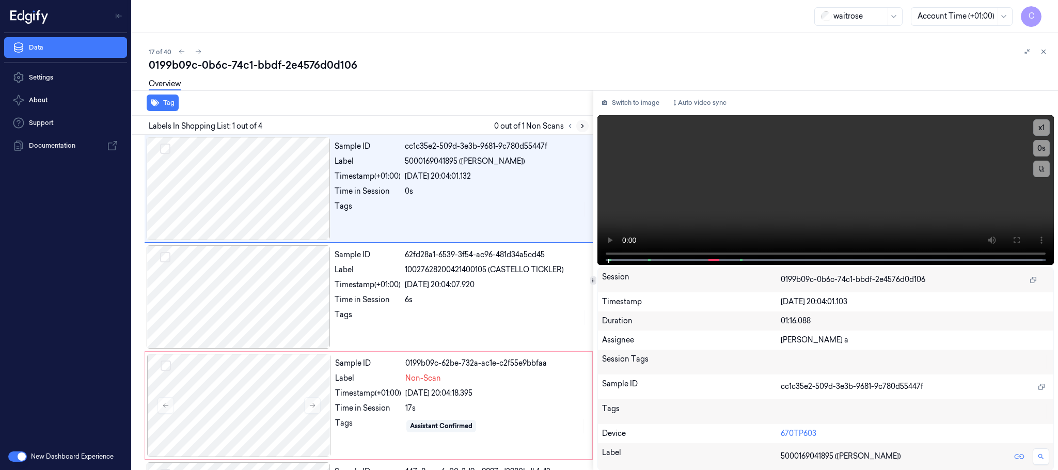
click at [581, 127] on icon at bounding box center [582, 125] width 7 height 7
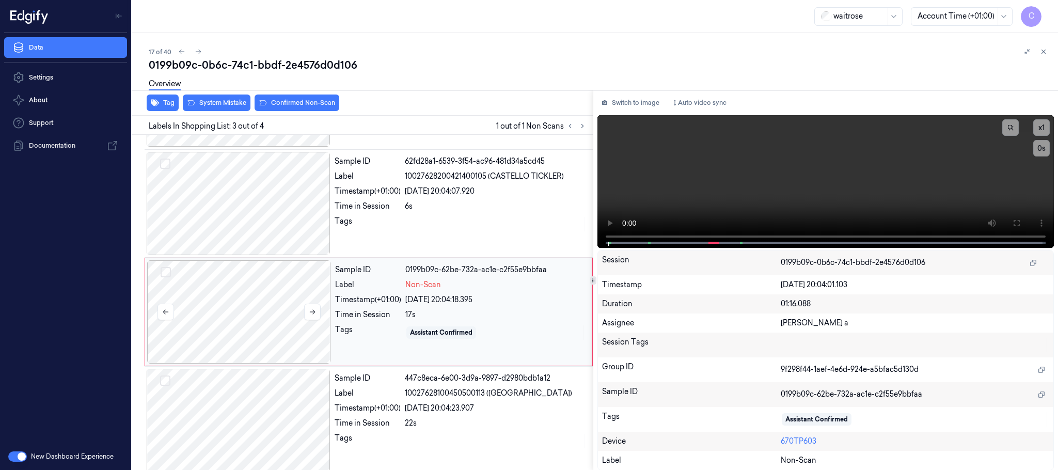
scroll to position [103, 0]
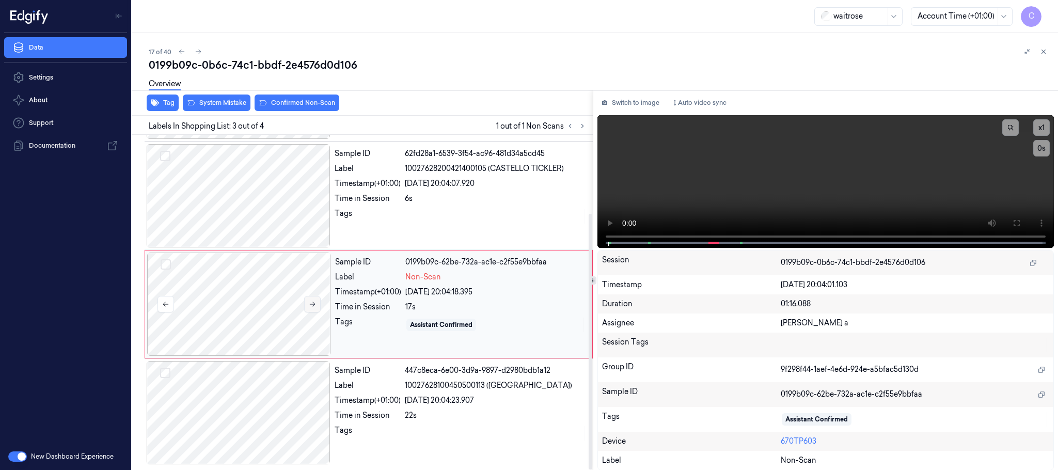
click at [312, 304] on icon at bounding box center [312, 303] width 7 height 7
click at [293, 214] on div at bounding box center [239, 195] width 184 height 103
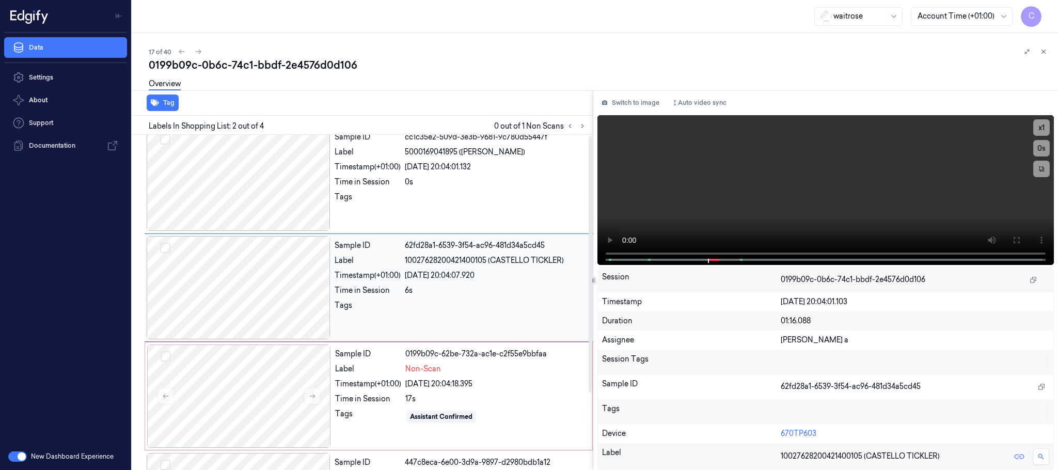
scroll to position [0, 0]
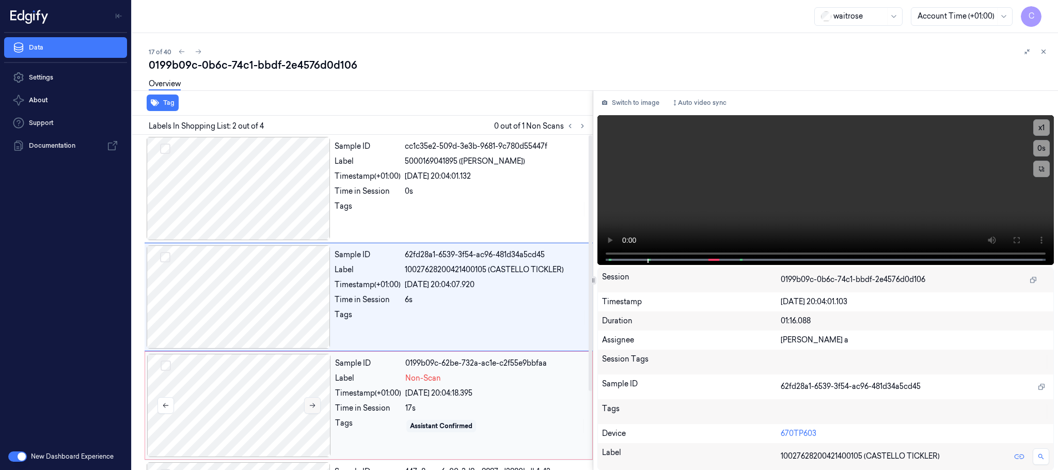
click at [310, 403] on icon at bounding box center [312, 405] width 7 height 7
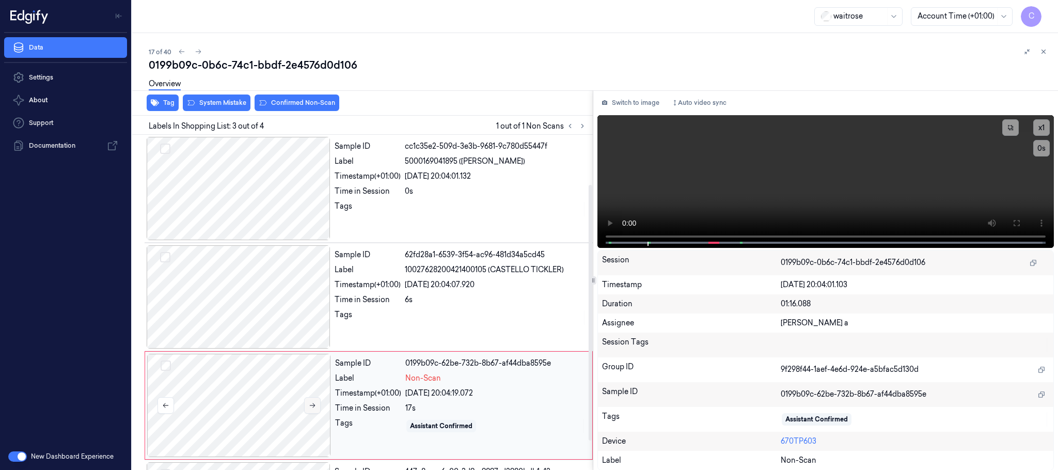
scroll to position [103, 0]
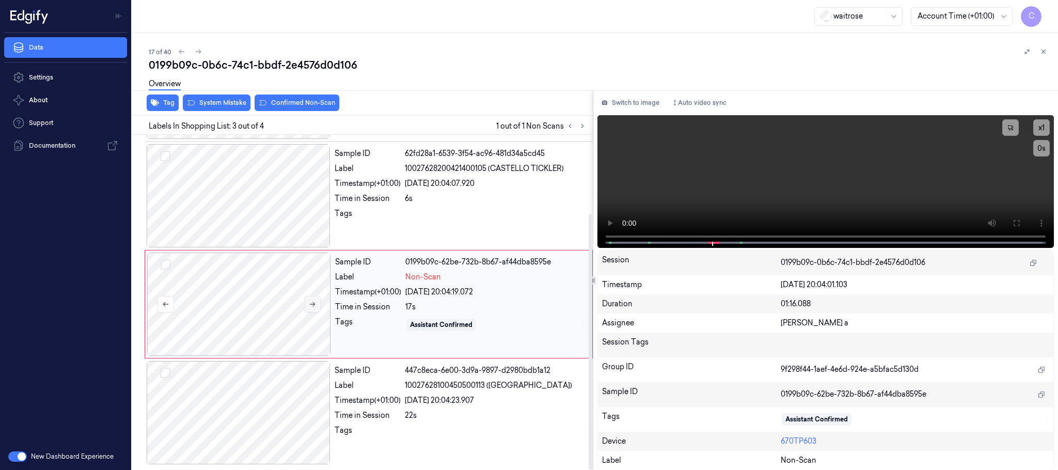
click at [310, 299] on button at bounding box center [312, 304] width 17 height 17
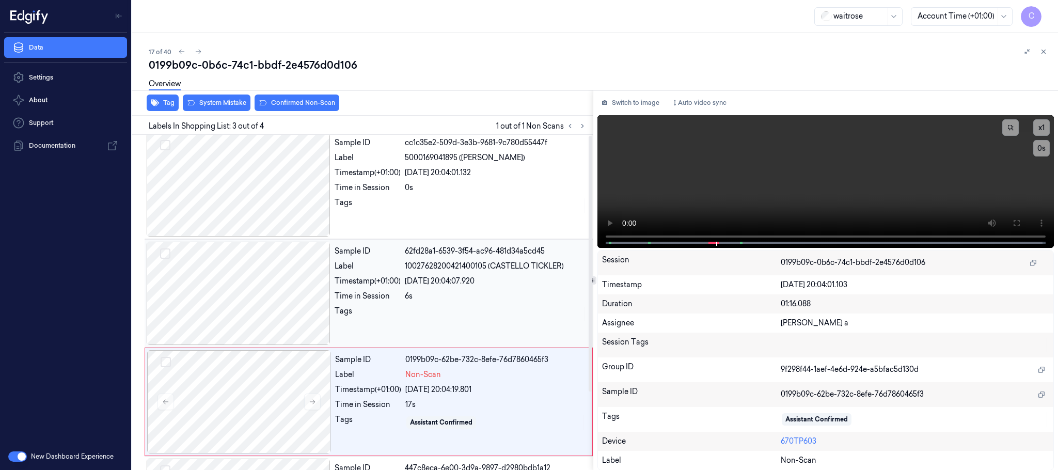
scroll to position [0, 0]
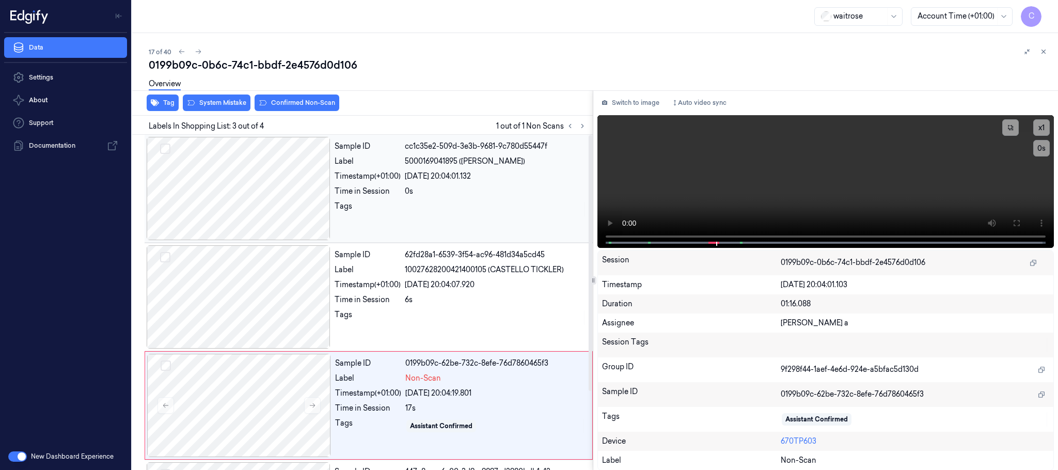
click at [268, 211] on div at bounding box center [239, 188] width 184 height 103
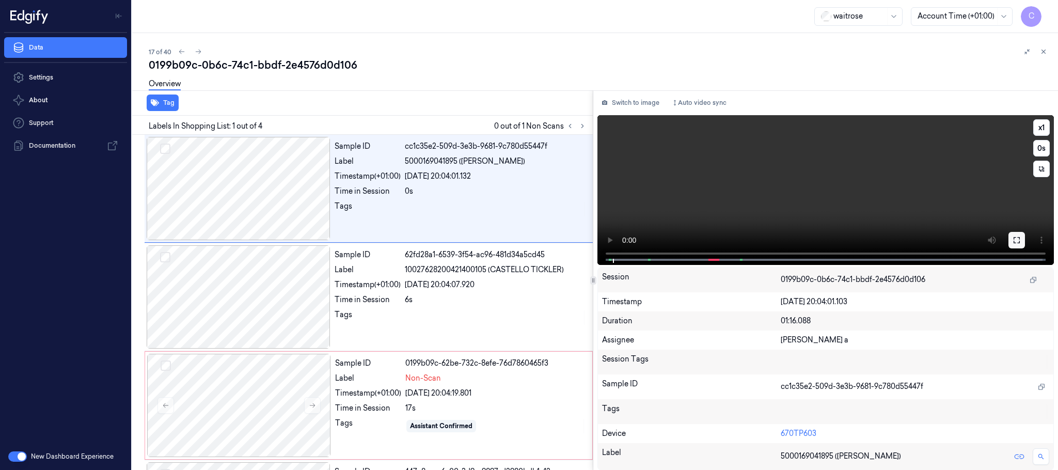
click at [1008, 242] on button at bounding box center [1016, 240] width 17 height 17
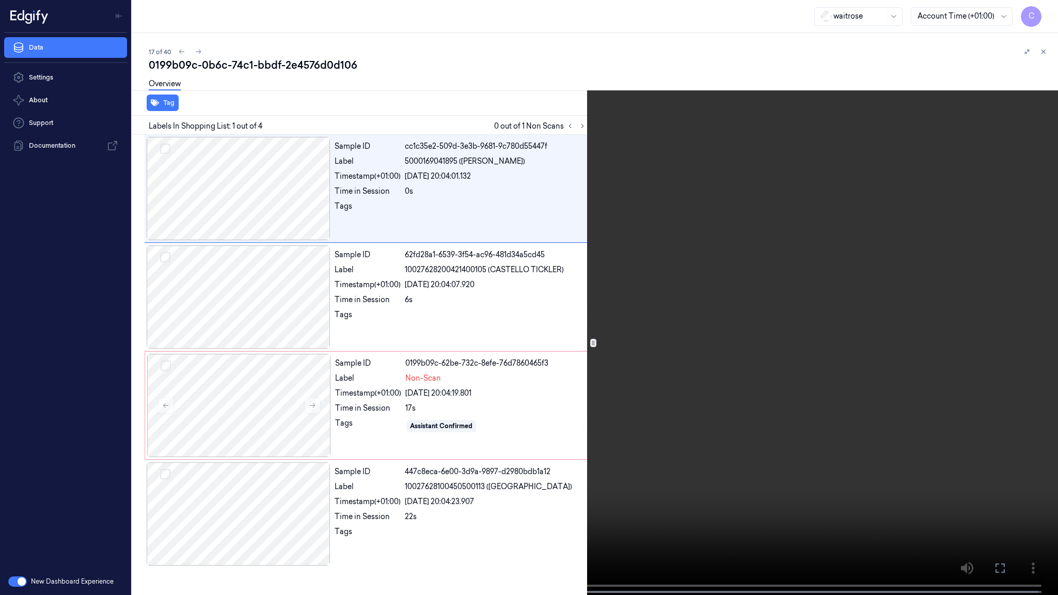
click at [549, 276] on video at bounding box center [529, 298] width 1058 height 597
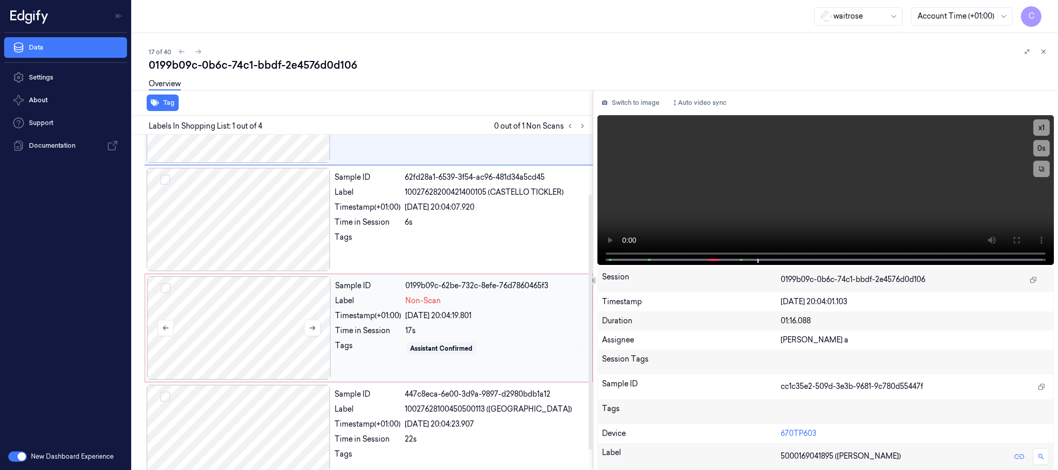
click at [260, 320] on div at bounding box center [239, 327] width 184 height 103
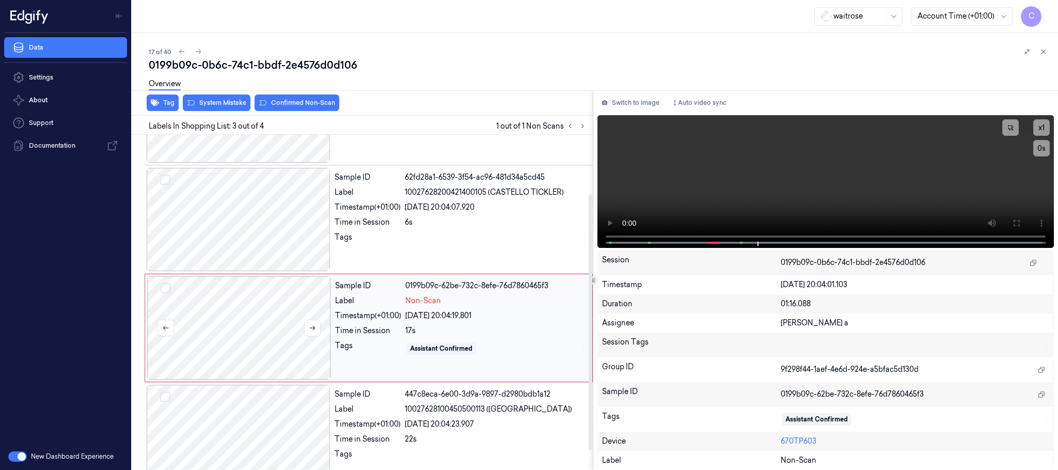
scroll to position [103, 0]
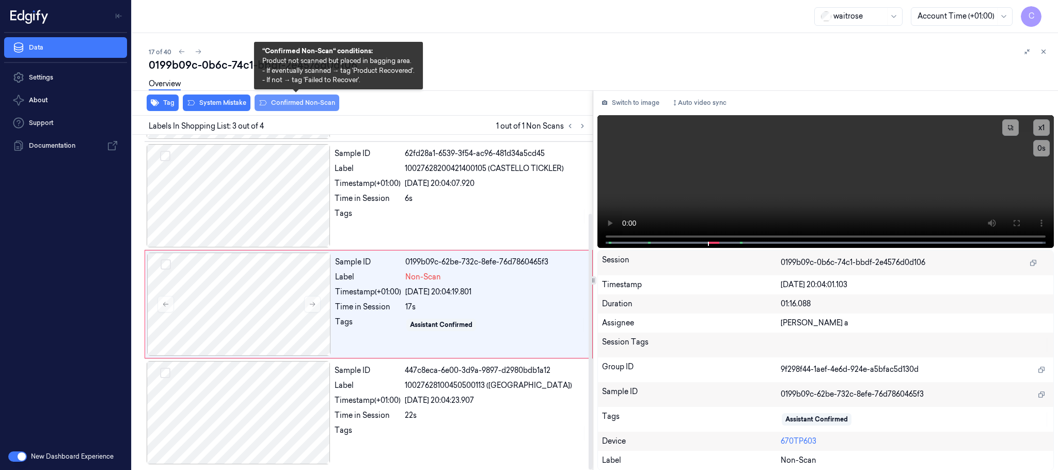
click at [296, 101] on button "Confirmed Non-Scan" at bounding box center [296, 102] width 85 height 17
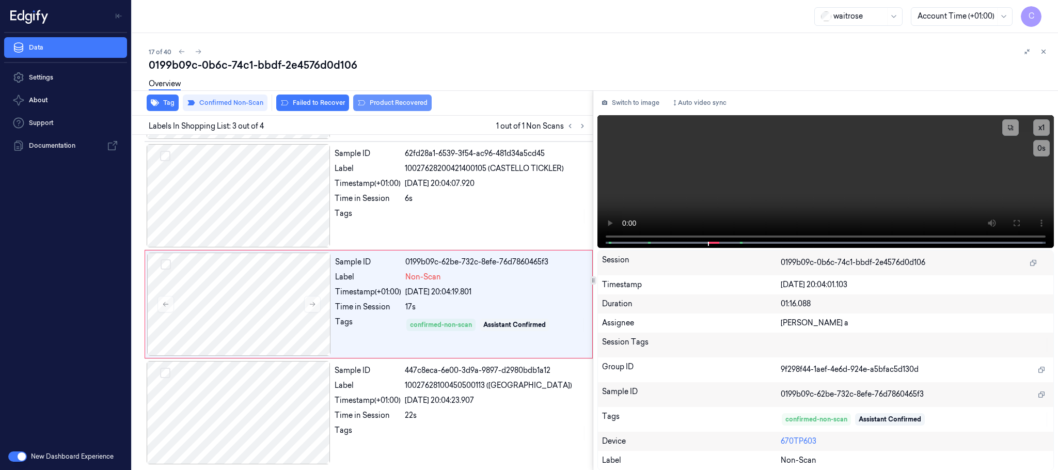
click at [403, 101] on button "Product Recovered" at bounding box center [392, 102] width 78 height 17
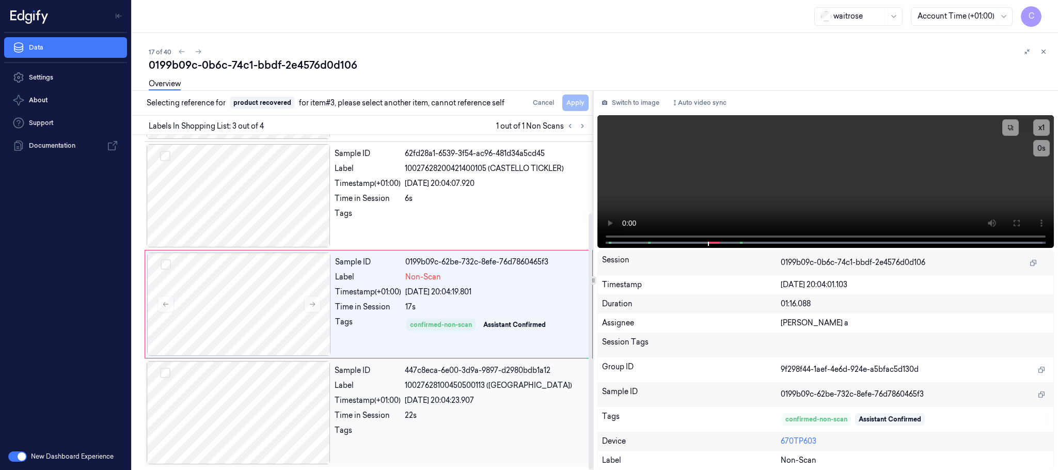
click at [264, 381] on div at bounding box center [239, 412] width 184 height 103
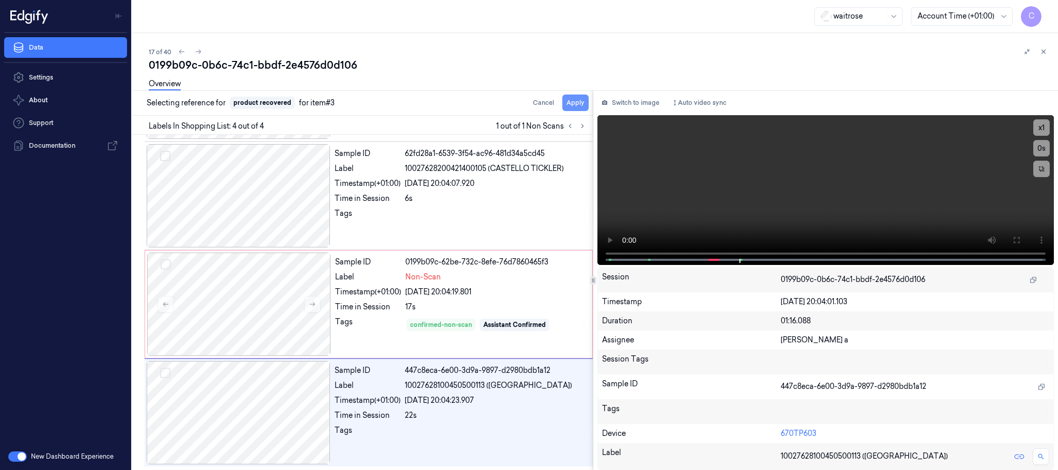
click at [578, 99] on button "Apply" at bounding box center [575, 102] width 26 height 17
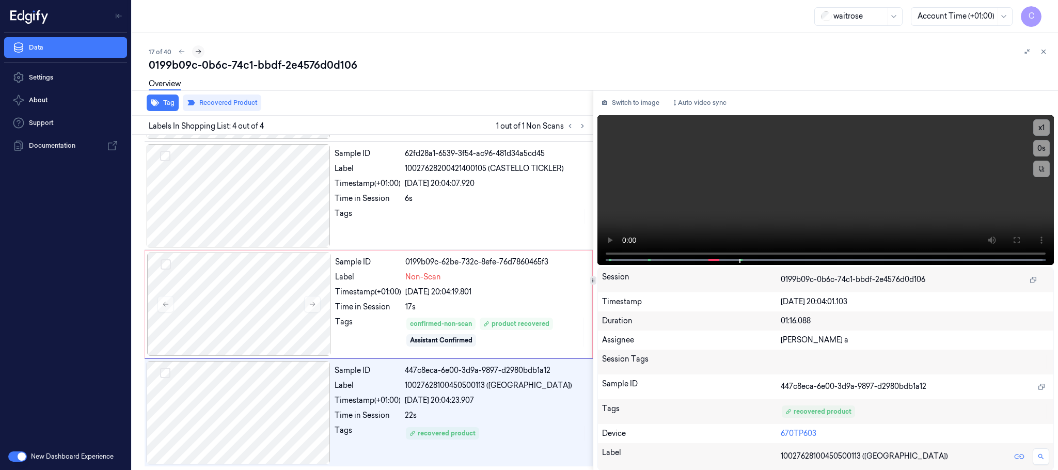
click at [200, 51] on icon at bounding box center [198, 51] width 7 height 7
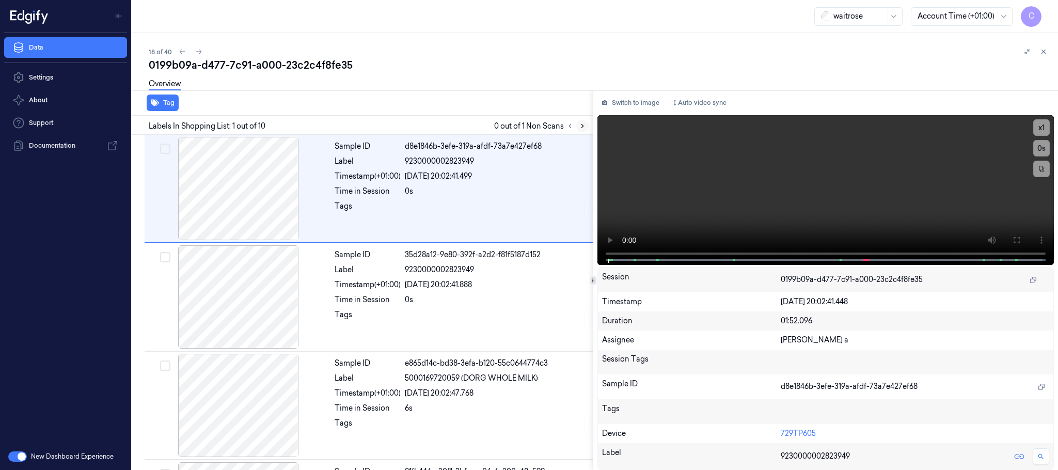
click at [581, 127] on icon at bounding box center [582, 125] width 7 height 7
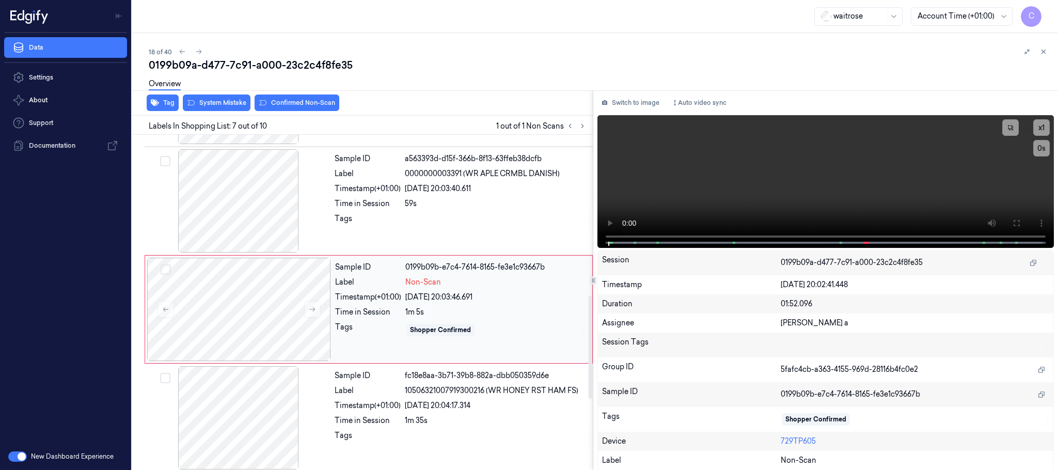
scroll to position [539, 0]
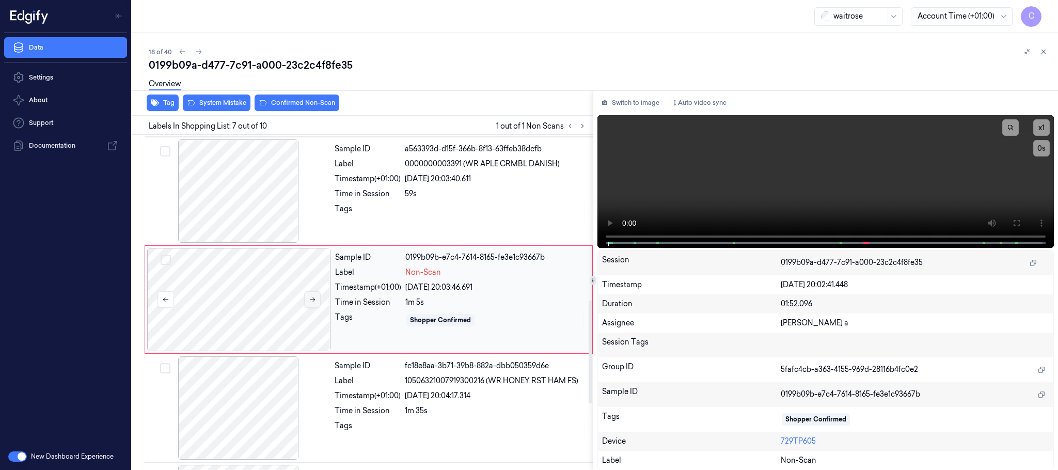
click at [314, 303] on icon at bounding box center [312, 299] width 7 height 7
click at [315, 303] on icon at bounding box center [312, 299] width 7 height 7
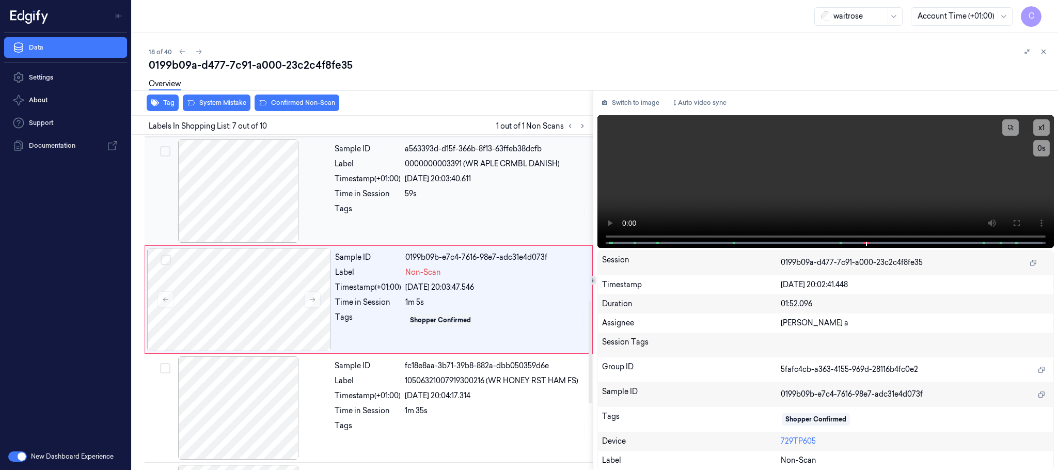
click at [250, 183] on div at bounding box center [239, 190] width 184 height 103
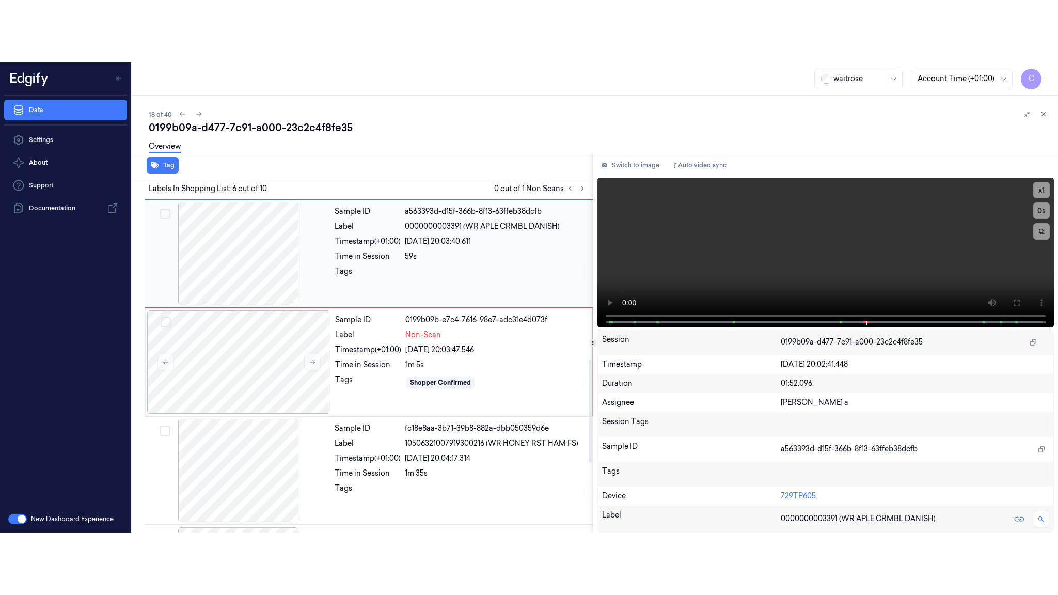
scroll to position [430, 0]
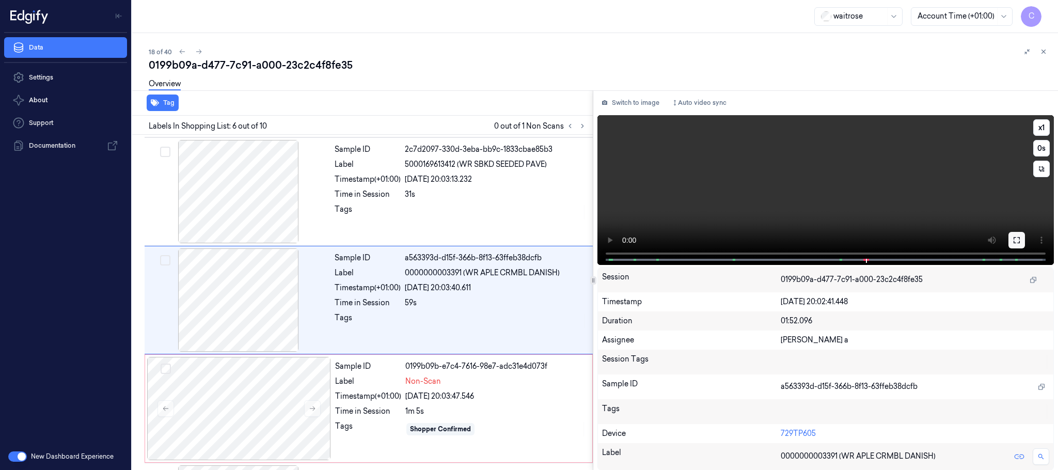
click at [1014, 242] on icon at bounding box center [1016, 240] width 8 height 8
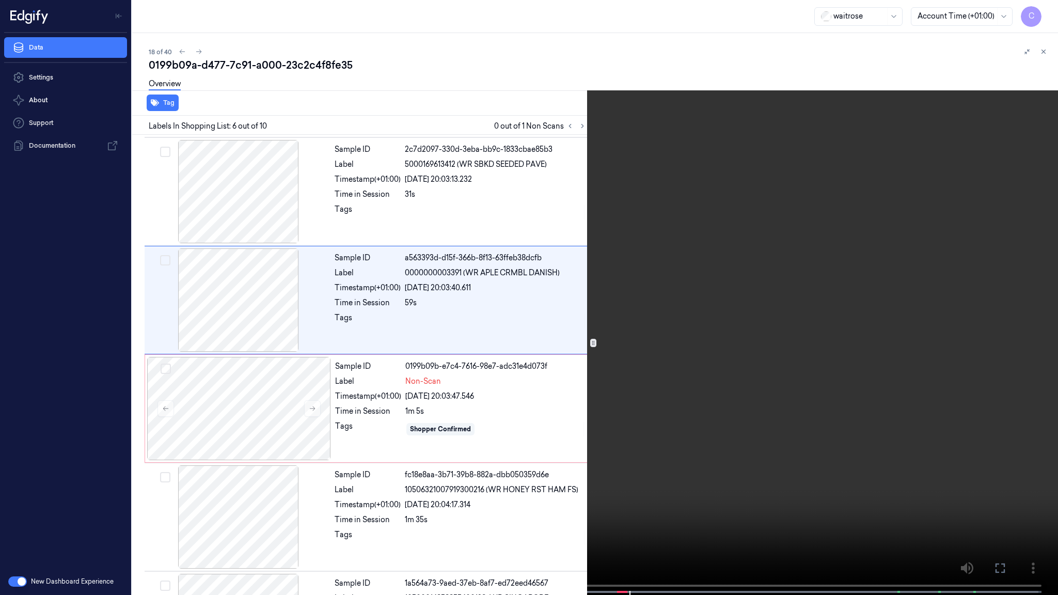
click at [470, 374] on video at bounding box center [529, 298] width 1058 height 597
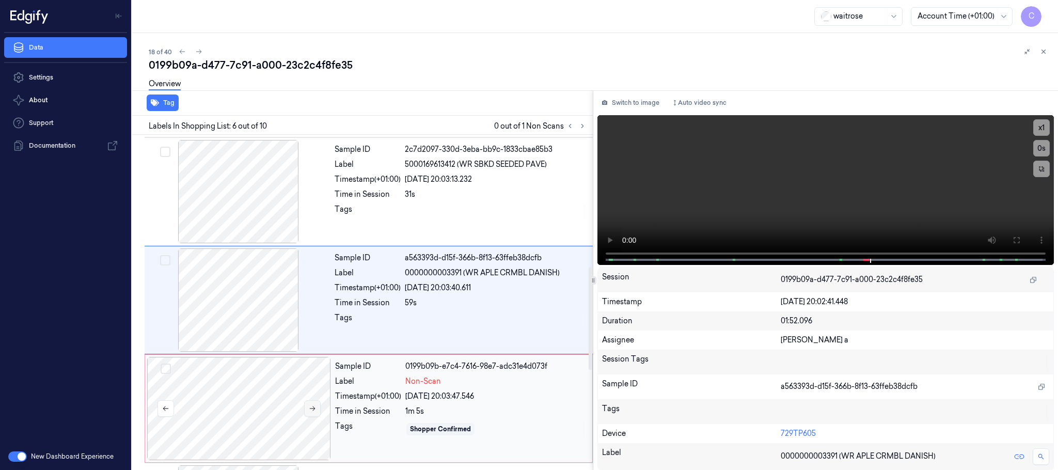
click at [309, 411] on icon at bounding box center [312, 408] width 7 height 7
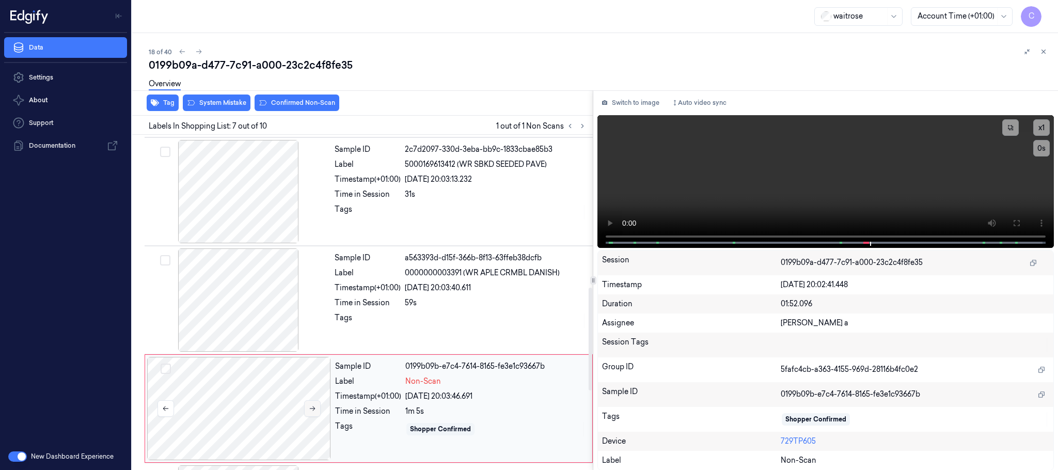
scroll to position [539, 0]
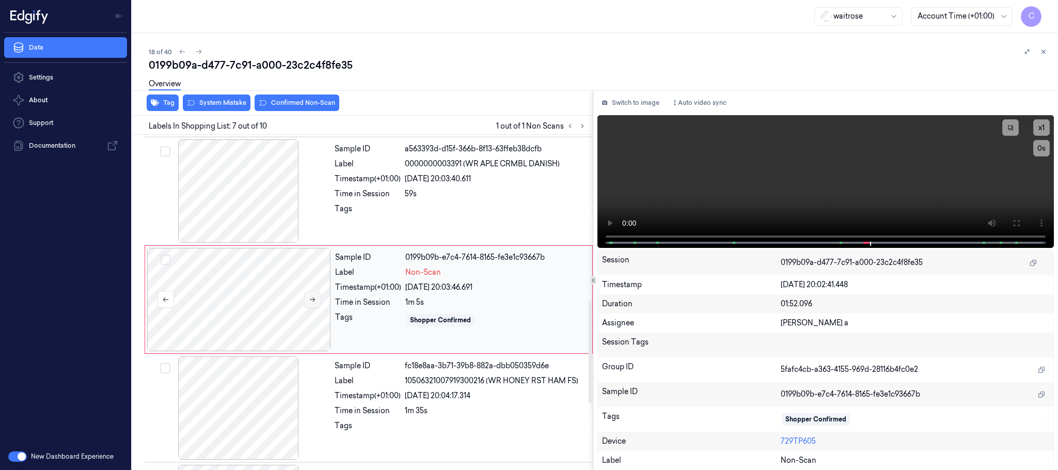
click at [312, 302] on icon at bounding box center [312, 299] width 7 height 7
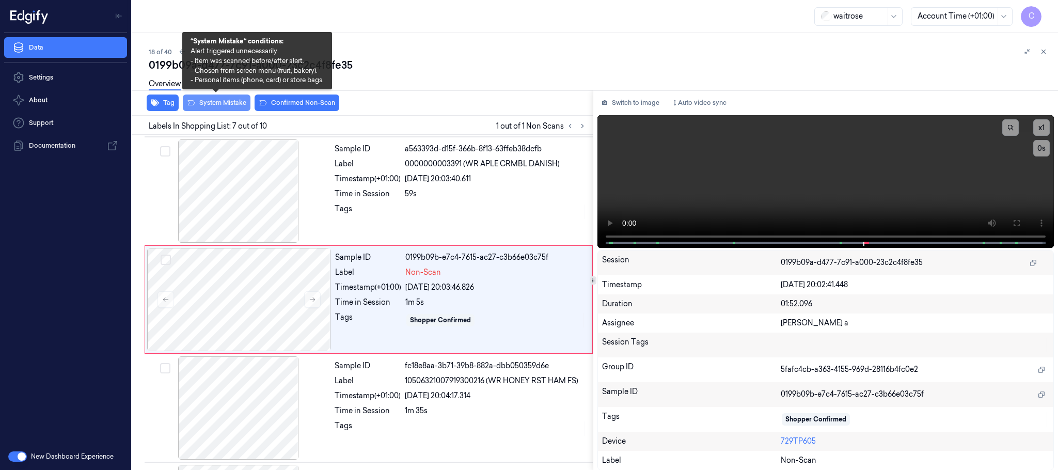
click at [225, 107] on button "System Mistake" at bounding box center [217, 102] width 68 height 17
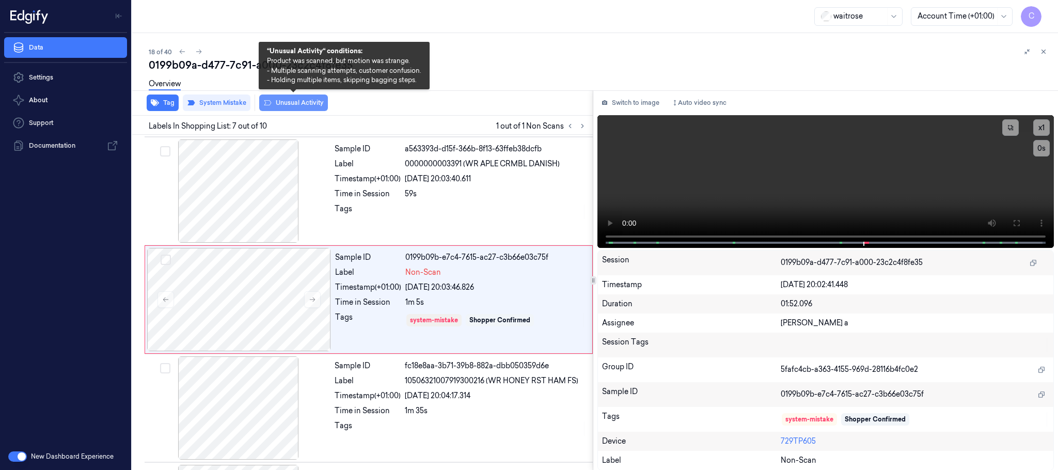
click at [298, 101] on button "Unusual Activity" at bounding box center [293, 102] width 69 height 17
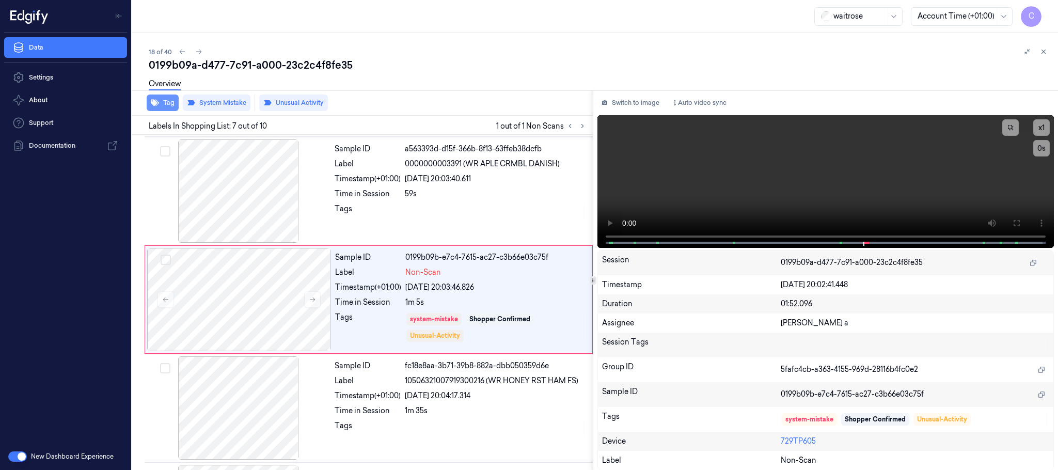
click at [155, 103] on icon "button" at bounding box center [155, 103] width 8 height 7
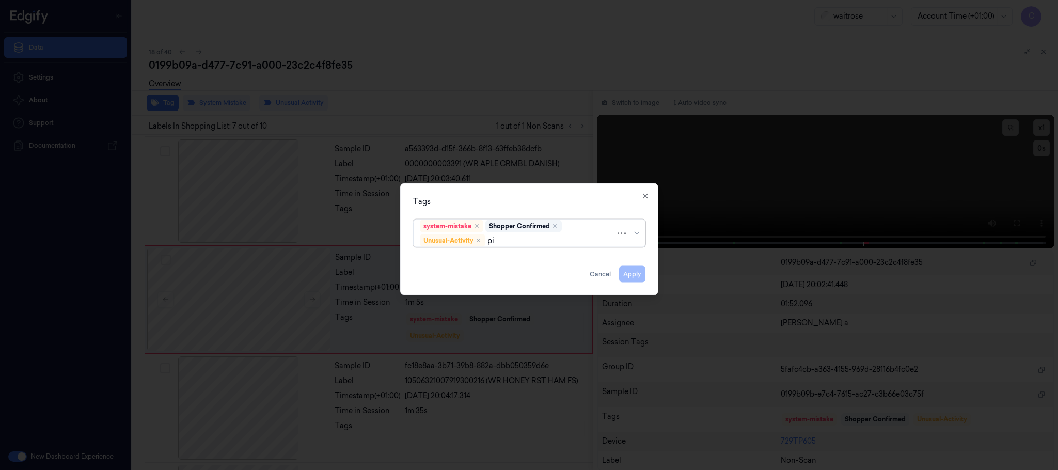
type input "pic"
click at [512, 259] on div "Picklist item alert" at bounding box center [529, 260] width 218 height 11
click at [559, 193] on div "Tags system-mistake Shopper Confirmed Unusual-Activity Picklist item alert Appl…" at bounding box center [529, 239] width 258 height 112
click at [634, 273] on button "Apply" at bounding box center [632, 274] width 26 height 17
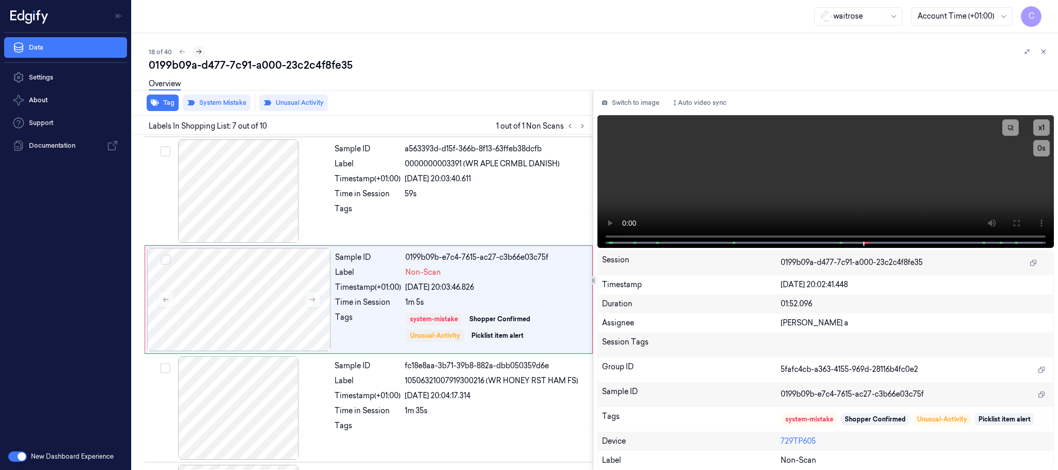
click at [195, 53] on icon at bounding box center [198, 51] width 7 height 7
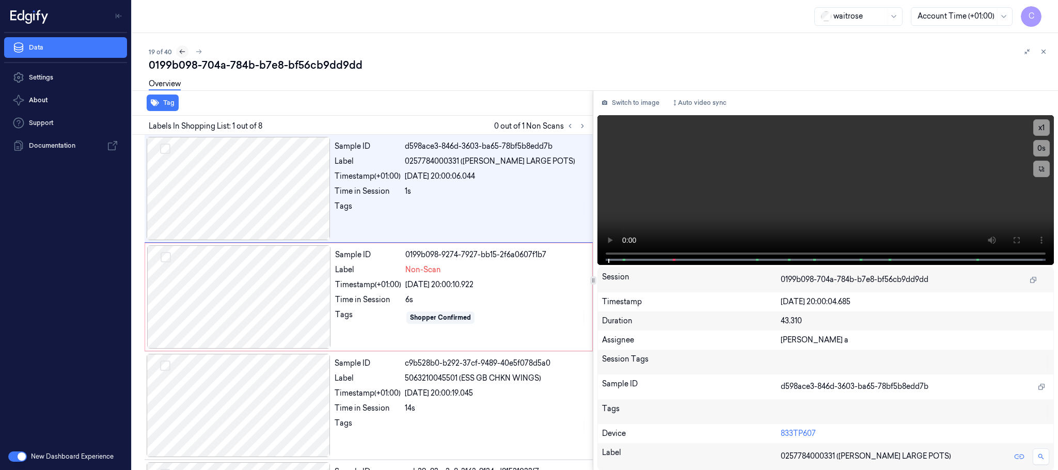
click at [180, 55] on icon at bounding box center [182, 51] width 7 height 7
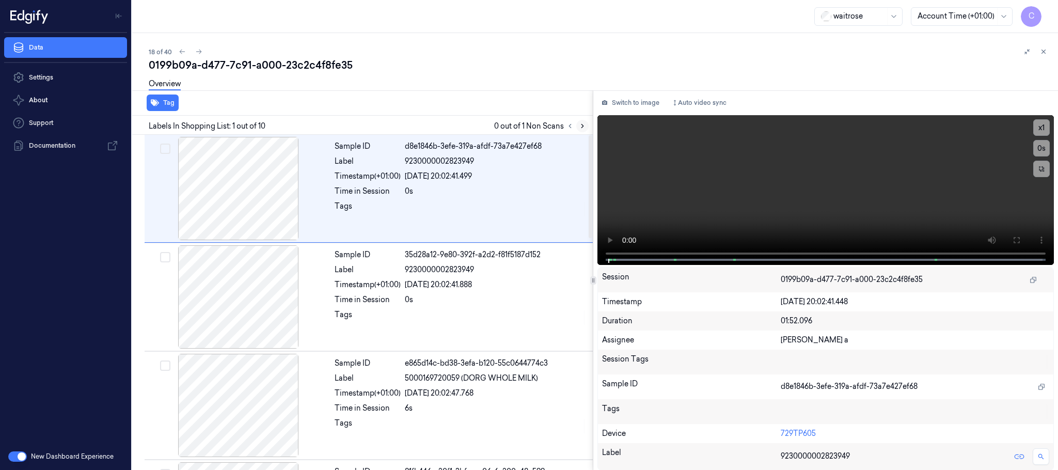
click at [577, 124] on button at bounding box center [582, 126] width 12 height 12
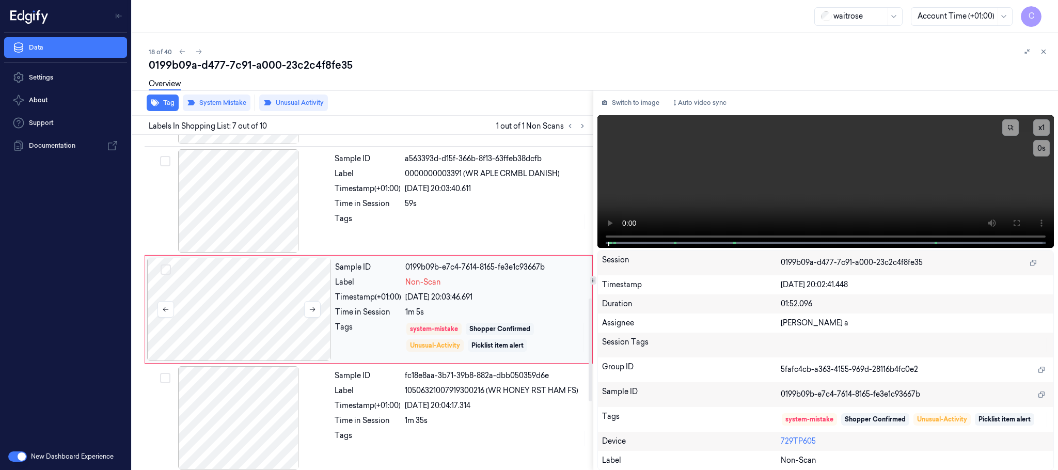
scroll to position [539, 0]
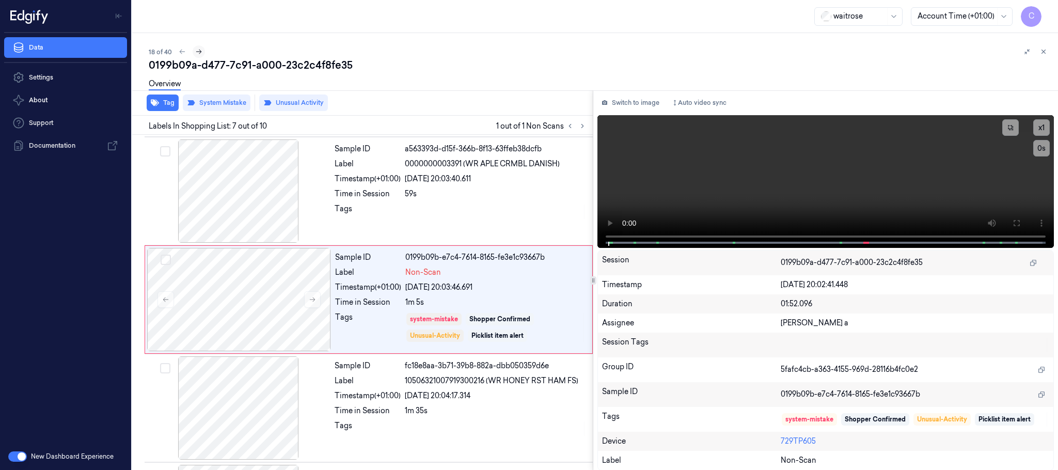
click at [194, 50] on button at bounding box center [199, 51] width 12 height 12
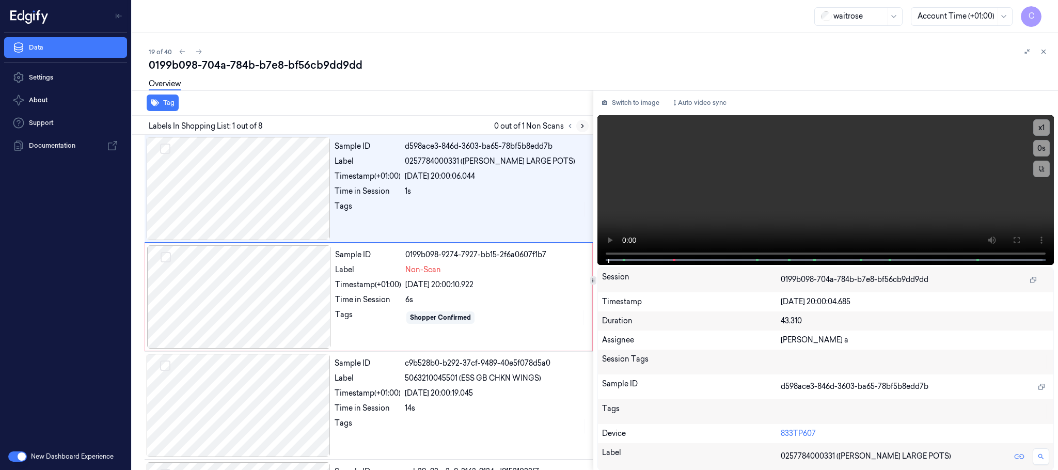
click at [581, 127] on icon at bounding box center [582, 125] width 7 height 7
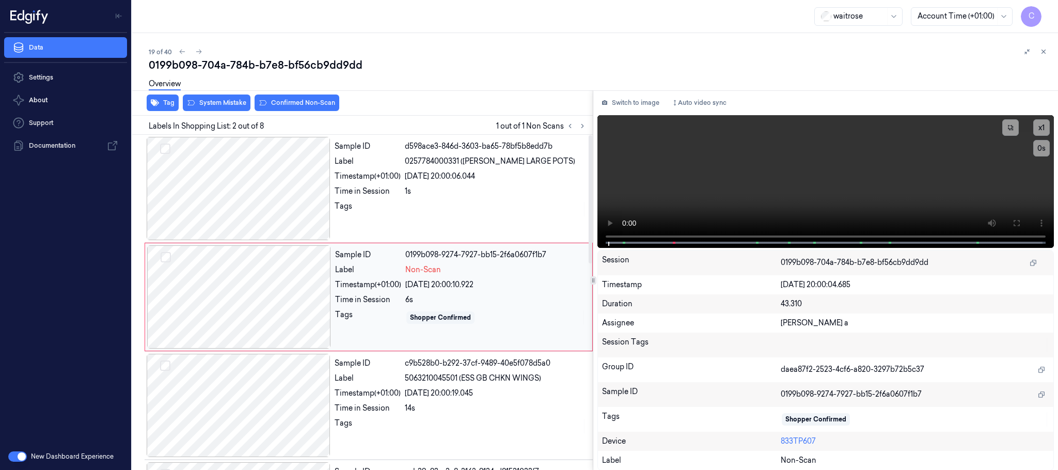
click at [312, 293] on div at bounding box center [239, 296] width 184 height 103
click at [262, 201] on div at bounding box center [239, 188] width 184 height 103
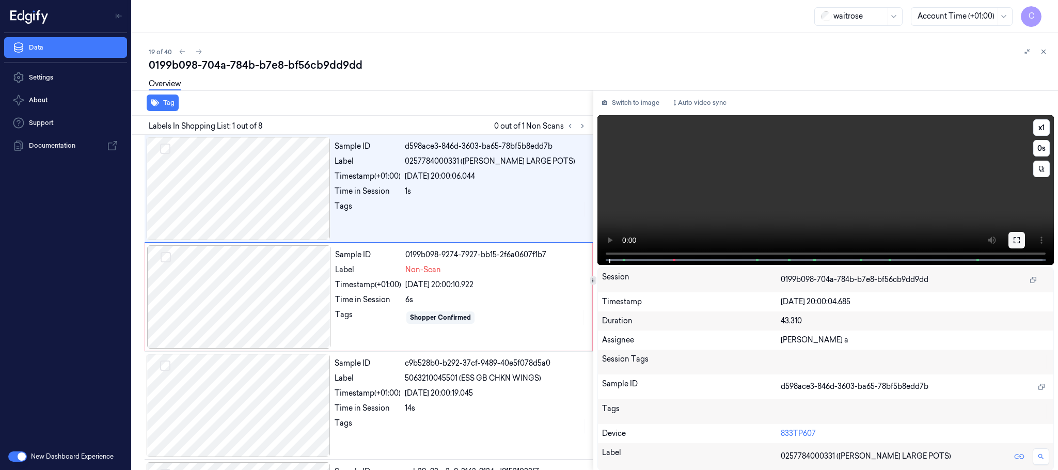
click at [1012, 239] on icon at bounding box center [1016, 240] width 8 height 8
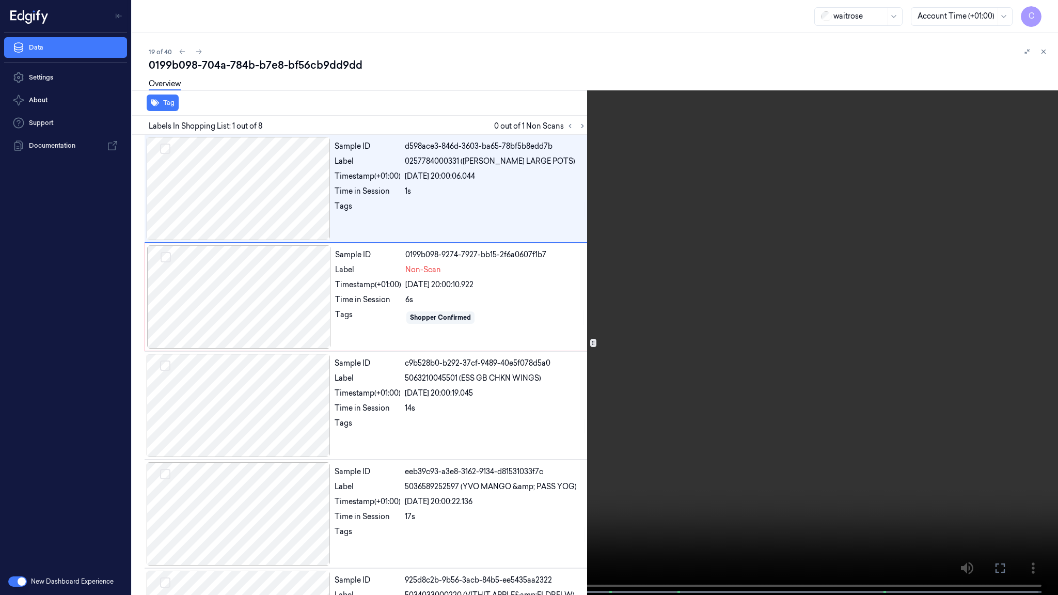
click at [381, 406] on video at bounding box center [529, 298] width 1058 height 597
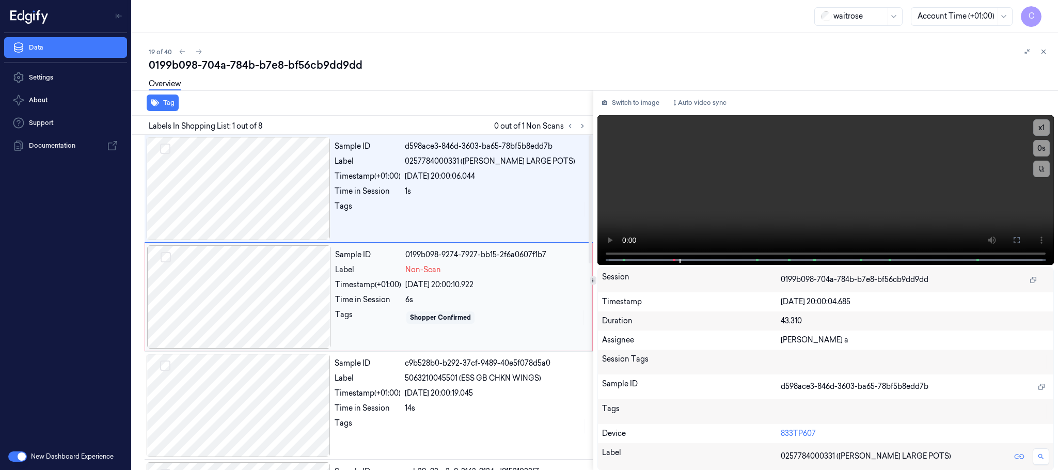
click at [228, 301] on div at bounding box center [239, 296] width 184 height 103
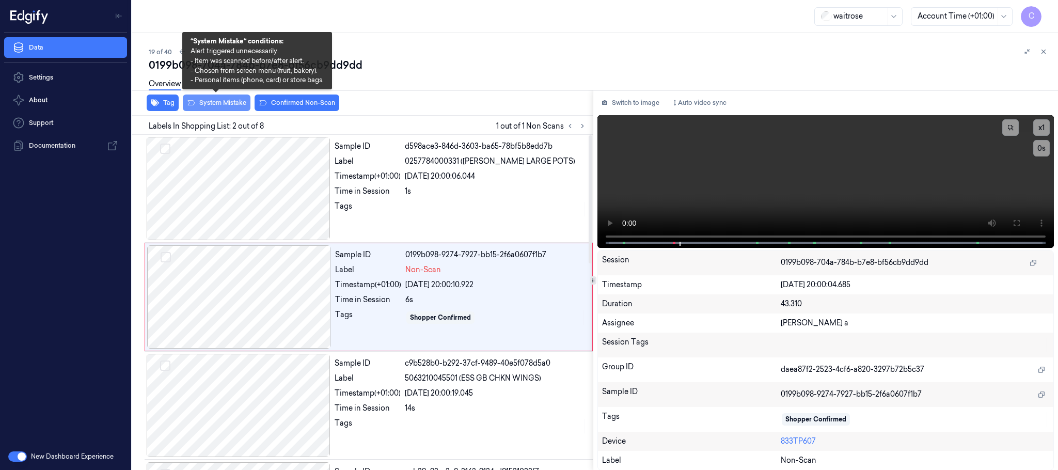
click at [239, 105] on button "System Mistake" at bounding box center [217, 102] width 68 height 17
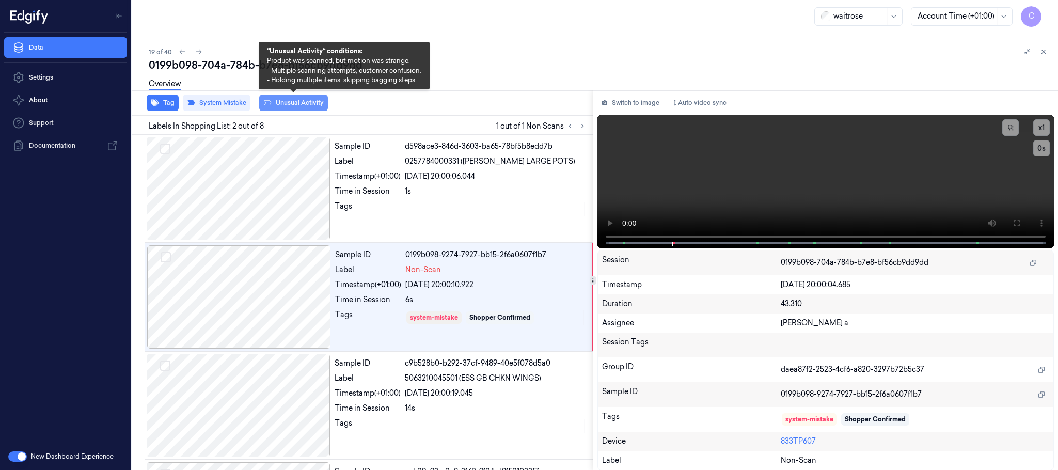
click at [280, 106] on button "Unusual Activity" at bounding box center [293, 102] width 69 height 17
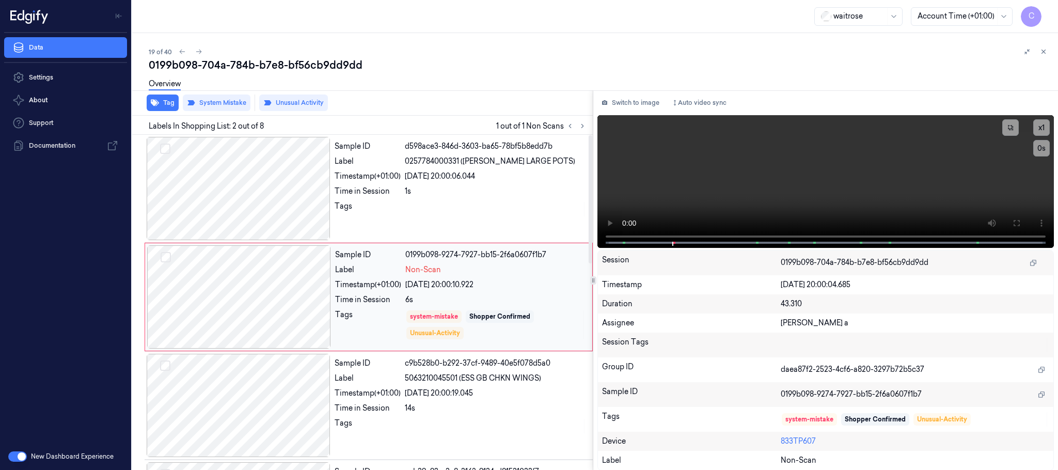
click at [306, 316] on div at bounding box center [239, 296] width 184 height 103
click at [201, 50] on icon at bounding box center [198, 51] width 7 height 7
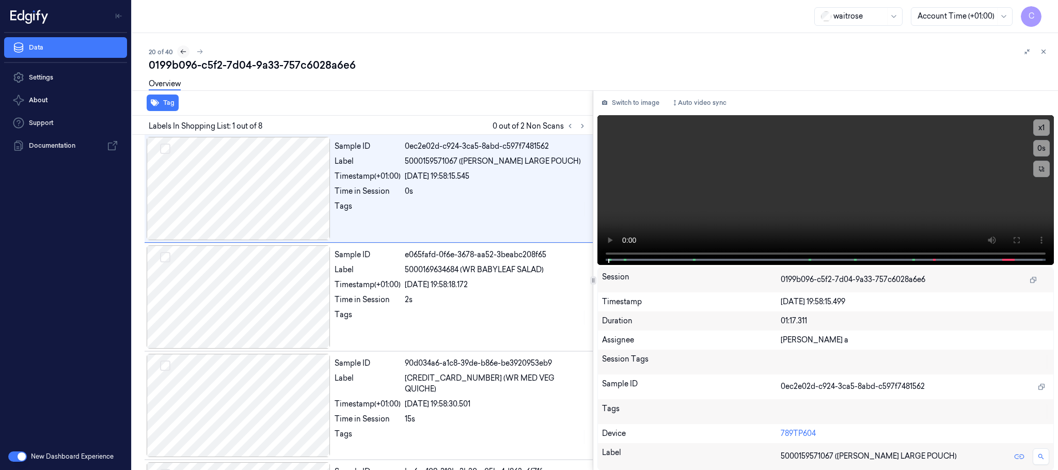
click at [181, 50] on icon at bounding box center [183, 51] width 7 height 7
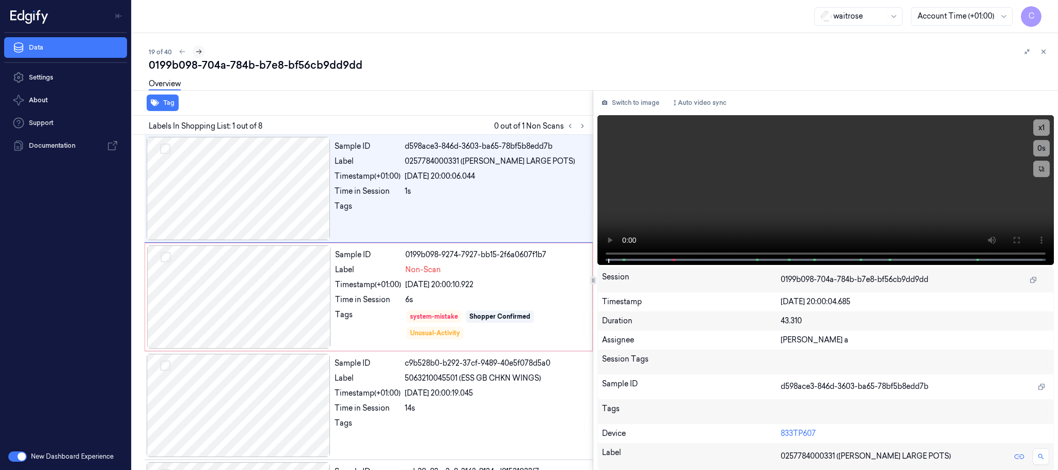
click at [197, 48] on icon at bounding box center [198, 51] width 7 height 7
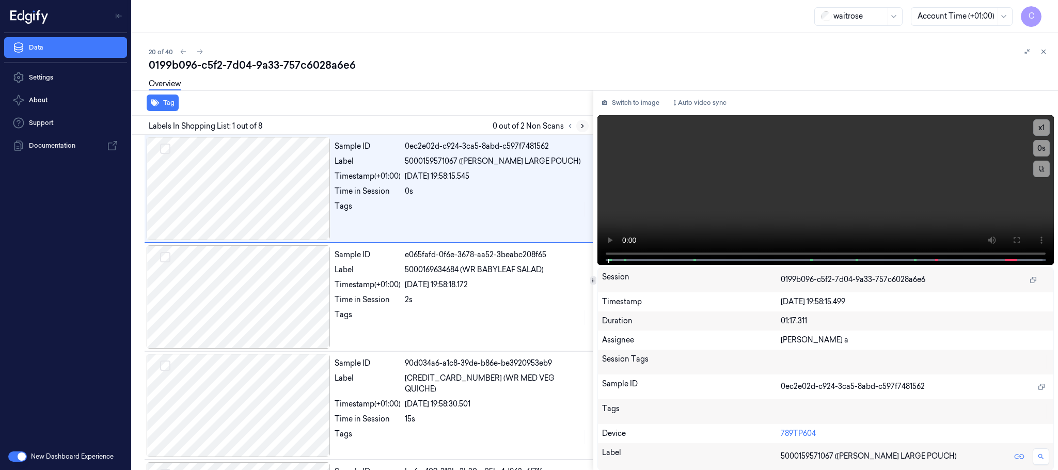
click at [586, 123] on button at bounding box center [582, 126] width 12 height 12
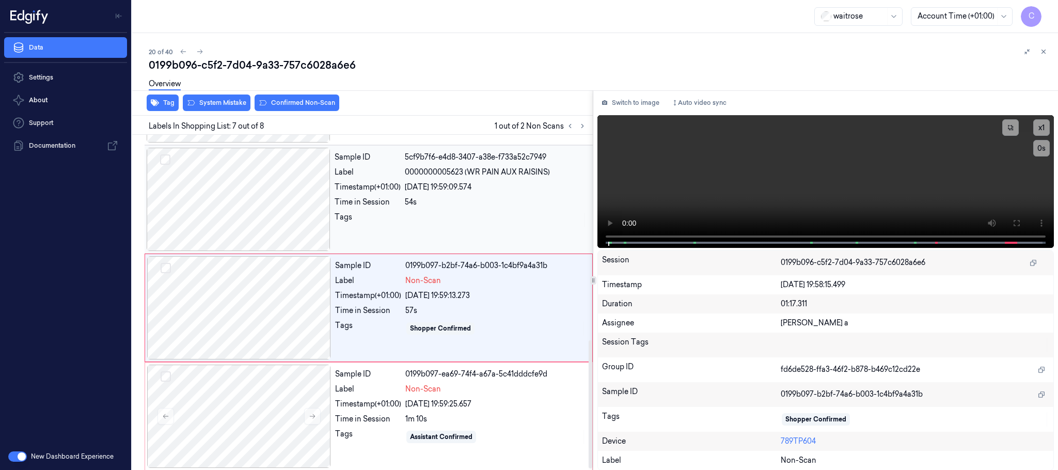
scroll to position [538, 0]
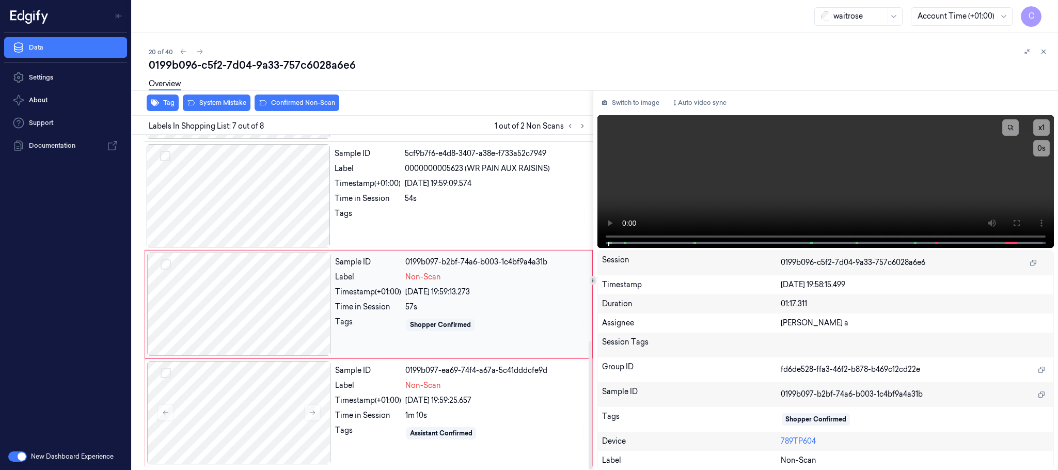
click at [319, 311] on div at bounding box center [239, 303] width 184 height 103
click at [265, 217] on div at bounding box center [239, 195] width 184 height 103
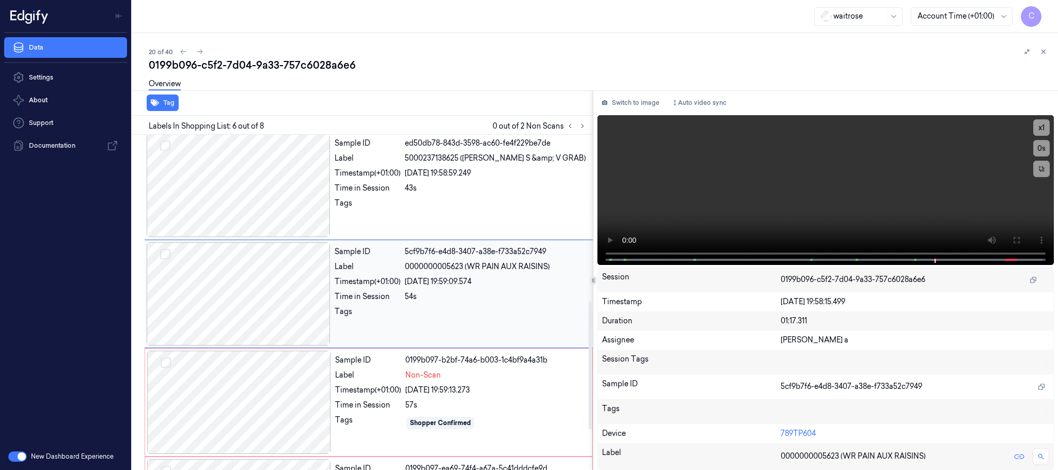
scroll to position [430, 0]
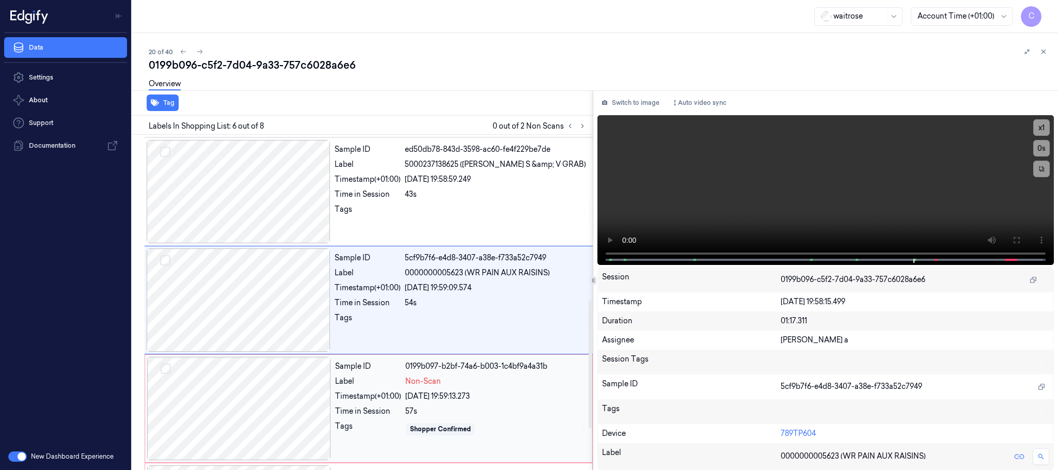
click at [324, 411] on div at bounding box center [239, 408] width 184 height 103
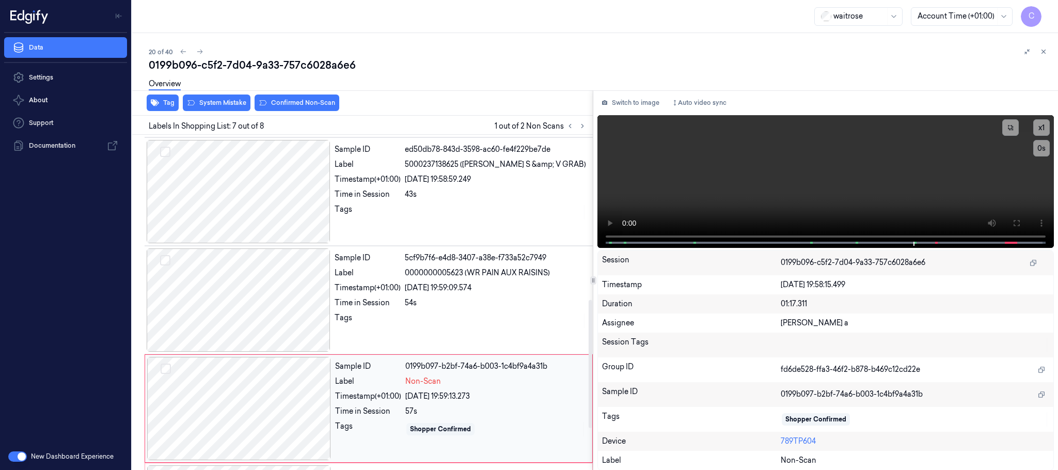
scroll to position [538, 0]
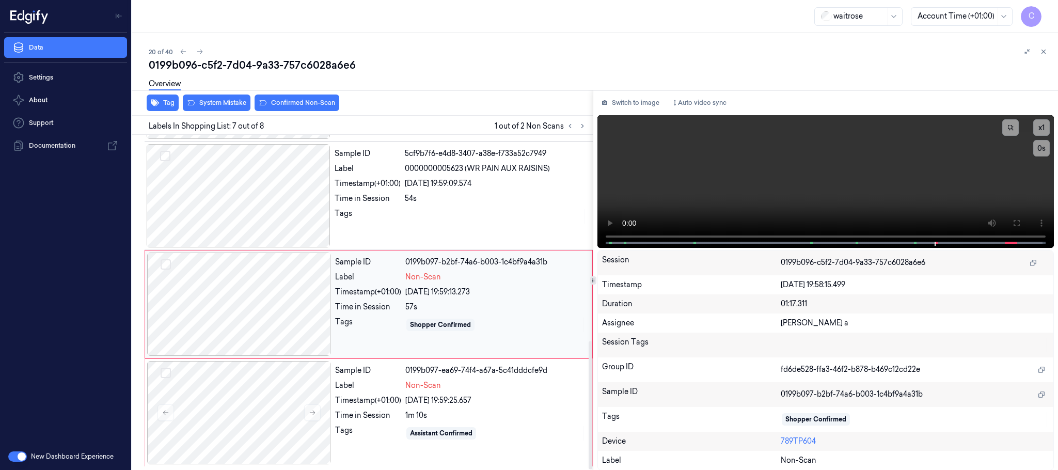
click at [308, 302] on div at bounding box center [239, 303] width 184 height 103
click at [315, 302] on div at bounding box center [239, 303] width 184 height 103
click at [314, 305] on div at bounding box center [239, 303] width 184 height 103
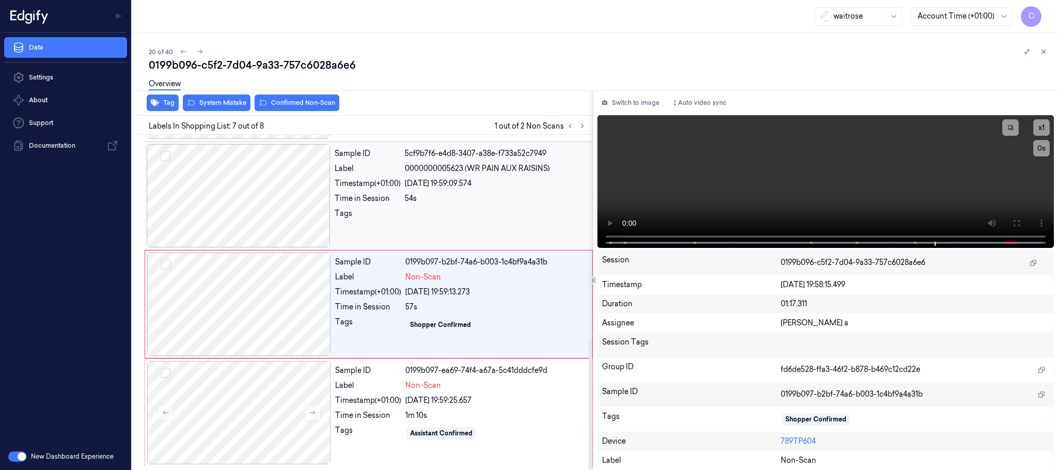
click at [277, 186] on div at bounding box center [239, 195] width 184 height 103
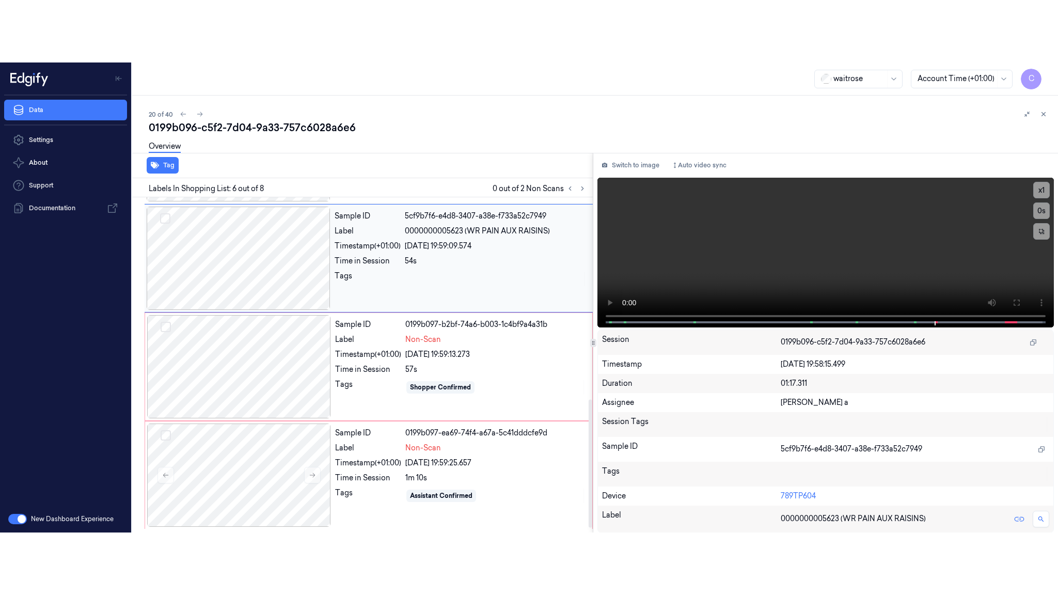
scroll to position [430, 0]
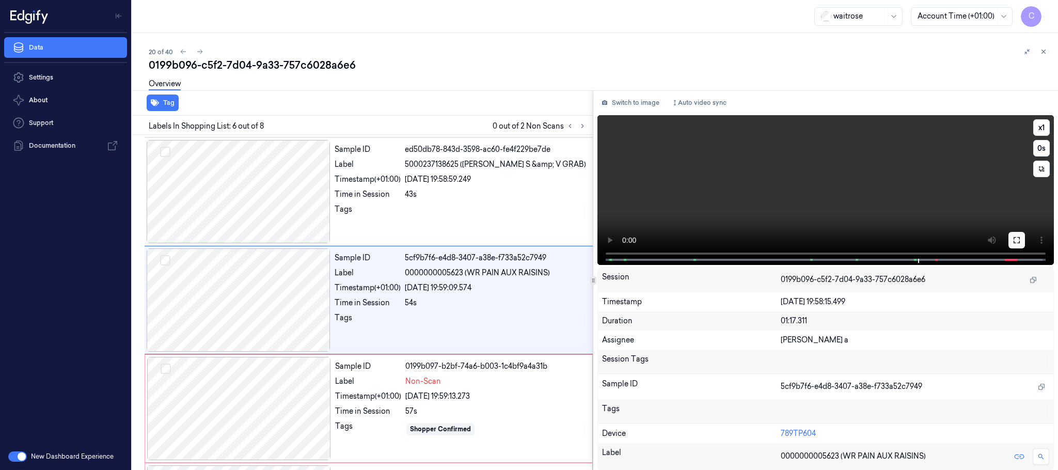
click at [1018, 242] on icon at bounding box center [1016, 240] width 8 height 8
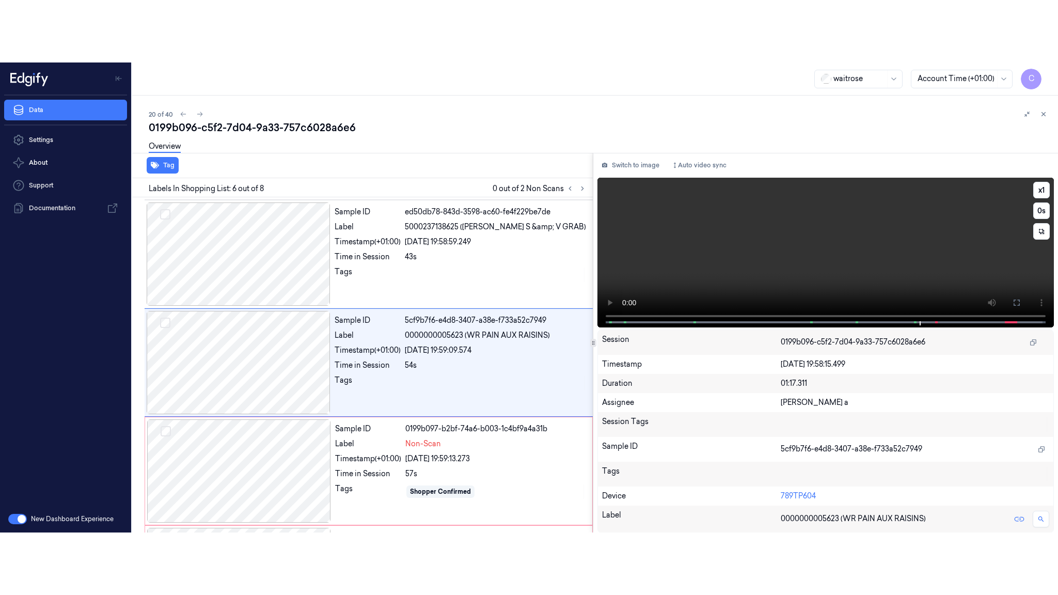
scroll to position [413, 0]
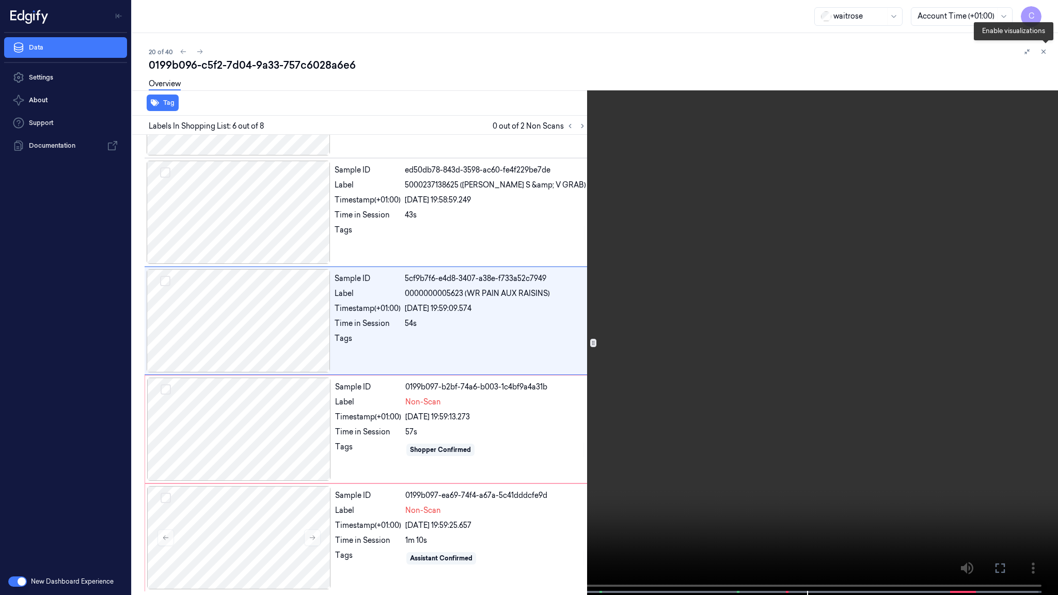
click at [1041, 53] on button at bounding box center [1045, 53] width 17 height 17
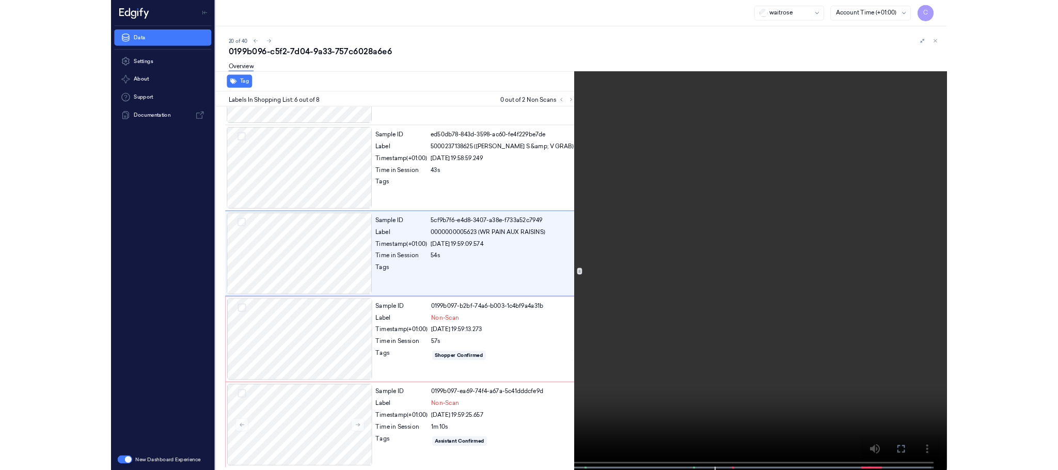
scroll to position [369, 0]
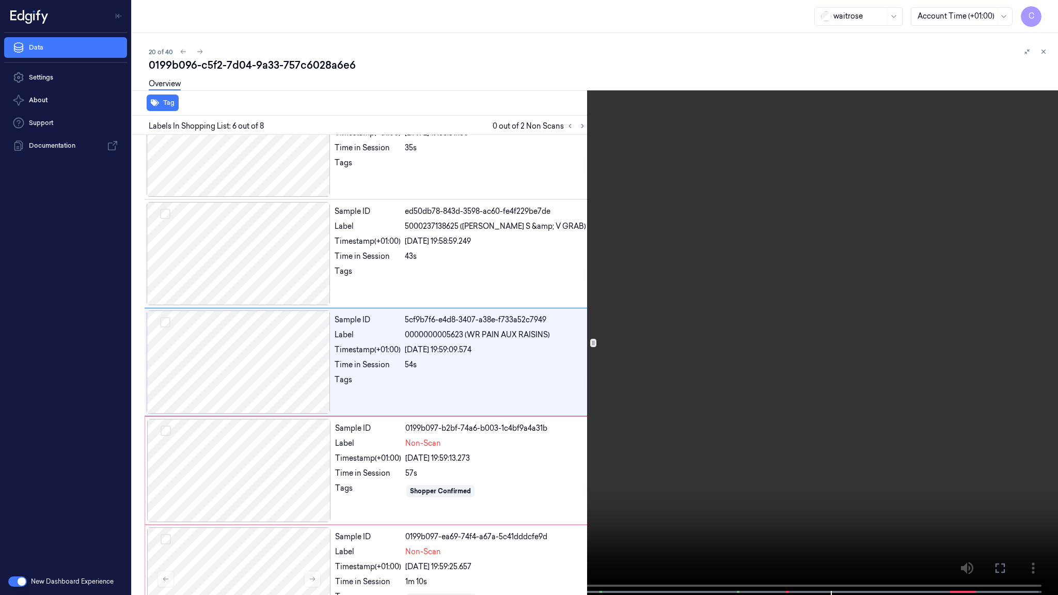
click at [417, 309] on video at bounding box center [529, 298] width 1058 height 597
click at [627, 372] on video at bounding box center [529, 298] width 1058 height 597
drag, startPoint x: 518, startPoint y: 340, endPoint x: 574, endPoint y: 38, distance: 307.2
click at [519, 335] on video at bounding box center [529, 298] width 1058 height 597
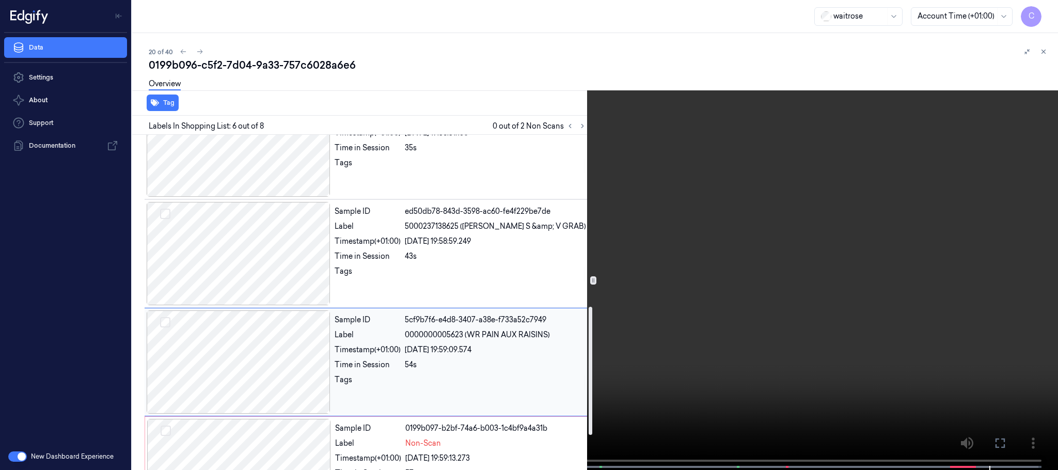
scroll to position [538, 0]
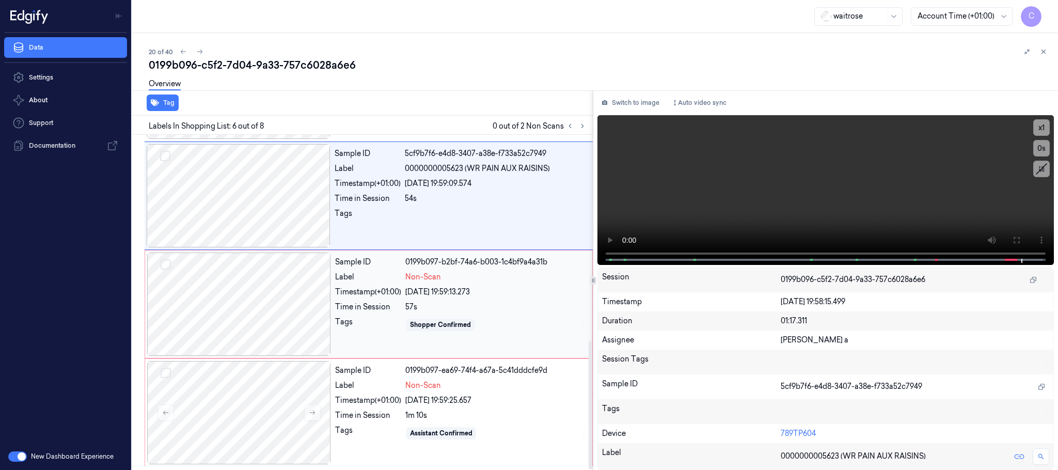
click at [314, 305] on div at bounding box center [239, 303] width 184 height 103
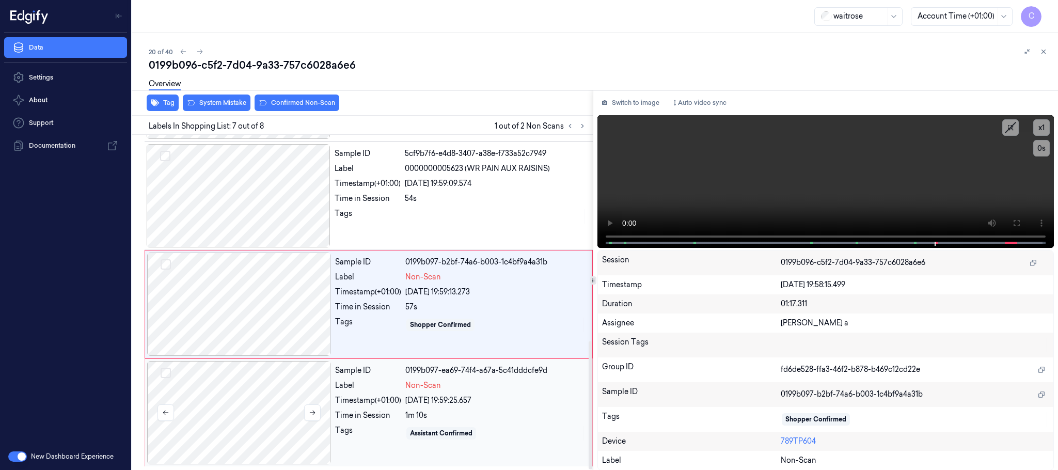
click at [267, 425] on div at bounding box center [239, 412] width 184 height 103
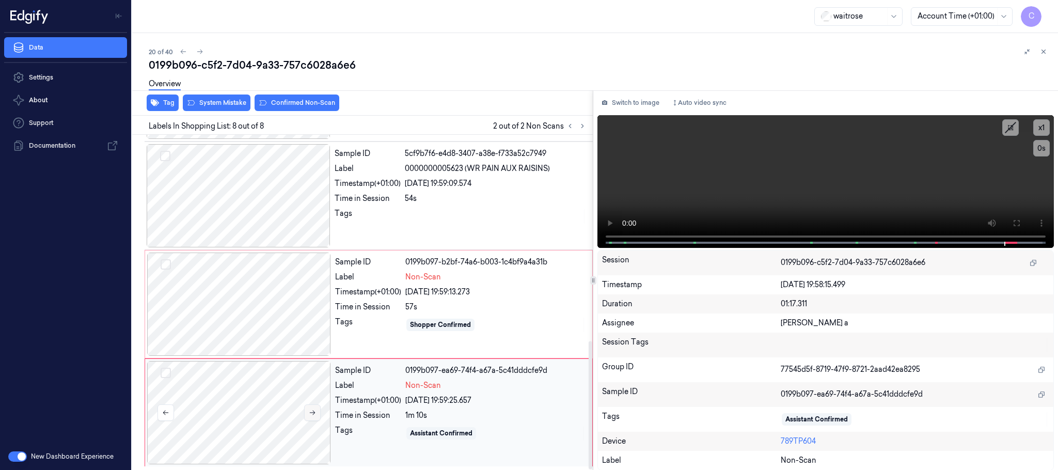
click at [310, 415] on icon at bounding box center [312, 412] width 7 height 7
click at [311, 414] on icon at bounding box center [312, 412] width 7 height 7
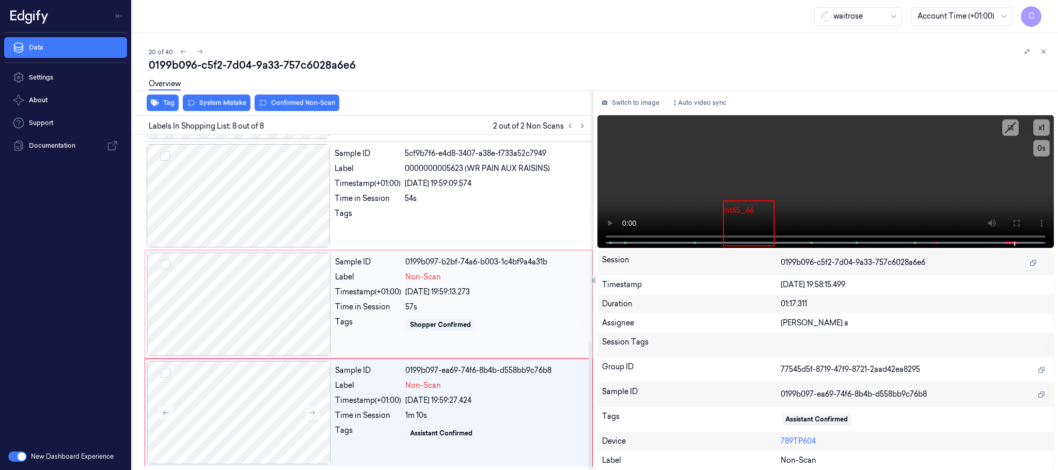
click at [249, 315] on div at bounding box center [239, 303] width 184 height 103
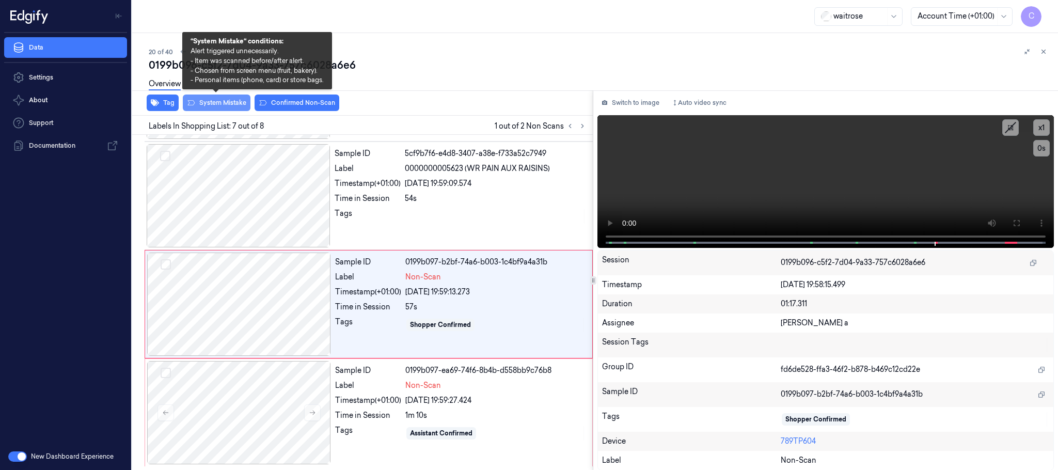
click at [203, 103] on button "System Mistake" at bounding box center [217, 102] width 68 height 17
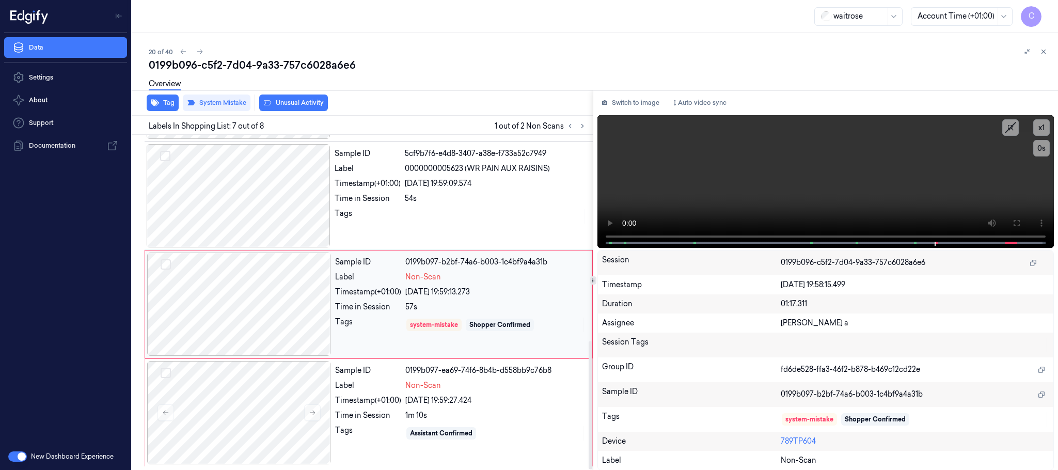
click at [274, 321] on div at bounding box center [239, 303] width 184 height 103
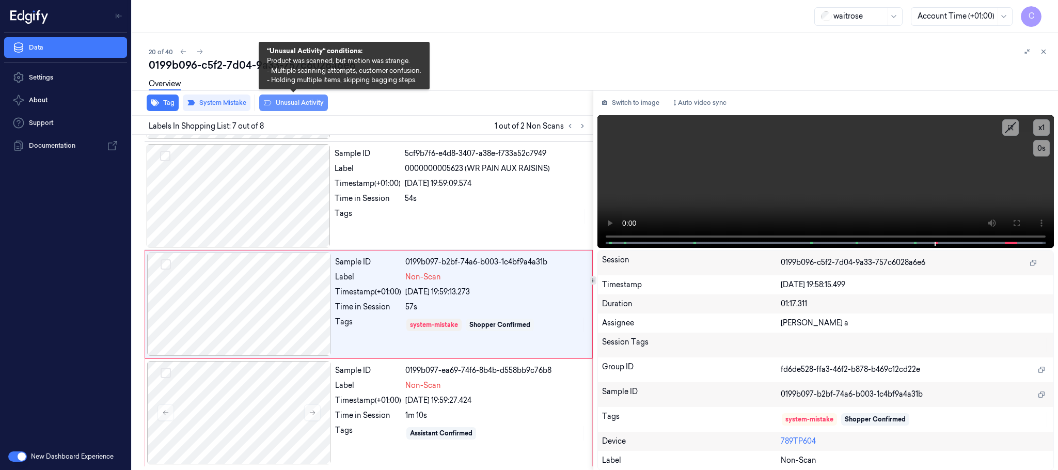
click at [298, 107] on button "Unusual Activity" at bounding box center [293, 102] width 69 height 17
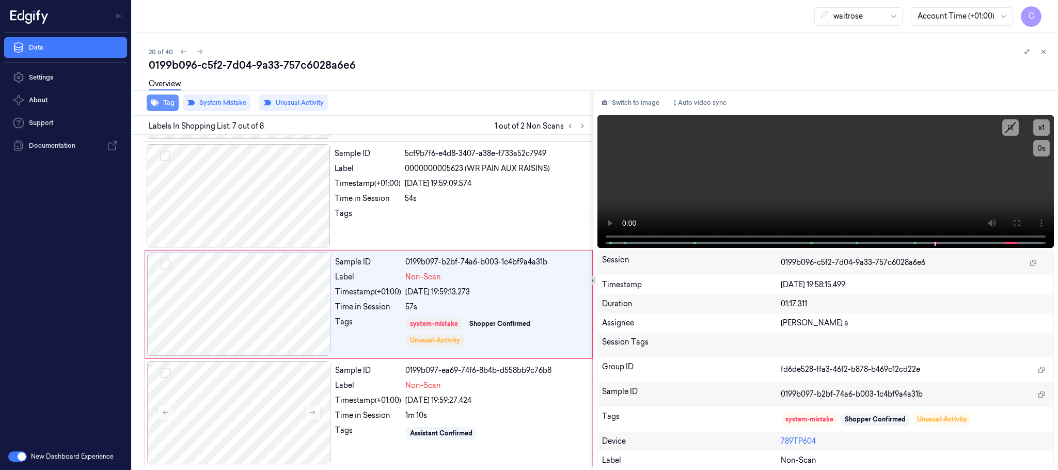
click at [154, 107] on button "Tag" at bounding box center [163, 102] width 32 height 17
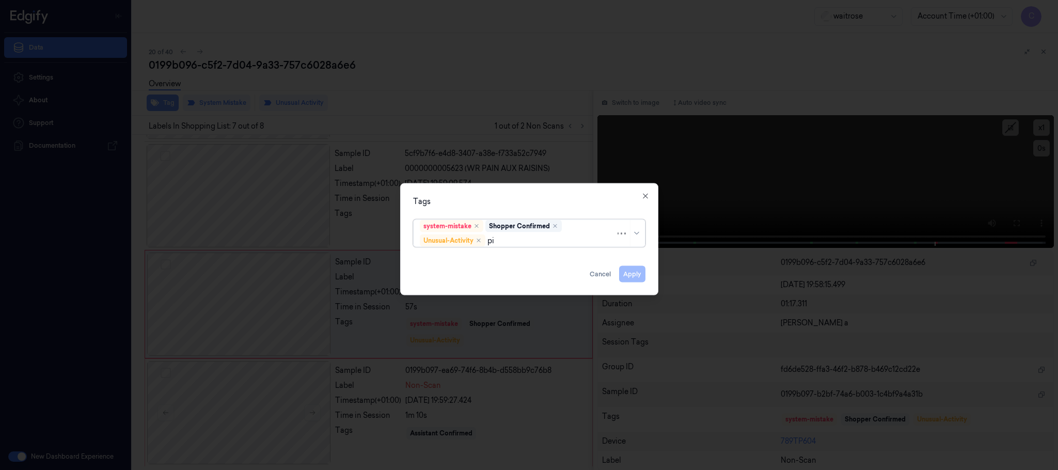
type input "pic"
click at [487, 259] on div "Picklist item alert" at bounding box center [529, 260] width 218 height 11
click at [530, 199] on div "Tags" at bounding box center [529, 201] width 232 height 11
click at [626, 268] on button "Apply" at bounding box center [632, 274] width 26 height 17
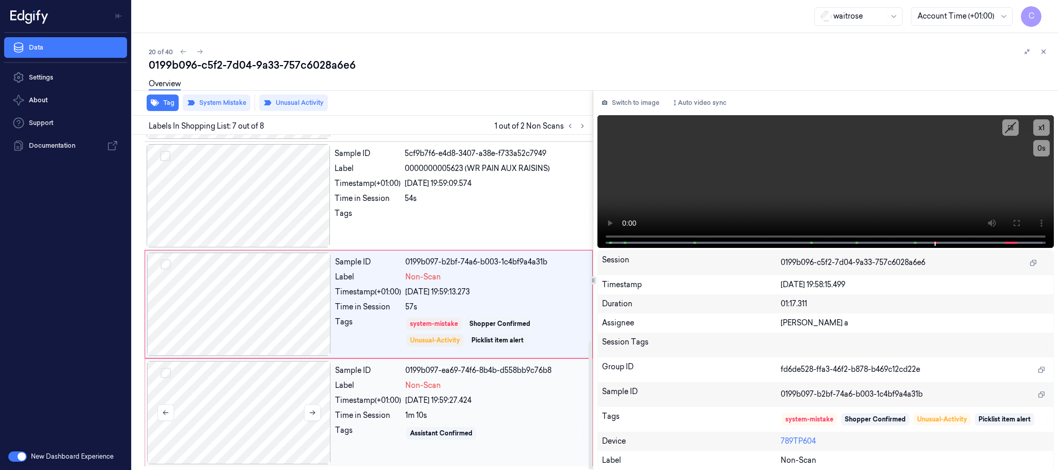
click at [246, 407] on div at bounding box center [239, 412] width 184 height 103
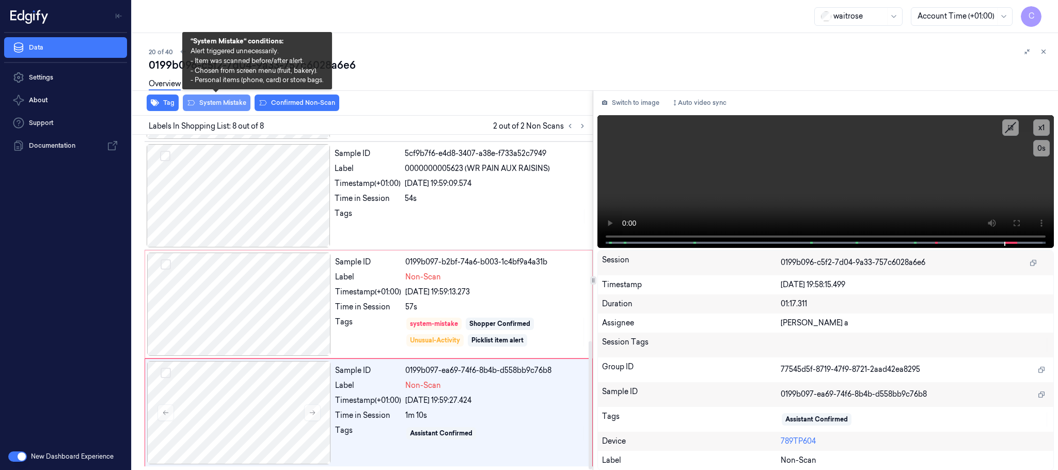
click at [228, 101] on button "System Mistake" at bounding box center [217, 102] width 68 height 17
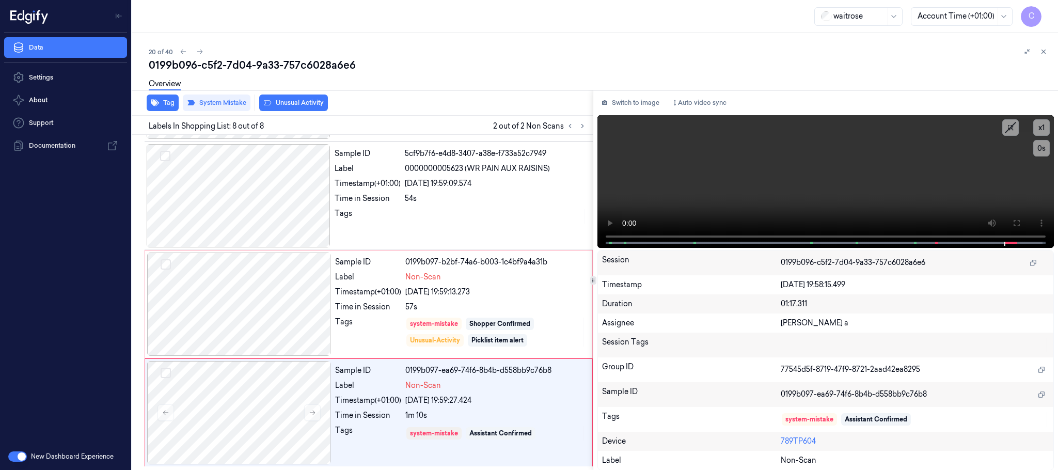
click at [296, 103] on button "Unusual Activity" at bounding box center [293, 102] width 69 height 17
click at [155, 104] on icon "button" at bounding box center [155, 103] width 8 height 7
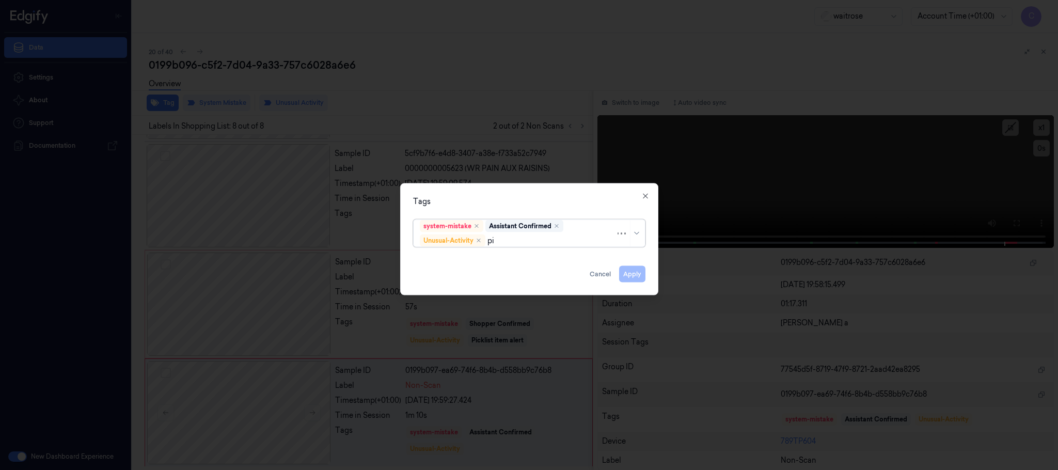
type input "pic"
click at [482, 265] on div "Picklist item alert" at bounding box center [529, 260] width 218 height 11
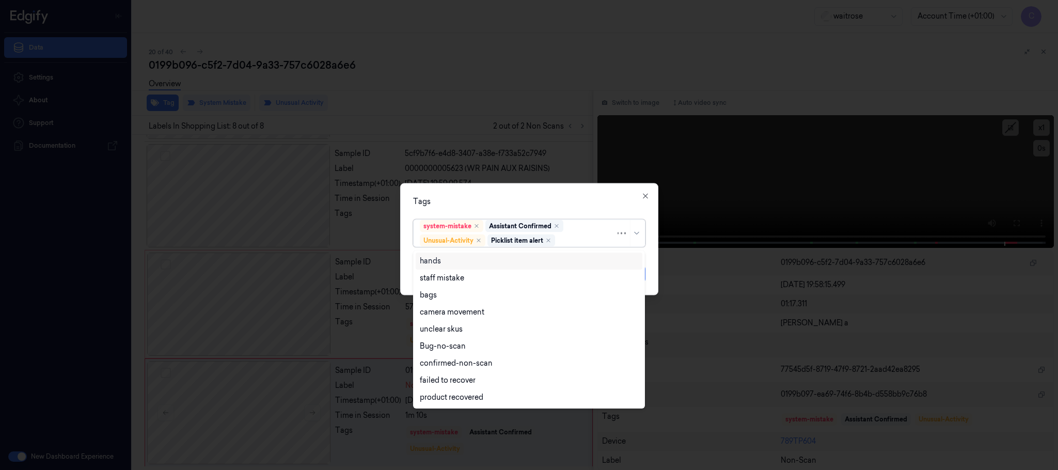
click at [519, 197] on div "Tags" at bounding box center [529, 201] width 232 height 11
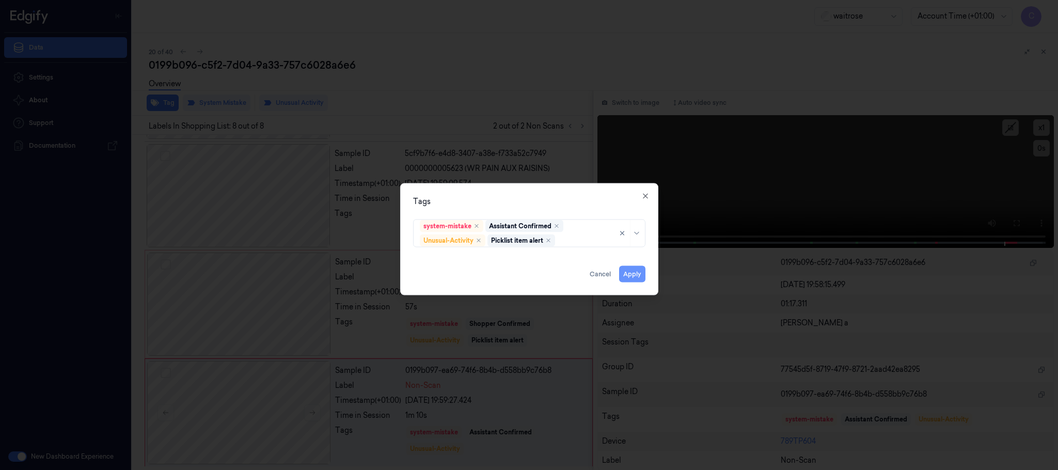
click at [636, 274] on button "Apply" at bounding box center [632, 274] width 26 height 17
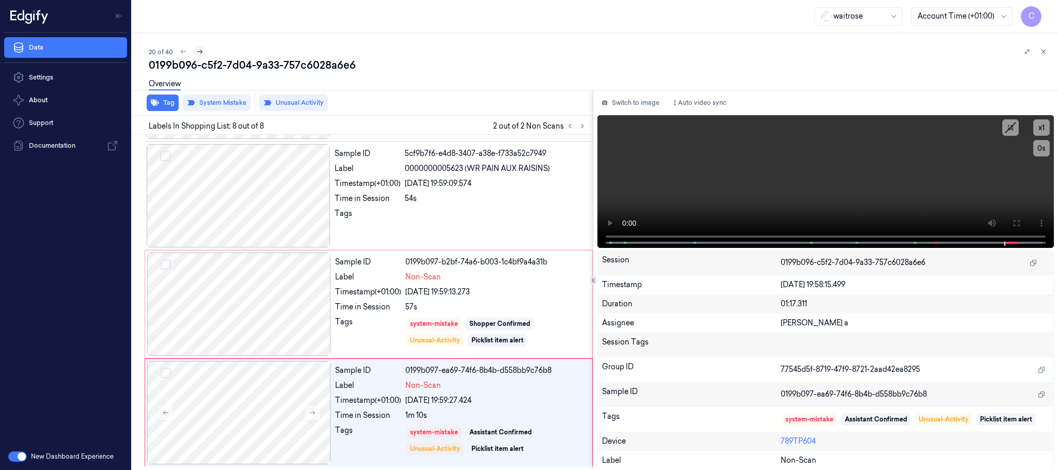
click at [198, 51] on icon at bounding box center [199, 51] width 7 height 7
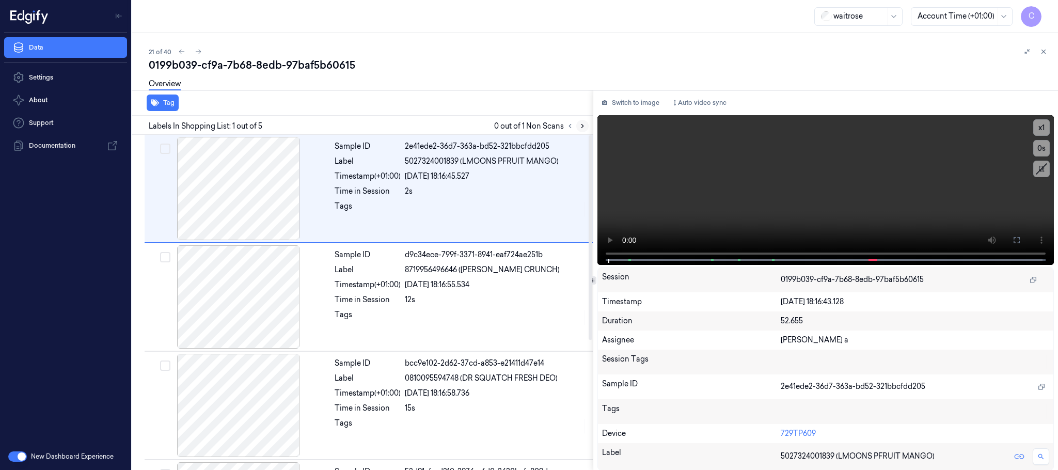
click at [581, 122] on icon at bounding box center [582, 125] width 7 height 7
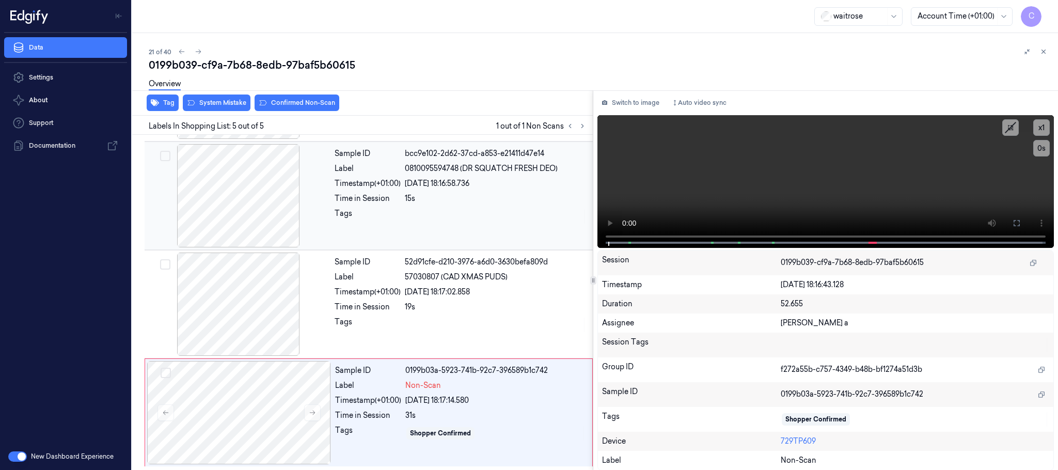
scroll to position [212, 0]
click at [580, 116] on div "Labels In Shopping List: 5 out of 5 1 out of 1 Non Scans" at bounding box center [360, 125] width 465 height 19
click at [580, 129] on icon at bounding box center [582, 125] width 7 height 7
click at [313, 411] on icon at bounding box center [312, 412] width 7 height 7
click at [311, 411] on icon at bounding box center [312, 412] width 7 height 7
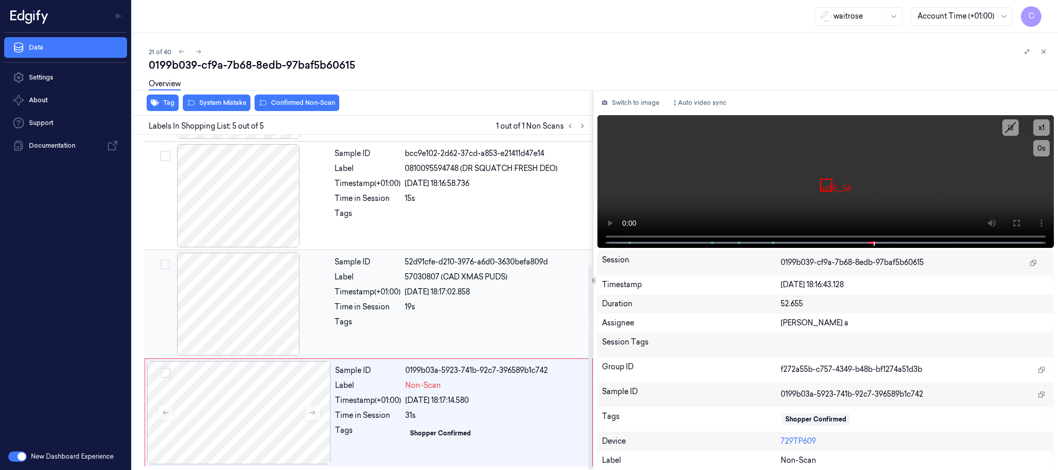
click at [196, 284] on div at bounding box center [239, 303] width 184 height 103
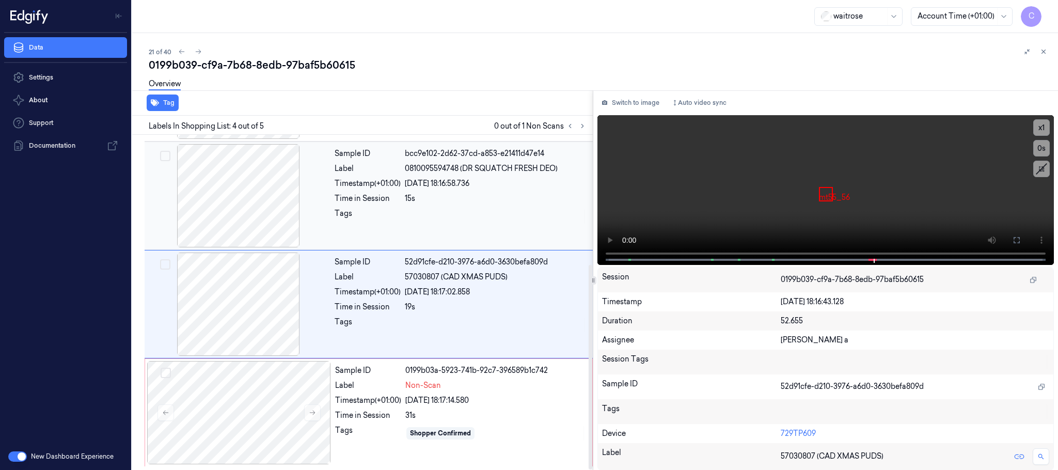
click at [228, 231] on div at bounding box center [239, 195] width 184 height 103
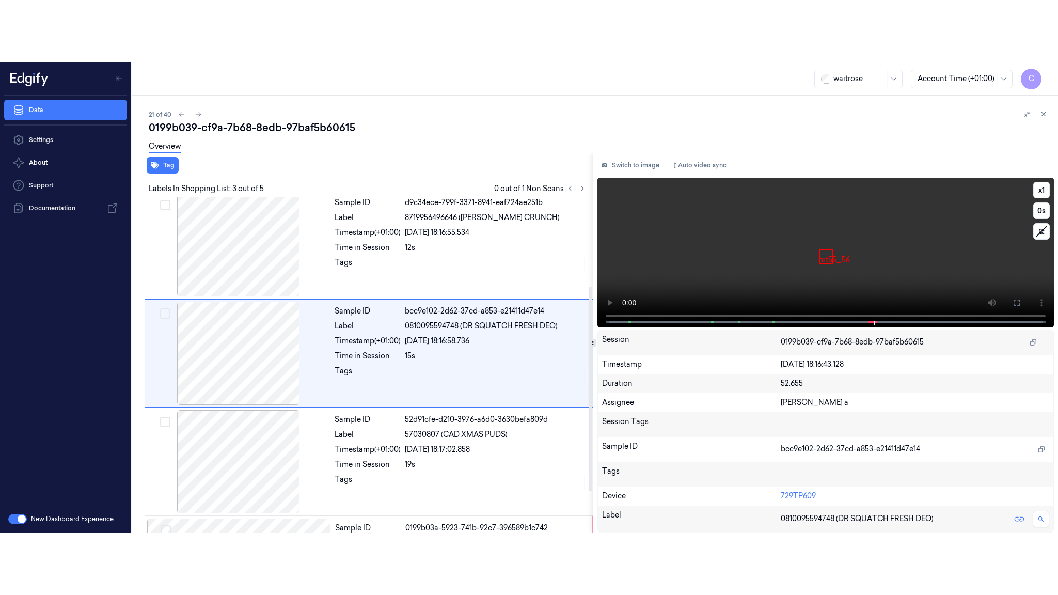
scroll to position [104, 0]
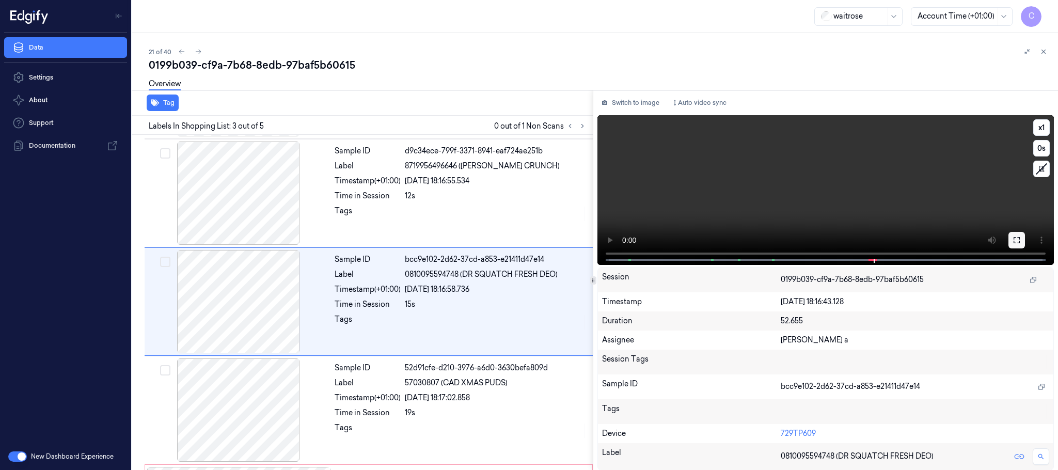
click at [1011, 234] on button at bounding box center [1016, 240] width 17 height 17
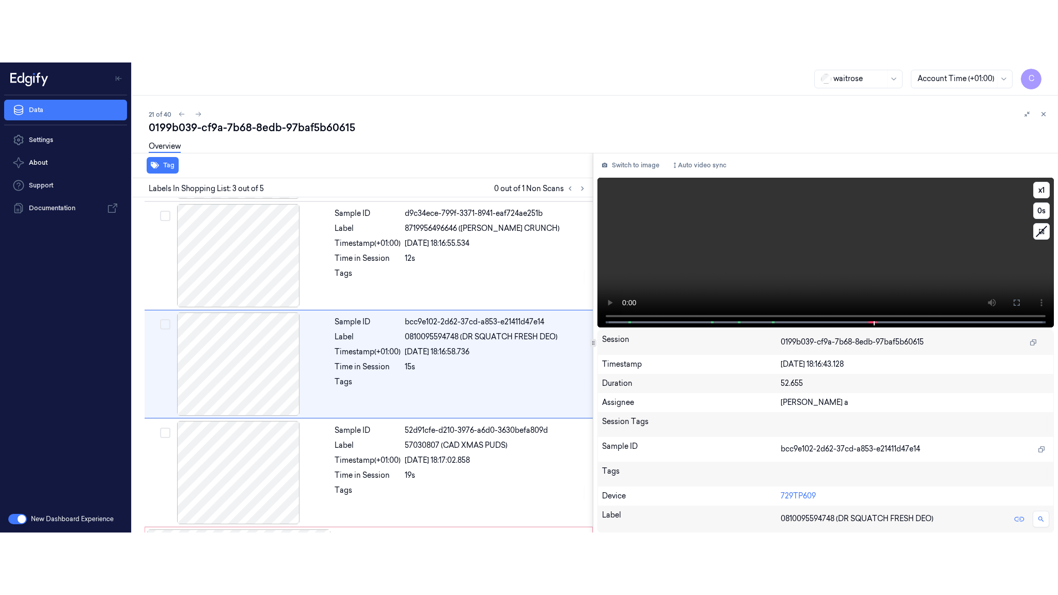
scroll to position [87, 0]
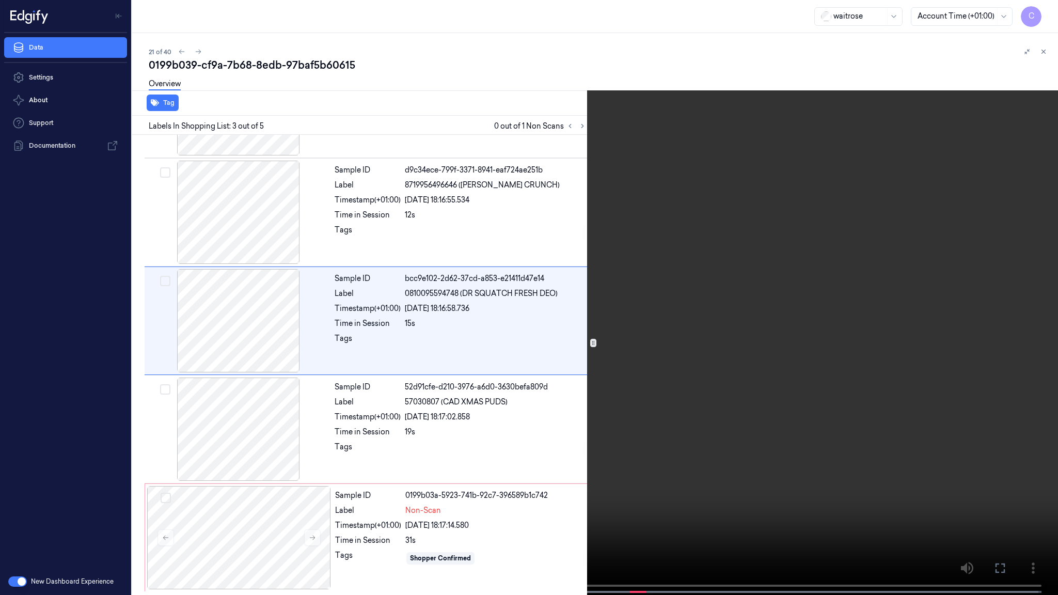
click at [430, 338] on video at bounding box center [529, 298] width 1058 height 597
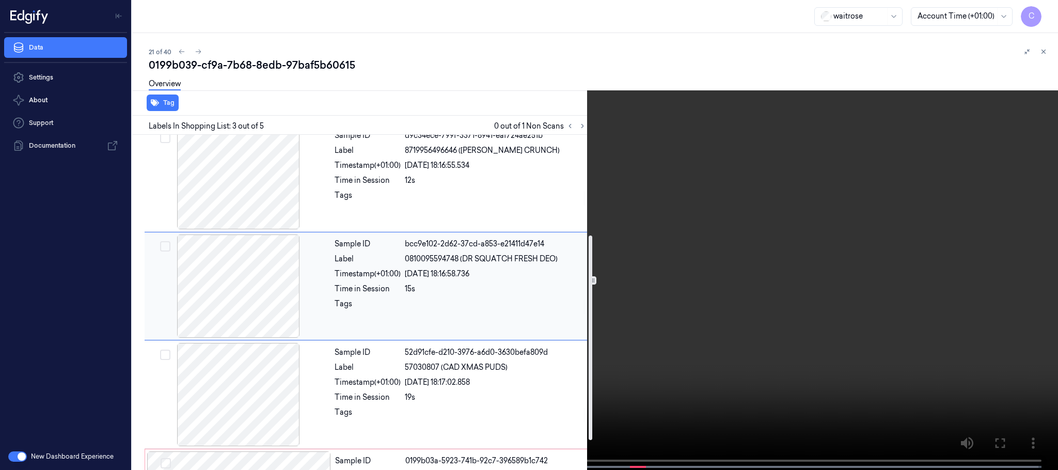
scroll to position [197, 0]
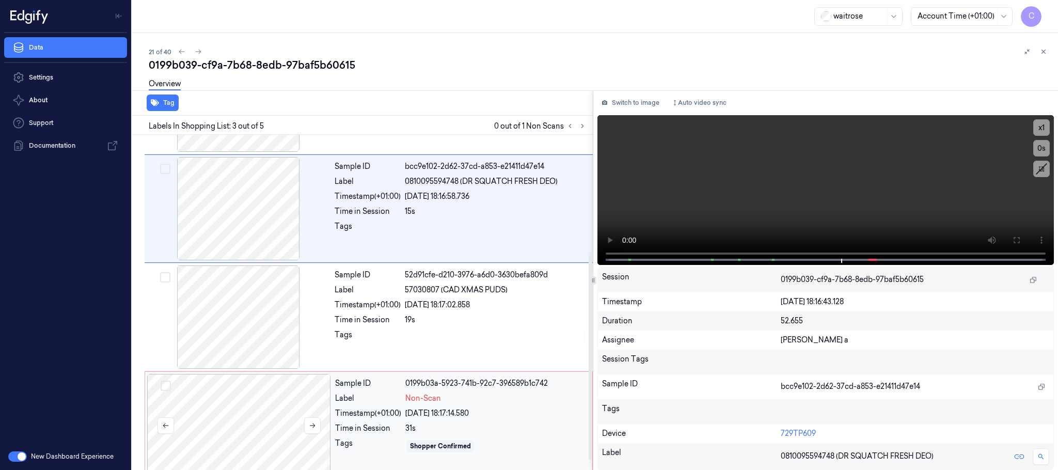
click at [280, 403] on div at bounding box center [239, 425] width 184 height 103
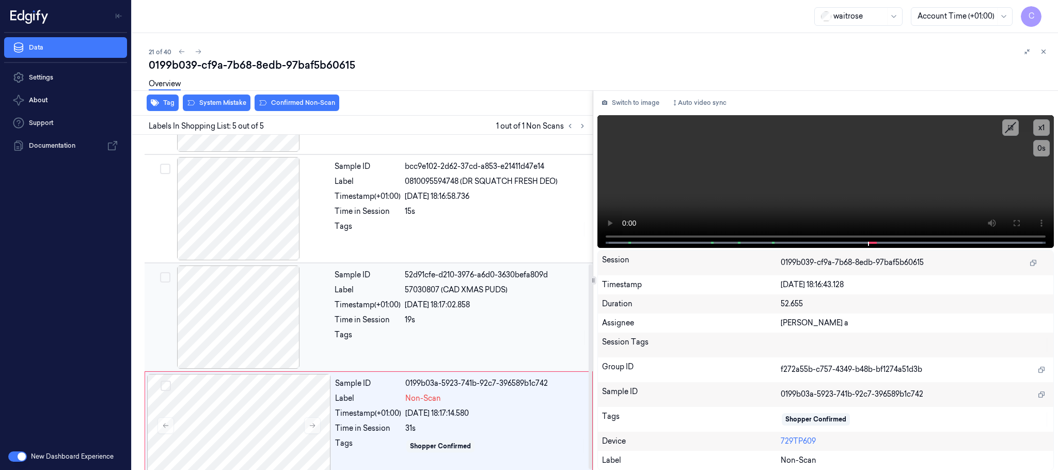
scroll to position [212, 0]
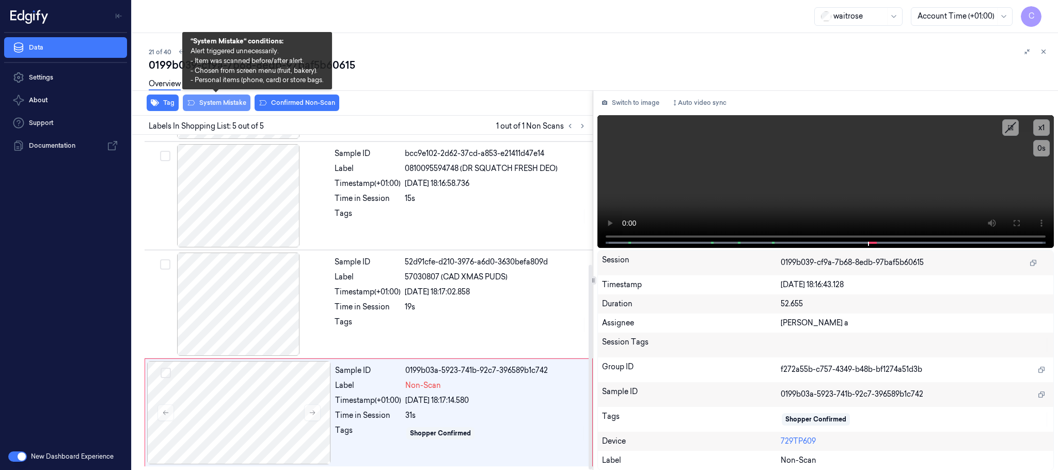
click at [220, 103] on button "System Mistake" at bounding box center [217, 102] width 68 height 17
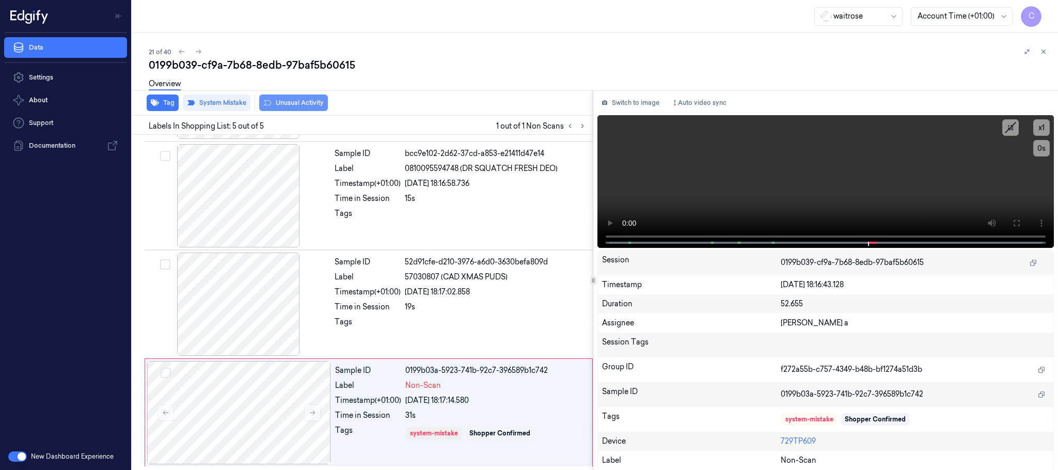
click at [310, 104] on button "Unusual Activity" at bounding box center [293, 102] width 69 height 17
click at [584, 127] on icon at bounding box center [582, 125] width 7 height 7
click at [316, 409] on icon at bounding box center [312, 412] width 7 height 7
click at [313, 410] on icon at bounding box center [313, 412] width 6 height 5
click at [195, 48] on icon at bounding box center [198, 51] width 7 height 7
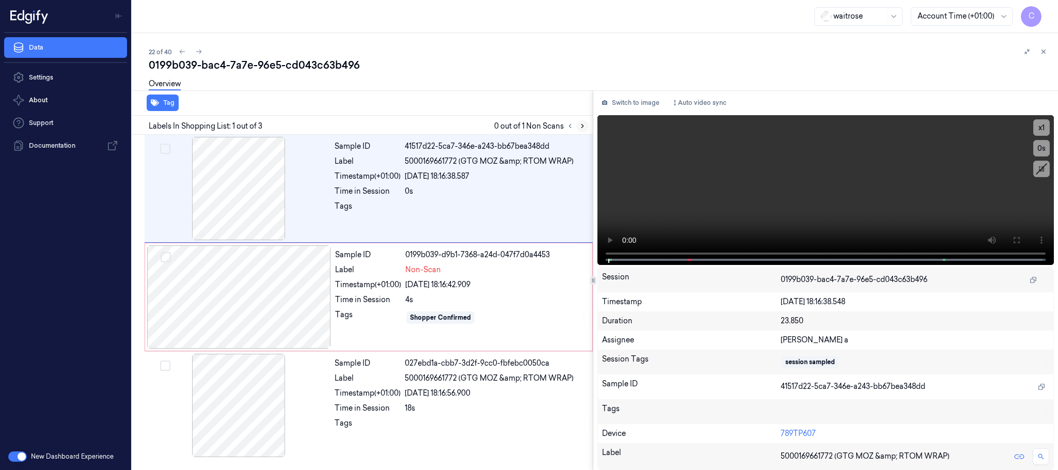
click at [581, 124] on icon at bounding box center [582, 125] width 7 height 7
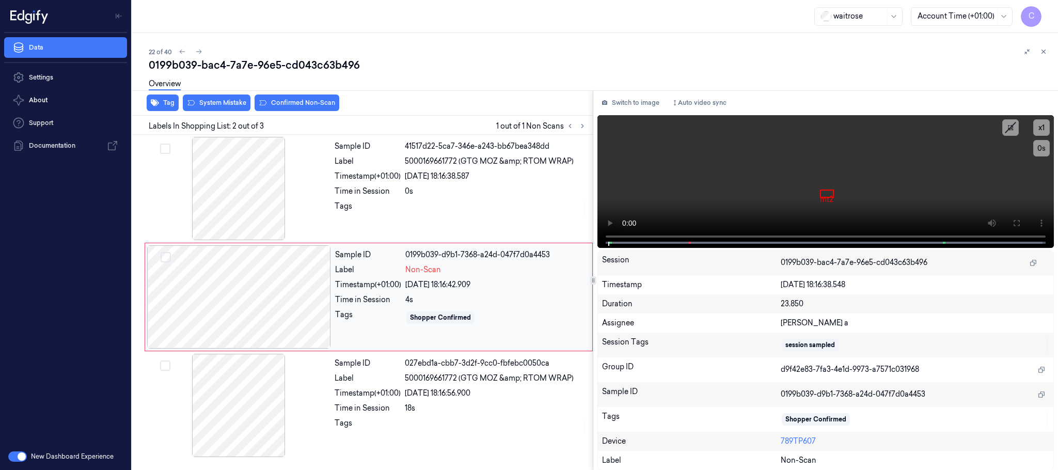
click at [316, 299] on div at bounding box center [239, 296] width 184 height 103
click at [188, 151] on div at bounding box center [239, 188] width 184 height 103
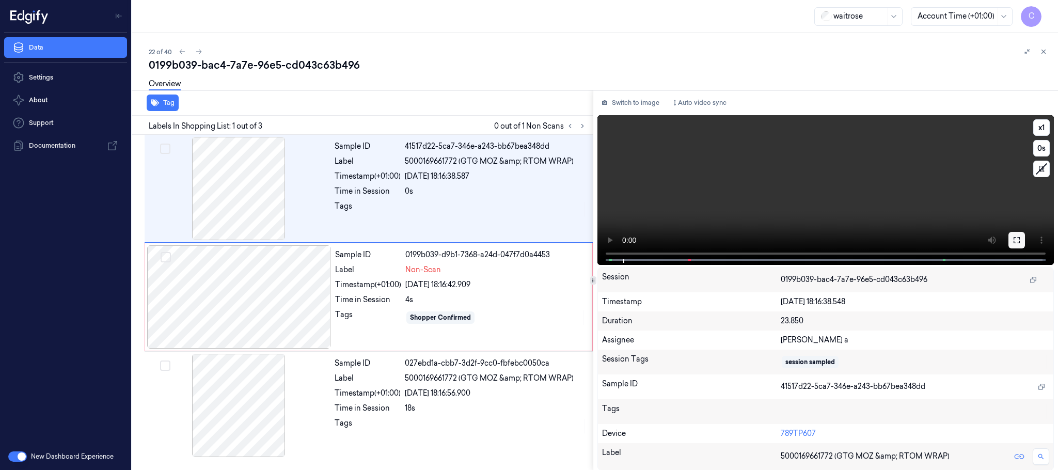
click at [1013, 238] on icon at bounding box center [1016, 240] width 6 height 6
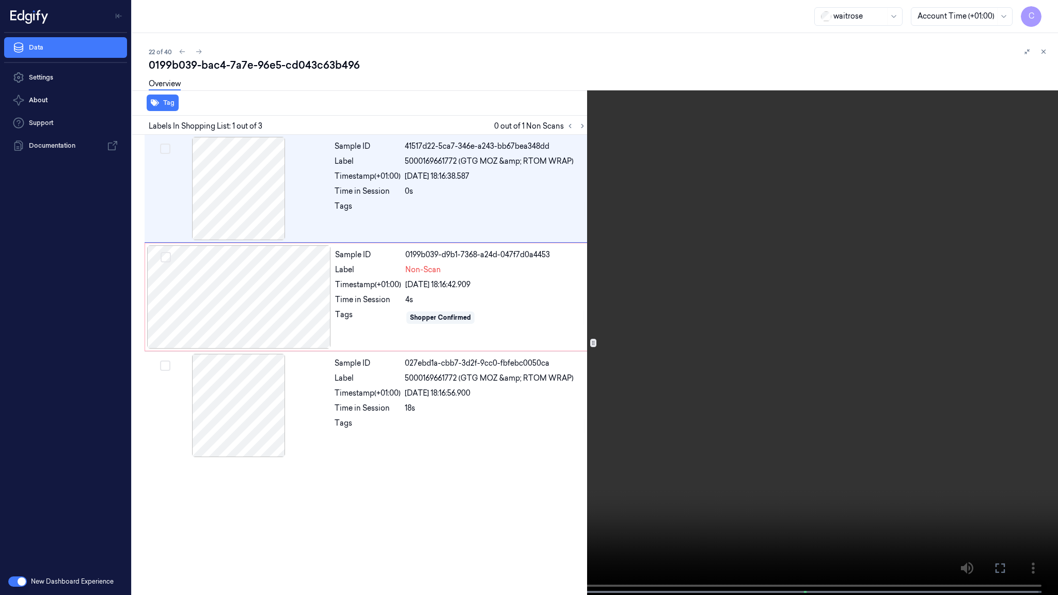
click at [364, 432] on video at bounding box center [529, 298] width 1058 height 597
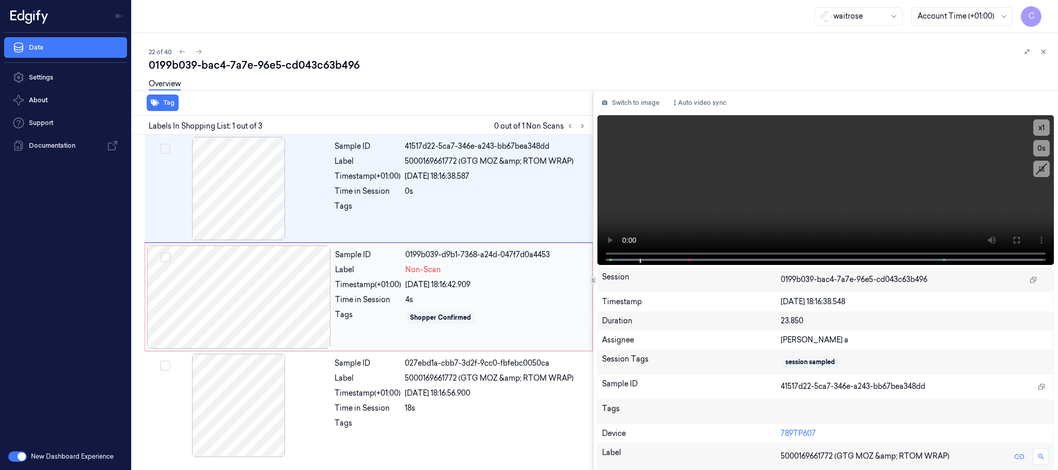
click at [281, 294] on div at bounding box center [239, 296] width 184 height 103
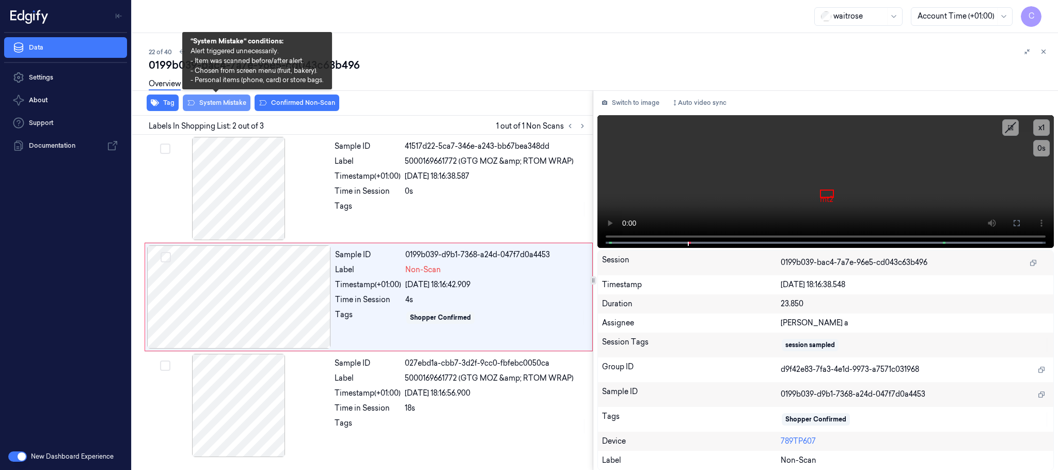
click at [213, 101] on button "System Mistake" at bounding box center [217, 102] width 68 height 17
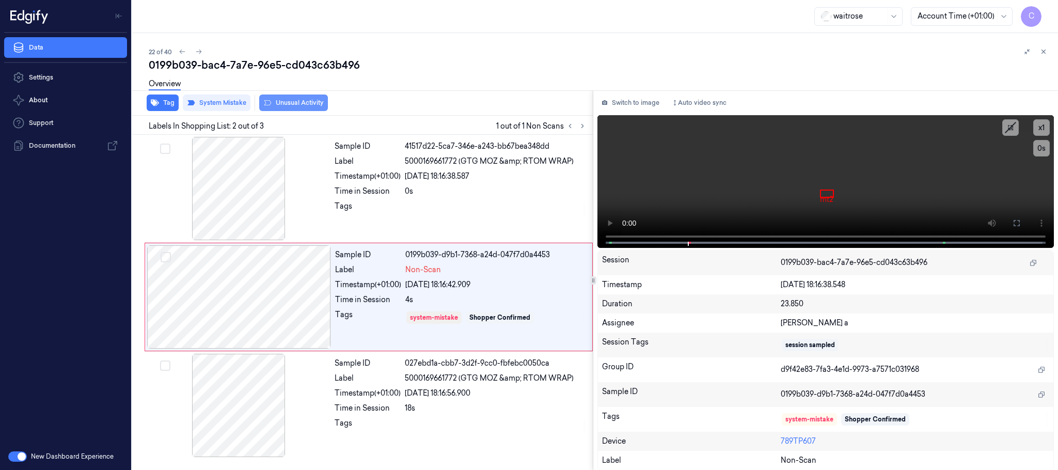
click at [304, 102] on button "Unusual Activity" at bounding box center [293, 102] width 69 height 17
click at [195, 50] on icon at bounding box center [198, 51] width 7 height 7
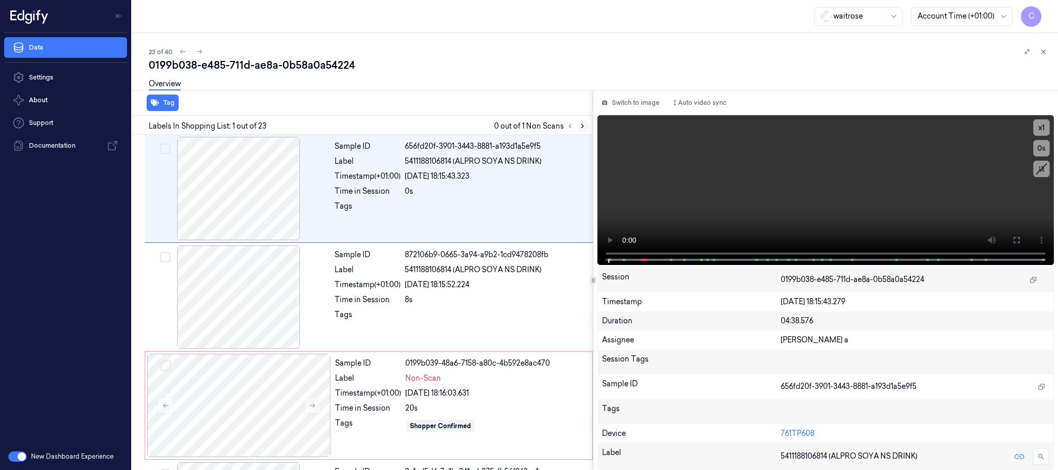
click at [584, 125] on icon at bounding box center [582, 125] width 7 height 7
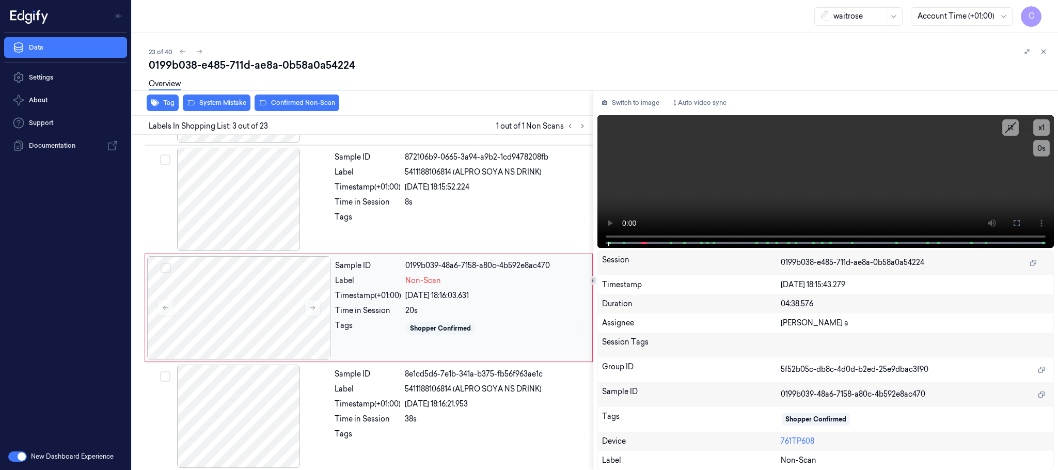
scroll to position [104, 0]
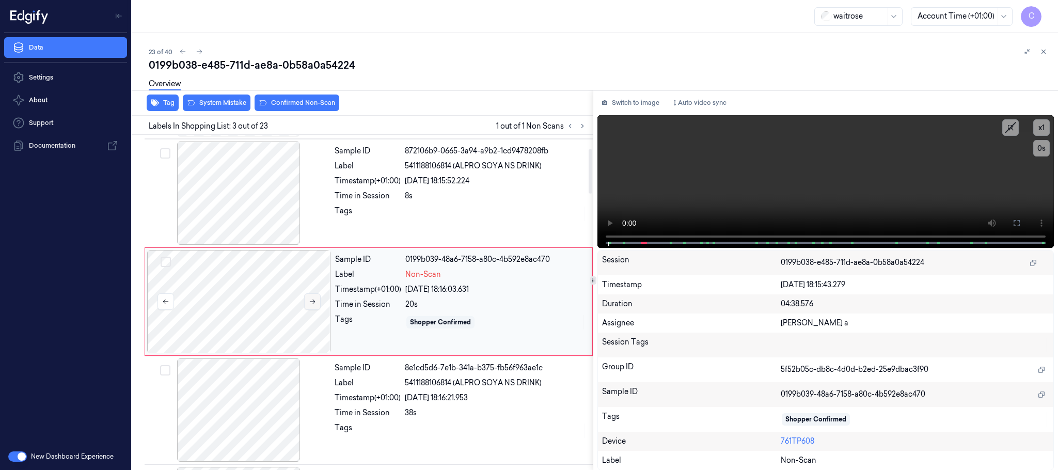
click at [310, 300] on icon at bounding box center [312, 301] width 7 height 7
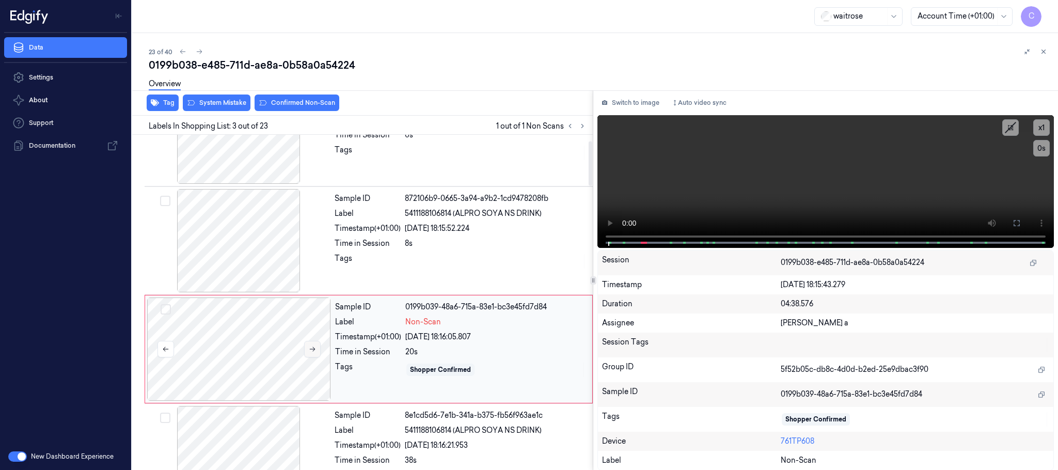
scroll to position [0, 0]
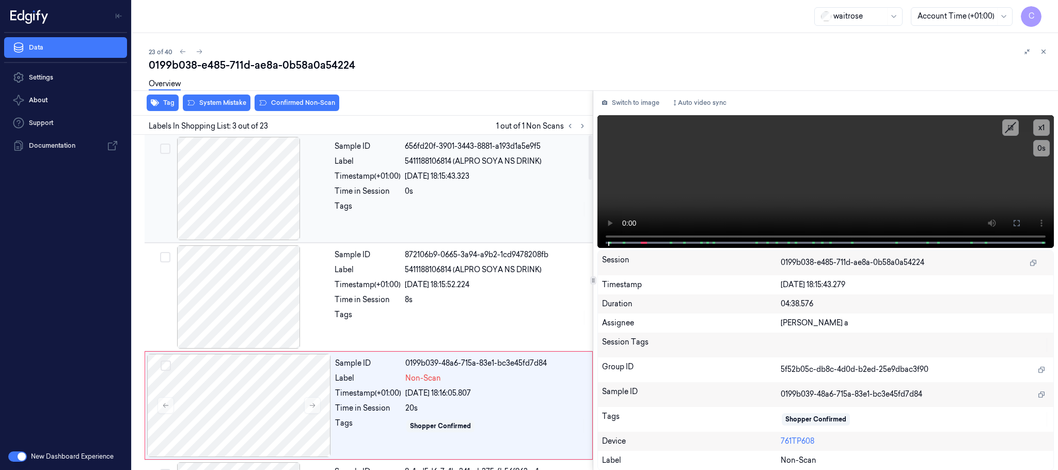
click at [259, 189] on div at bounding box center [239, 188] width 184 height 103
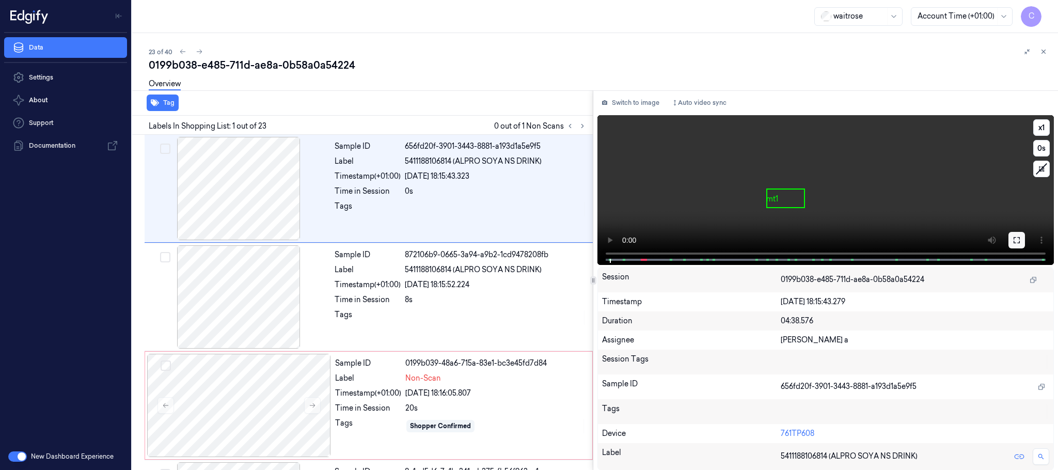
click at [1010, 236] on button at bounding box center [1016, 240] width 17 height 17
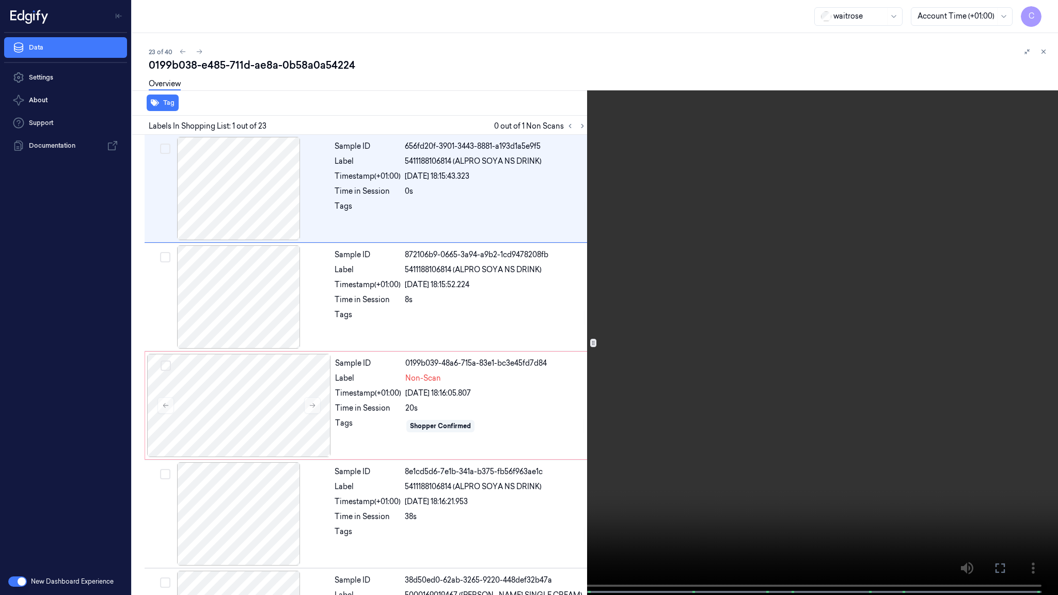
click at [542, 426] on video at bounding box center [529, 298] width 1058 height 597
click at [366, 457] on video at bounding box center [529, 298] width 1058 height 597
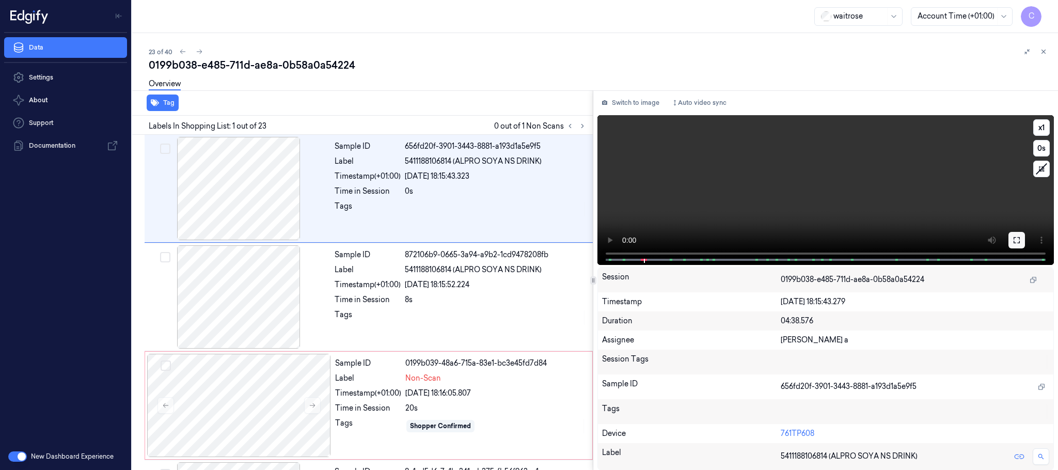
click at [1019, 239] on icon at bounding box center [1016, 240] width 8 height 8
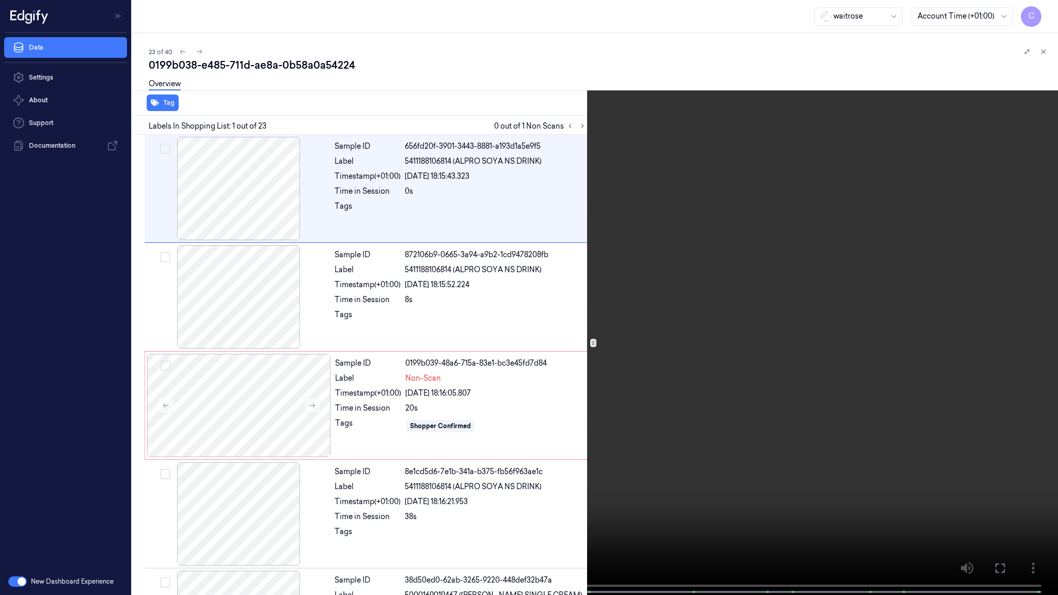
click at [550, 367] on video at bounding box center [529, 298] width 1058 height 597
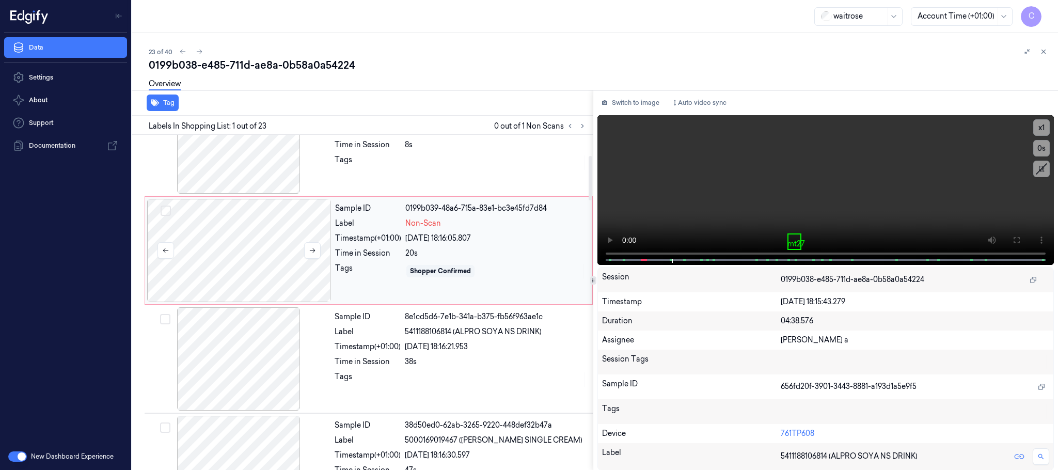
click at [214, 262] on div at bounding box center [239, 250] width 184 height 103
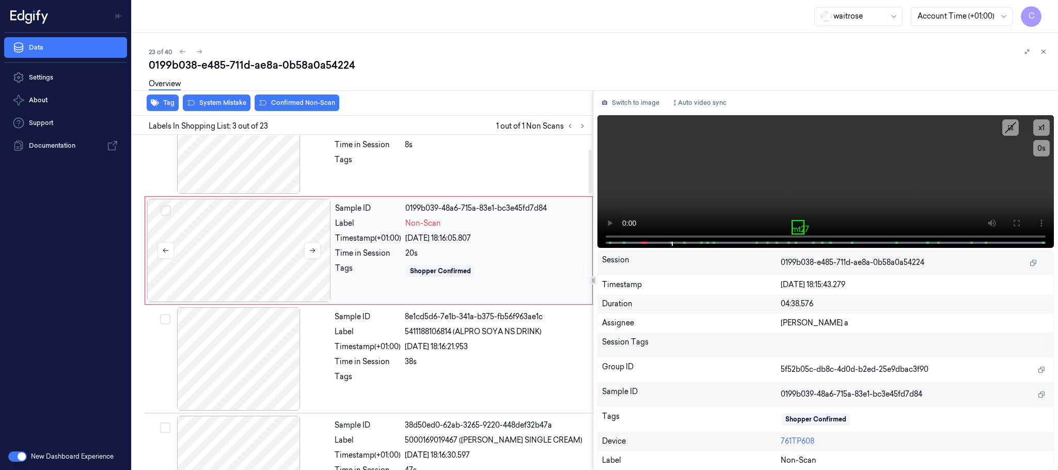
scroll to position [104, 0]
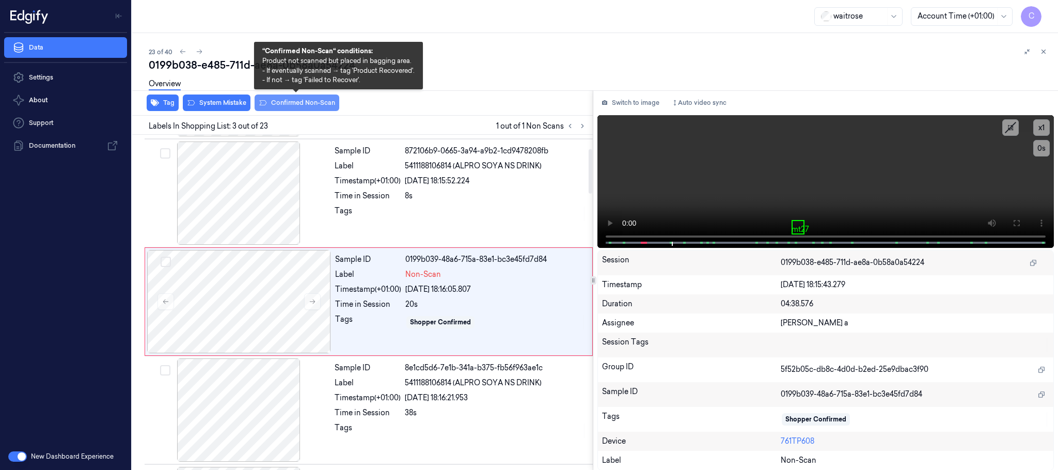
click at [280, 104] on button "Confirmed Non-Scan" at bounding box center [296, 102] width 85 height 17
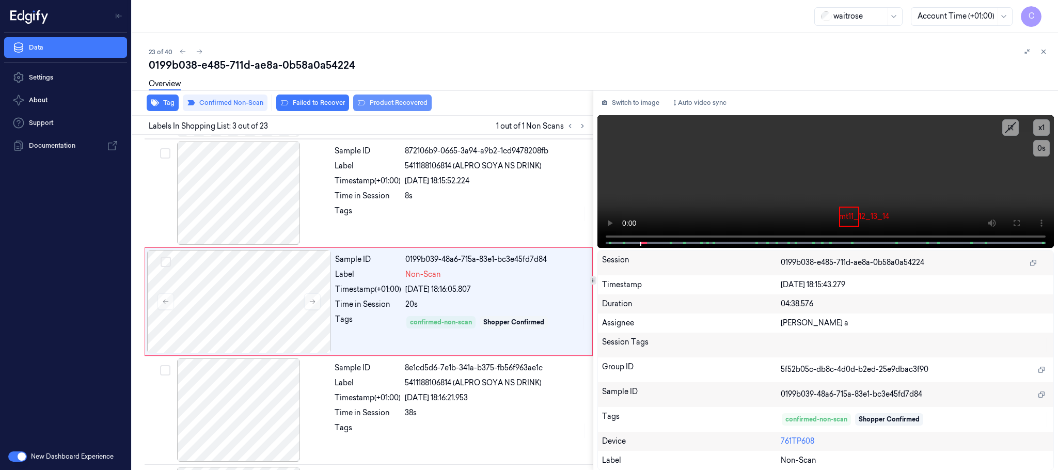
click at [394, 98] on button "Product Recovered" at bounding box center [392, 102] width 78 height 17
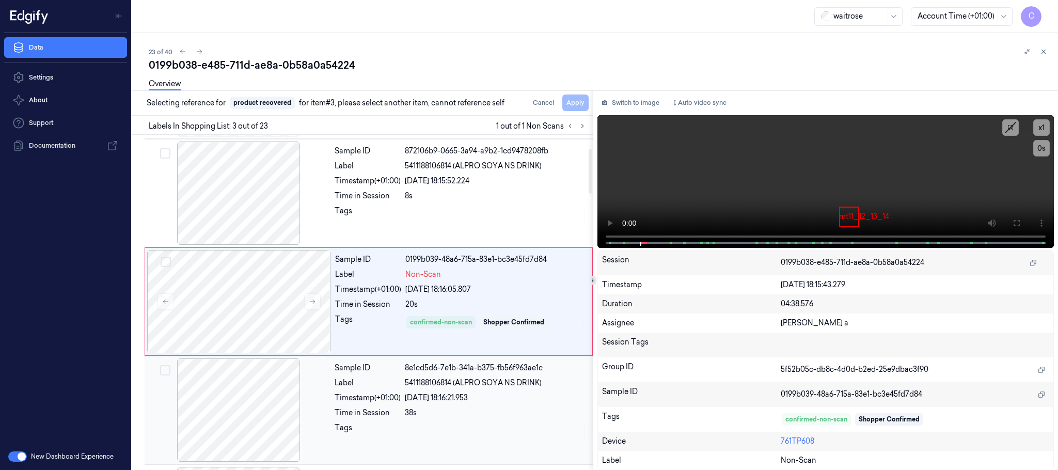
click at [228, 423] on div at bounding box center [239, 409] width 184 height 103
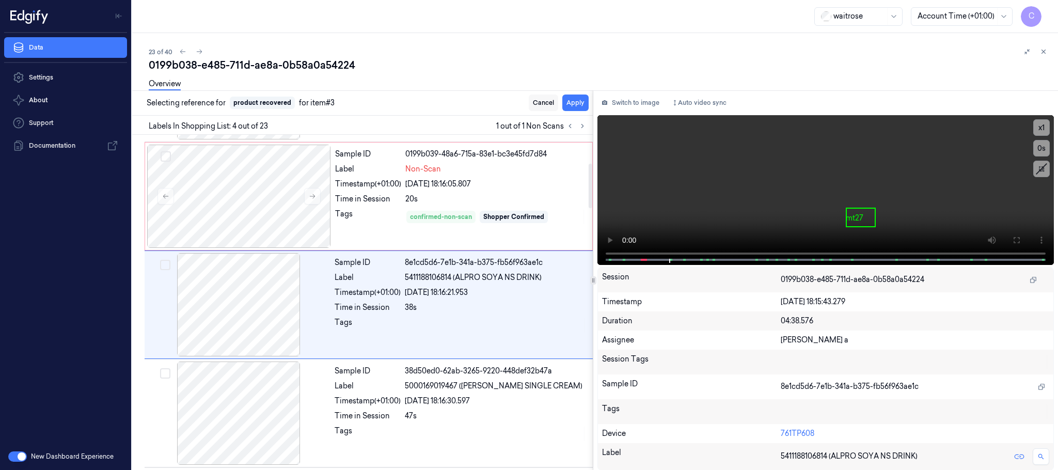
scroll to position [213, 0]
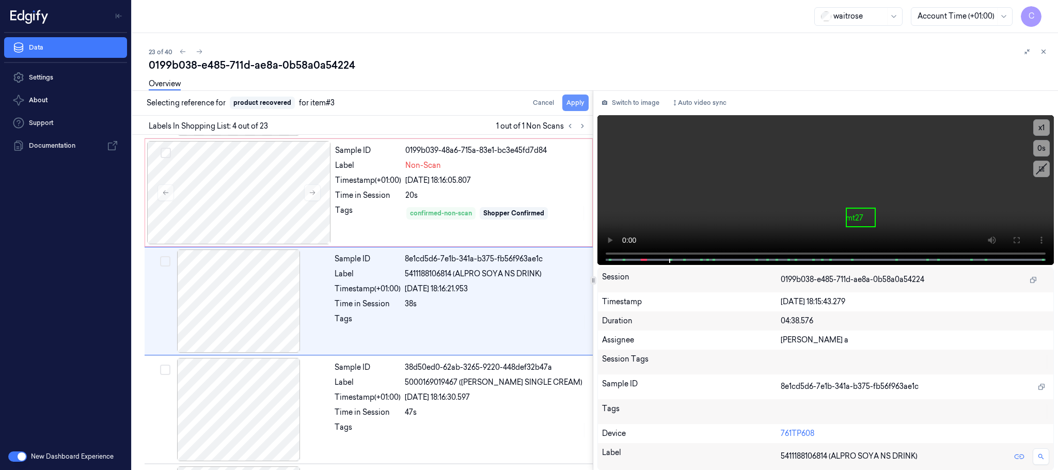
click at [567, 105] on button "Apply" at bounding box center [575, 102] width 26 height 17
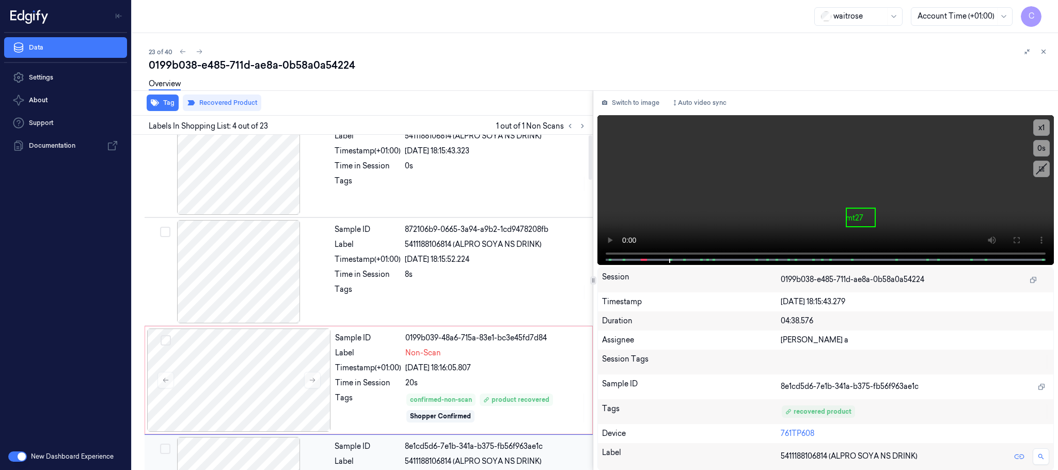
scroll to position [0, 0]
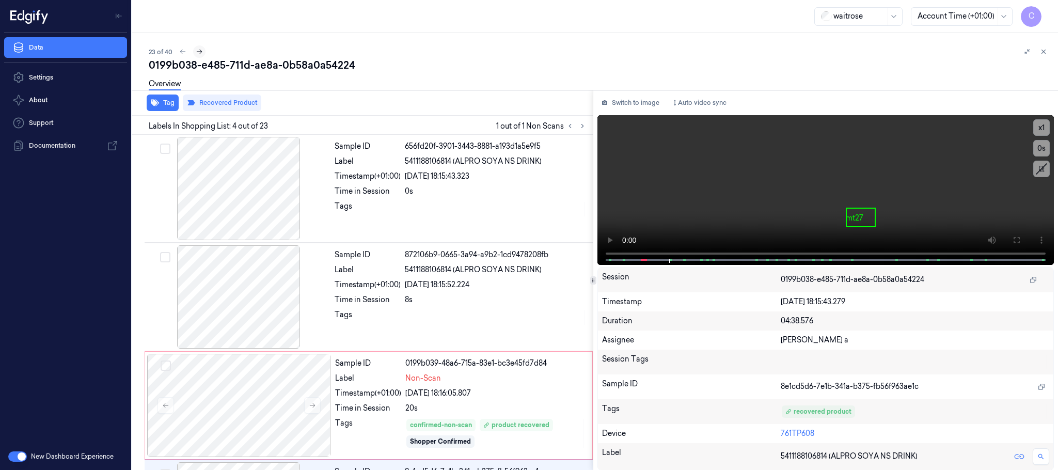
click at [197, 51] on icon at bounding box center [199, 51] width 7 height 7
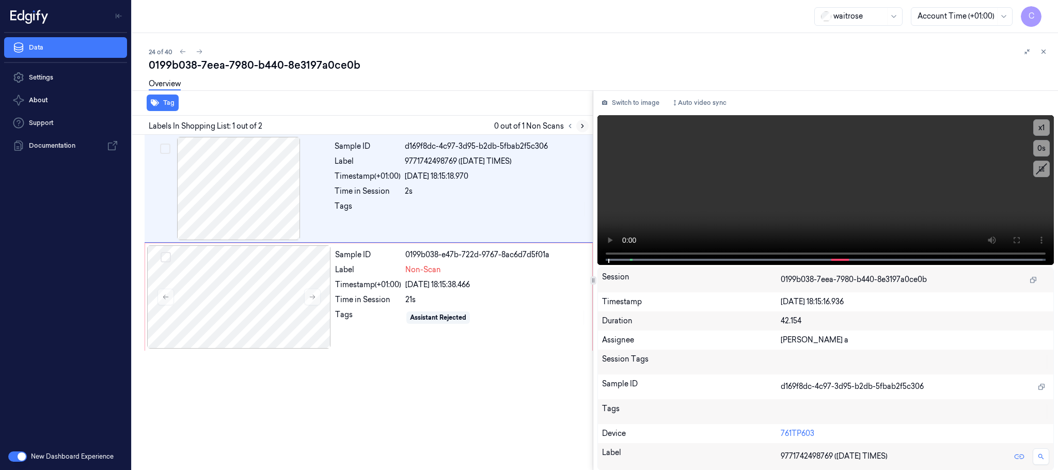
click at [581, 127] on icon at bounding box center [582, 126] width 2 height 4
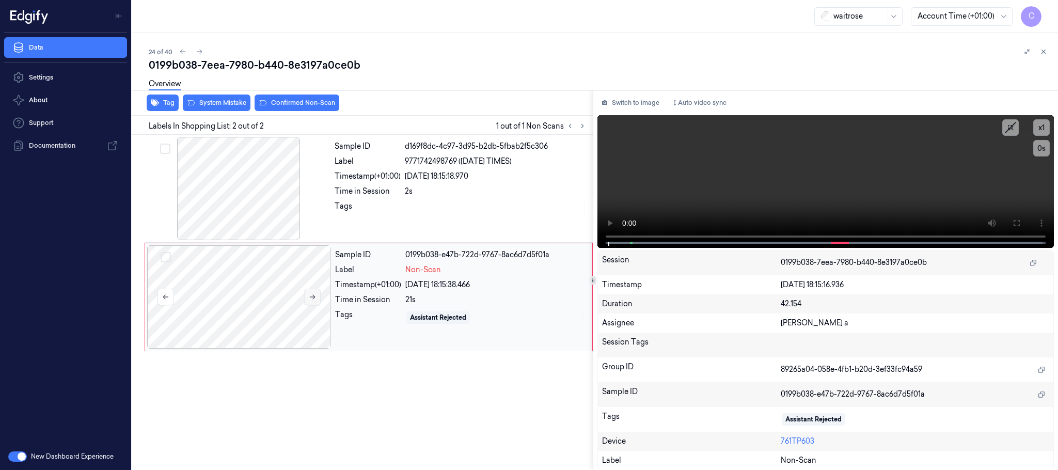
click at [313, 296] on icon at bounding box center [313, 297] width 6 height 5
click at [235, 195] on div at bounding box center [239, 188] width 184 height 103
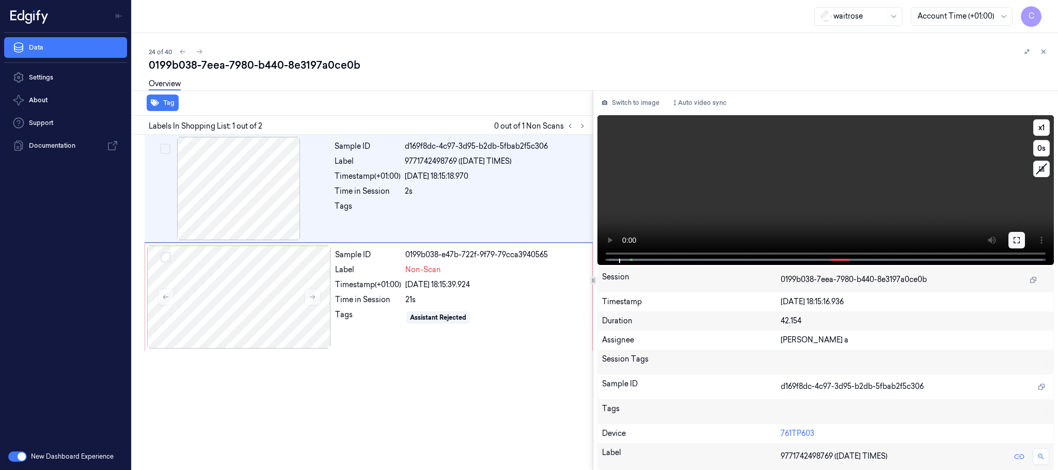
click at [1013, 236] on icon at bounding box center [1016, 240] width 8 height 8
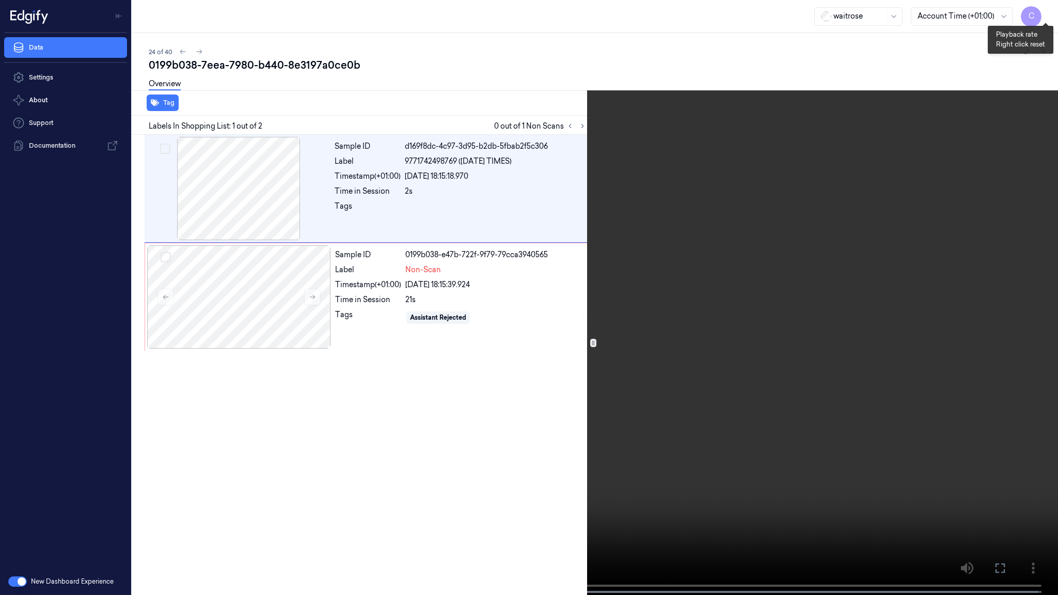
click at [1048, 6] on button "x 1" at bounding box center [1045, 12] width 17 height 17
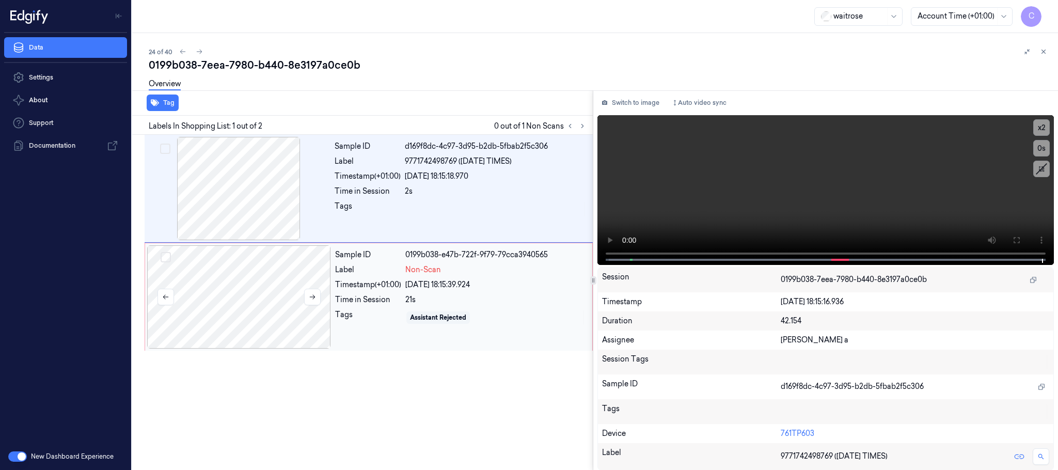
click at [231, 305] on div at bounding box center [239, 296] width 184 height 103
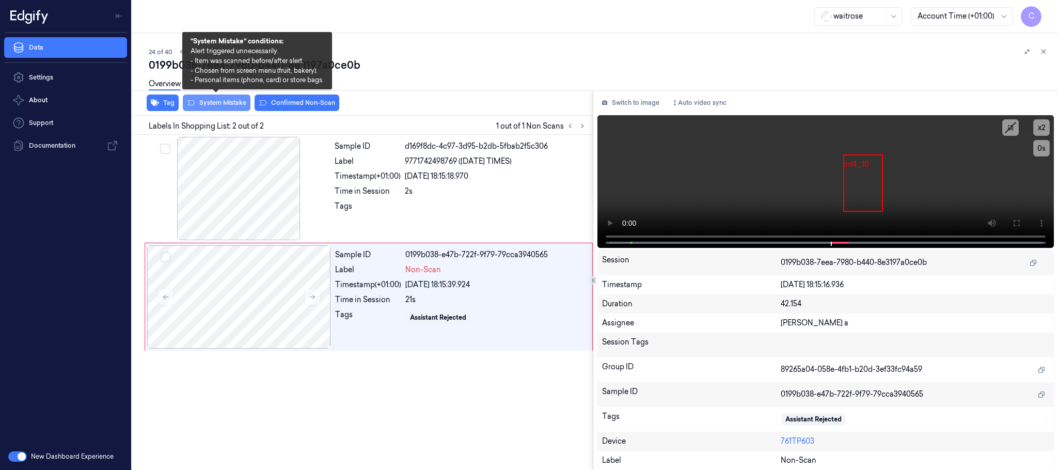
click at [229, 100] on button "System Mistake" at bounding box center [217, 102] width 68 height 17
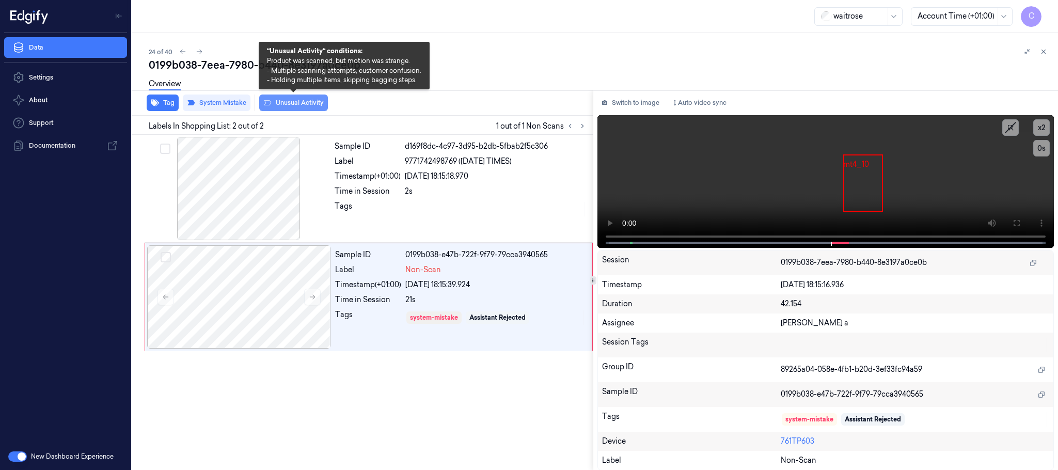
click at [308, 104] on button "Unusual Activity" at bounding box center [293, 102] width 69 height 17
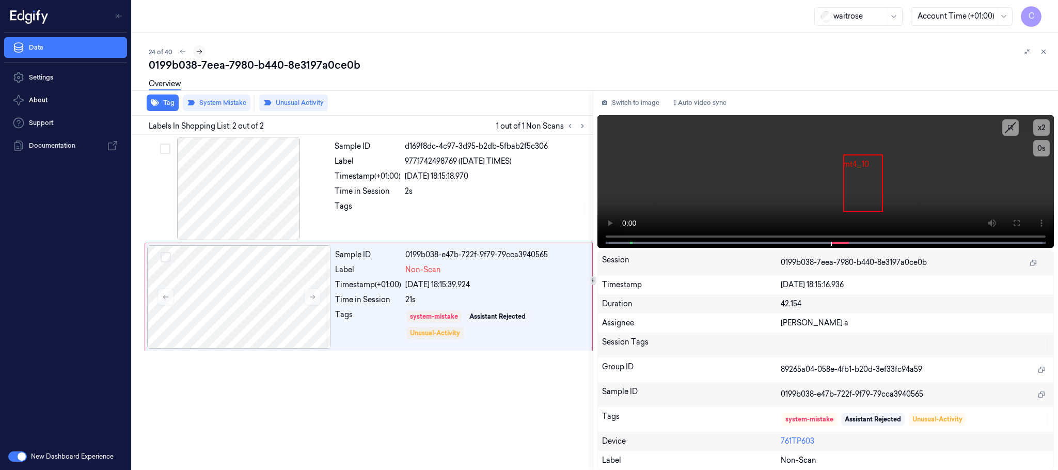
click at [200, 53] on icon at bounding box center [199, 51] width 7 height 7
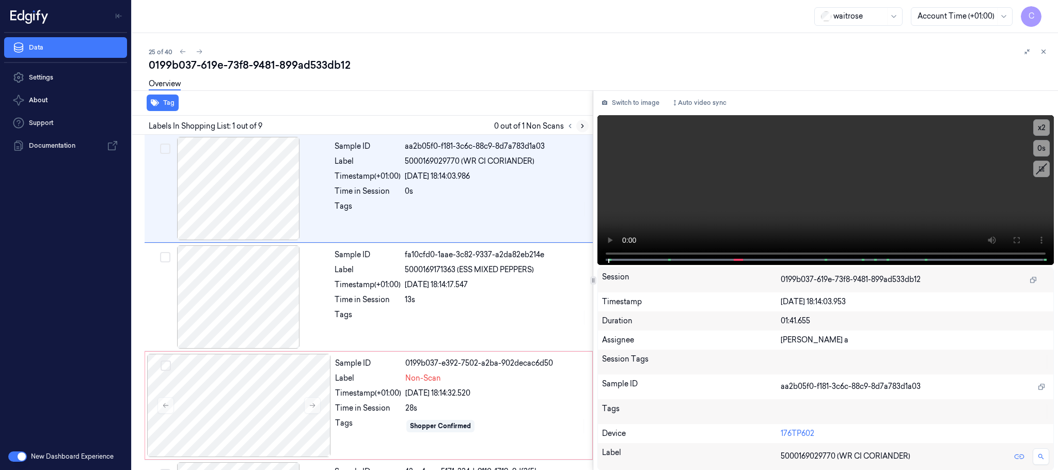
click at [582, 125] on icon at bounding box center [582, 125] width 7 height 7
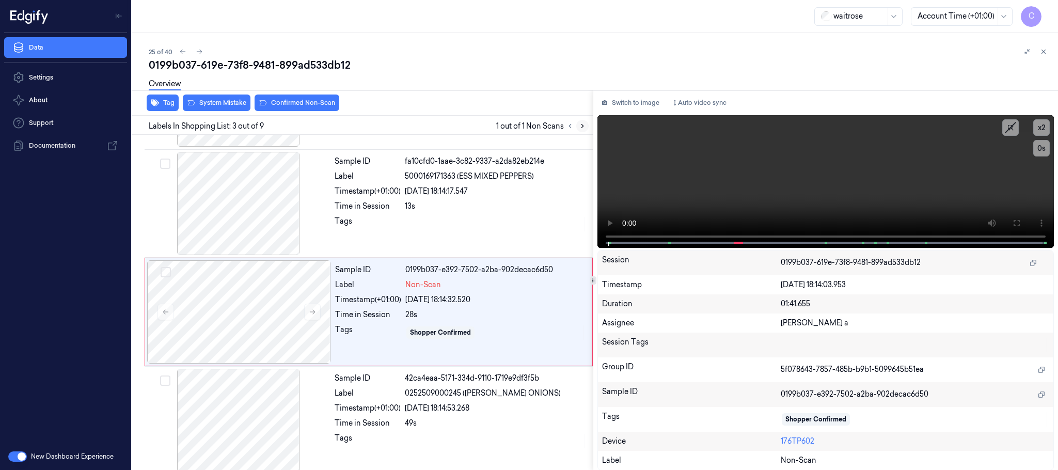
scroll to position [104, 0]
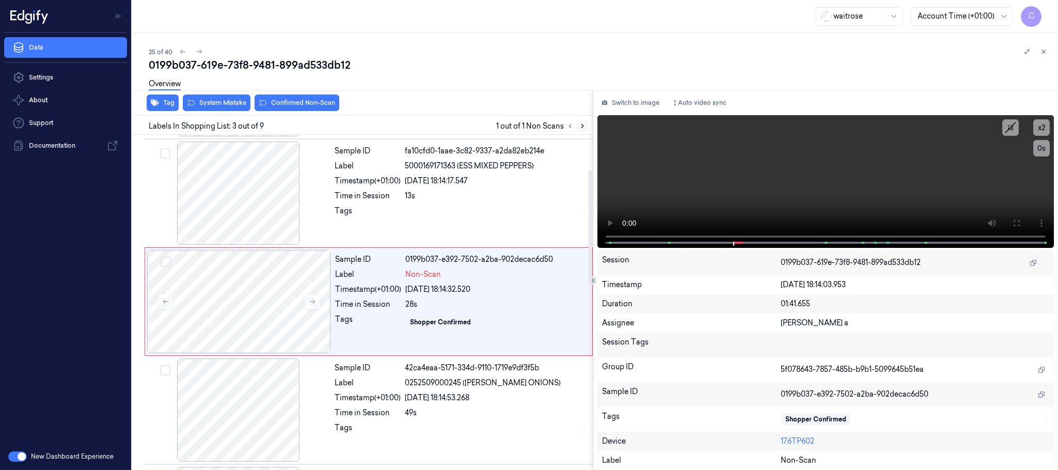
click at [586, 131] on button at bounding box center [582, 126] width 12 height 12
click at [313, 304] on icon at bounding box center [312, 301] width 7 height 7
click at [310, 295] on button at bounding box center [312, 301] width 17 height 17
click at [226, 189] on div at bounding box center [239, 192] width 184 height 103
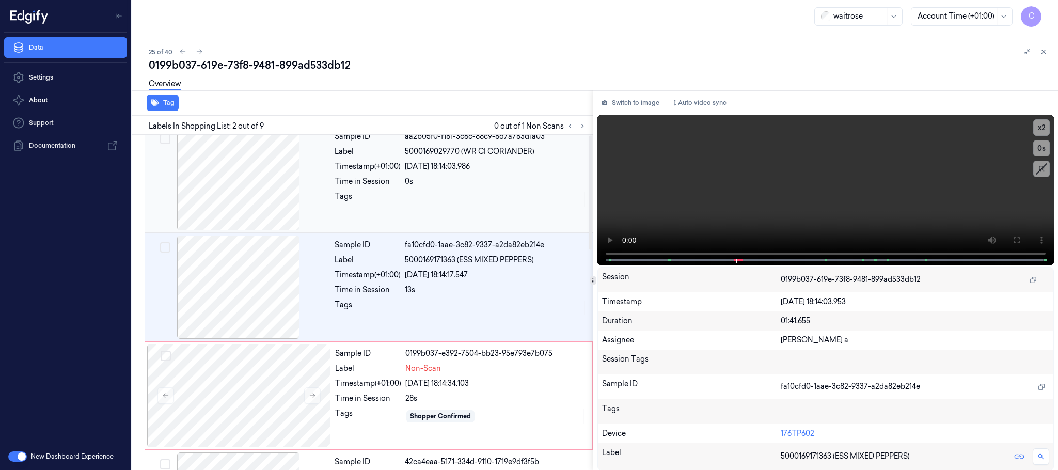
scroll to position [0, 0]
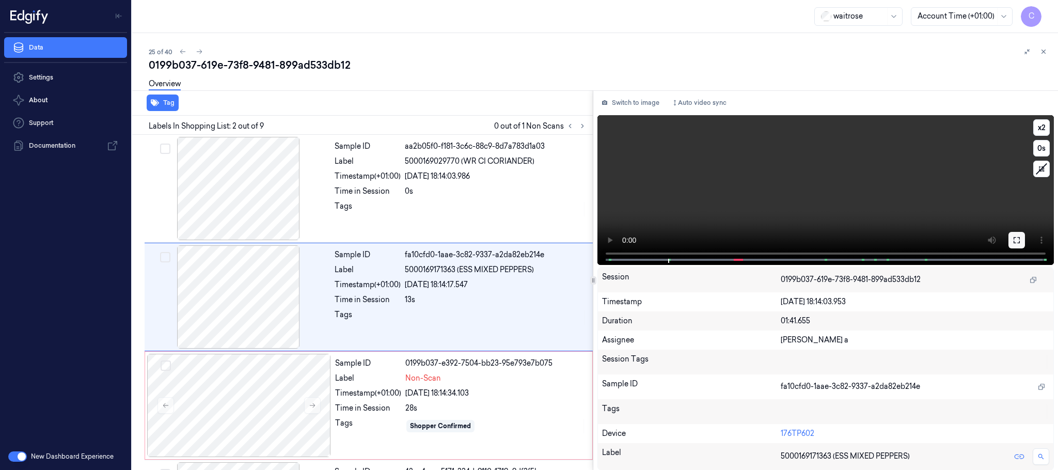
click at [1018, 241] on icon at bounding box center [1016, 240] width 8 height 8
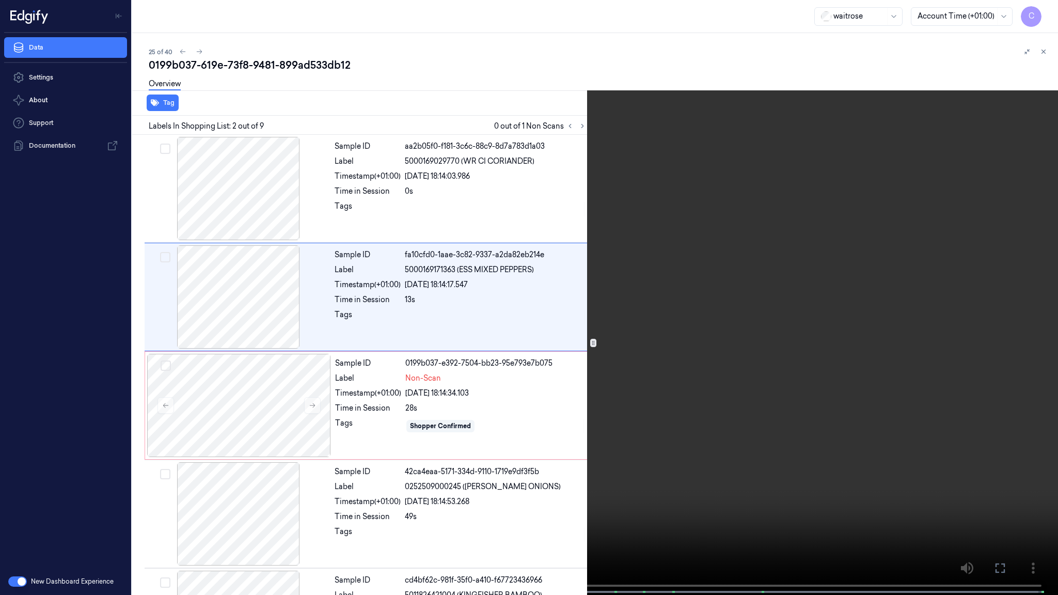
click at [508, 268] on video at bounding box center [529, 298] width 1058 height 597
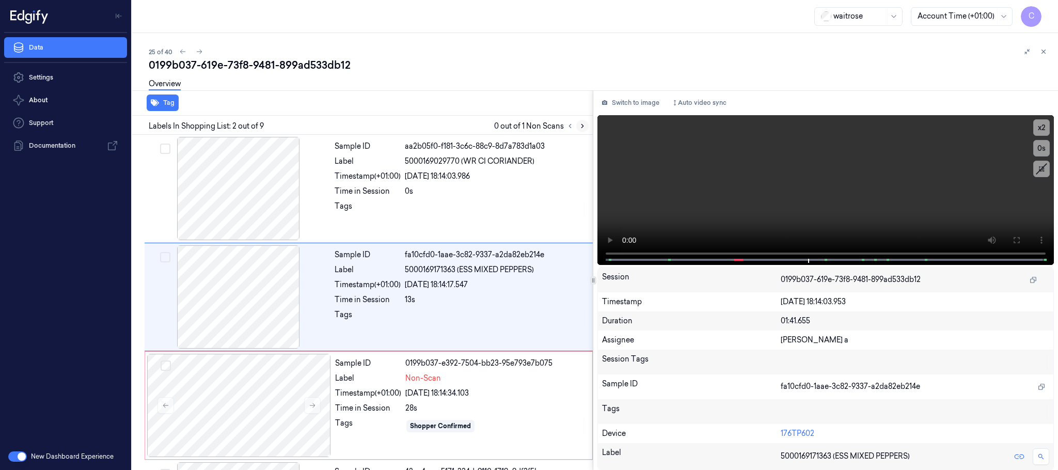
click at [583, 127] on icon at bounding box center [582, 125] width 7 height 7
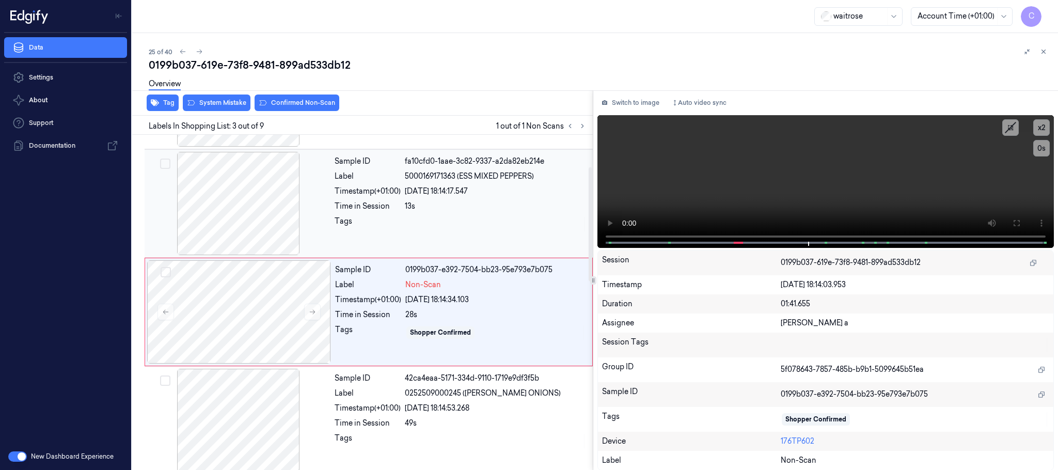
scroll to position [104, 0]
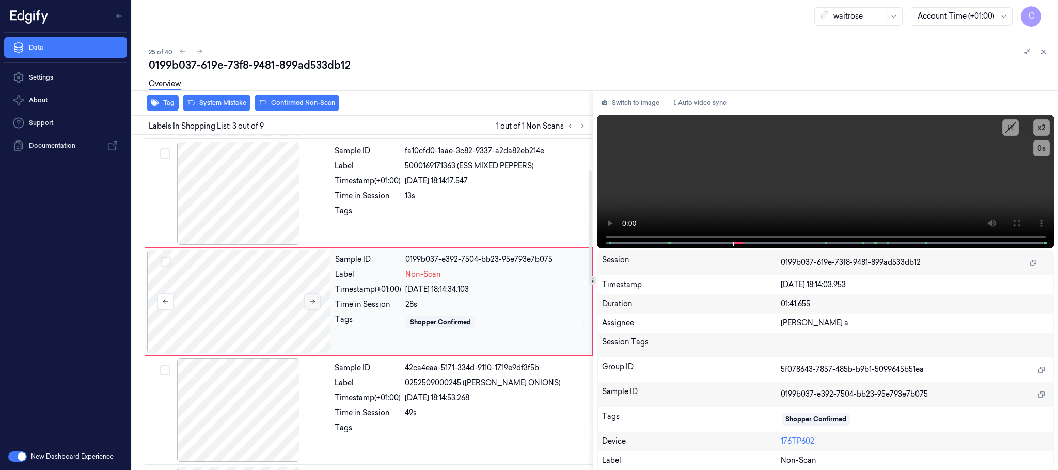
click at [314, 305] on icon at bounding box center [312, 301] width 7 height 7
click at [311, 304] on icon at bounding box center [312, 301] width 7 height 7
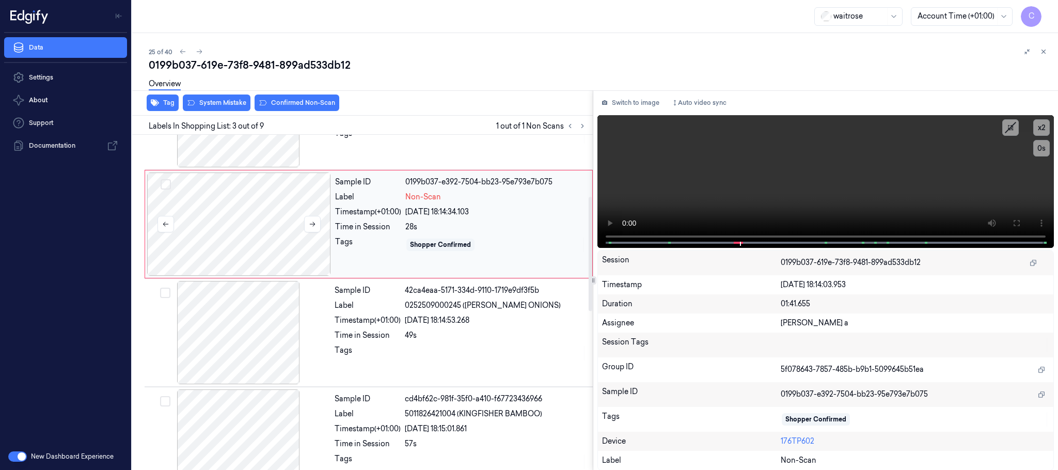
click at [261, 242] on div at bounding box center [239, 223] width 184 height 103
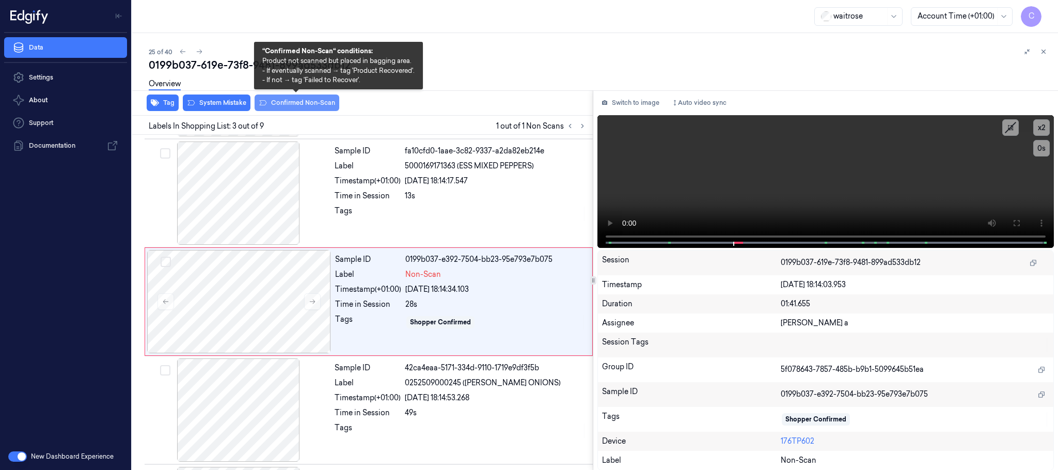
click at [292, 104] on button "Confirmed Non-Scan" at bounding box center [296, 102] width 85 height 17
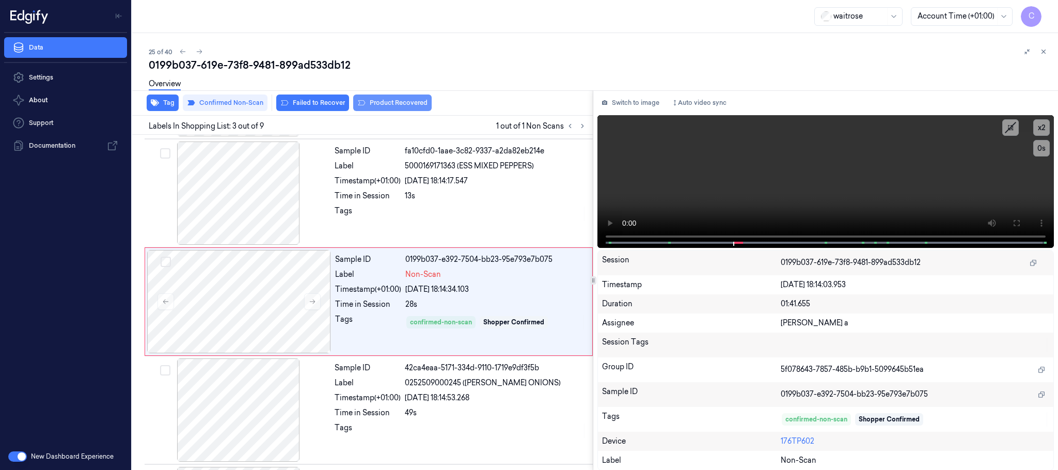
click at [380, 102] on button "Product Recovered" at bounding box center [392, 102] width 78 height 17
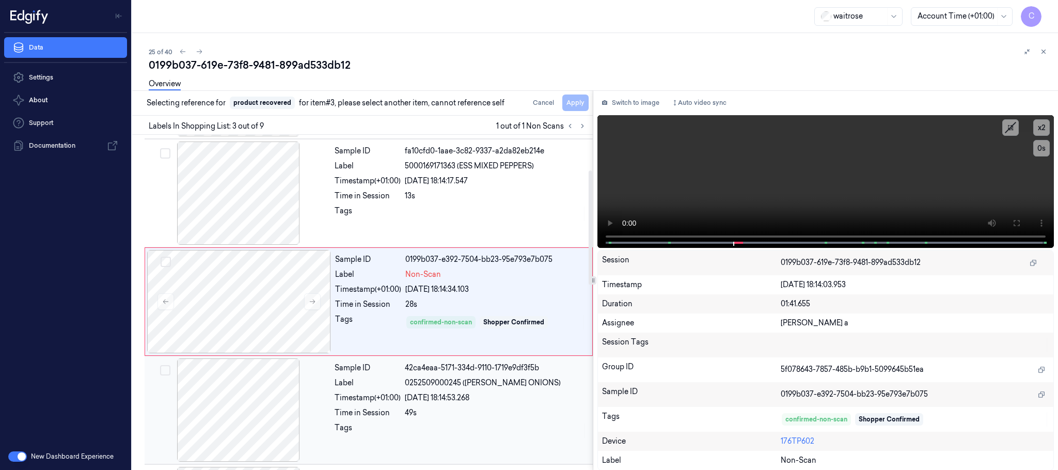
click at [260, 390] on div at bounding box center [239, 409] width 184 height 103
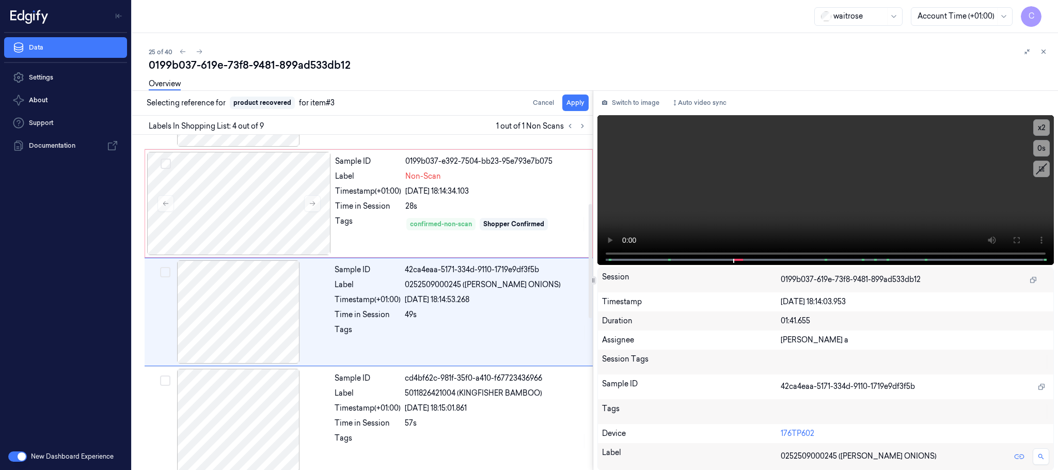
scroll to position [213, 0]
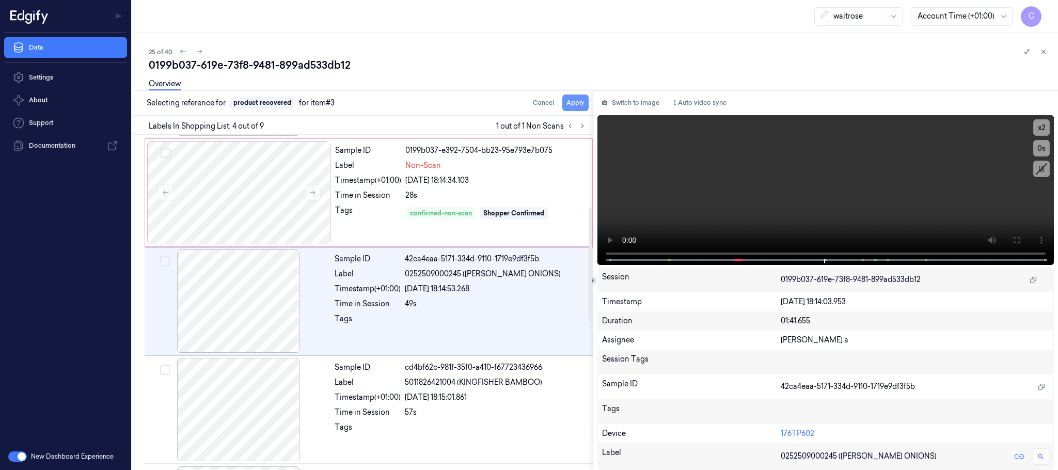
click at [581, 106] on button "Apply" at bounding box center [575, 102] width 26 height 17
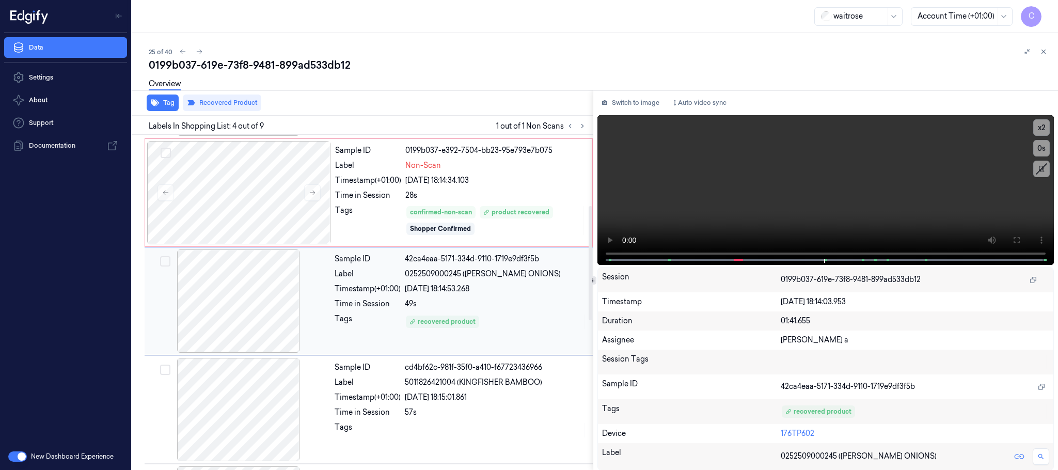
scroll to position [135, 0]
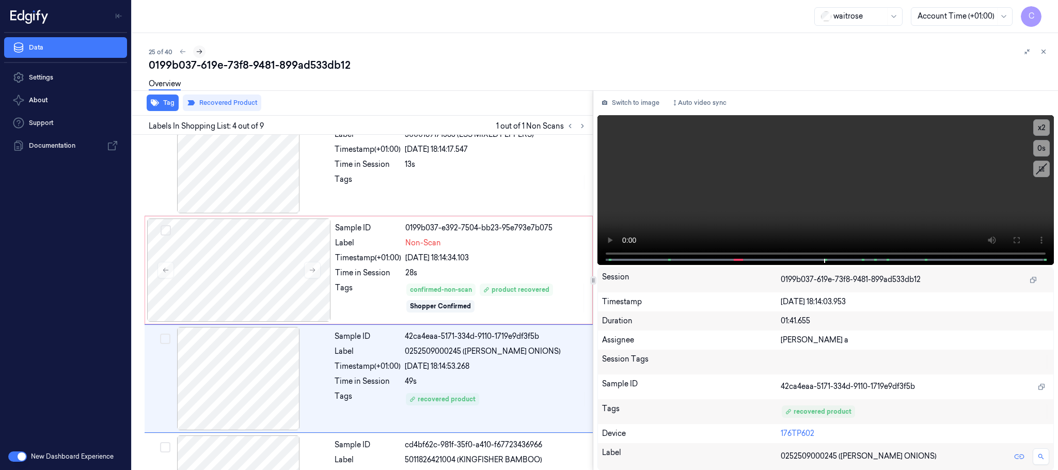
click at [201, 51] on icon at bounding box center [199, 51] width 7 height 7
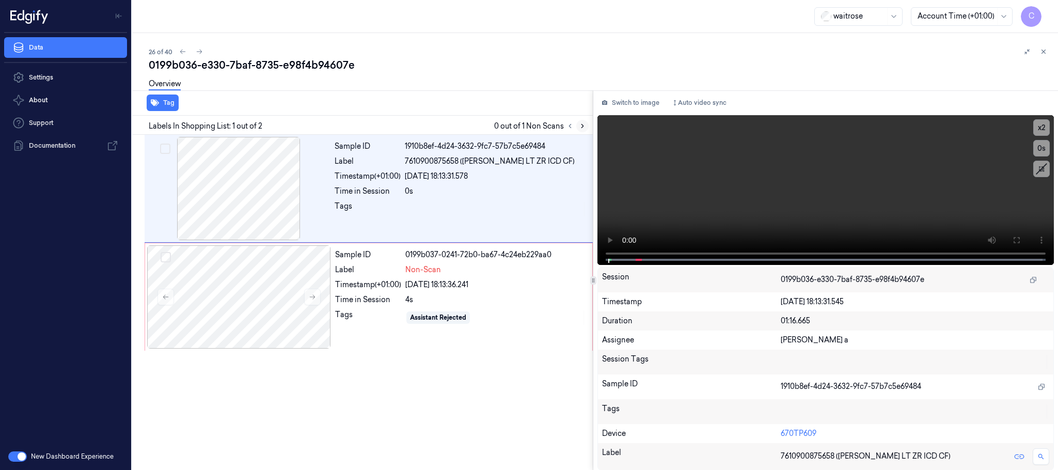
click at [586, 125] on button at bounding box center [582, 126] width 12 height 12
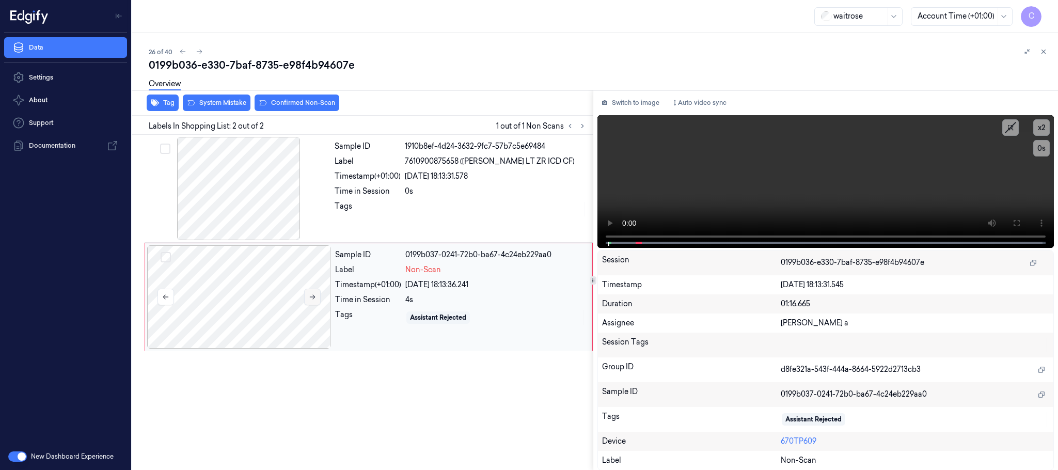
click at [310, 296] on icon at bounding box center [312, 296] width 7 height 7
click at [310, 297] on icon at bounding box center [312, 296] width 7 height 7
click at [243, 204] on div at bounding box center [239, 188] width 184 height 103
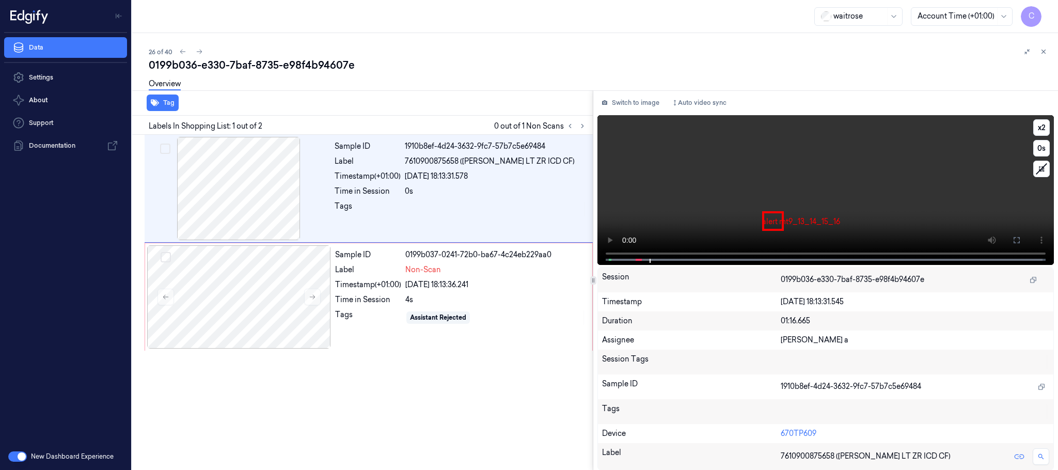
click at [835, 206] on video at bounding box center [825, 190] width 456 height 150
click at [258, 283] on div at bounding box center [239, 296] width 184 height 103
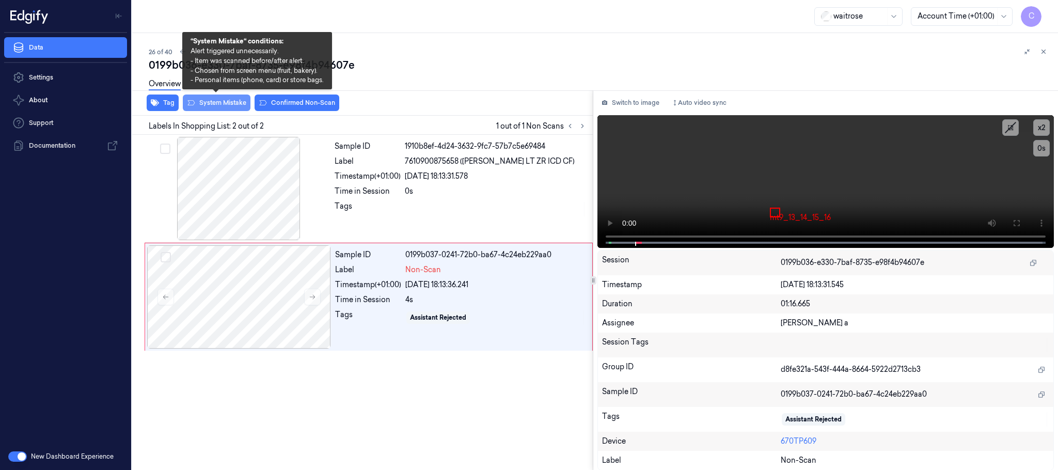
click at [211, 103] on button "System Mistake" at bounding box center [217, 102] width 68 height 17
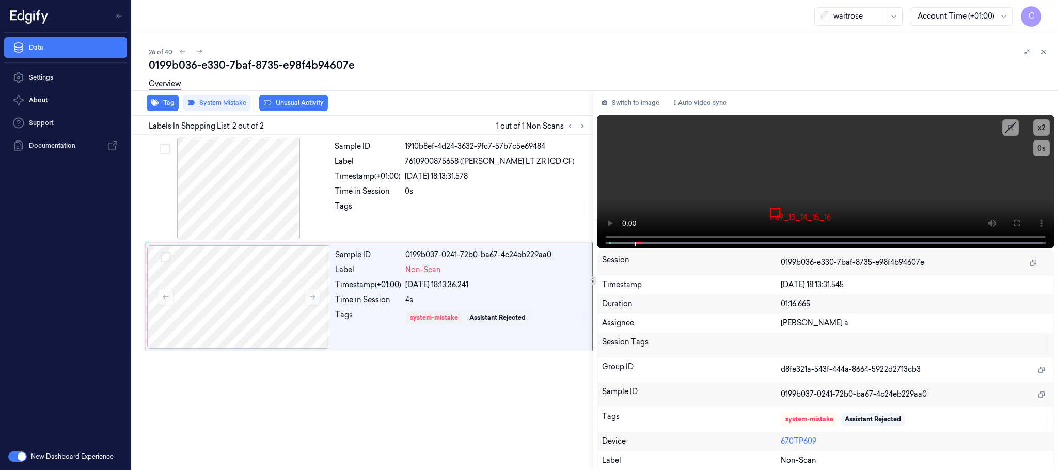
click at [310, 104] on button "Unusual Activity" at bounding box center [293, 102] width 69 height 17
click at [197, 53] on icon at bounding box center [199, 51] width 7 height 7
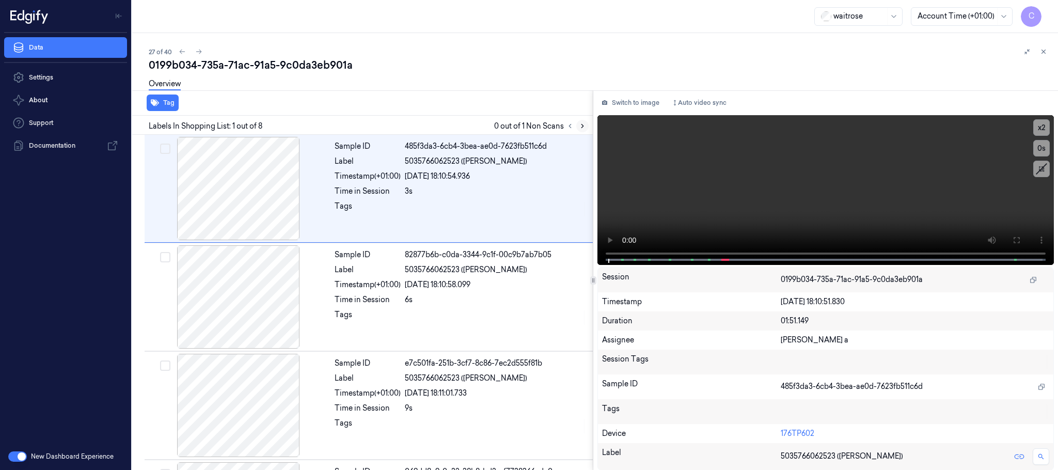
click at [584, 124] on icon at bounding box center [582, 125] width 7 height 7
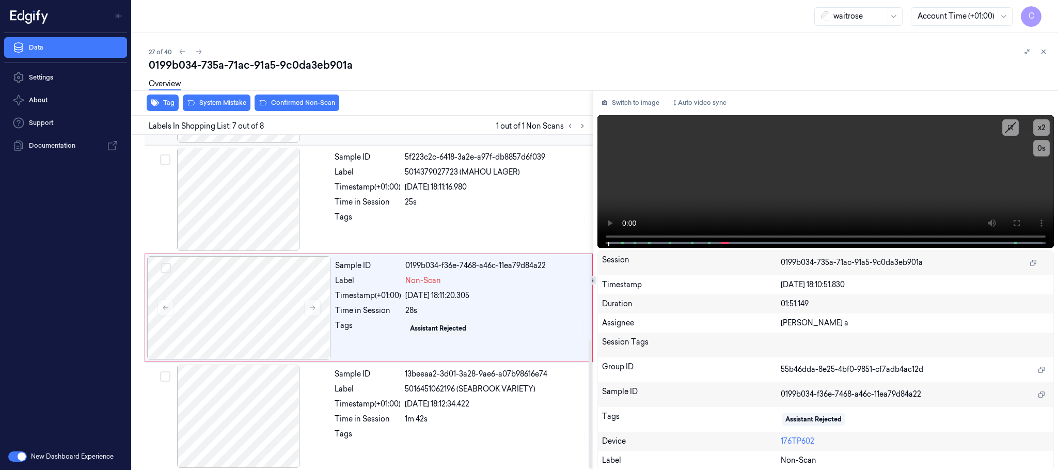
scroll to position [538, 0]
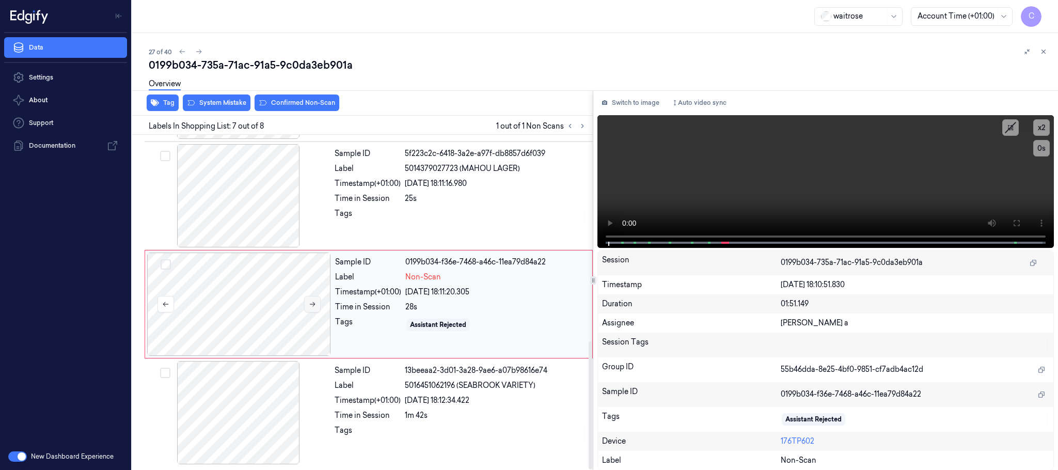
click at [310, 302] on icon at bounding box center [312, 303] width 7 height 7
click at [312, 302] on icon at bounding box center [312, 303] width 7 height 7
click at [242, 203] on div at bounding box center [239, 195] width 184 height 103
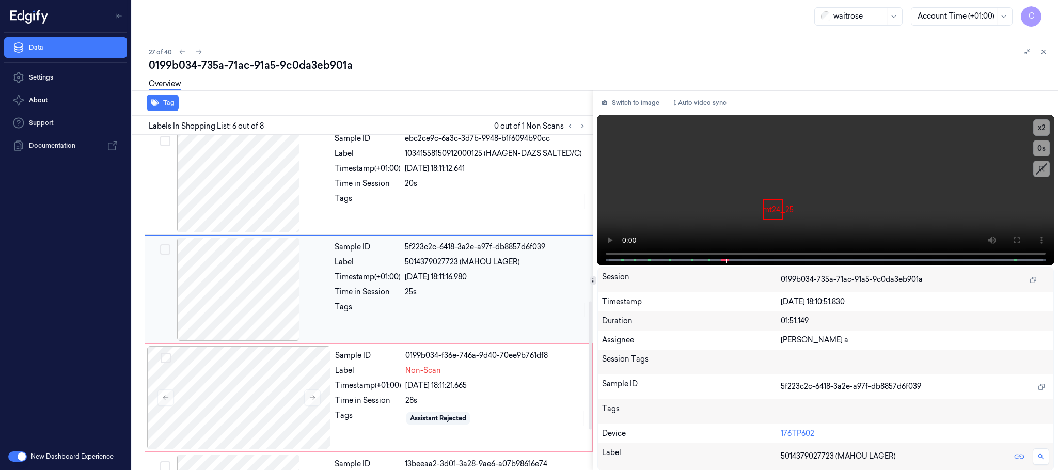
scroll to position [430, 0]
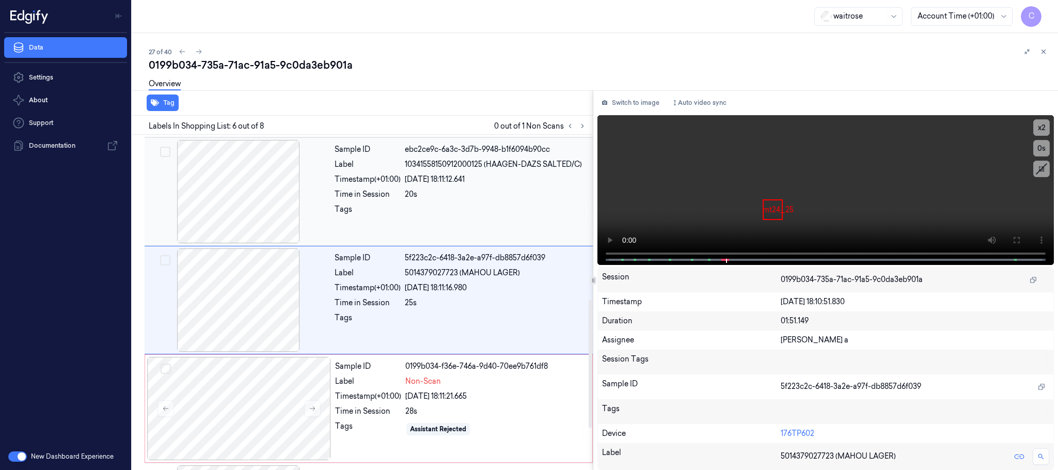
click at [272, 215] on div at bounding box center [239, 191] width 184 height 103
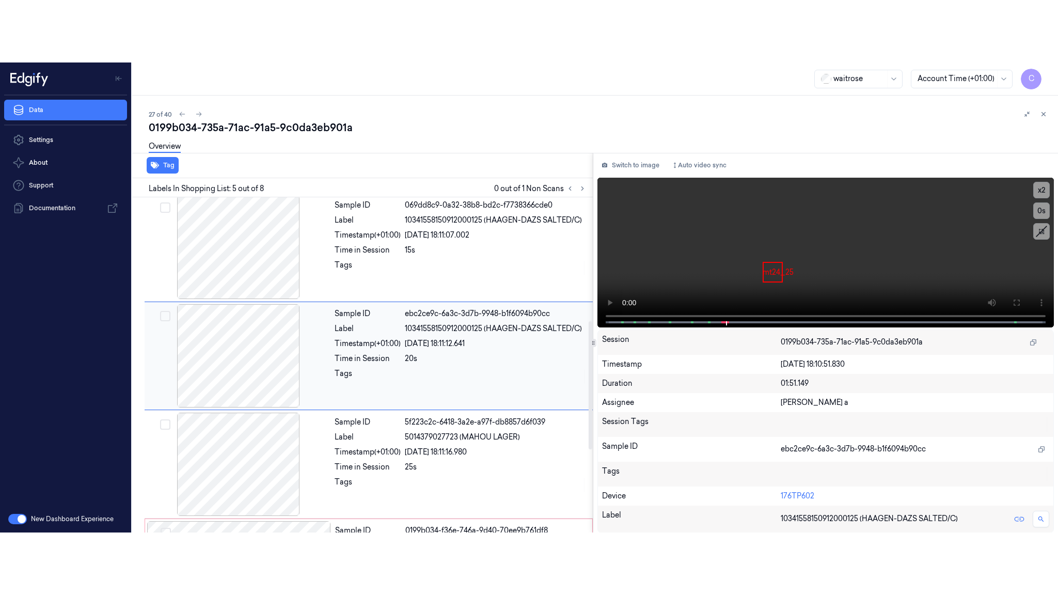
scroll to position [322, 0]
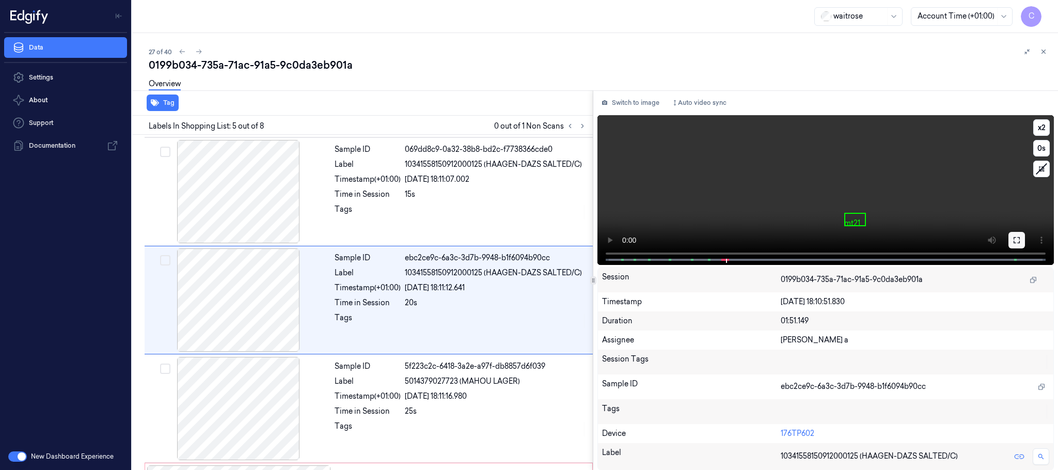
click at [1019, 238] on icon at bounding box center [1016, 240] width 6 height 6
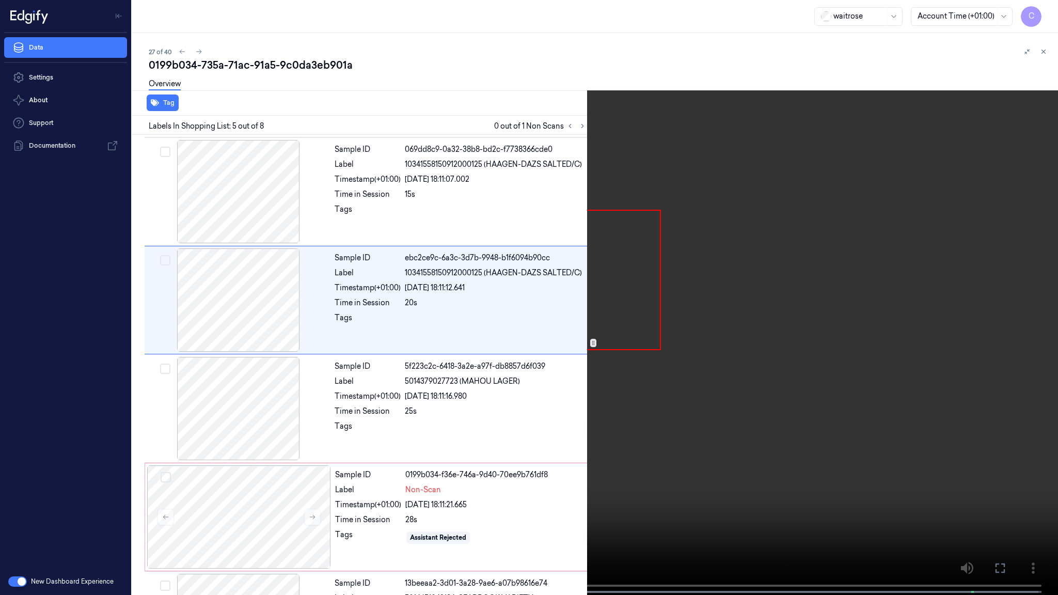
click at [598, 355] on video at bounding box center [529, 298] width 1058 height 597
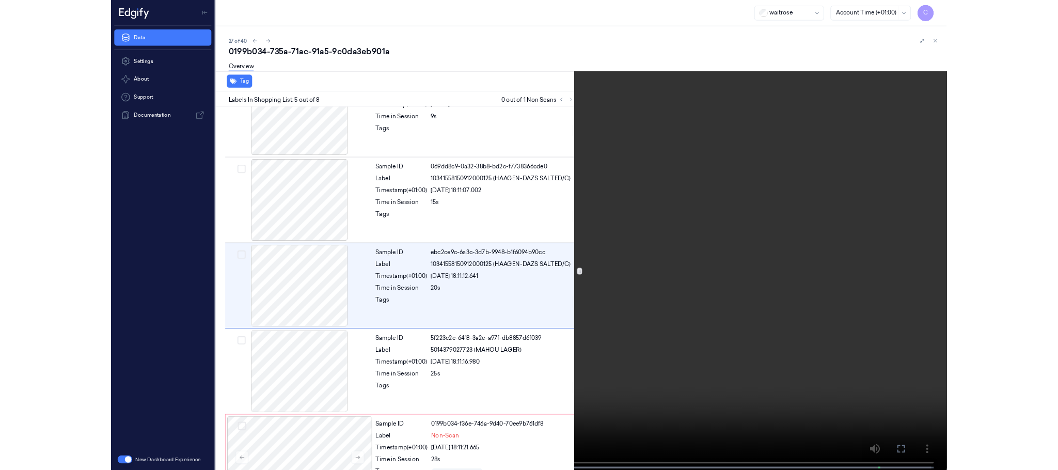
scroll to position [259, 0]
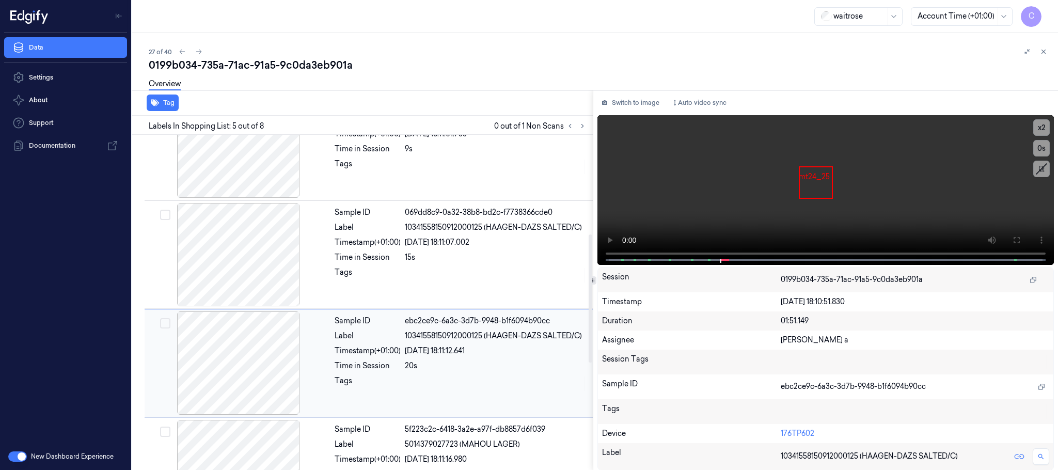
click at [262, 361] on div at bounding box center [239, 362] width 184 height 103
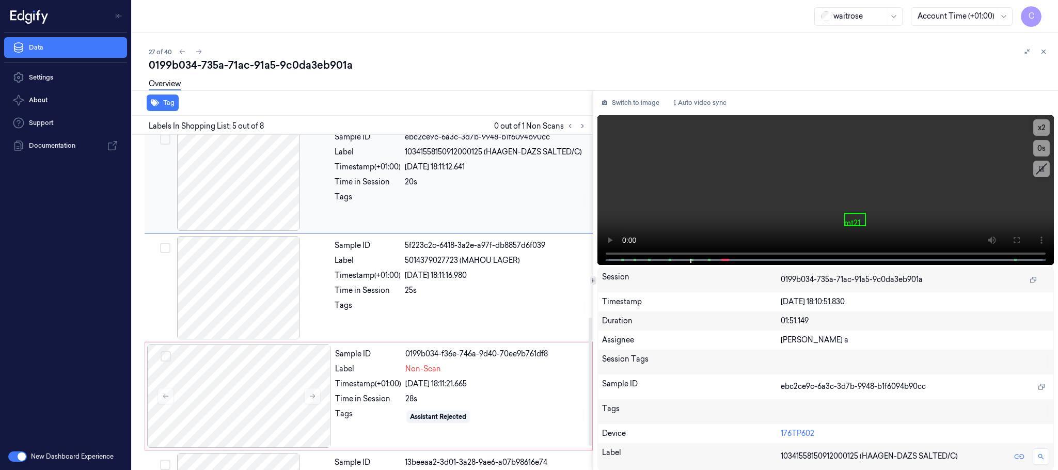
scroll to position [477, 0]
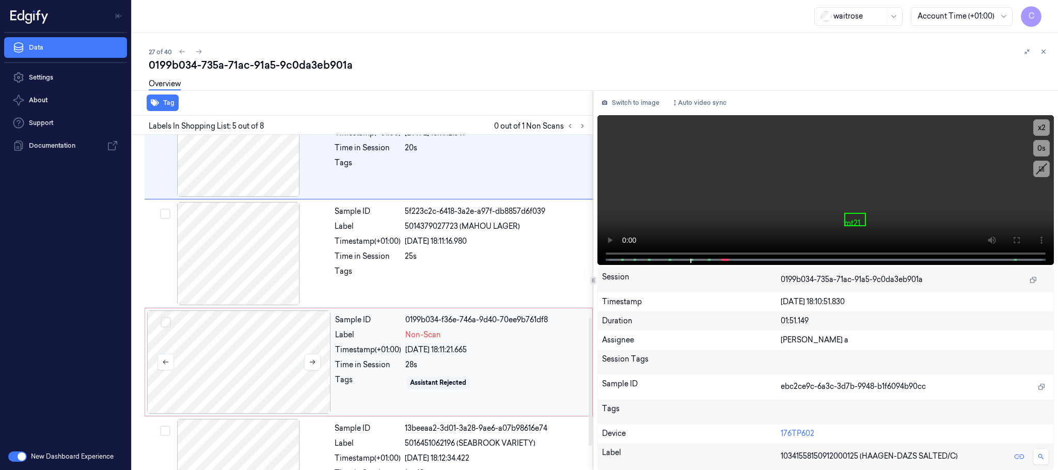
click at [256, 378] on div at bounding box center [239, 361] width 184 height 103
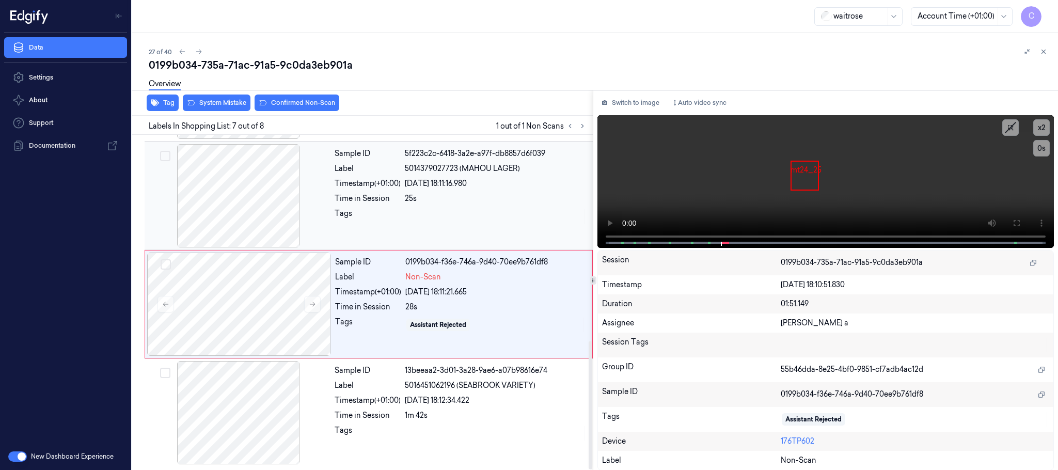
scroll to position [538, 0]
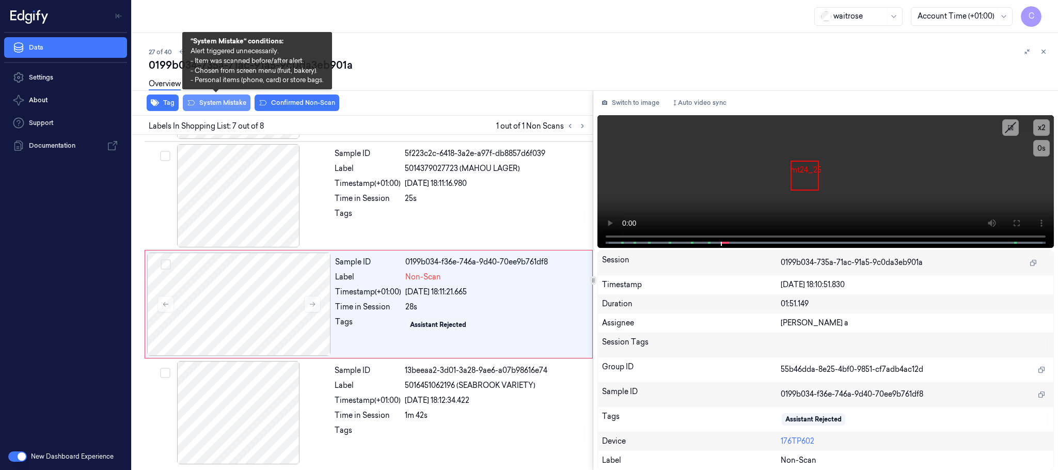
click at [216, 100] on button "System Mistake" at bounding box center [217, 102] width 68 height 17
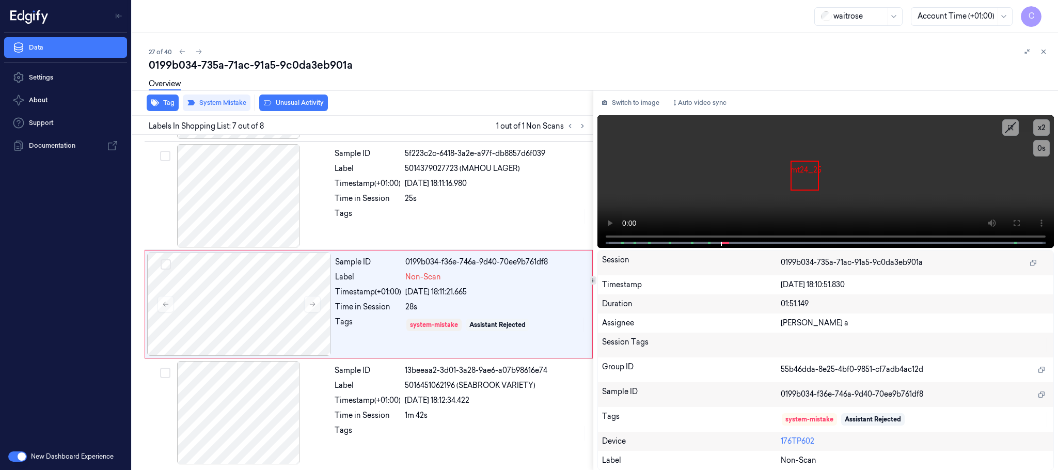
click at [307, 106] on button "Unusual Activity" at bounding box center [293, 102] width 69 height 17
click at [200, 51] on icon at bounding box center [199, 52] width 6 height 5
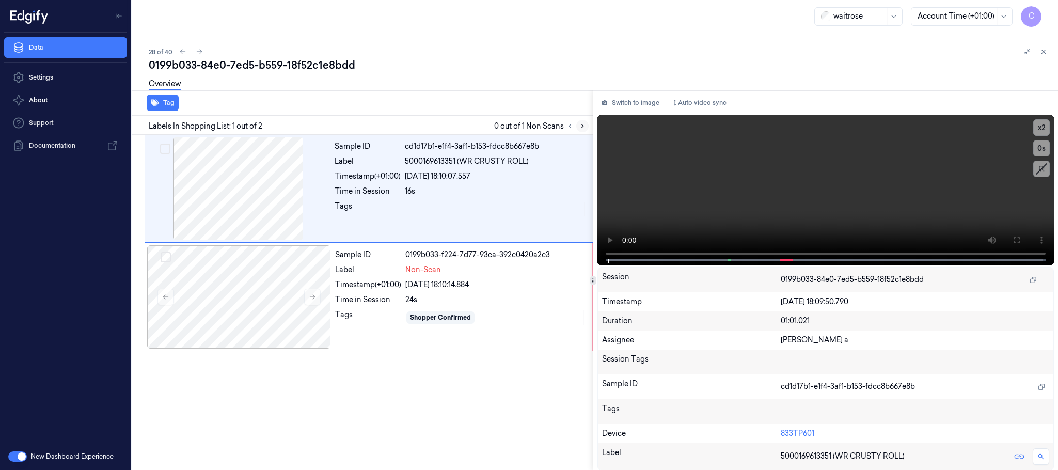
click at [579, 122] on icon at bounding box center [582, 125] width 7 height 7
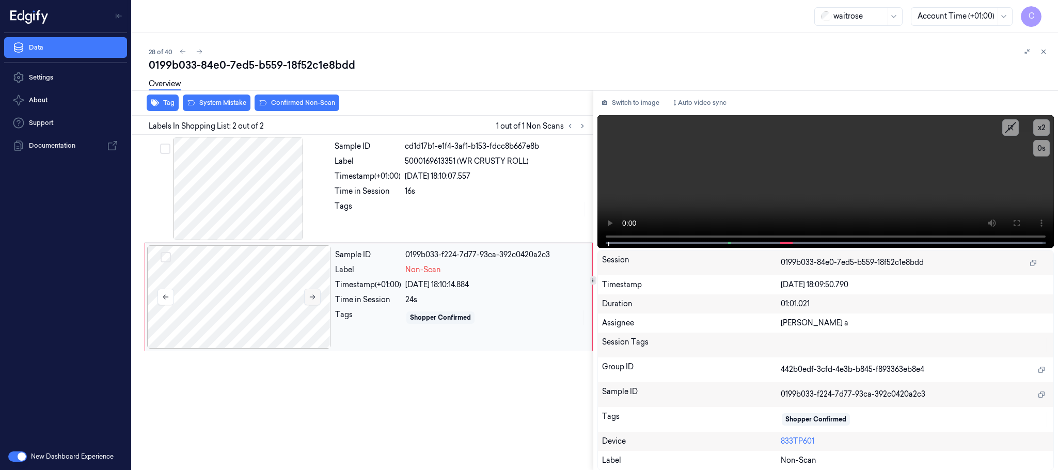
click at [307, 296] on button at bounding box center [312, 297] width 17 height 17
click at [311, 296] on icon at bounding box center [312, 296] width 7 height 7
click at [312, 297] on icon at bounding box center [313, 297] width 6 height 5
click at [239, 189] on div at bounding box center [239, 188] width 184 height 103
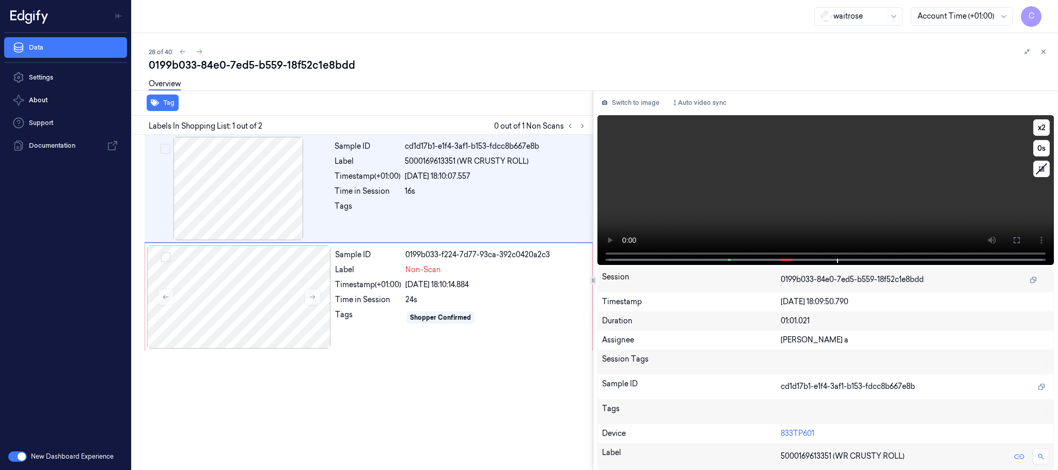
click at [800, 191] on video at bounding box center [825, 190] width 456 height 150
click at [248, 313] on div at bounding box center [239, 296] width 184 height 103
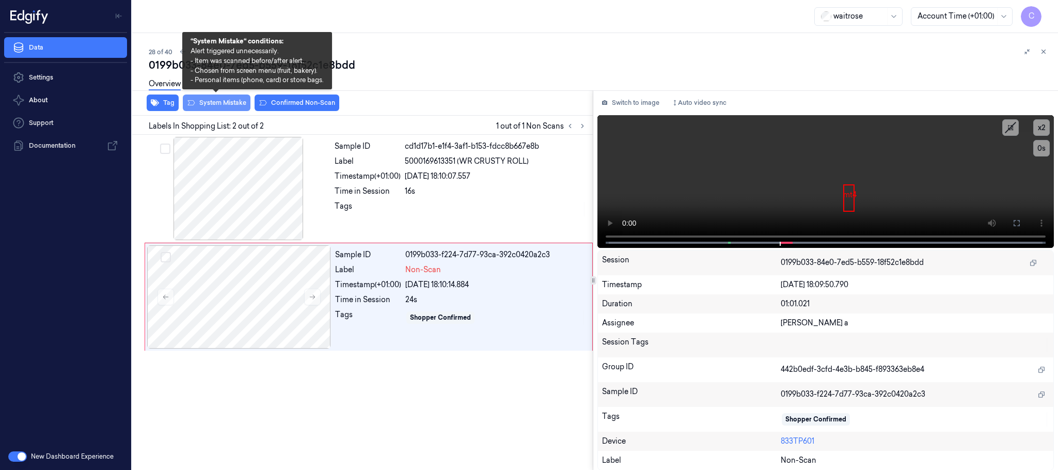
click at [221, 107] on button "System Mistake" at bounding box center [217, 102] width 68 height 17
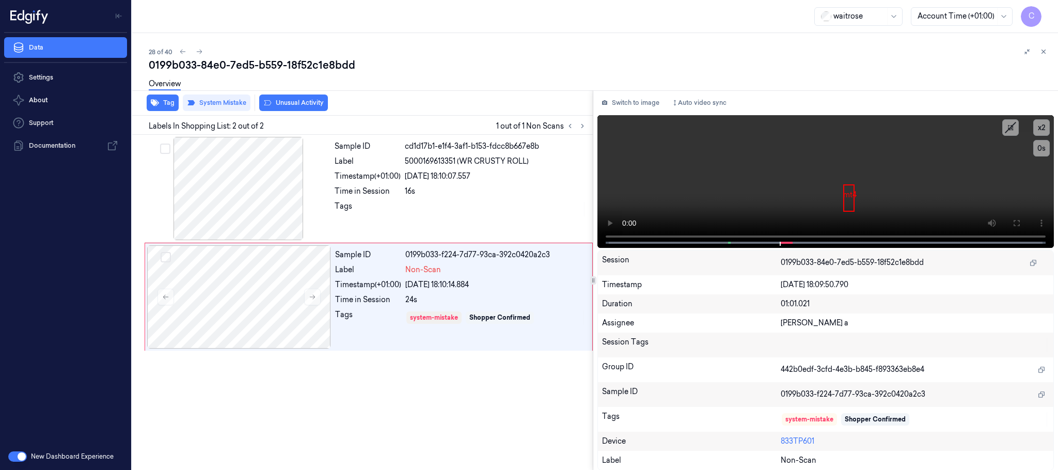
click at [298, 104] on button "Unusual Activity" at bounding box center [293, 102] width 69 height 17
click at [169, 107] on button "Tag" at bounding box center [163, 102] width 32 height 17
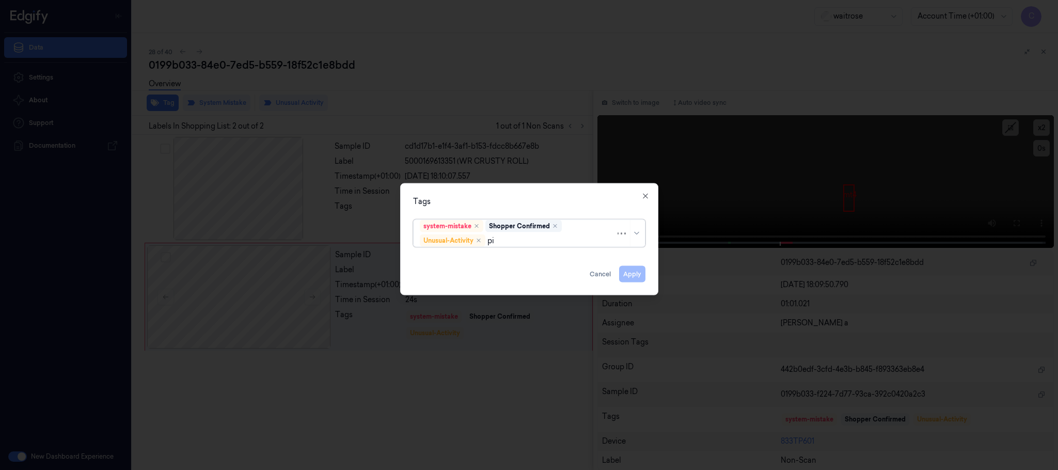
type input "pic"
click at [465, 261] on div "Picklist item alert" at bounding box center [449, 260] width 59 height 11
click at [508, 189] on div "Tags option Picklist item alert, selected. Use Up and Down to choose options, p…" at bounding box center [529, 239] width 258 height 112
click at [629, 278] on button "Apply" at bounding box center [632, 274] width 26 height 17
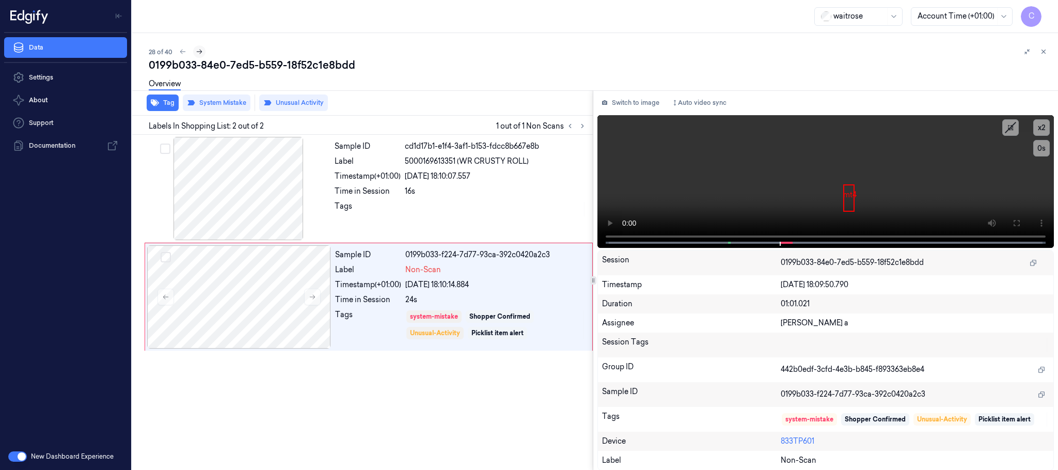
click at [201, 50] on icon at bounding box center [199, 51] width 7 height 7
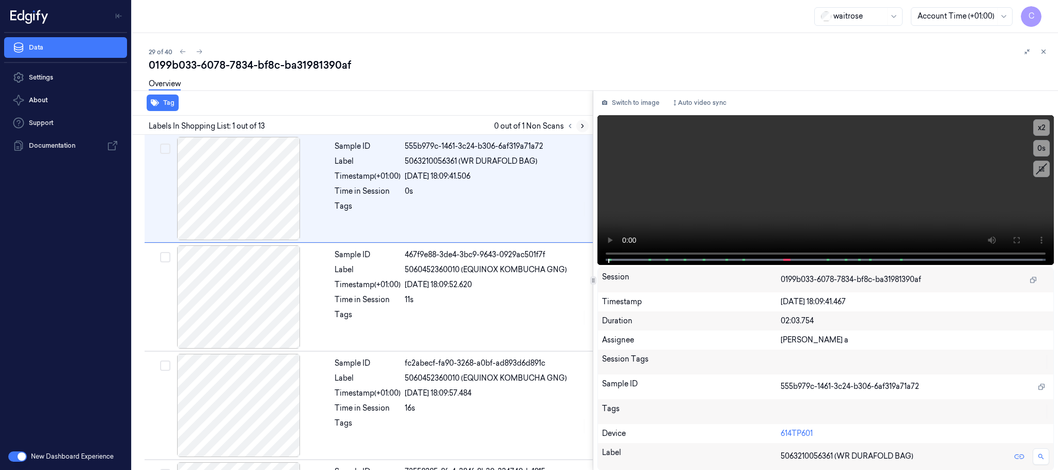
click at [579, 122] on icon at bounding box center [582, 125] width 7 height 7
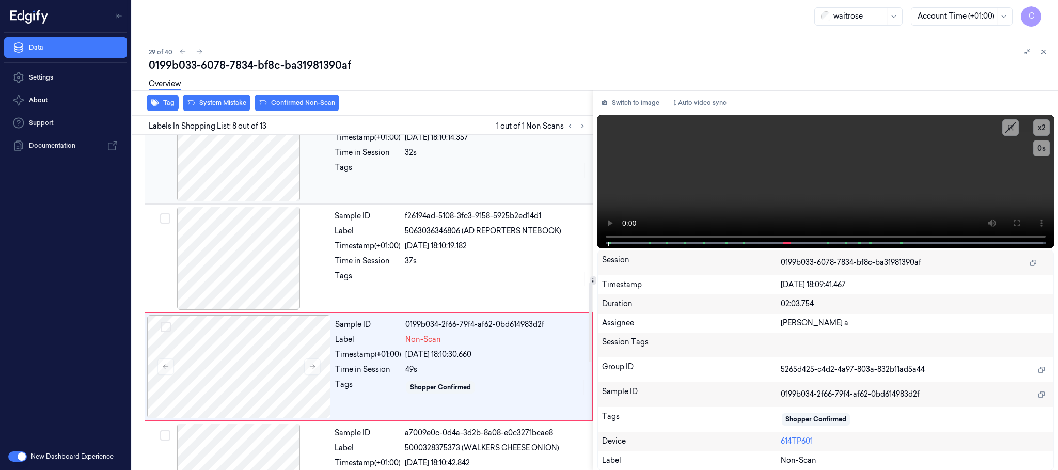
scroll to position [648, 0]
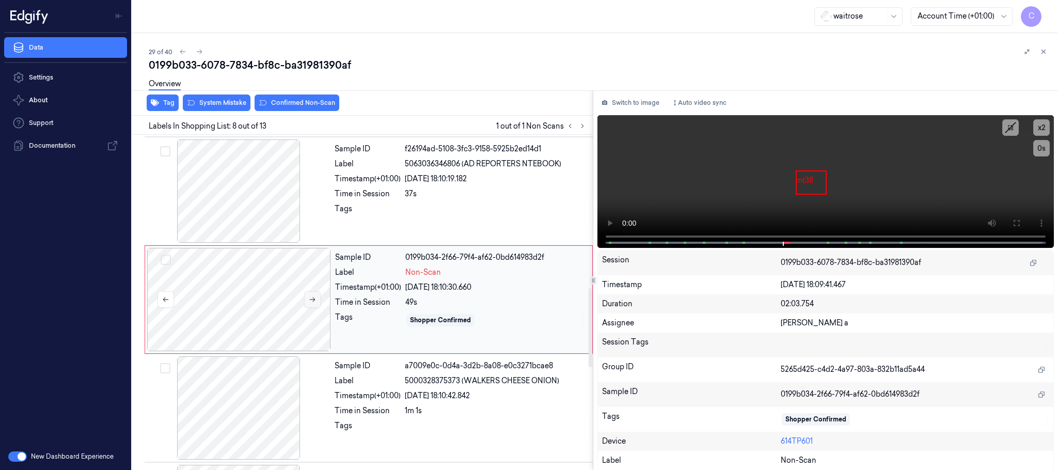
click at [307, 301] on button at bounding box center [312, 299] width 17 height 17
click at [309, 302] on icon at bounding box center [312, 299] width 7 height 7
click at [241, 189] on div at bounding box center [239, 190] width 184 height 103
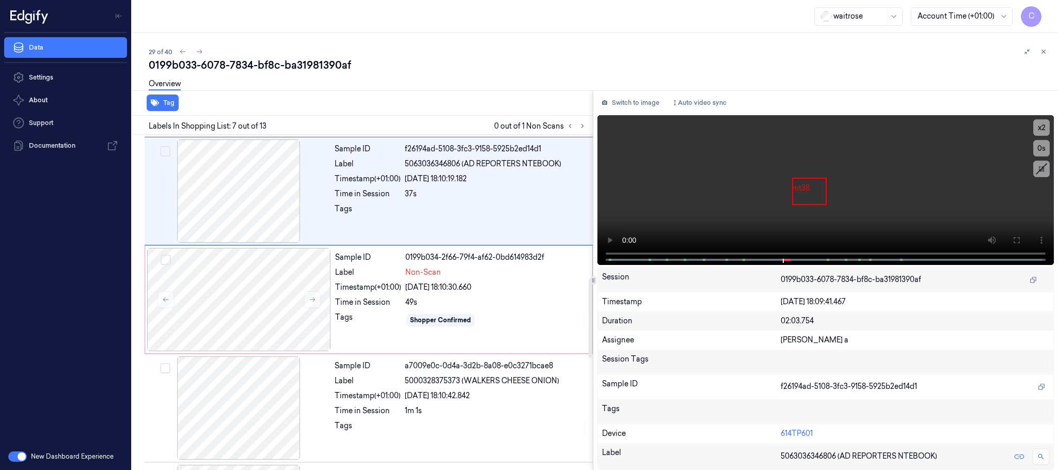
scroll to position [539, 0]
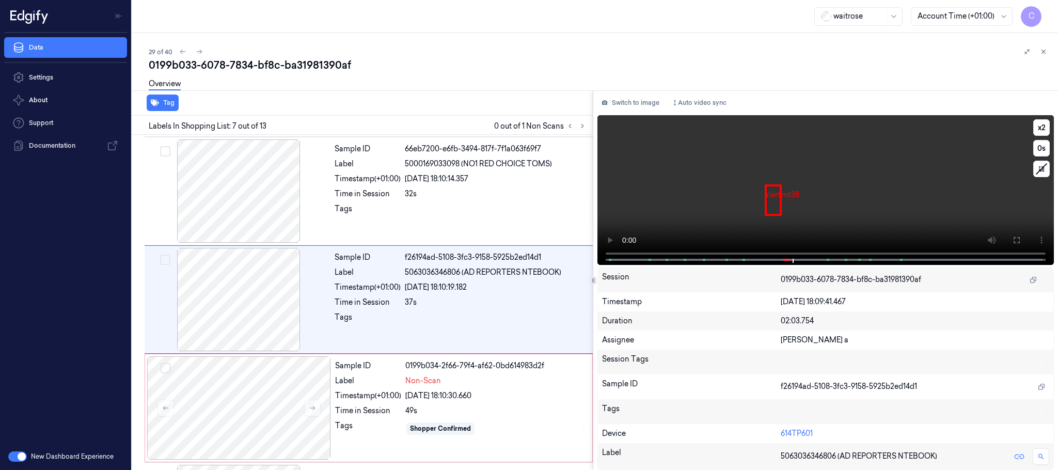
click at [893, 187] on video at bounding box center [825, 190] width 456 height 150
click at [252, 398] on div at bounding box center [239, 407] width 184 height 103
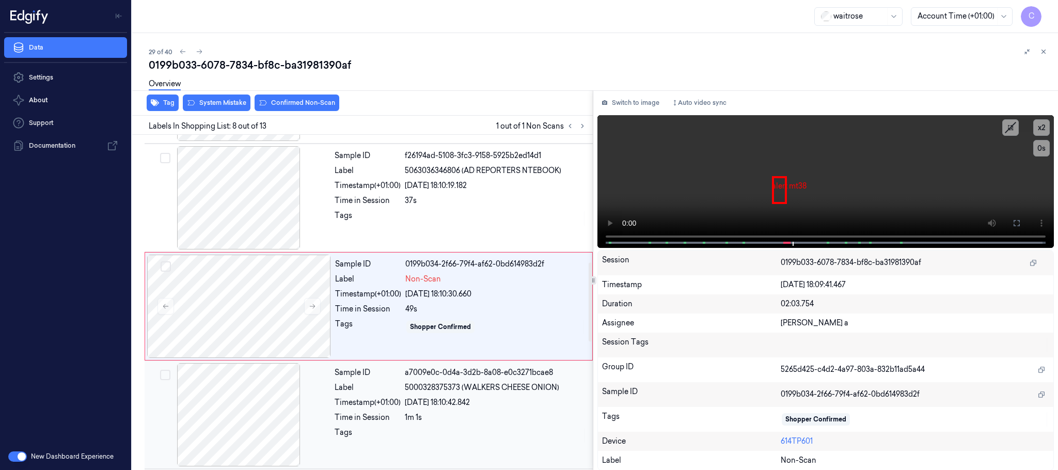
scroll to position [648, 0]
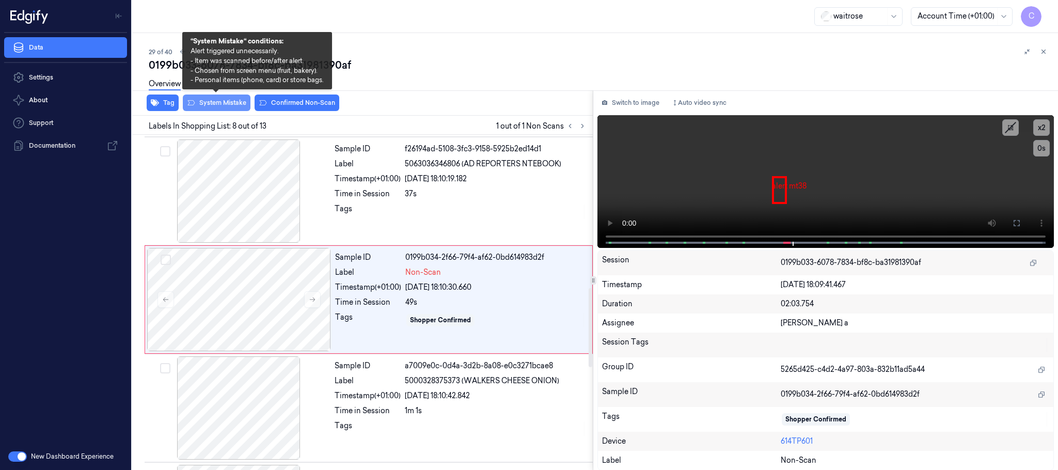
click at [219, 104] on button "System Mistake" at bounding box center [217, 102] width 68 height 17
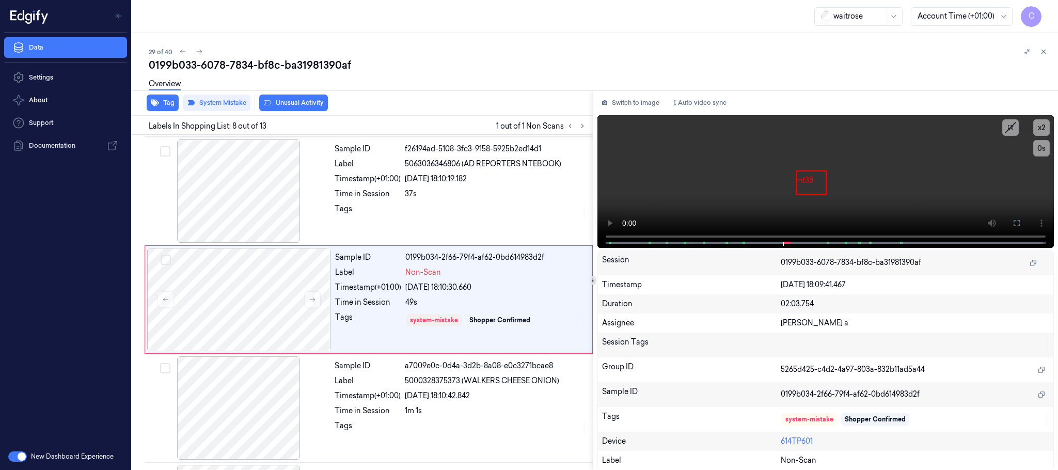
click at [282, 102] on button "Unusual Activity" at bounding box center [293, 102] width 69 height 17
click at [202, 49] on icon at bounding box center [199, 51] width 7 height 7
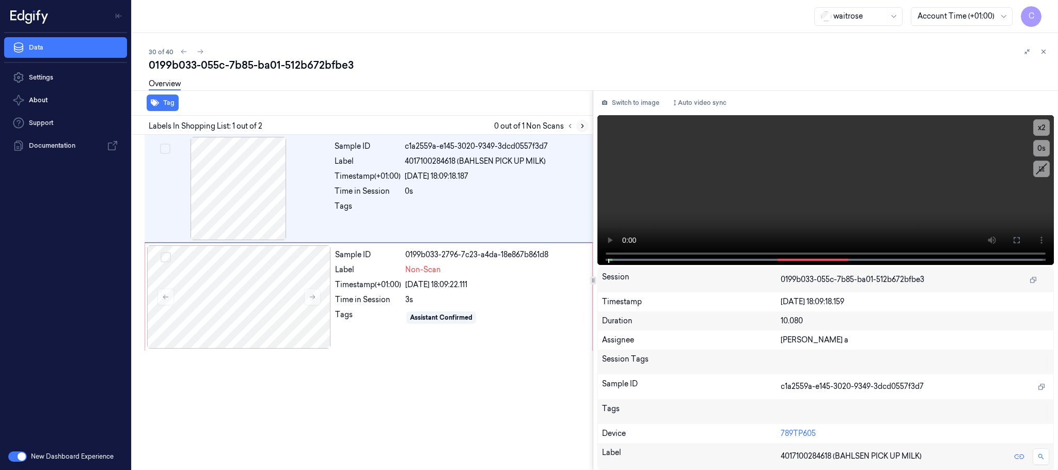
click at [581, 129] on icon at bounding box center [582, 125] width 7 height 7
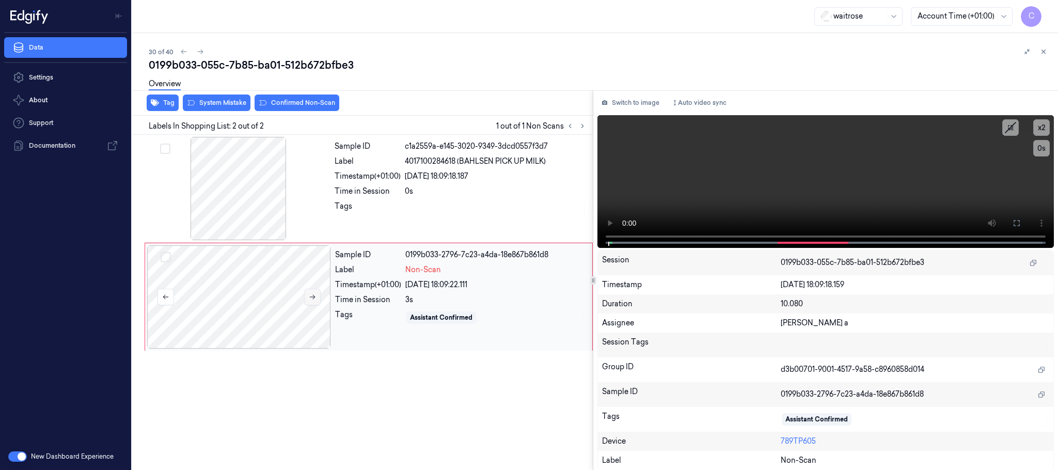
click at [313, 301] on button at bounding box center [312, 297] width 17 height 17
click at [313, 299] on icon at bounding box center [313, 297] width 6 height 5
click at [243, 180] on div at bounding box center [239, 188] width 184 height 103
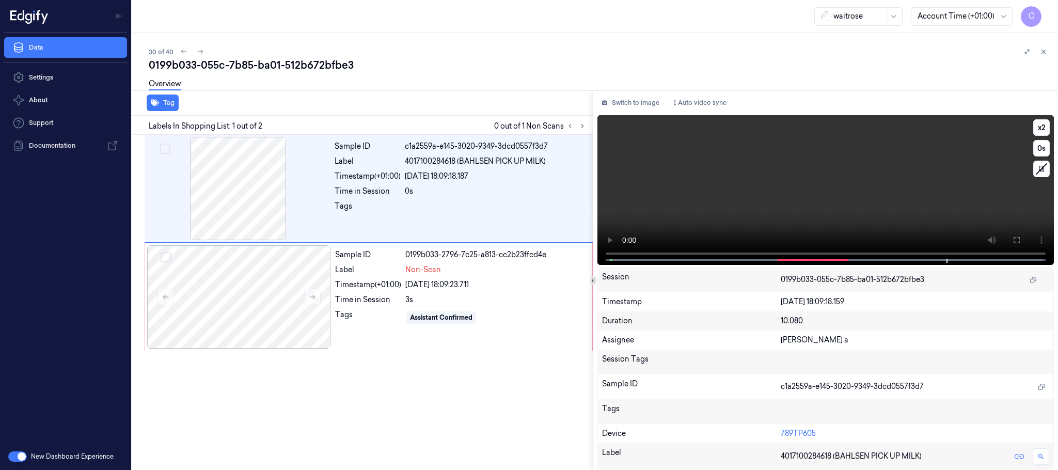
click at [834, 194] on video at bounding box center [825, 190] width 456 height 150
click at [215, 313] on div at bounding box center [239, 296] width 184 height 103
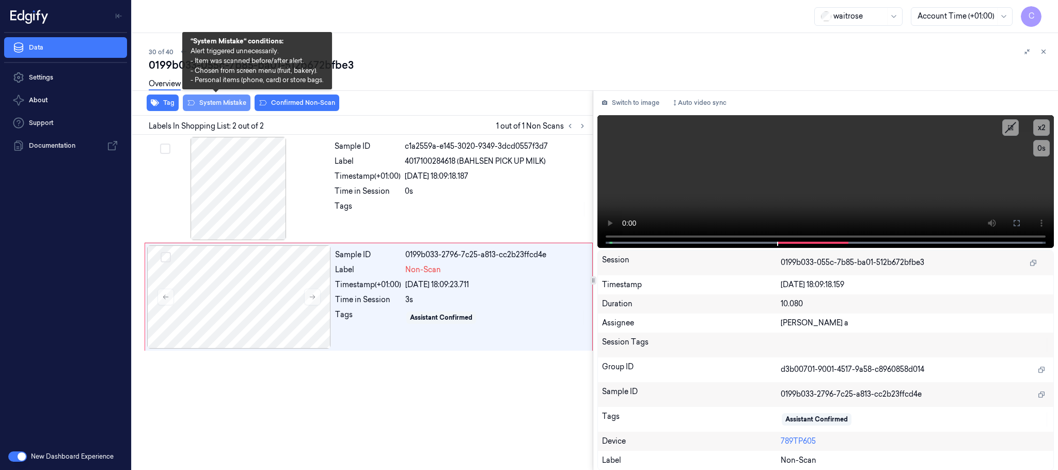
click at [237, 104] on button "System Mistake" at bounding box center [217, 102] width 68 height 17
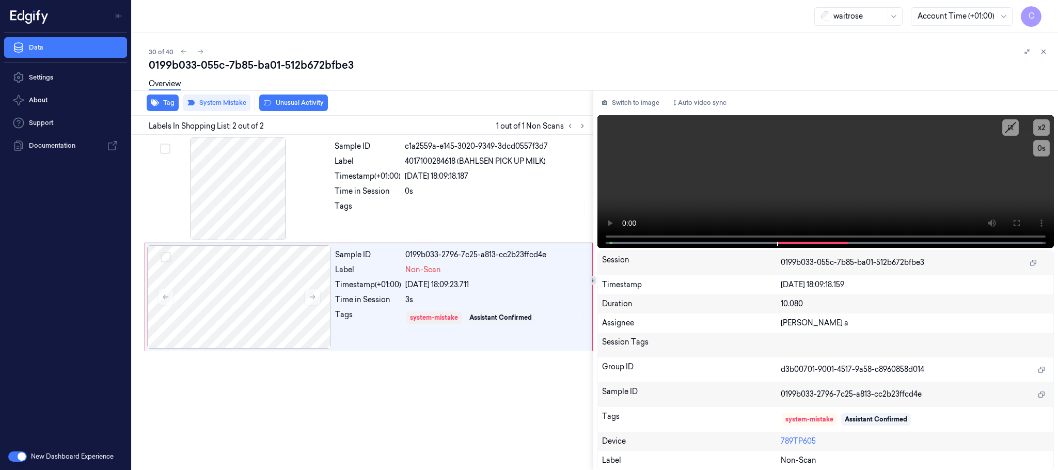
click at [280, 103] on button "Unusual Activity" at bounding box center [293, 102] width 69 height 17
click at [198, 51] on icon at bounding box center [200, 51] width 7 height 7
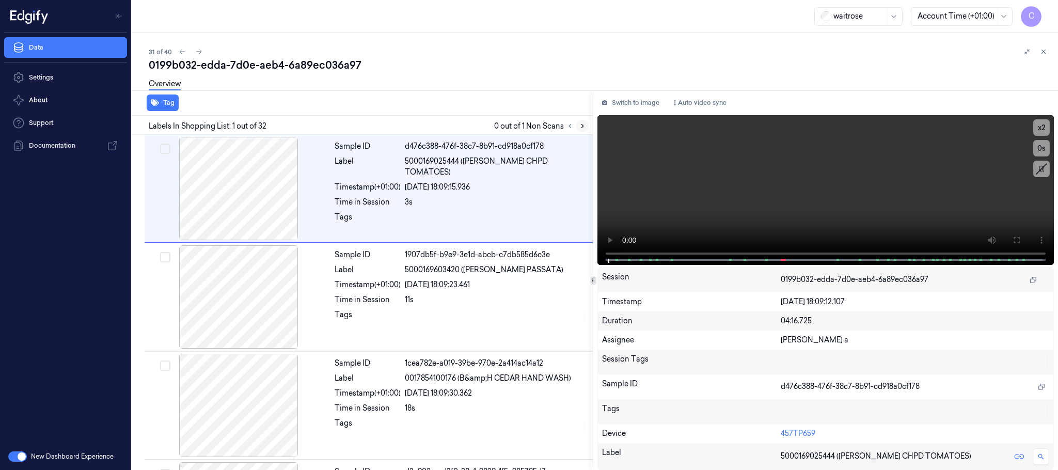
click at [585, 127] on icon at bounding box center [582, 125] width 7 height 7
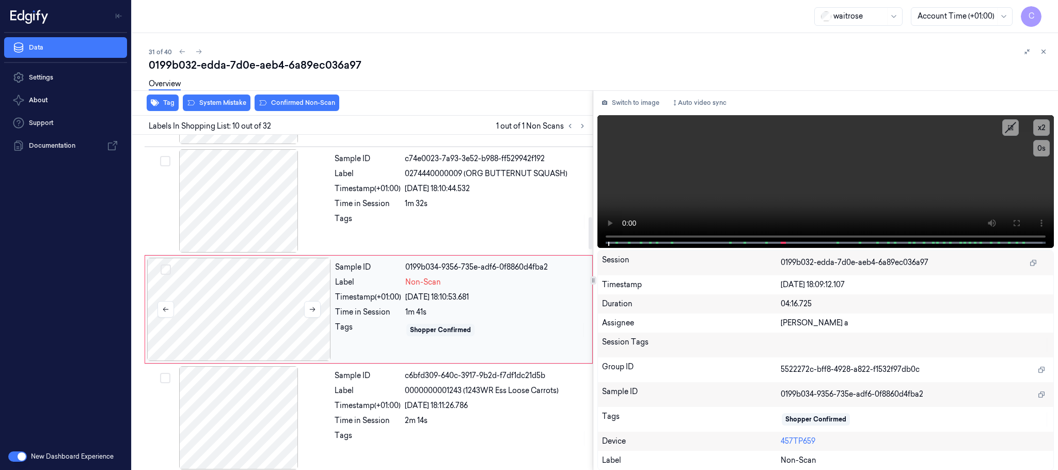
scroll to position [866, 0]
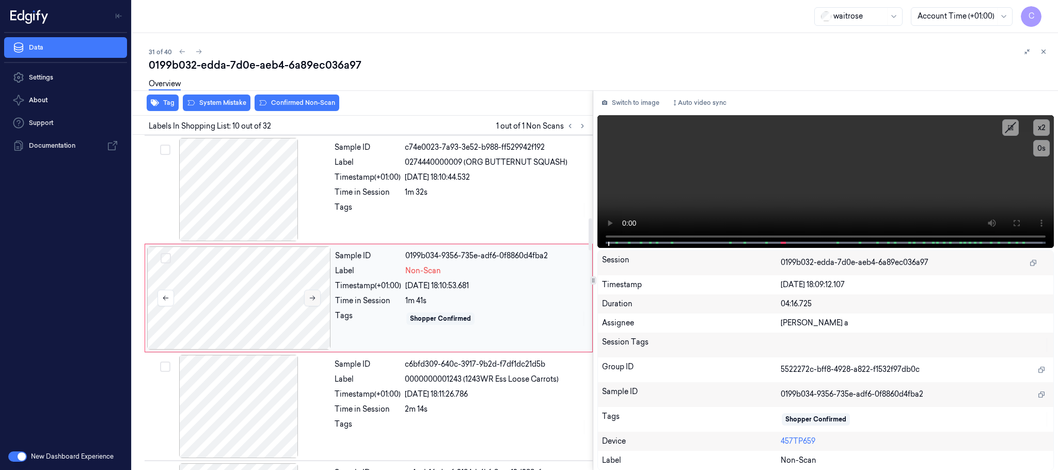
click at [316, 302] on button at bounding box center [312, 298] width 17 height 17
click at [315, 301] on icon at bounding box center [312, 297] width 7 height 7
click at [245, 197] on div at bounding box center [239, 189] width 184 height 103
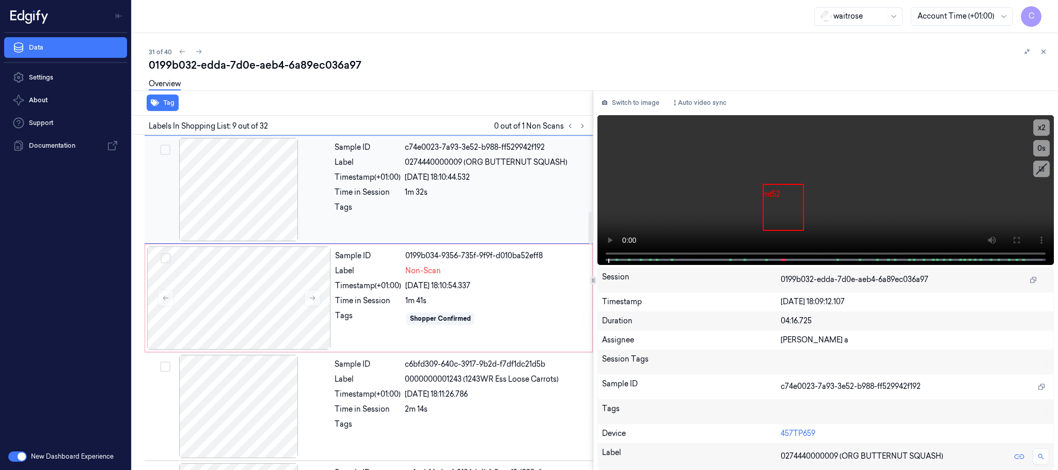
scroll to position [757, 0]
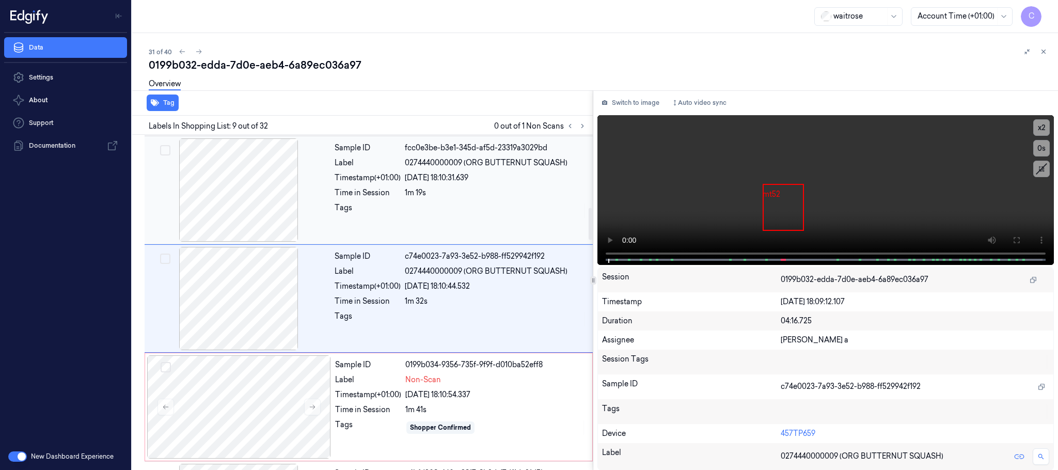
click at [254, 198] on div at bounding box center [239, 189] width 184 height 103
click at [243, 208] on div at bounding box center [239, 190] width 184 height 103
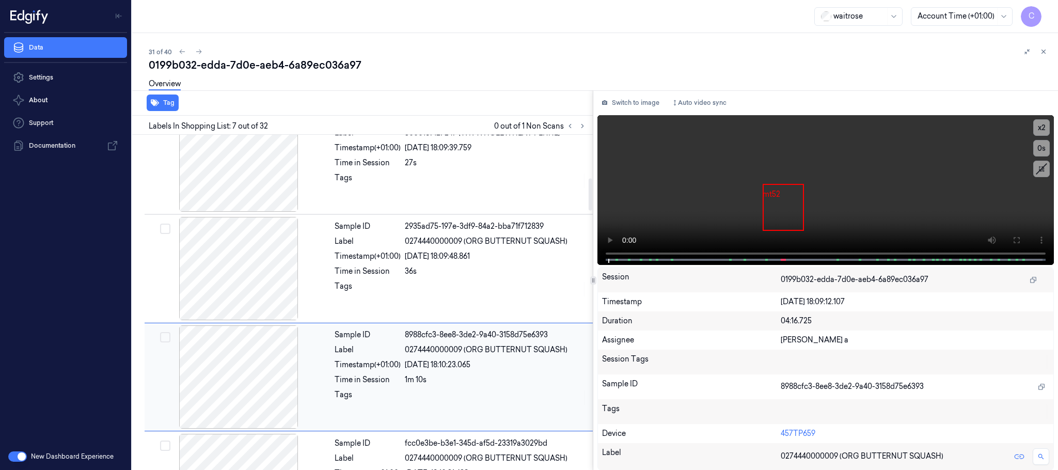
scroll to position [385, 0]
click at [226, 237] on div at bounding box center [239, 268] width 184 height 103
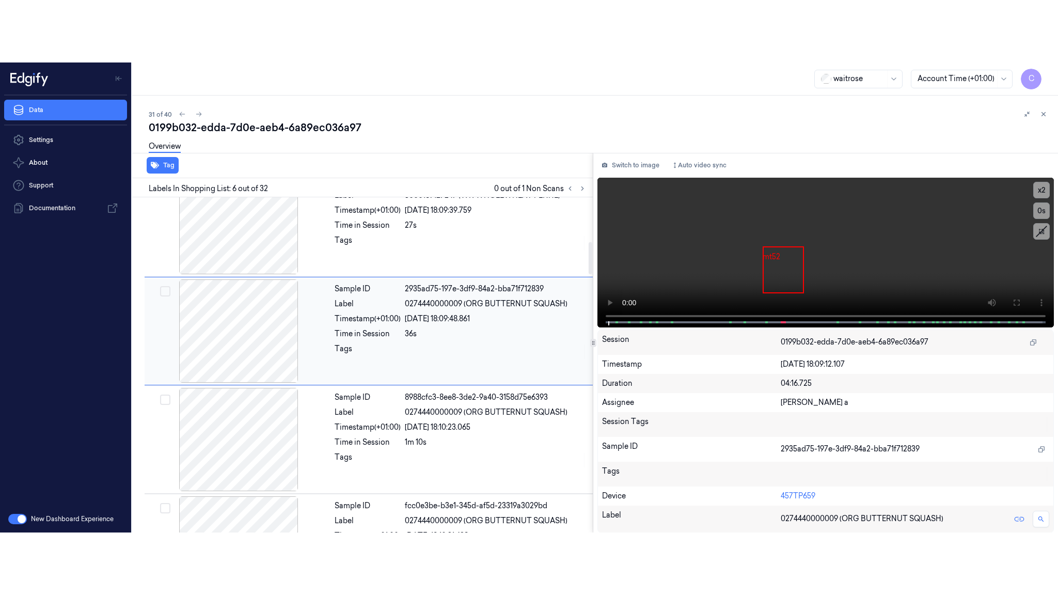
scroll to position [430, 0]
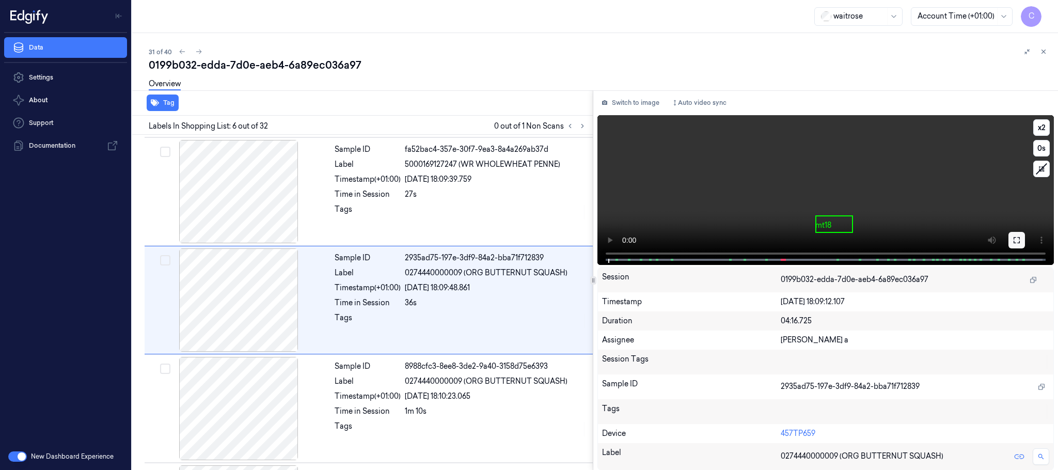
click at [1014, 237] on icon at bounding box center [1016, 240] width 6 height 6
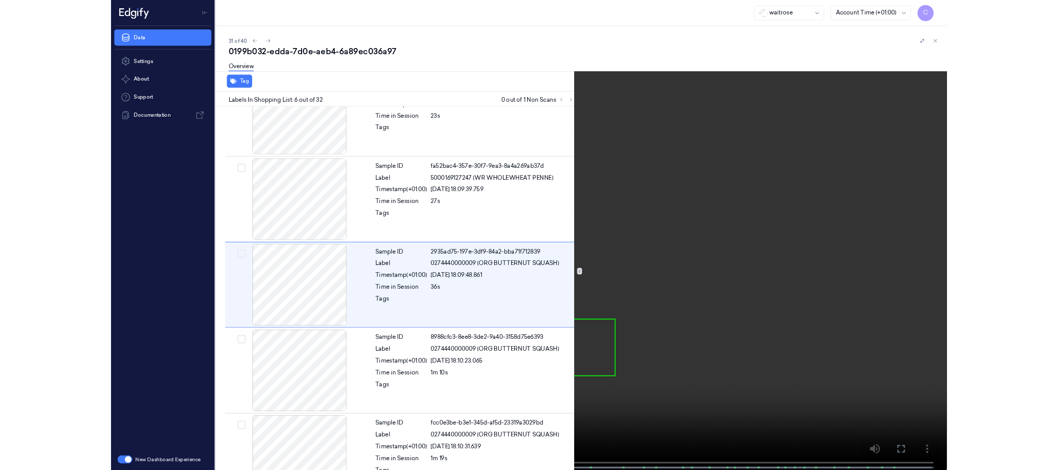
scroll to position [369, 0]
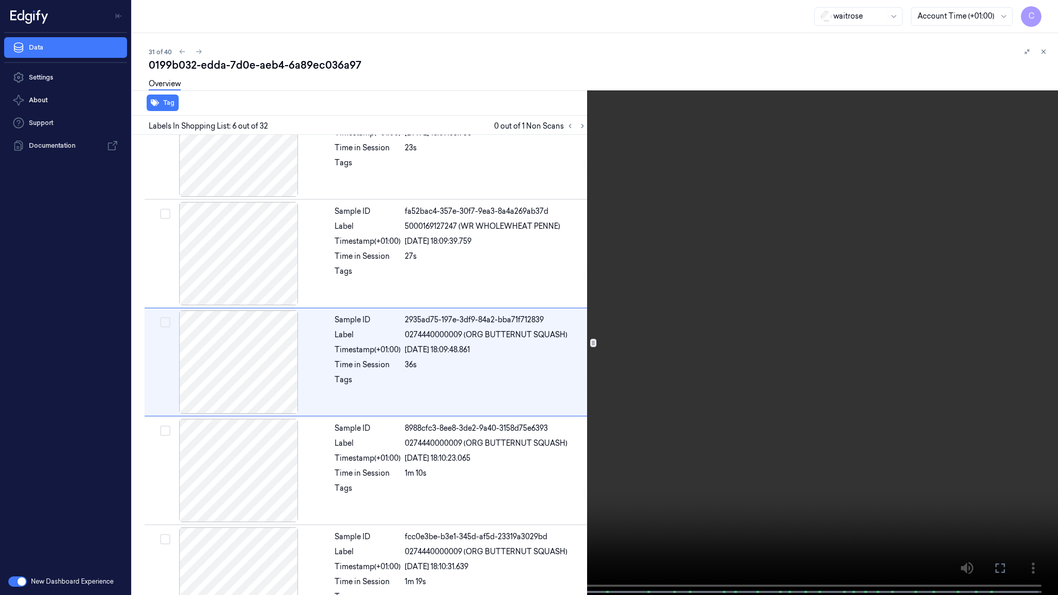
click at [403, 352] on video at bounding box center [529, 298] width 1058 height 597
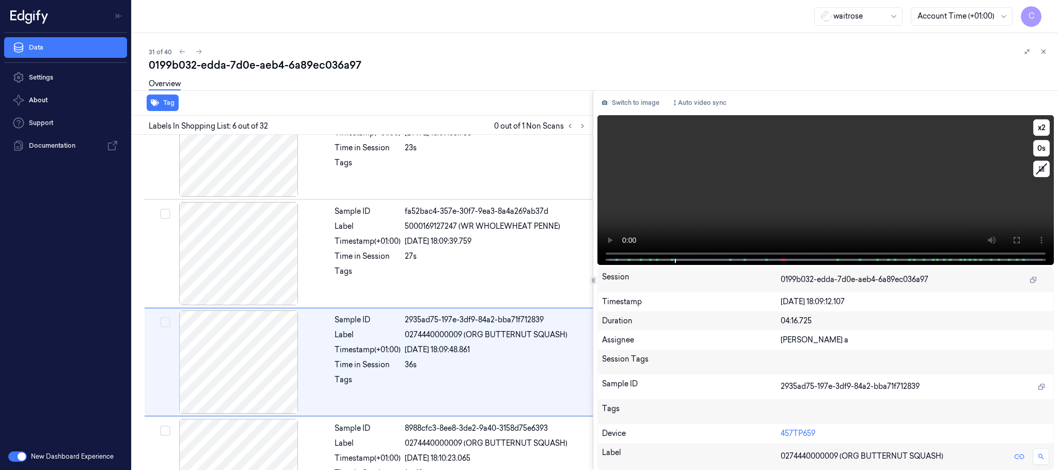
scroll to position [430, 0]
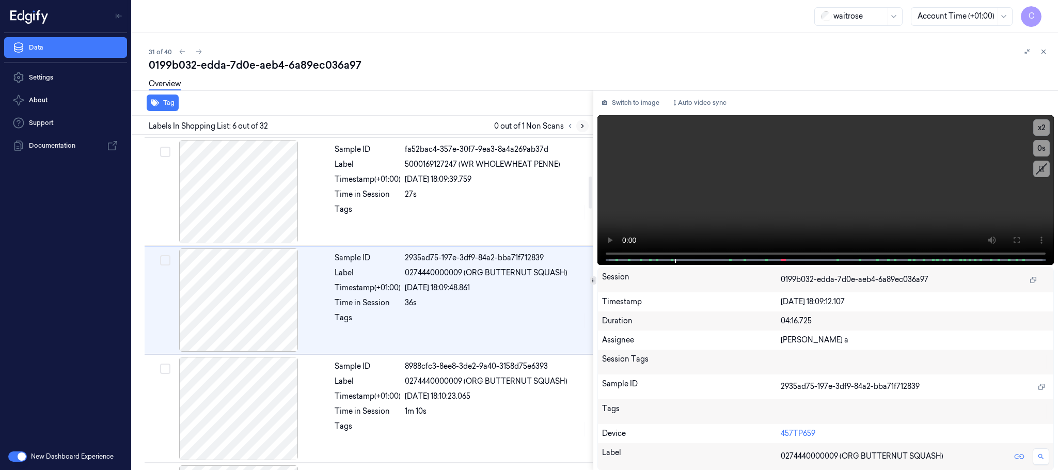
click at [577, 125] on button at bounding box center [582, 126] width 12 height 12
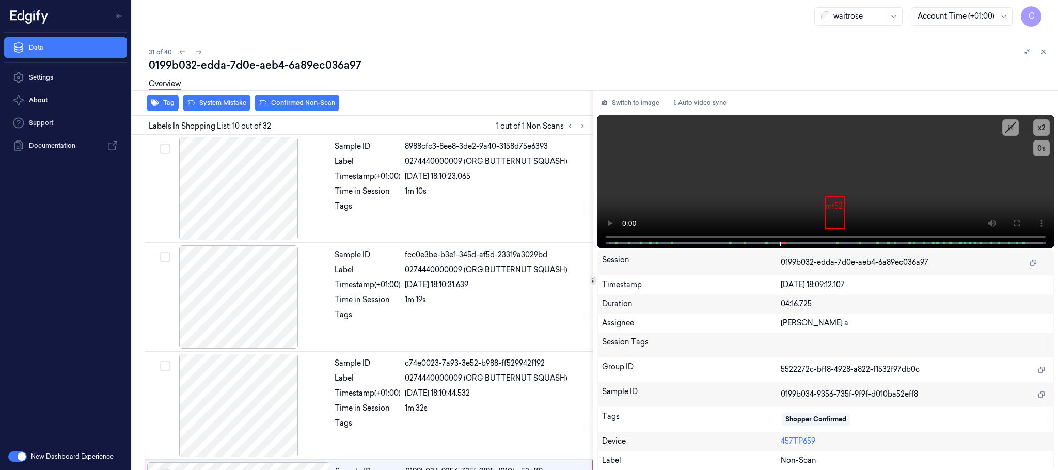
scroll to position [866, 0]
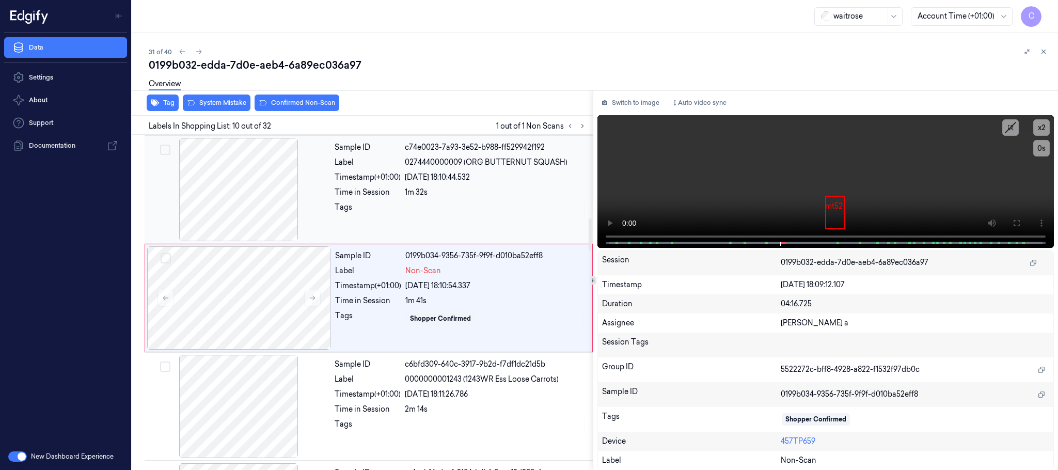
click at [265, 215] on div at bounding box center [239, 189] width 184 height 103
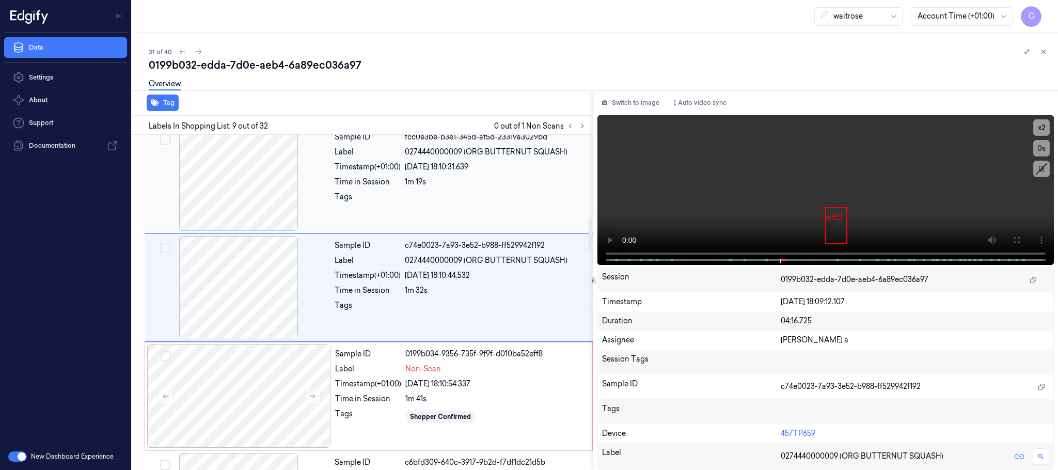
scroll to position [757, 0]
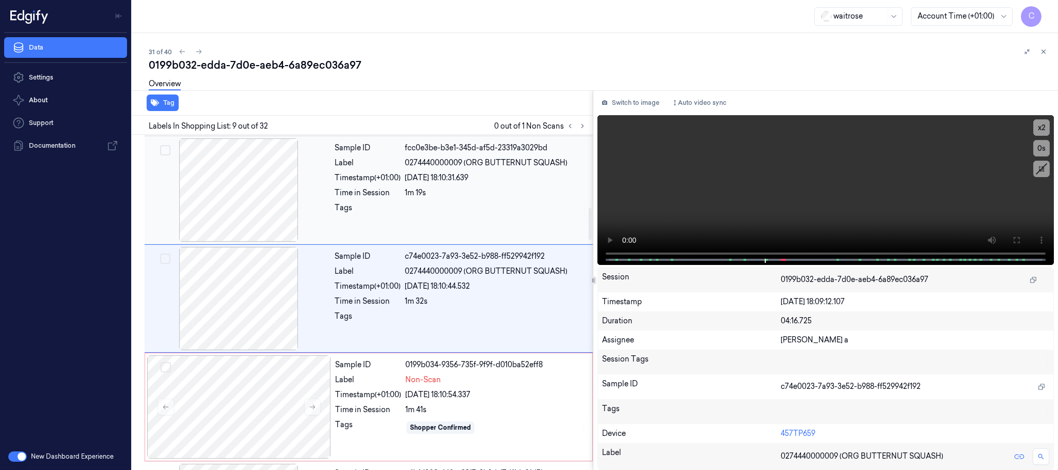
click at [225, 207] on div at bounding box center [239, 189] width 184 height 103
click at [265, 226] on div at bounding box center [239, 190] width 184 height 103
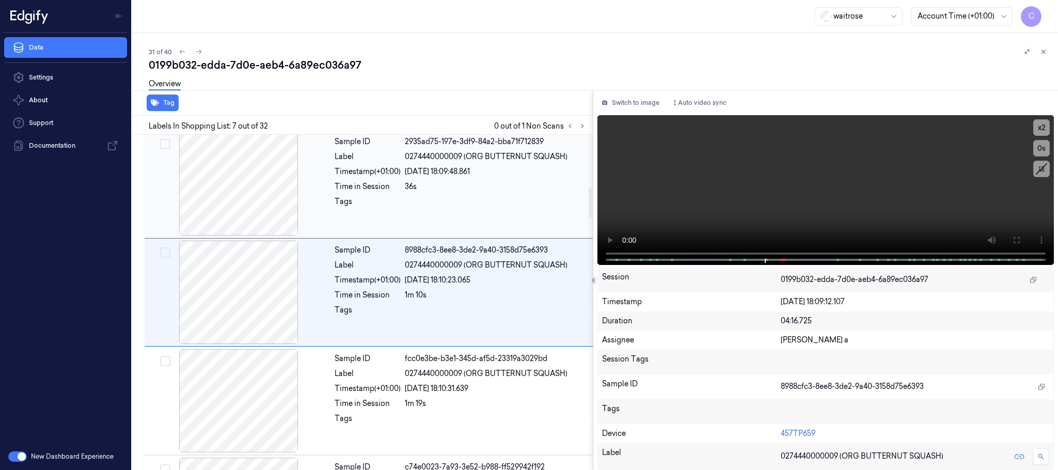
scroll to position [539, 0]
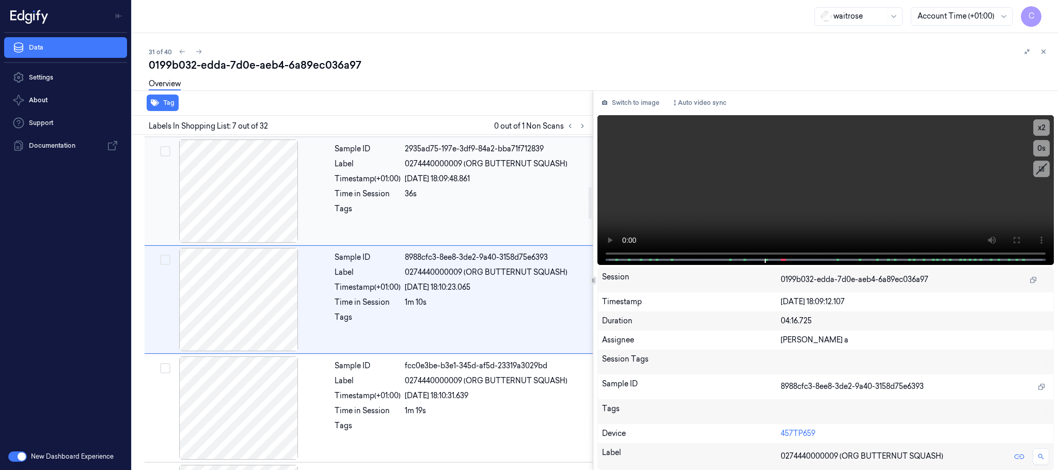
click at [251, 219] on div at bounding box center [239, 190] width 184 height 103
click at [254, 202] on div at bounding box center [239, 191] width 184 height 103
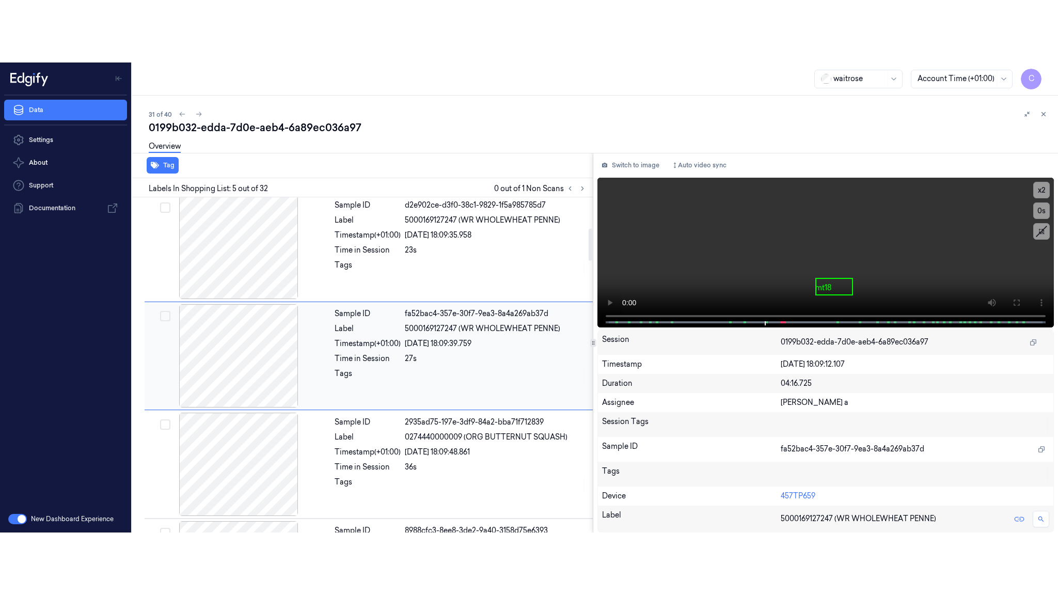
scroll to position [322, 0]
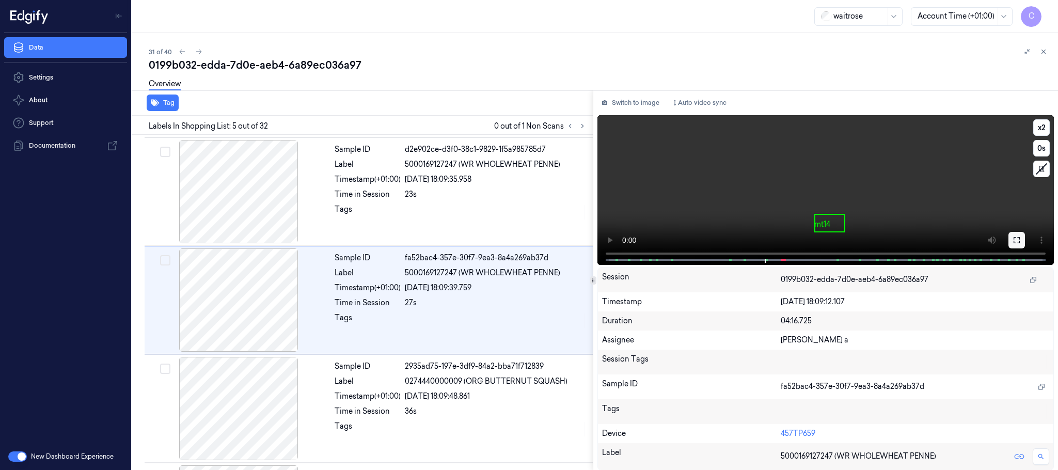
click at [1012, 239] on icon at bounding box center [1016, 240] width 8 height 8
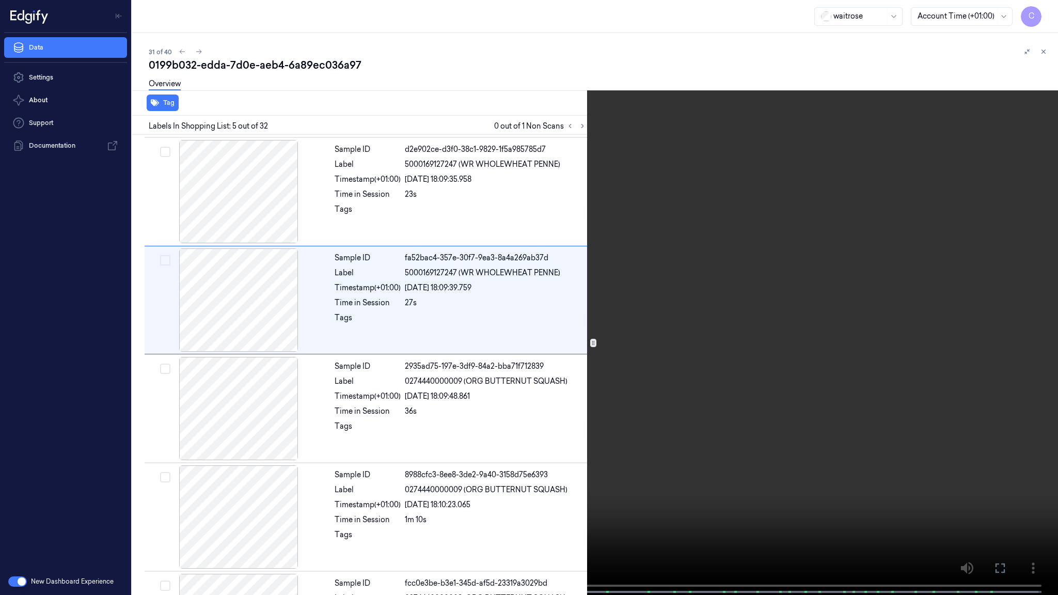
click at [575, 444] on video at bounding box center [529, 298] width 1058 height 597
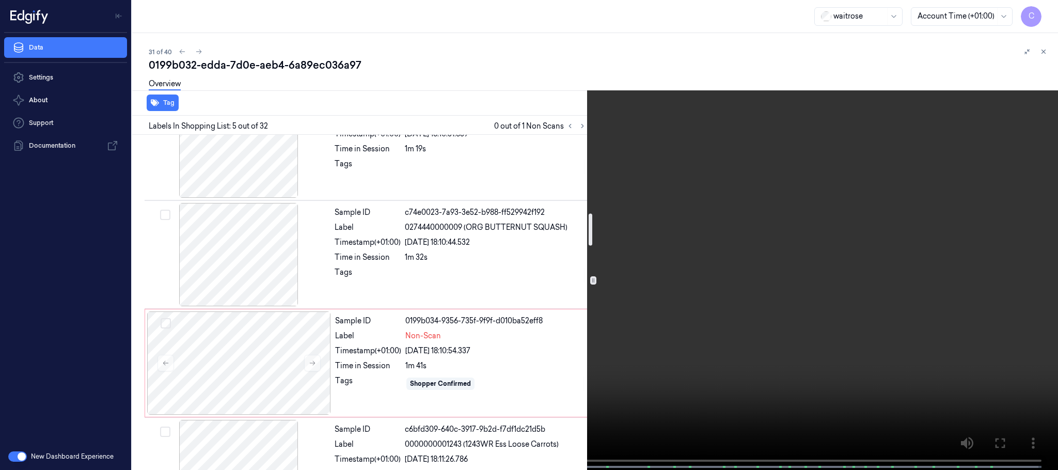
scroll to position [879, 0]
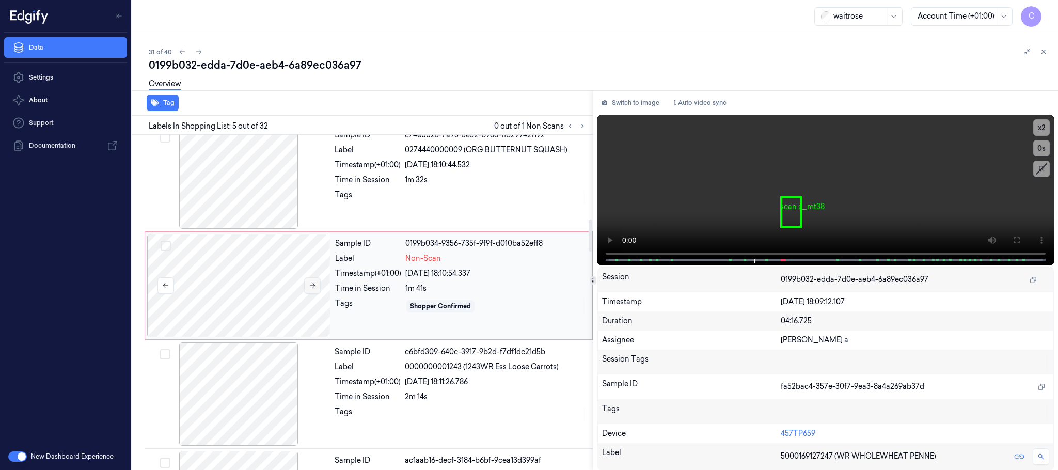
click at [318, 294] on button at bounding box center [312, 285] width 17 height 17
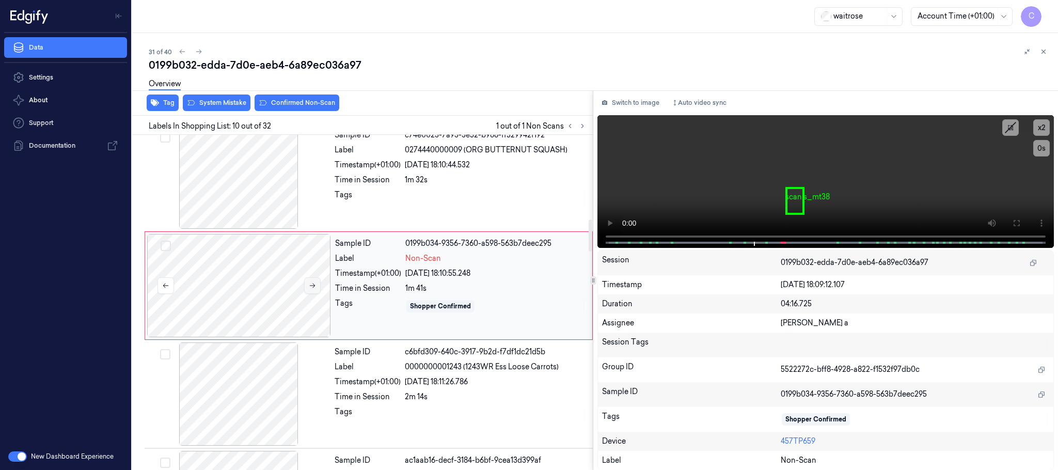
scroll to position [866, 0]
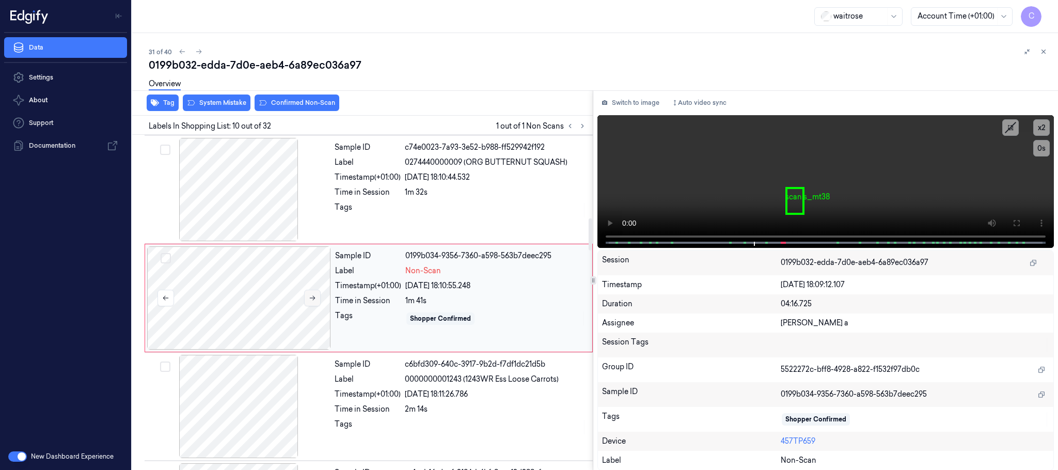
click at [318, 299] on button at bounding box center [312, 298] width 17 height 17
click at [316, 301] on icon at bounding box center [312, 297] width 7 height 7
click at [252, 307] on div at bounding box center [239, 297] width 184 height 103
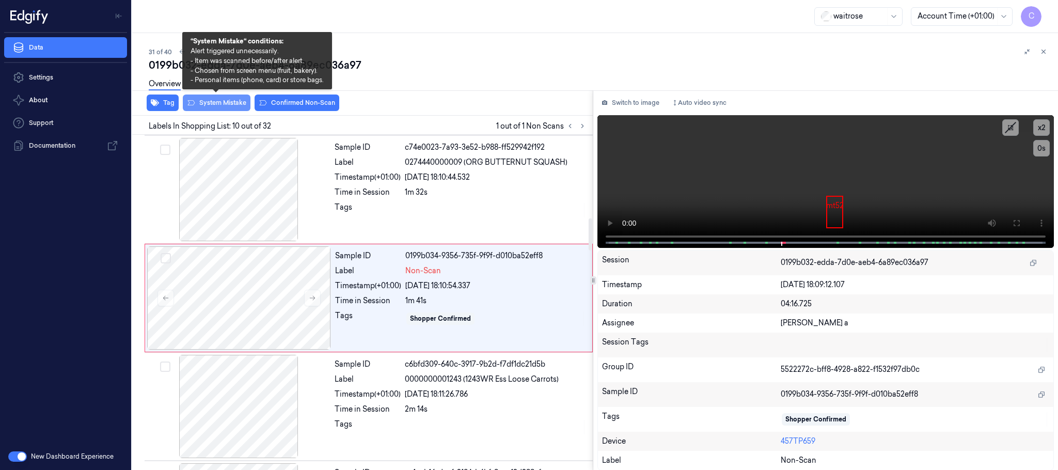
click at [213, 105] on button "System Mistake" at bounding box center [217, 102] width 68 height 17
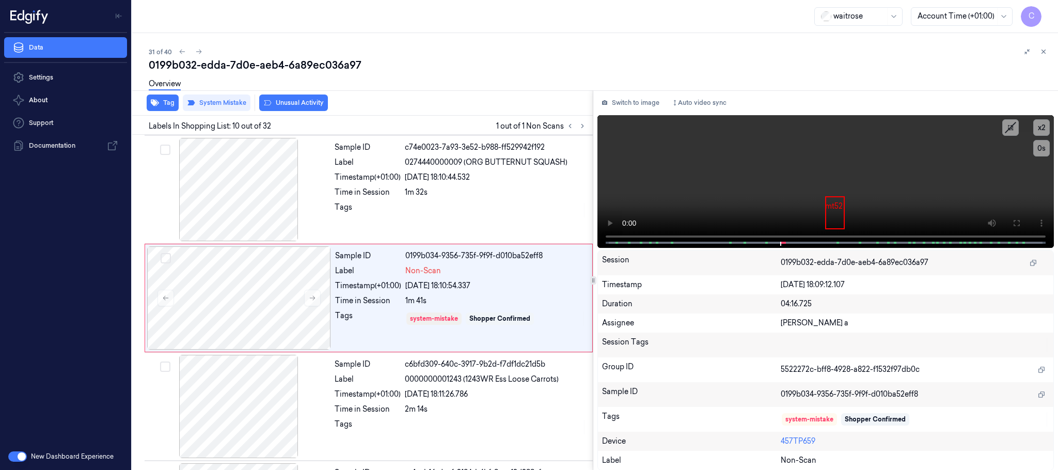
click at [309, 104] on button "Unusual Activity" at bounding box center [293, 102] width 69 height 17
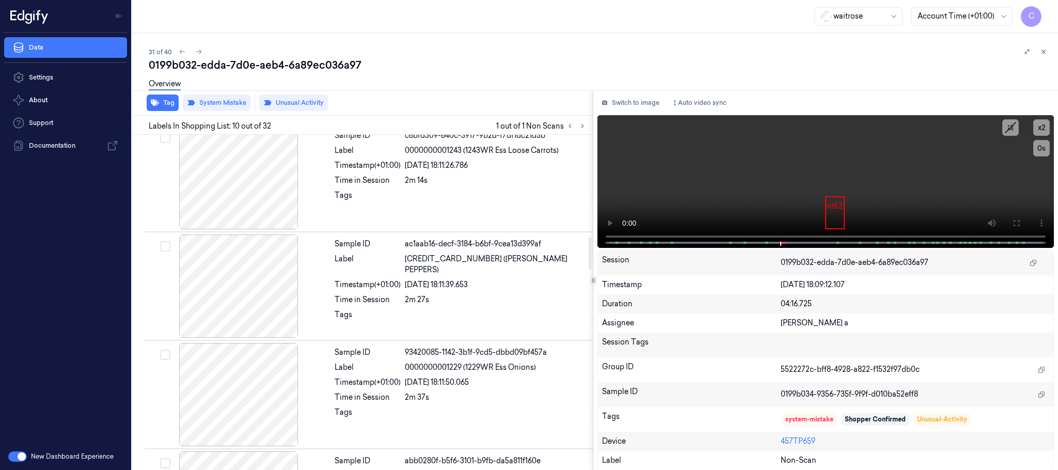
scroll to position [1098, 0]
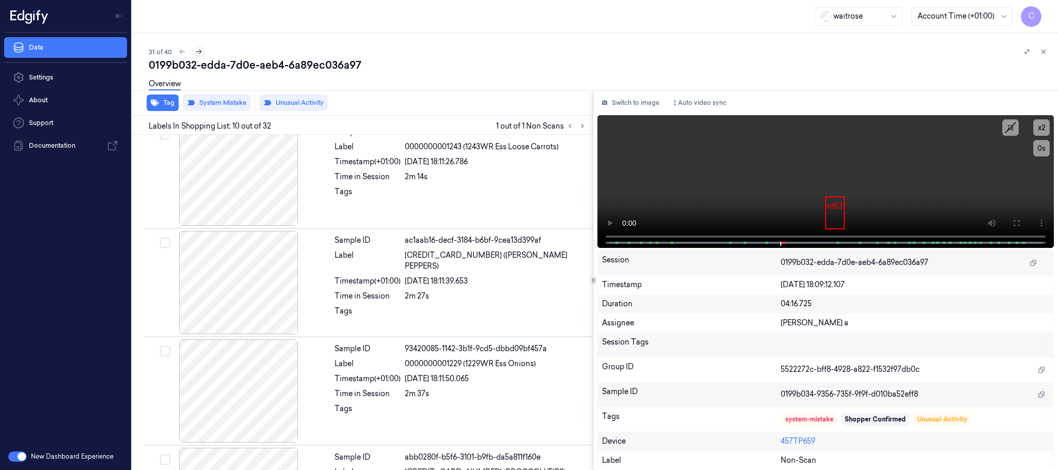
click at [199, 55] on icon at bounding box center [198, 51] width 7 height 7
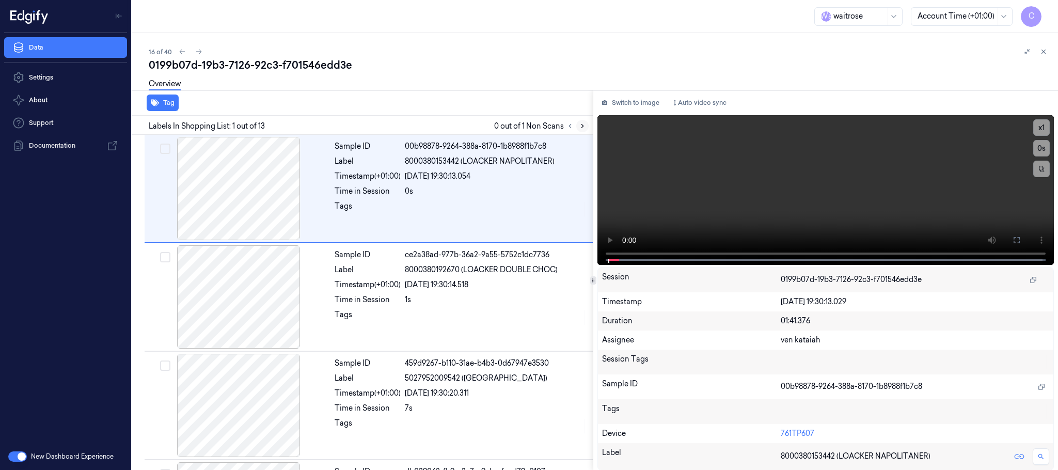
click at [586, 124] on button at bounding box center [582, 126] width 12 height 12
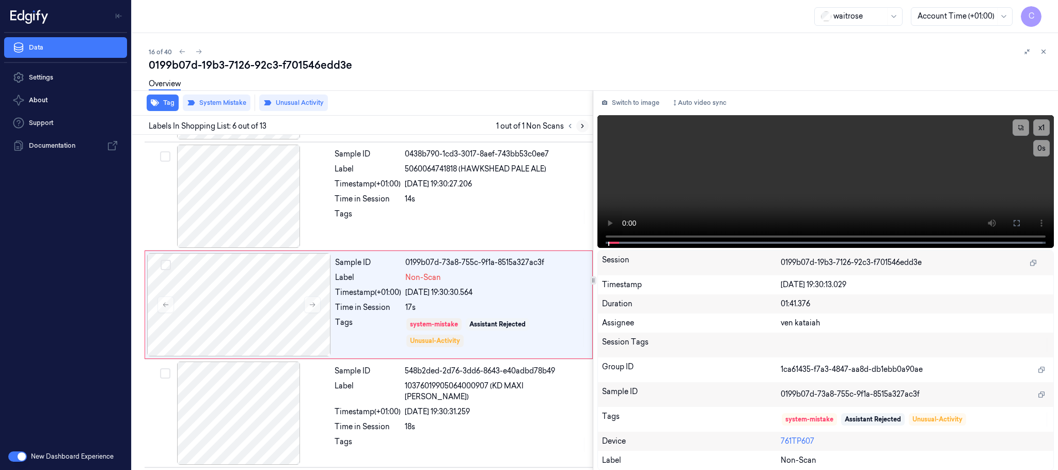
scroll to position [430, 0]
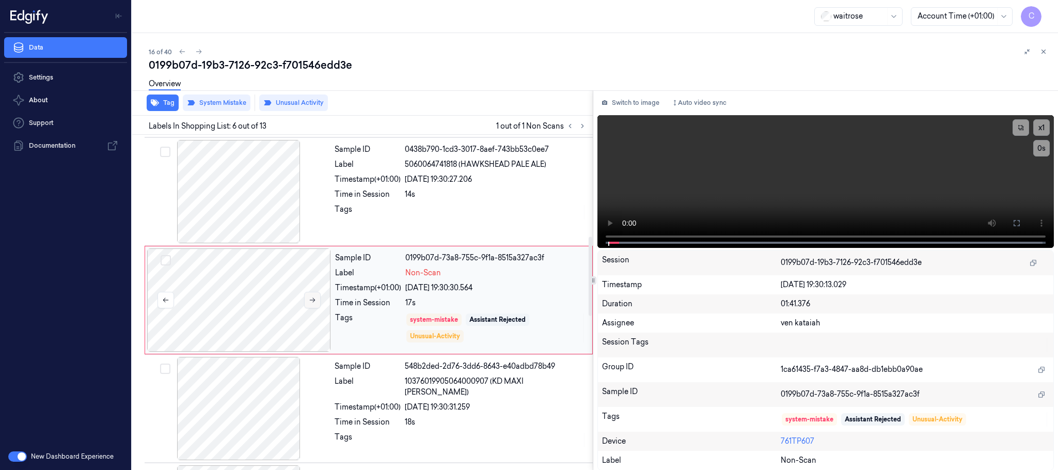
click at [311, 304] on icon at bounding box center [312, 299] width 7 height 7
click at [310, 302] on icon at bounding box center [312, 299] width 7 height 7
click at [261, 219] on div at bounding box center [239, 191] width 184 height 103
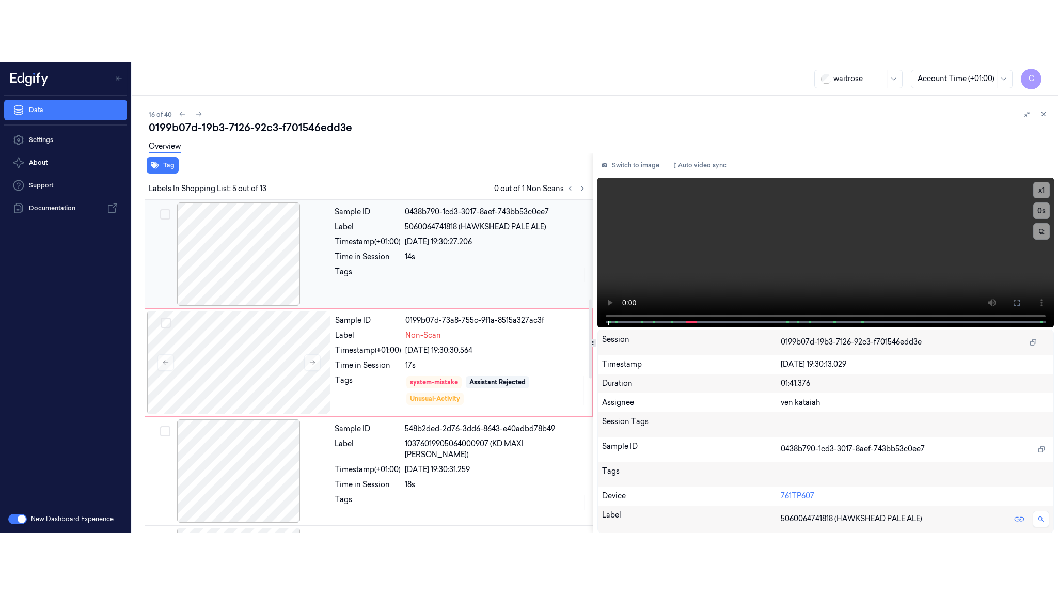
scroll to position [322, 0]
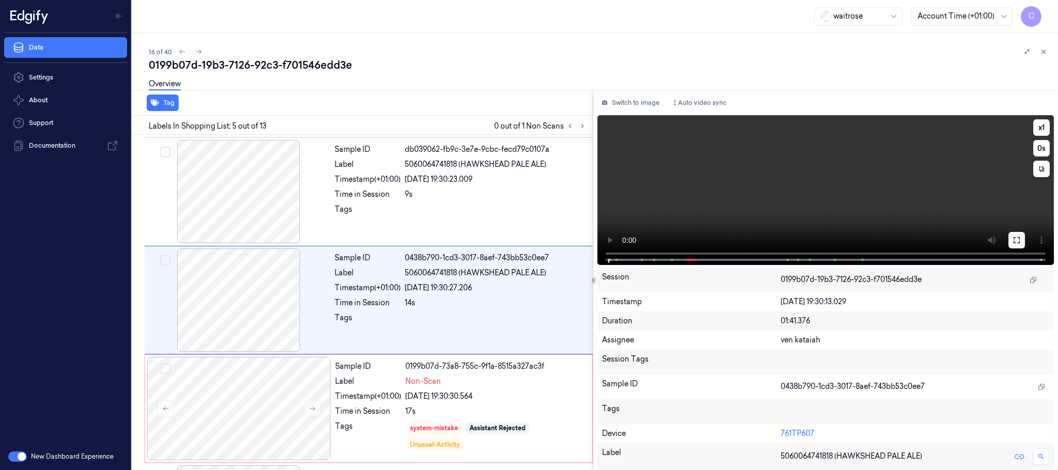
click at [1015, 236] on icon at bounding box center [1016, 240] width 8 height 8
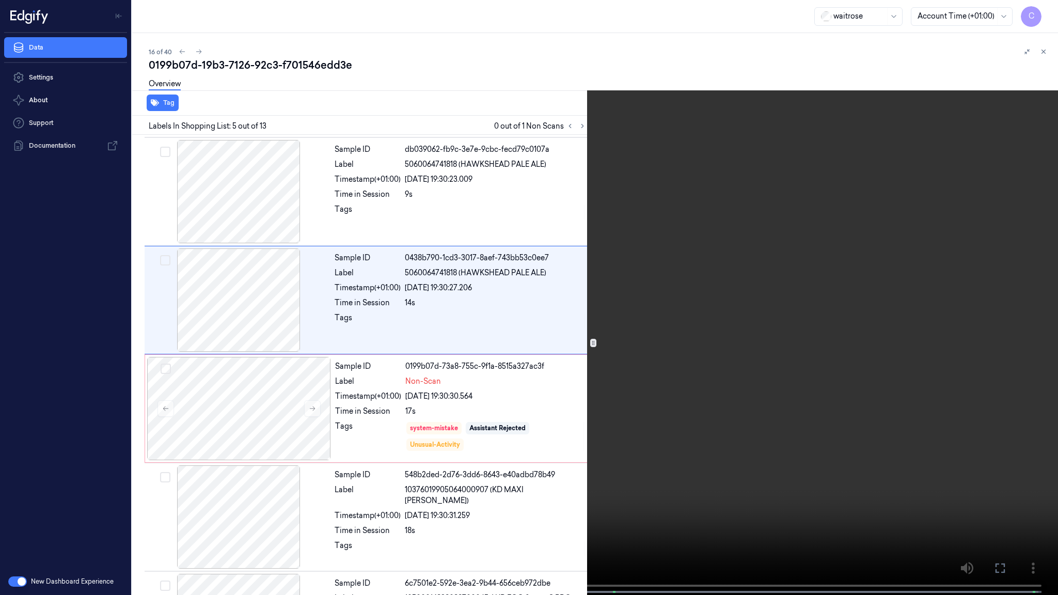
click at [594, 372] on video at bounding box center [529, 298] width 1058 height 597
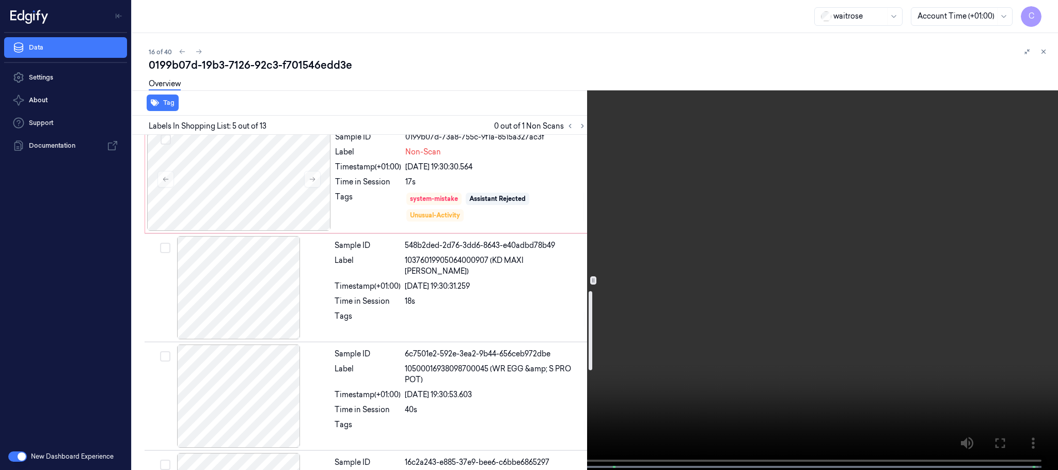
scroll to position [542, 0]
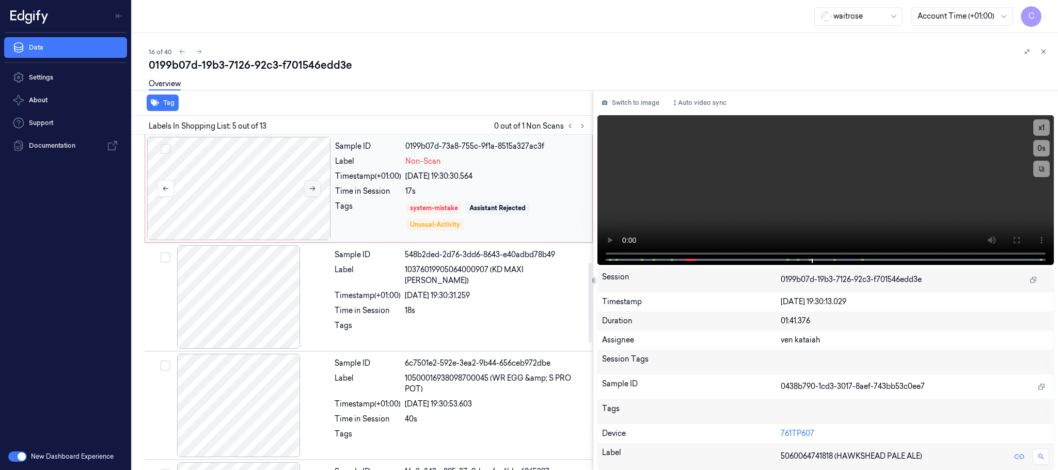
click at [310, 190] on icon at bounding box center [312, 188] width 7 height 7
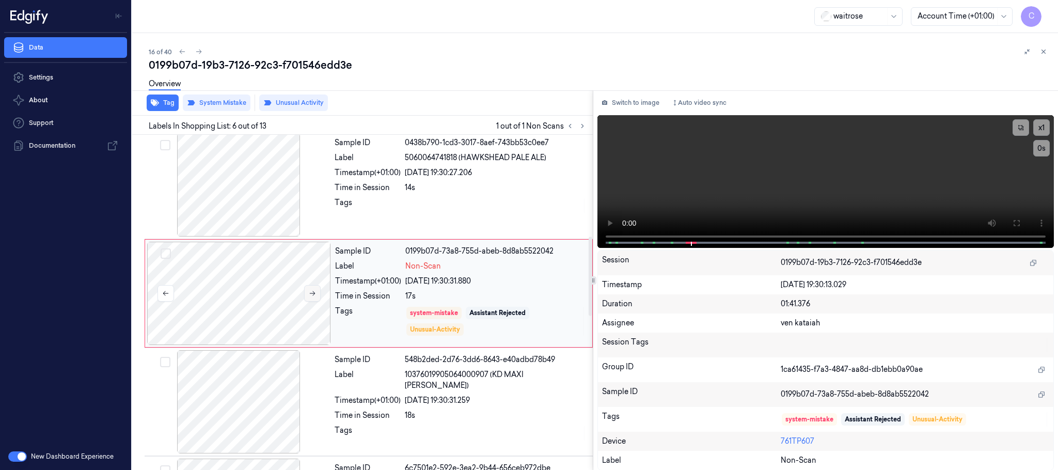
scroll to position [430, 0]
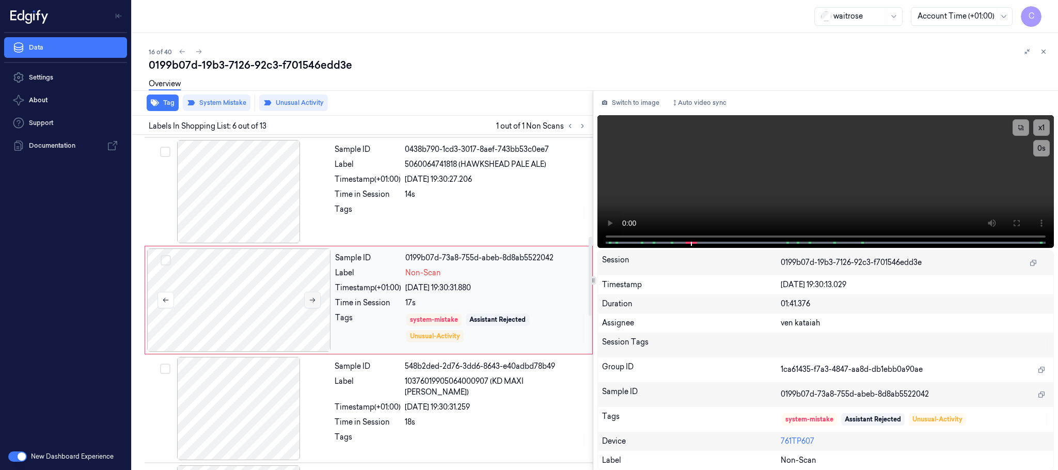
click at [311, 302] on icon at bounding box center [313, 300] width 6 height 5
click at [830, 197] on video at bounding box center [825, 181] width 456 height 133
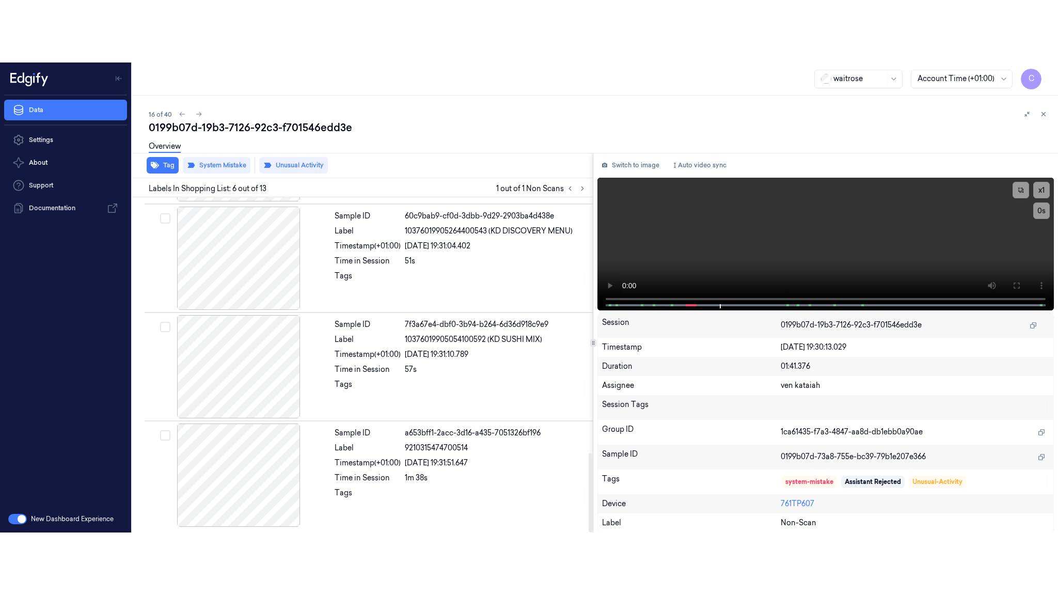
scroll to position [1083, 0]
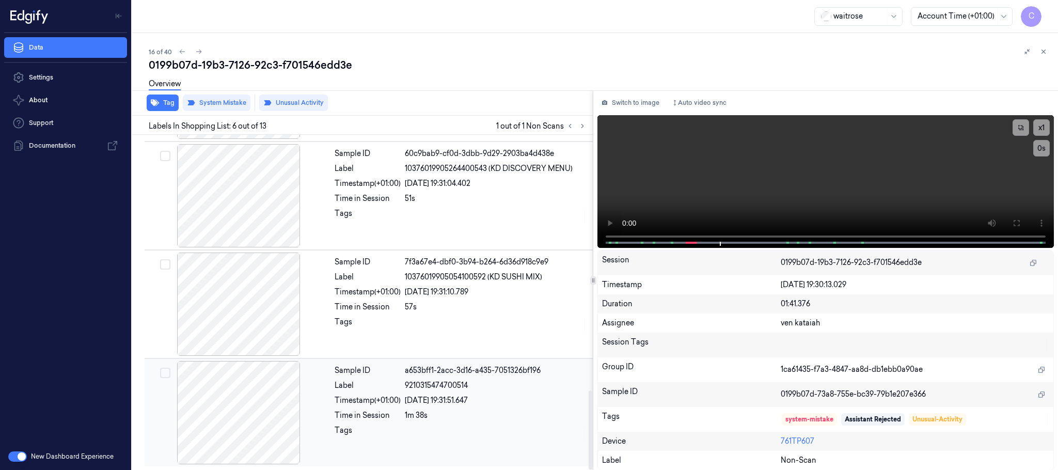
click at [218, 400] on div at bounding box center [239, 412] width 184 height 103
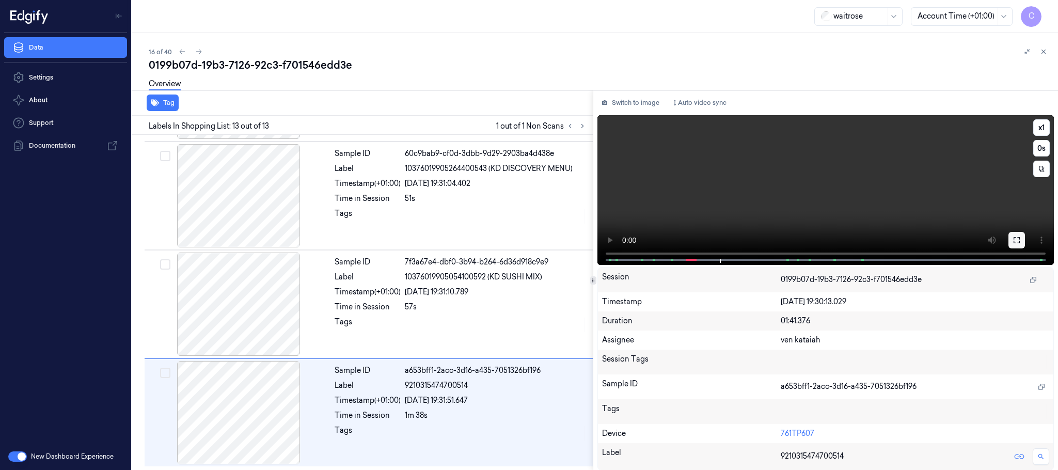
click at [1016, 236] on icon at bounding box center [1016, 240] width 8 height 8
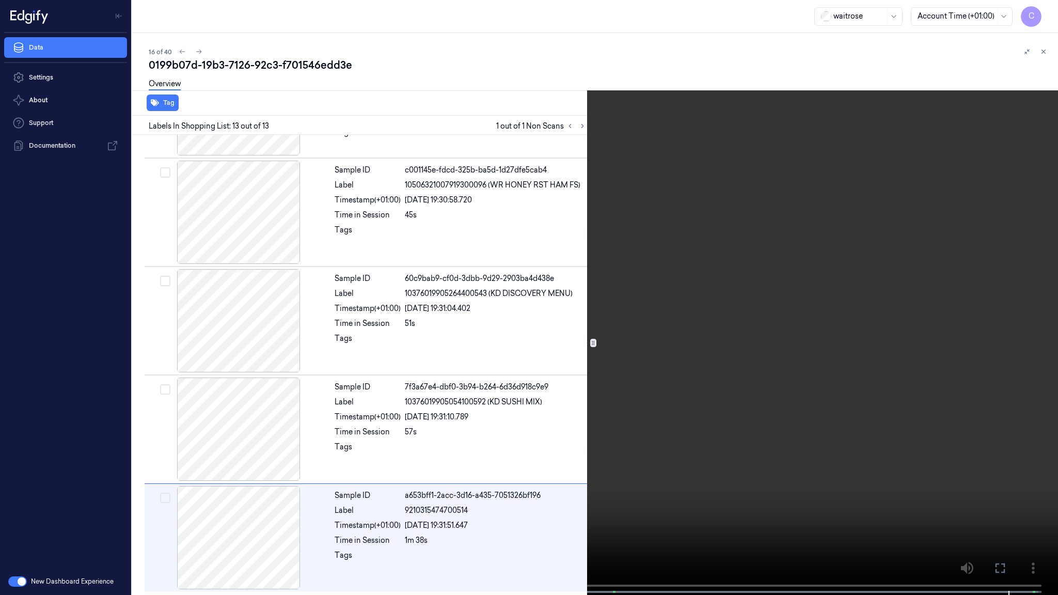
click at [545, 454] on video at bounding box center [529, 298] width 1058 height 597
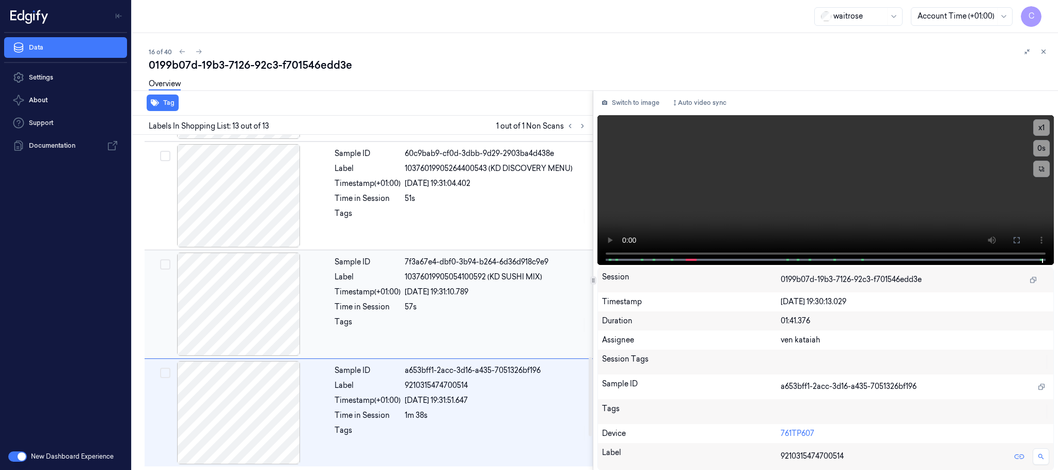
scroll to position [773, 0]
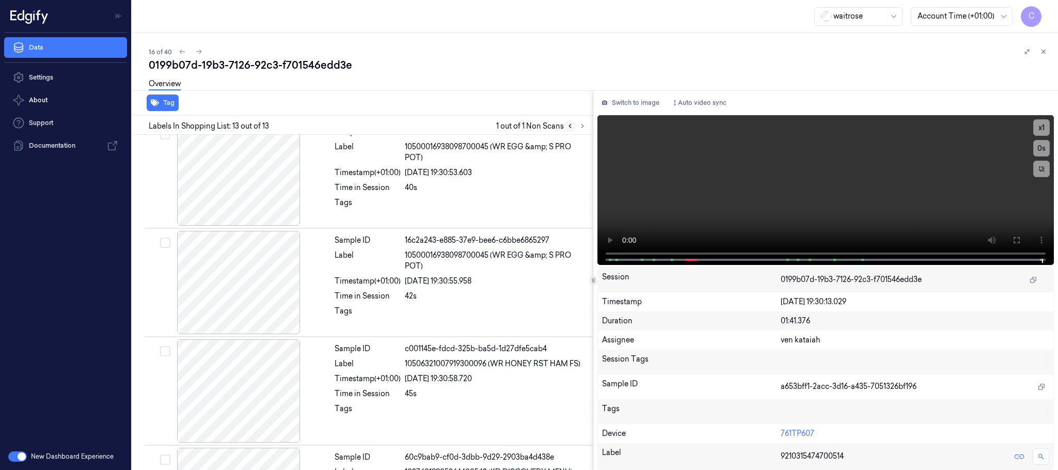
click at [570, 125] on icon at bounding box center [569, 125] width 7 height 7
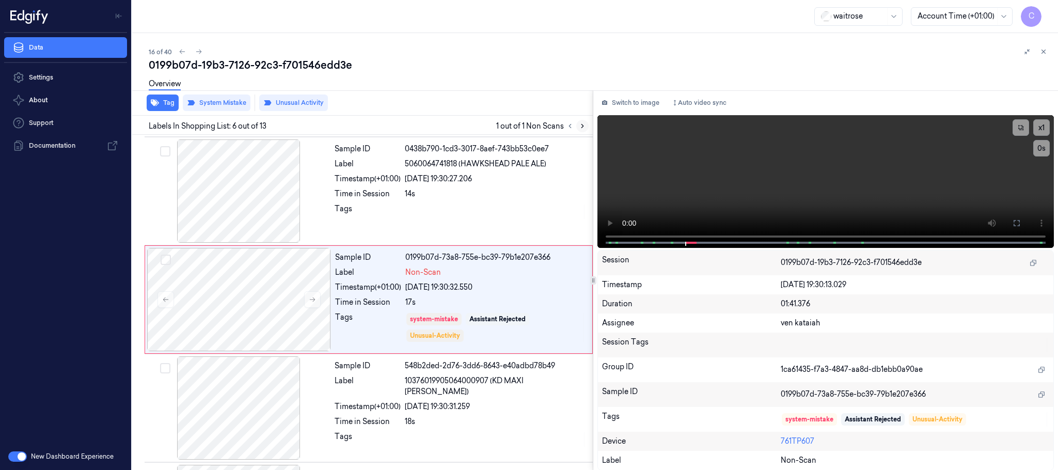
scroll to position [430, 0]
click at [234, 214] on div at bounding box center [239, 191] width 184 height 103
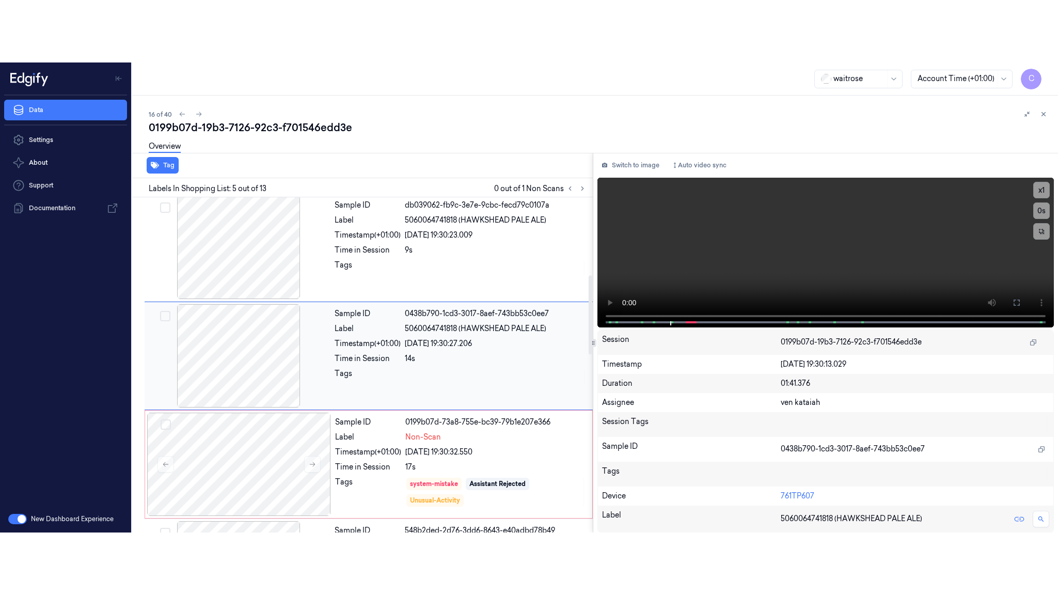
scroll to position [322, 0]
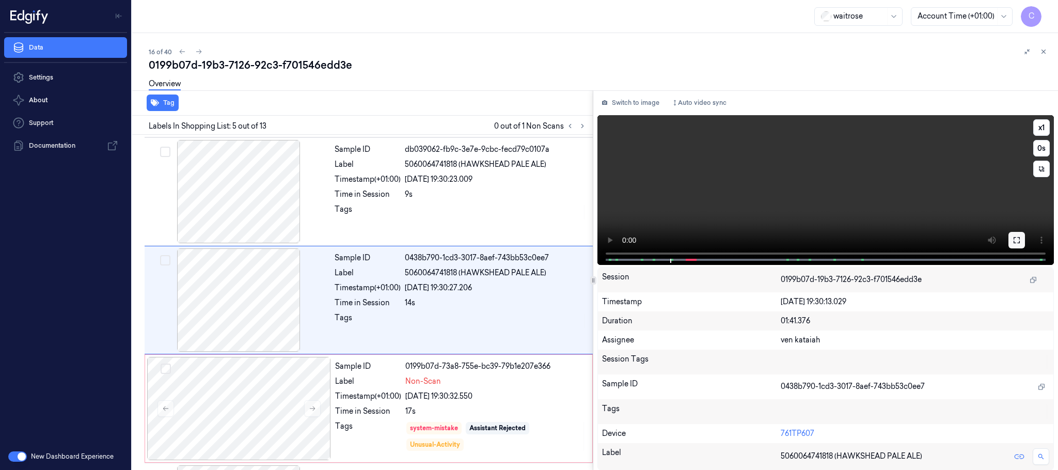
click at [1016, 236] on icon at bounding box center [1016, 240] width 8 height 8
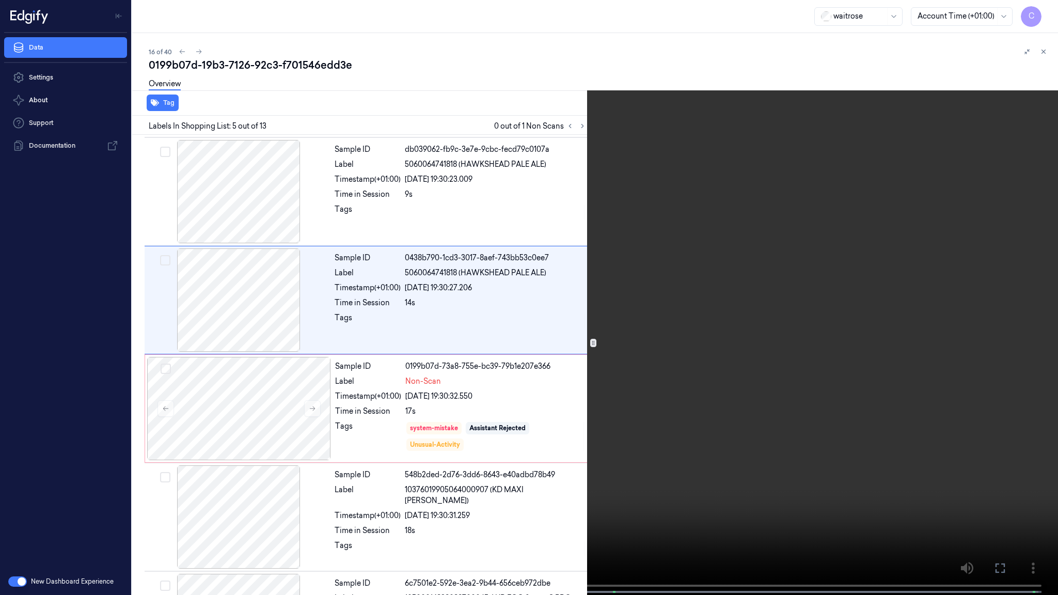
click at [607, 347] on video at bounding box center [529, 298] width 1058 height 597
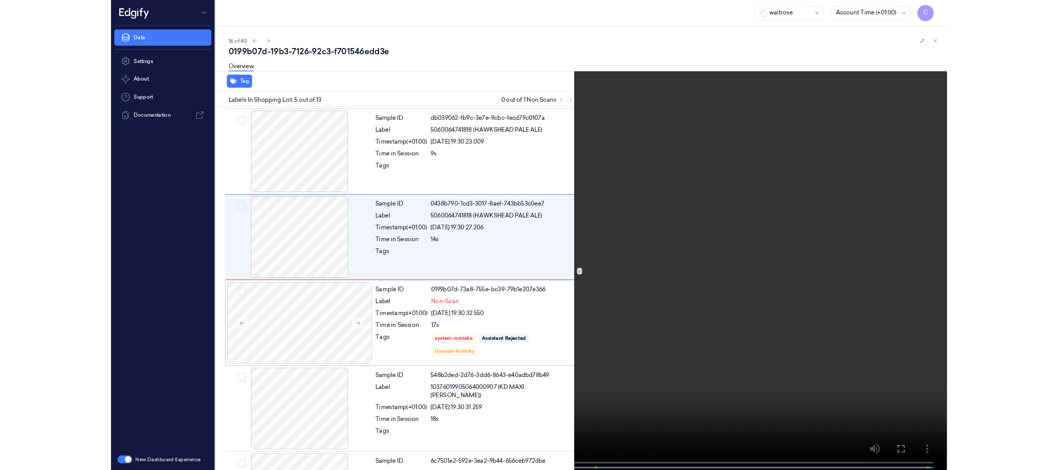
scroll to position [259, 0]
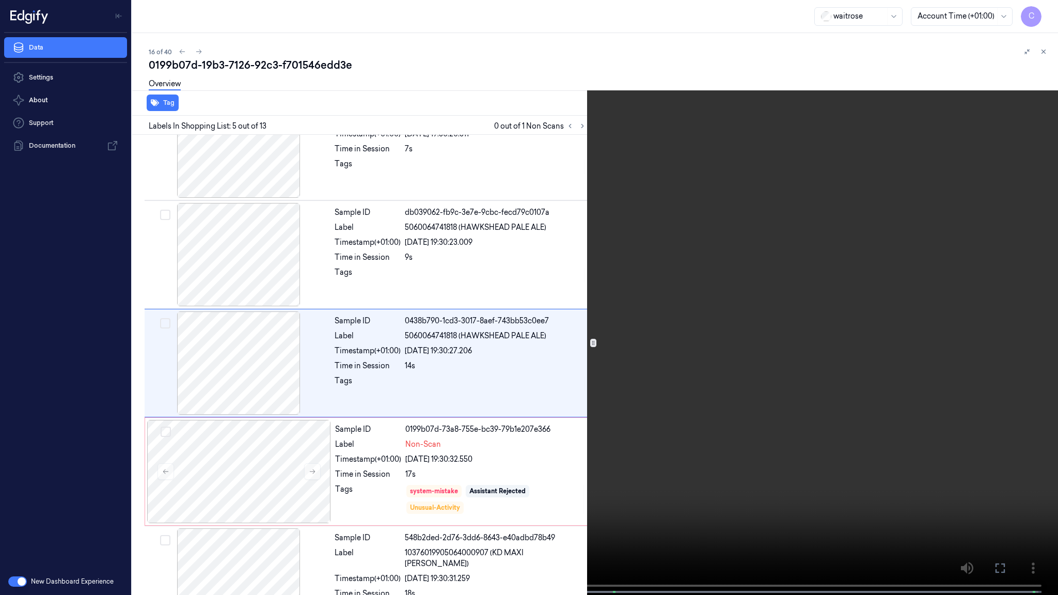
click at [455, 373] on video at bounding box center [529, 298] width 1058 height 597
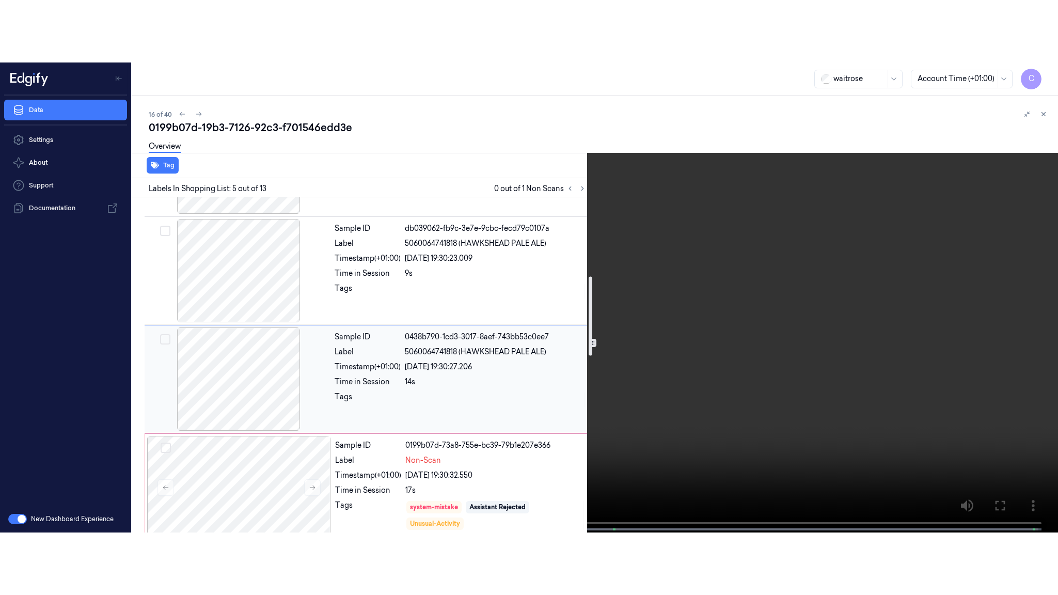
scroll to position [337, 0]
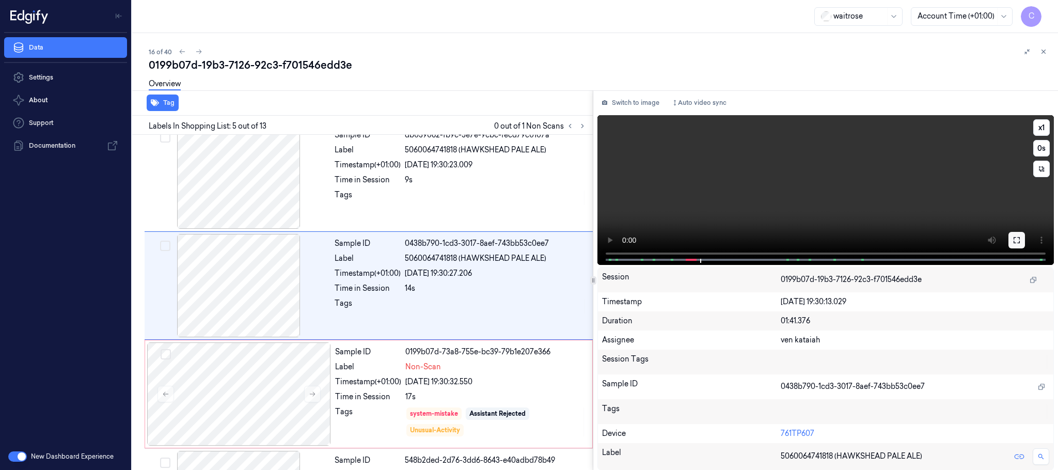
click at [1015, 241] on icon at bounding box center [1016, 240] width 8 height 8
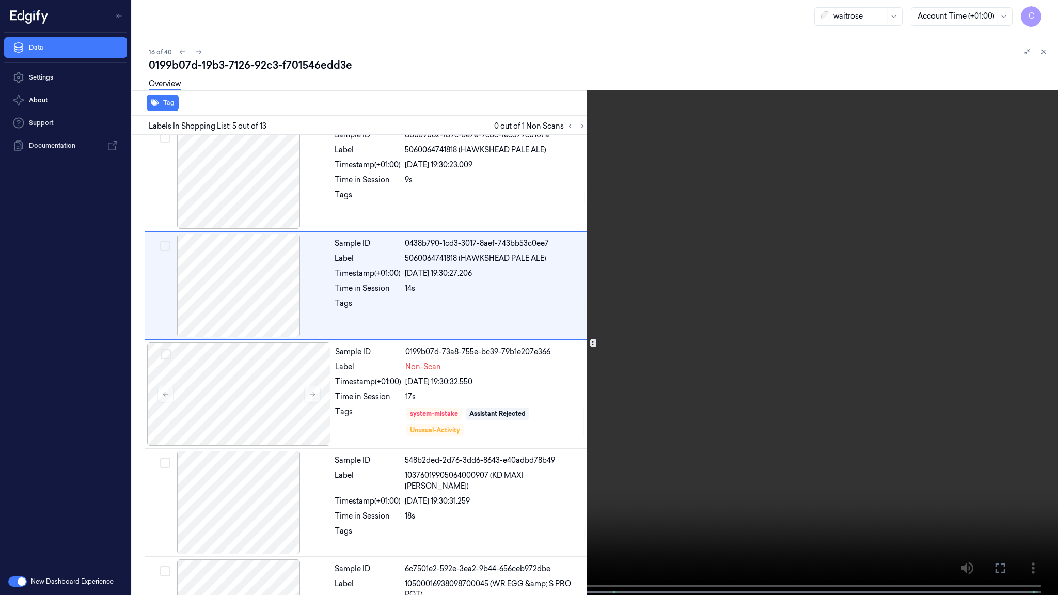
click at [397, 423] on video at bounding box center [529, 298] width 1058 height 597
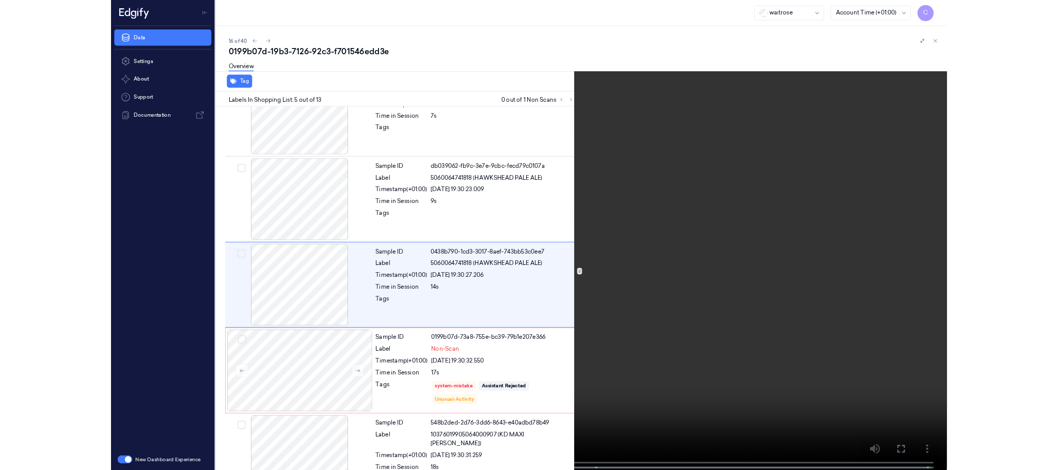
scroll to position [259, 0]
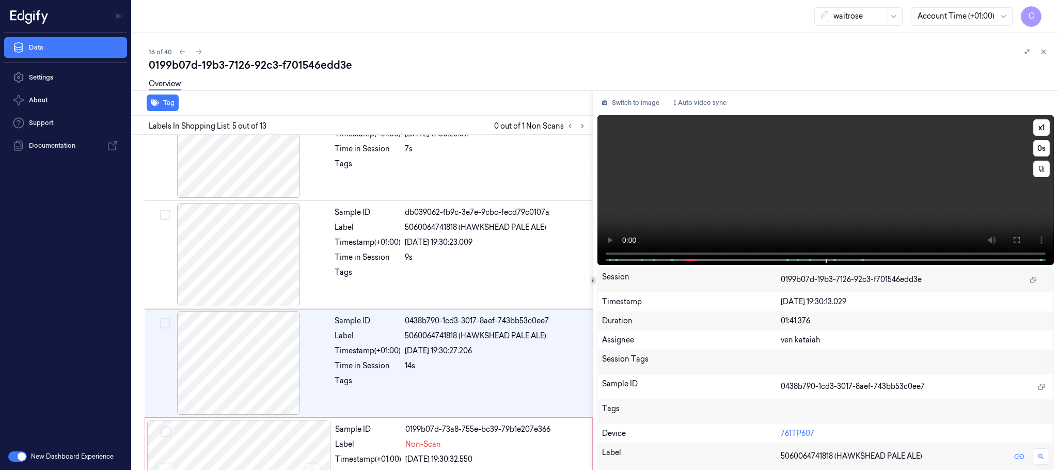
click at [752, 177] on video at bounding box center [825, 190] width 456 height 150
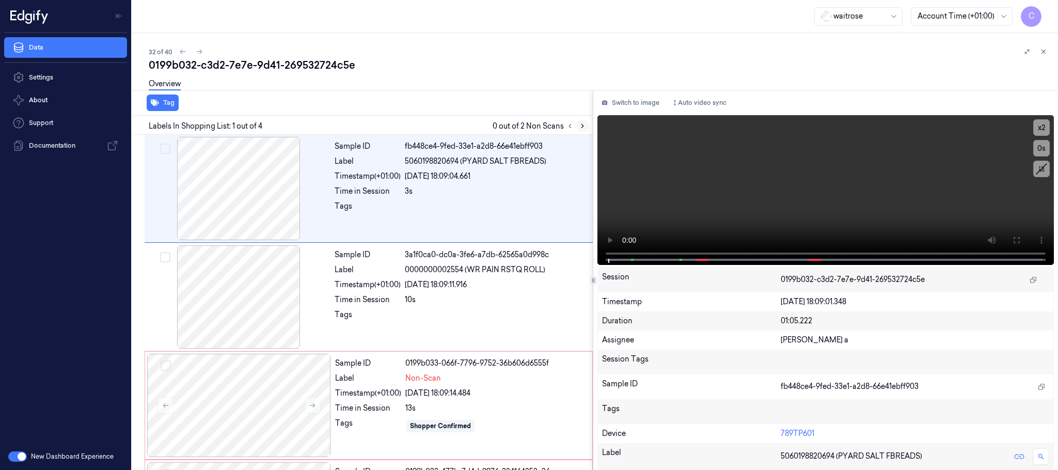
click at [584, 126] on icon at bounding box center [582, 125] width 7 height 7
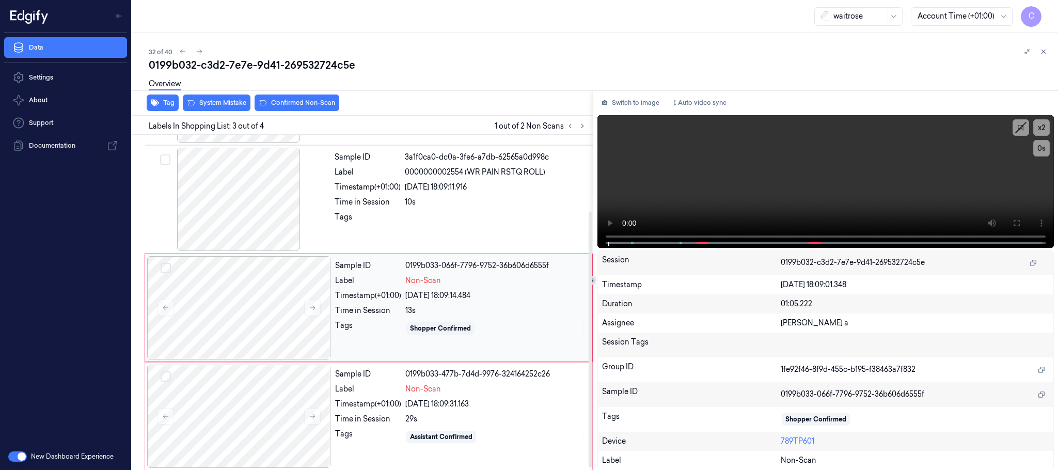
scroll to position [103, 0]
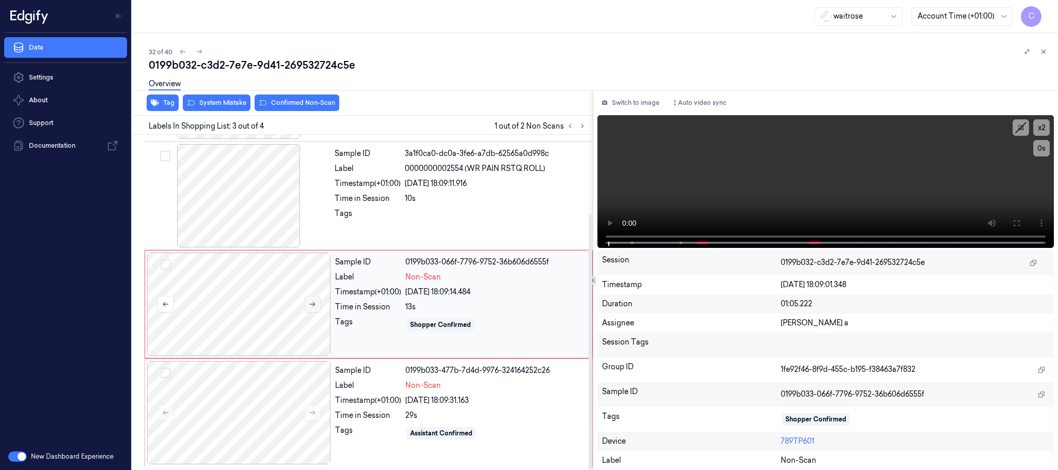
click at [313, 299] on button at bounding box center [312, 304] width 17 height 17
click at [313, 300] on icon at bounding box center [312, 303] width 7 height 7
click at [309, 304] on icon at bounding box center [312, 303] width 7 height 7
click at [314, 305] on icon at bounding box center [312, 303] width 7 height 7
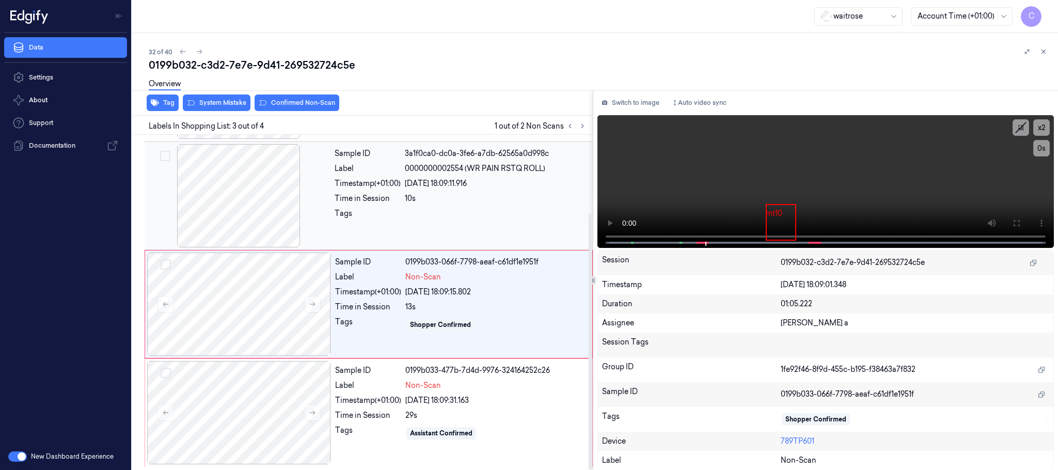
click at [268, 209] on div at bounding box center [239, 195] width 184 height 103
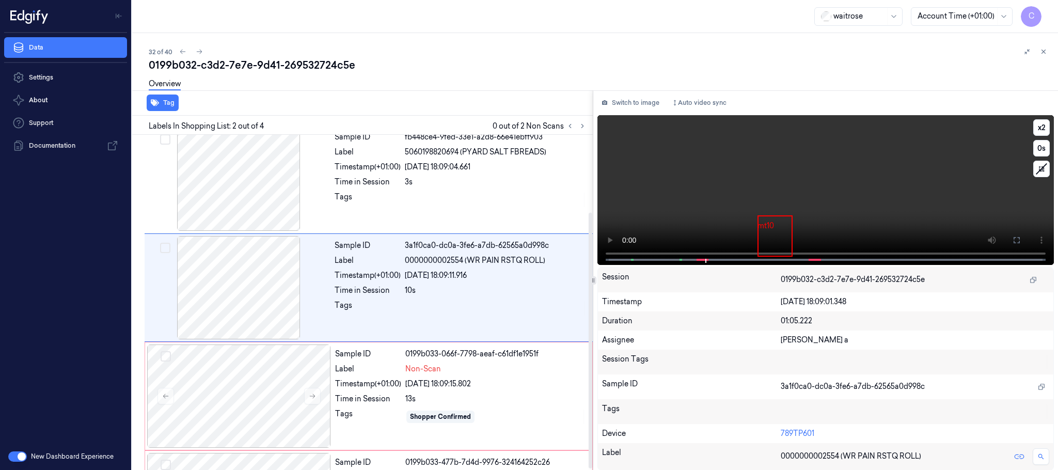
scroll to position [0, 0]
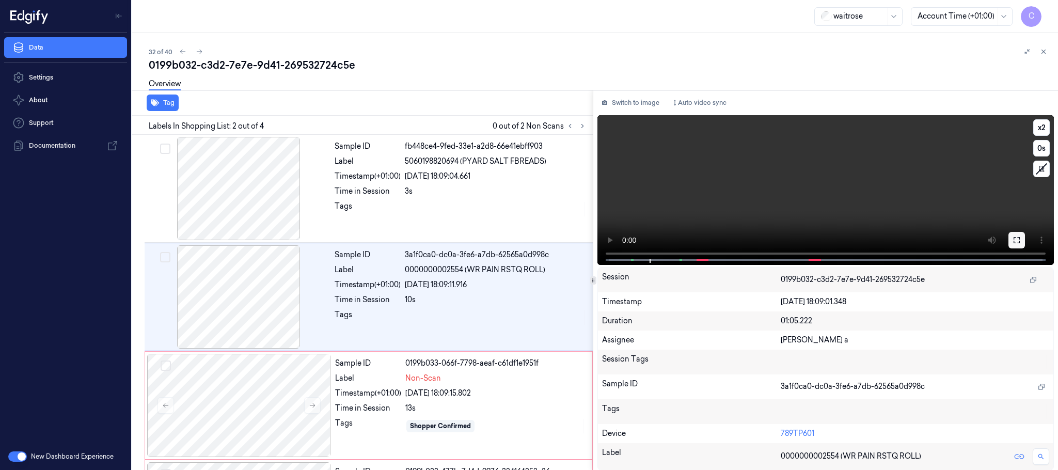
click at [1019, 234] on button at bounding box center [1016, 240] width 17 height 17
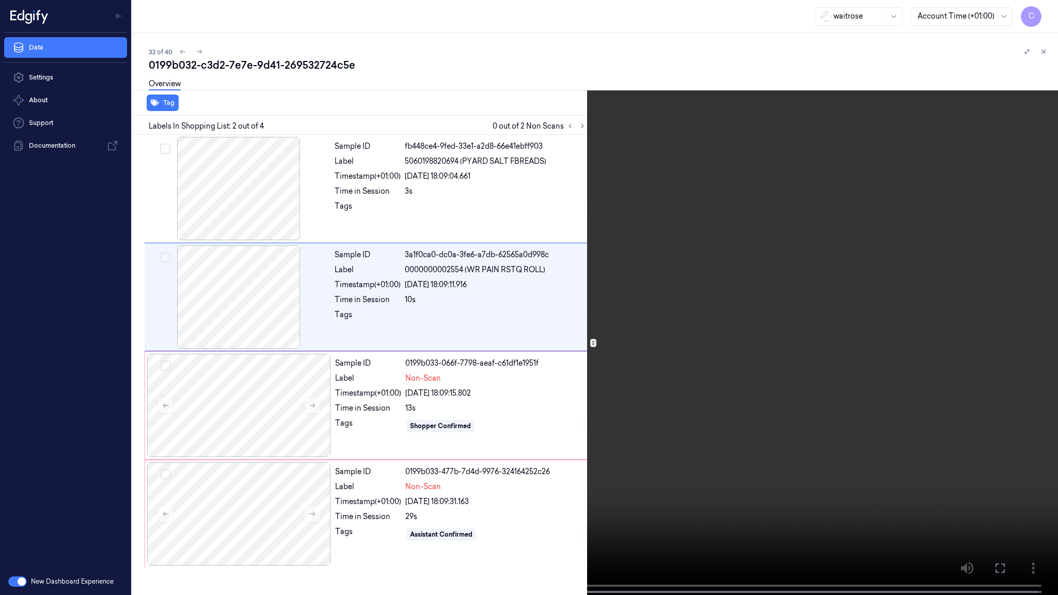
click at [434, 386] on video at bounding box center [529, 298] width 1058 height 597
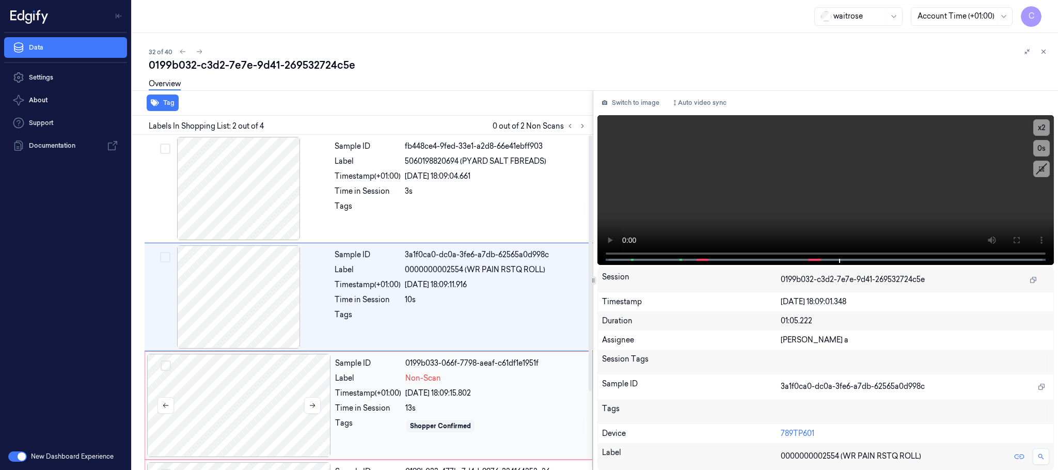
click at [249, 413] on div at bounding box center [239, 405] width 184 height 103
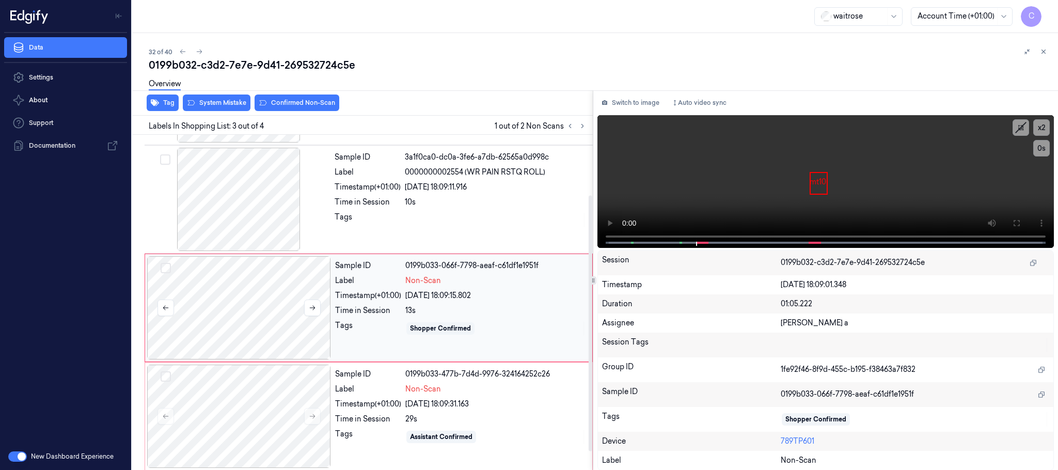
scroll to position [103, 0]
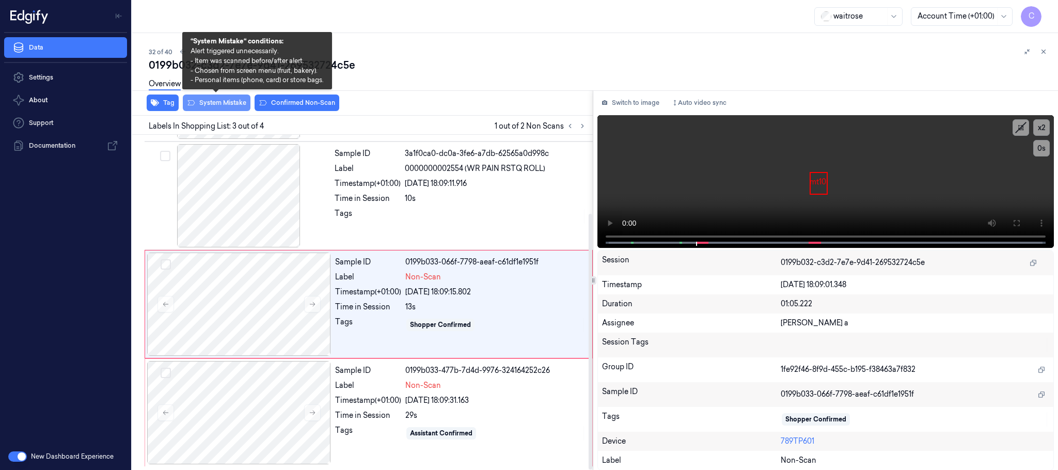
click at [227, 102] on button "System Mistake" at bounding box center [217, 102] width 68 height 17
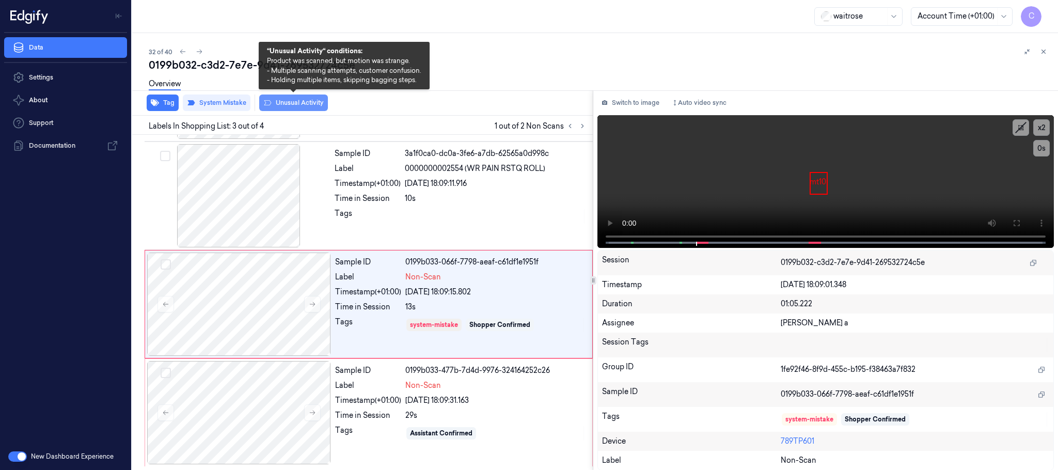
click at [314, 102] on button "Unusual Activity" at bounding box center [293, 102] width 69 height 17
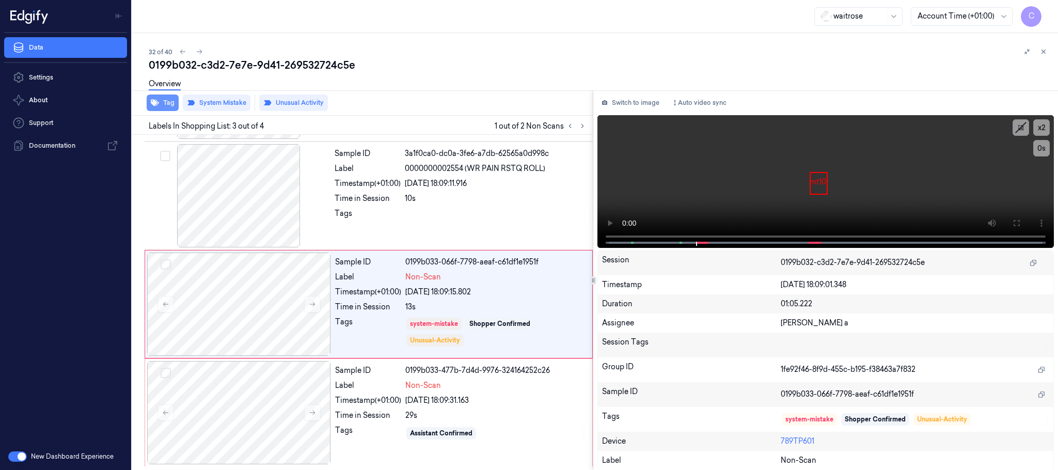
click at [165, 104] on button "Tag" at bounding box center [163, 102] width 32 height 17
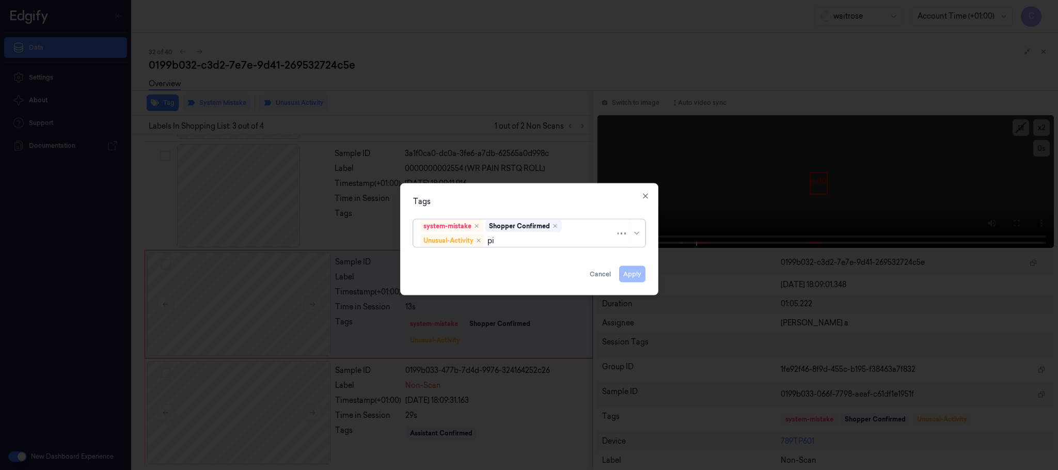
type input "pic"
click at [446, 262] on div "Picklist item alert" at bounding box center [449, 260] width 59 height 11
click at [482, 200] on div "Tags" at bounding box center [529, 201] width 232 height 11
click at [630, 273] on button "Apply" at bounding box center [632, 274] width 26 height 17
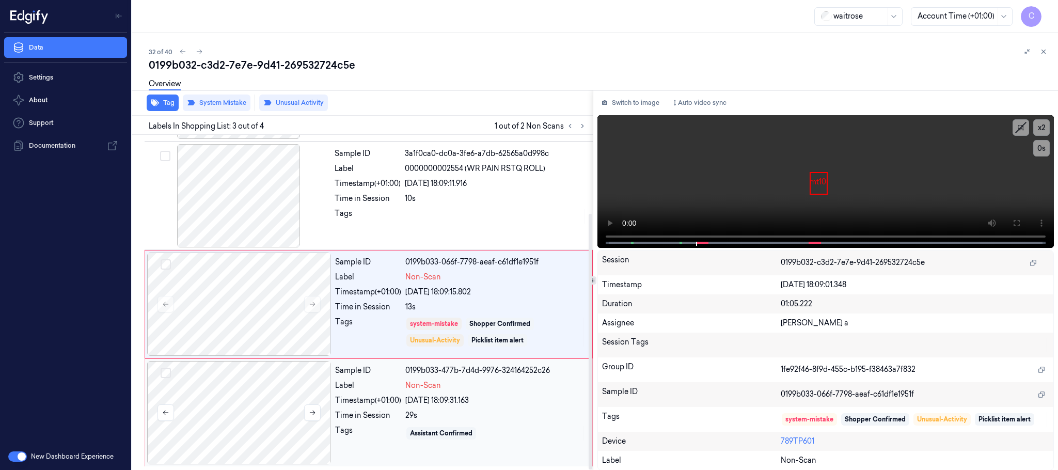
click at [247, 383] on div at bounding box center [239, 412] width 184 height 103
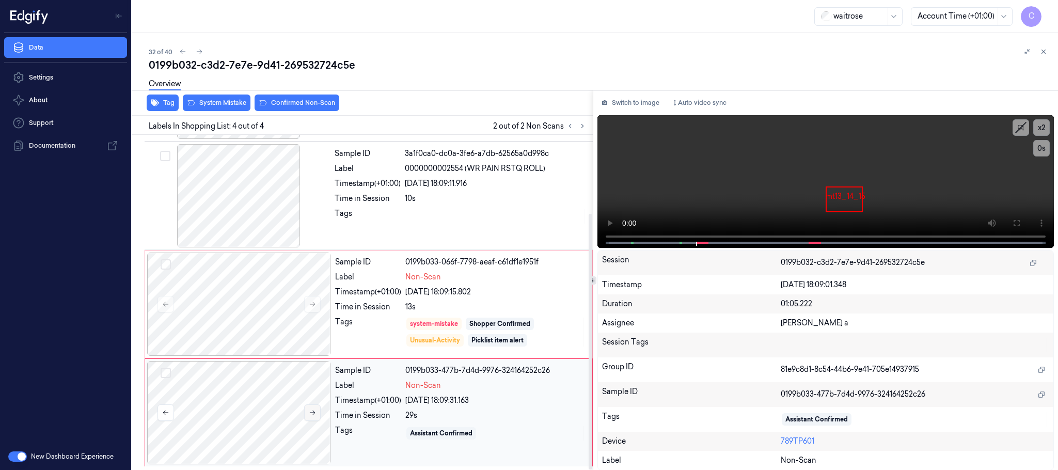
click at [309, 413] on icon at bounding box center [312, 412] width 7 height 7
click at [311, 415] on icon at bounding box center [312, 412] width 7 height 7
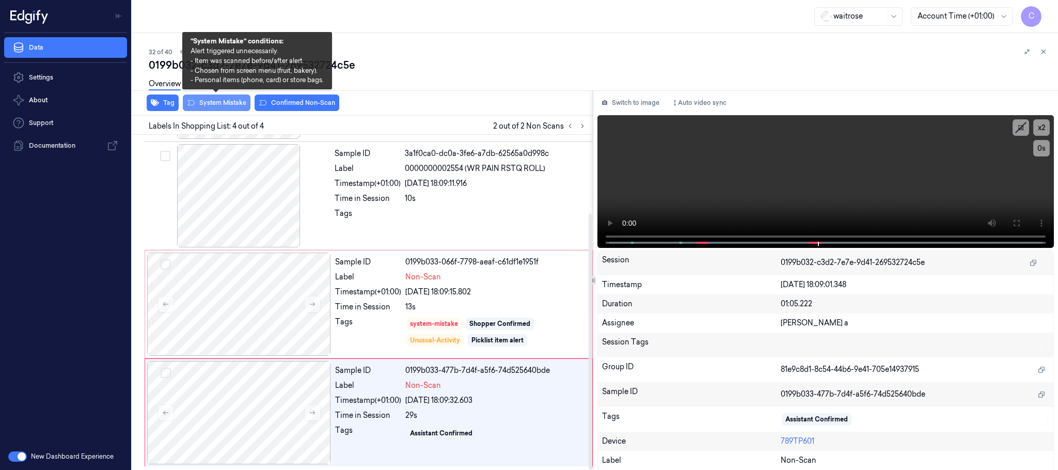
click at [216, 102] on button "System Mistake" at bounding box center [217, 102] width 68 height 17
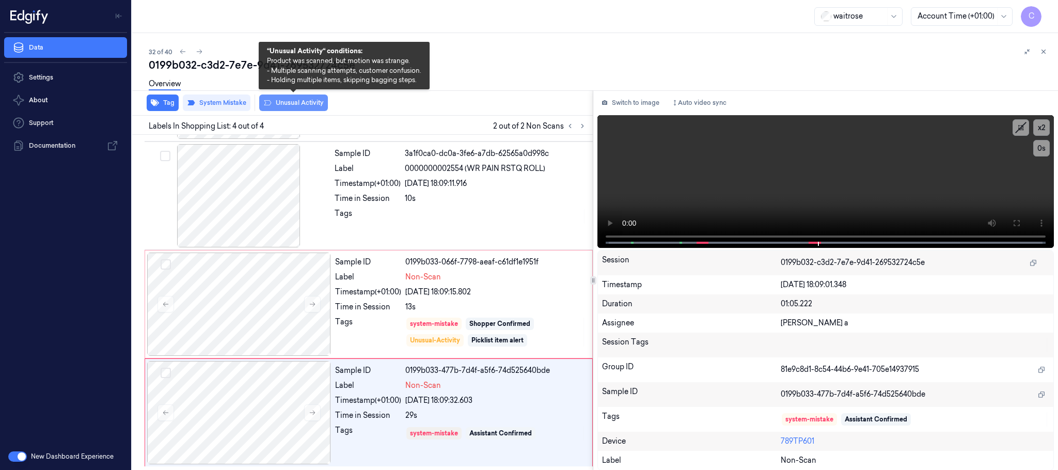
click at [304, 101] on button "Unusual Activity" at bounding box center [293, 102] width 69 height 17
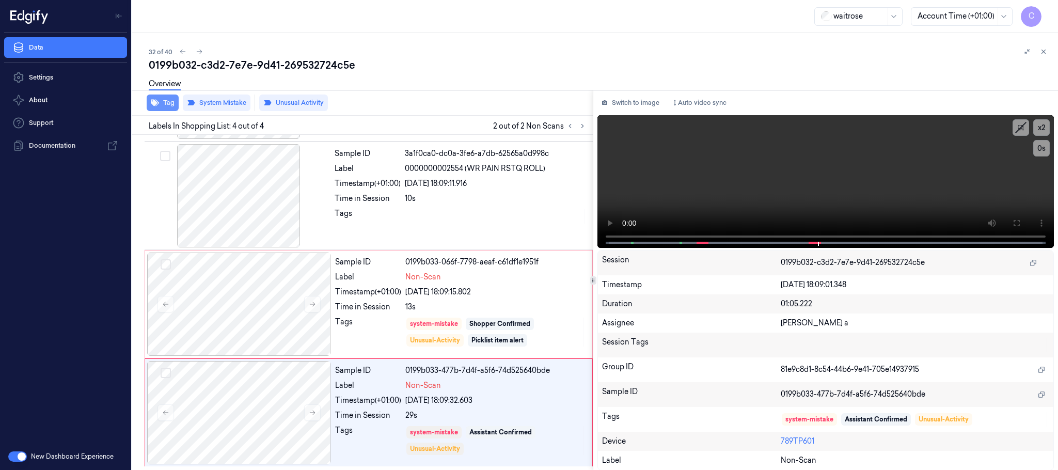
click at [155, 103] on icon "button" at bounding box center [155, 103] width 8 height 7
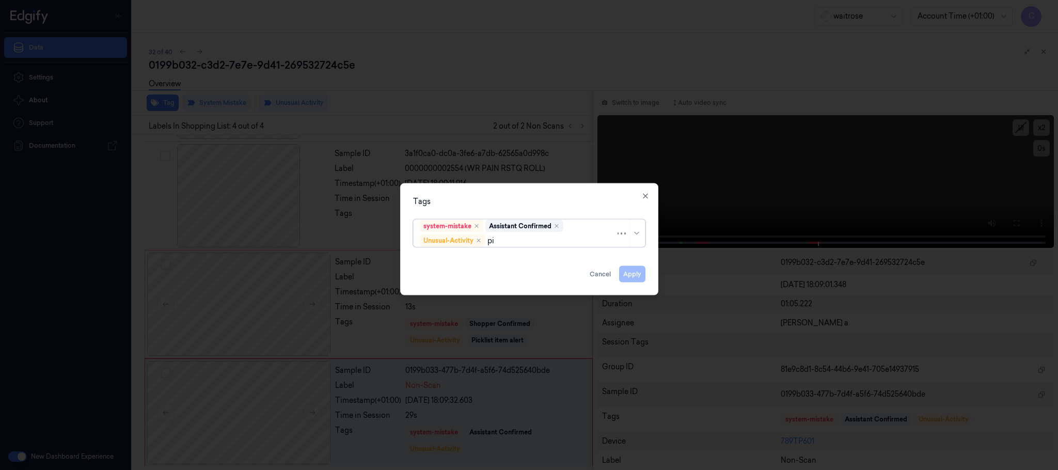
type input "pic"
click at [471, 262] on div "Picklist item alert" at bounding box center [449, 260] width 59 height 11
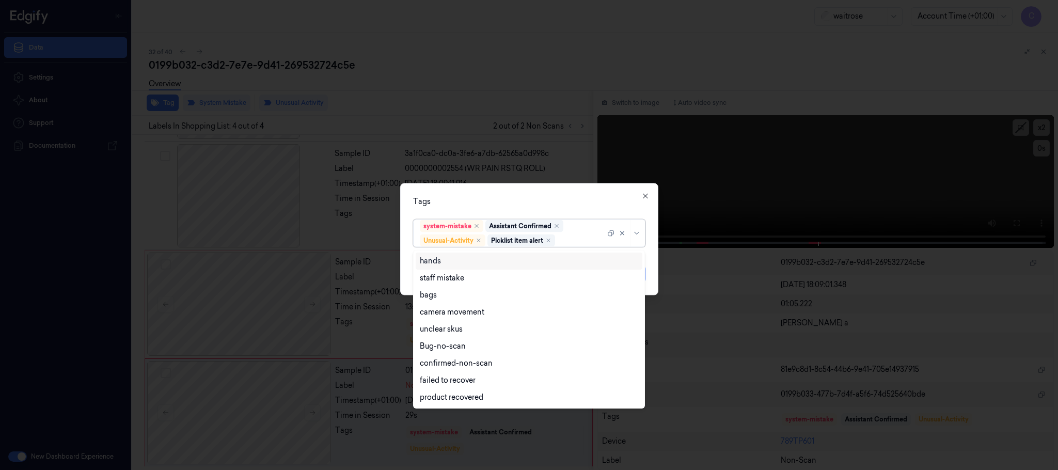
click at [533, 197] on div "Tags" at bounding box center [529, 201] width 232 height 11
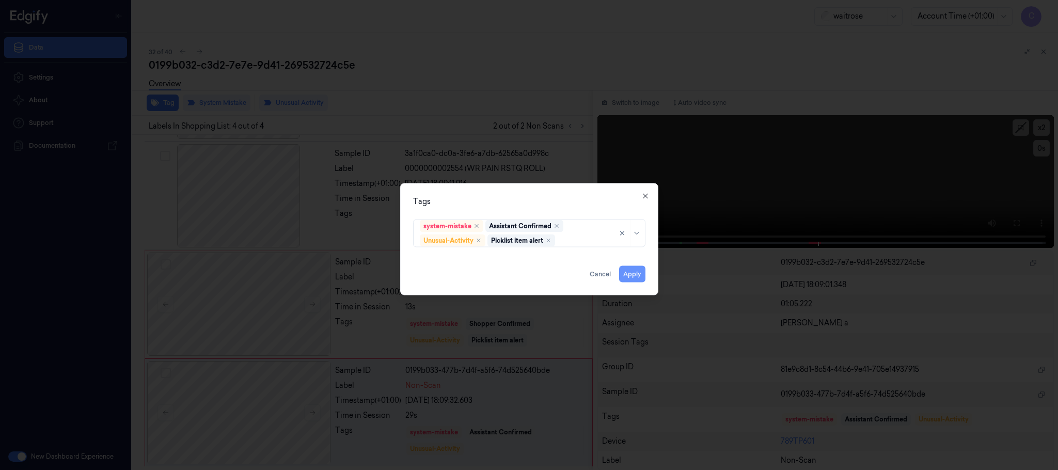
click at [636, 275] on button "Apply" at bounding box center [632, 274] width 26 height 17
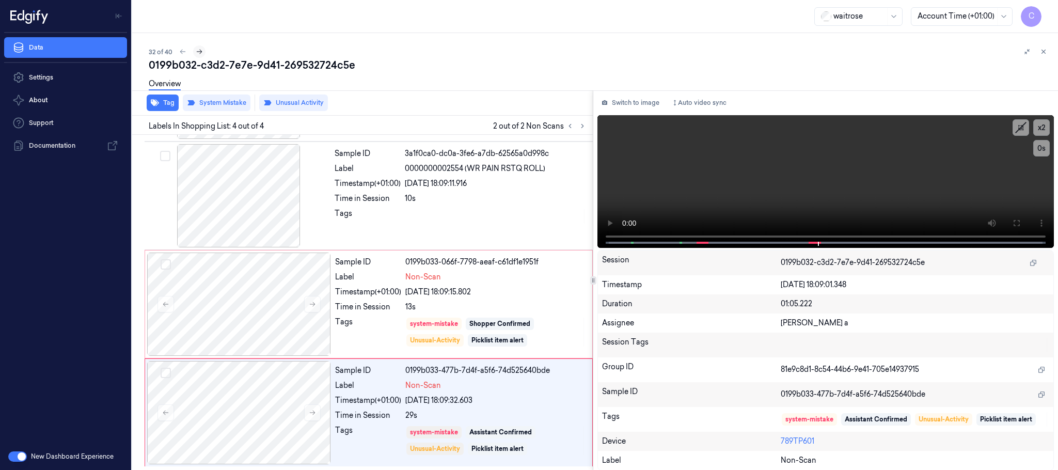
click at [197, 53] on icon at bounding box center [199, 51] width 7 height 7
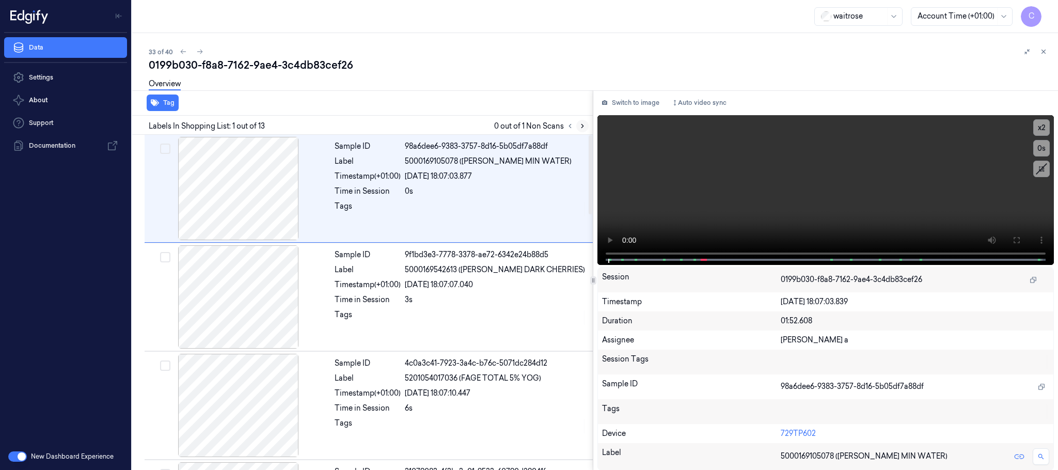
click at [584, 127] on icon at bounding box center [582, 125] width 7 height 7
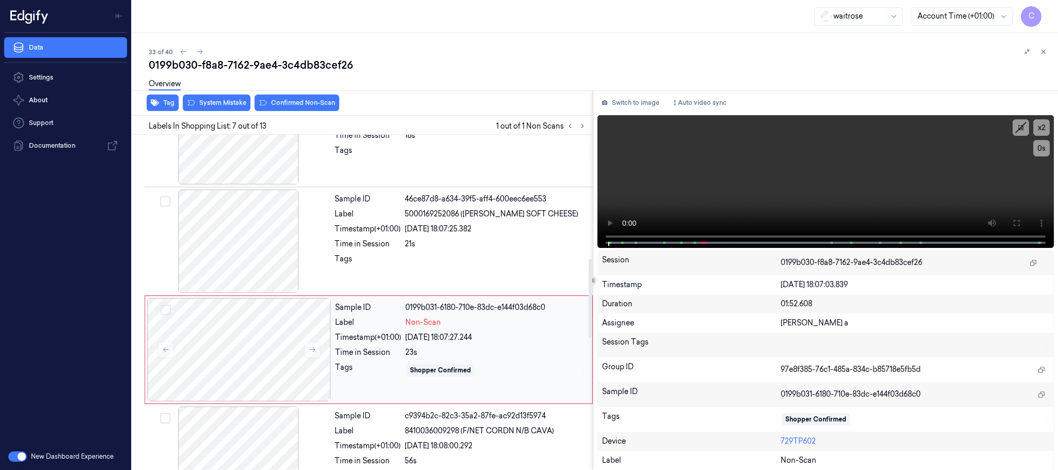
scroll to position [539, 0]
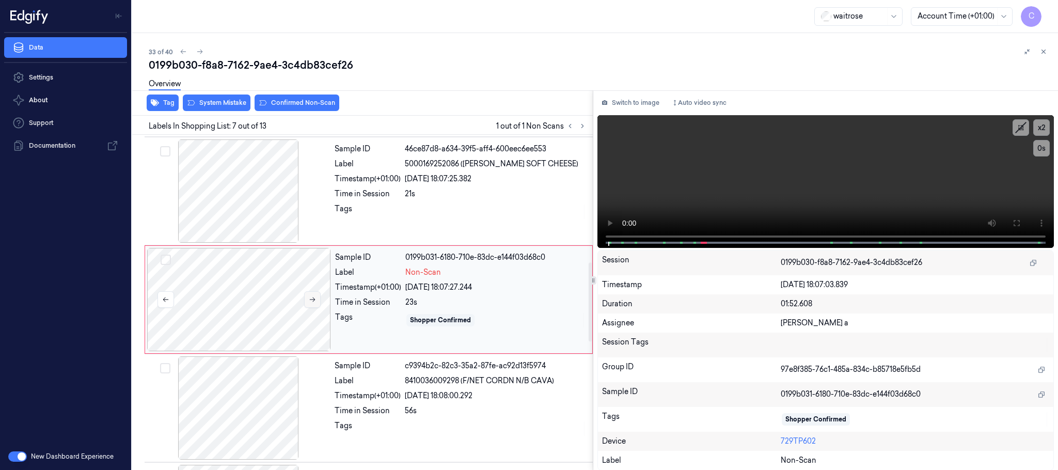
click at [307, 301] on button at bounding box center [312, 299] width 17 height 17
click at [310, 302] on icon at bounding box center [312, 299] width 7 height 7
click at [226, 193] on div at bounding box center [239, 190] width 184 height 103
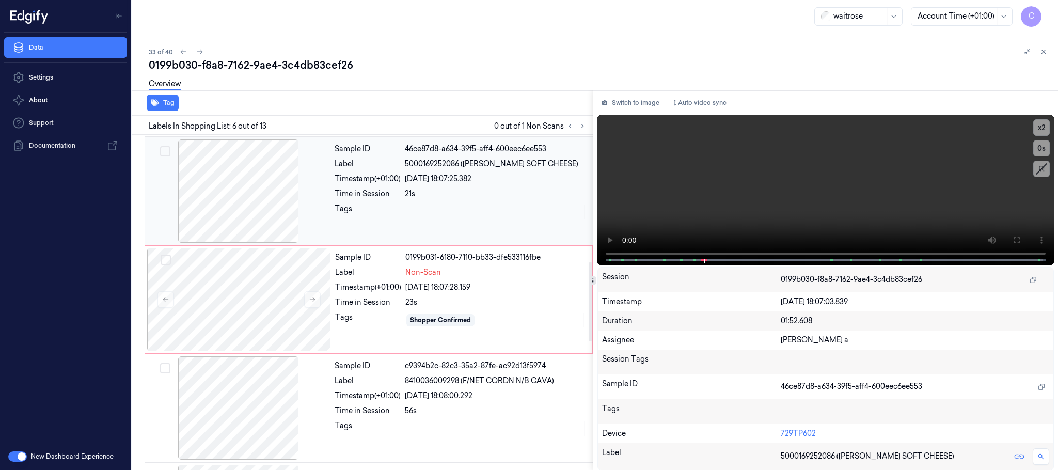
scroll to position [430, 0]
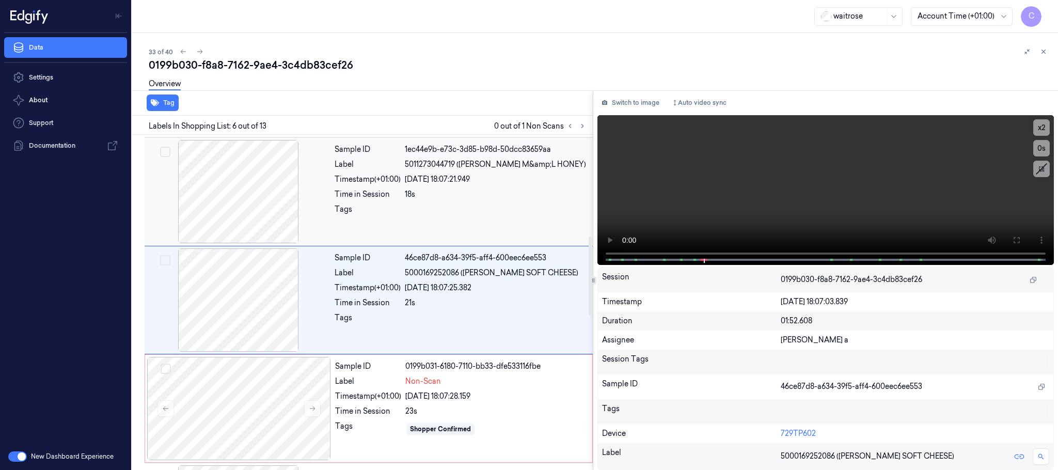
click at [250, 211] on div at bounding box center [239, 191] width 184 height 103
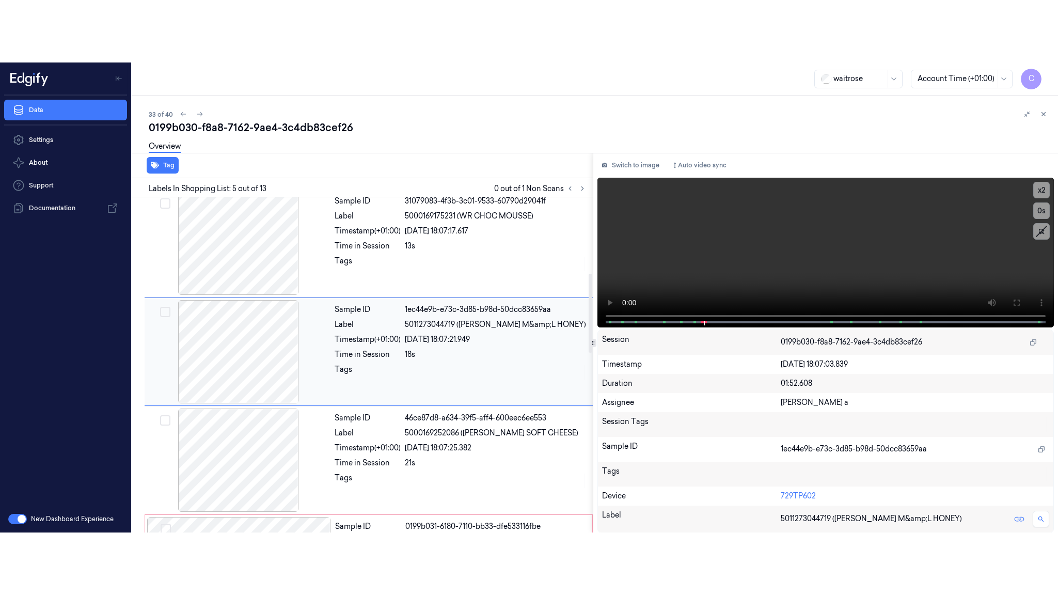
scroll to position [322, 0]
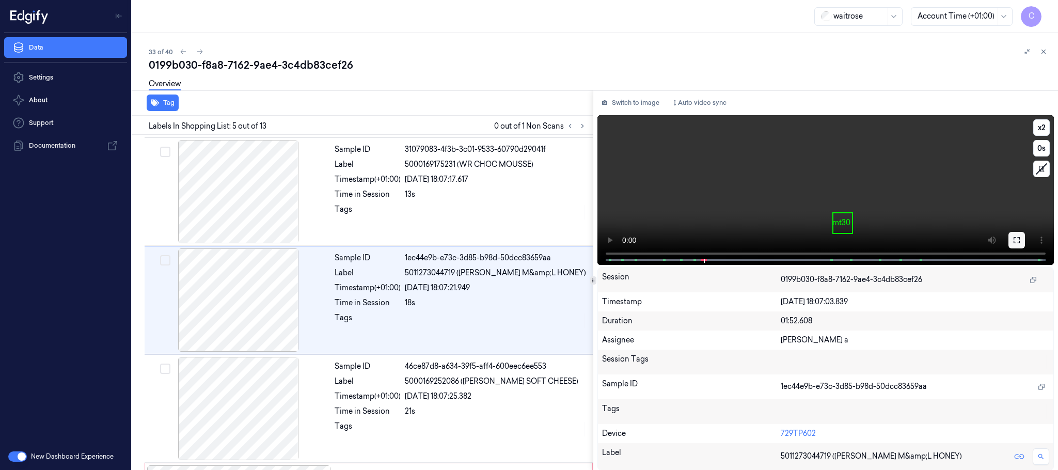
click at [1010, 234] on button at bounding box center [1016, 240] width 17 height 17
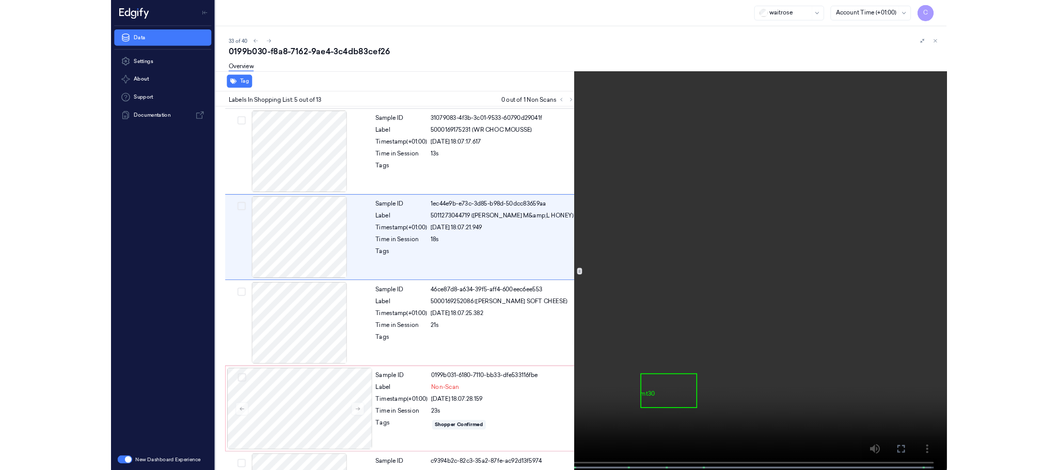
scroll to position [259, 0]
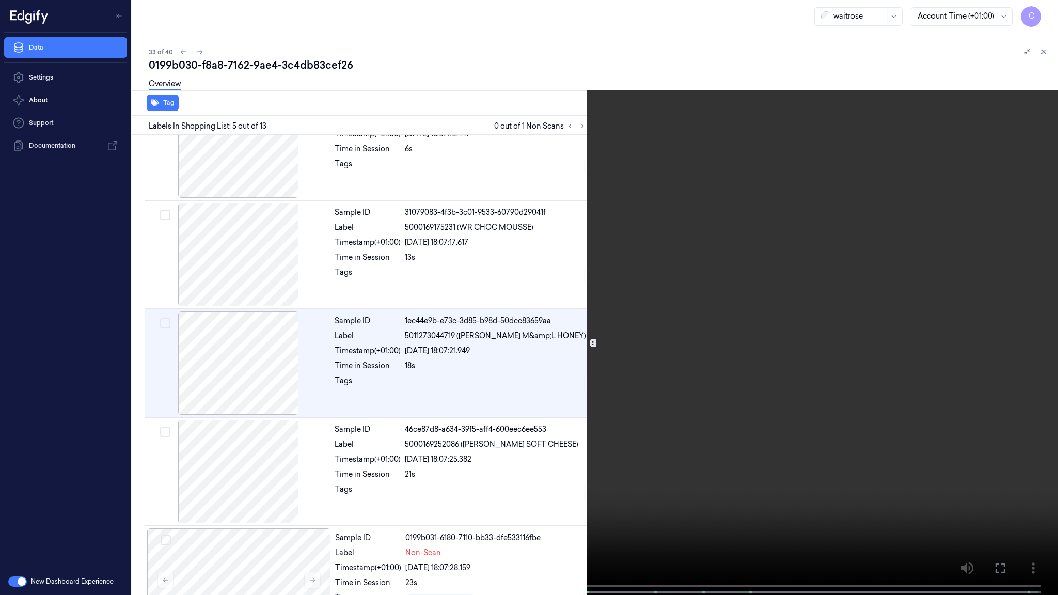
drag, startPoint x: 369, startPoint y: 352, endPoint x: 485, endPoint y: 12, distance: 358.3
click at [370, 350] on video at bounding box center [529, 298] width 1058 height 597
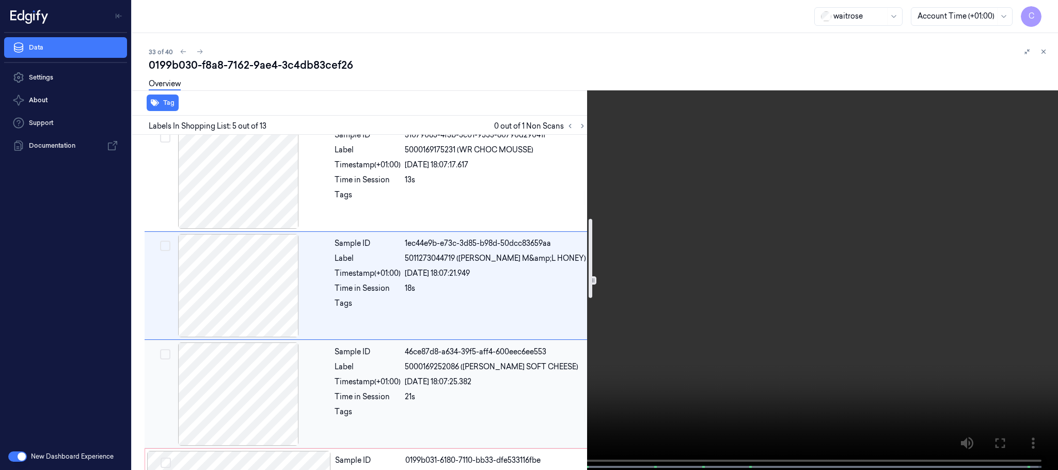
scroll to position [414, 0]
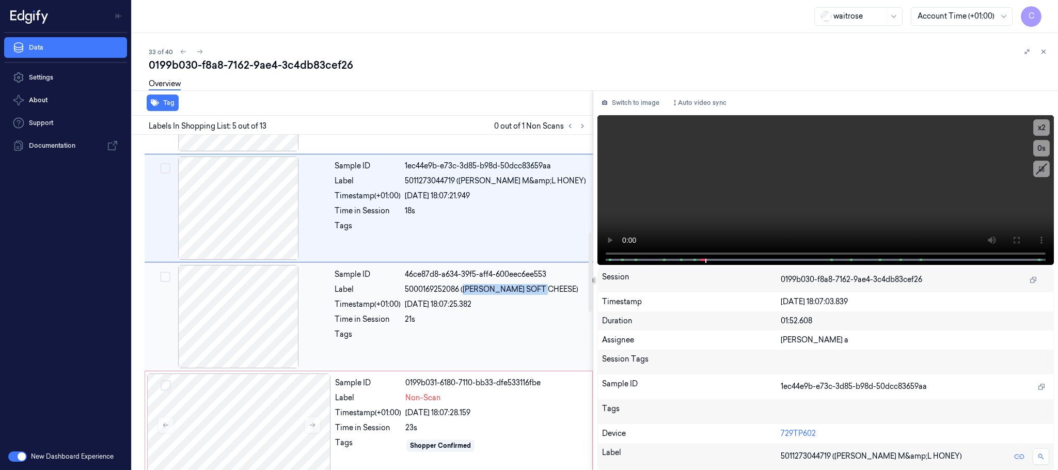
drag, startPoint x: 467, startPoint y: 292, endPoint x: 551, endPoint y: 292, distance: 84.7
click at [551, 292] on span "5000169252086 (WR DORG SOFT CHEESE)" at bounding box center [491, 289] width 173 height 11
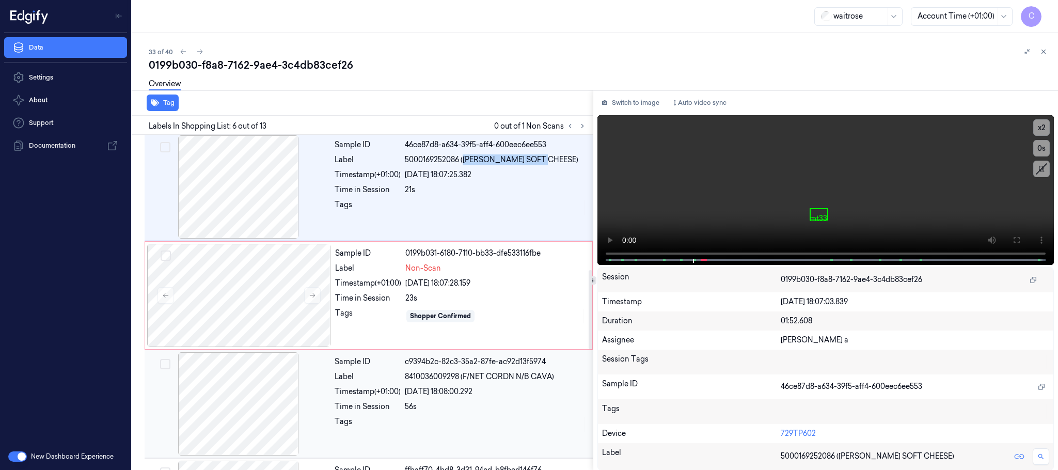
scroll to position [585, 0]
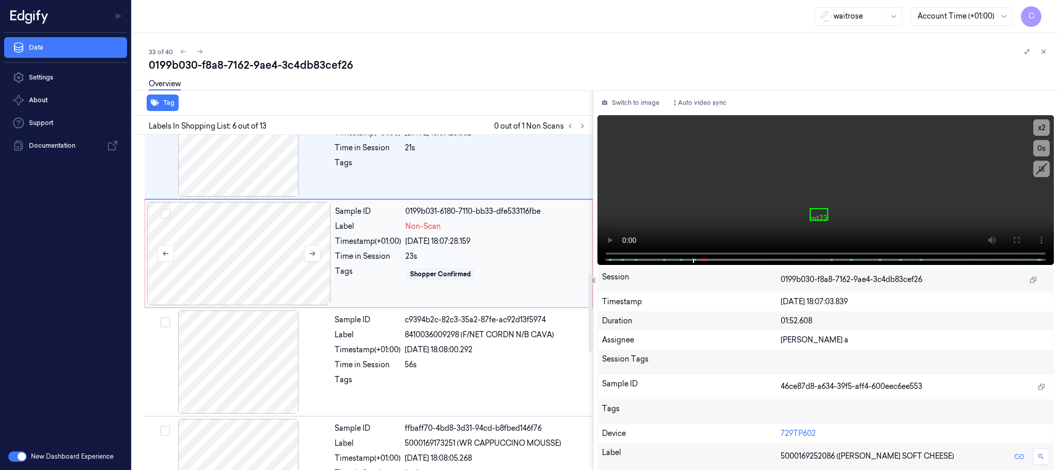
click at [243, 278] on div at bounding box center [239, 253] width 184 height 103
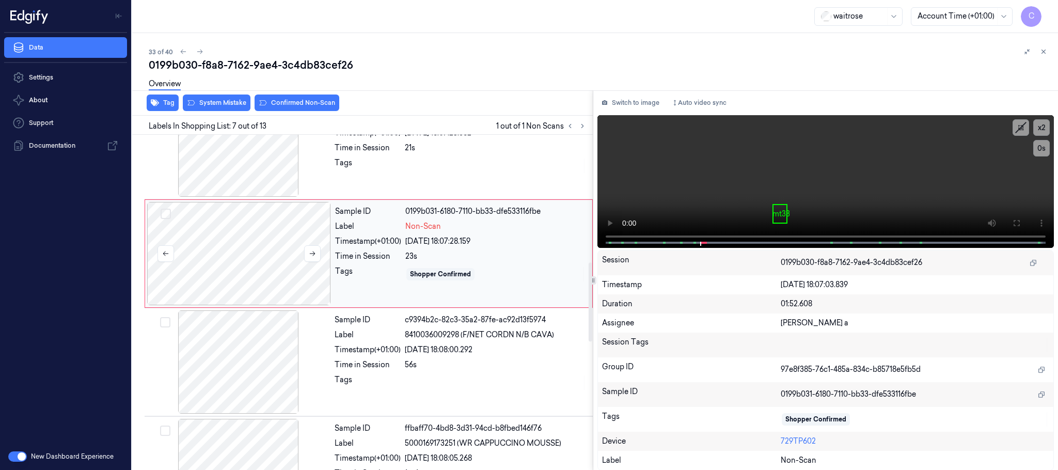
scroll to position [539, 0]
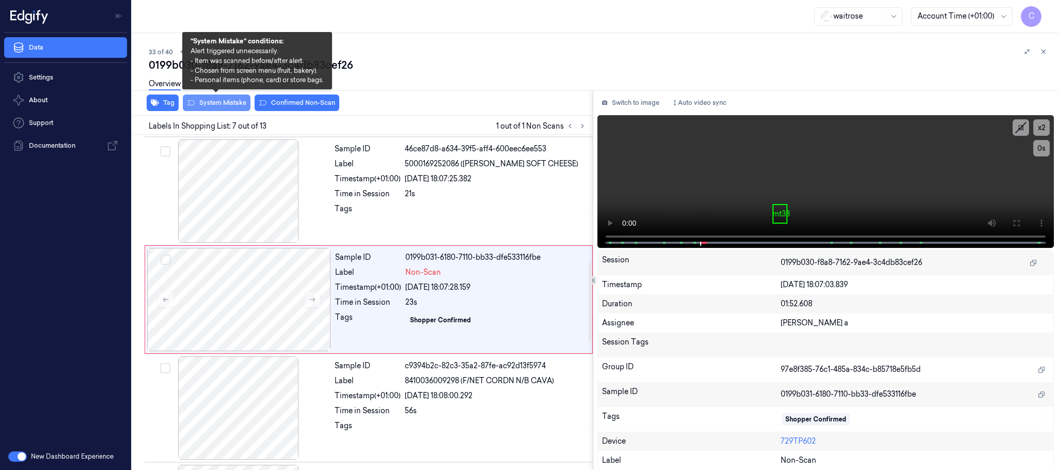
click at [219, 101] on button "System Mistake" at bounding box center [217, 102] width 68 height 17
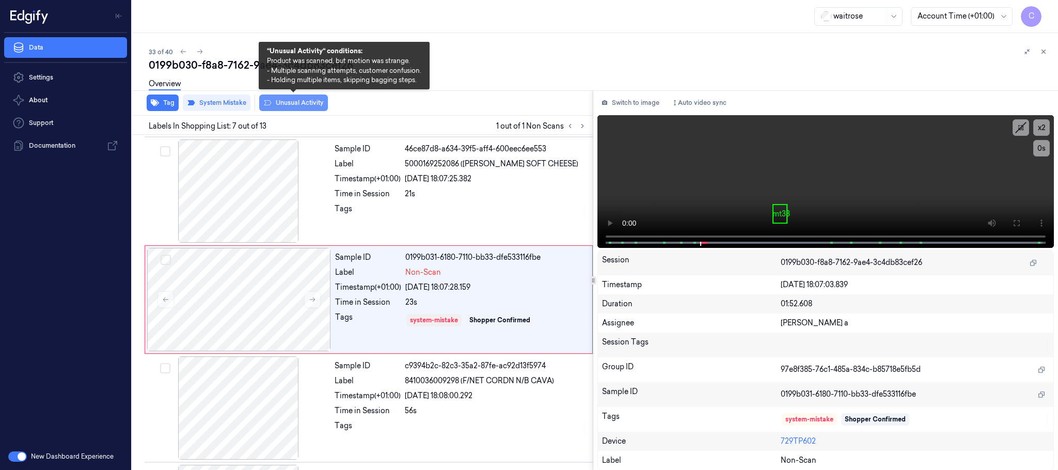
click at [307, 100] on button "Unusual Activity" at bounding box center [293, 102] width 69 height 17
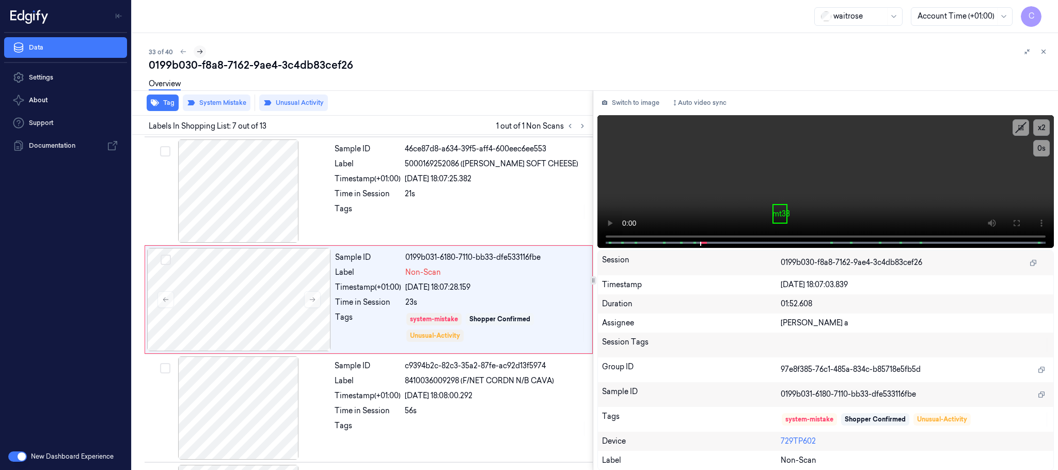
click at [199, 52] on icon at bounding box center [199, 51] width 7 height 7
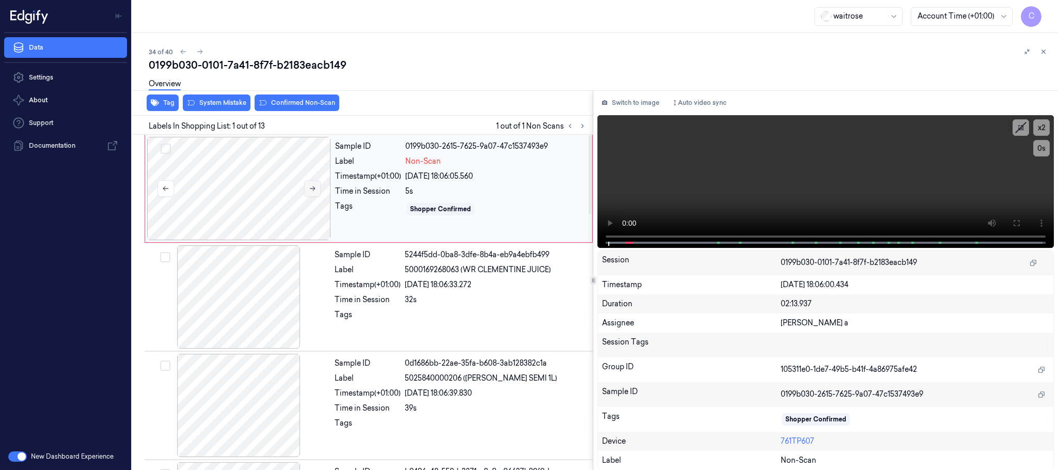
click at [313, 192] on icon at bounding box center [312, 188] width 7 height 7
click at [220, 101] on button "System Mistake" at bounding box center [217, 102] width 68 height 17
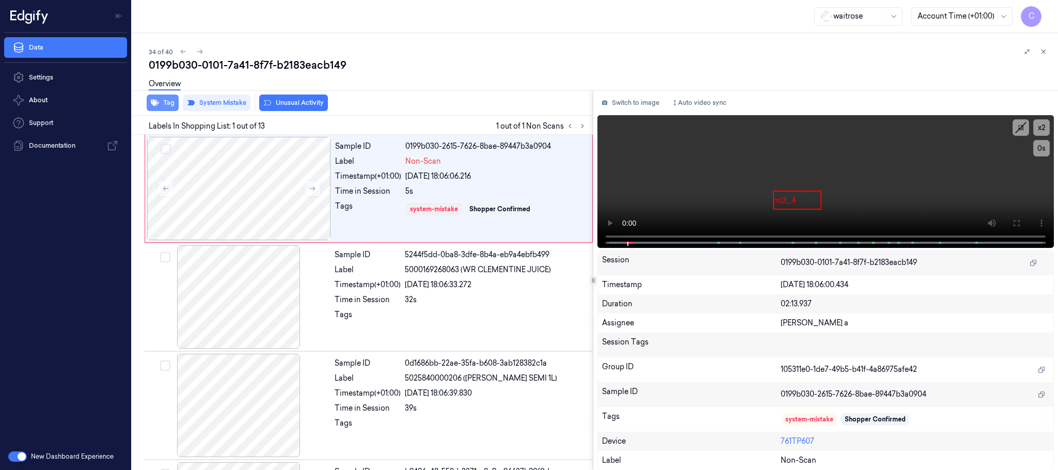
click at [170, 102] on button "Tag" at bounding box center [163, 102] width 32 height 17
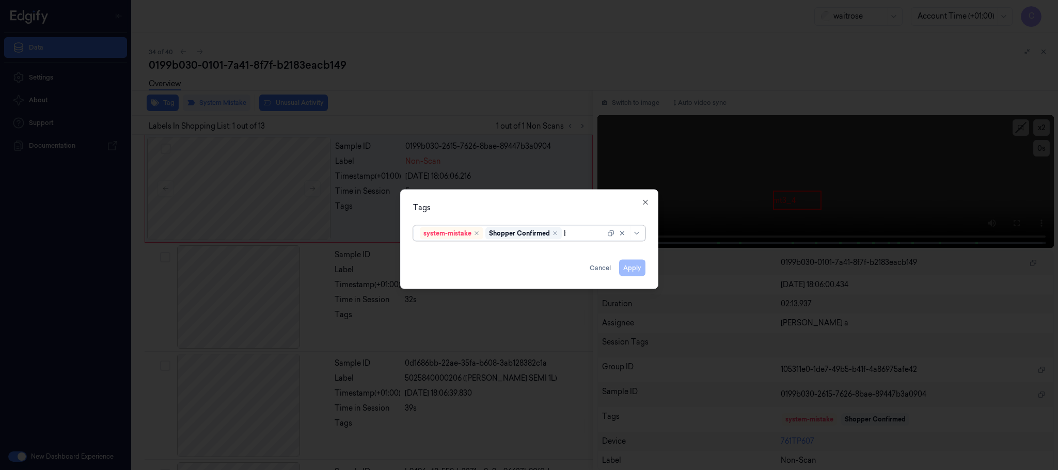
type input "bag"
click at [435, 251] on div "bags" at bounding box center [428, 254] width 17 height 11
click at [482, 204] on div "Tags" at bounding box center [529, 207] width 232 height 11
click at [638, 270] on button "Apply" at bounding box center [632, 268] width 26 height 17
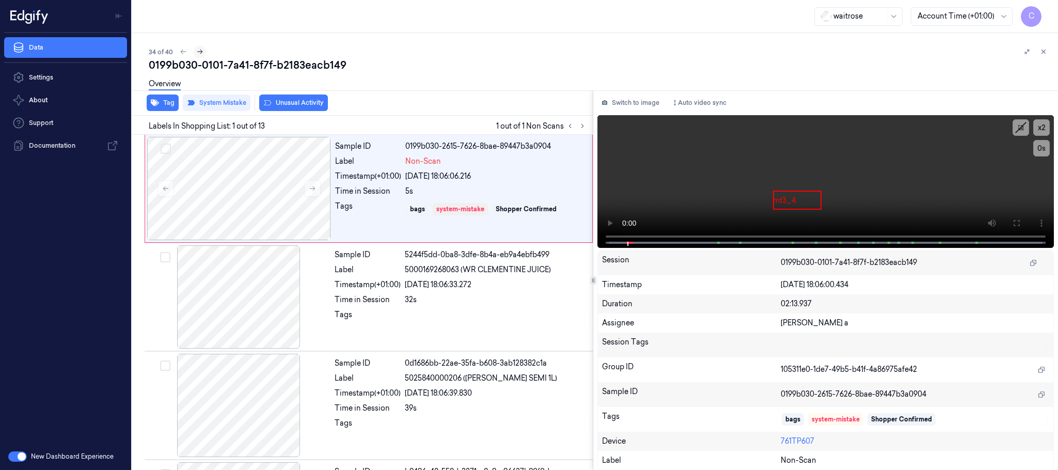
click at [200, 52] on icon at bounding box center [199, 51] width 7 height 7
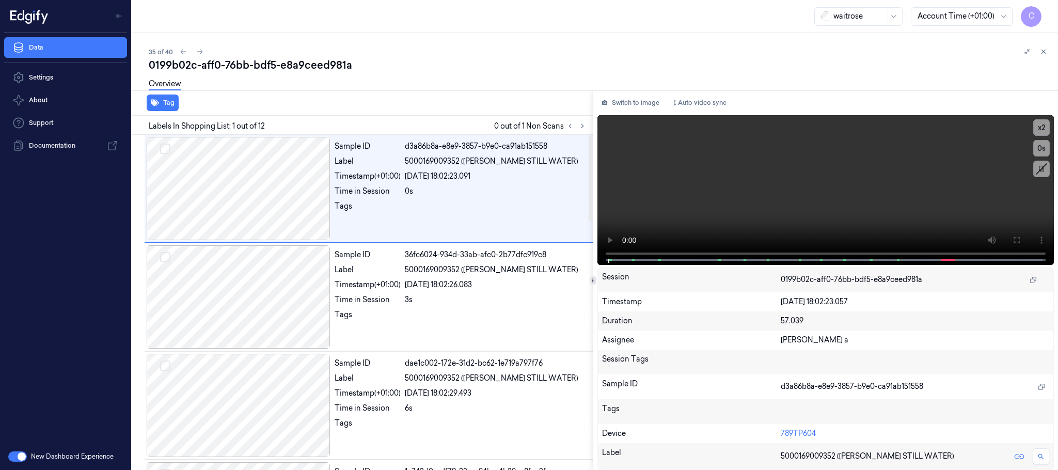
click at [583, 126] on icon at bounding box center [582, 126] width 2 height 4
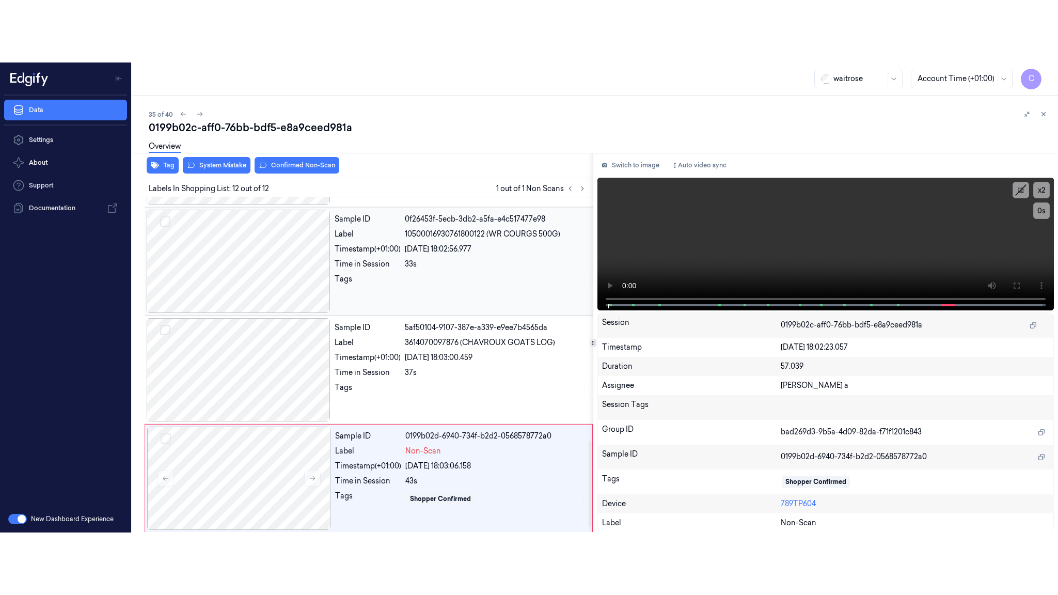
scroll to position [974, 0]
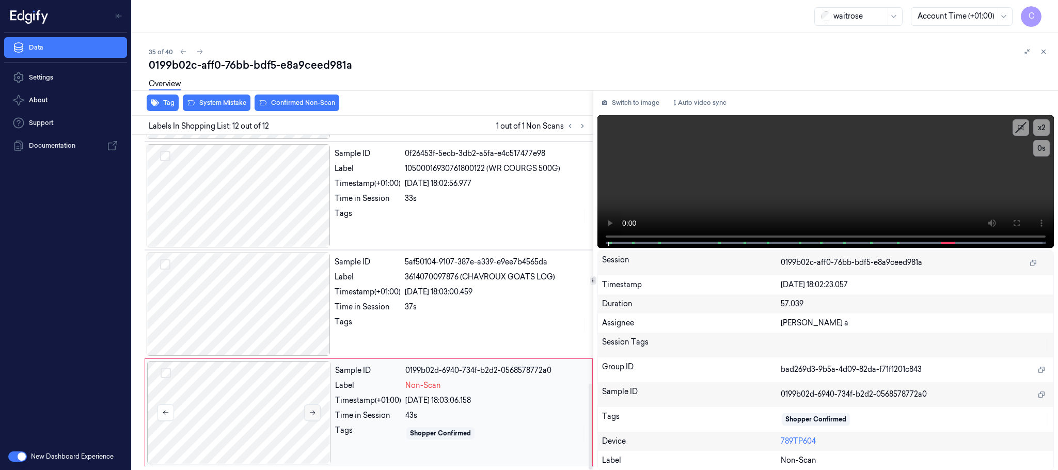
click at [314, 415] on icon at bounding box center [312, 412] width 7 height 7
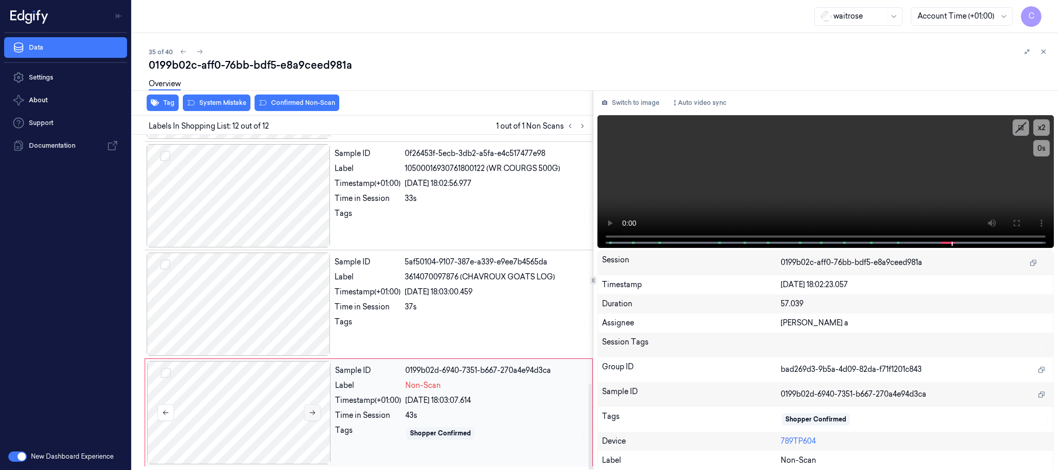
click at [314, 415] on icon at bounding box center [312, 412] width 7 height 7
click at [231, 295] on div at bounding box center [239, 303] width 184 height 103
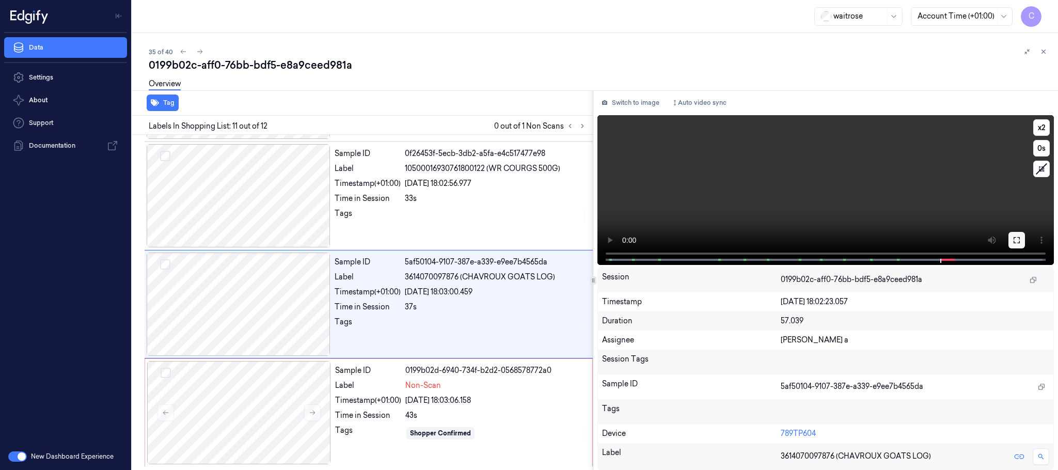
click at [1014, 238] on icon at bounding box center [1016, 240] width 8 height 8
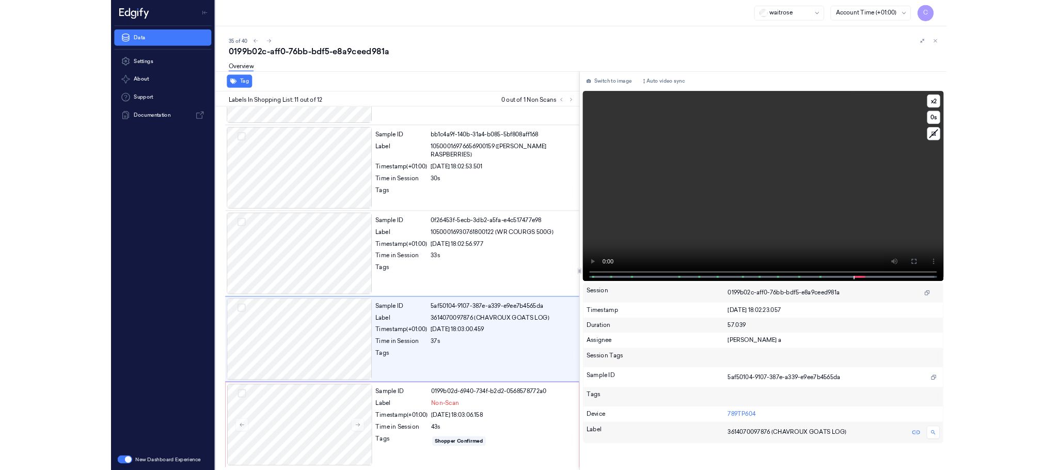
scroll to position [849, 0]
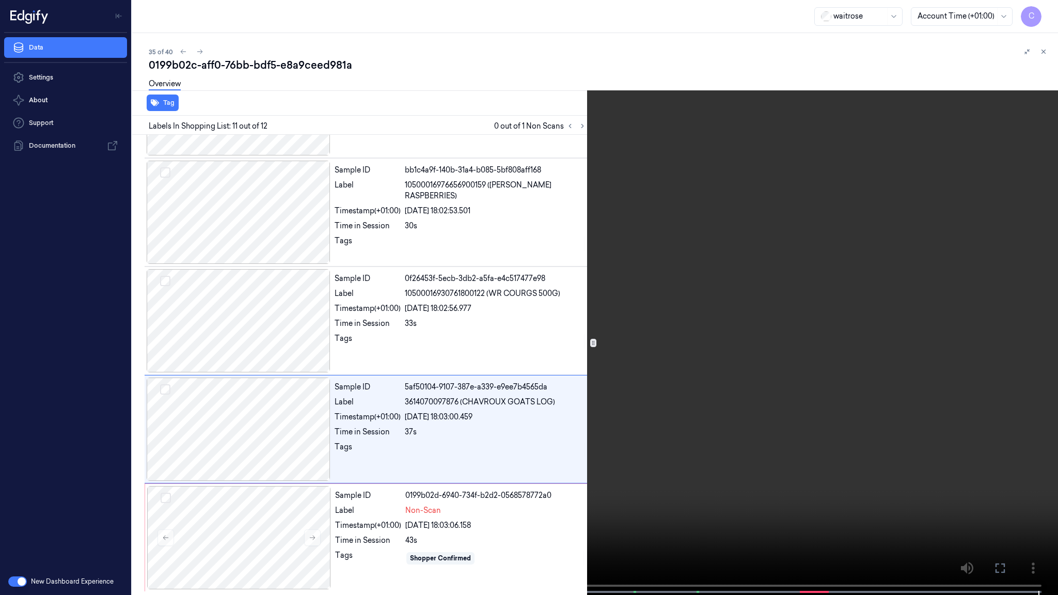
click at [435, 305] on video at bounding box center [529, 298] width 1058 height 597
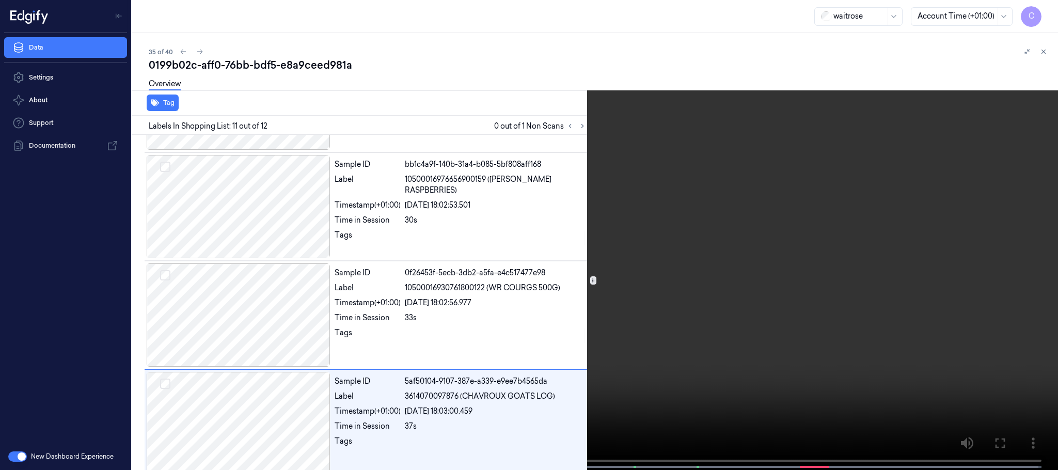
scroll to position [974, 0]
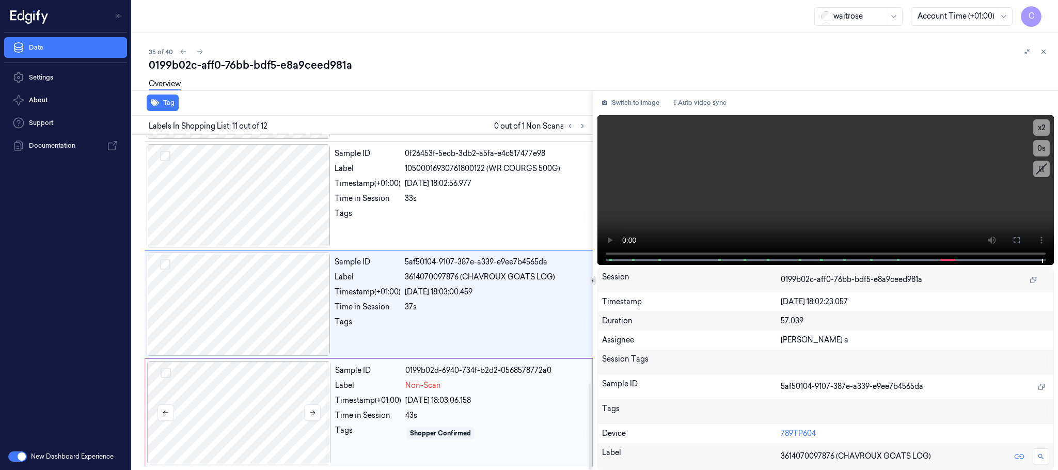
click at [238, 406] on div at bounding box center [239, 412] width 184 height 103
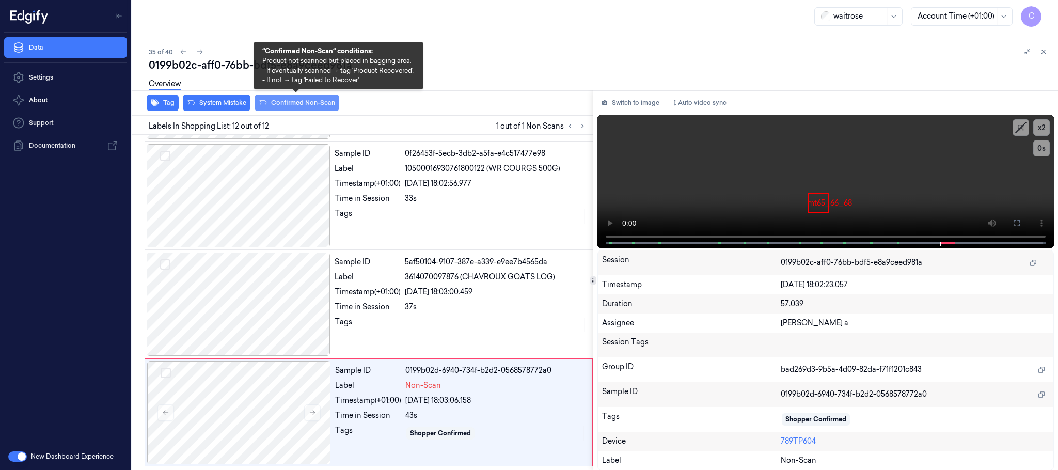
click at [288, 107] on button "Confirmed Non-Scan" at bounding box center [296, 102] width 85 height 17
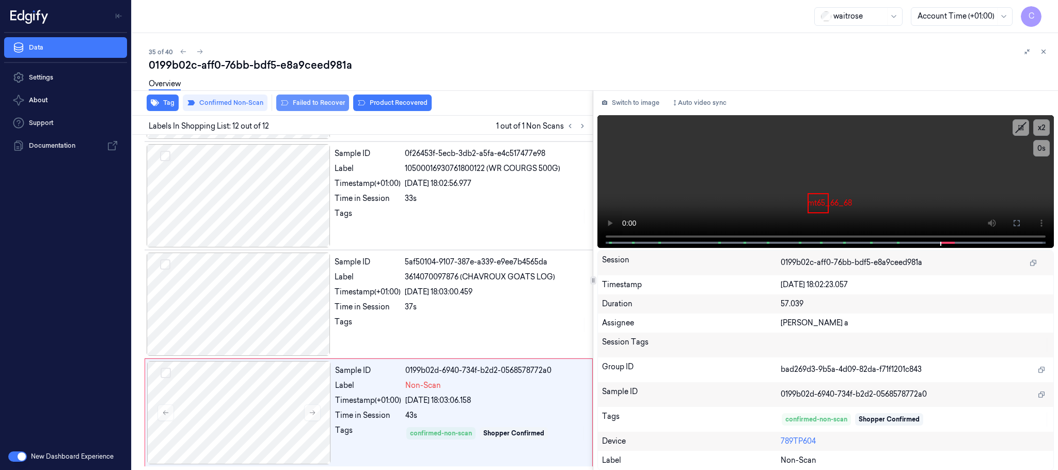
click at [323, 107] on button "Failed to Recover" at bounding box center [312, 102] width 73 height 17
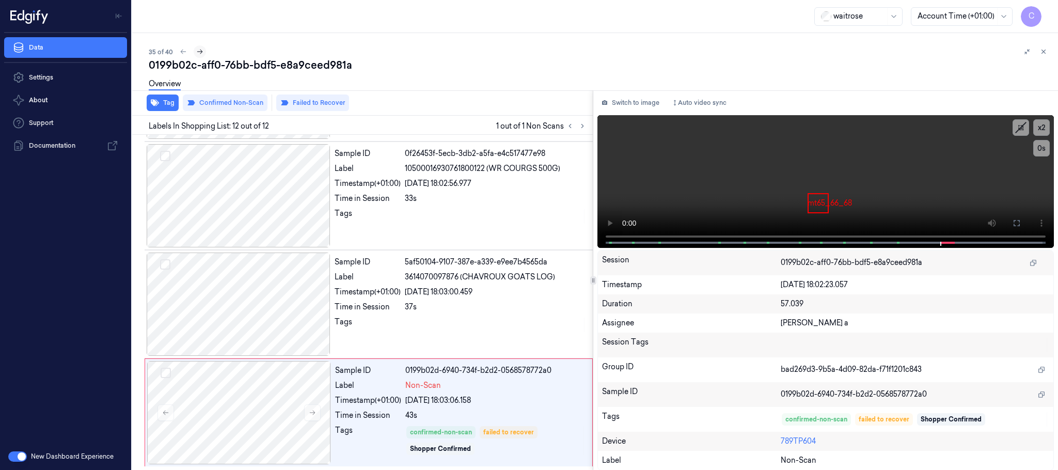
click at [200, 51] on icon at bounding box center [199, 51] width 7 height 7
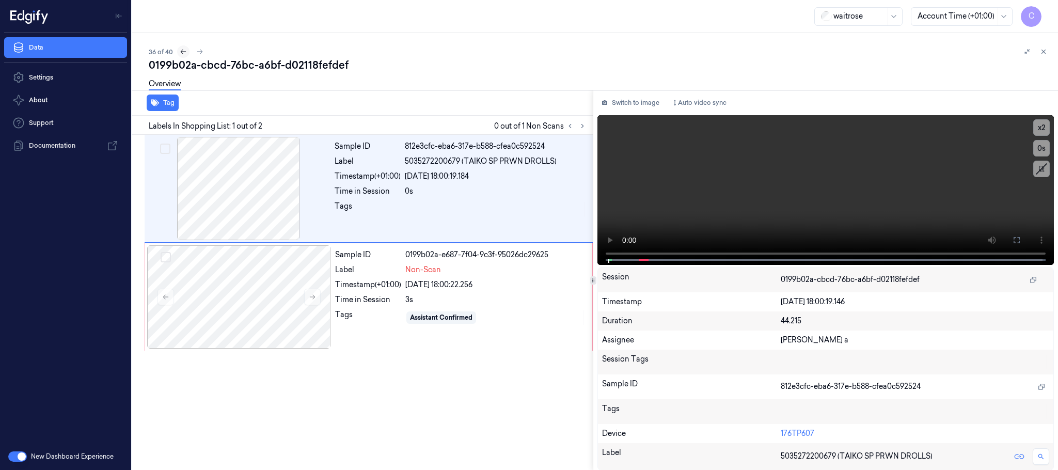
click at [177, 53] on button at bounding box center [183, 51] width 12 height 12
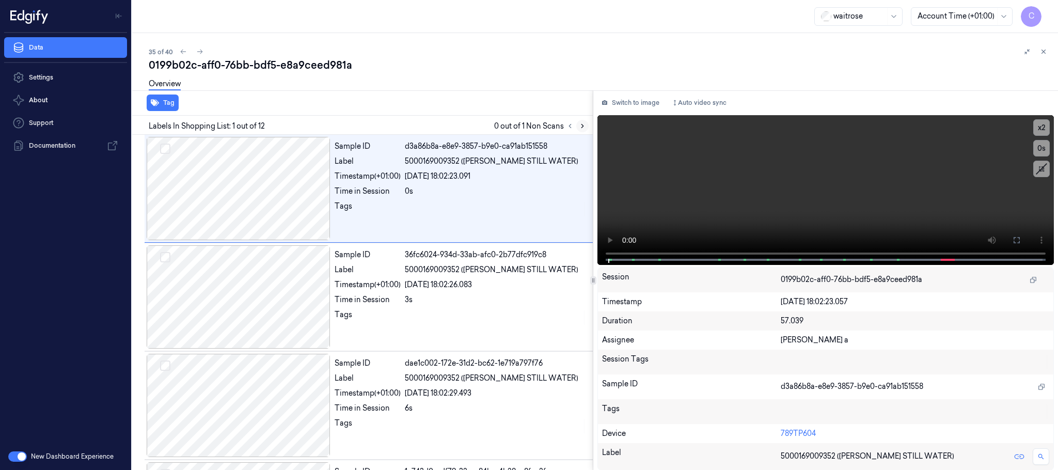
click at [580, 125] on icon at bounding box center [582, 125] width 7 height 7
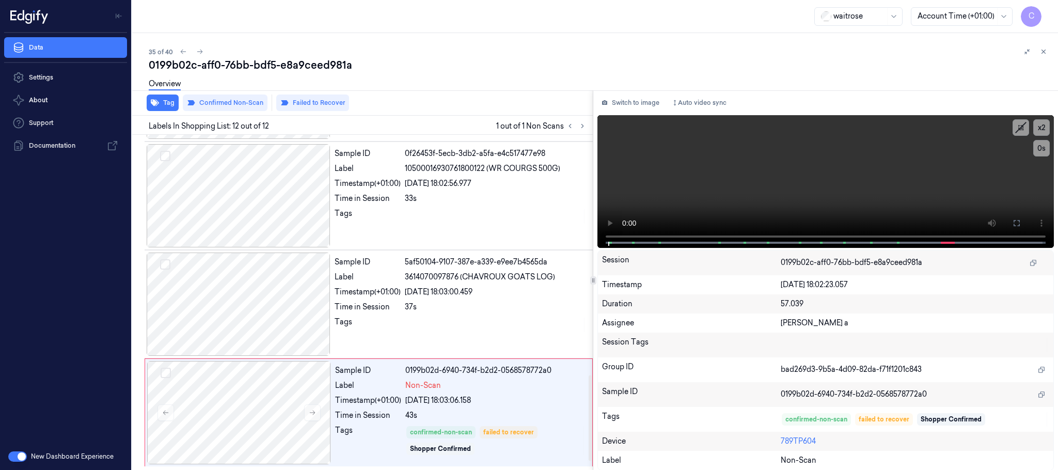
scroll to position [974, 0]
click at [201, 51] on icon at bounding box center [199, 51] width 7 height 7
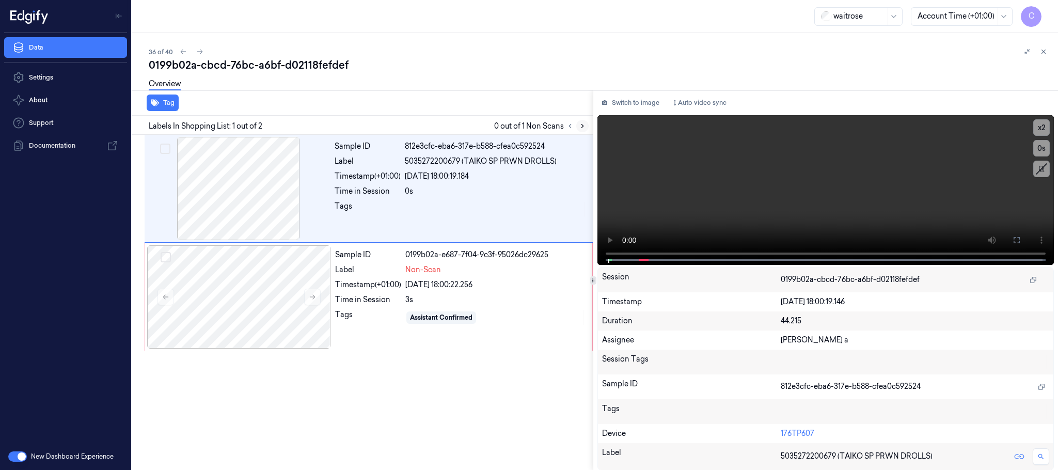
click at [582, 124] on icon at bounding box center [582, 125] width 7 height 7
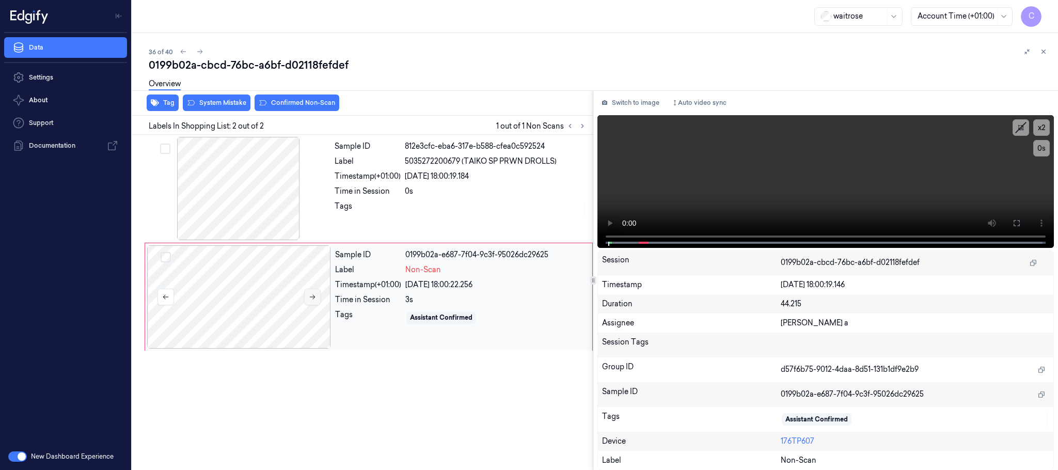
click at [306, 299] on button at bounding box center [312, 297] width 17 height 17
click at [254, 180] on div at bounding box center [239, 188] width 184 height 103
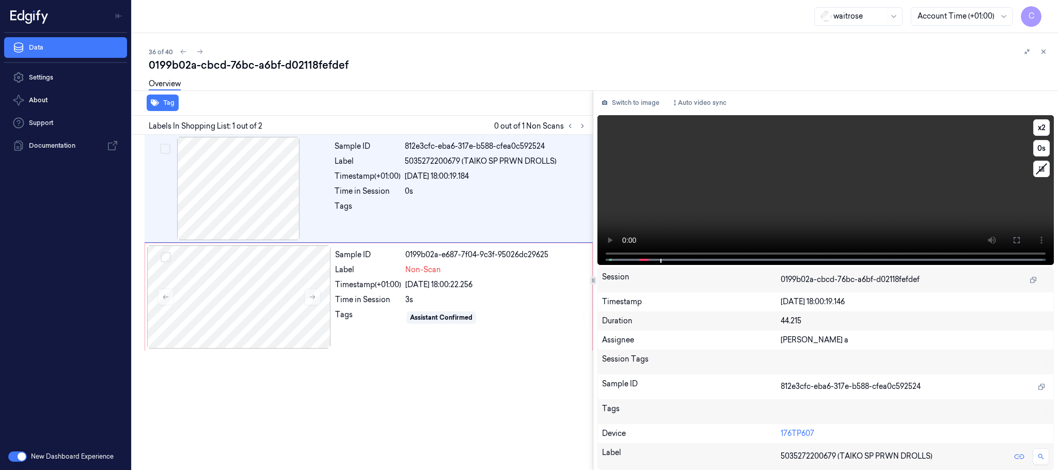
click at [828, 200] on video at bounding box center [825, 190] width 456 height 150
click at [255, 295] on div at bounding box center [239, 296] width 184 height 103
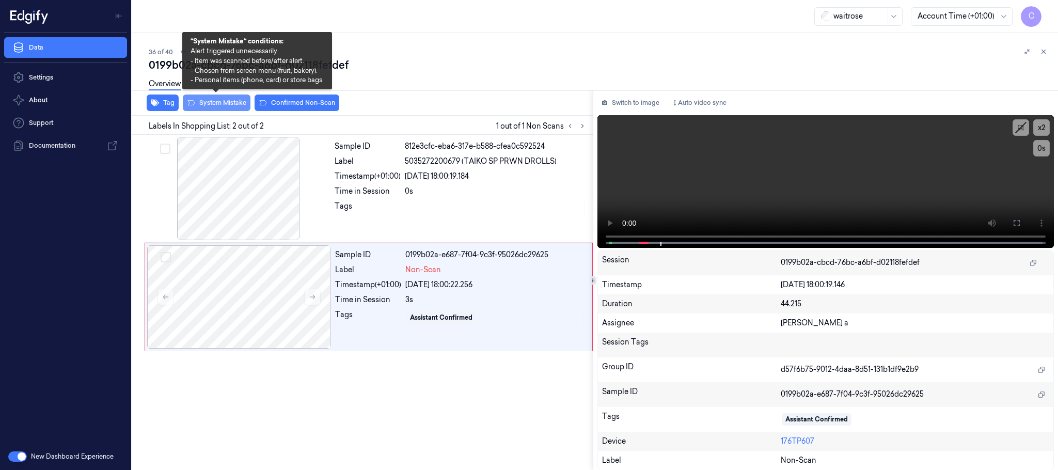
click at [231, 106] on button "System Mistake" at bounding box center [217, 102] width 68 height 17
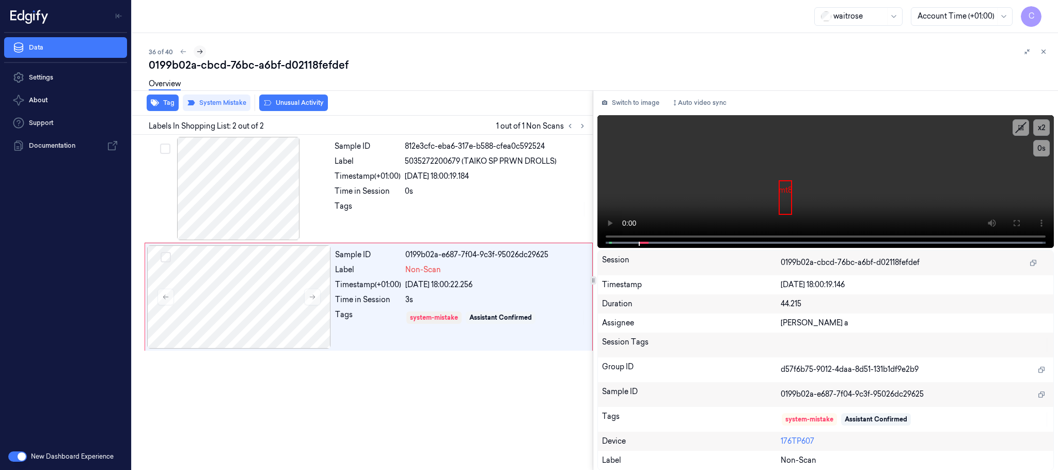
click at [203, 52] on button at bounding box center [200, 51] width 12 height 12
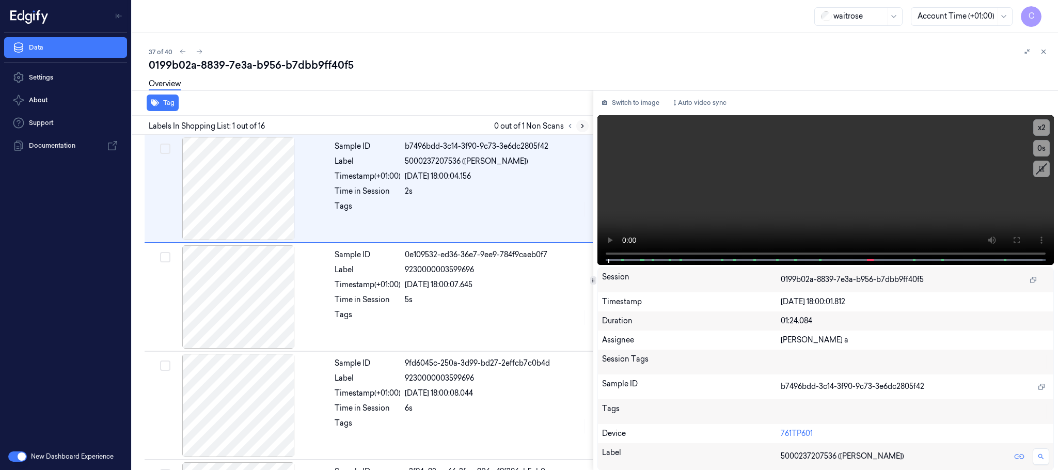
click at [587, 129] on button at bounding box center [582, 126] width 12 height 12
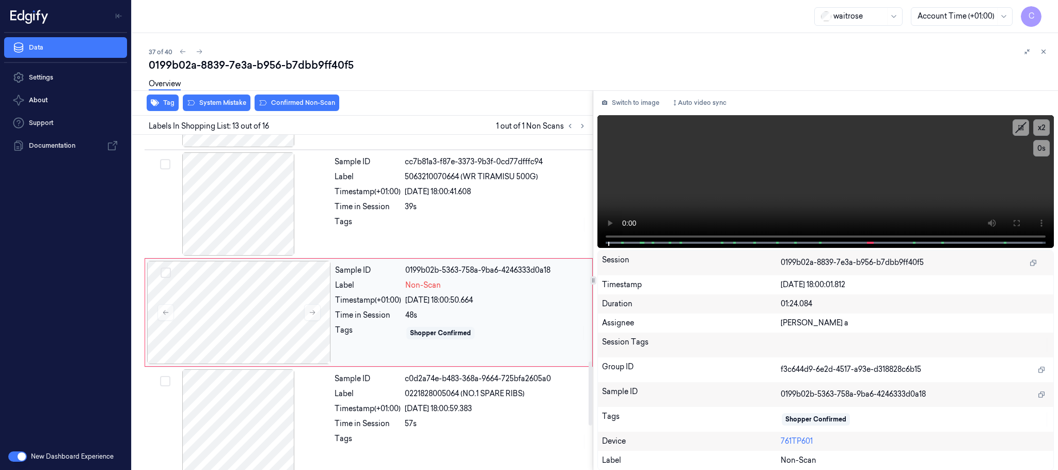
scroll to position [1193, 0]
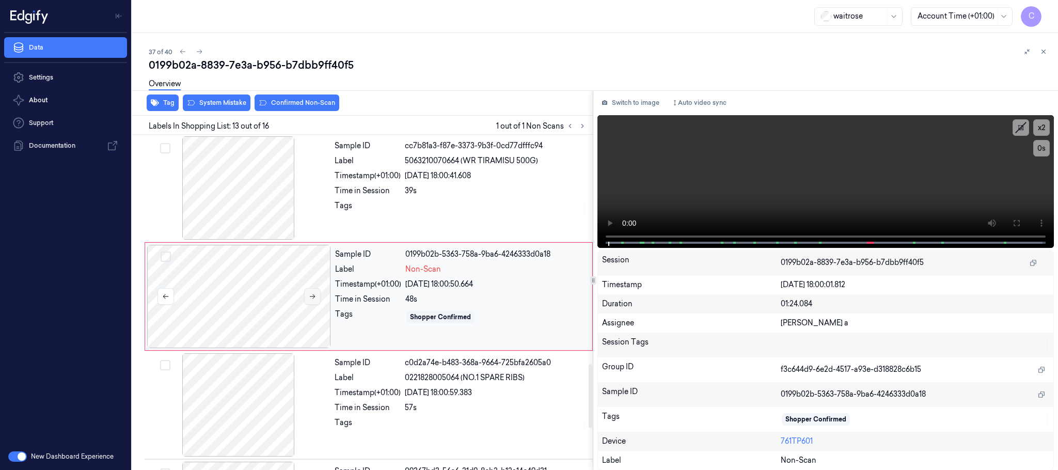
click at [315, 300] on icon at bounding box center [312, 296] width 7 height 7
click at [254, 213] on div at bounding box center [239, 187] width 184 height 103
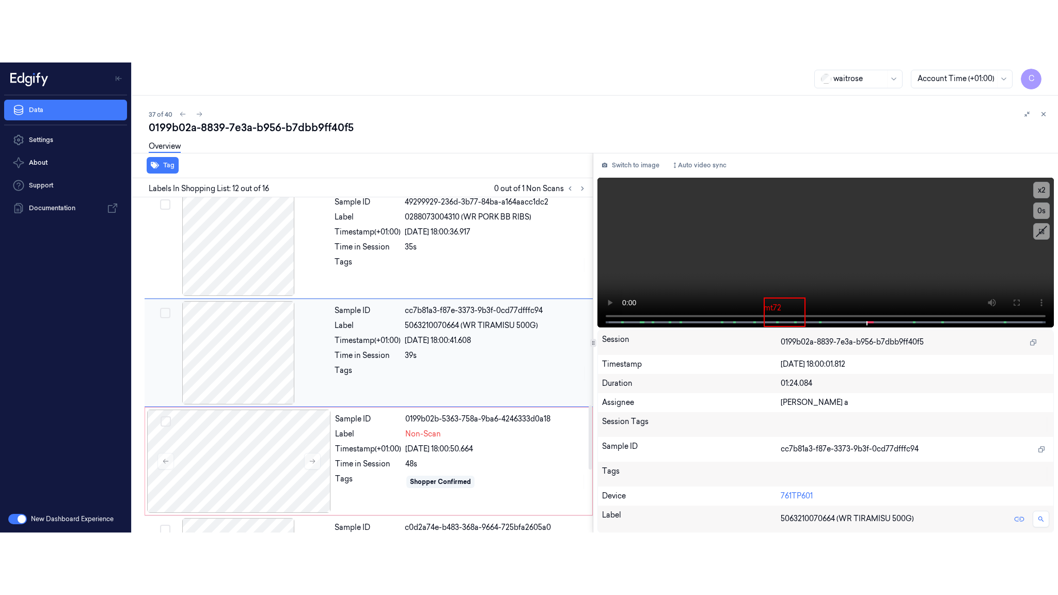
scroll to position [1084, 0]
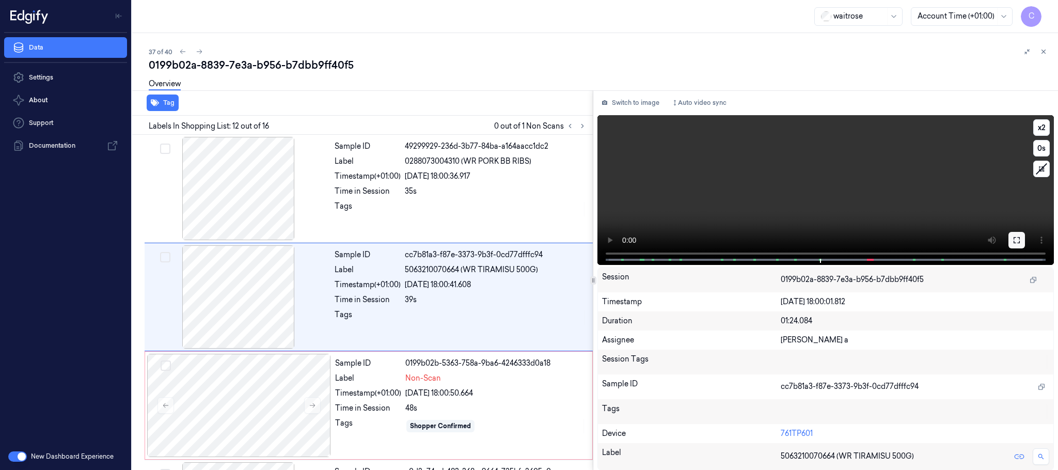
click at [1009, 240] on button at bounding box center [1016, 240] width 17 height 17
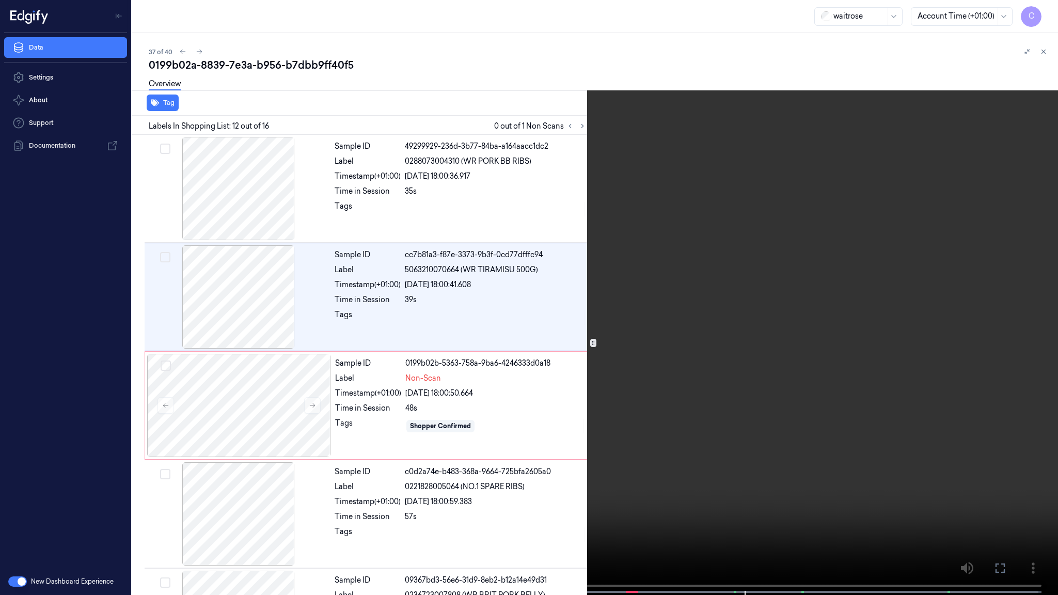
click at [643, 426] on video at bounding box center [529, 298] width 1058 height 597
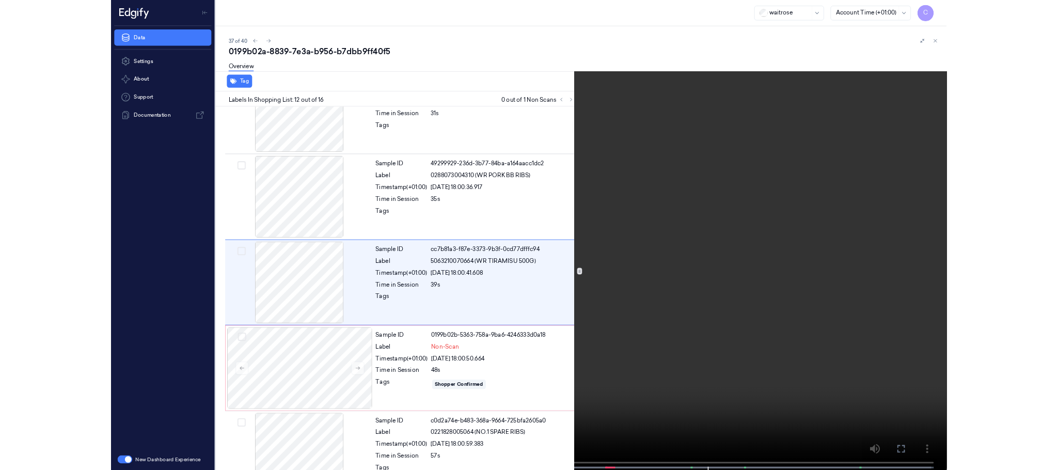
scroll to position [1022, 0]
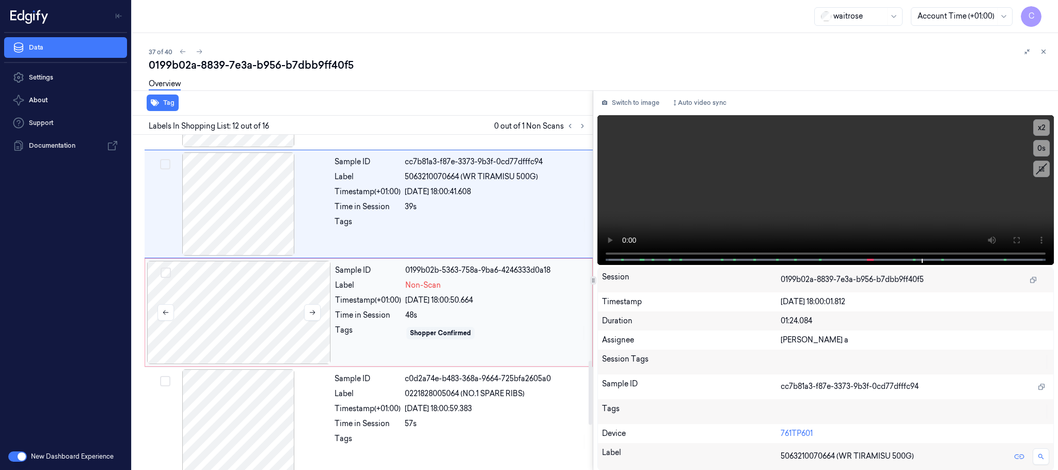
click at [242, 319] on div at bounding box center [239, 312] width 184 height 103
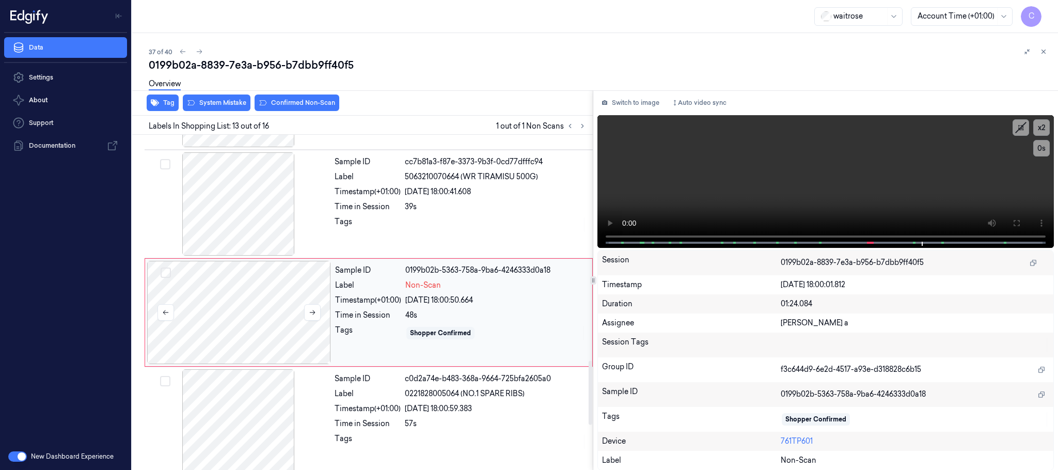
scroll to position [1193, 0]
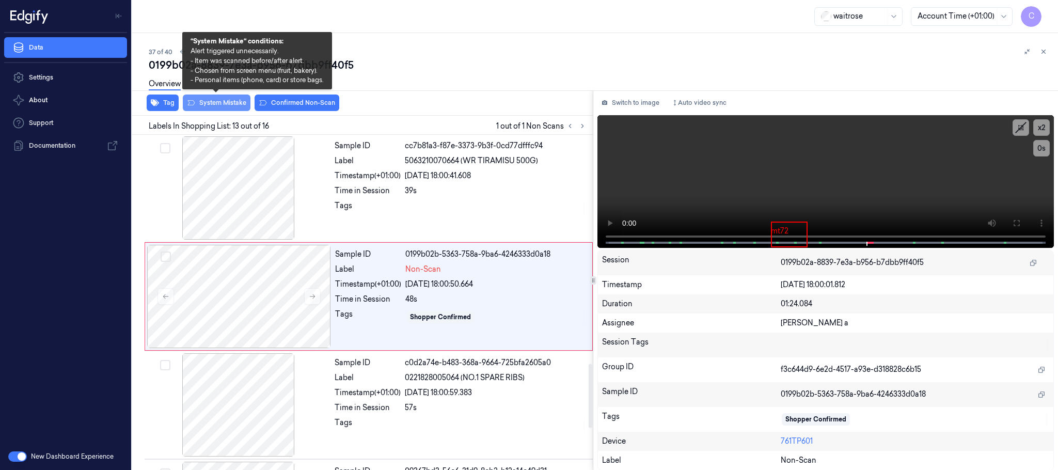
click at [214, 104] on button "System Mistake" at bounding box center [217, 102] width 68 height 17
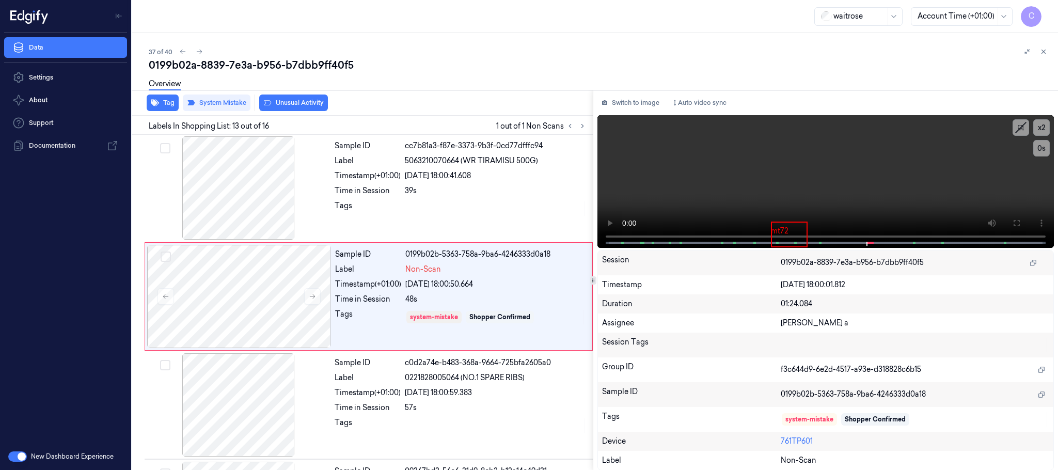
click at [310, 105] on button "Unusual Activity" at bounding box center [293, 102] width 69 height 17
click at [201, 53] on icon at bounding box center [199, 51] width 7 height 7
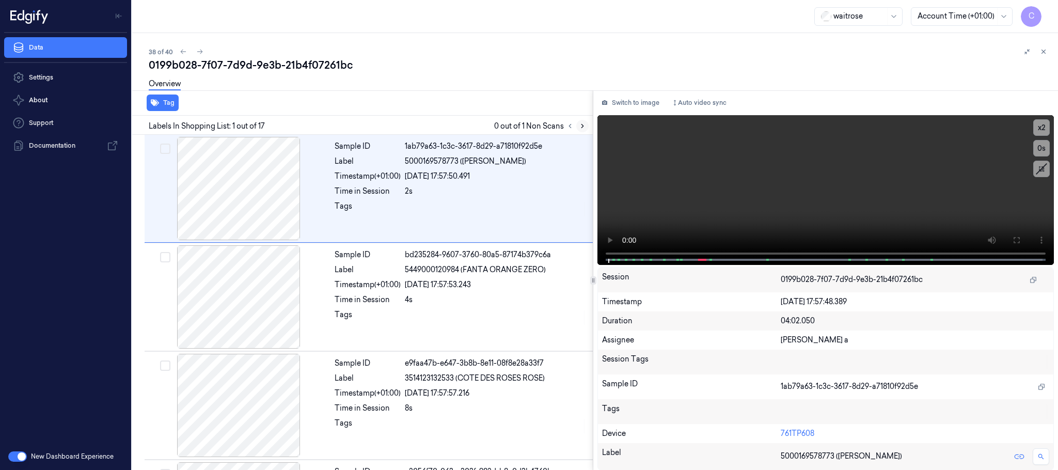
click at [584, 125] on icon at bounding box center [582, 125] width 7 height 7
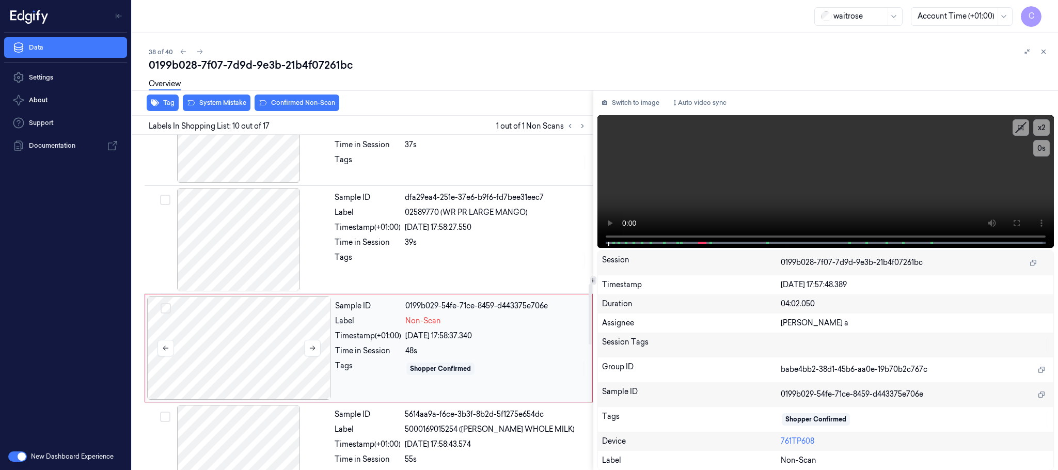
scroll to position [866, 0]
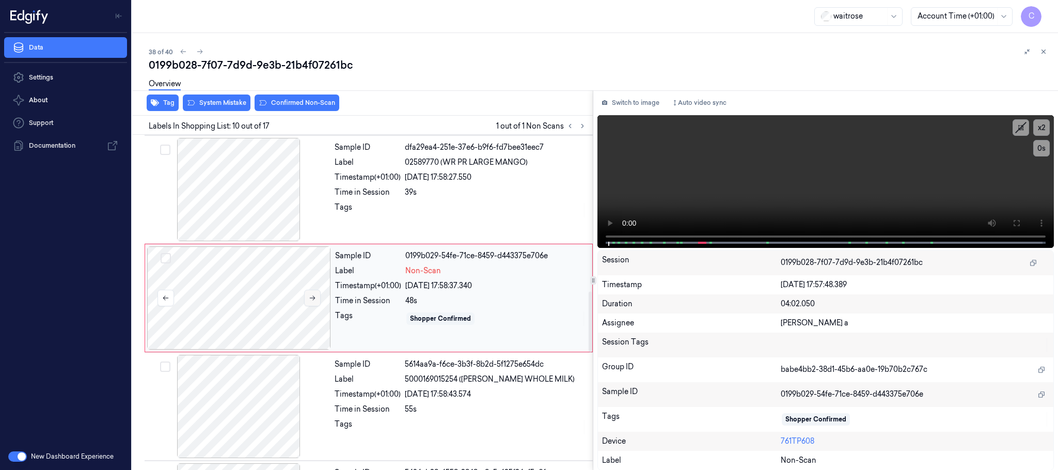
click at [314, 301] on icon at bounding box center [312, 297] width 7 height 7
click at [582, 125] on icon at bounding box center [582, 125] width 7 height 7
click at [313, 301] on icon at bounding box center [312, 297] width 7 height 7
click at [237, 188] on div at bounding box center [239, 189] width 184 height 103
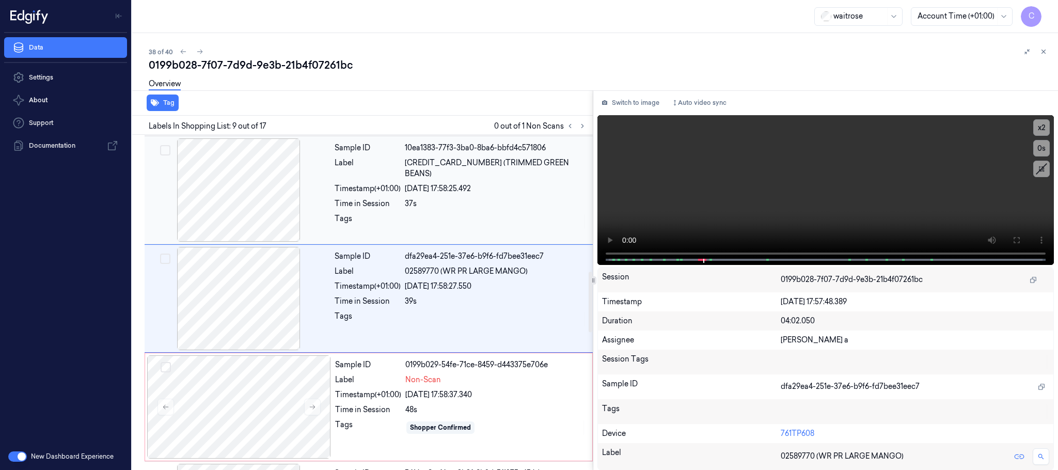
click at [248, 189] on div at bounding box center [239, 189] width 184 height 103
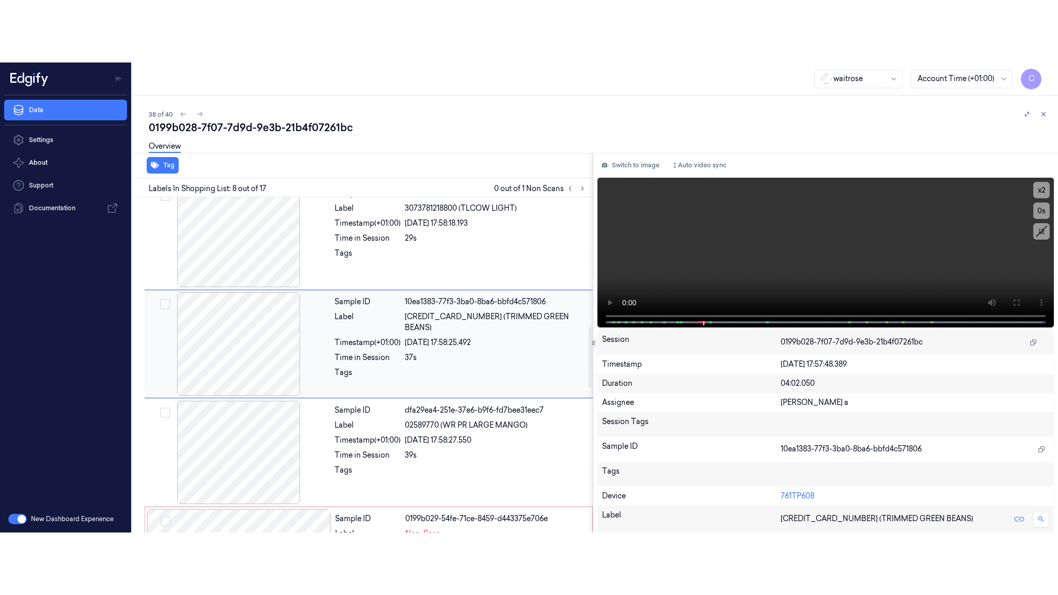
scroll to position [648, 0]
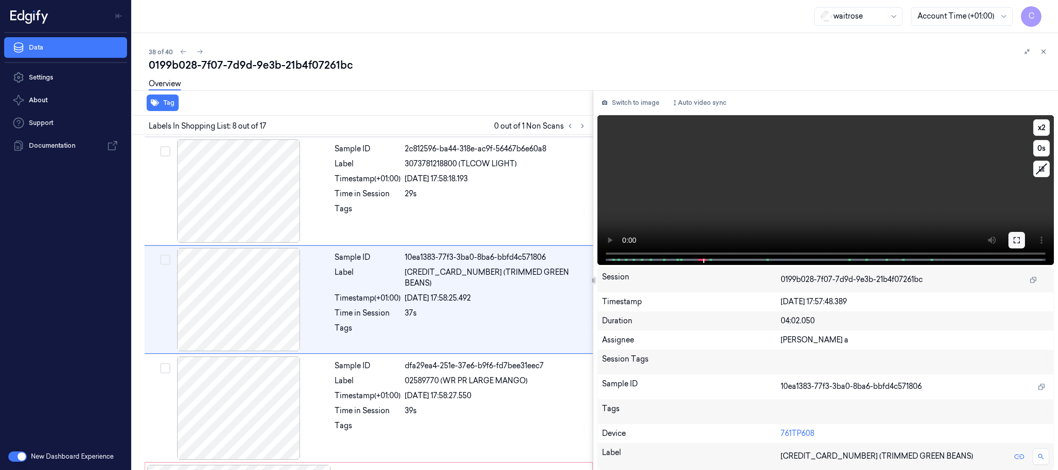
click at [1020, 240] on icon at bounding box center [1016, 240] width 8 height 8
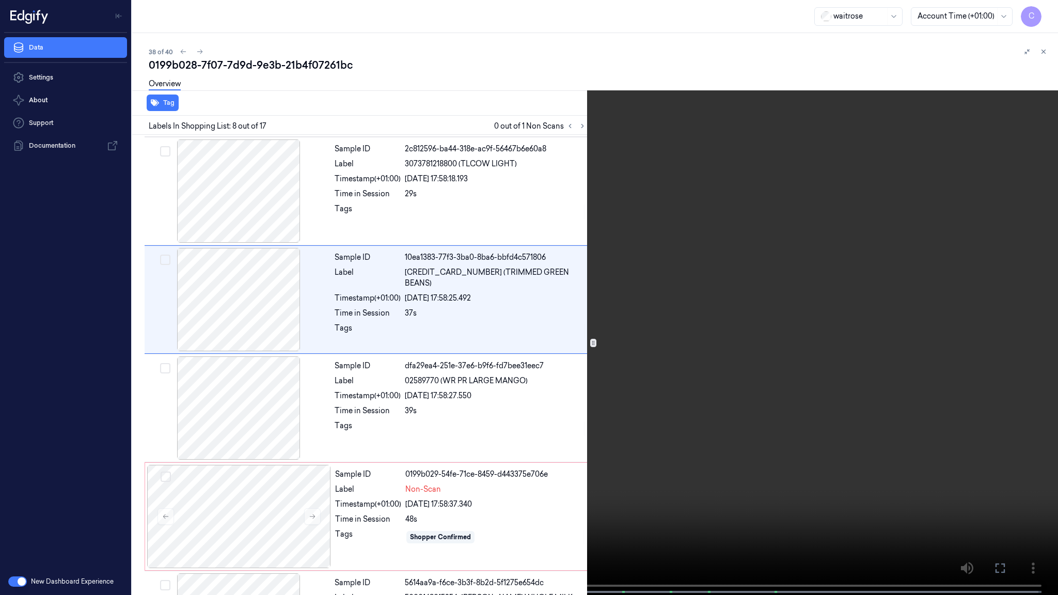
click at [545, 319] on video at bounding box center [529, 298] width 1058 height 597
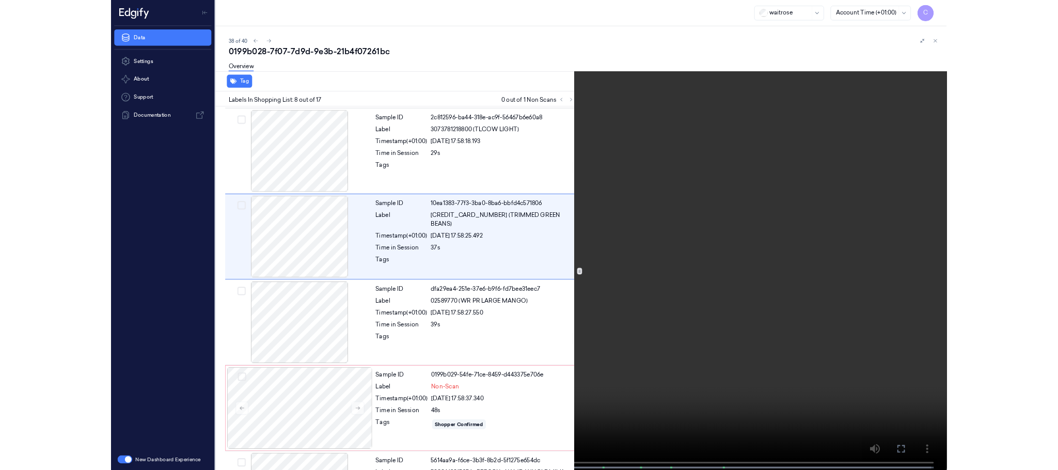
scroll to position [586, 0]
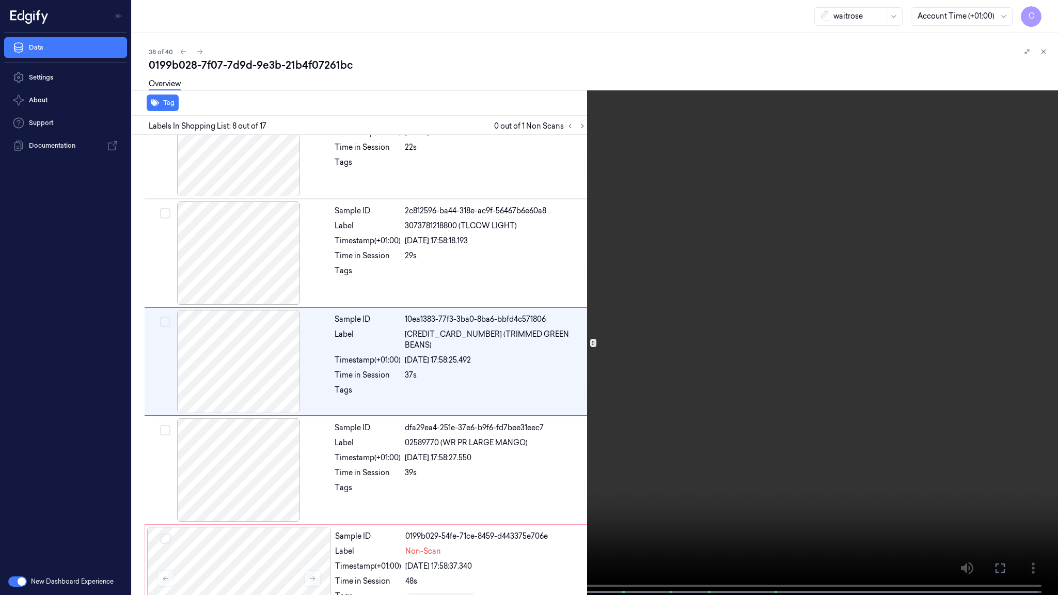
click at [535, 254] on video at bounding box center [529, 298] width 1058 height 597
click at [484, 365] on video at bounding box center [529, 298] width 1058 height 597
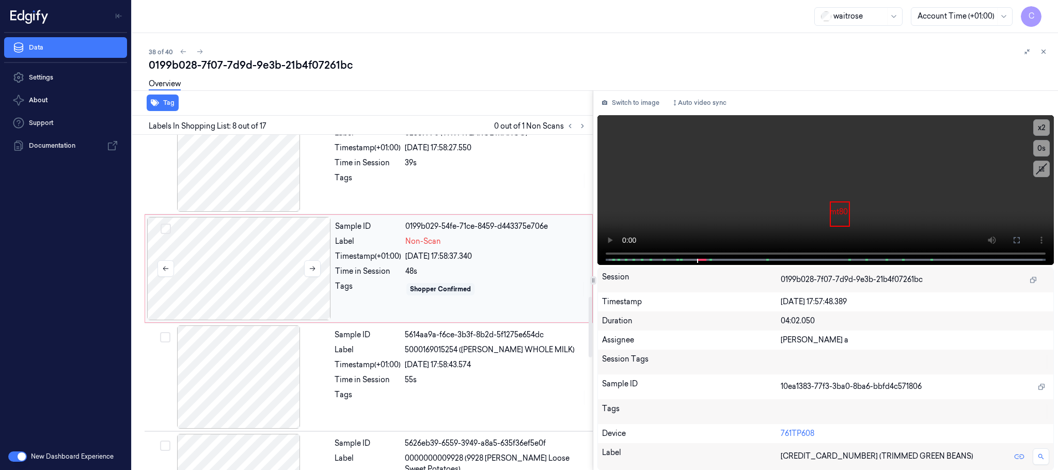
click at [266, 287] on div at bounding box center [239, 268] width 184 height 103
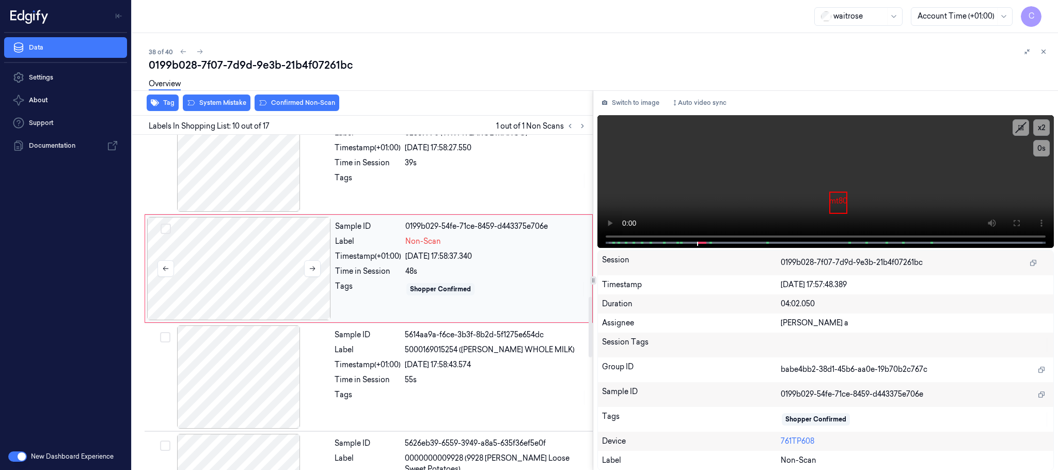
scroll to position [866, 0]
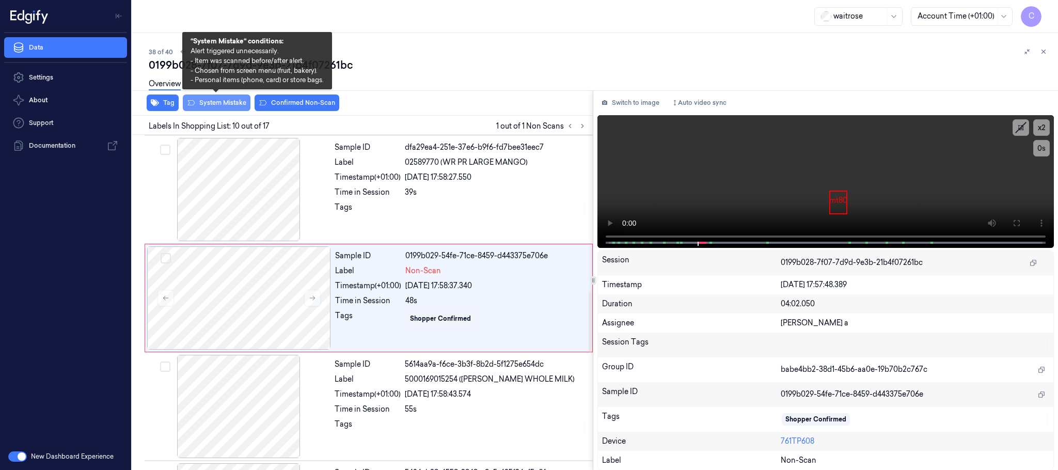
click at [230, 104] on button "System Mistake" at bounding box center [217, 102] width 68 height 17
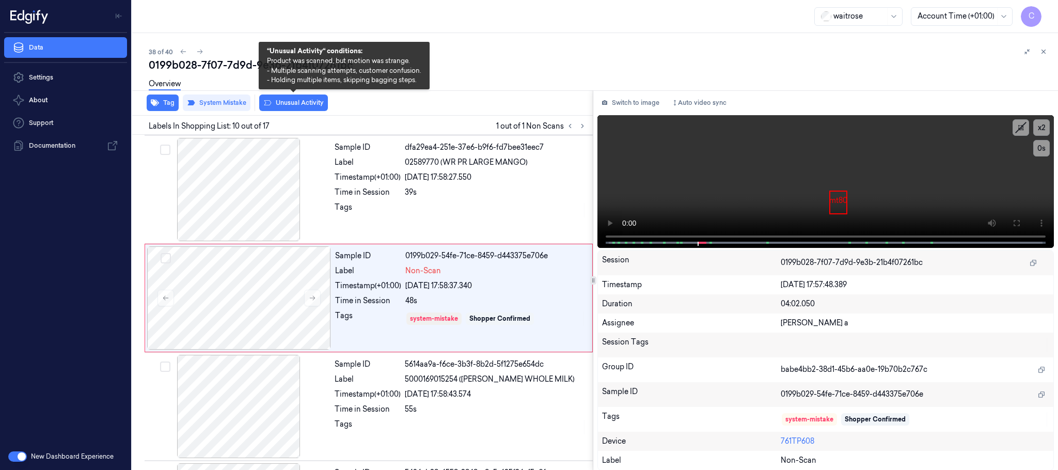
click at [307, 104] on button "Unusual Activity" at bounding box center [293, 102] width 69 height 17
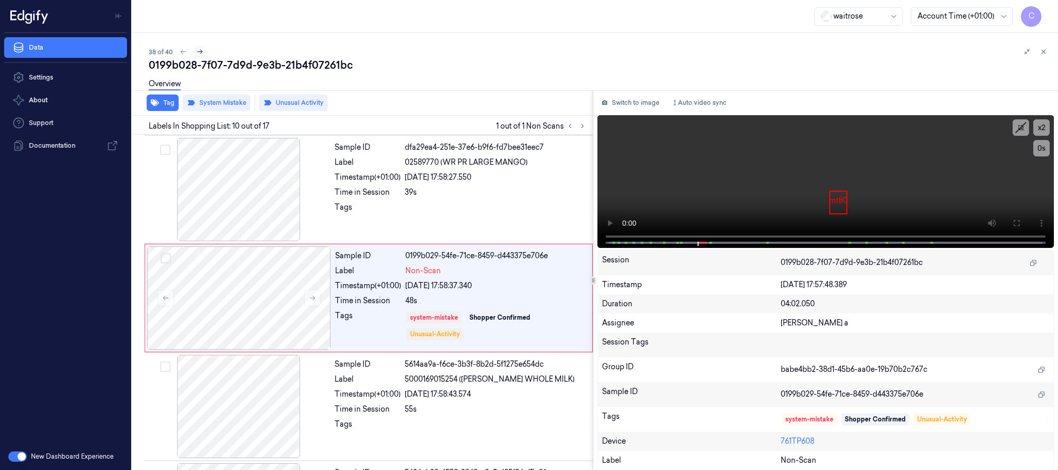
click at [202, 53] on icon at bounding box center [199, 51] width 7 height 7
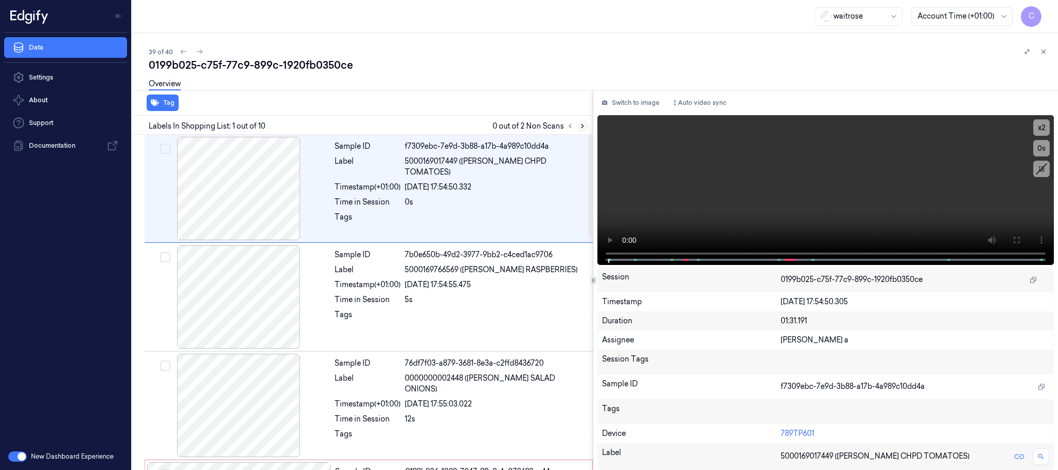
click at [584, 127] on icon at bounding box center [582, 125] width 7 height 7
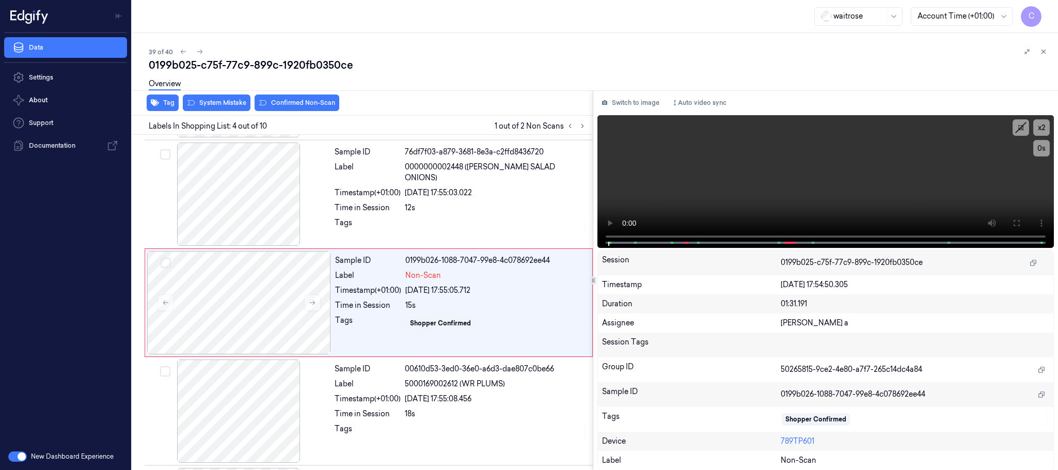
scroll to position [213, 0]
click at [313, 305] on icon at bounding box center [312, 300] width 7 height 7
click at [315, 302] on icon at bounding box center [312, 300] width 7 height 7
click at [255, 195] on div at bounding box center [239, 192] width 184 height 103
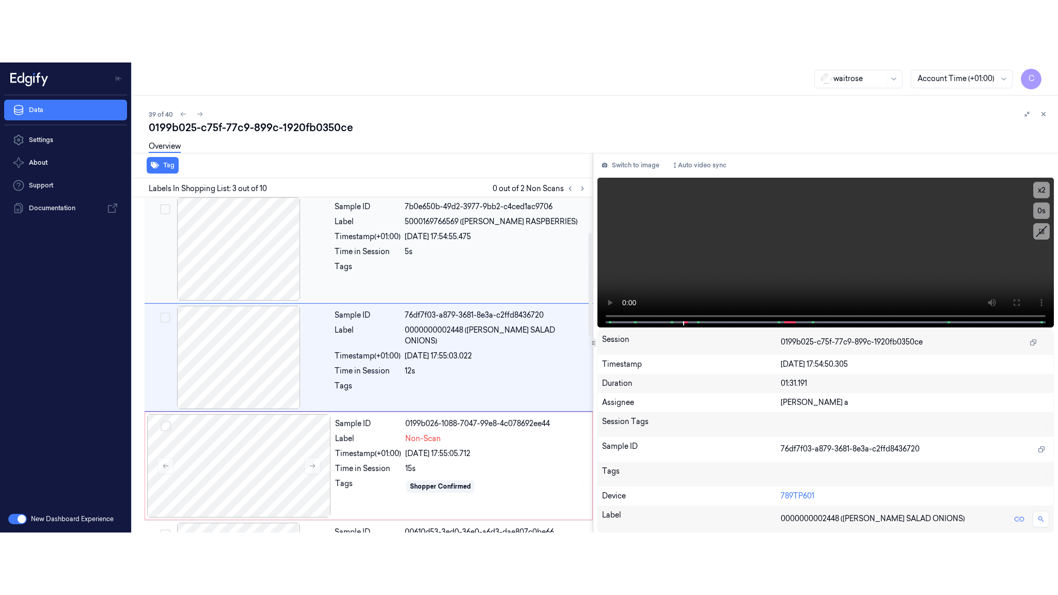
scroll to position [104, 0]
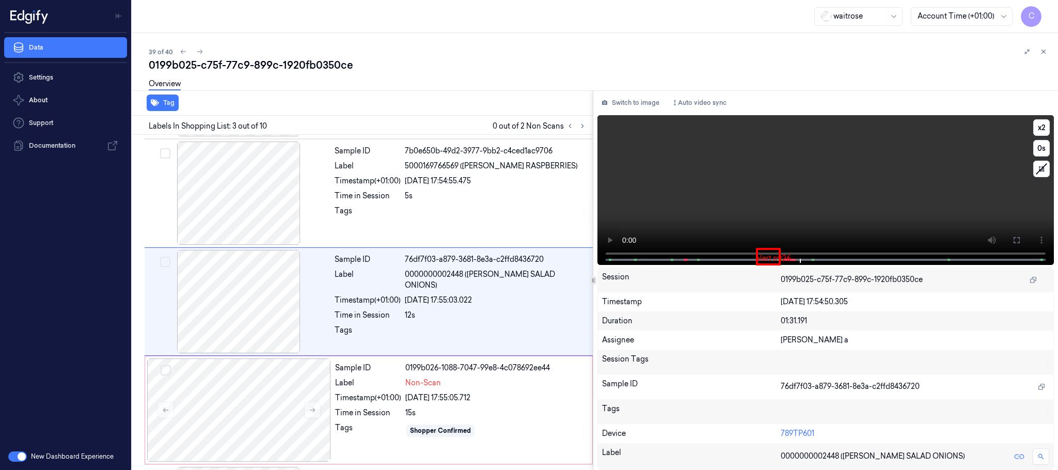
click at [845, 200] on video at bounding box center [825, 190] width 456 height 150
click at [1014, 240] on icon at bounding box center [1016, 240] width 8 height 8
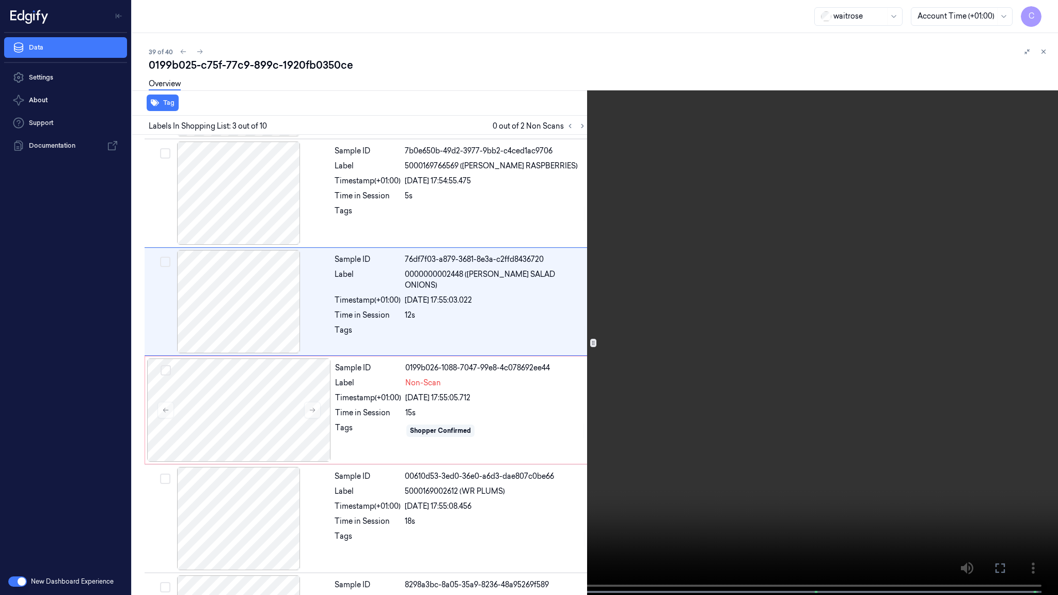
click at [570, 469] on video at bounding box center [529, 298] width 1058 height 597
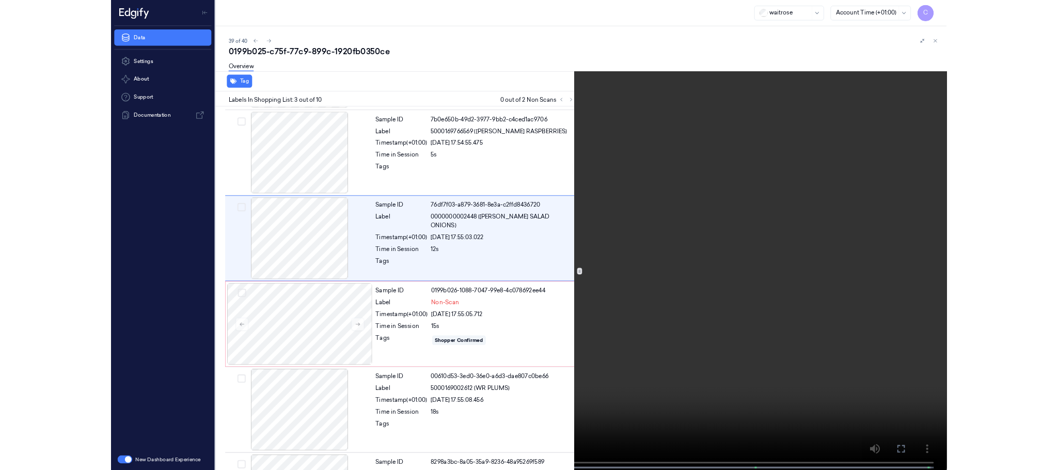
scroll to position [42, 0]
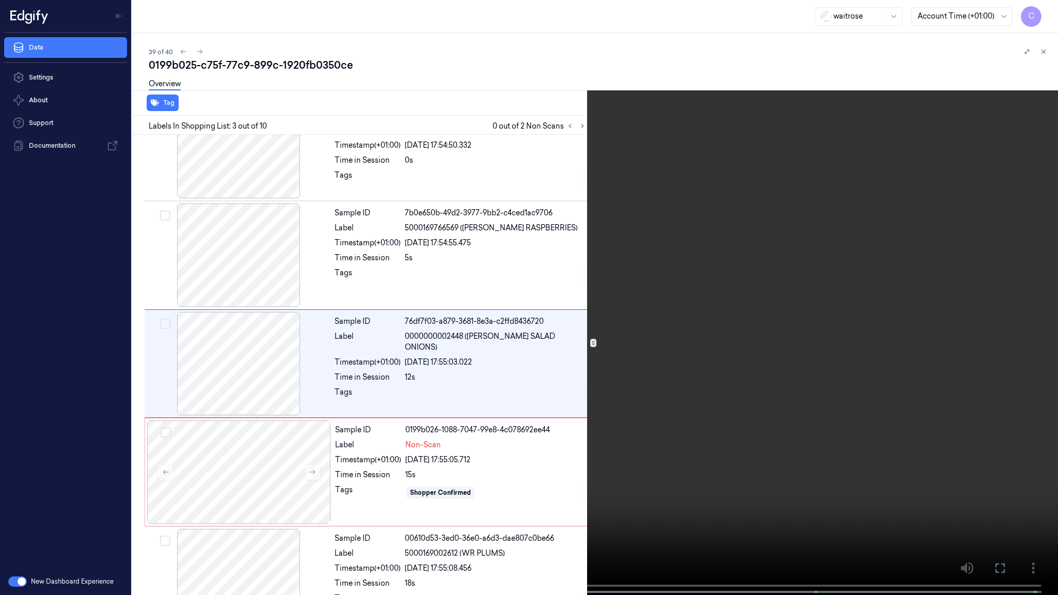
click at [474, 408] on video at bounding box center [529, 298] width 1058 height 597
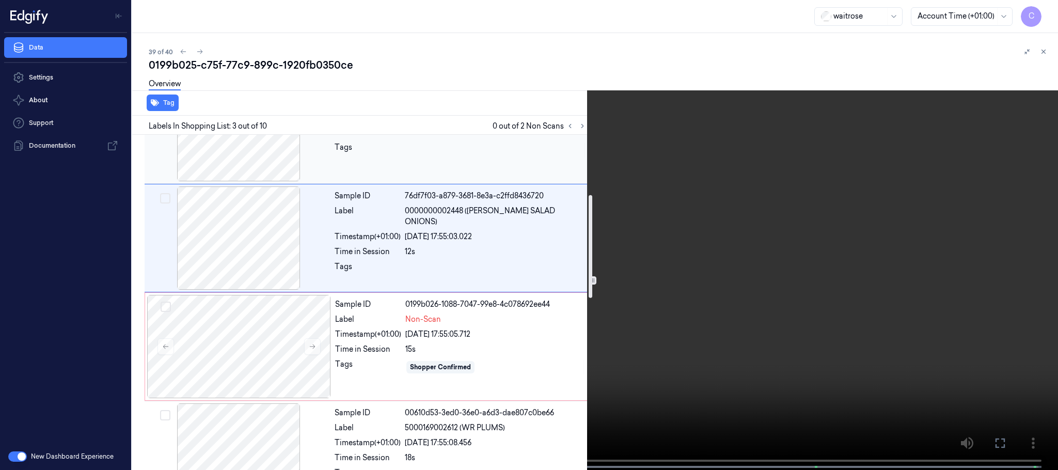
scroll to position [197, 0]
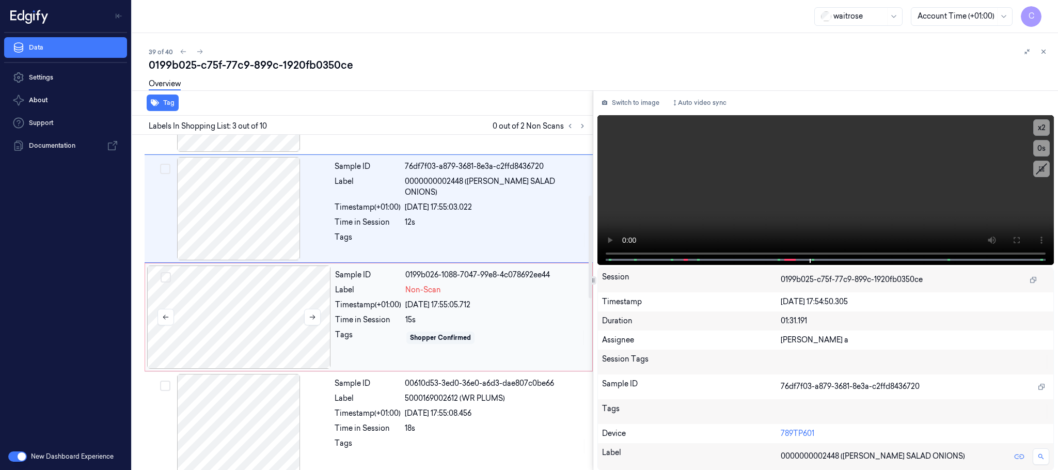
click at [243, 308] on div at bounding box center [239, 316] width 184 height 103
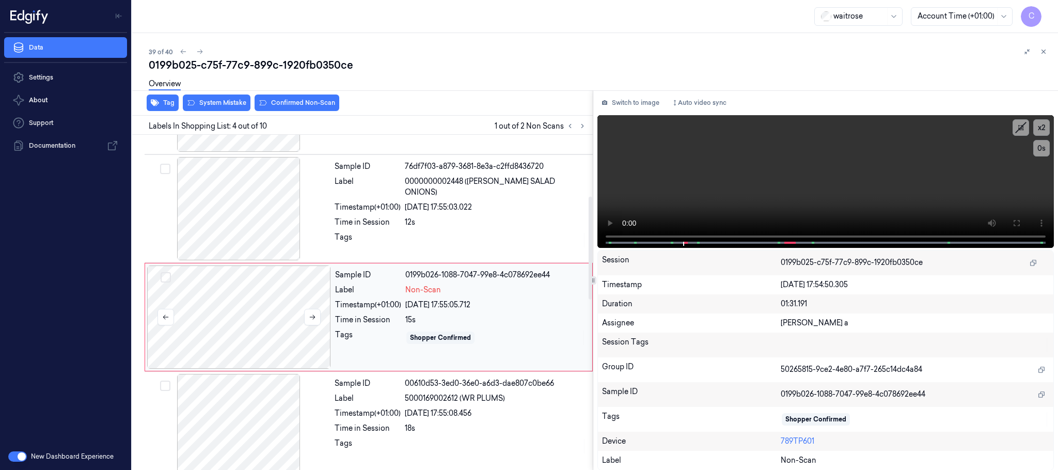
scroll to position [213, 0]
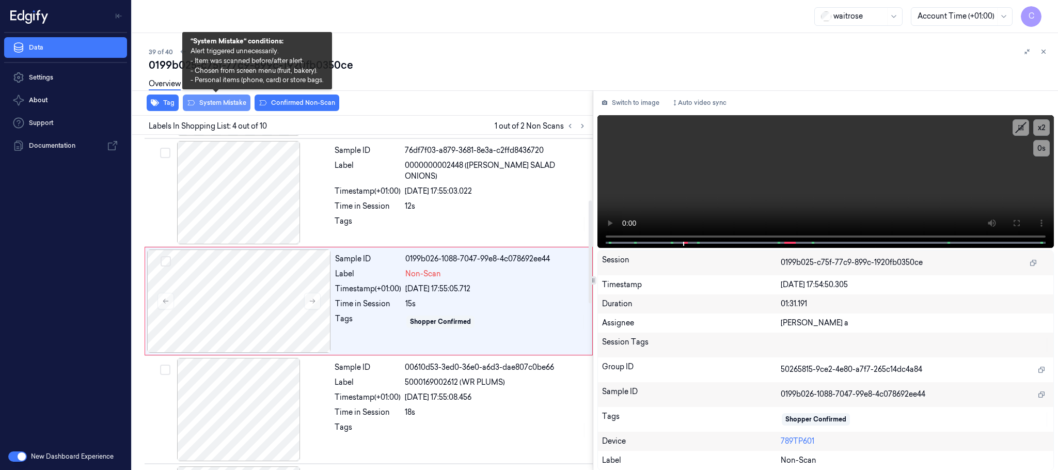
click at [223, 101] on button "System Mistake" at bounding box center [217, 102] width 68 height 17
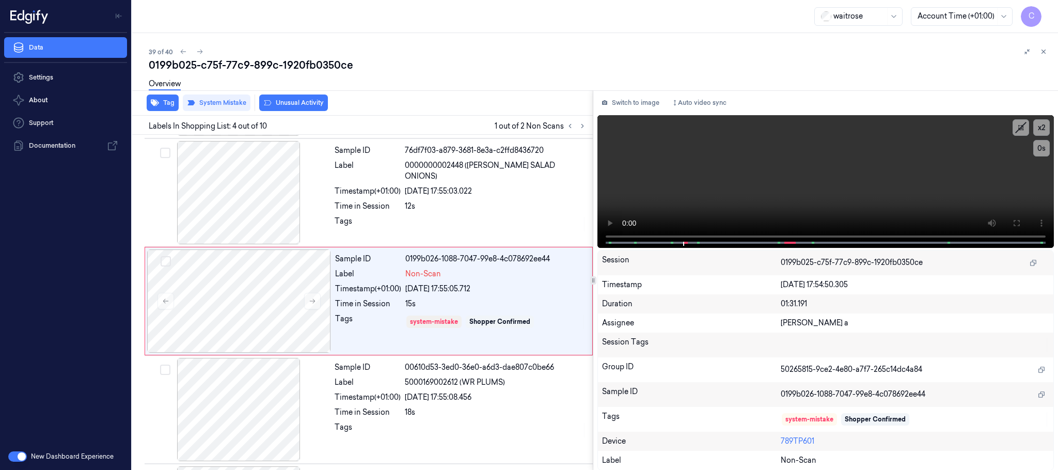
click at [298, 103] on button "Unusual Activity" at bounding box center [293, 102] width 69 height 17
click at [160, 102] on button "Tag" at bounding box center [163, 102] width 32 height 17
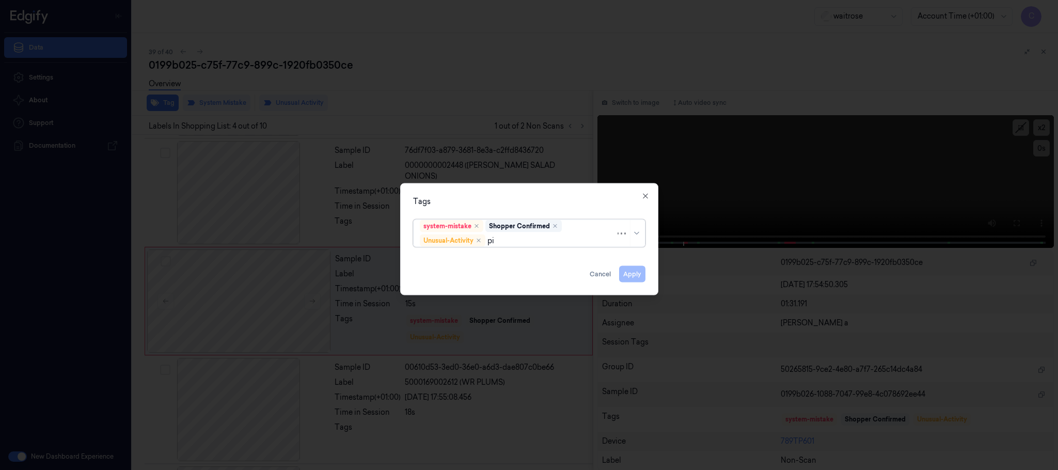
type input "pic"
click at [439, 258] on div "Picklist item alert" at bounding box center [449, 260] width 59 height 11
click at [501, 199] on div "Tags" at bounding box center [529, 201] width 232 height 11
click at [633, 276] on button "Apply" at bounding box center [632, 274] width 26 height 17
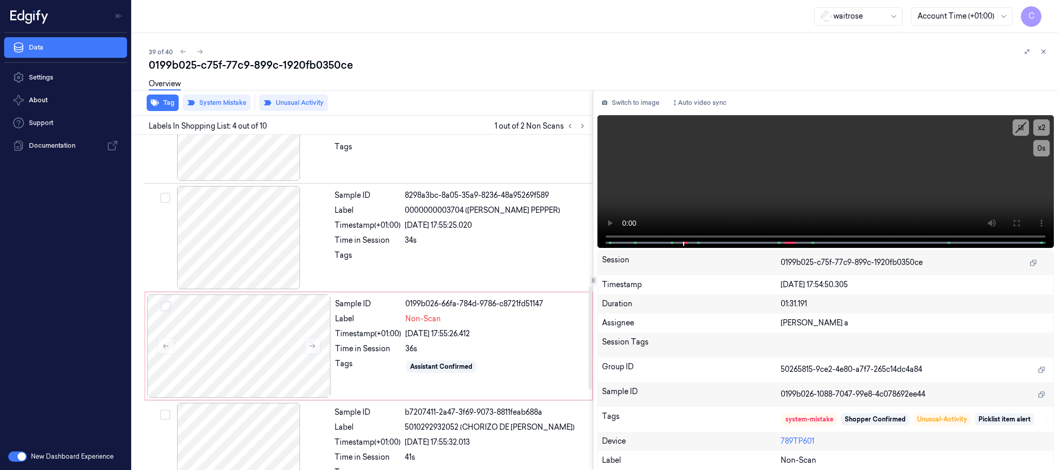
scroll to position [522, 0]
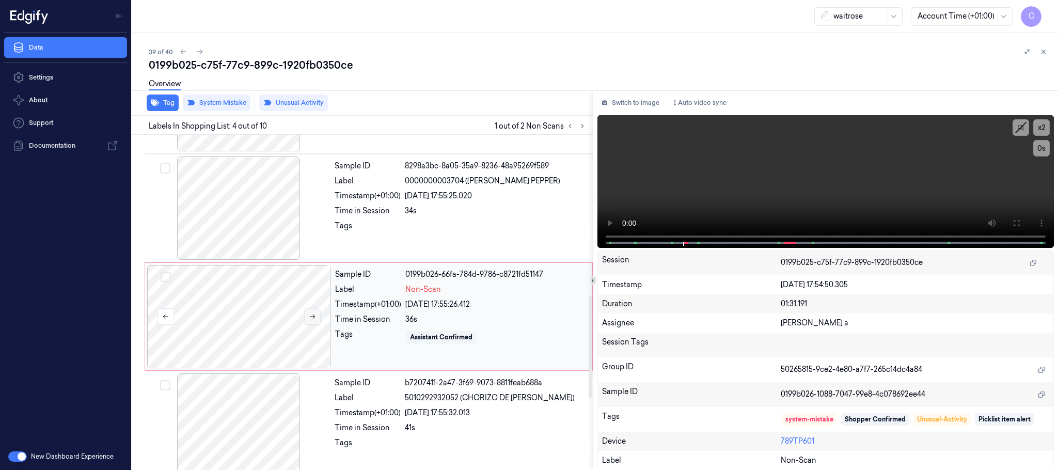
click at [307, 318] on button at bounding box center [312, 316] width 17 height 17
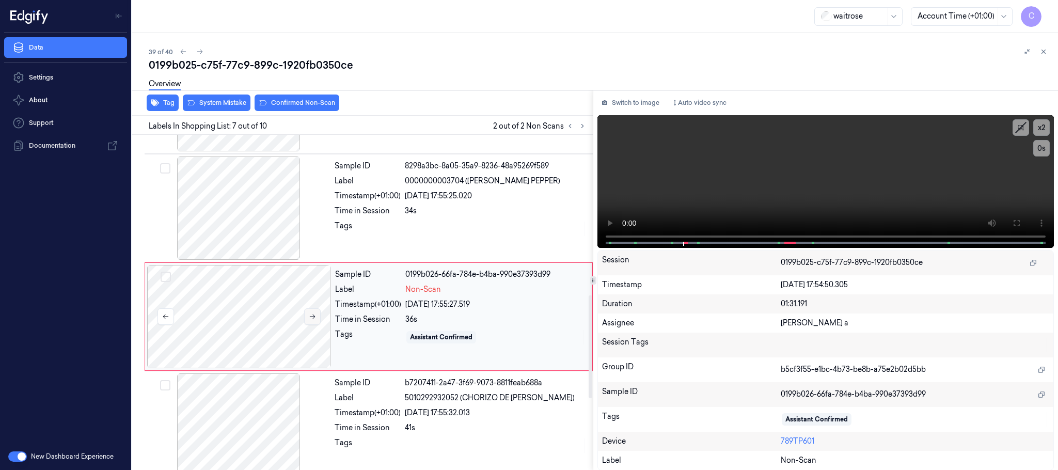
scroll to position [539, 0]
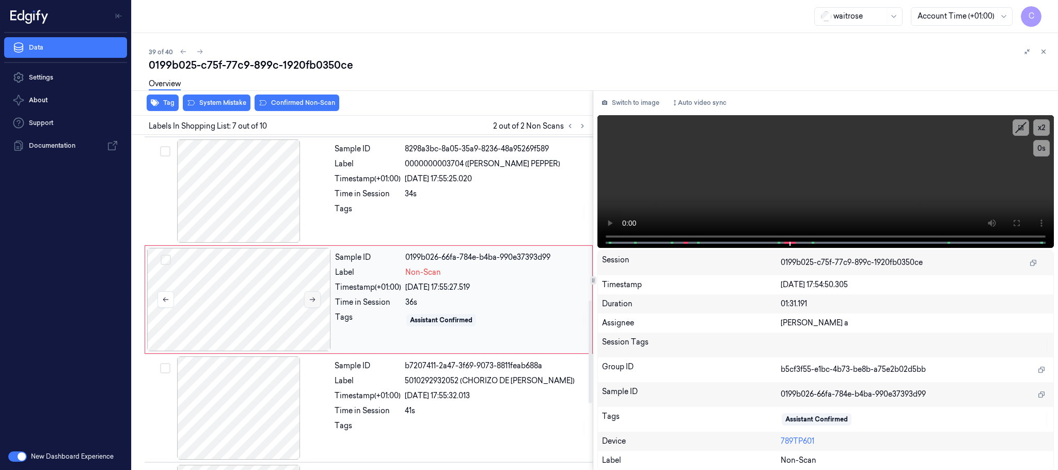
click at [310, 302] on icon at bounding box center [312, 299] width 7 height 7
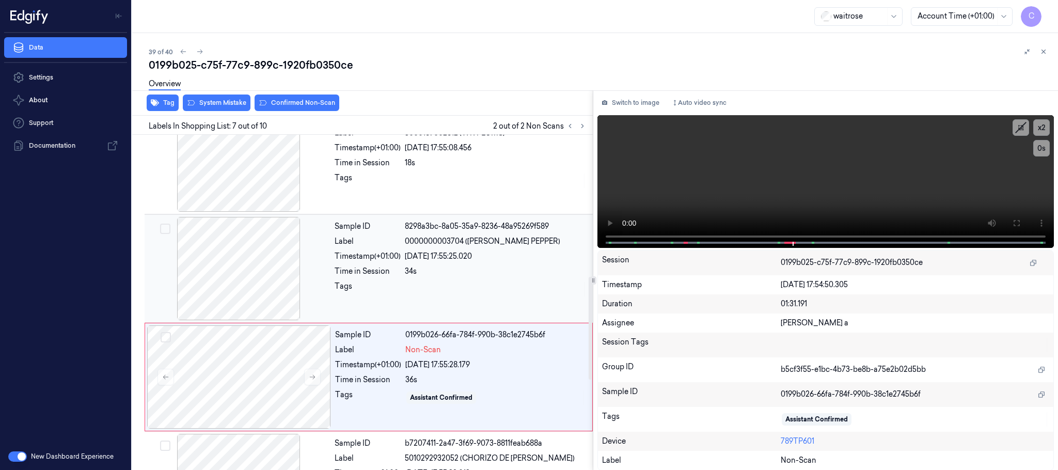
click at [257, 273] on div at bounding box center [239, 268] width 184 height 103
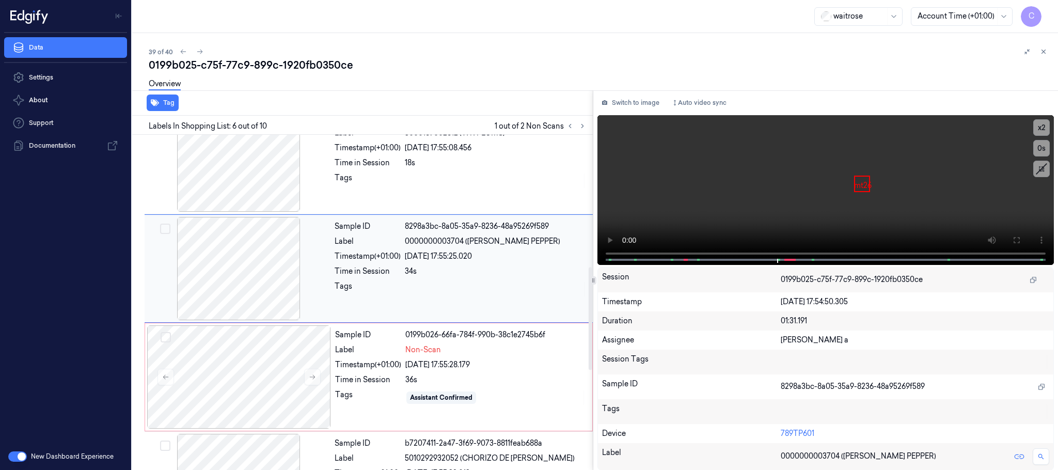
scroll to position [430, 0]
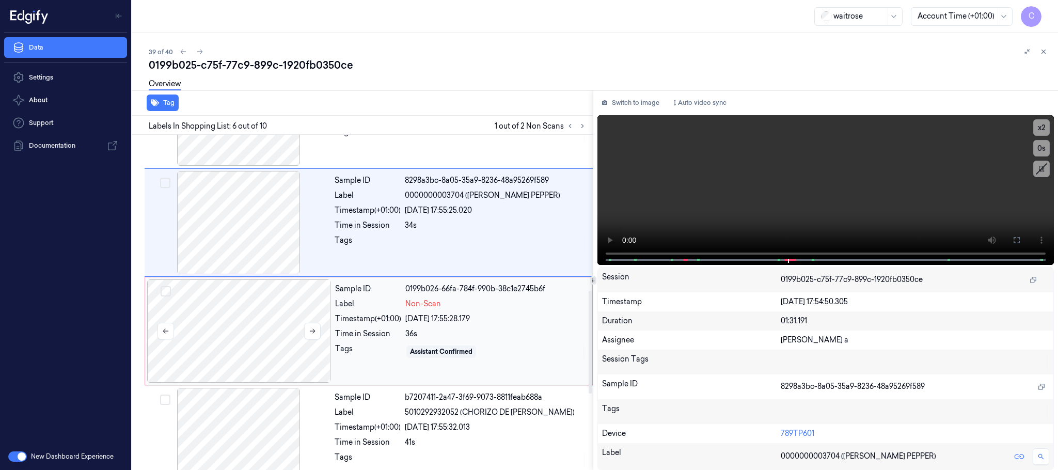
click at [250, 321] on div at bounding box center [239, 330] width 184 height 103
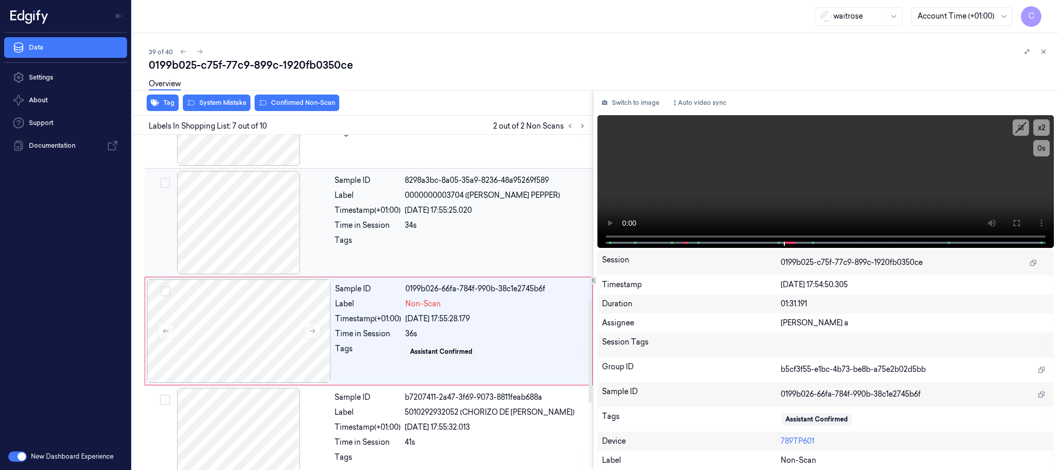
scroll to position [539, 0]
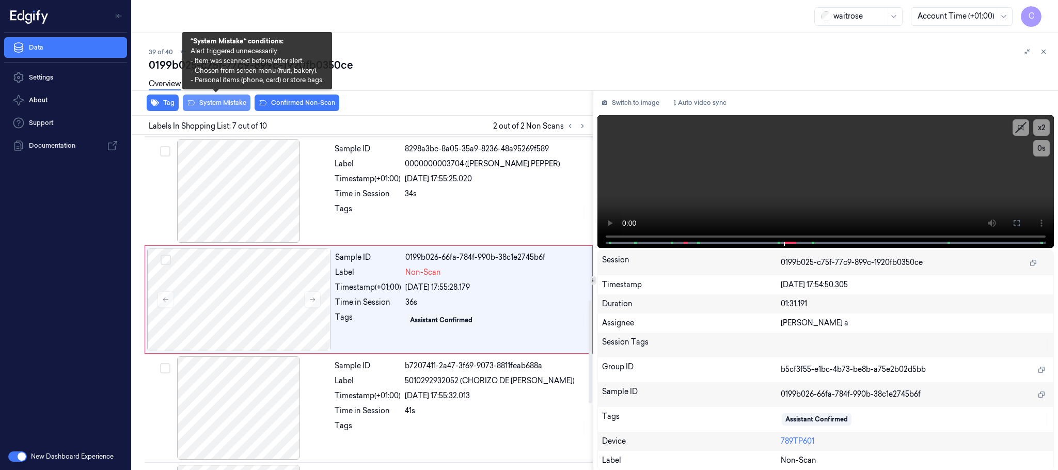
click at [210, 104] on button "System Mistake" at bounding box center [217, 102] width 68 height 17
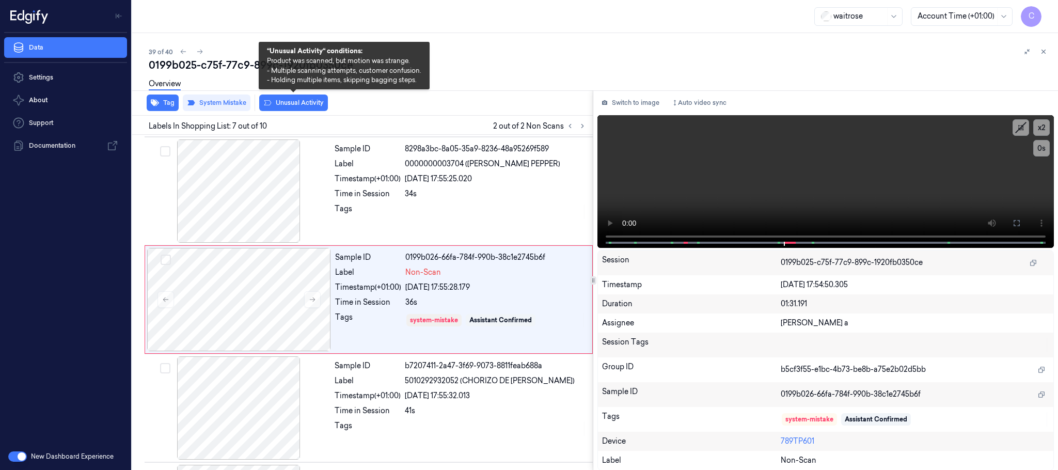
click at [287, 100] on button "Unusual Activity" at bounding box center [293, 102] width 69 height 17
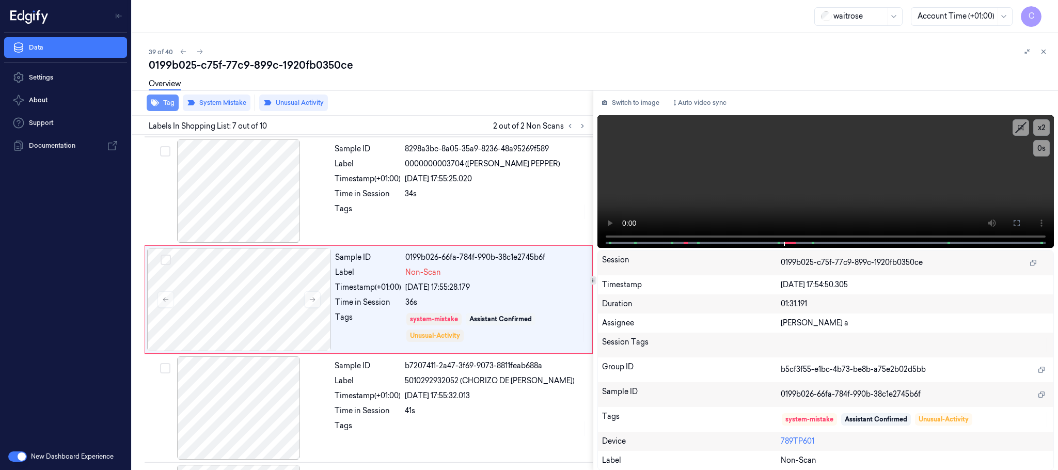
click at [161, 109] on button "Tag" at bounding box center [163, 102] width 32 height 17
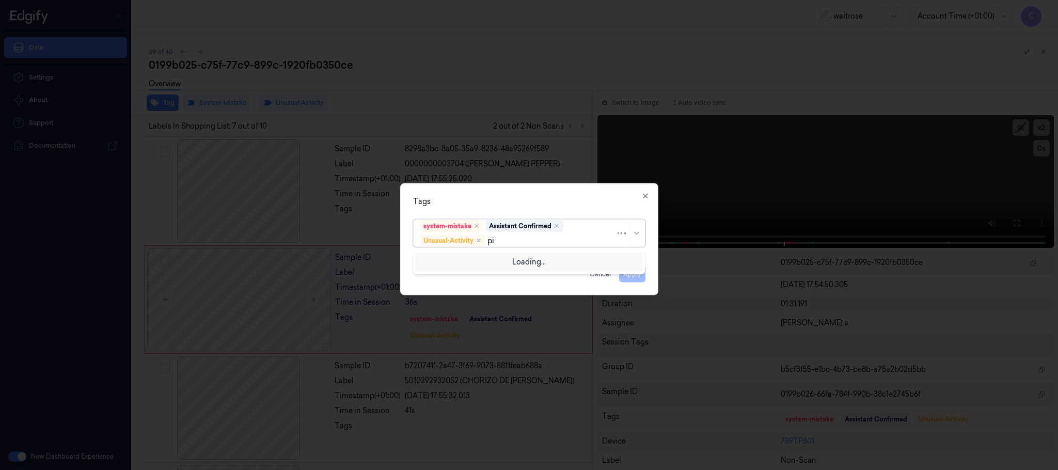
type input "pic"
click at [443, 265] on div "Picklist item alert" at bounding box center [449, 260] width 59 height 11
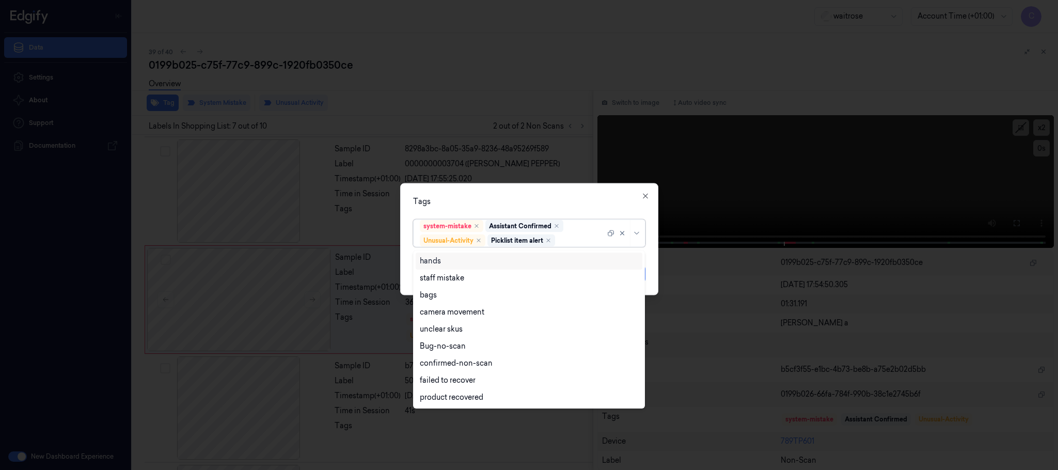
click at [496, 194] on div "Tags option Picklist item alert, selected. 9 results available. Use Up and Down…" at bounding box center [529, 239] width 258 height 112
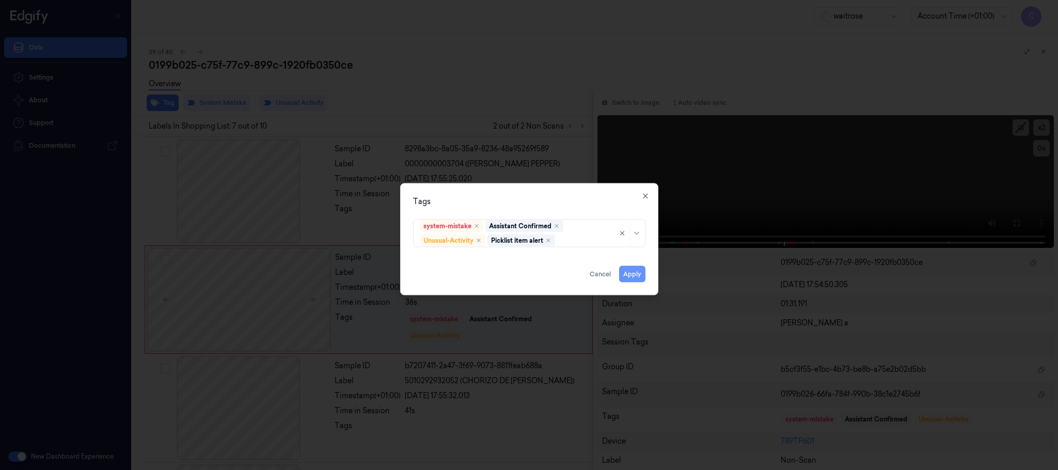
click at [626, 274] on button "Apply" at bounding box center [632, 274] width 26 height 17
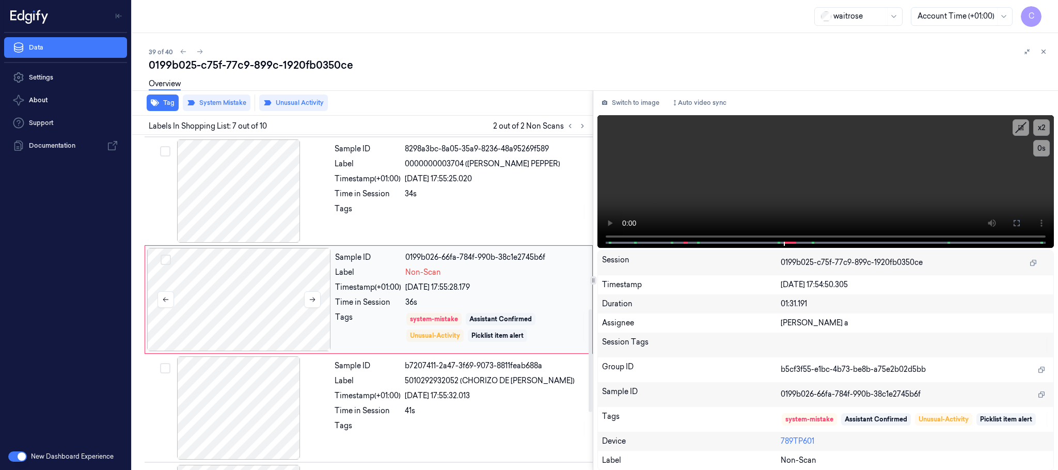
scroll to position [617, 0]
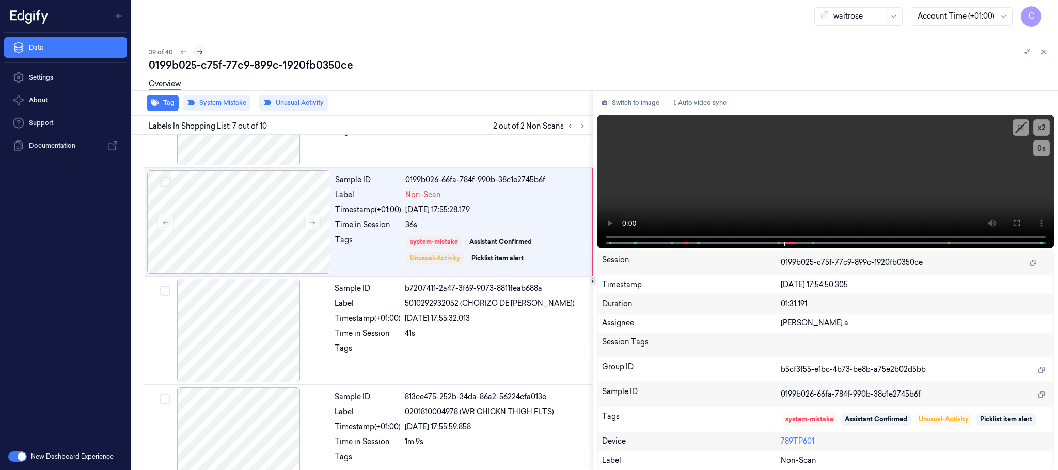
click at [199, 52] on icon at bounding box center [199, 51] width 7 height 7
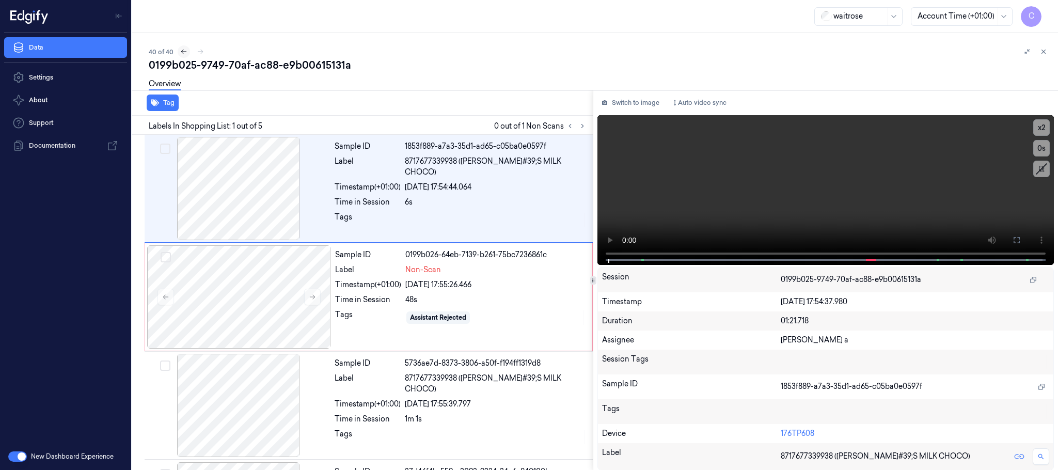
click at [184, 53] on icon at bounding box center [183, 51] width 7 height 7
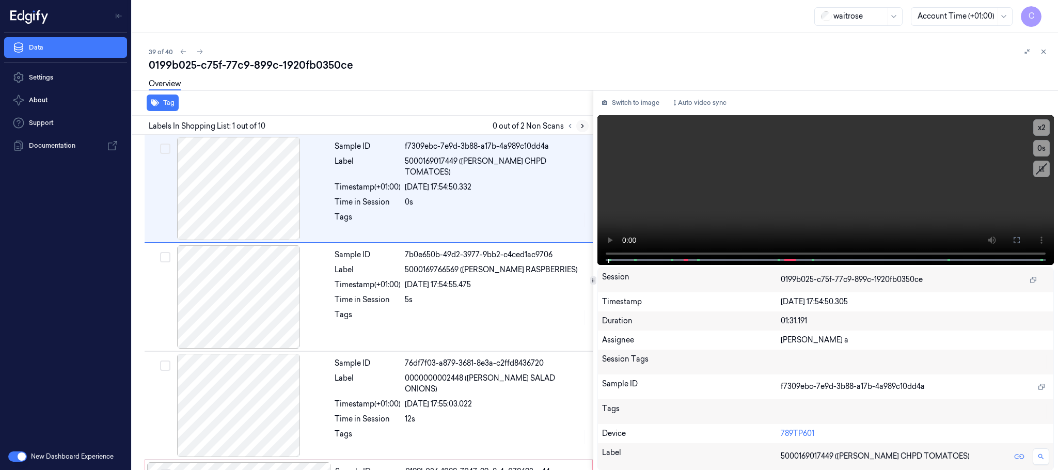
click at [584, 126] on icon at bounding box center [582, 125] width 7 height 7
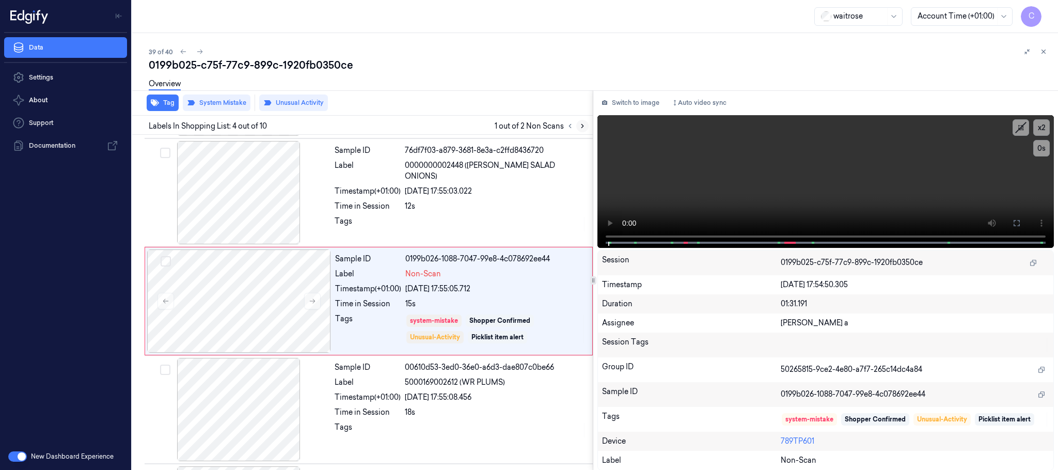
click at [584, 126] on icon at bounding box center [582, 125] width 7 height 7
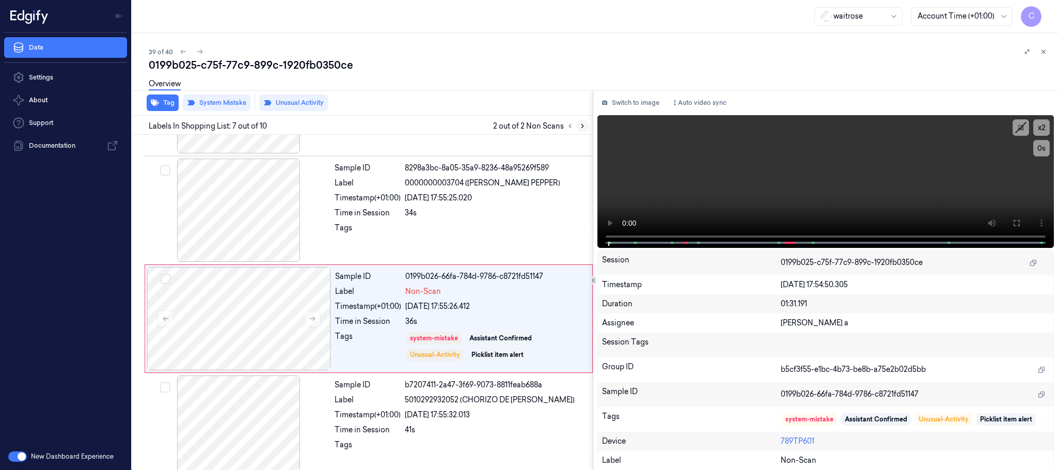
scroll to position [539, 0]
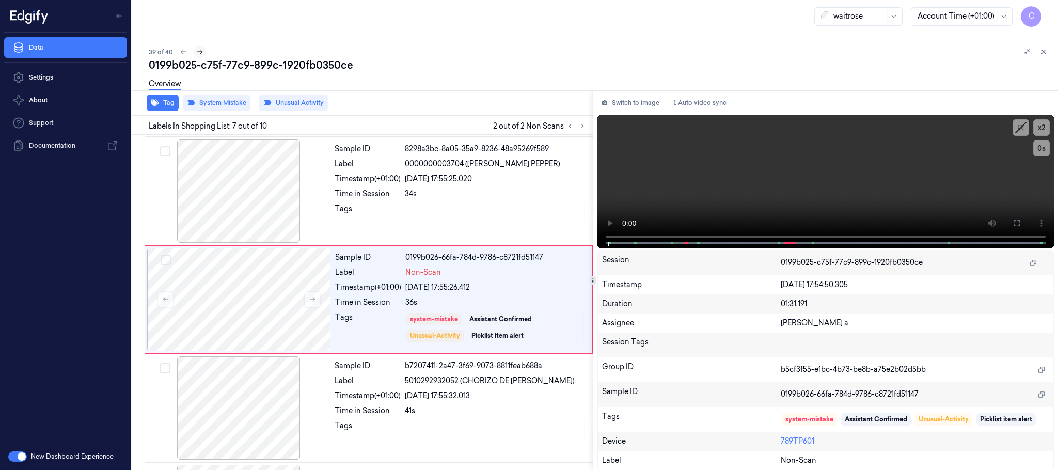
click at [200, 51] on icon at bounding box center [199, 51] width 7 height 7
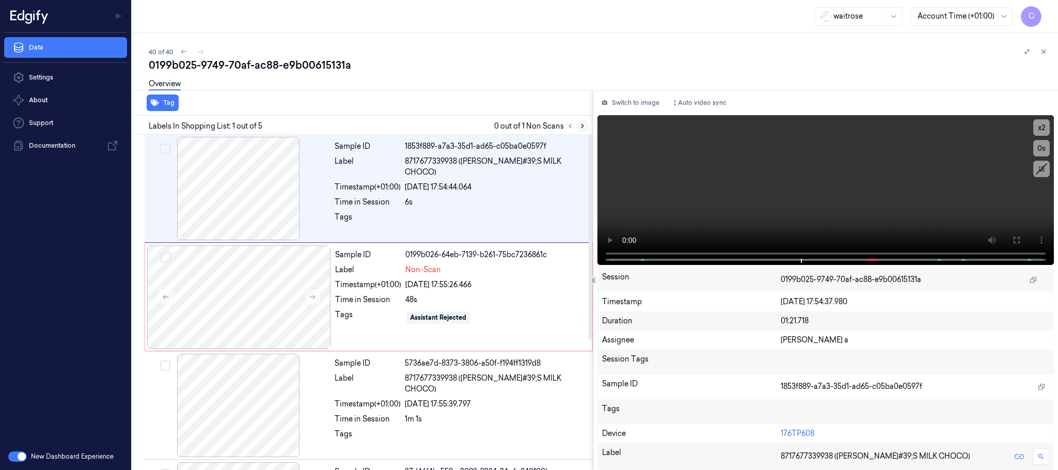
click at [582, 124] on icon at bounding box center [582, 126] width 2 height 4
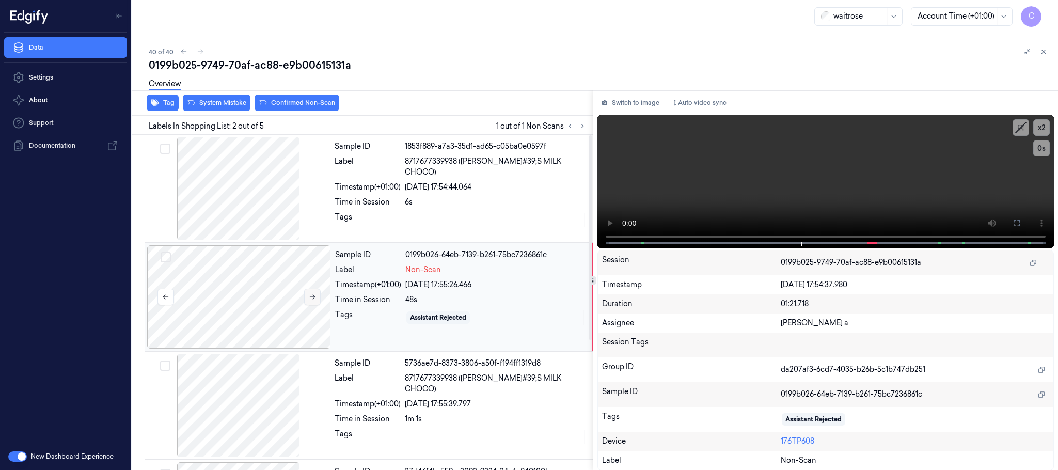
click at [316, 301] on button at bounding box center [312, 297] width 17 height 17
click at [313, 299] on icon at bounding box center [312, 296] width 7 height 7
click at [230, 204] on div at bounding box center [239, 188] width 184 height 103
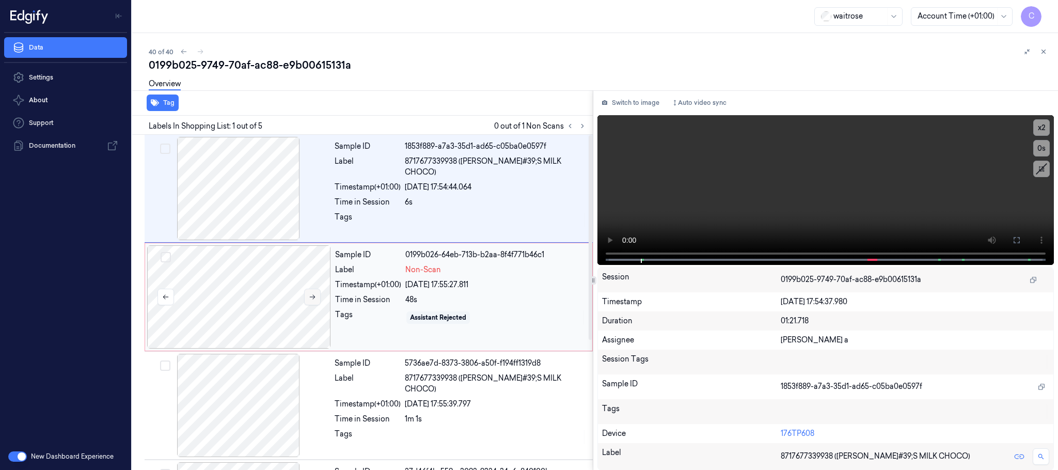
click at [313, 299] on icon at bounding box center [313, 297] width 6 height 5
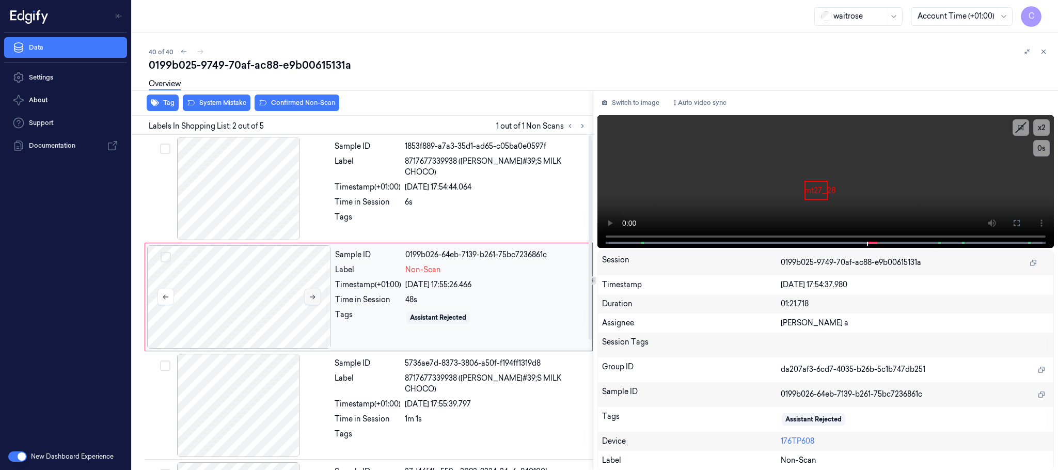
click at [313, 299] on icon at bounding box center [313, 297] width 6 height 5
click at [248, 197] on div at bounding box center [239, 188] width 184 height 103
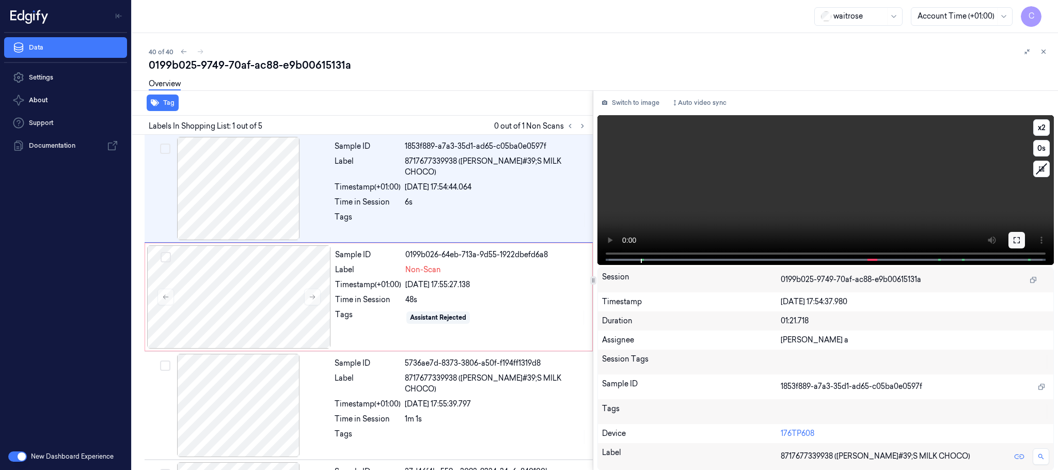
click at [1022, 244] on button at bounding box center [1016, 240] width 17 height 17
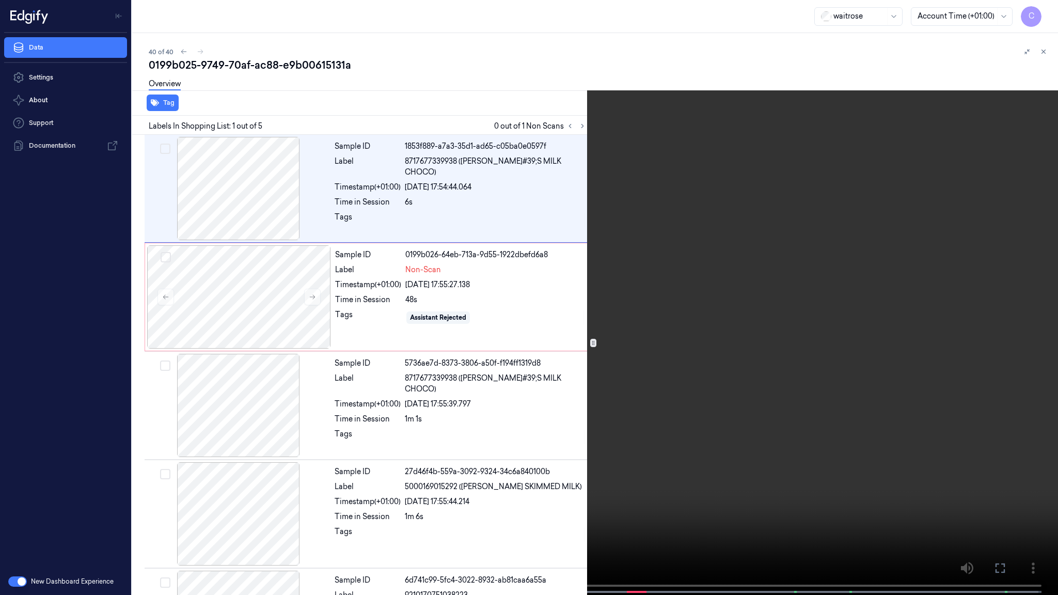
click at [688, 316] on video at bounding box center [529, 298] width 1058 height 597
click at [508, 352] on video at bounding box center [529, 298] width 1058 height 597
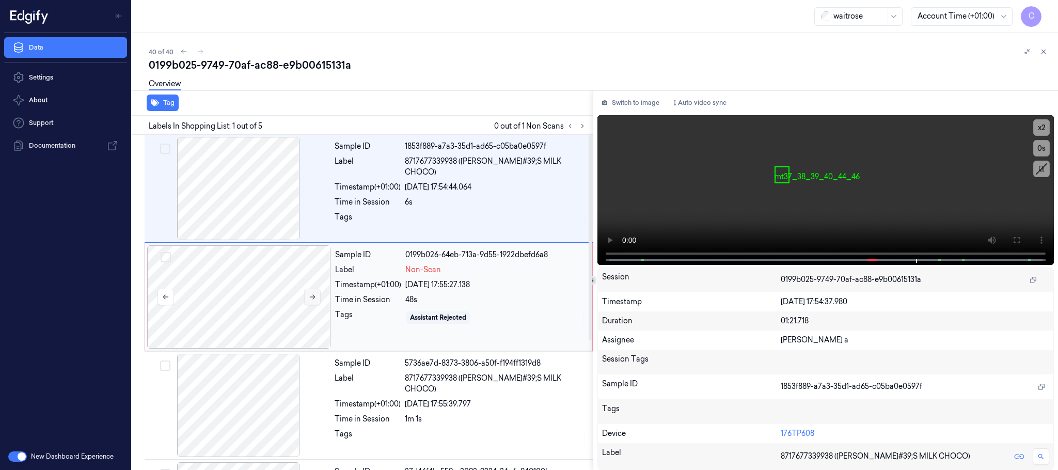
click at [309, 295] on icon at bounding box center [312, 296] width 7 height 7
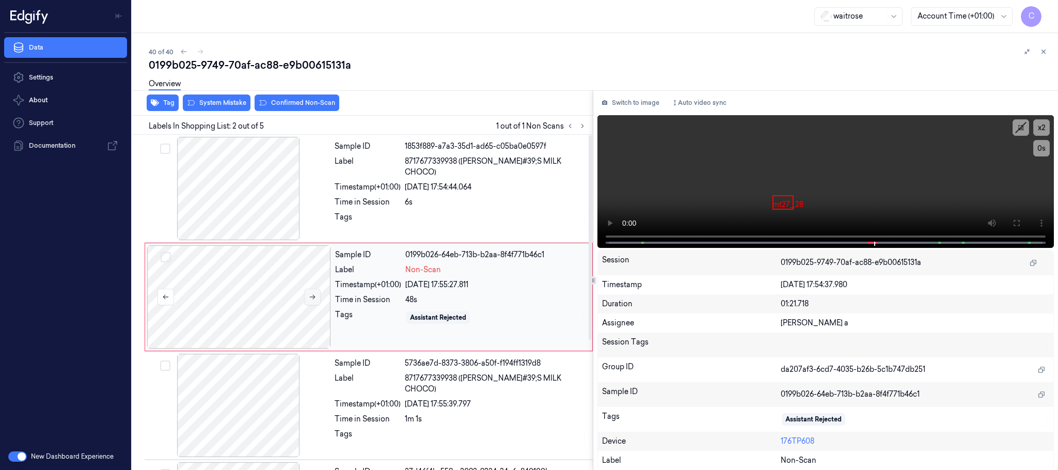
click at [313, 299] on icon at bounding box center [313, 297] width 6 height 5
click at [272, 307] on div at bounding box center [239, 296] width 184 height 103
click at [398, 41] on div "40 of 40 0199b025-9749-70af-ac88-e9b00615131a Overview Tag System Mistake Confi…" at bounding box center [594, 251] width 925 height 437
click at [310, 298] on icon at bounding box center [312, 296] width 7 height 7
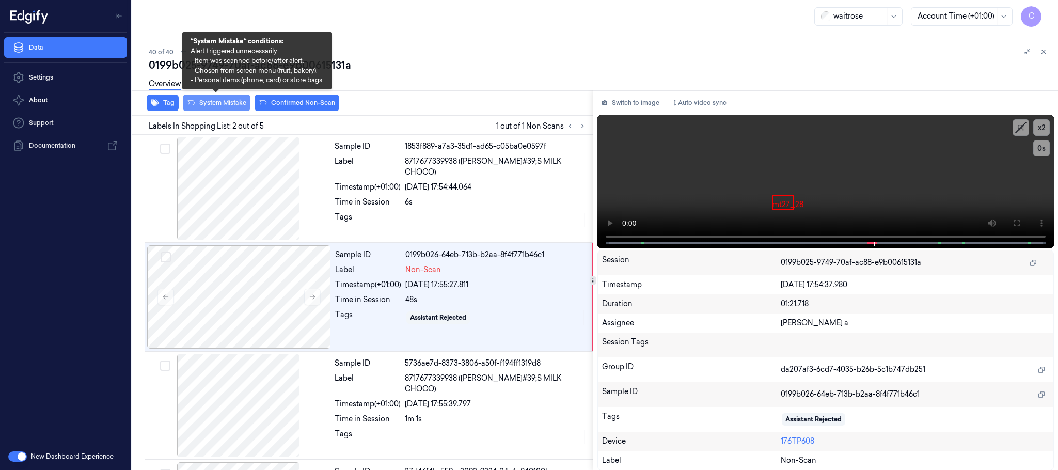
click at [228, 102] on button "System Mistake" at bounding box center [217, 102] width 68 height 17
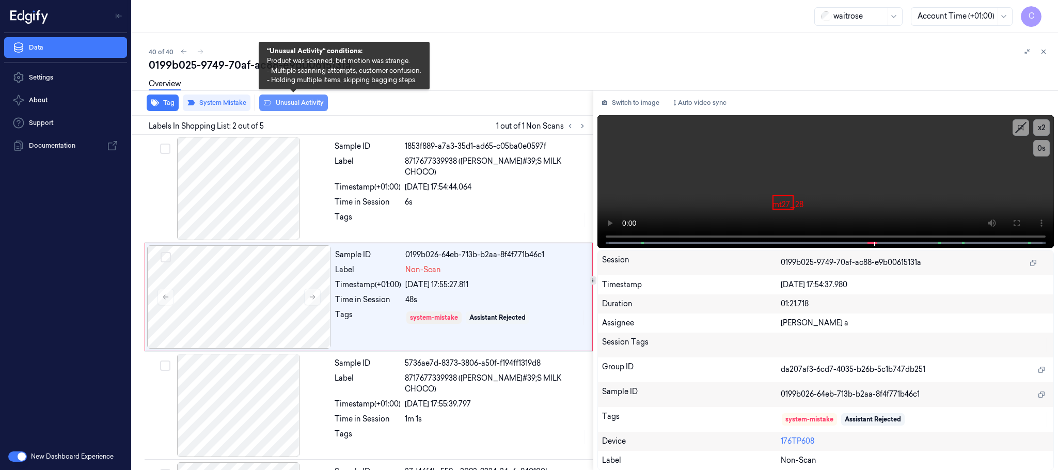
click at [310, 107] on button "Unusual Activity" at bounding box center [293, 102] width 69 height 17
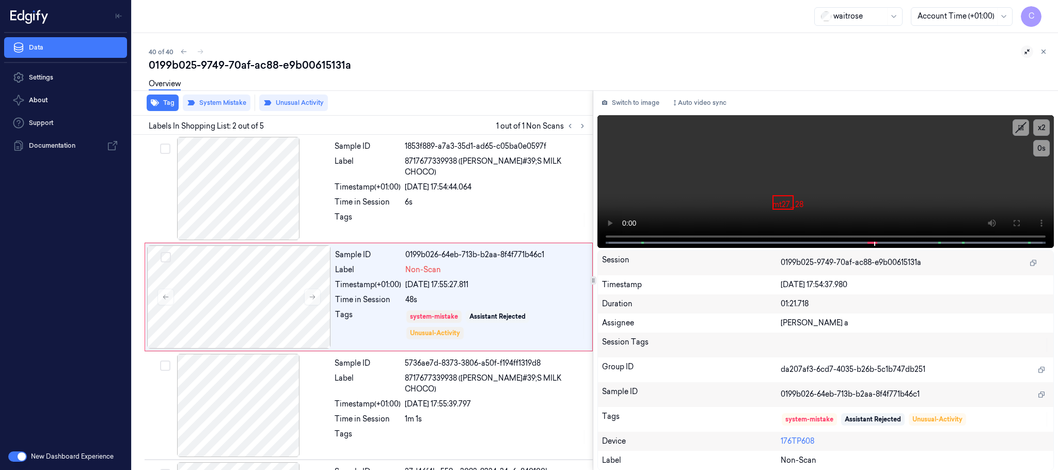
click at [1028, 52] on icon at bounding box center [1026, 51] width 7 height 7
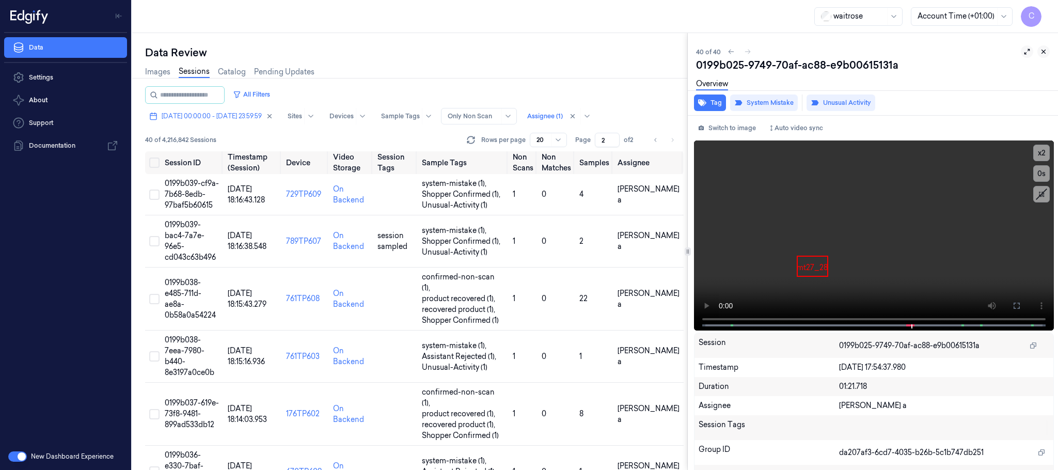
click at [1041, 51] on icon at bounding box center [1043, 51] width 7 height 7
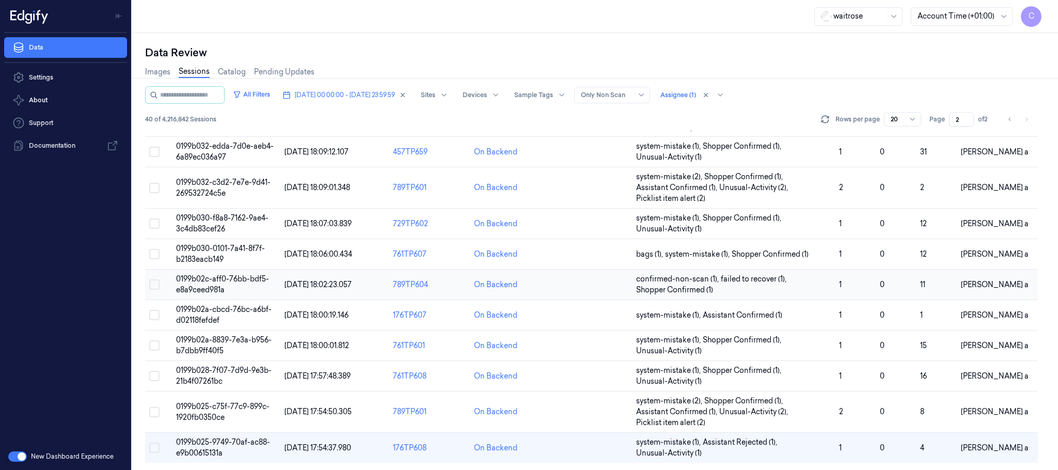
scroll to position [326, 0]
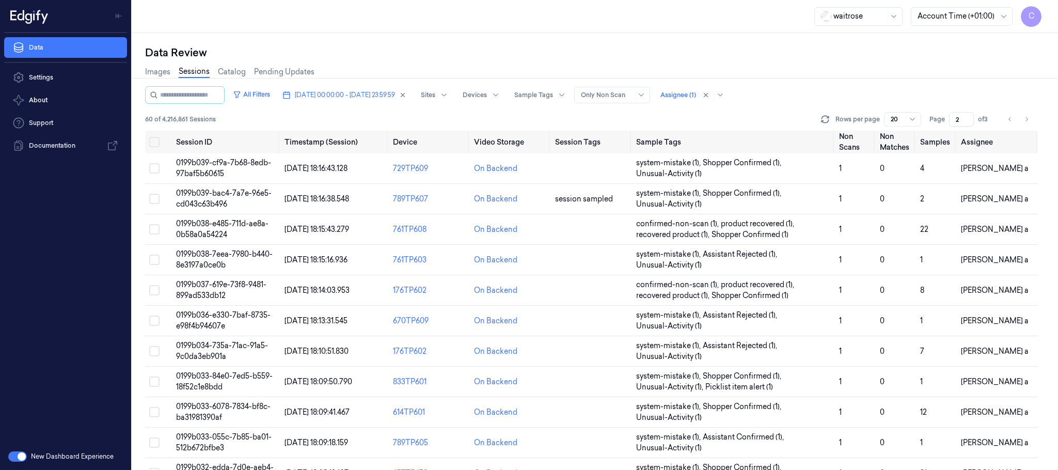
click at [1024, 118] on icon "Go to next page" at bounding box center [1026, 119] width 6 height 8
type input "3"
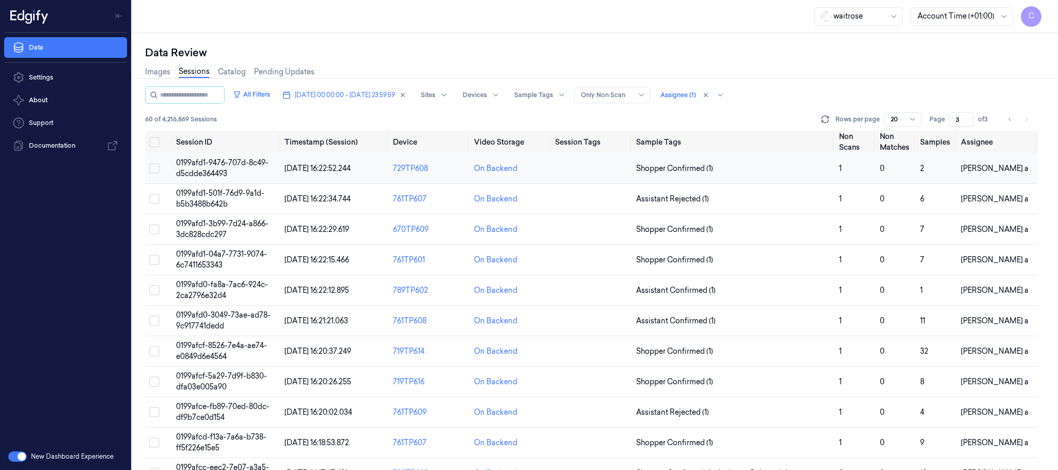
click at [208, 175] on span "0199afd1-9476-707d-8c49-d5cdde364493" at bounding box center [222, 168] width 92 height 20
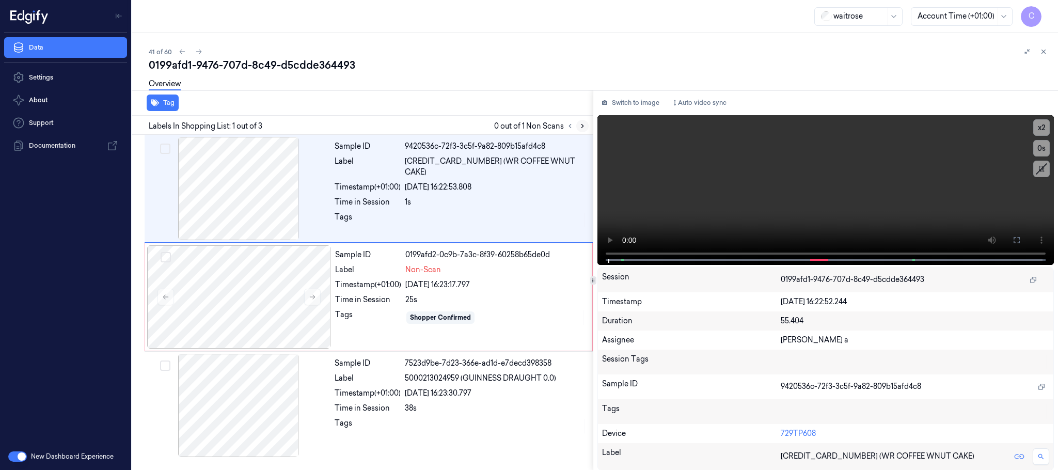
click at [581, 123] on icon at bounding box center [582, 125] width 7 height 7
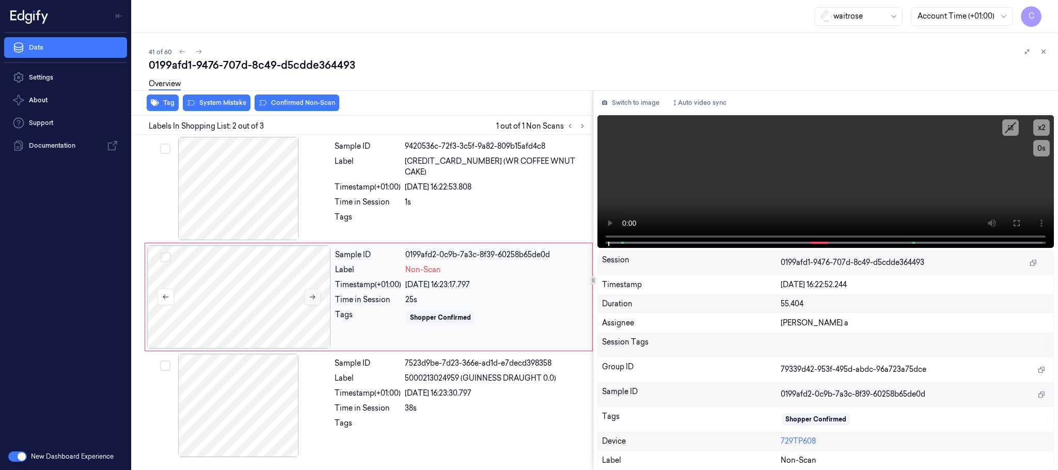
click at [309, 296] on icon at bounding box center [312, 296] width 7 height 7
click at [312, 296] on icon at bounding box center [312, 296] width 7 height 7
click at [226, 183] on div at bounding box center [239, 188] width 184 height 103
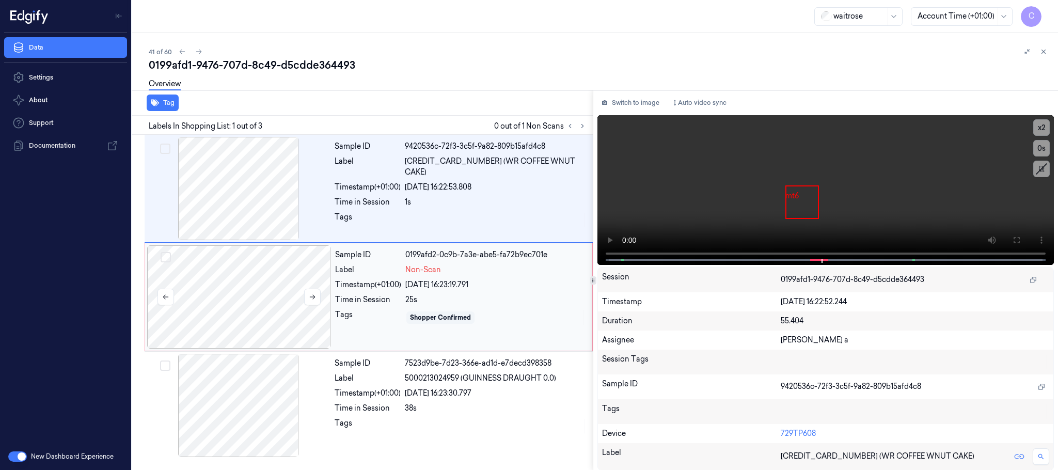
click at [242, 299] on div at bounding box center [239, 296] width 184 height 103
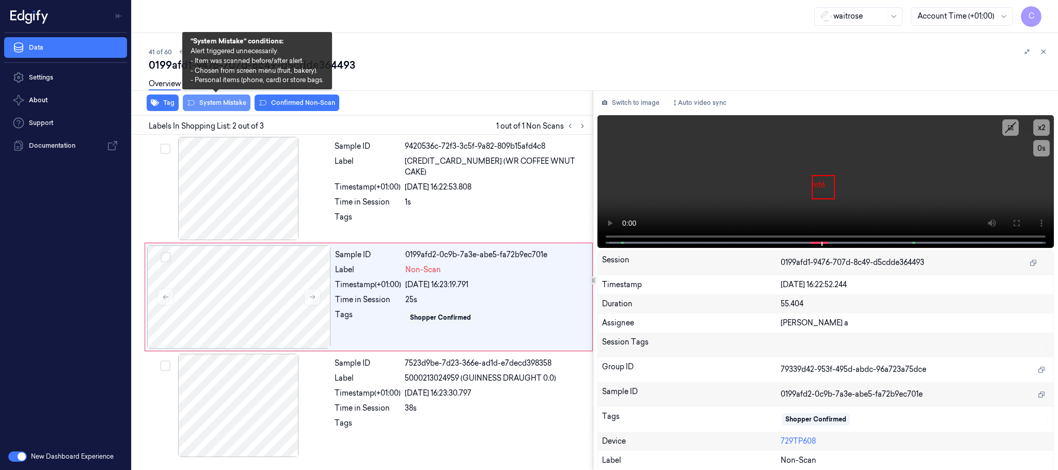
click at [204, 102] on button "System Mistake" at bounding box center [217, 102] width 68 height 17
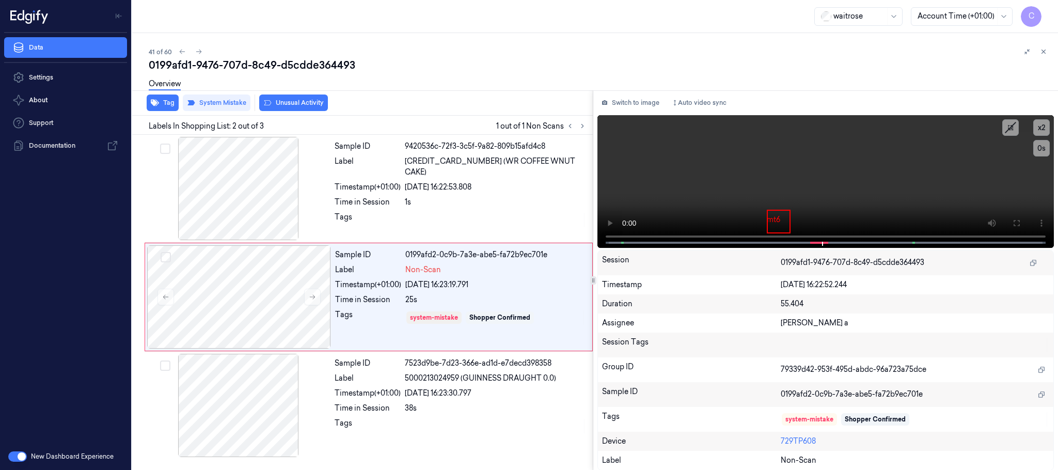
click at [308, 102] on button "Unusual Activity" at bounding box center [293, 102] width 69 height 17
click at [195, 50] on icon at bounding box center [198, 51] width 7 height 7
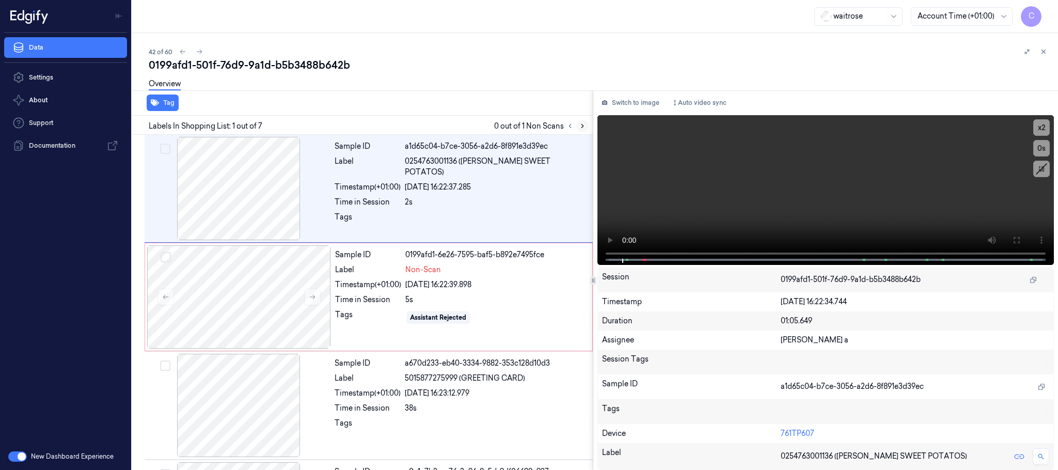
click at [582, 122] on icon at bounding box center [582, 125] width 7 height 7
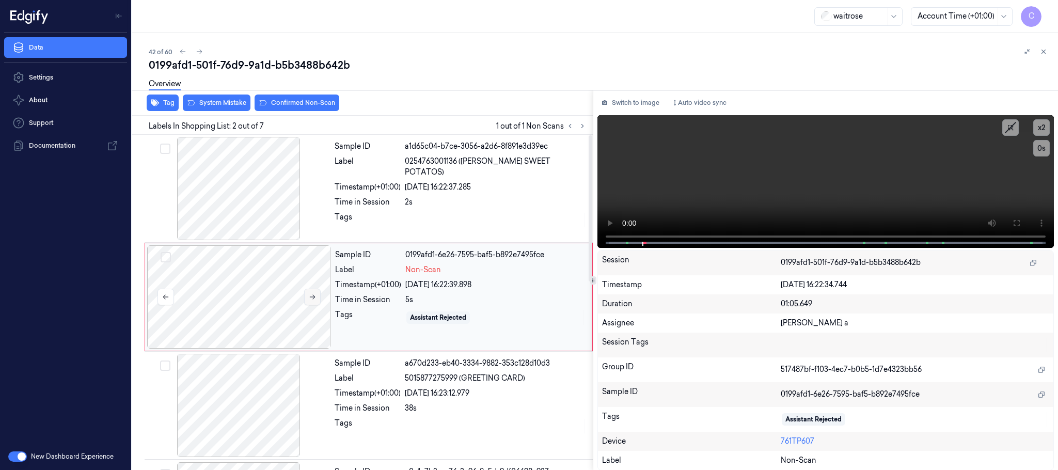
click at [316, 297] on button at bounding box center [312, 297] width 17 height 17
click at [316, 297] on icon at bounding box center [312, 296] width 7 height 7
click at [316, 297] on button at bounding box center [312, 297] width 17 height 17
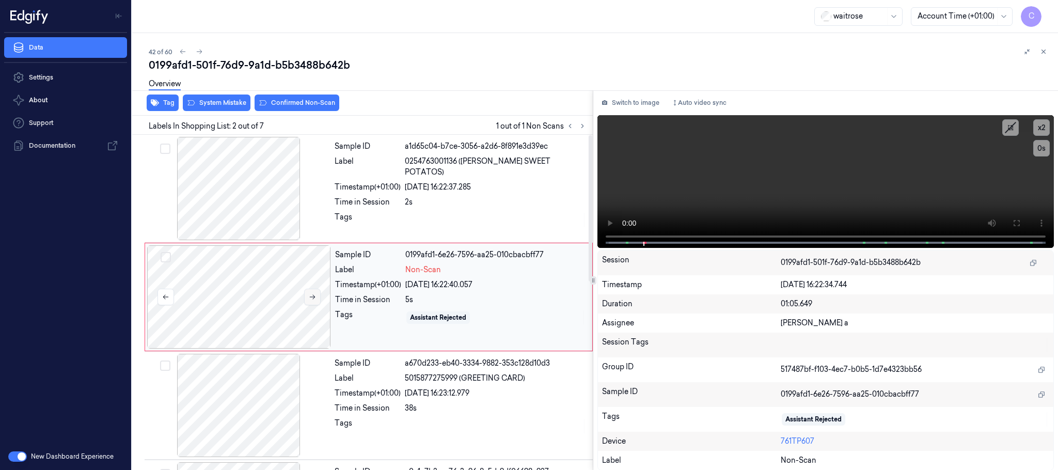
click at [316, 297] on button at bounding box center [312, 297] width 17 height 17
click at [316, 296] on button at bounding box center [312, 297] width 17 height 17
click at [265, 200] on div at bounding box center [239, 188] width 184 height 103
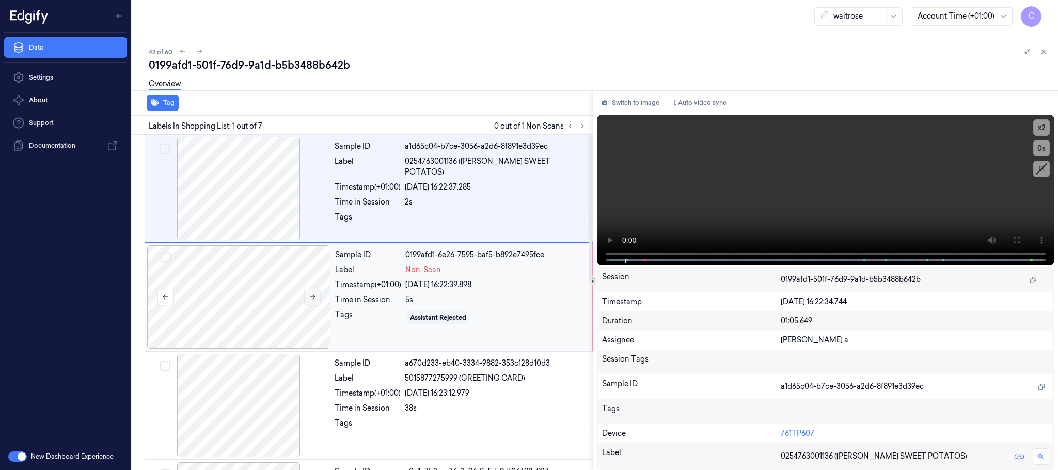
click at [309, 295] on icon at bounding box center [312, 296] width 7 height 7
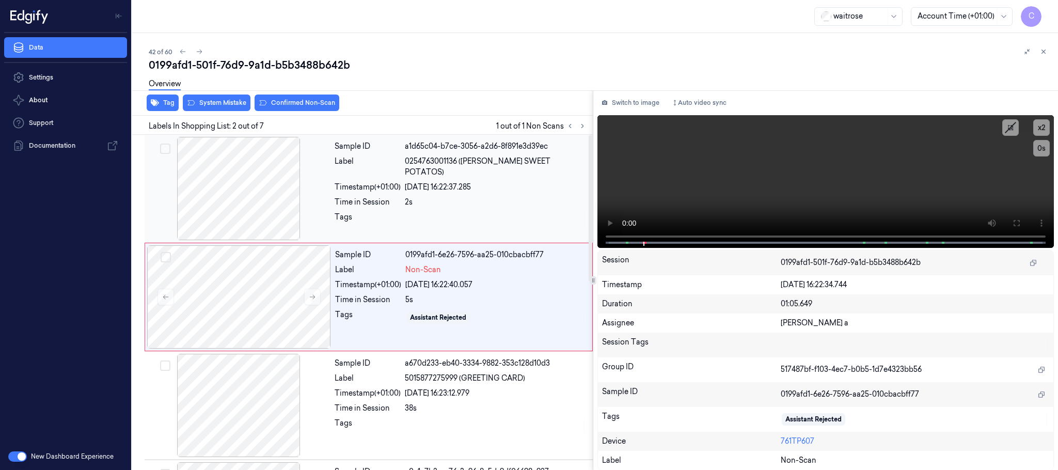
click at [277, 210] on div at bounding box center [239, 188] width 184 height 103
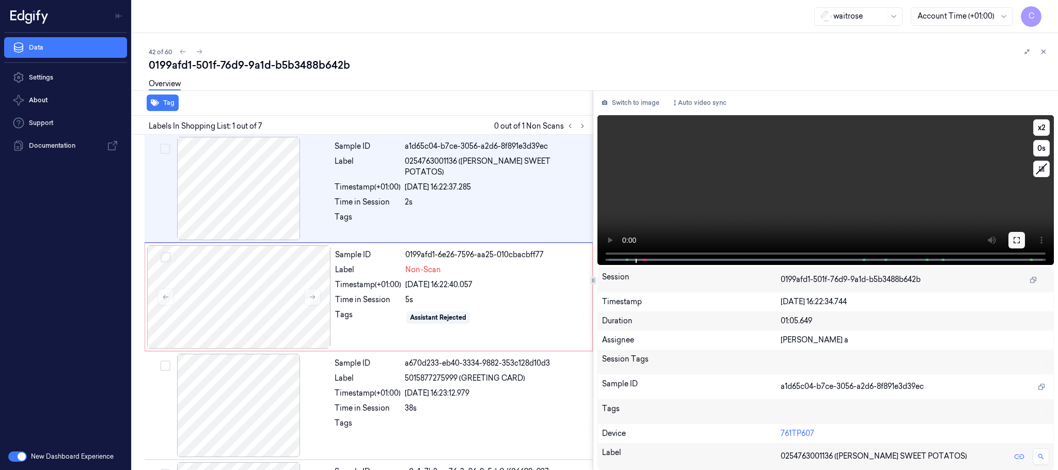
click at [1010, 242] on button at bounding box center [1016, 240] width 17 height 17
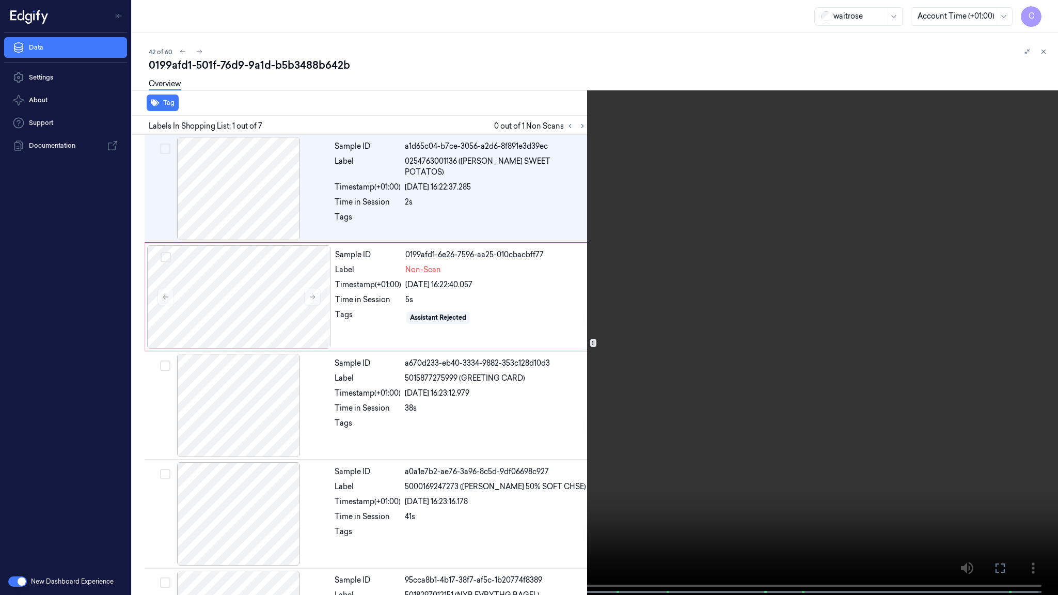
click at [559, 373] on video at bounding box center [529, 298] width 1058 height 597
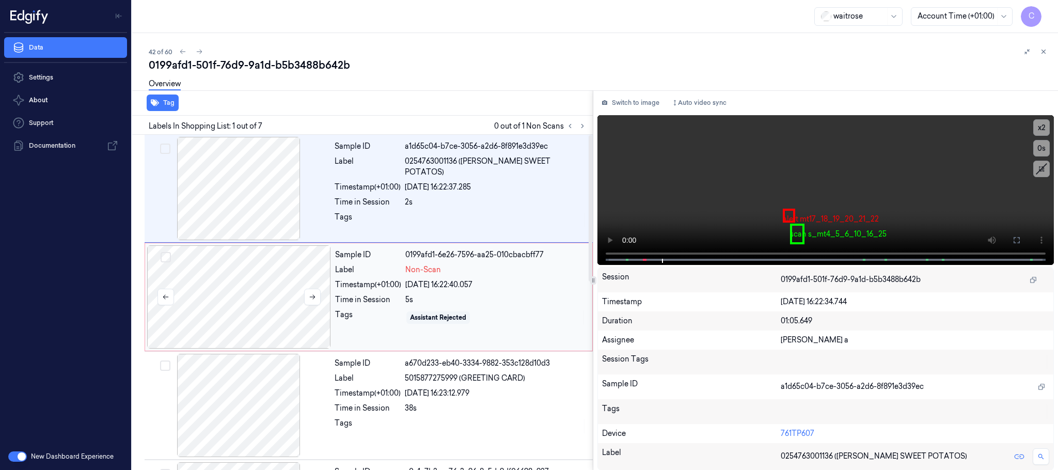
click at [278, 279] on div at bounding box center [239, 296] width 184 height 103
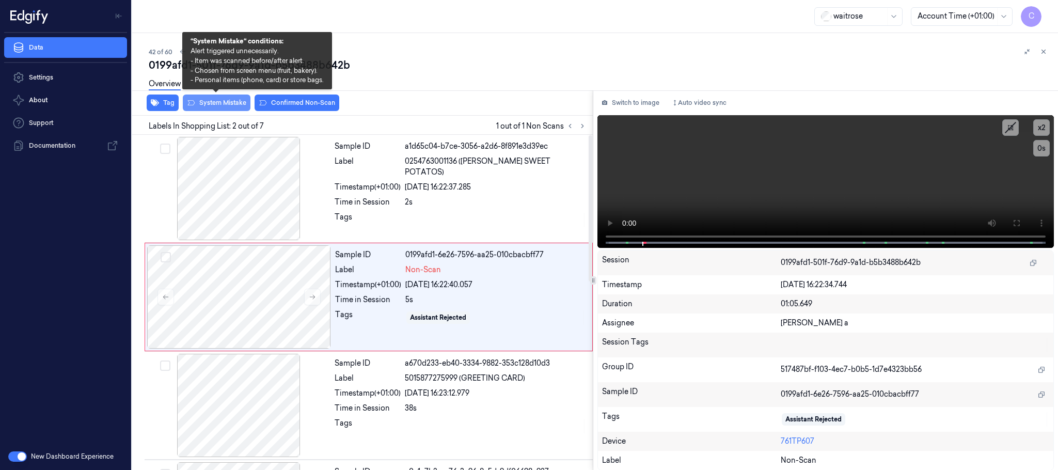
click at [235, 103] on button "System Mistake" at bounding box center [217, 102] width 68 height 17
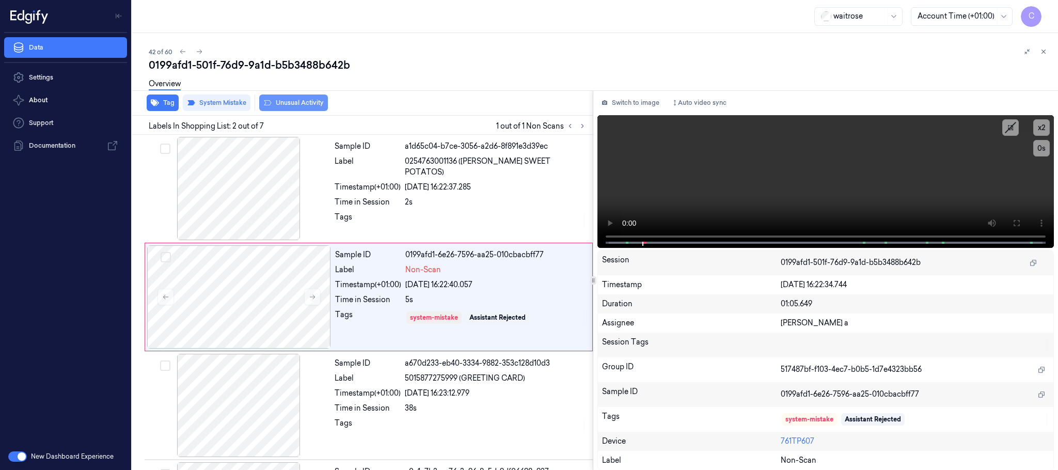
click at [282, 110] on button "Unusual Activity" at bounding box center [293, 102] width 69 height 17
click at [198, 51] on icon at bounding box center [199, 51] width 7 height 7
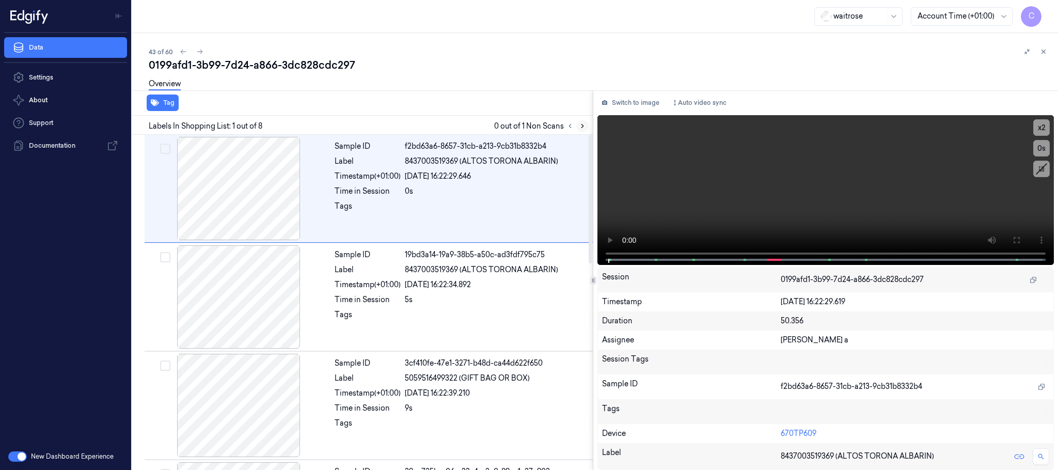
click at [579, 127] on icon at bounding box center [582, 125] width 7 height 7
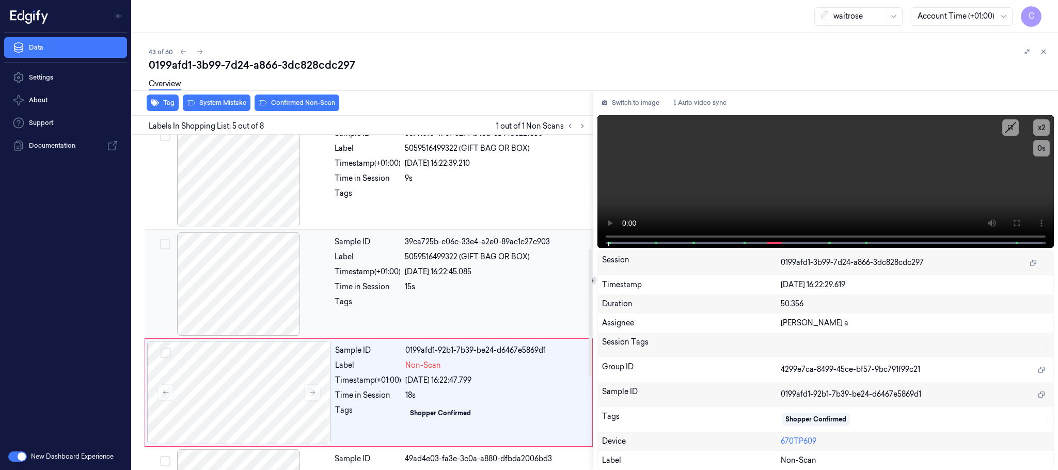
scroll to position [322, 0]
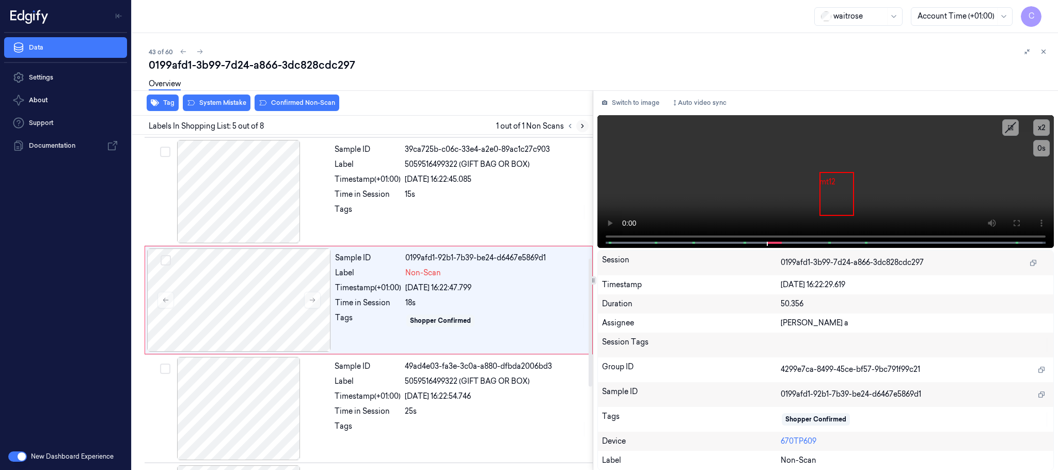
click at [581, 122] on icon at bounding box center [582, 125] width 7 height 7
click at [314, 296] on button at bounding box center [312, 300] width 17 height 17
click at [265, 218] on div at bounding box center [239, 191] width 184 height 103
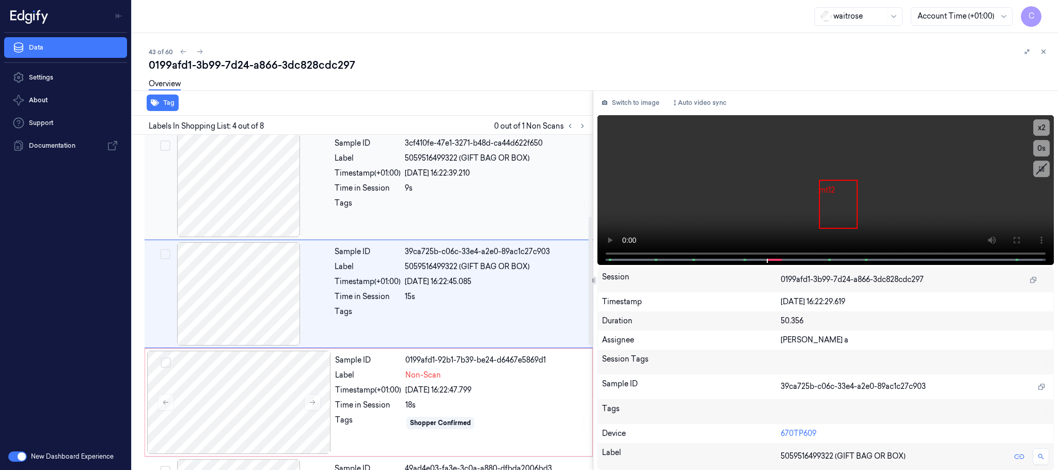
scroll to position [213, 0]
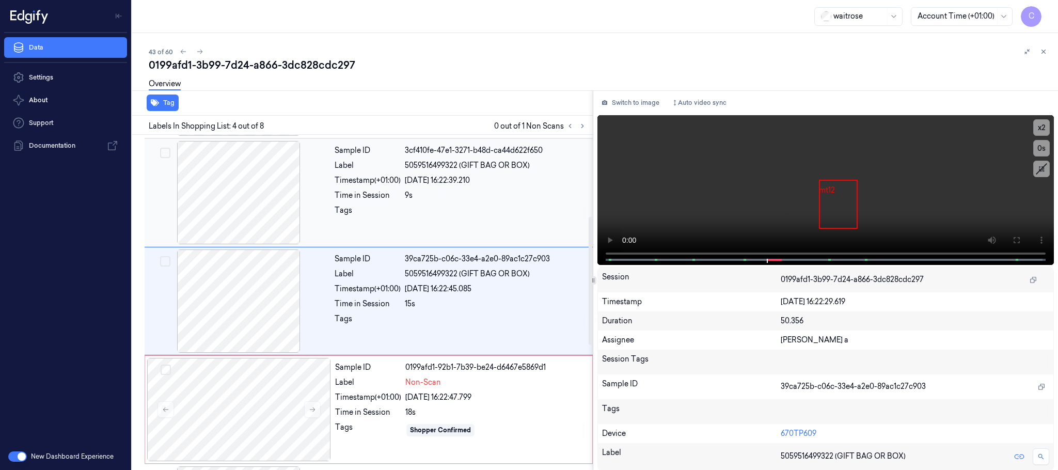
click at [278, 228] on div at bounding box center [239, 192] width 184 height 103
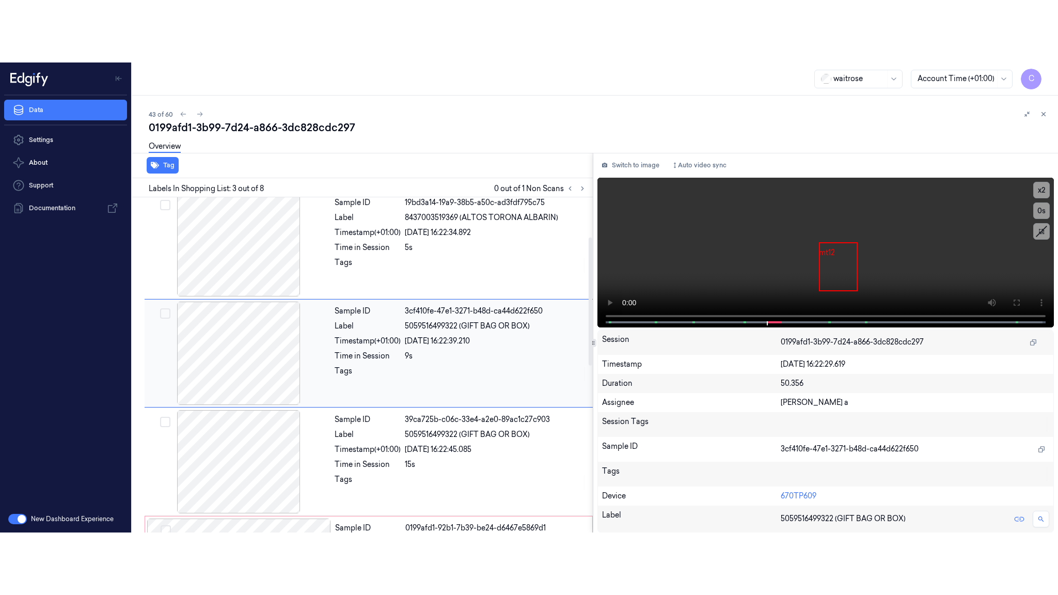
scroll to position [104, 0]
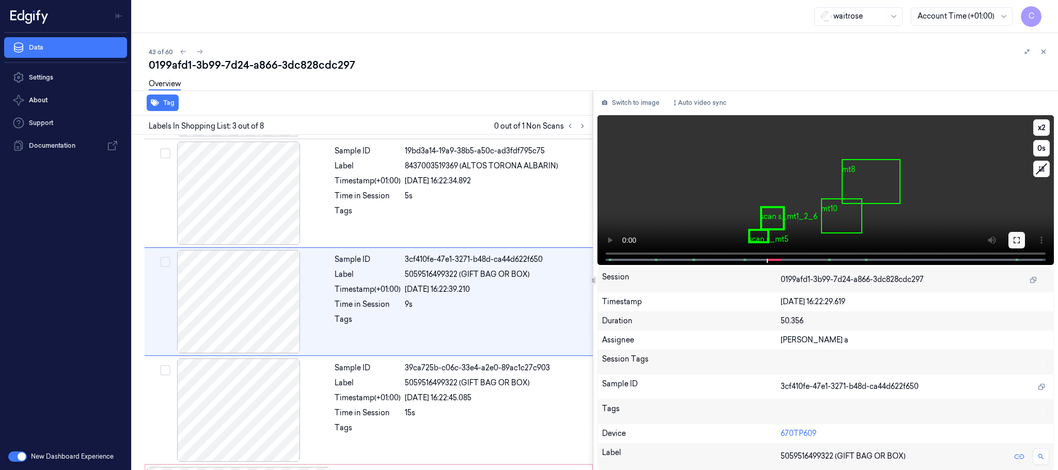
click at [1017, 236] on icon at bounding box center [1016, 240] width 8 height 8
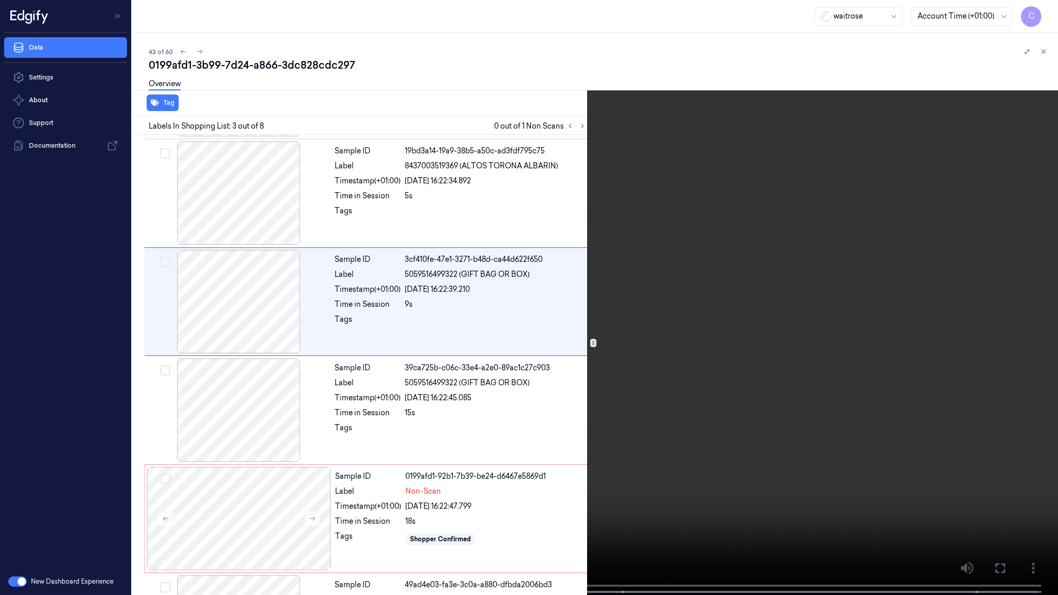
click at [681, 469] on video at bounding box center [529, 298] width 1058 height 597
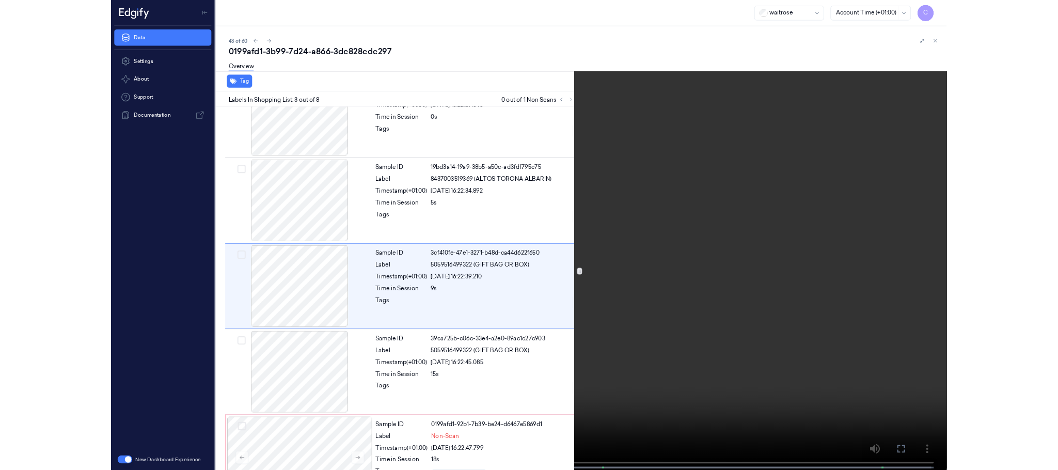
scroll to position [42, 0]
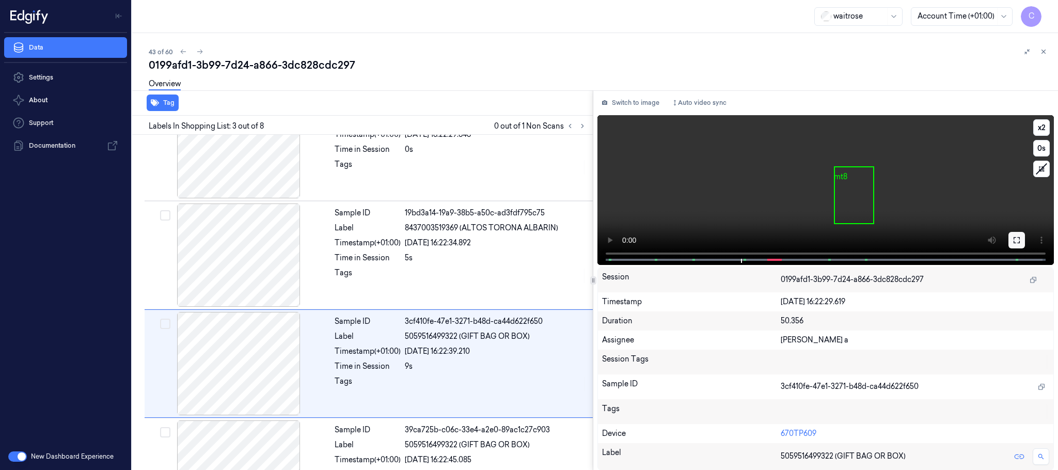
click at [1016, 236] on icon at bounding box center [1016, 240] width 8 height 8
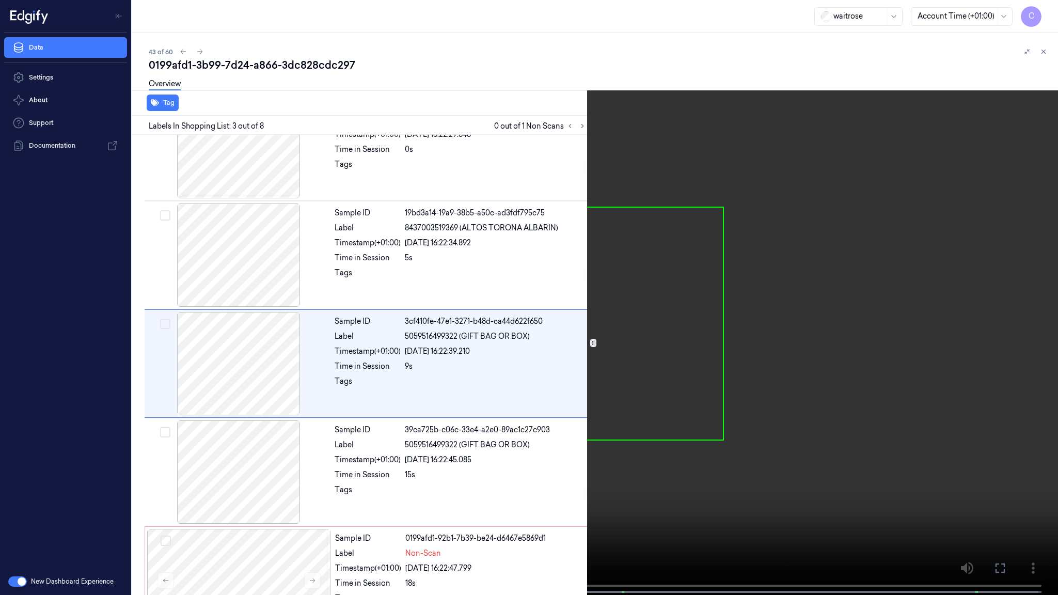
click at [825, 468] on video at bounding box center [529, 298] width 1058 height 597
click at [385, 355] on video at bounding box center [529, 298] width 1058 height 597
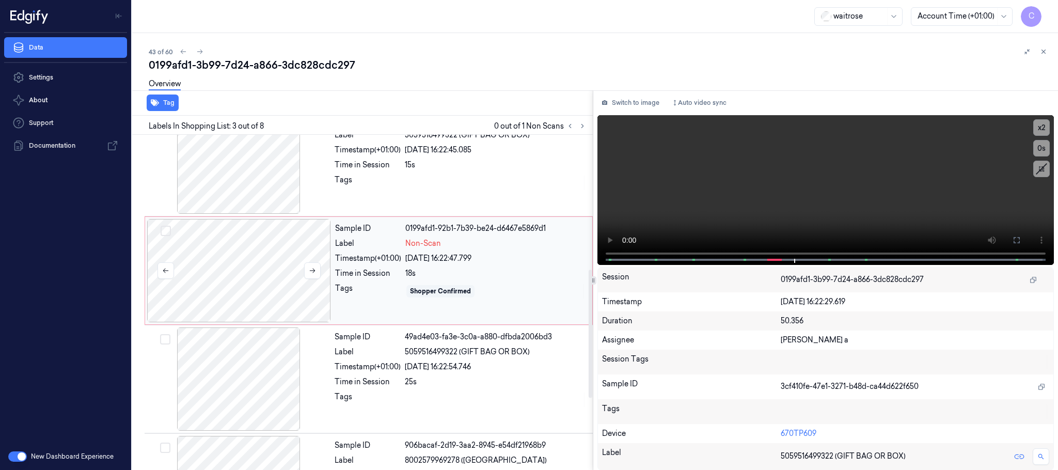
click at [260, 290] on div at bounding box center [239, 270] width 184 height 103
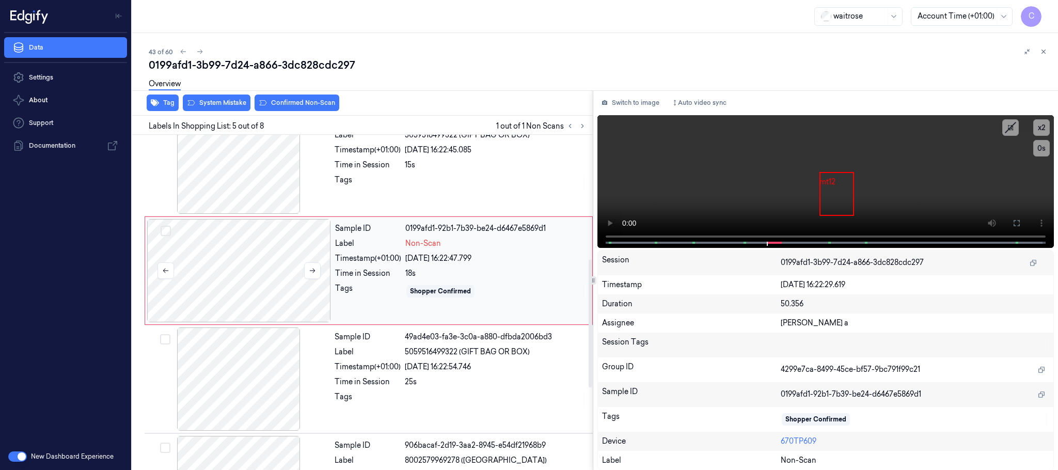
scroll to position [322, 0]
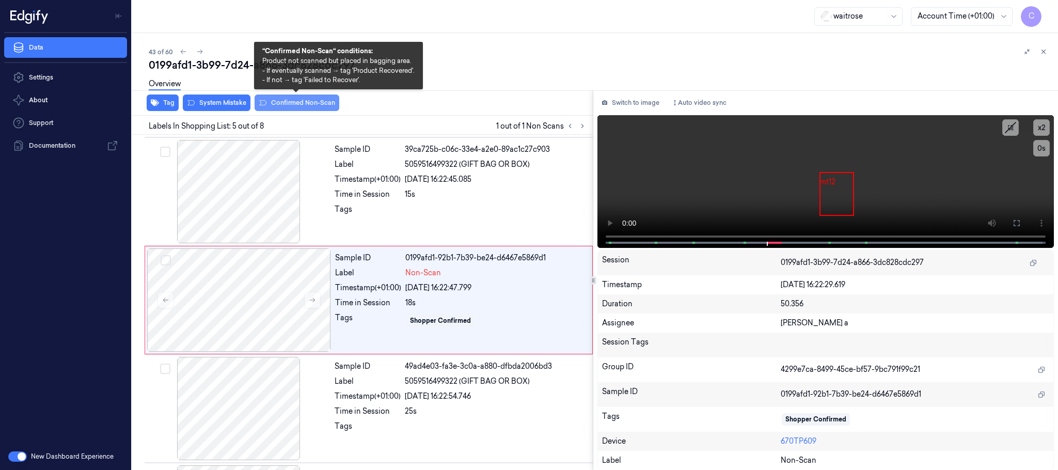
click at [311, 101] on button "Confirmed Non-Scan" at bounding box center [296, 102] width 85 height 17
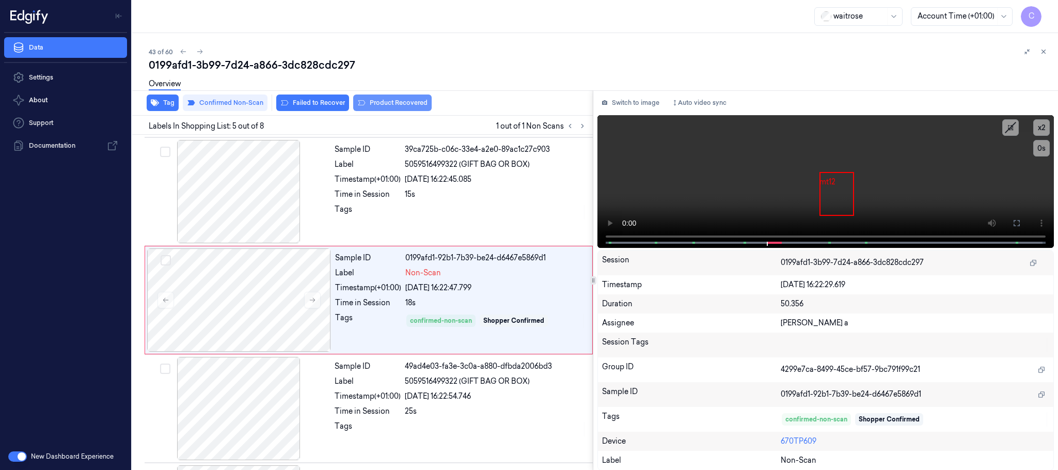
click at [400, 106] on button "Product Recovered" at bounding box center [392, 102] width 78 height 17
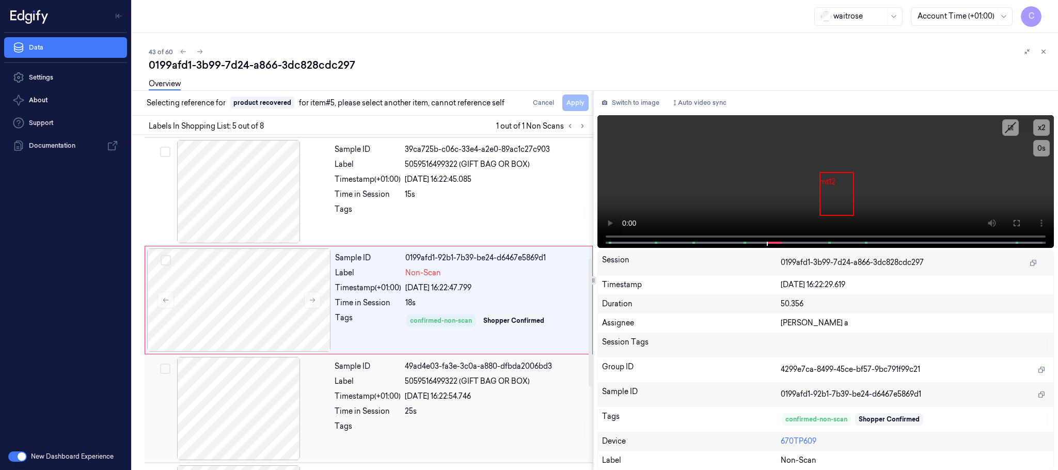
click at [232, 420] on div at bounding box center [239, 408] width 184 height 103
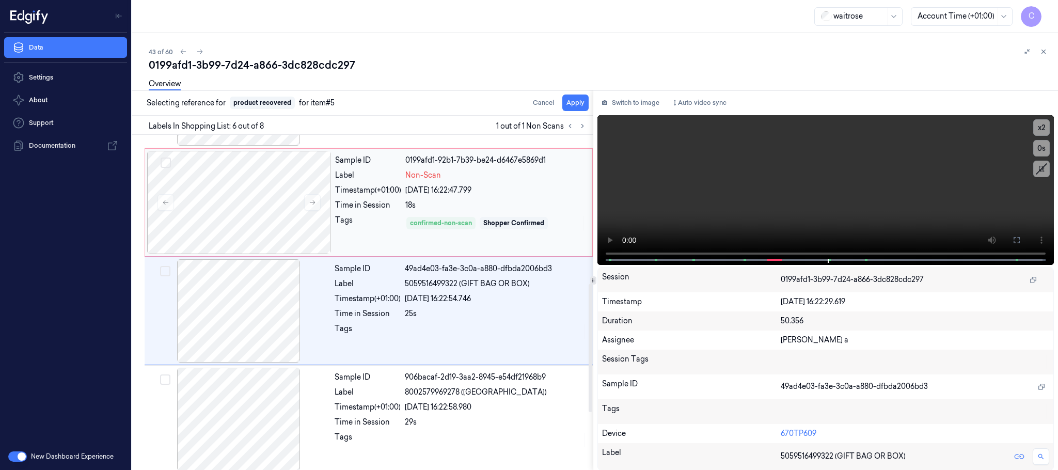
scroll to position [430, 0]
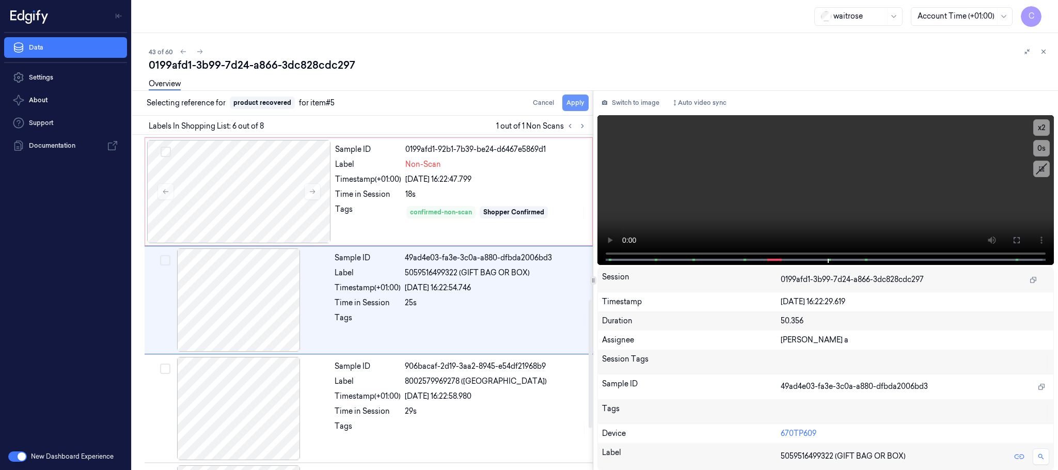
click at [568, 104] on button "Apply" at bounding box center [575, 102] width 26 height 17
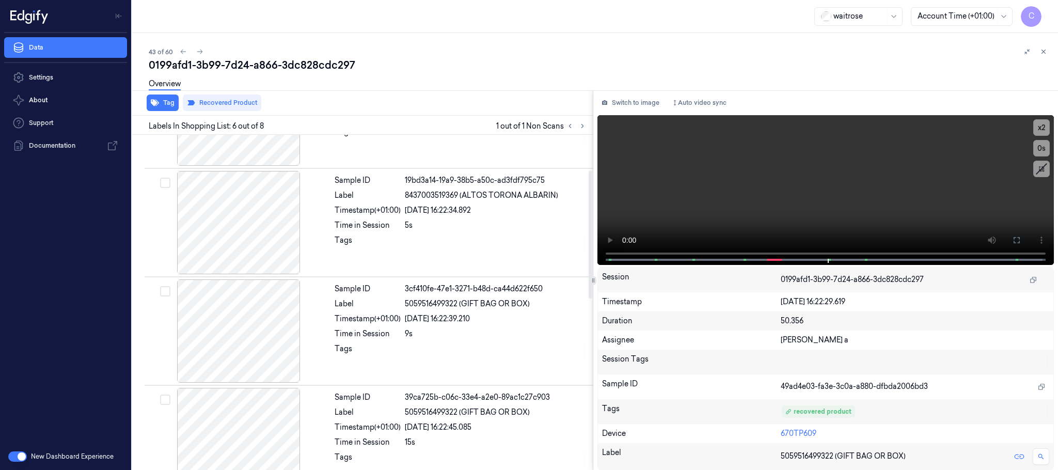
scroll to position [152, 0]
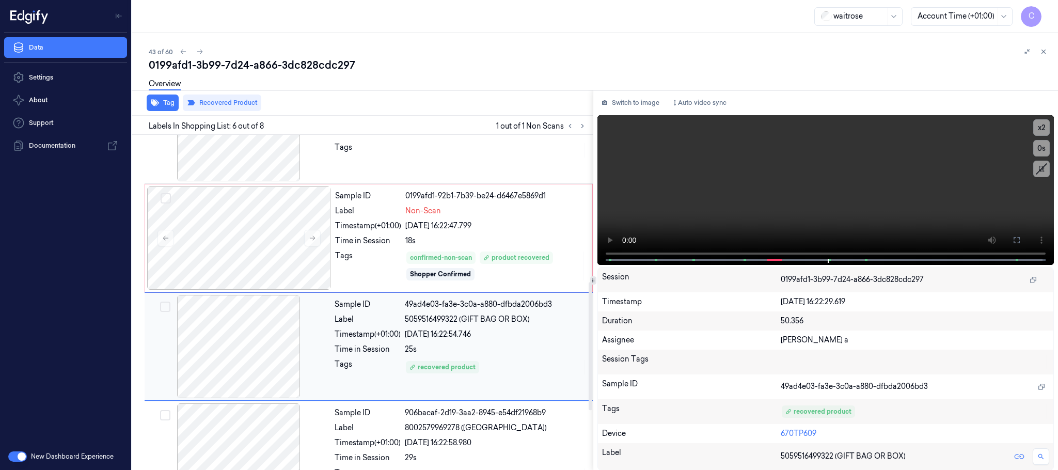
click at [296, 324] on div at bounding box center [239, 346] width 184 height 103
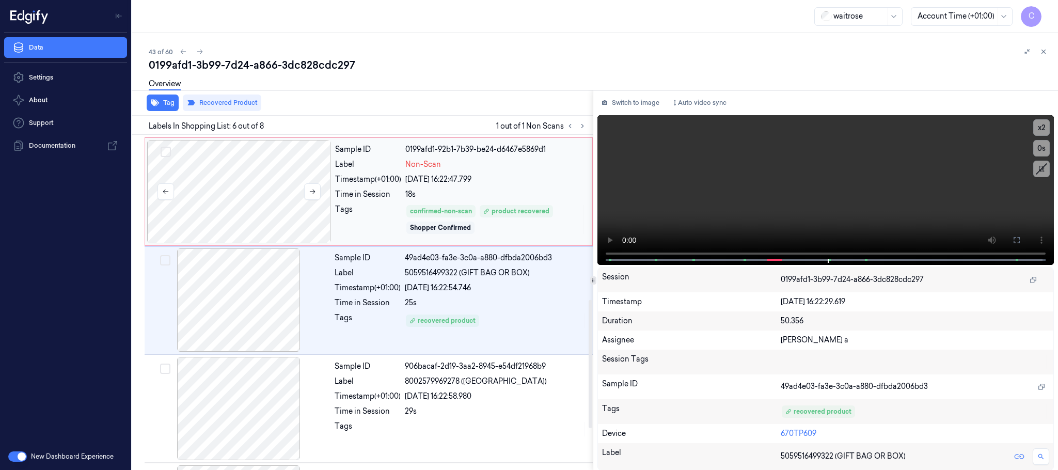
click at [243, 196] on div at bounding box center [239, 191] width 184 height 103
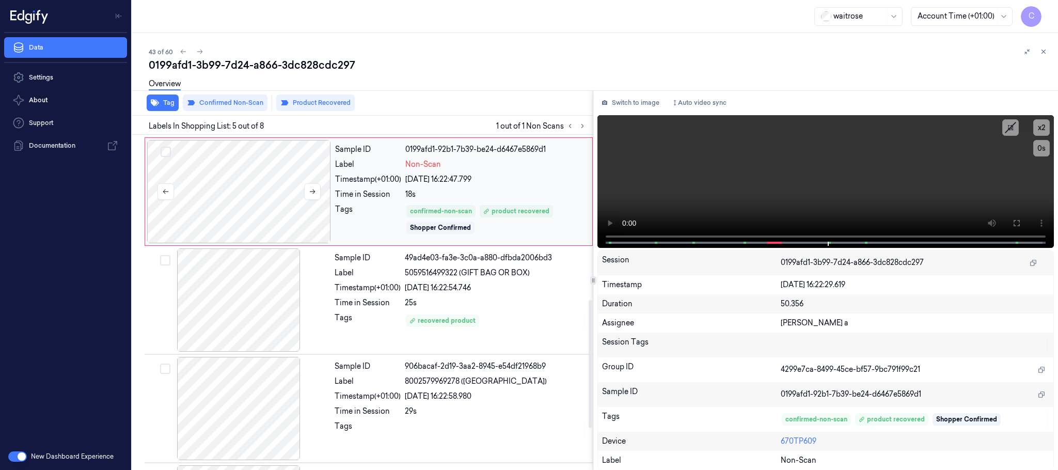
scroll to position [322, 0]
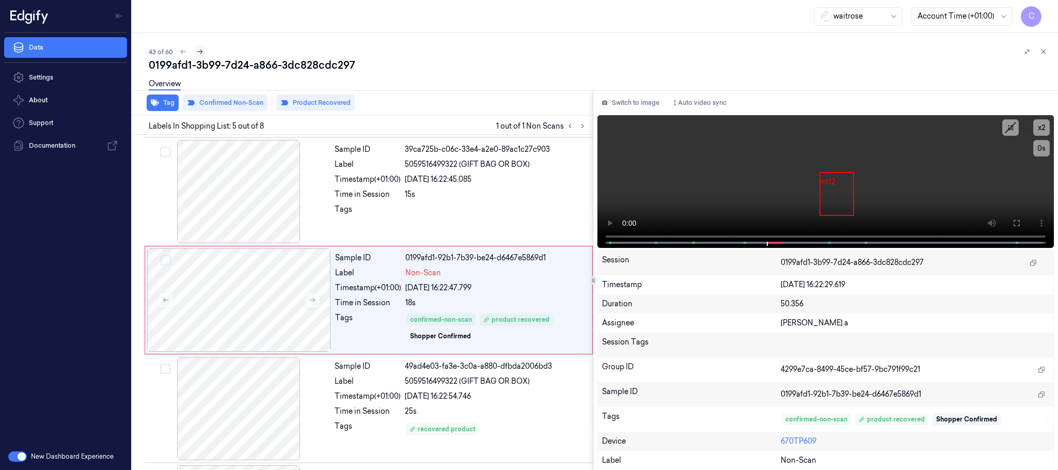
click at [200, 53] on icon at bounding box center [199, 51] width 7 height 7
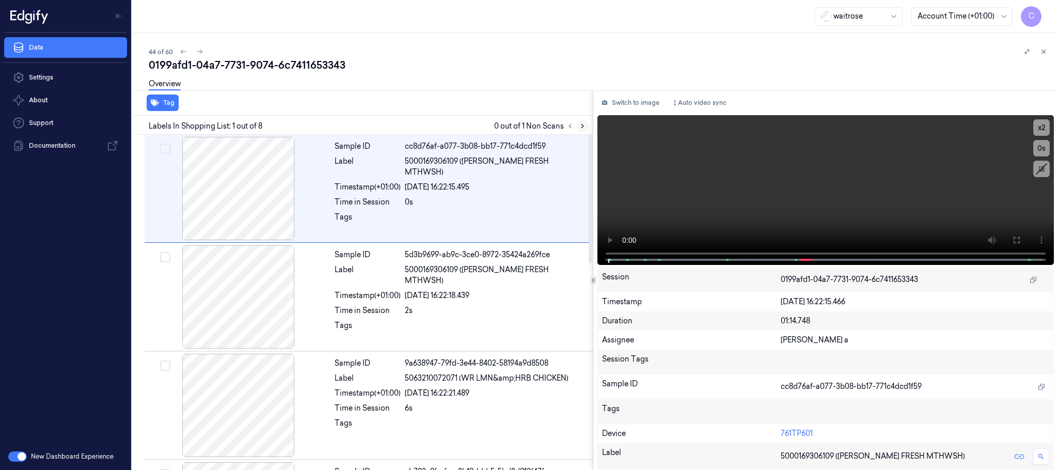
click at [583, 130] on button at bounding box center [582, 126] width 12 height 12
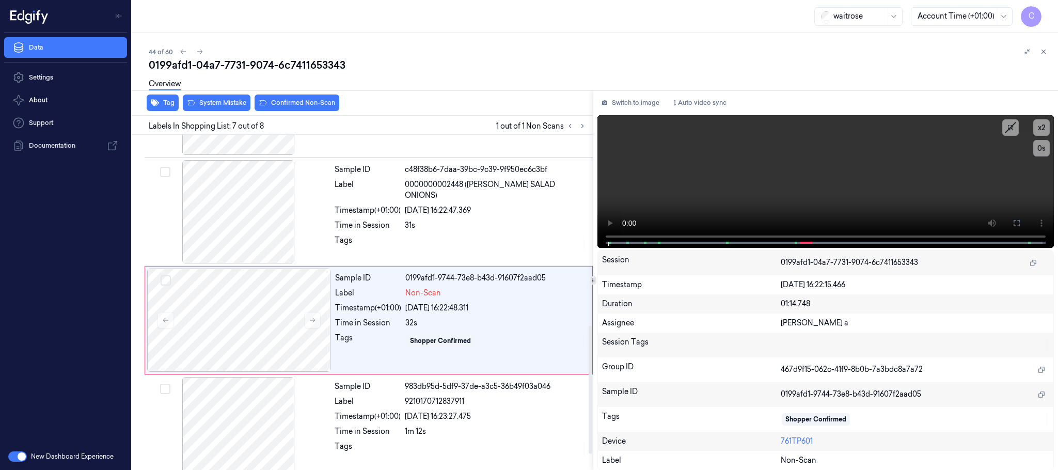
scroll to position [538, 0]
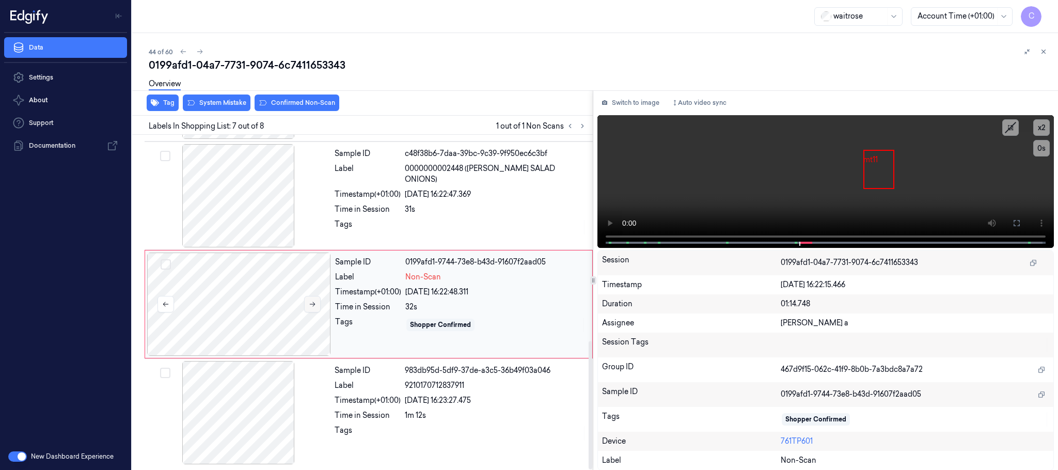
click at [315, 300] on icon at bounding box center [312, 303] width 7 height 7
click at [313, 300] on icon at bounding box center [312, 303] width 7 height 7
click at [307, 301] on button at bounding box center [312, 304] width 17 height 17
click at [254, 189] on div at bounding box center [239, 195] width 184 height 103
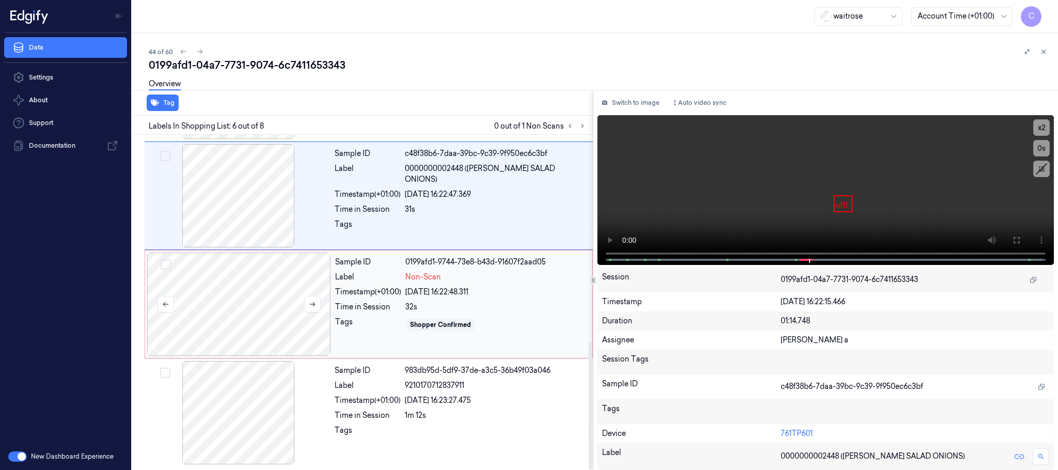
click at [234, 293] on div at bounding box center [239, 303] width 184 height 103
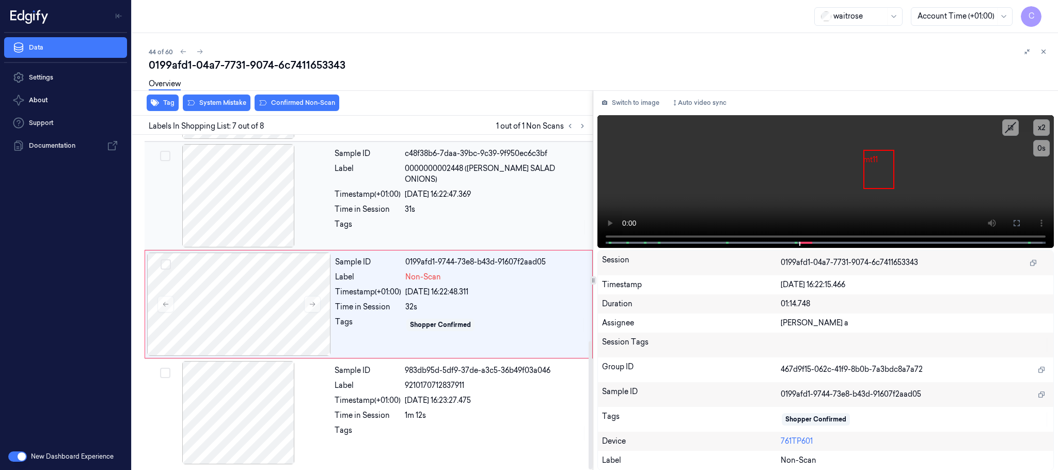
click at [244, 214] on div at bounding box center [239, 195] width 184 height 103
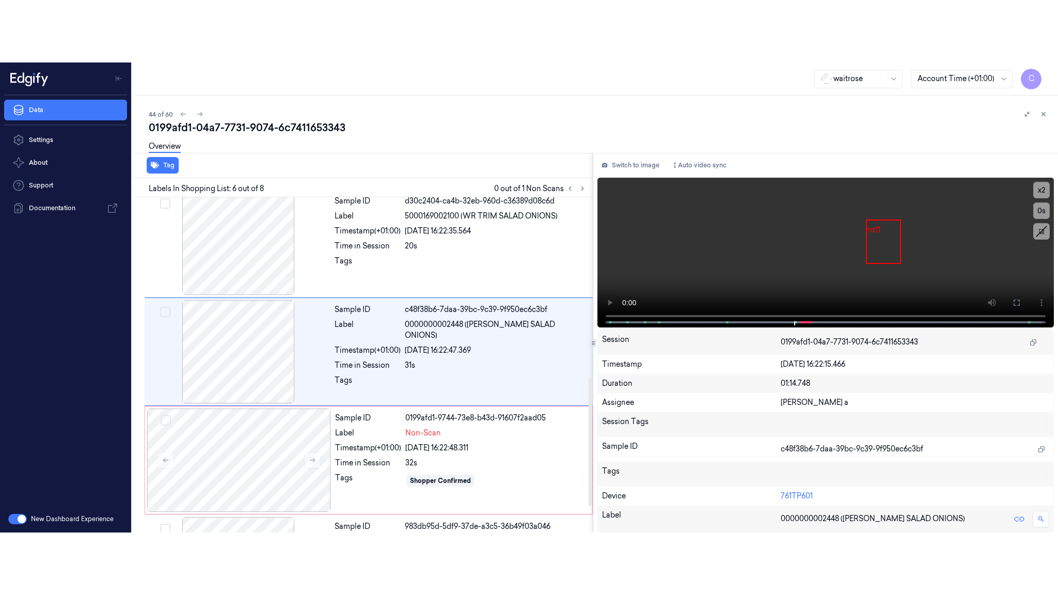
scroll to position [430, 0]
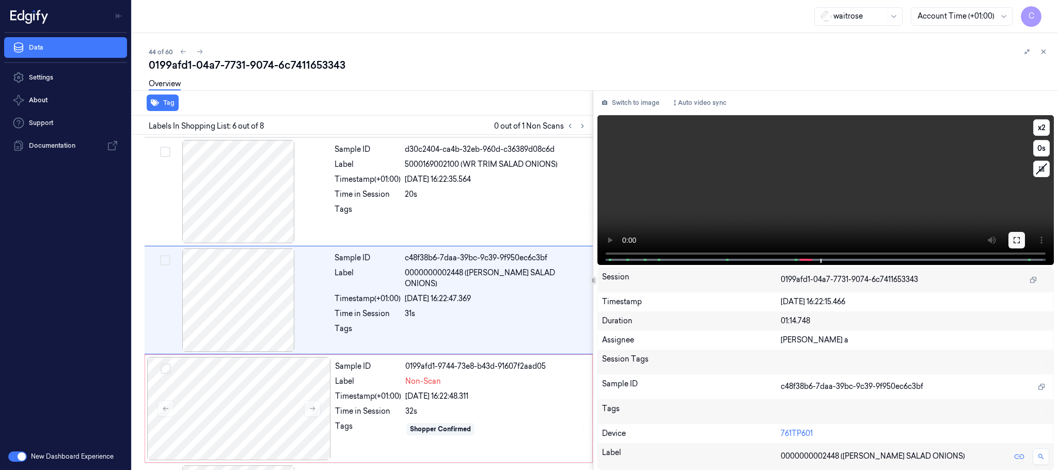
click at [1010, 241] on button at bounding box center [1016, 240] width 17 height 17
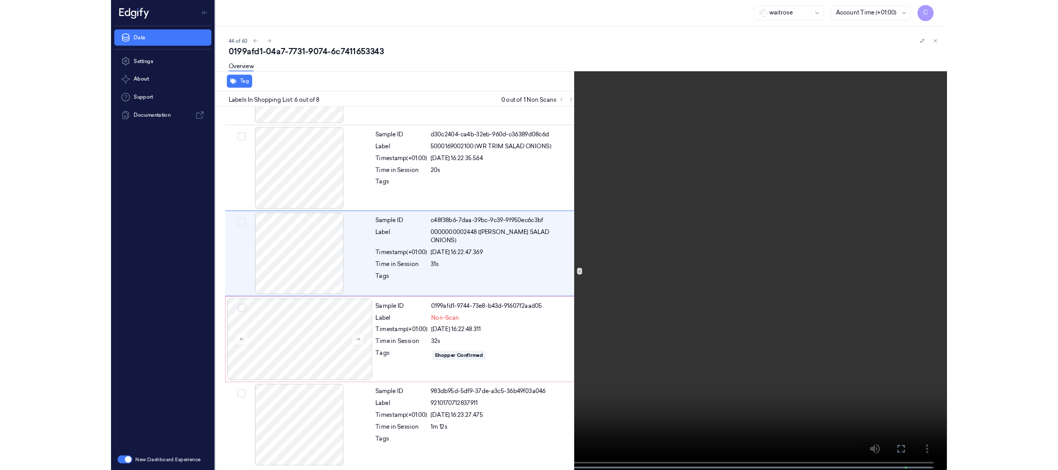
scroll to position [369, 0]
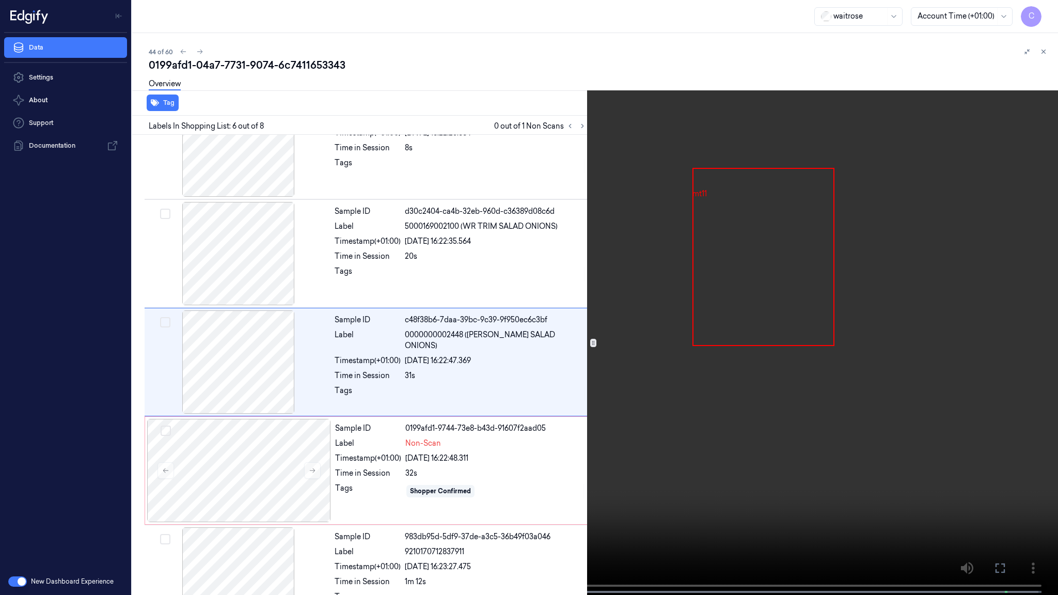
click at [571, 310] on video at bounding box center [529, 298] width 1058 height 597
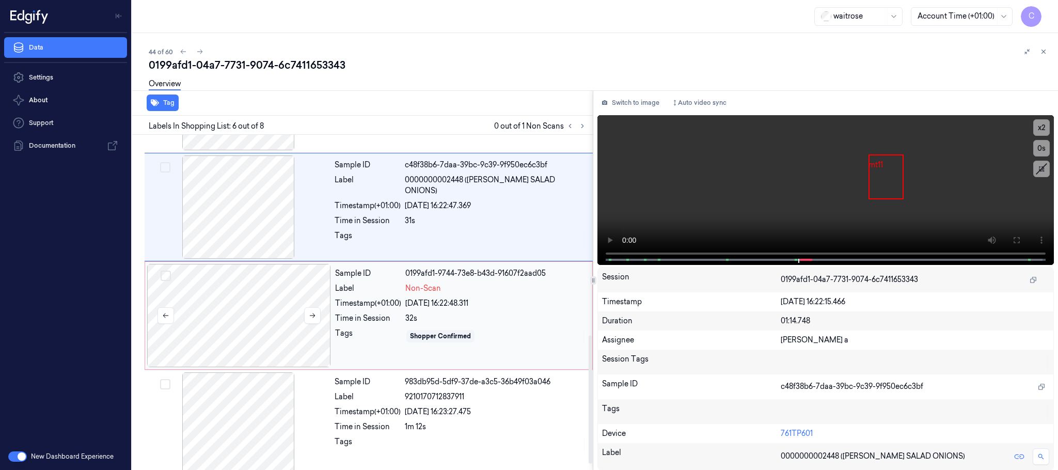
click at [220, 333] on div at bounding box center [239, 315] width 184 height 103
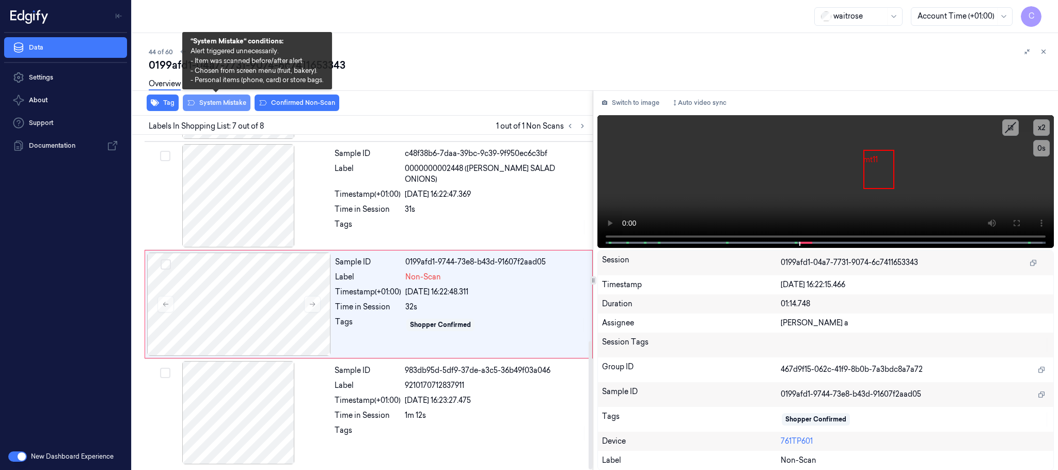
click at [217, 98] on button "System Mistake" at bounding box center [217, 102] width 68 height 17
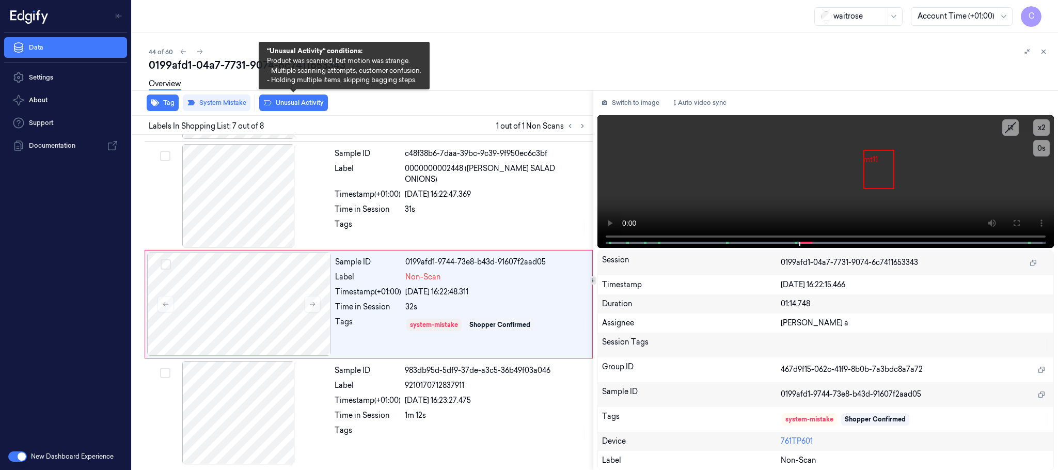
click at [307, 99] on button "Unusual Activity" at bounding box center [293, 102] width 69 height 17
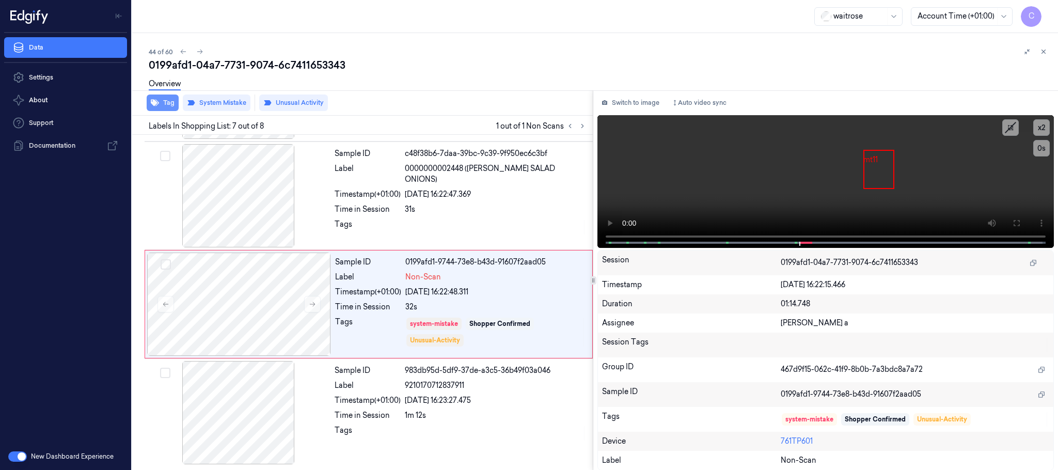
click at [166, 101] on button "Tag" at bounding box center [163, 102] width 32 height 17
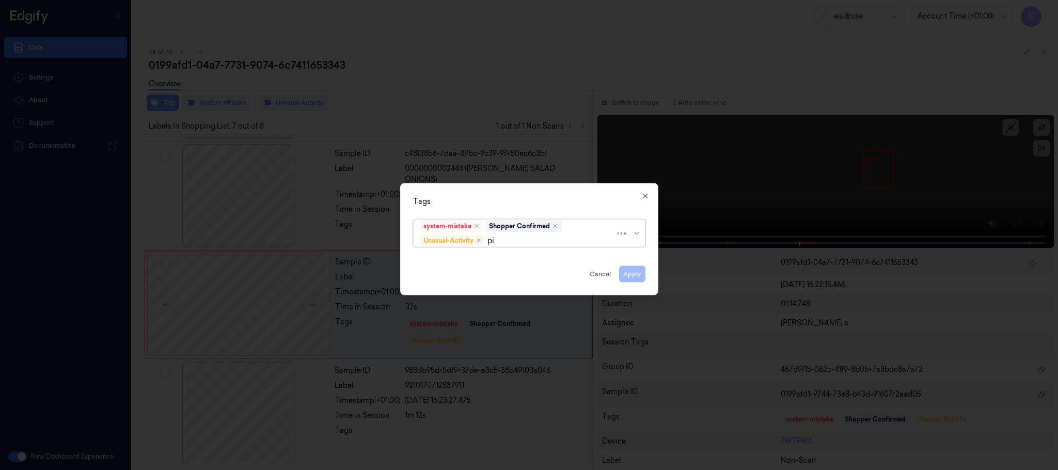
type input "pic"
click at [436, 265] on div "Picklist item alert" at bounding box center [449, 260] width 59 height 11
click at [490, 207] on div "Tags system-mistake Shopper Confirmed Unusual-Activity Picklist item alert Appl…" at bounding box center [529, 239] width 258 height 112
click at [631, 269] on button "Apply" at bounding box center [632, 274] width 26 height 17
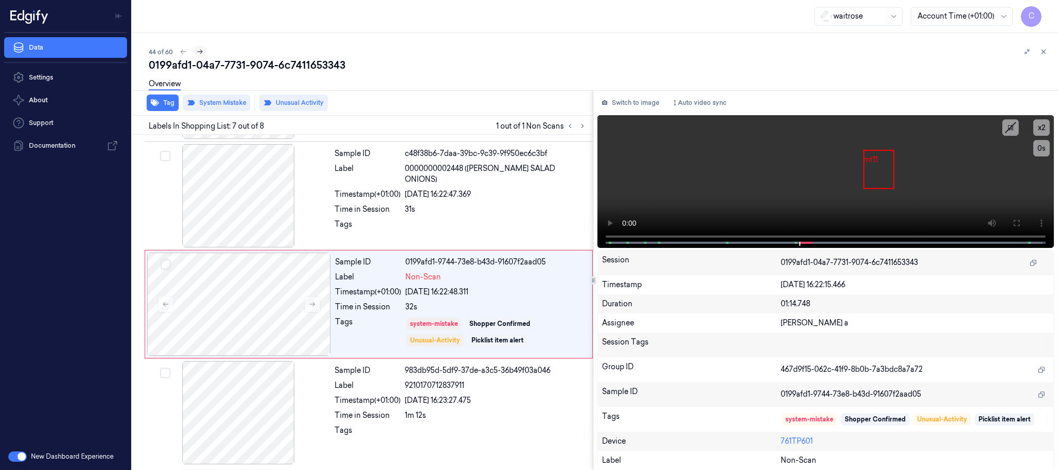
click at [202, 53] on icon at bounding box center [199, 51] width 7 height 7
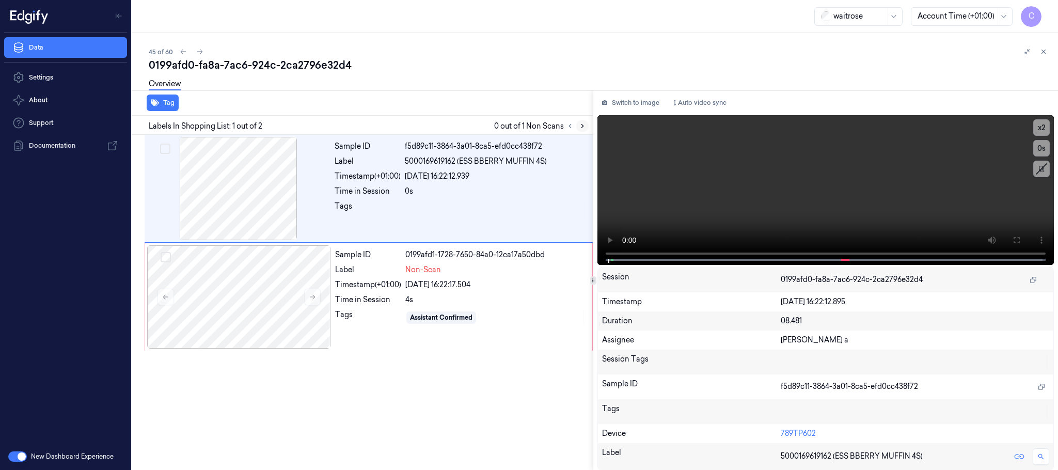
click at [581, 126] on icon at bounding box center [582, 125] width 7 height 7
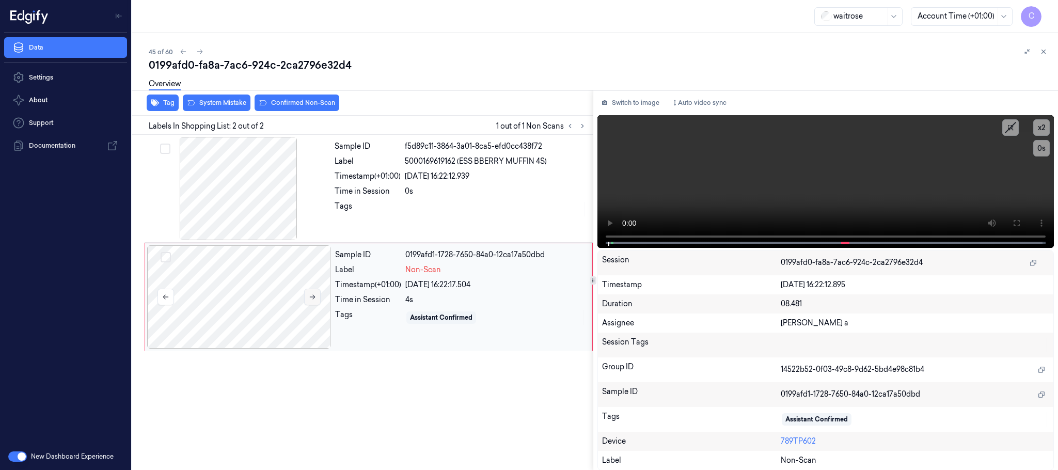
click at [310, 296] on icon at bounding box center [312, 296] width 7 height 7
click at [268, 293] on div at bounding box center [239, 296] width 184 height 103
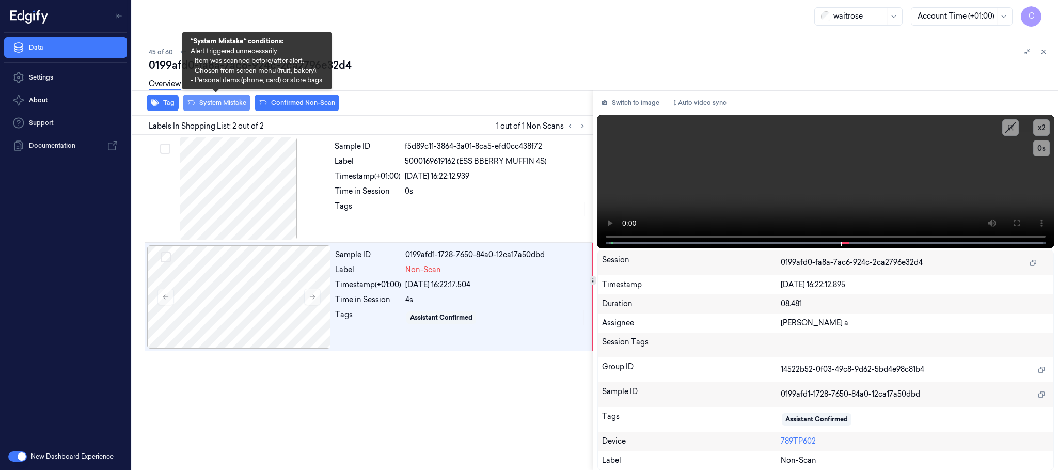
click at [220, 100] on button "System Mistake" at bounding box center [217, 102] width 68 height 17
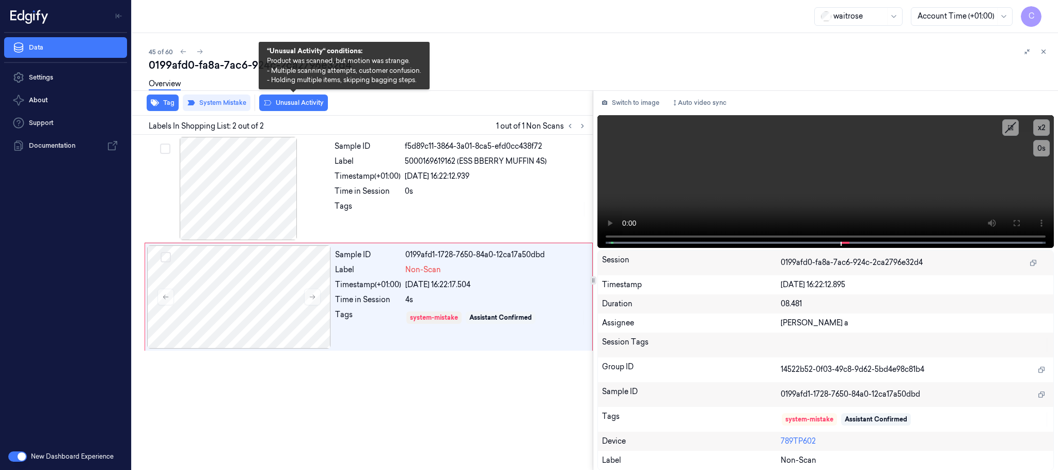
click at [300, 105] on button "Unusual Activity" at bounding box center [293, 102] width 69 height 17
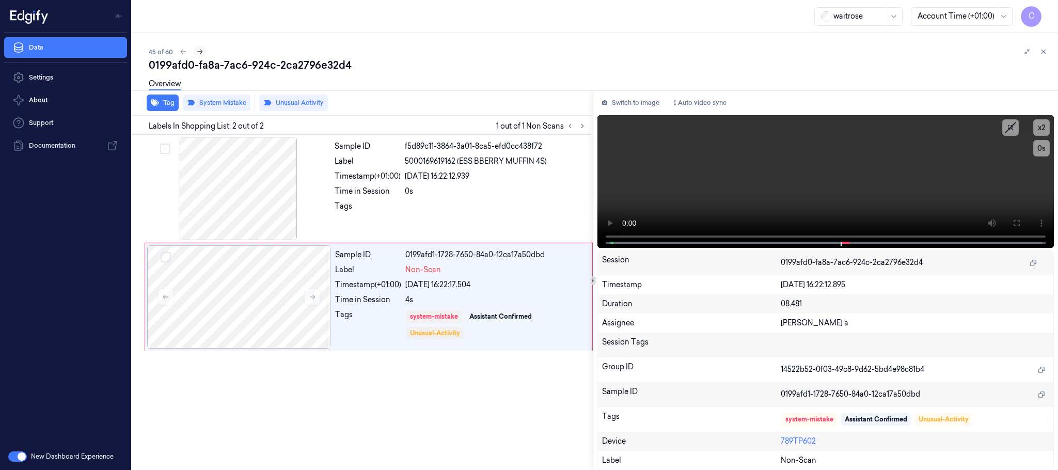
click at [199, 53] on icon at bounding box center [199, 51] width 7 height 7
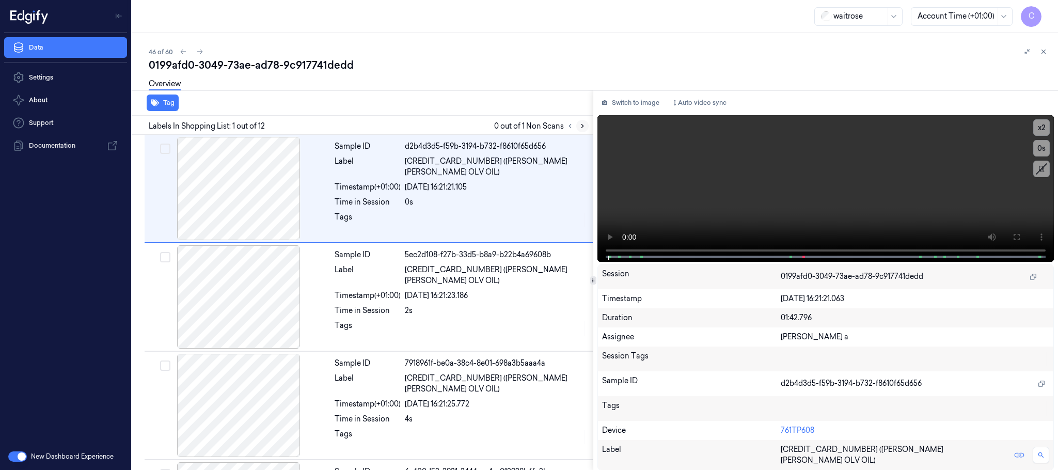
click at [579, 122] on icon at bounding box center [582, 125] width 7 height 7
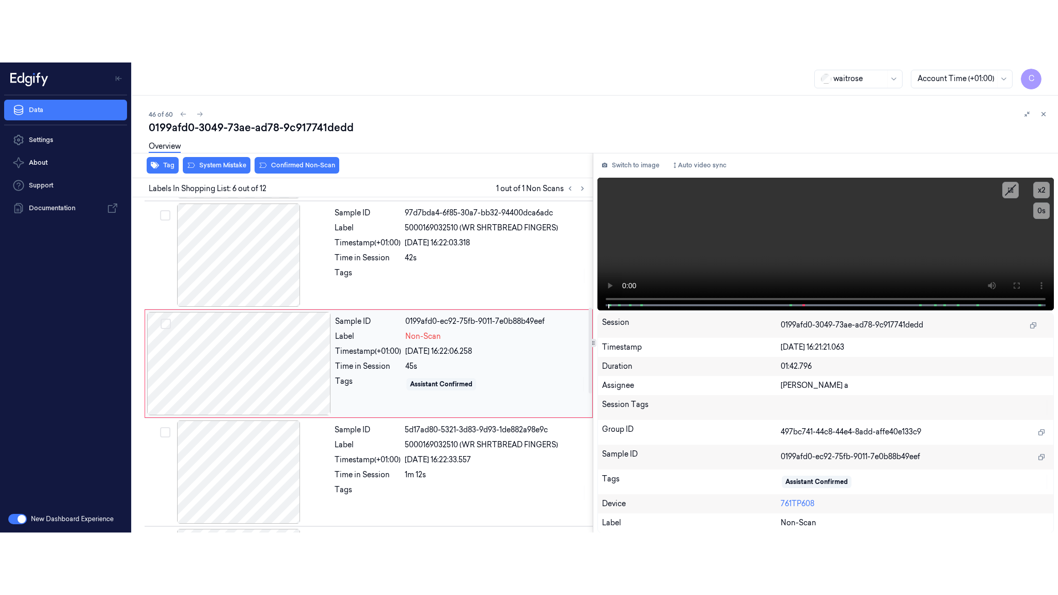
scroll to position [430, 0]
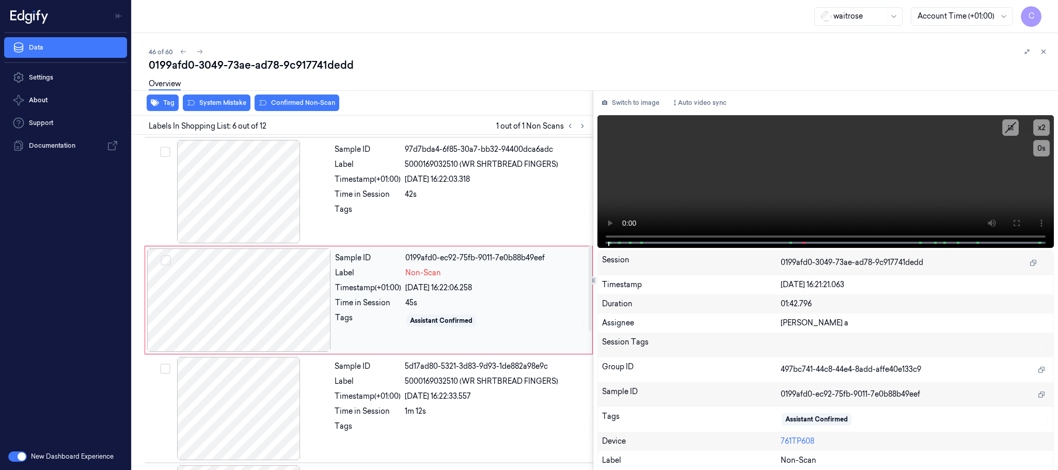
click at [316, 299] on div at bounding box center [239, 299] width 184 height 103
click at [261, 282] on div at bounding box center [239, 299] width 184 height 103
click at [1019, 223] on icon at bounding box center [1016, 223] width 8 height 8
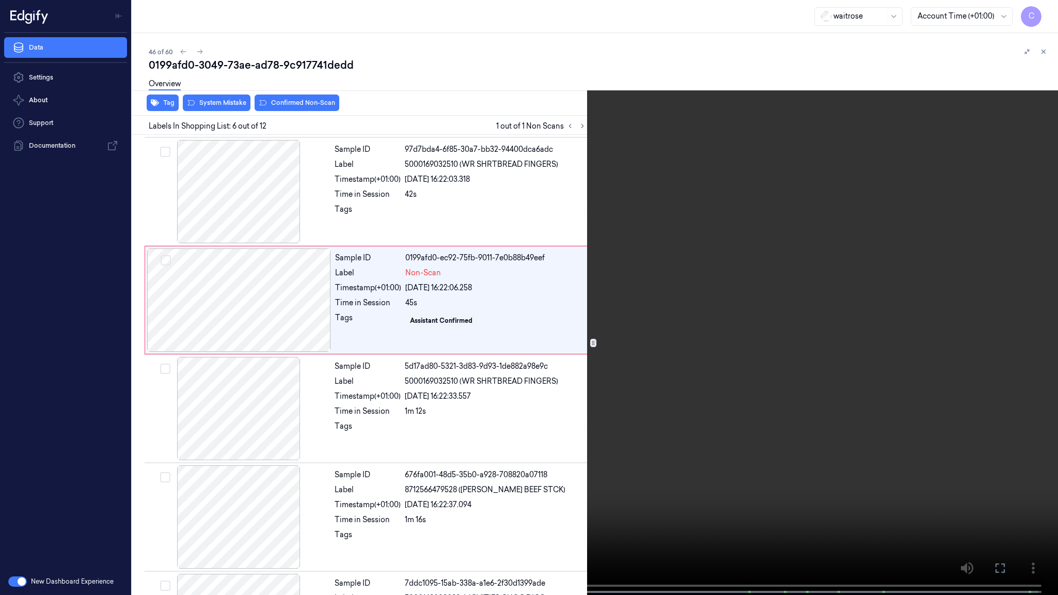
click at [415, 316] on video at bounding box center [529, 298] width 1058 height 597
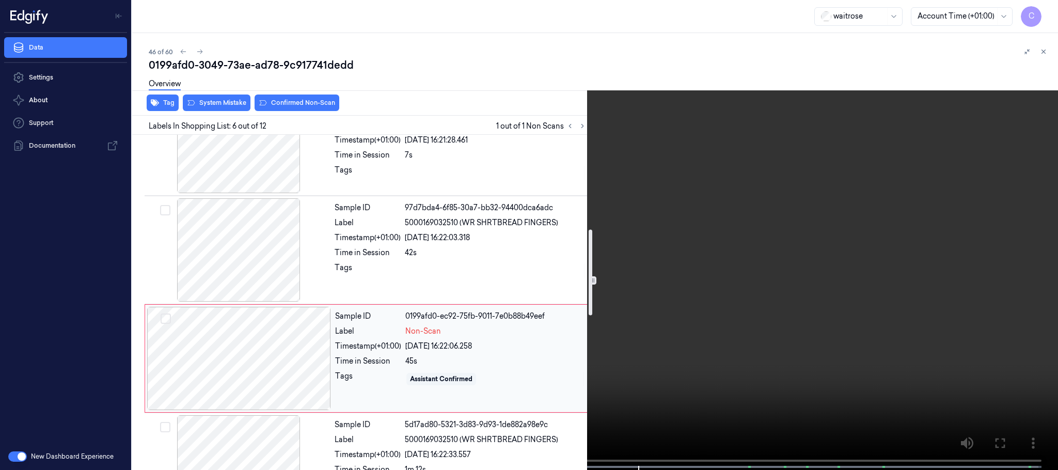
scroll to position [369, 0]
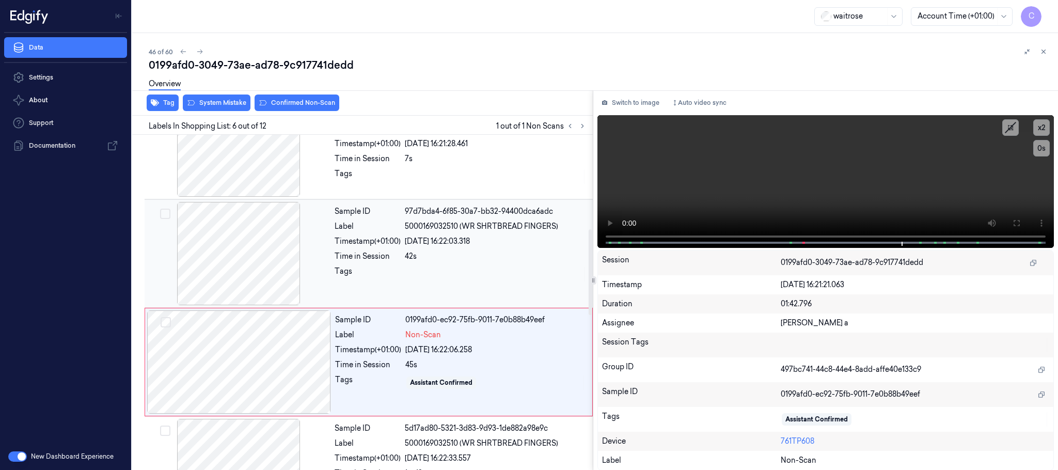
click at [232, 259] on div at bounding box center [239, 253] width 184 height 103
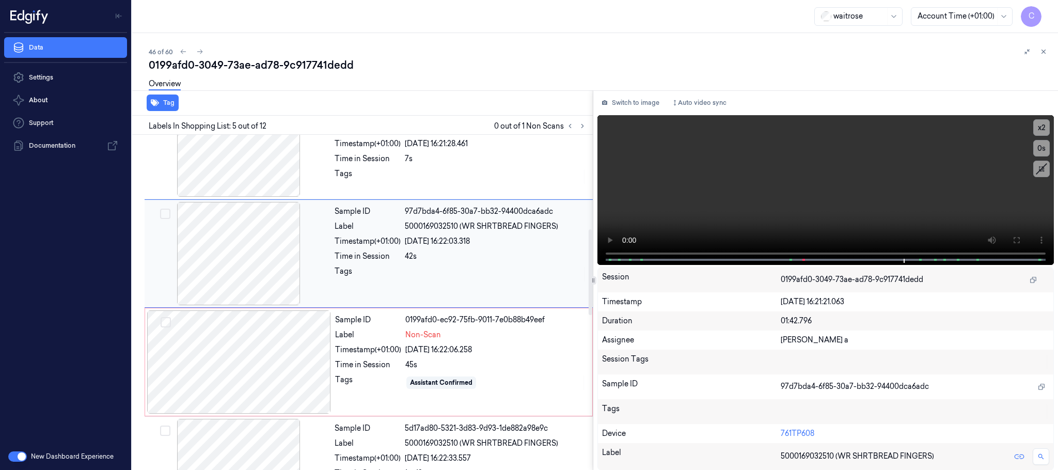
scroll to position [322, 0]
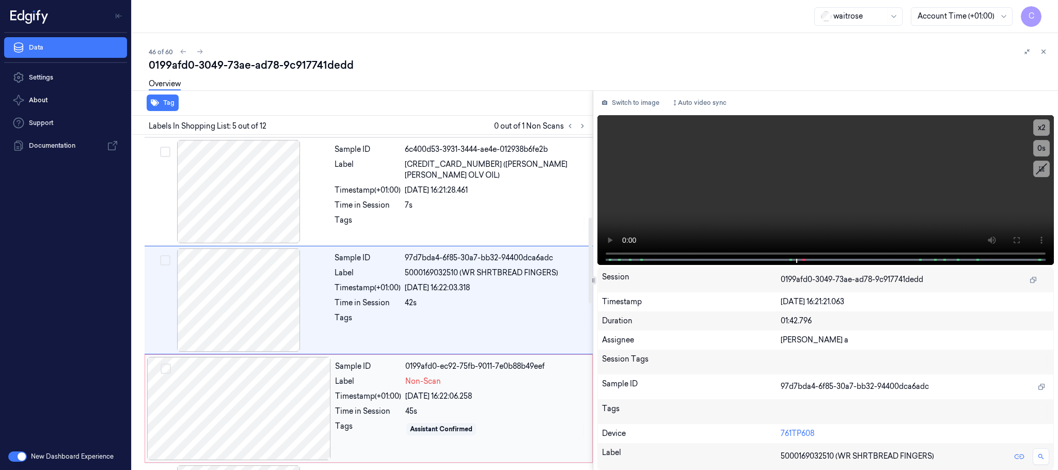
click at [273, 400] on div at bounding box center [239, 408] width 184 height 103
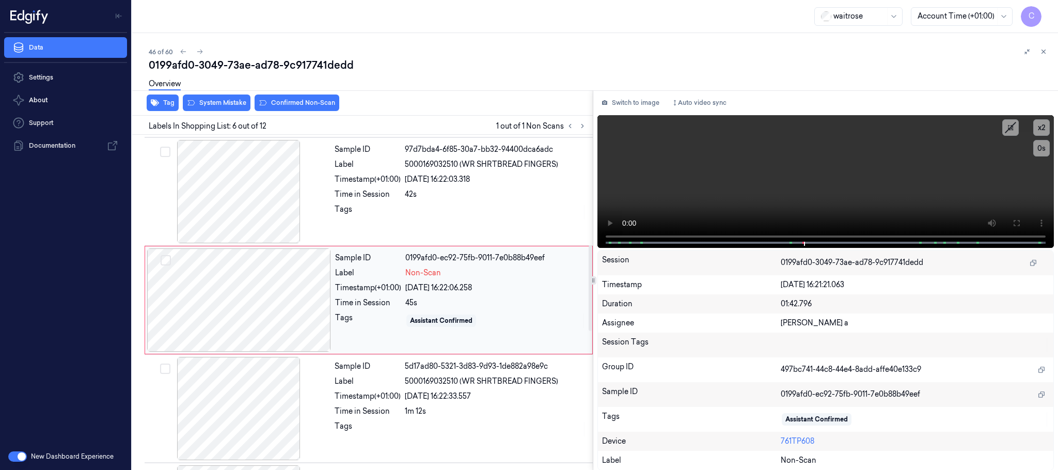
scroll to position [508, 0]
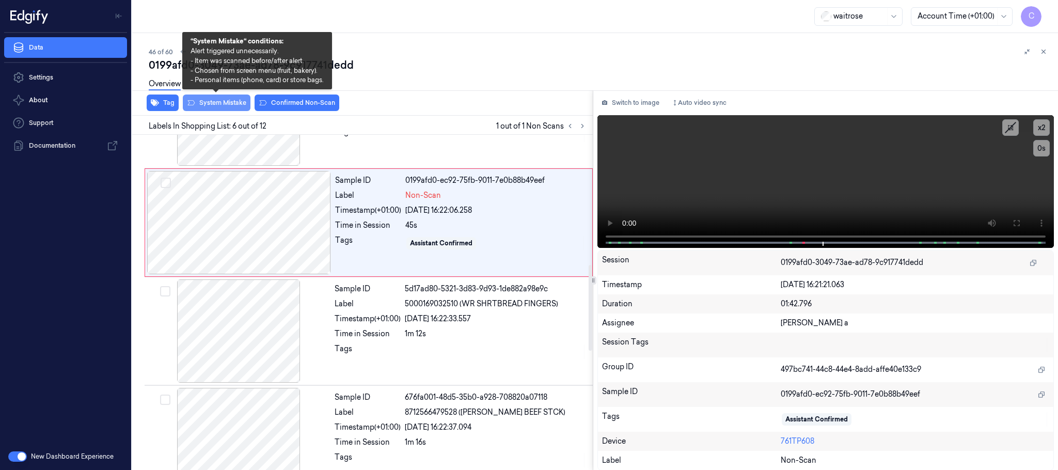
click at [225, 103] on button "System Mistake" at bounding box center [217, 102] width 68 height 17
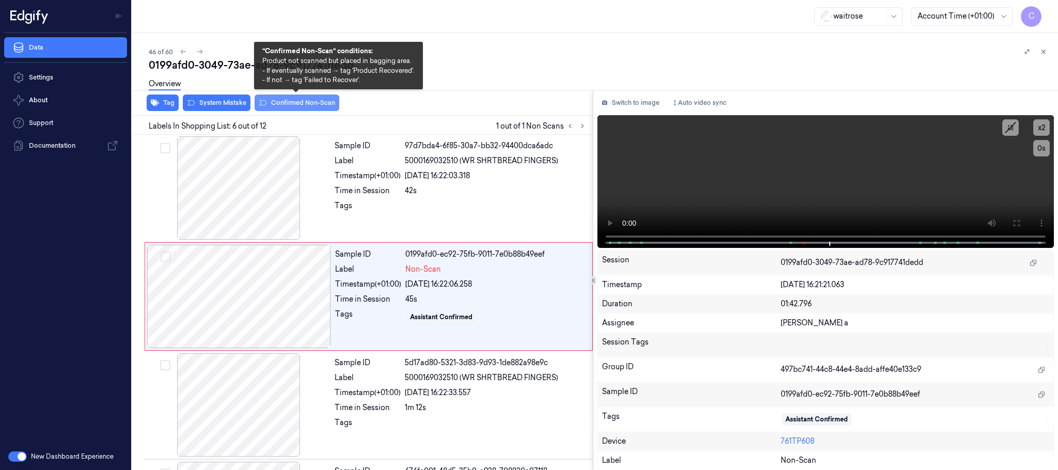
scroll to position [430, 0]
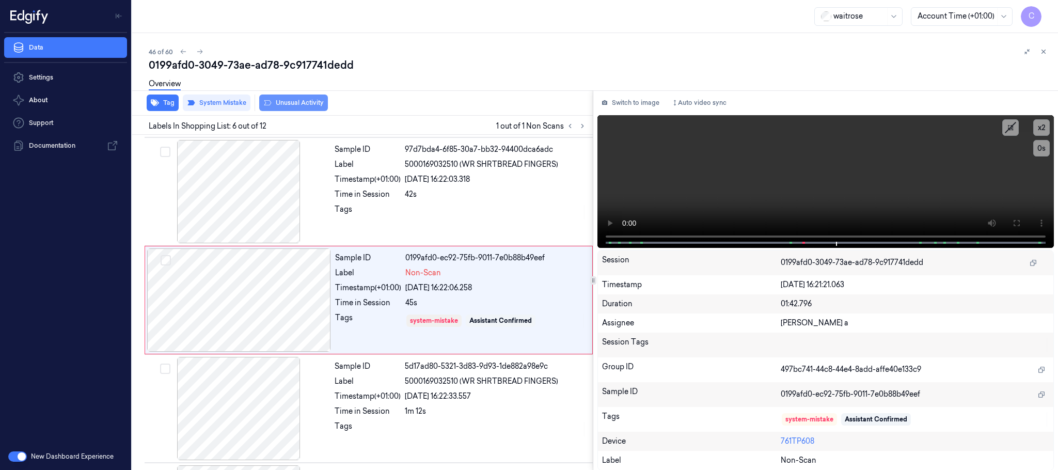
click at [308, 102] on button "Unusual Activity" at bounding box center [293, 102] width 69 height 17
click at [861, 204] on video at bounding box center [825, 181] width 456 height 133
click at [863, 203] on video at bounding box center [825, 181] width 456 height 133
click at [199, 49] on icon at bounding box center [199, 51] width 7 height 7
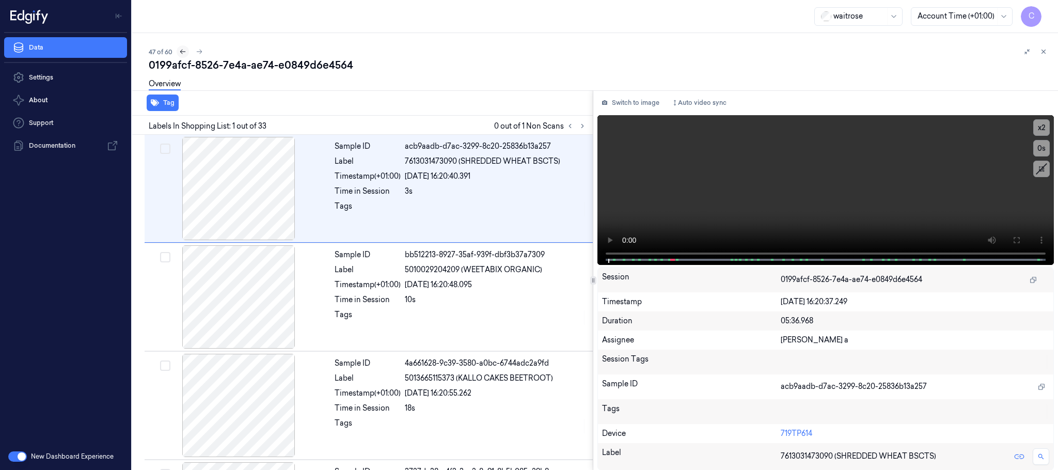
click at [180, 53] on icon at bounding box center [182, 51] width 7 height 7
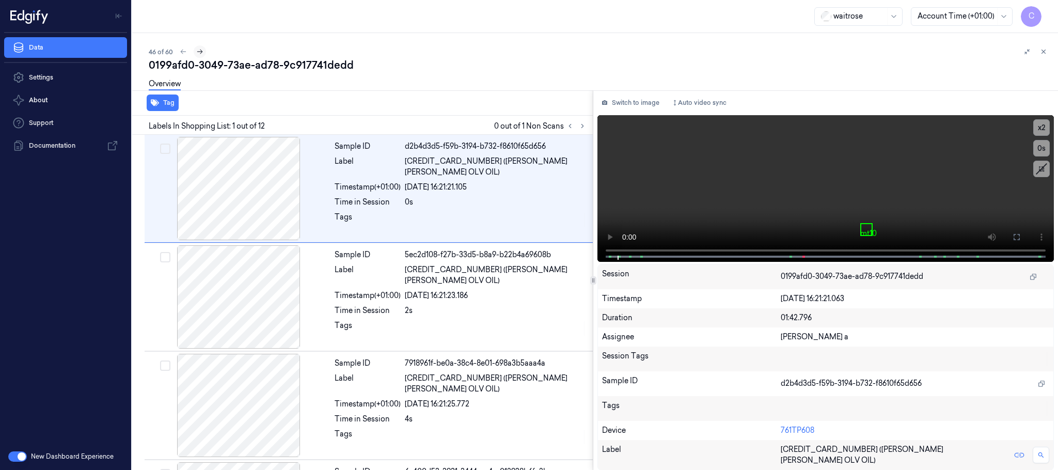
click at [200, 50] on icon at bounding box center [200, 52] width 6 height 5
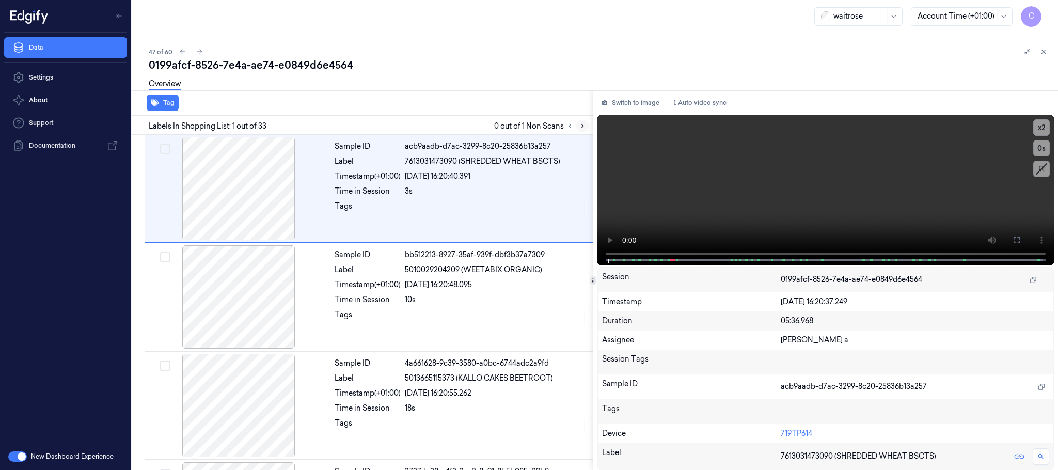
click at [579, 126] on icon at bounding box center [582, 125] width 7 height 7
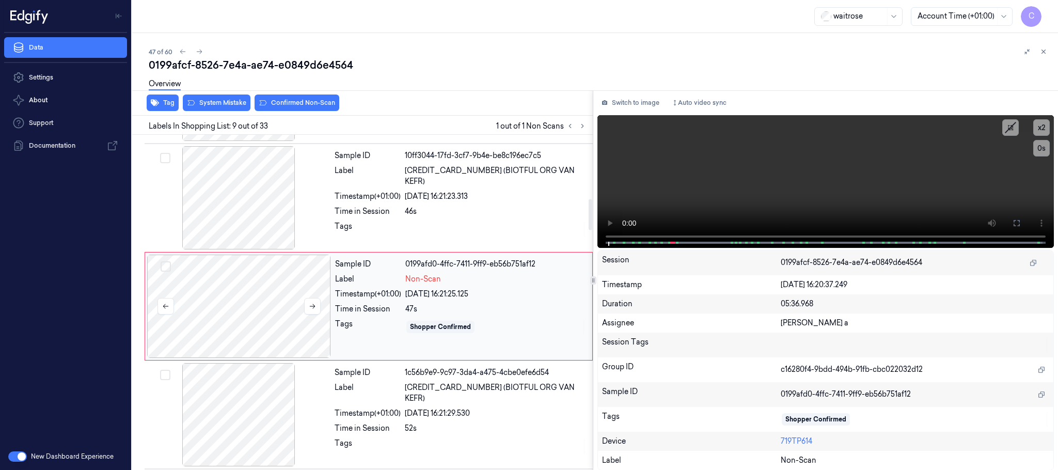
scroll to position [757, 0]
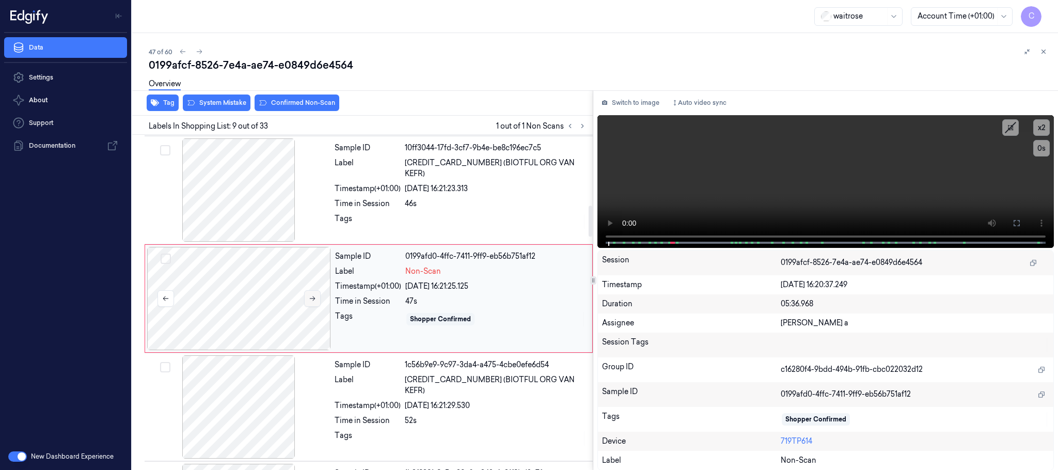
click at [316, 300] on icon at bounding box center [312, 298] width 7 height 7
click at [314, 300] on icon at bounding box center [312, 298] width 7 height 7
click at [313, 301] on icon at bounding box center [313, 298] width 6 height 5
click at [314, 299] on icon at bounding box center [312, 298] width 7 height 7
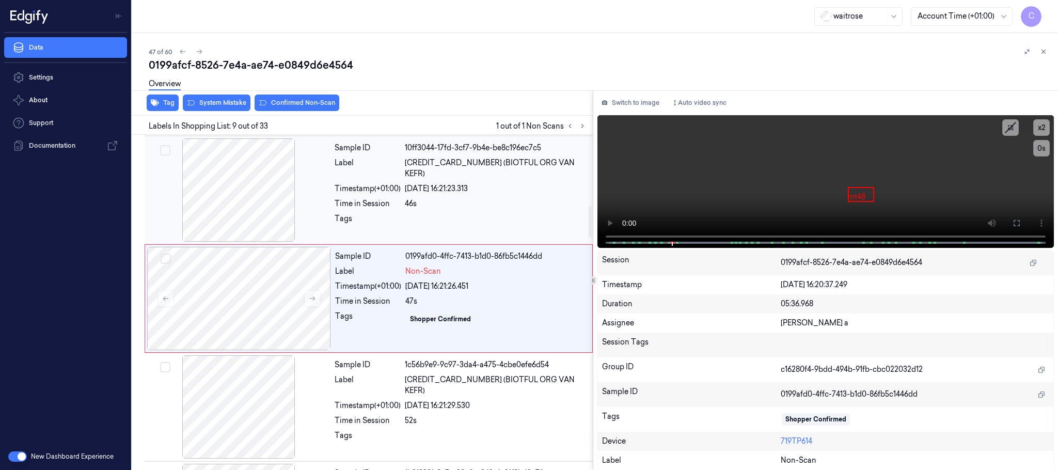
click at [231, 193] on div at bounding box center [239, 189] width 184 height 103
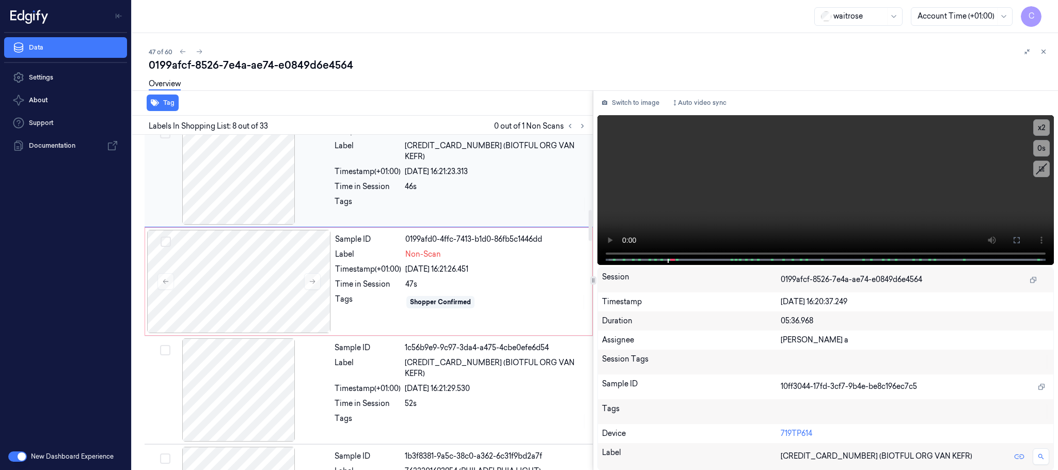
scroll to position [803, 0]
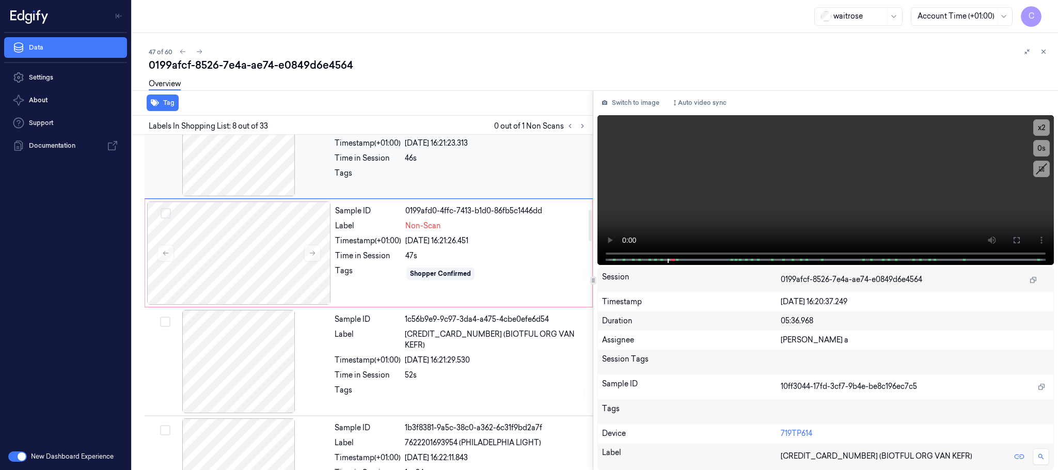
click at [239, 158] on div at bounding box center [239, 144] width 184 height 103
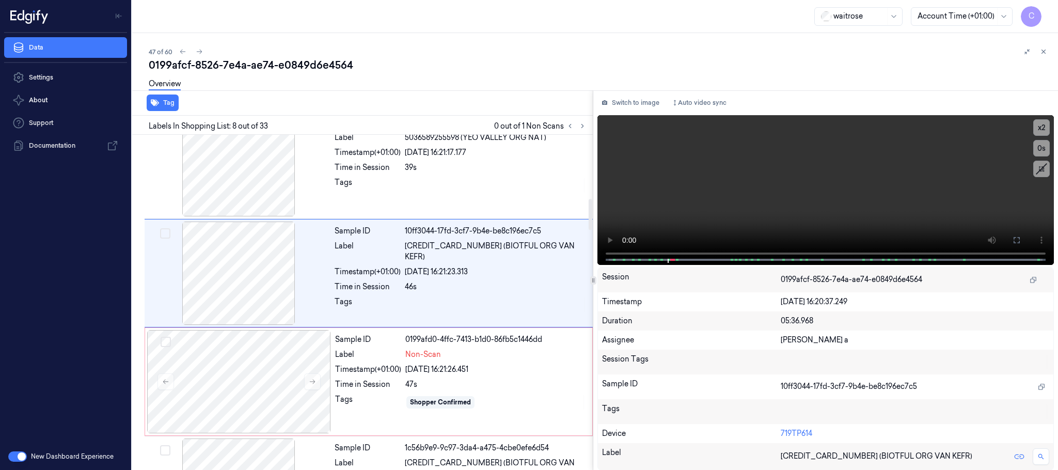
scroll to position [648, 0]
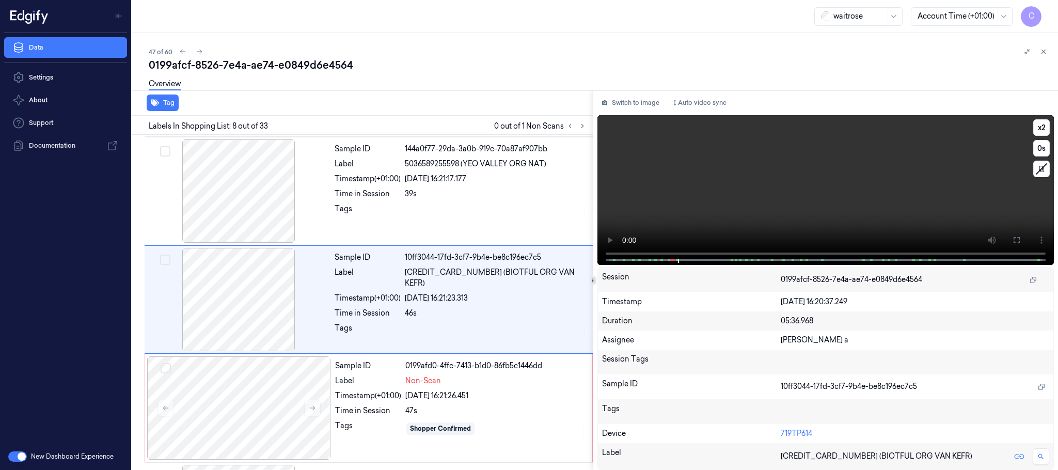
click at [832, 214] on video at bounding box center [825, 190] width 456 height 150
click at [248, 396] on div at bounding box center [239, 407] width 184 height 103
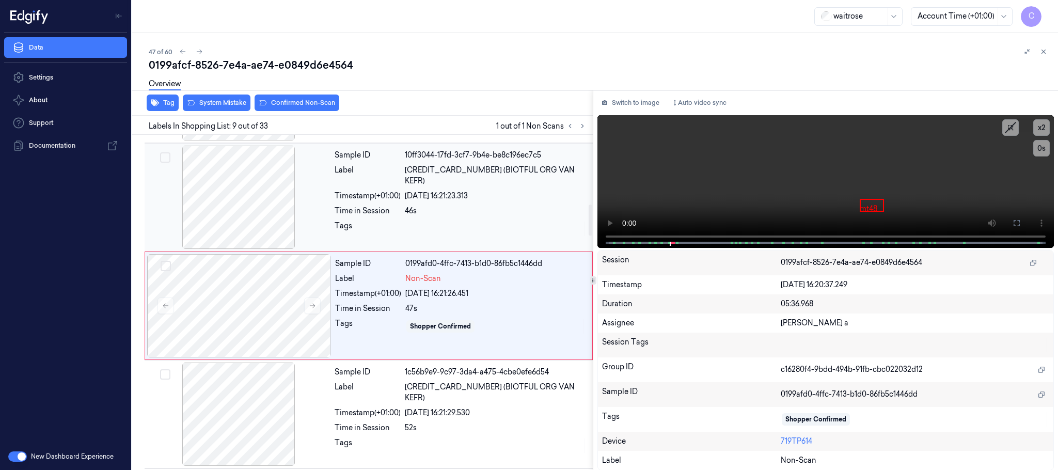
scroll to position [757, 0]
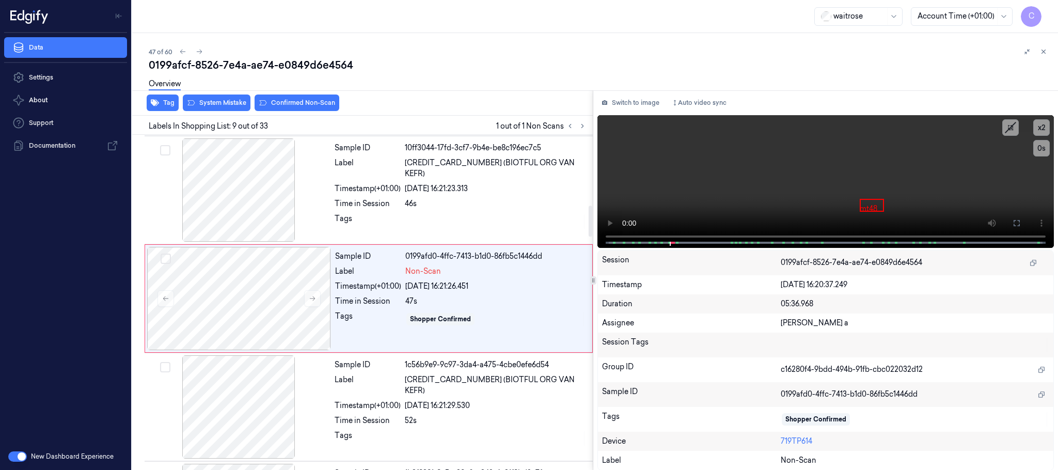
click at [213, 98] on div "Overview" at bounding box center [599, 85] width 901 height 26
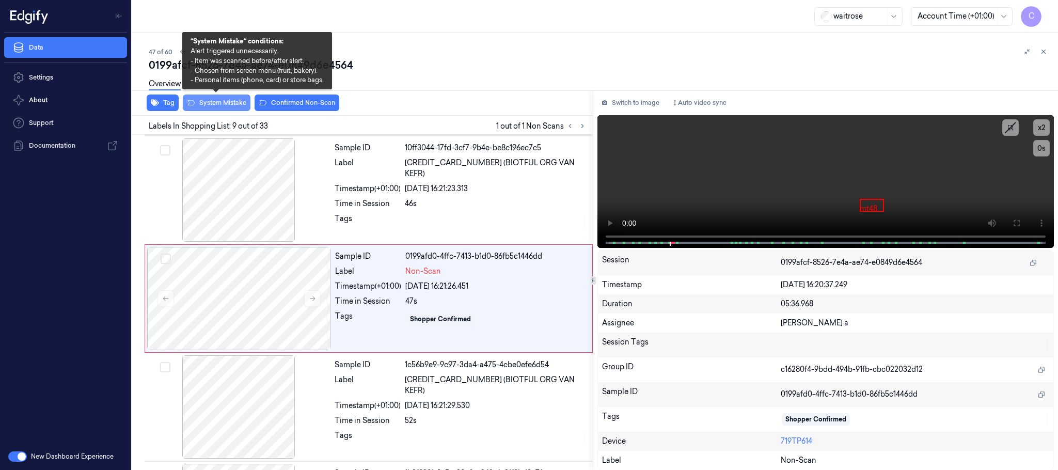
click at [217, 106] on button "System Mistake" at bounding box center [217, 102] width 68 height 17
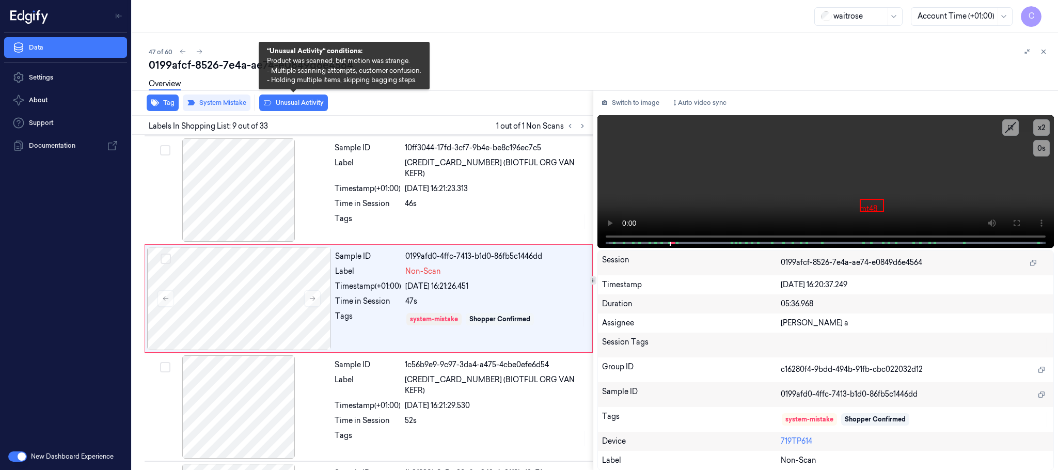
click at [307, 104] on button "Unusual Activity" at bounding box center [293, 102] width 69 height 17
click at [289, 102] on button "Unusual Activity" at bounding box center [293, 102] width 69 height 17
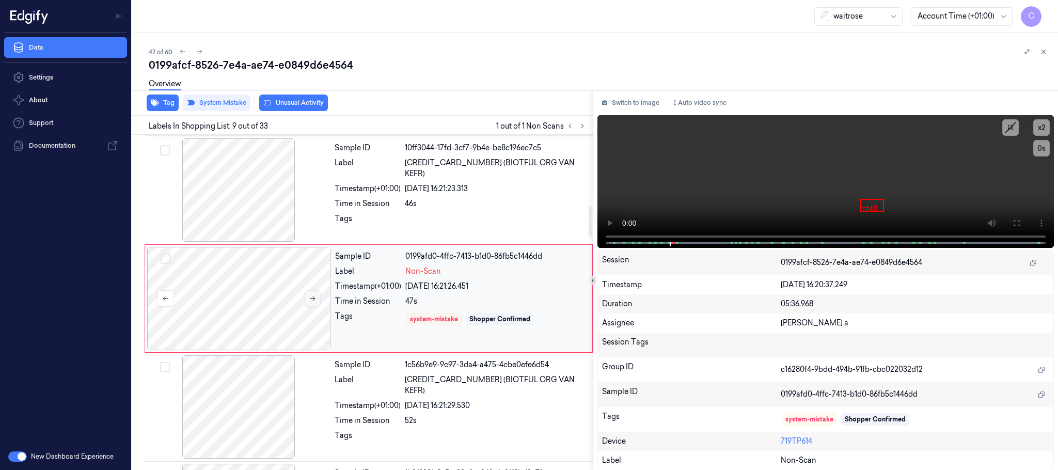
click at [313, 302] on icon at bounding box center [312, 298] width 7 height 7
click at [254, 202] on div at bounding box center [239, 189] width 184 height 103
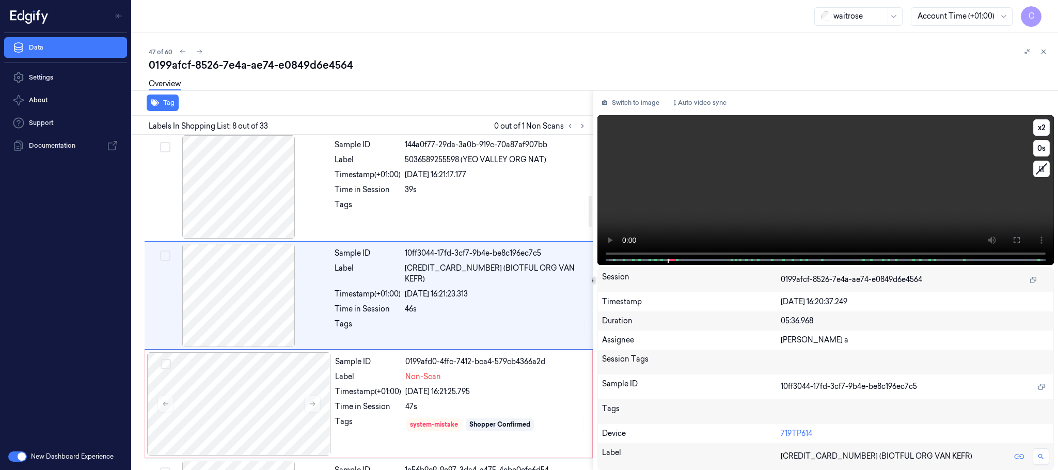
scroll to position [648, 0]
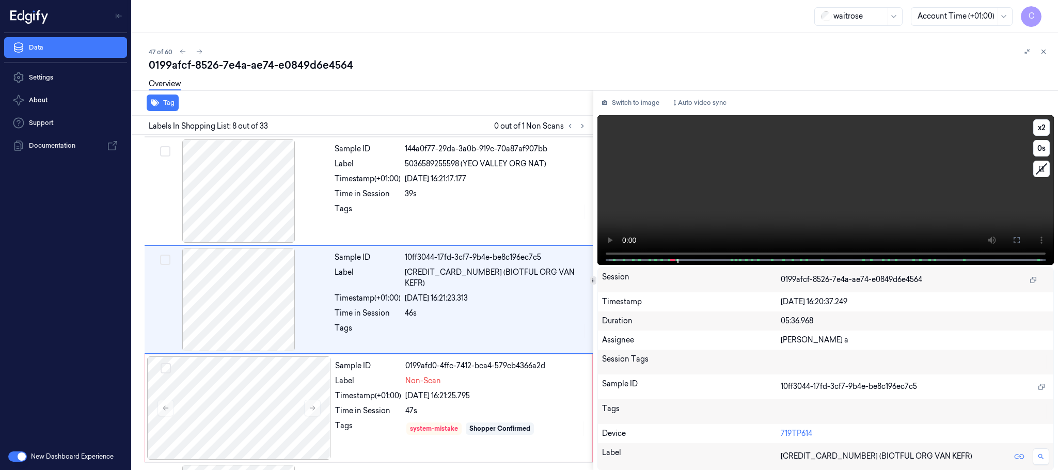
click at [815, 190] on video at bounding box center [825, 190] width 456 height 150
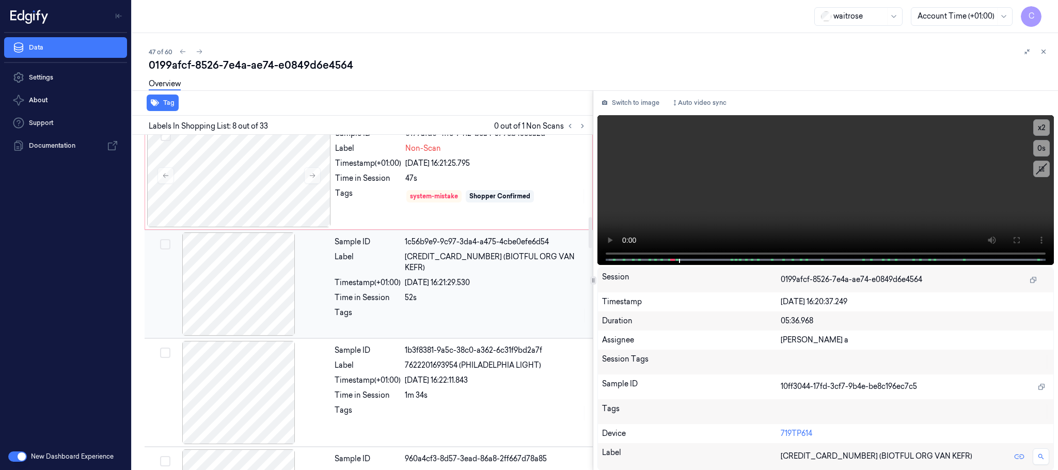
scroll to position [803, 0]
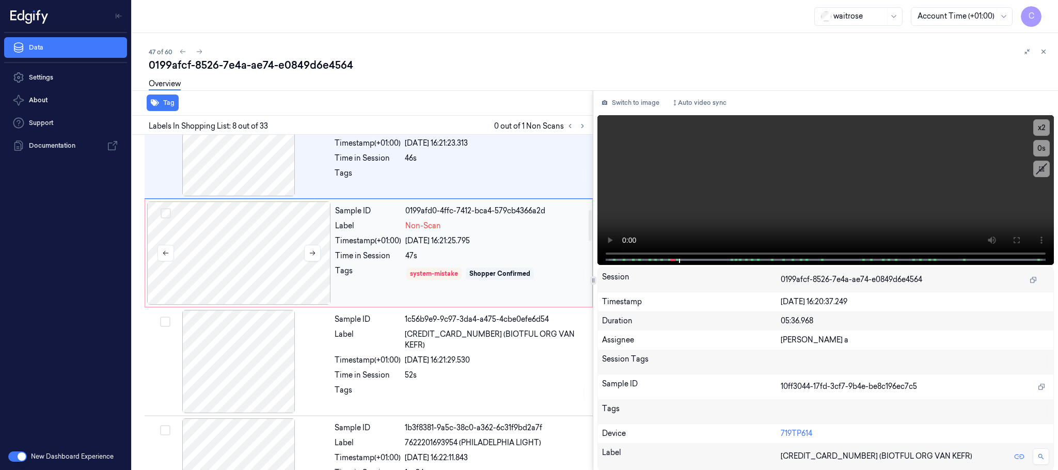
click at [233, 252] on div at bounding box center [239, 252] width 184 height 103
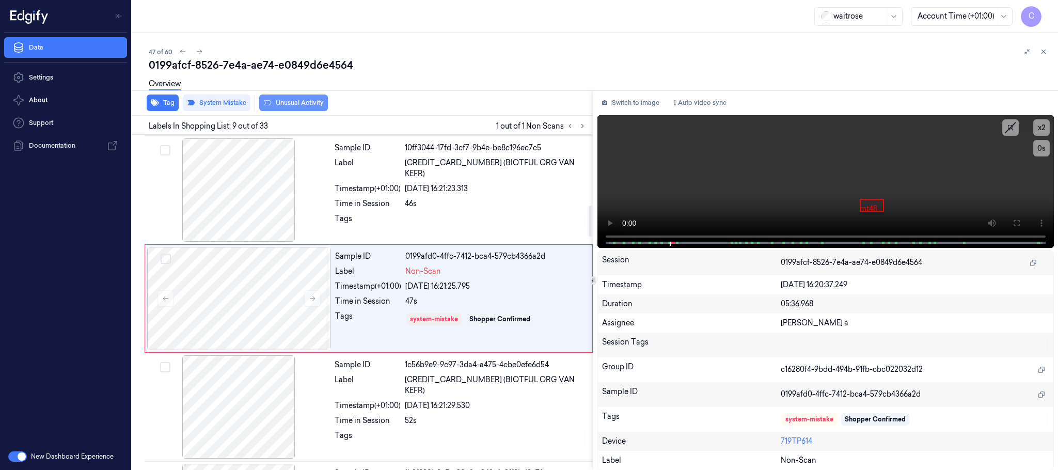
click at [302, 99] on button "Unusual Activity" at bounding box center [293, 102] width 69 height 17
click at [198, 55] on icon at bounding box center [199, 51] width 7 height 7
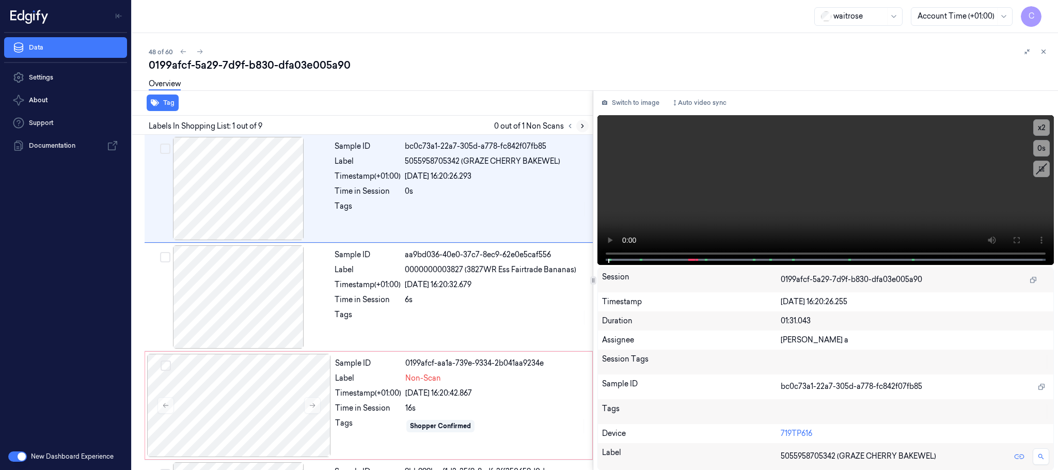
click at [580, 124] on icon at bounding box center [582, 125] width 7 height 7
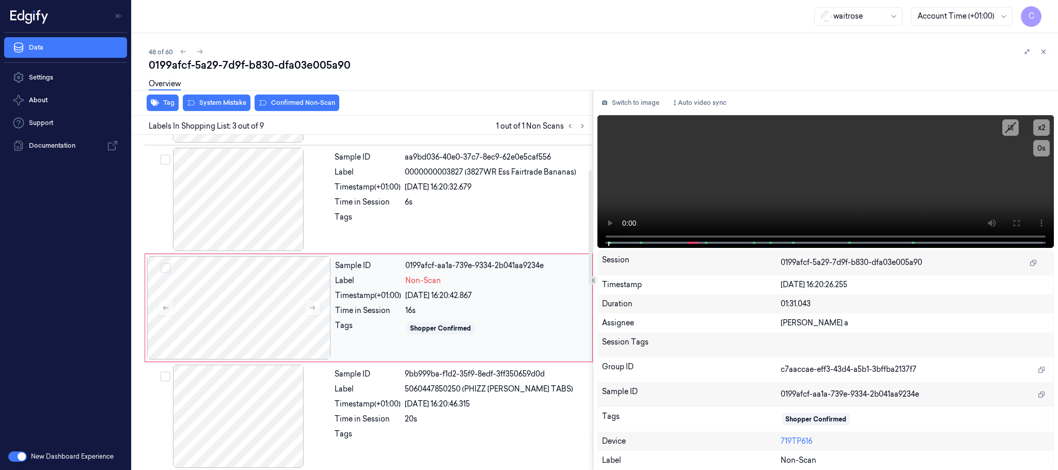
scroll to position [104, 0]
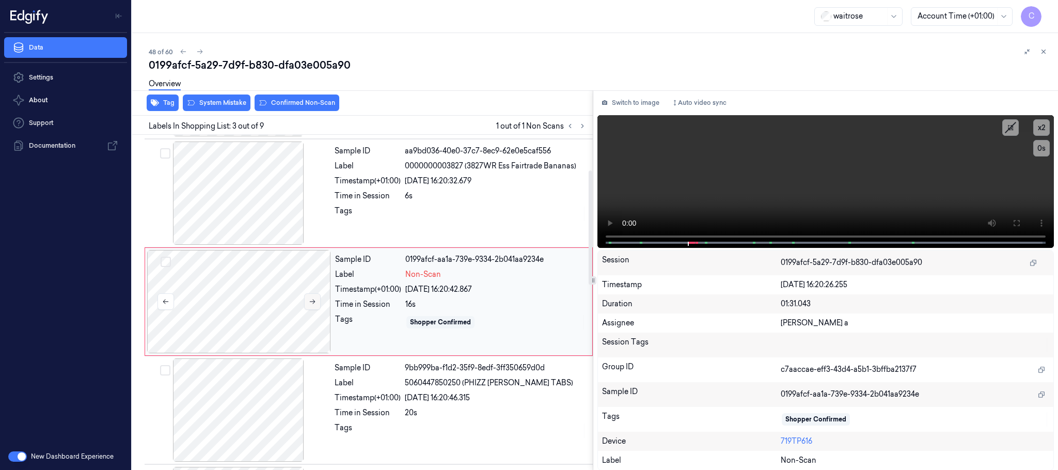
click at [315, 299] on icon at bounding box center [312, 301] width 7 height 7
click at [313, 302] on icon at bounding box center [312, 301] width 7 height 7
click at [249, 197] on div at bounding box center [239, 192] width 184 height 103
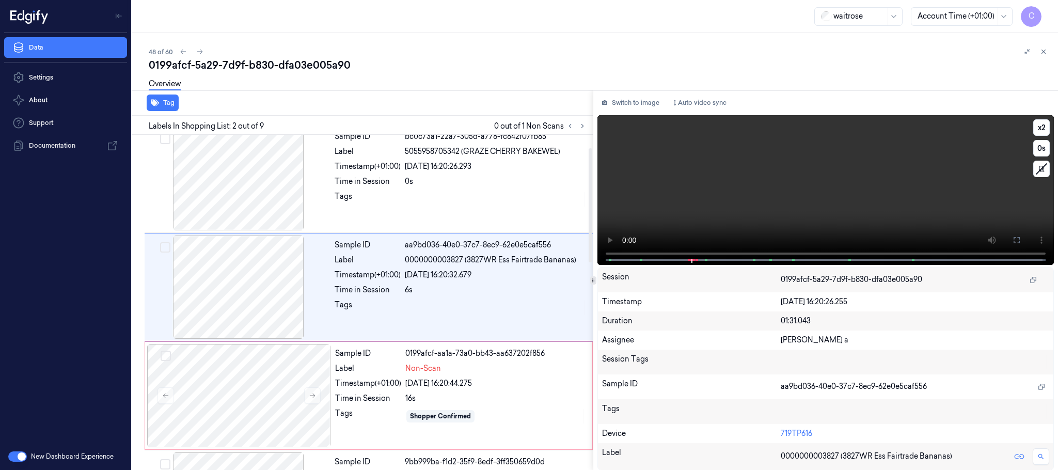
scroll to position [0, 0]
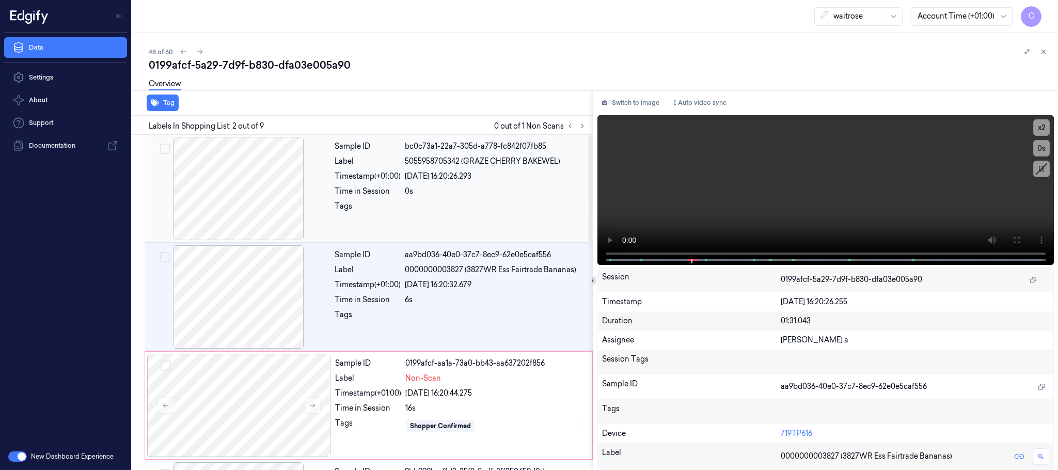
click at [262, 209] on div at bounding box center [239, 188] width 184 height 103
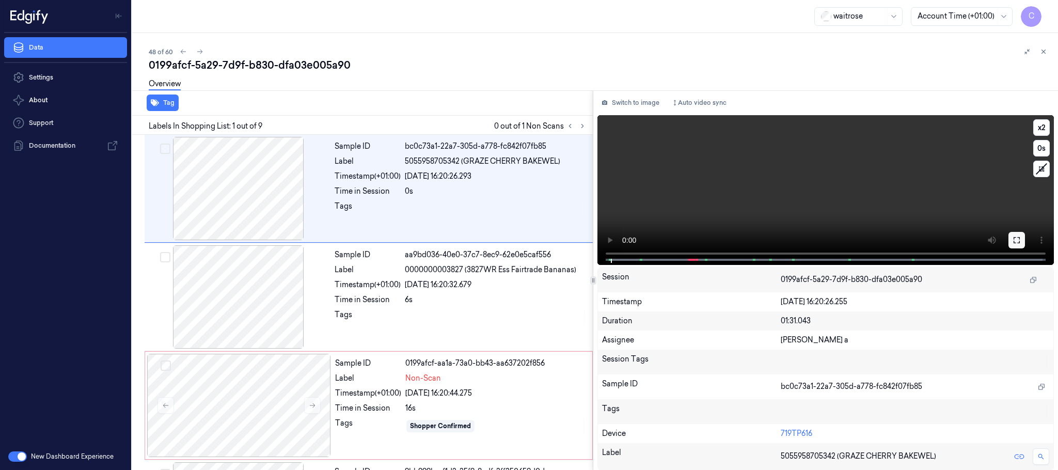
click at [1012, 236] on icon at bounding box center [1016, 240] width 8 height 8
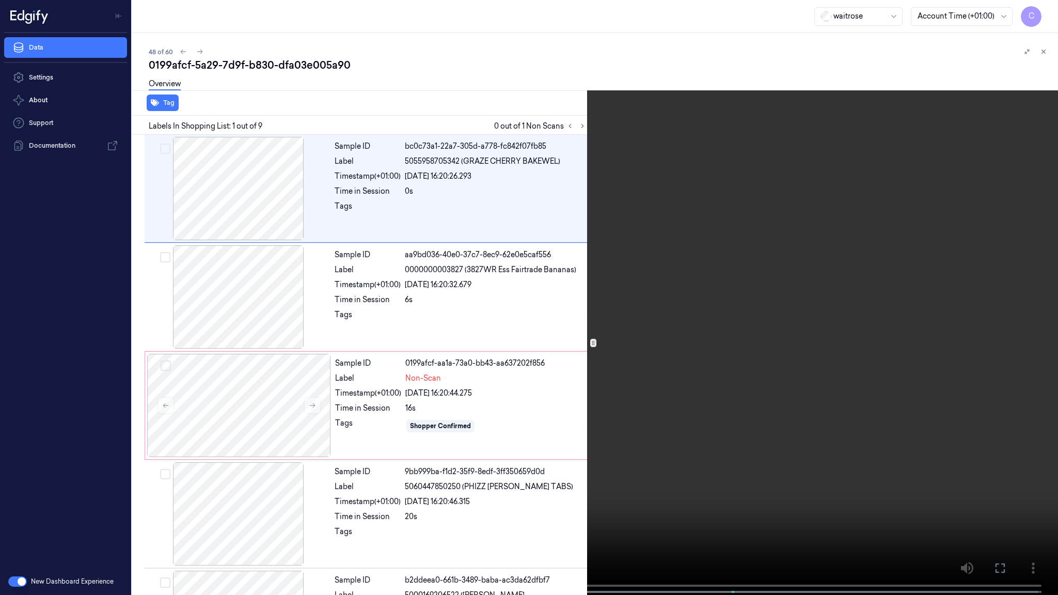
click at [499, 210] on video at bounding box center [529, 298] width 1058 height 597
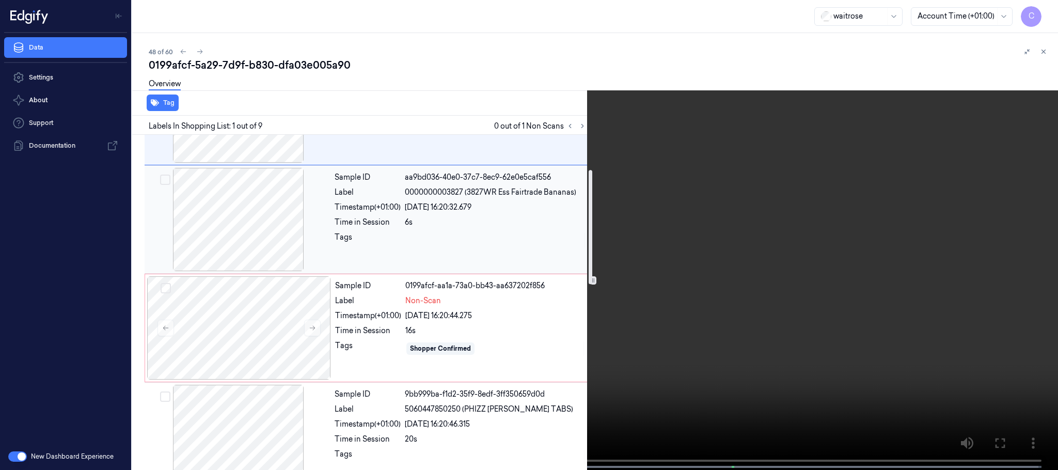
scroll to position [155, 0]
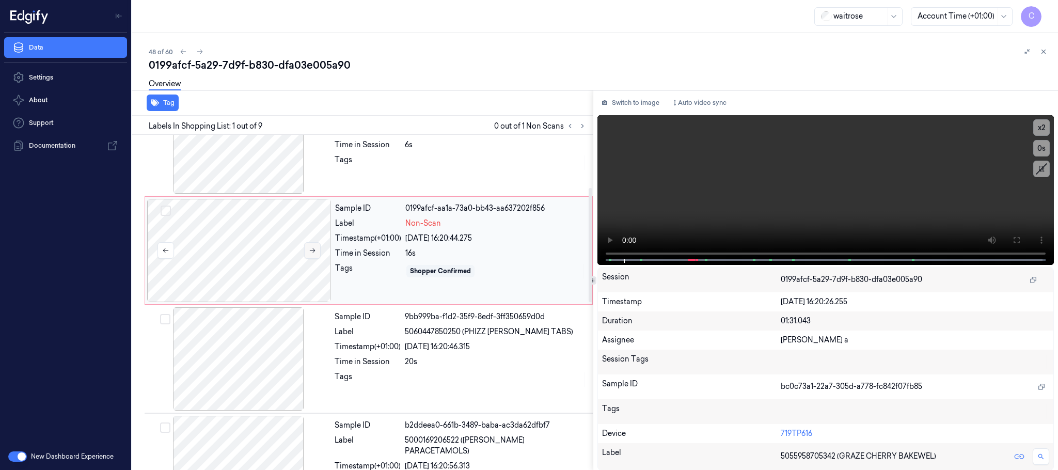
click at [314, 256] on button at bounding box center [312, 250] width 17 height 17
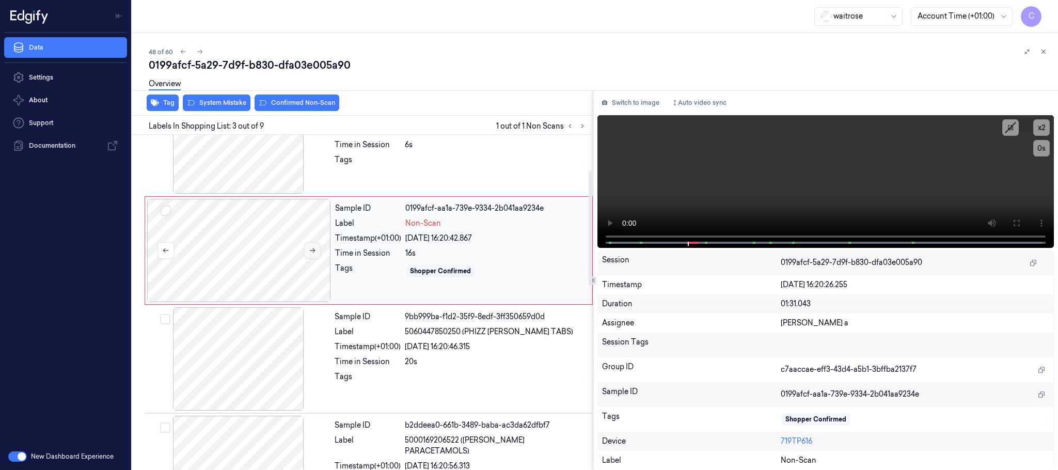
scroll to position [104, 0]
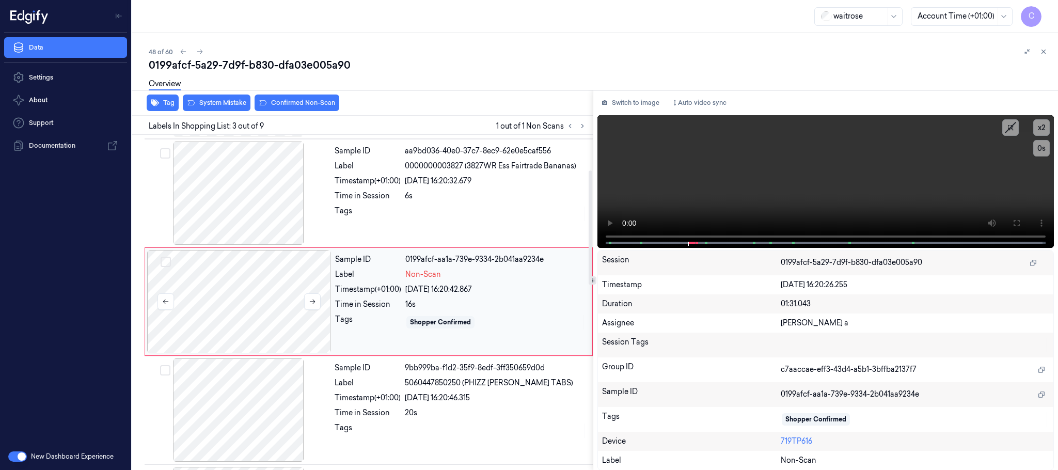
click at [308, 311] on div at bounding box center [239, 301] width 184 height 103
click at [312, 304] on icon at bounding box center [312, 301] width 7 height 7
click at [223, 96] on div "Overview" at bounding box center [599, 85] width 901 height 26
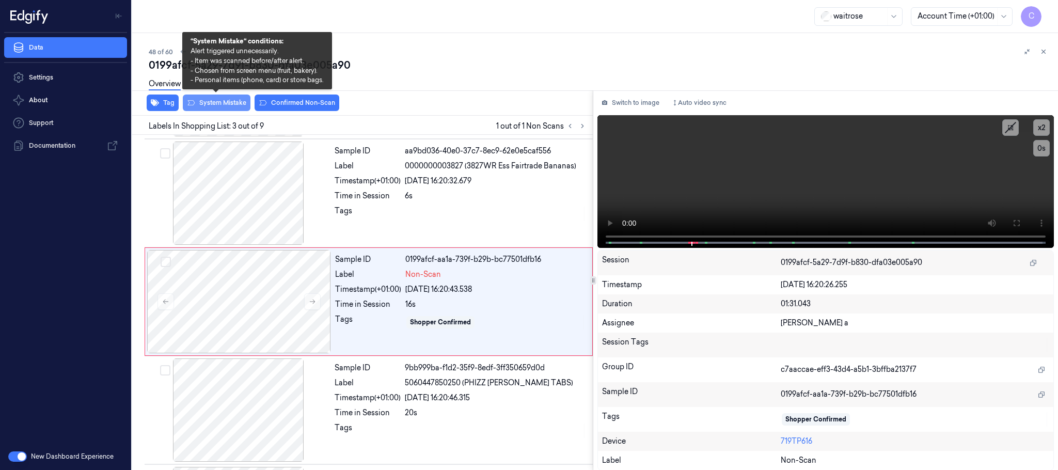
click at [232, 107] on button "System Mistake" at bounding box center [217, 102] width 68 height 17
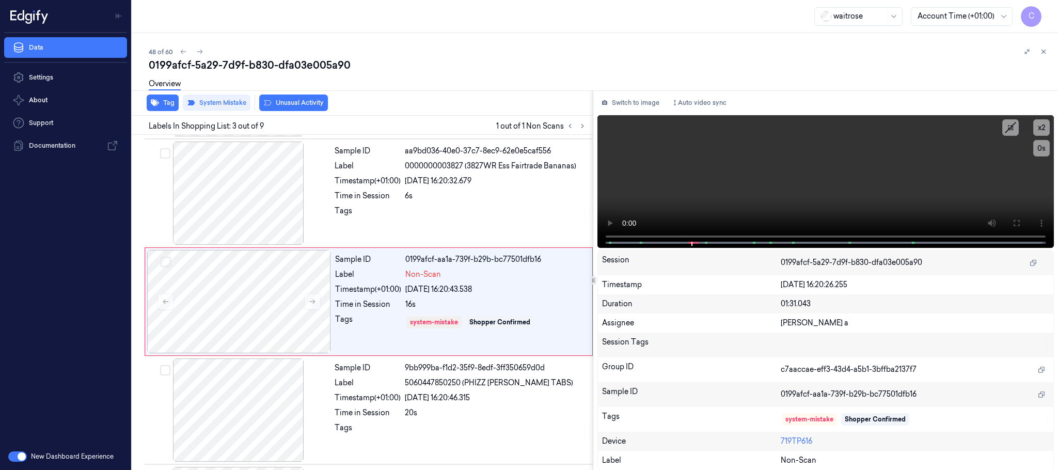
click at [324, 105] on button "Unusual Activity" at bounding box center [293, 102] width 69 height 17
click at [198, 51] on icon at bounding box center [199, 51] width 7 height 7
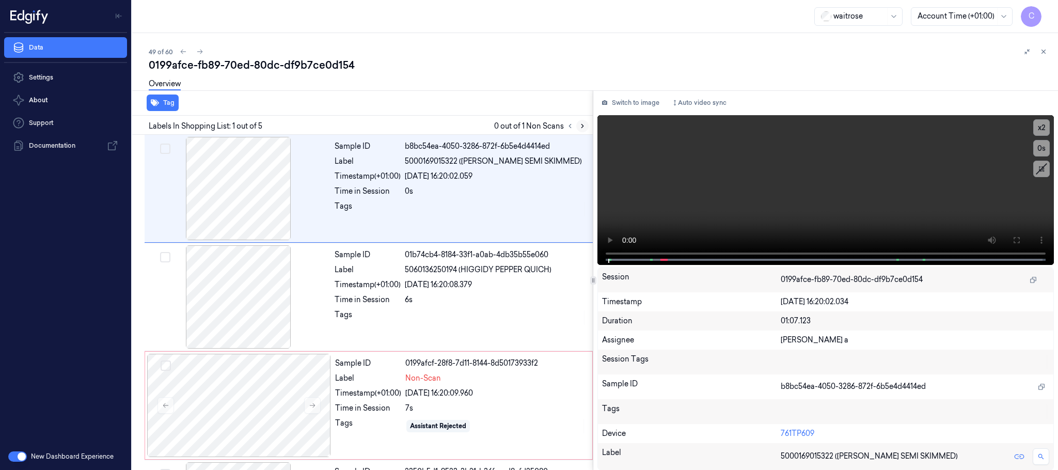
click at [581, 127] on icon at bounding box center [582, 125] width 7 height 7
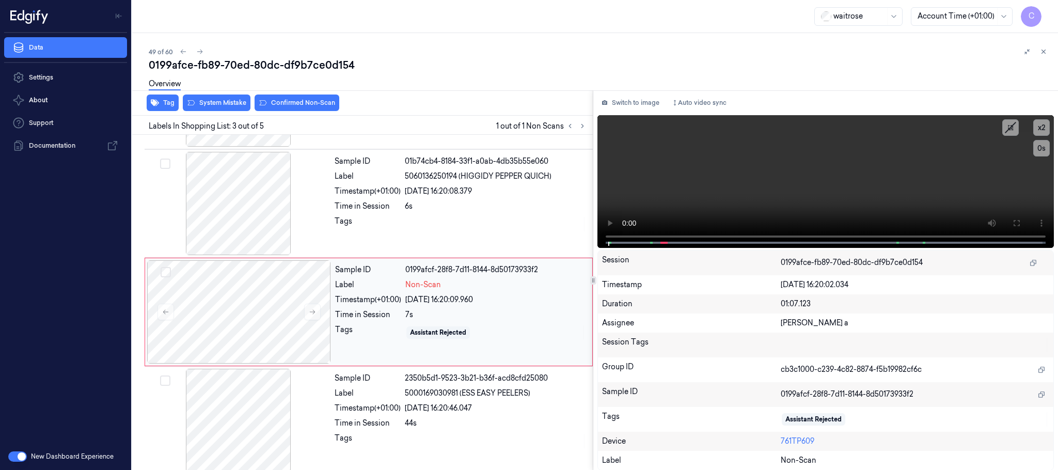
scroll to position [104, 0]
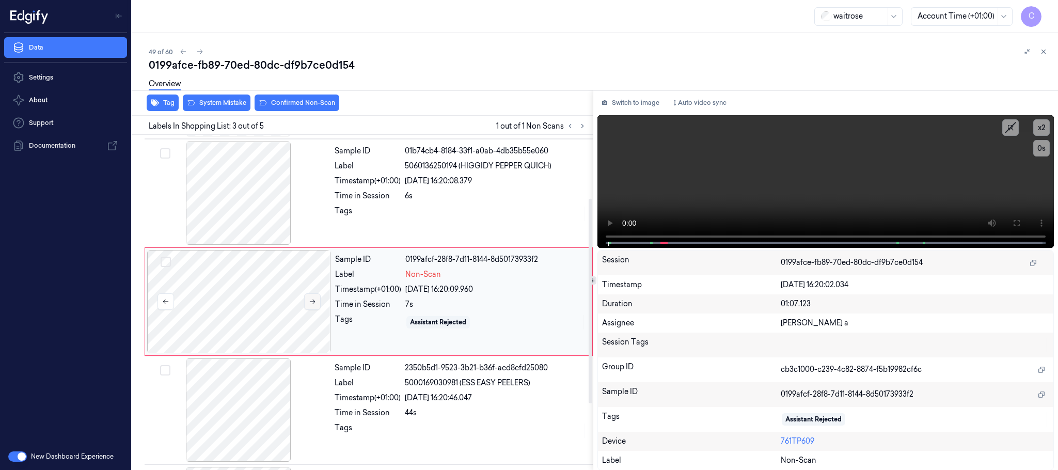
click at [316, 302] on button at bounding box center [312, 301] width 17 height 17
click at [313, 302] on icon at bounding box center [313, 301] width 6 height 5
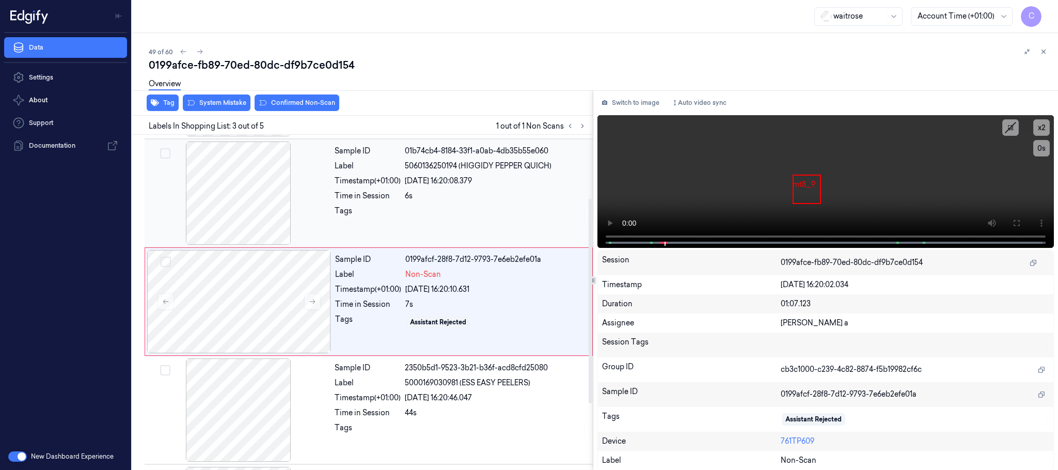
click at [245, 223] on div at bounding box center [239, 192] width 184 height 103
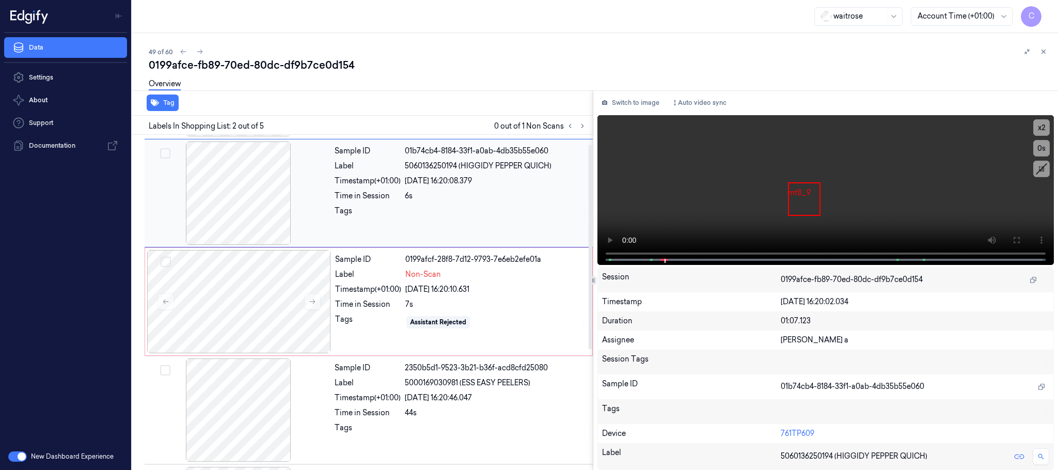
scroll to position [0, 0]
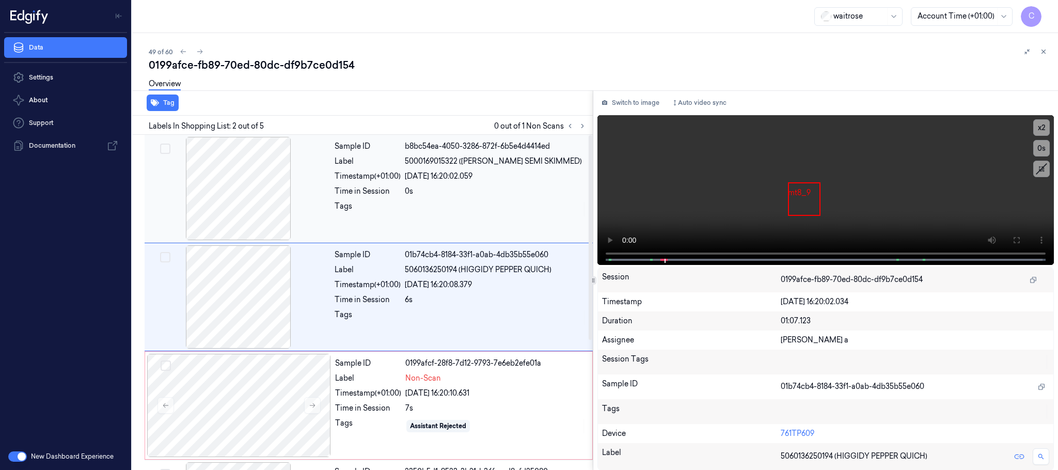
click at [231, 188] on div at bounding box center [239, 188] width 184 height 103
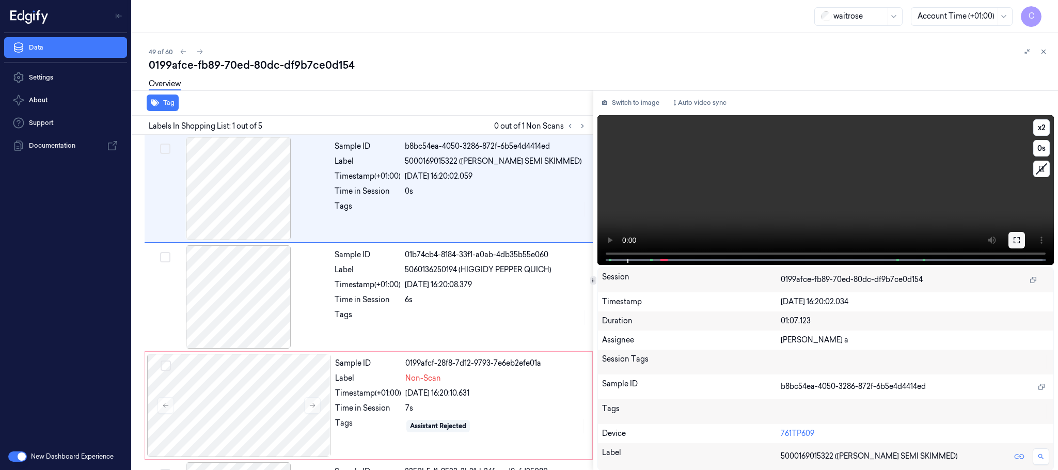
click at [1013, 243] on icon at bounding box center [1016, 240] width 8 height 8
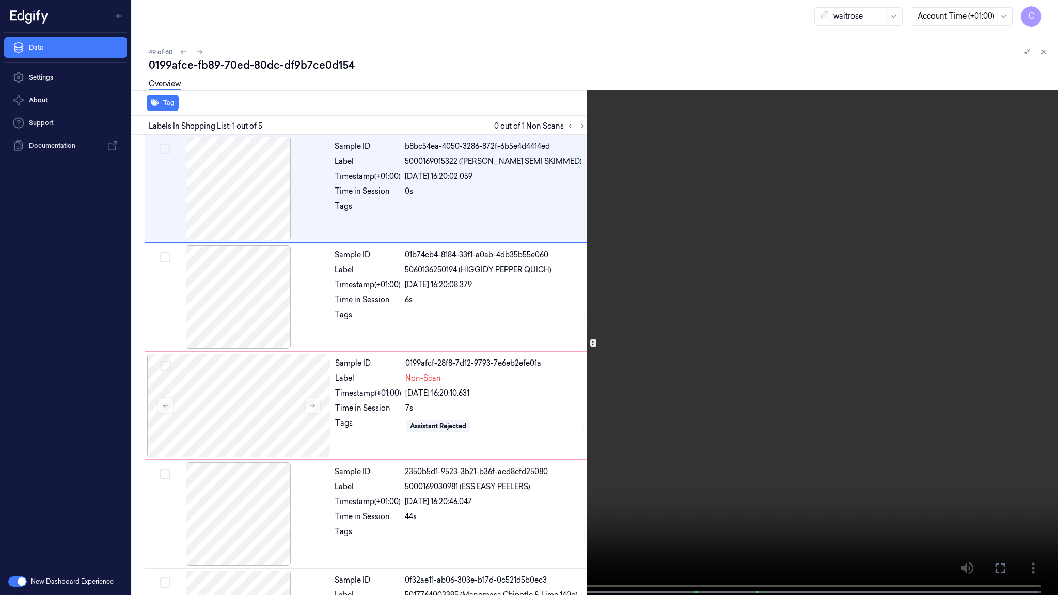
click at [650, 392] on video at bounding box center [529, 298] width 1058 height 597
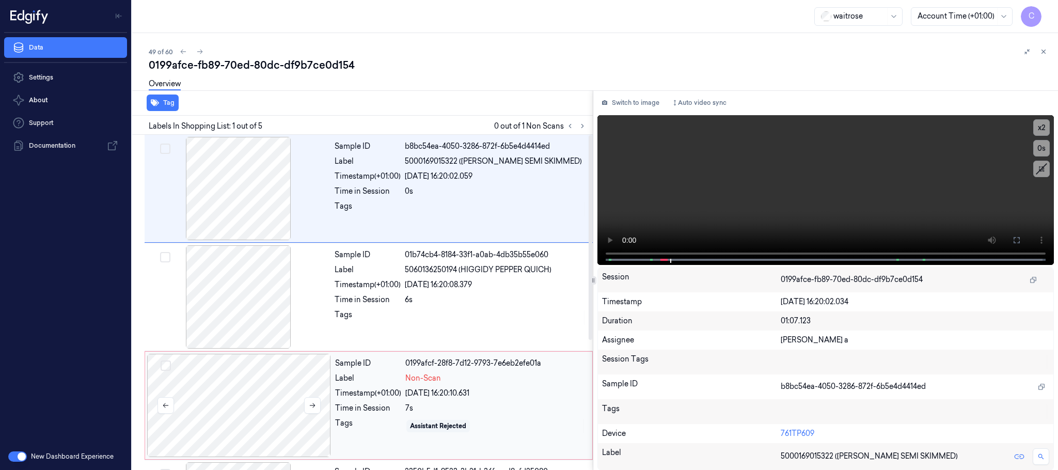
drag, startPoint x: 262, startPoint y: 412, endPoint x: 290, endPoint y: 393, distance: 33.4
click at [265, 409] on div at bounding box center [239, 405] width 184 height 103
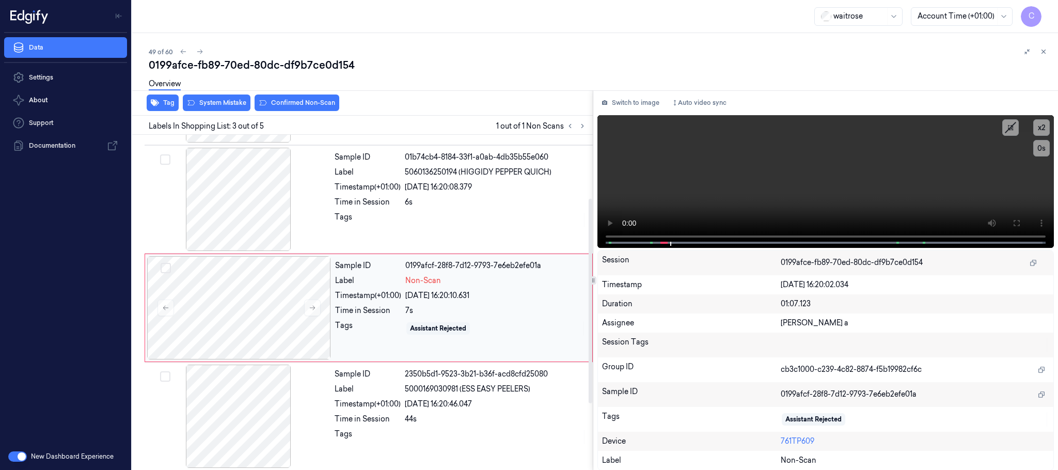
scroll to position [104, 0]
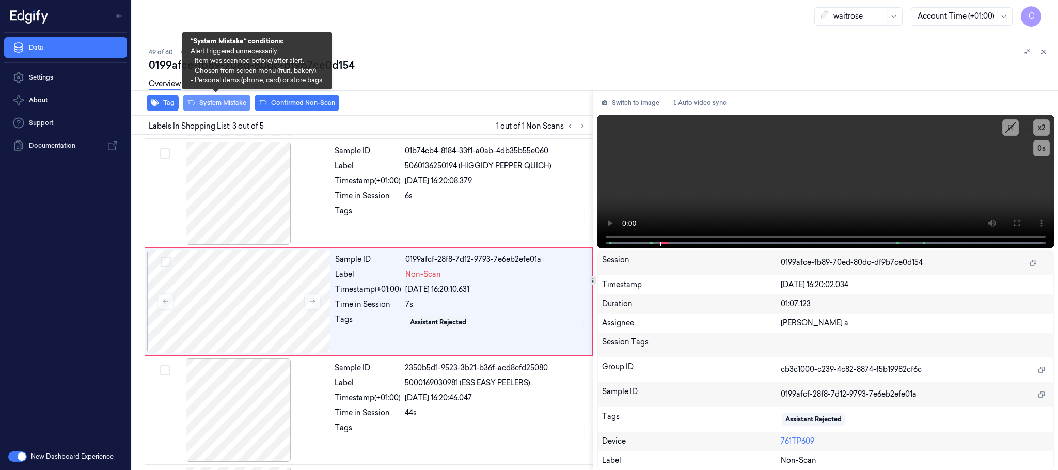
click at [215, 102] on button "System Mistake" at bounding box center [217, 102] width 68 height 17
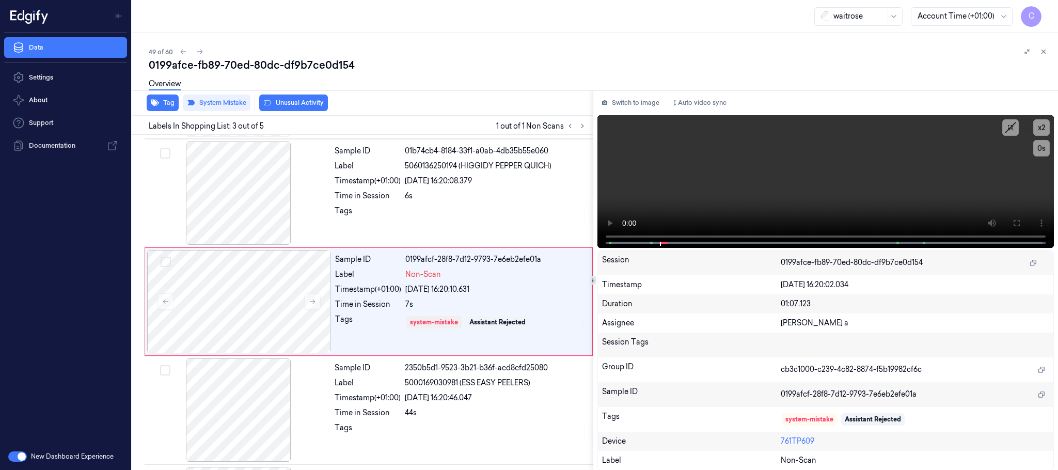
click at [297, 103] on button "Unusual Activity" at bounding box center [293, 102] width 69 height 17
click at [198, 50] on icon at bounding box center [199, 51] width 7 height 7
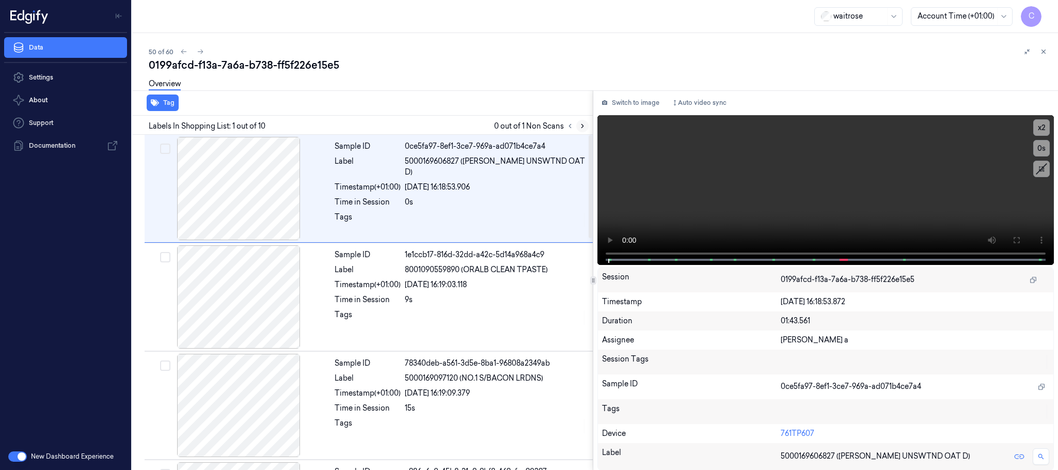
click at [585, 125] on icon at bounding box center [582, 125] width 7 height 7
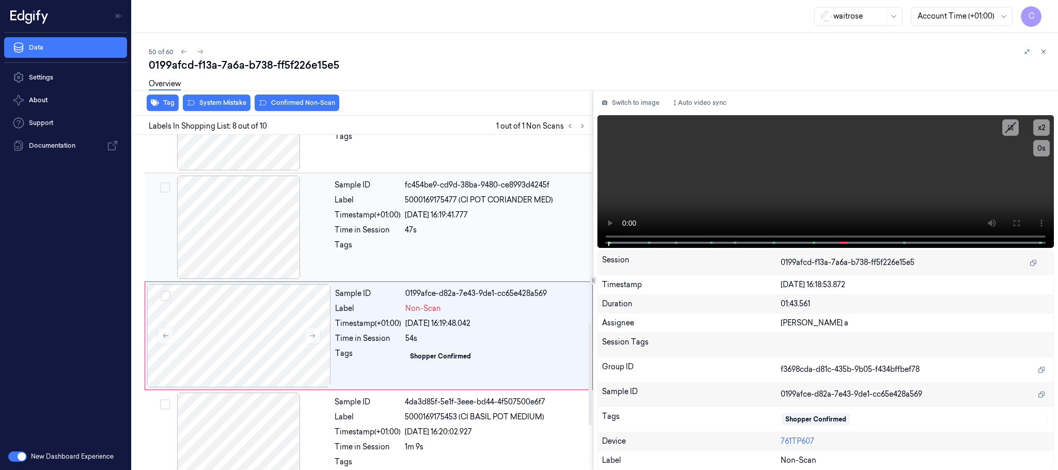
scroll to position [648, 0]
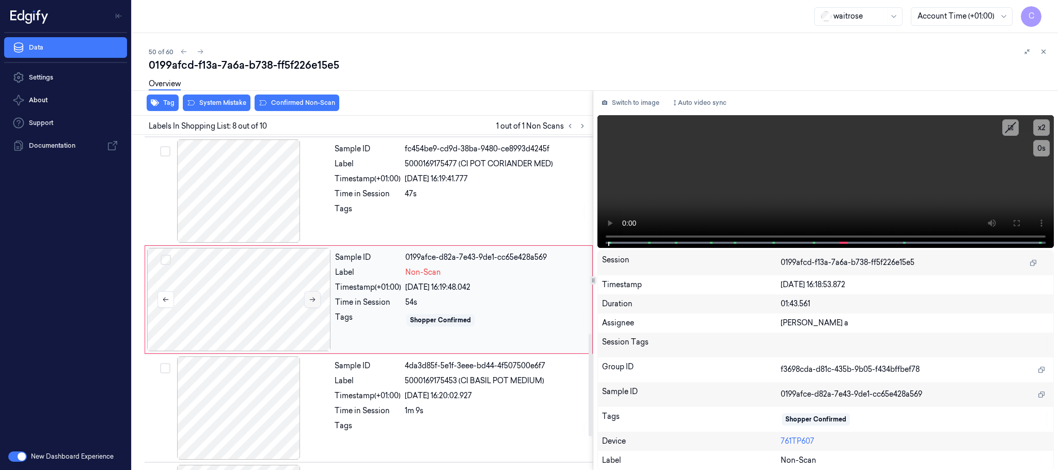
click at [314, 303] on icon at bounding box center [312, 299] width 7 height 7
click at [268, 206] on div at bounding box center [239, 190] width 184 height 103
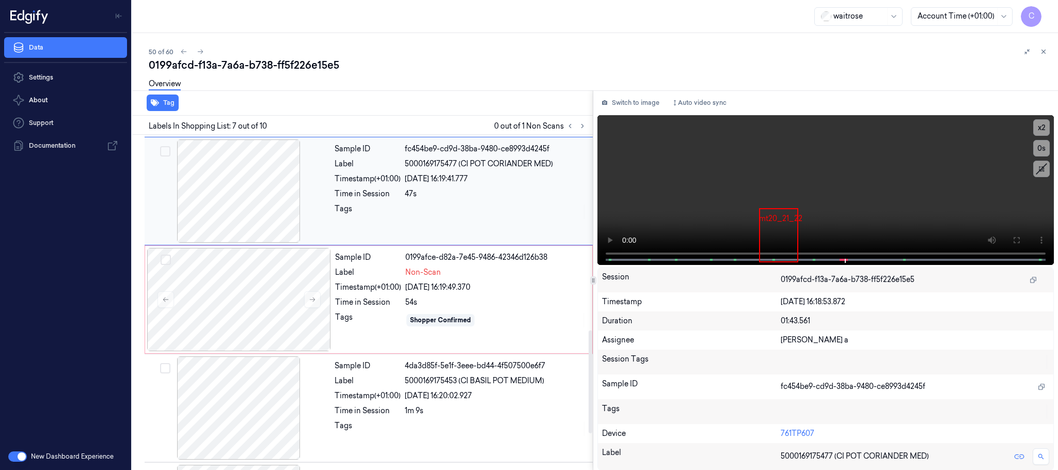
scroll to position [539, 0]
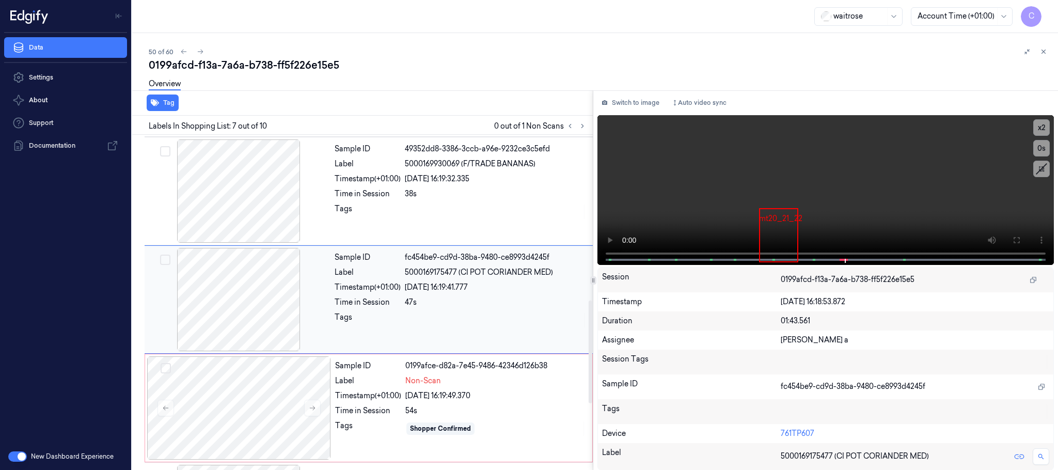
click at [279, 249] on div "Sample ID fc454be9-cd9d-38ba-9480-ce8993d4245f Label 5000169175477 (CI POT CORI…" at bounding box center [369, 299] width 448 height 108
click at [264, 216] on div at bounding box center [239, 190] width 184 height 103
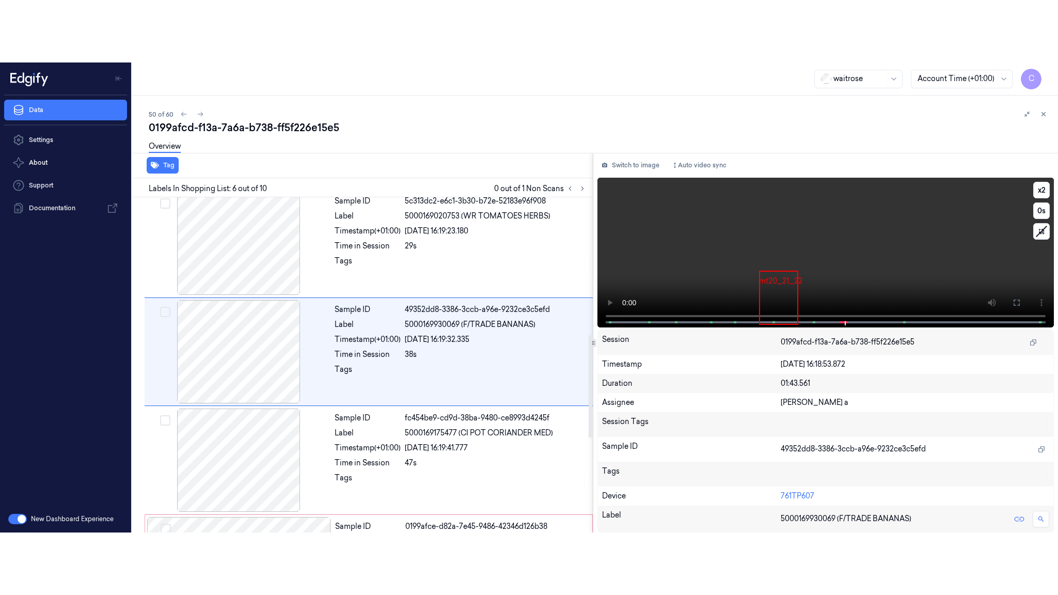
scroll to position [430, 0]
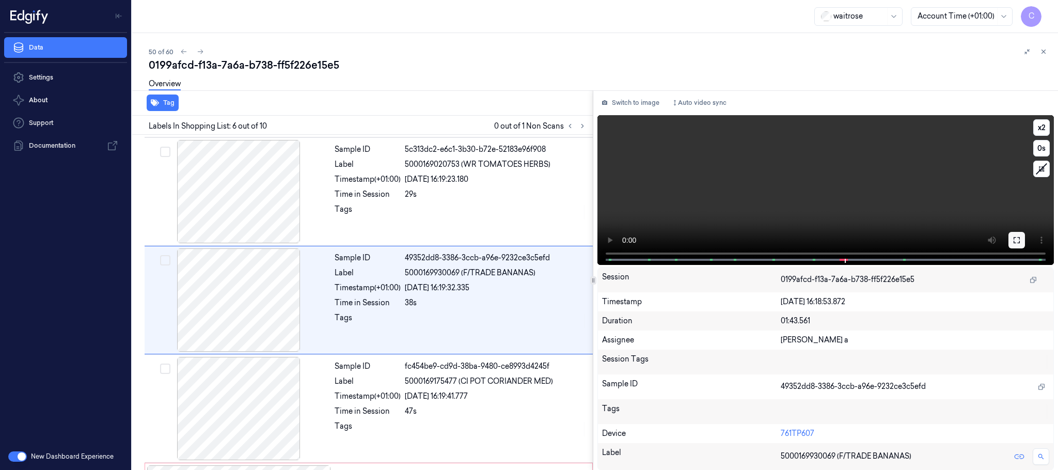
click at [1016, 237] on icon at bounding box center [1016, 240] width 8 height 8
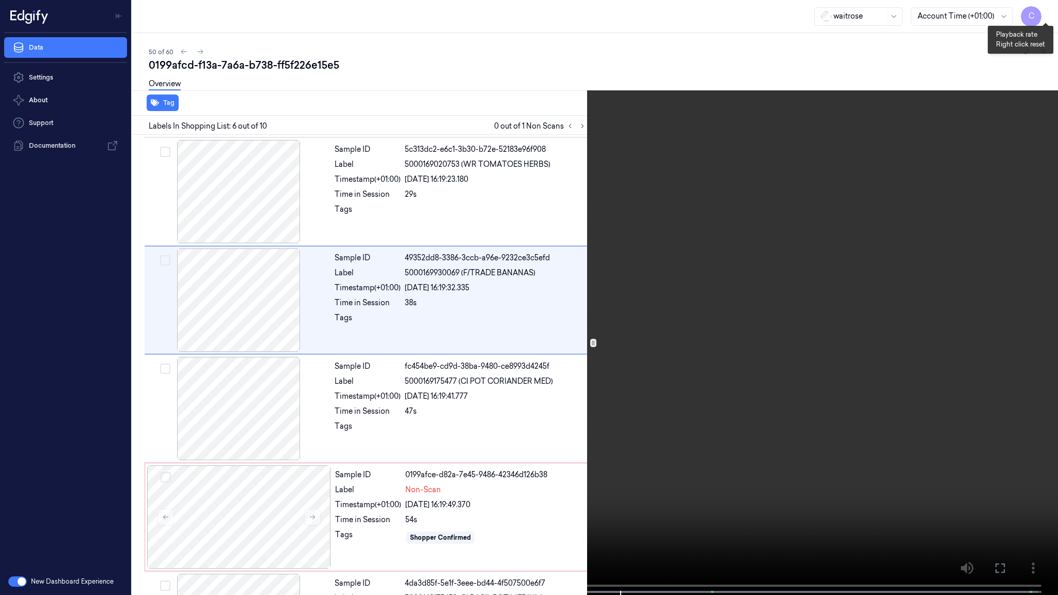
click at [1045, 15] on button "x 2" at bounding box center [1045, 12] width 17 height 17
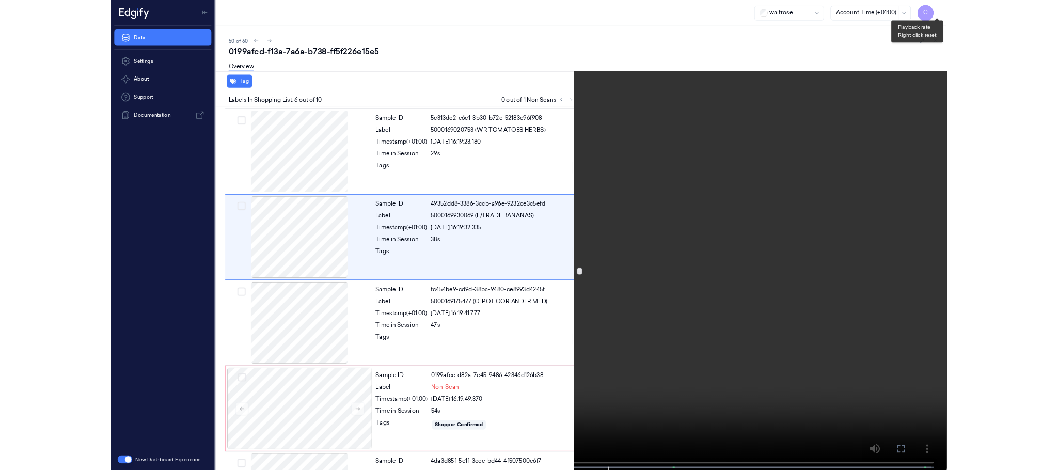
scroll to position [369, 0]
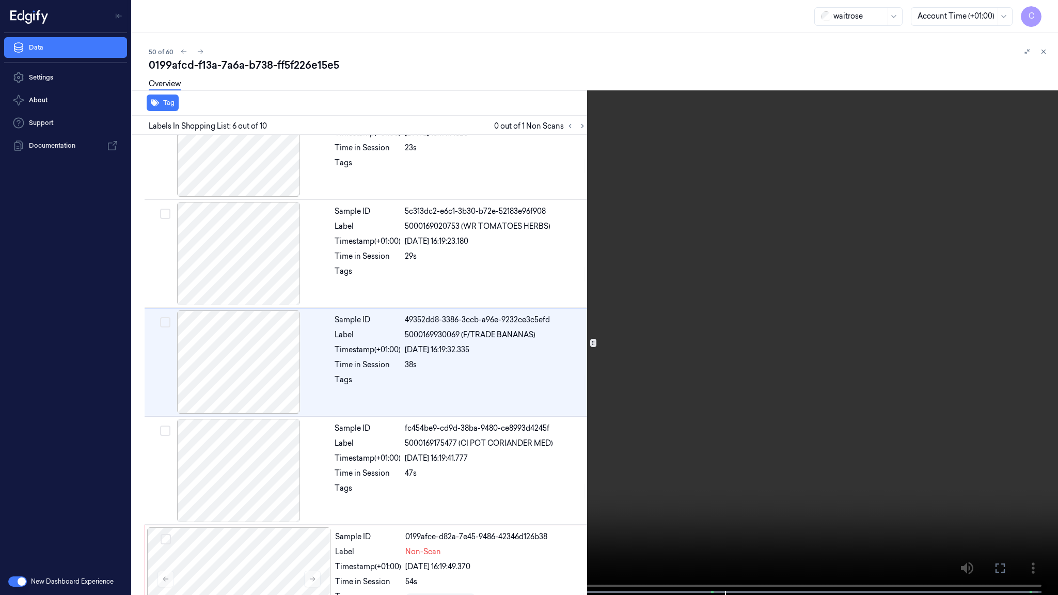
click at [649, 339] on video at bounding box center [529, 298] width 1058 height 597
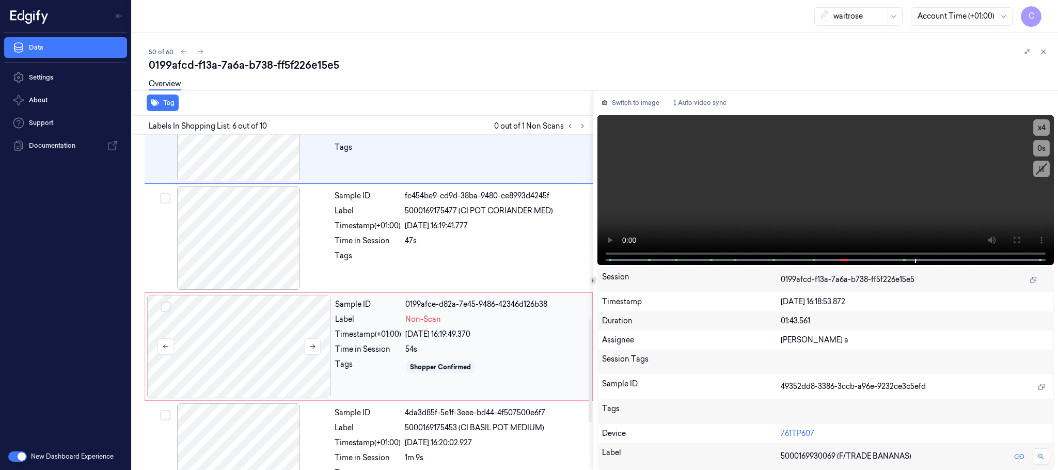
click at [231, 354] on div at bounding box center [239, 346] width 184 height 103
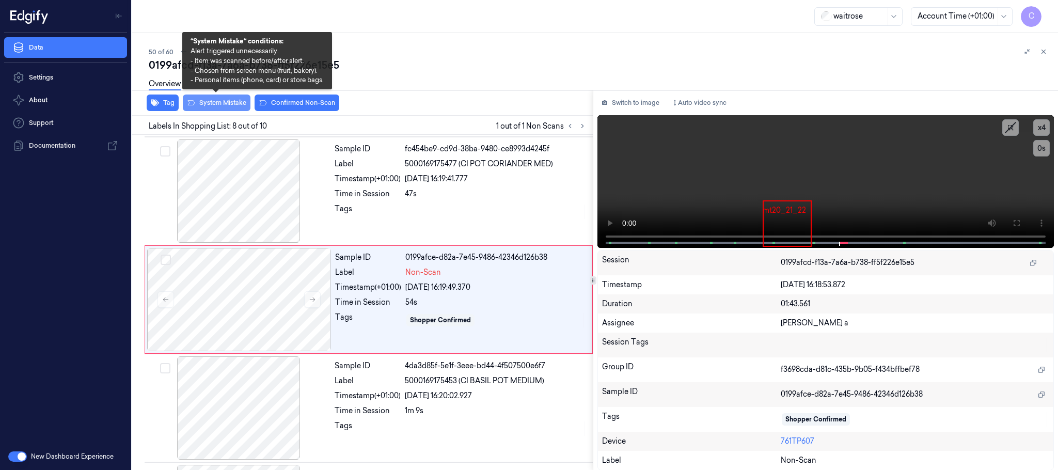
click at [222, 101] on button "System Mistake" at bounding box center [217, 102] width 68 height 17
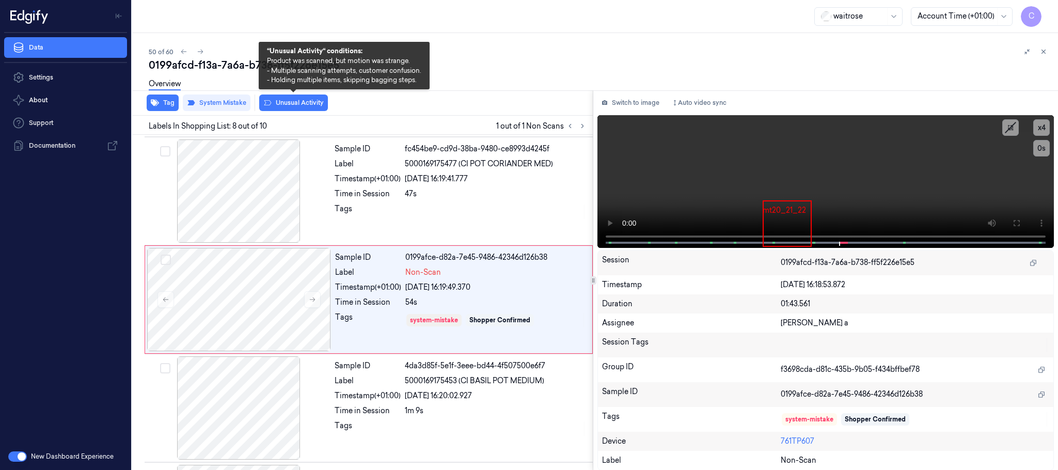
click at [296, 101] on button "Unusual Activity" at bounding box center [293, 102] width 69 height 17
